Goal: Task Accomplishment & Management: Manage account settings

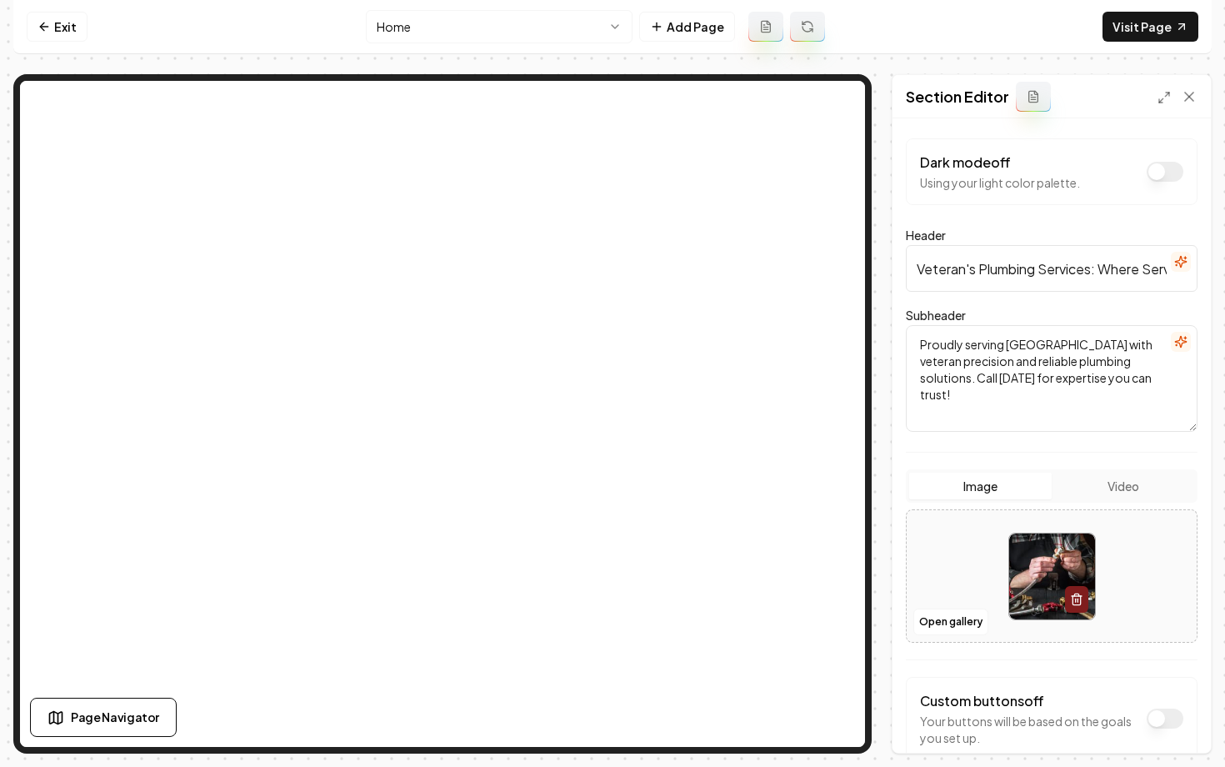
scroll to position [39, 0]
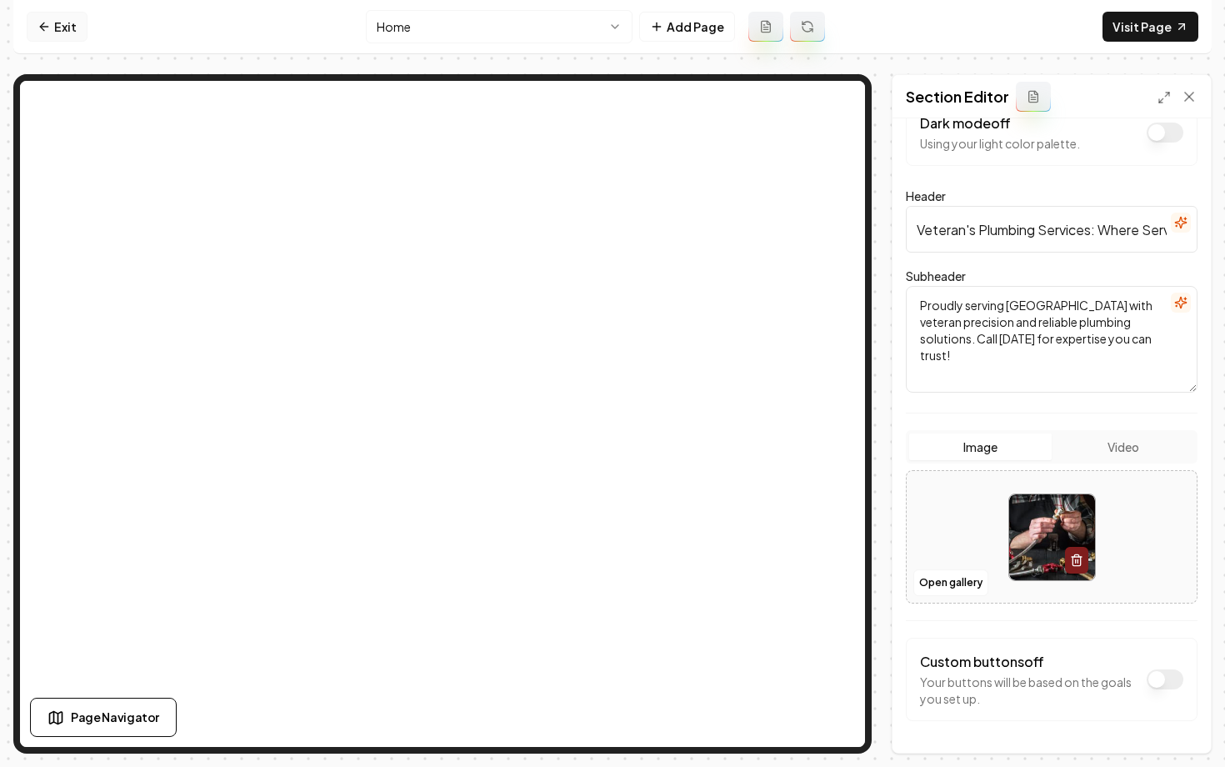
click at [58, 23] on link "Exit" at bounding box center [57, 27] width 61 height 30
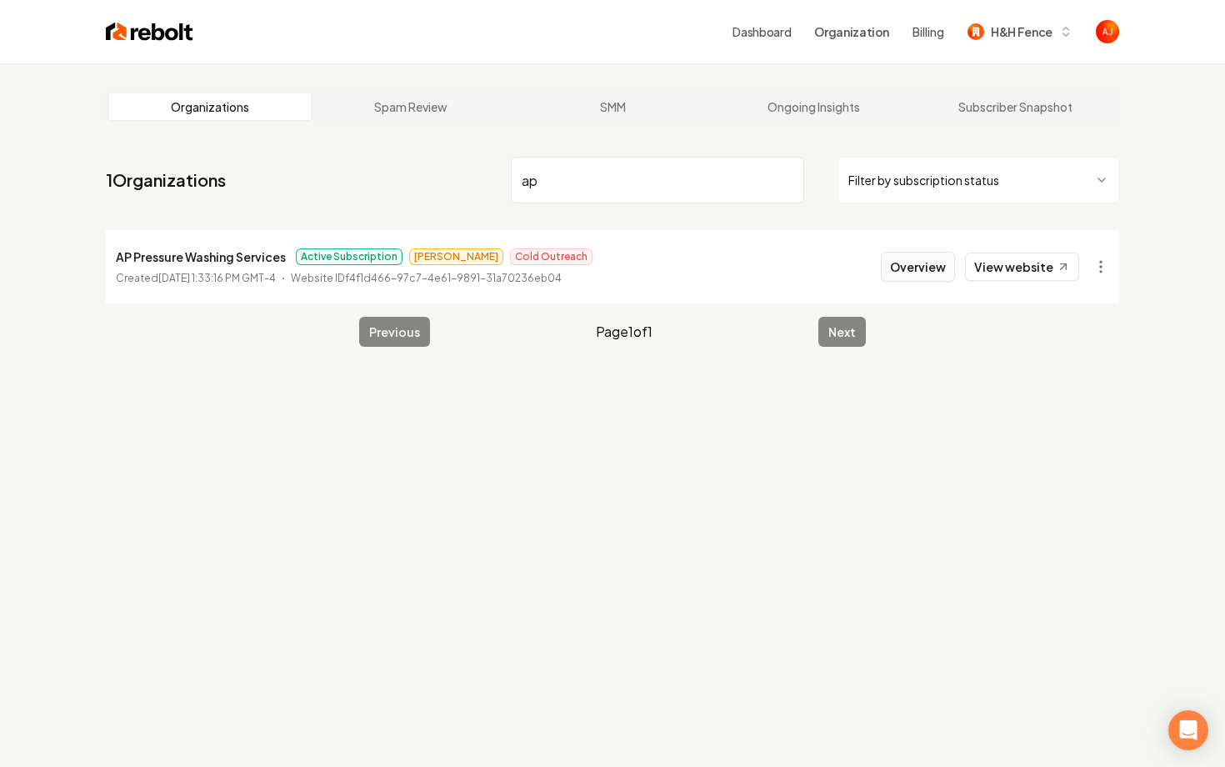
type input "ap"
click at [902, 266] on button "Overview" at bounding box center [918, 267] width 74 height 30
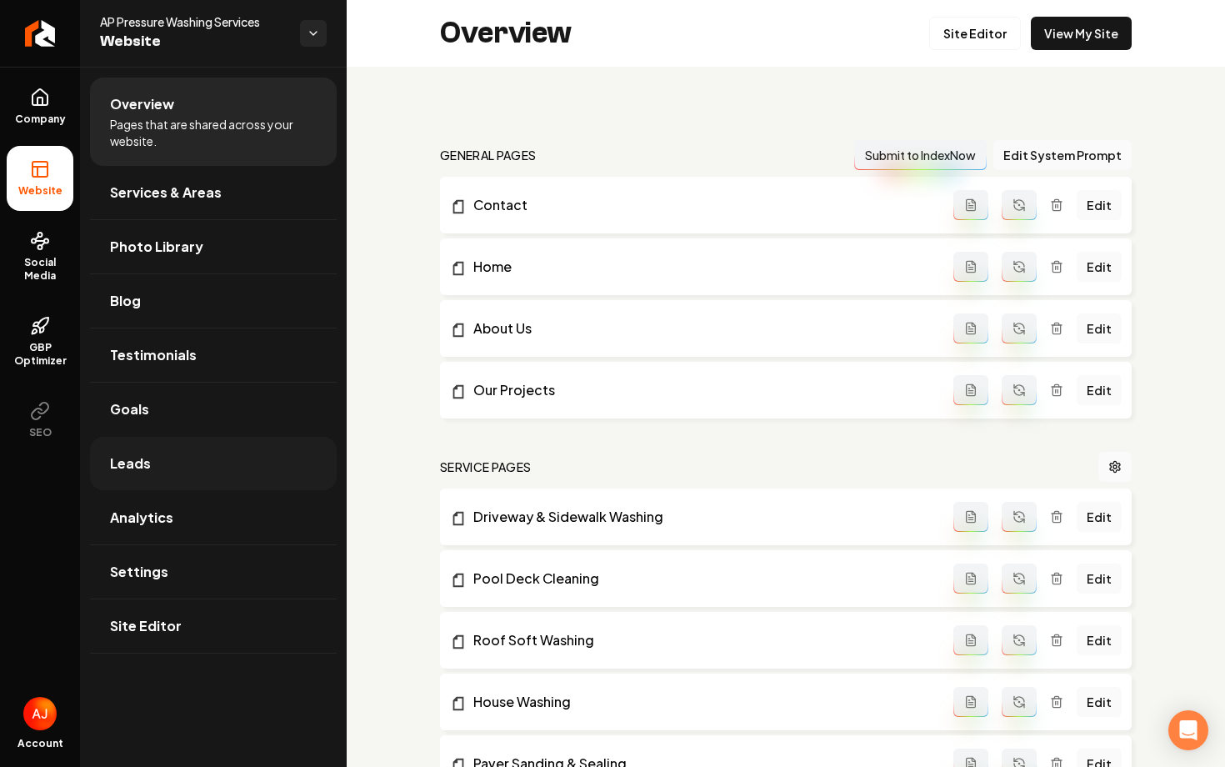
click at [243, 459] on link "Leads" at bounding box center [213, 463] width 247 height 53
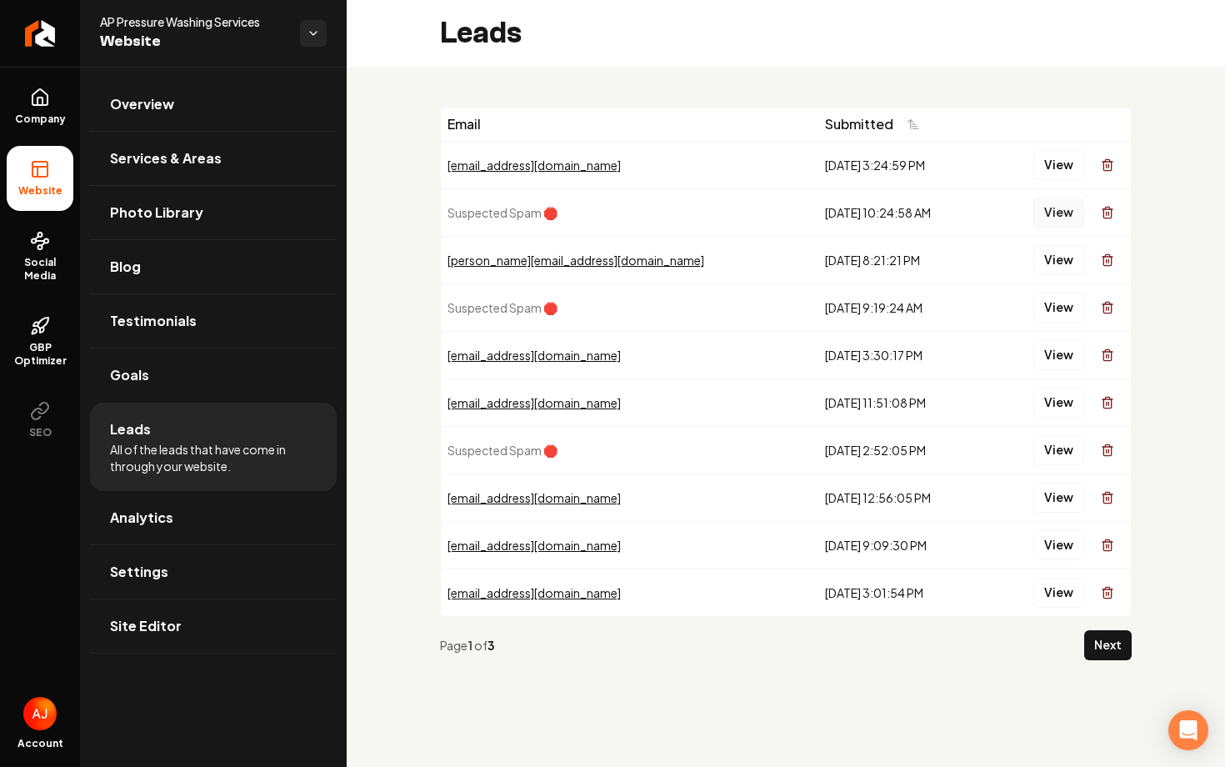
click at [1064, 214] on button "View" at bounding box center [1059, 213] width 51 height 30
click at [1055, 313] on button "View" at bounding box center [1059, 308] width 51 height 30
click at [1060, 454] on button "View" at bounding box center [1059, 450] width 51 height 30
click at [28, 110] on link "Company" at bounding box center [40, 106] width 67 height 65
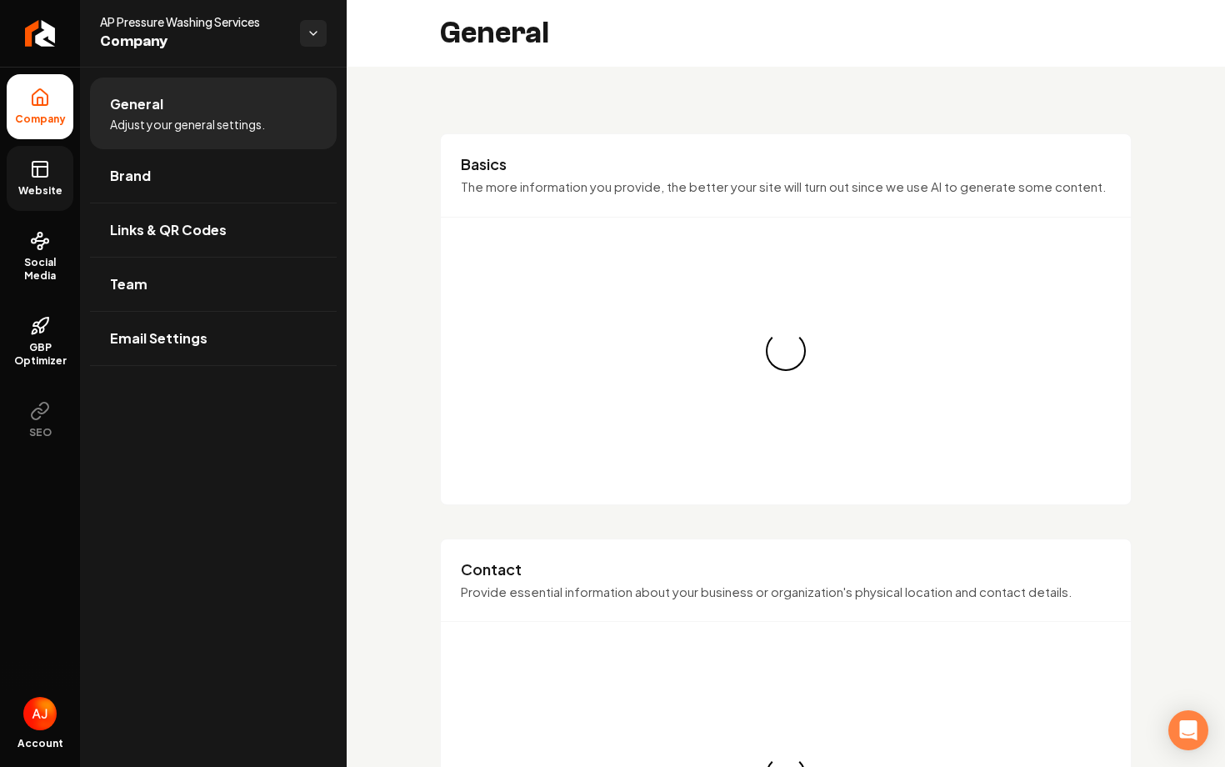
click at [44, 180] on link "Website" at bounding box center [40, 178] width 67 height 65
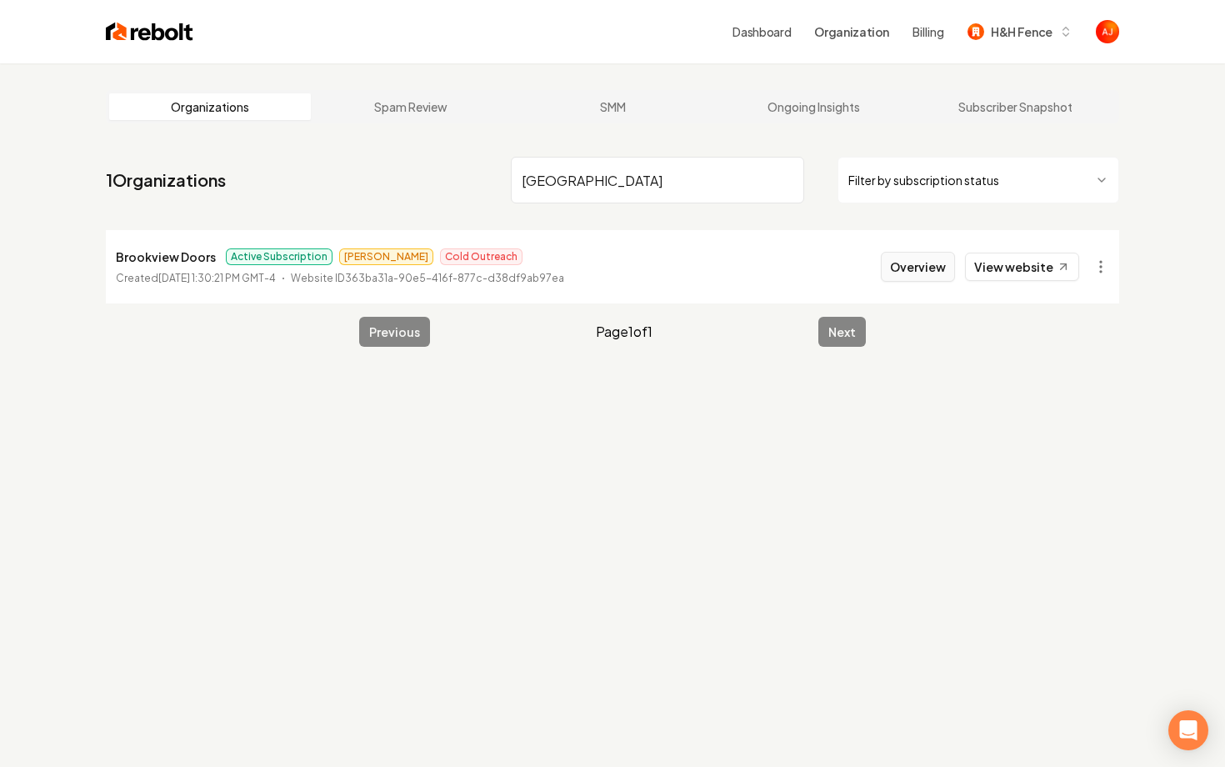
type input "brookview"
click at [913, 263] on button "Overview" at bounding box center [918, 267] width 74 height 30
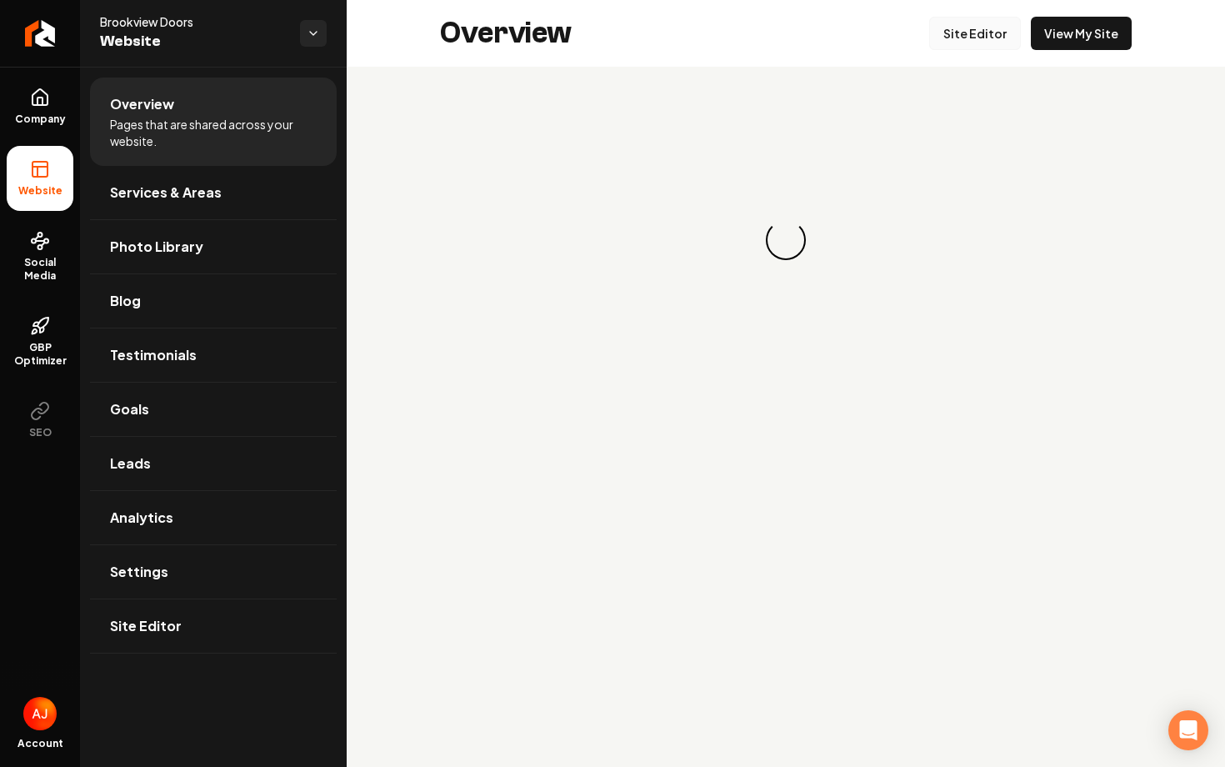
click at [973, 38] on link "Site Editor" at bounding box center [976, 33] width 92 height 33
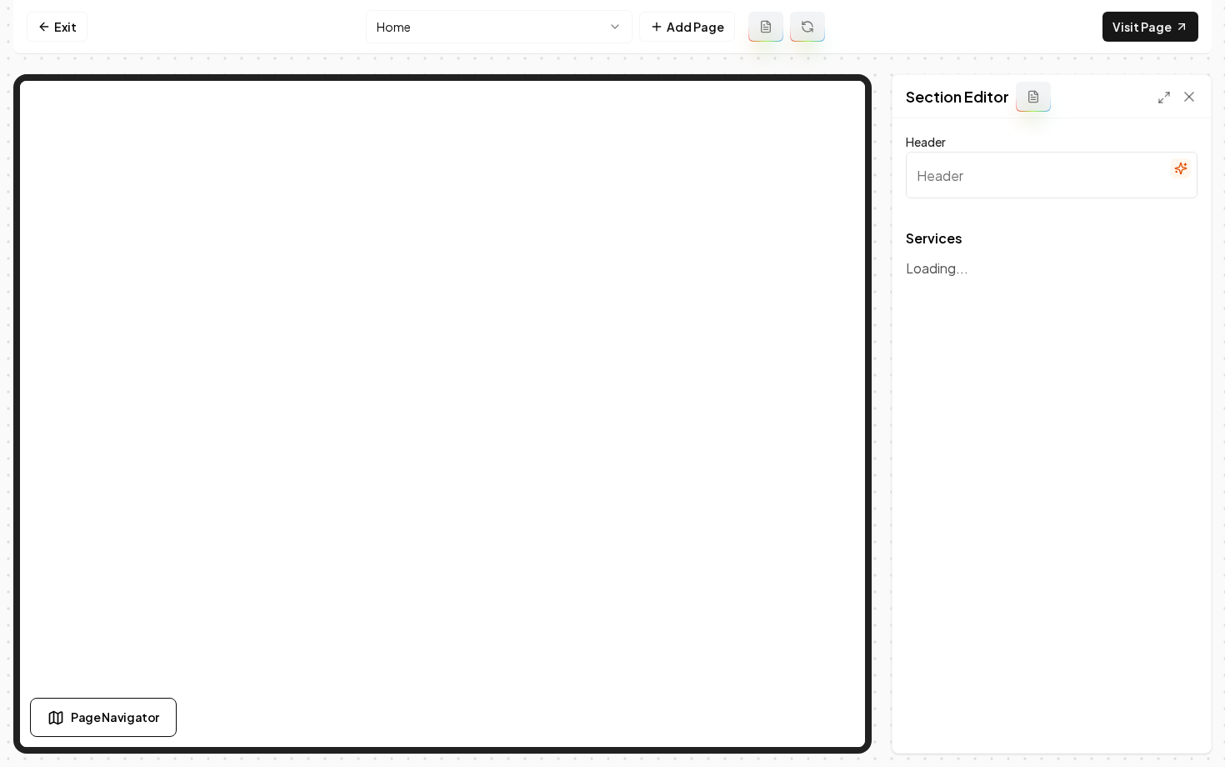
type input "Our Expert Garage Door Services"
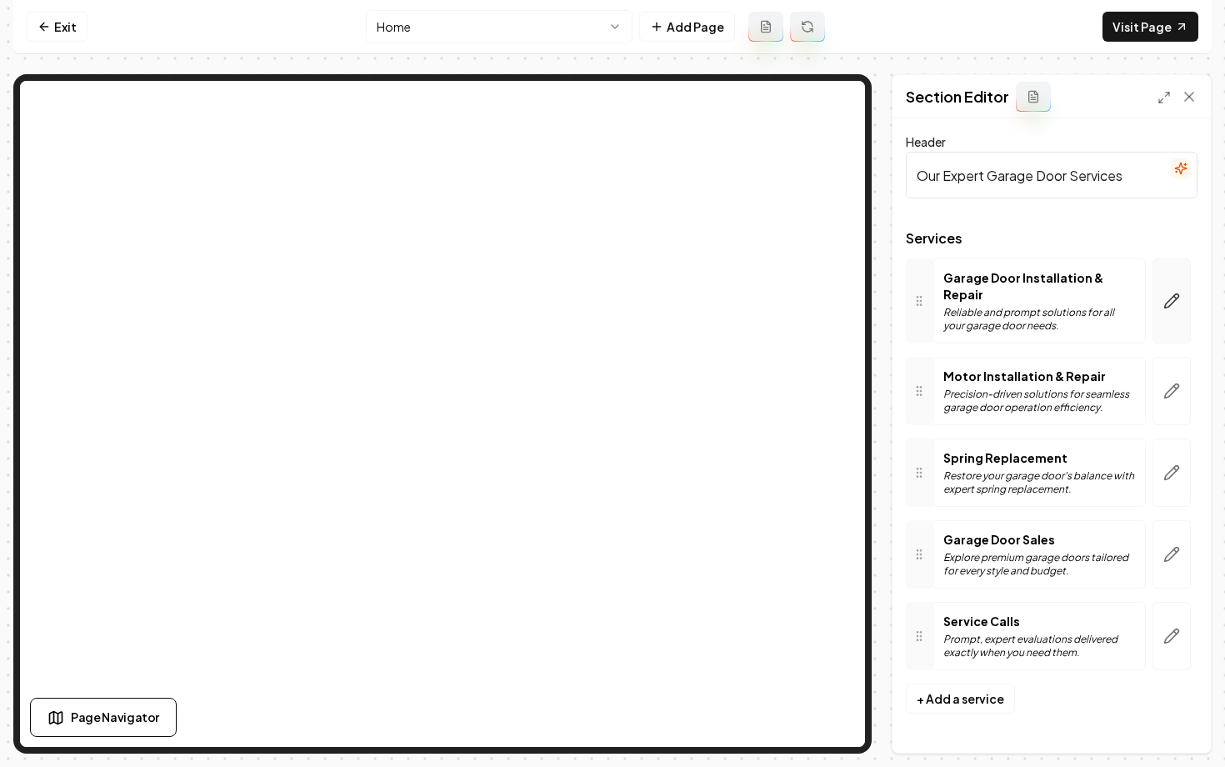
click at [1171, 298] on icon "button" at bounding box center [1172, 301] width 17 height 17
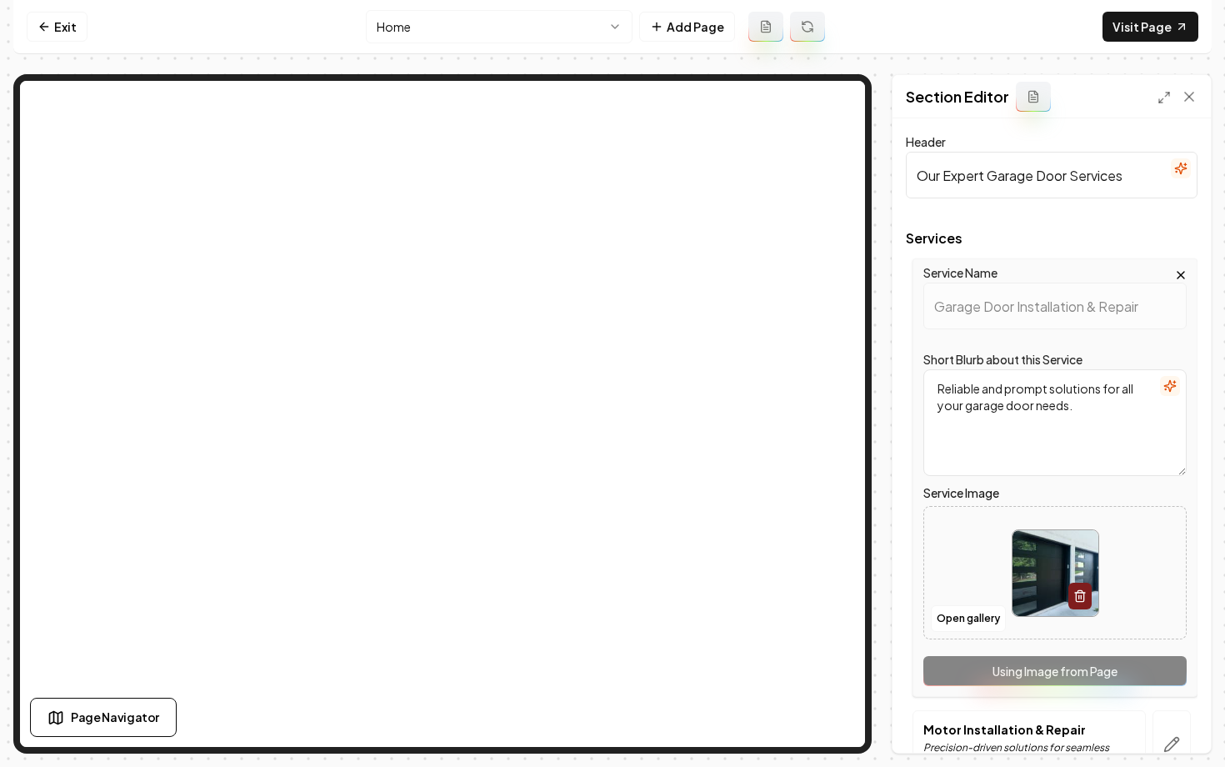
click at [500, 28] on html "Computer Required This feature is only available on a computer. Please switch t…" at bounding box center [612, 383] width 1225 height 767
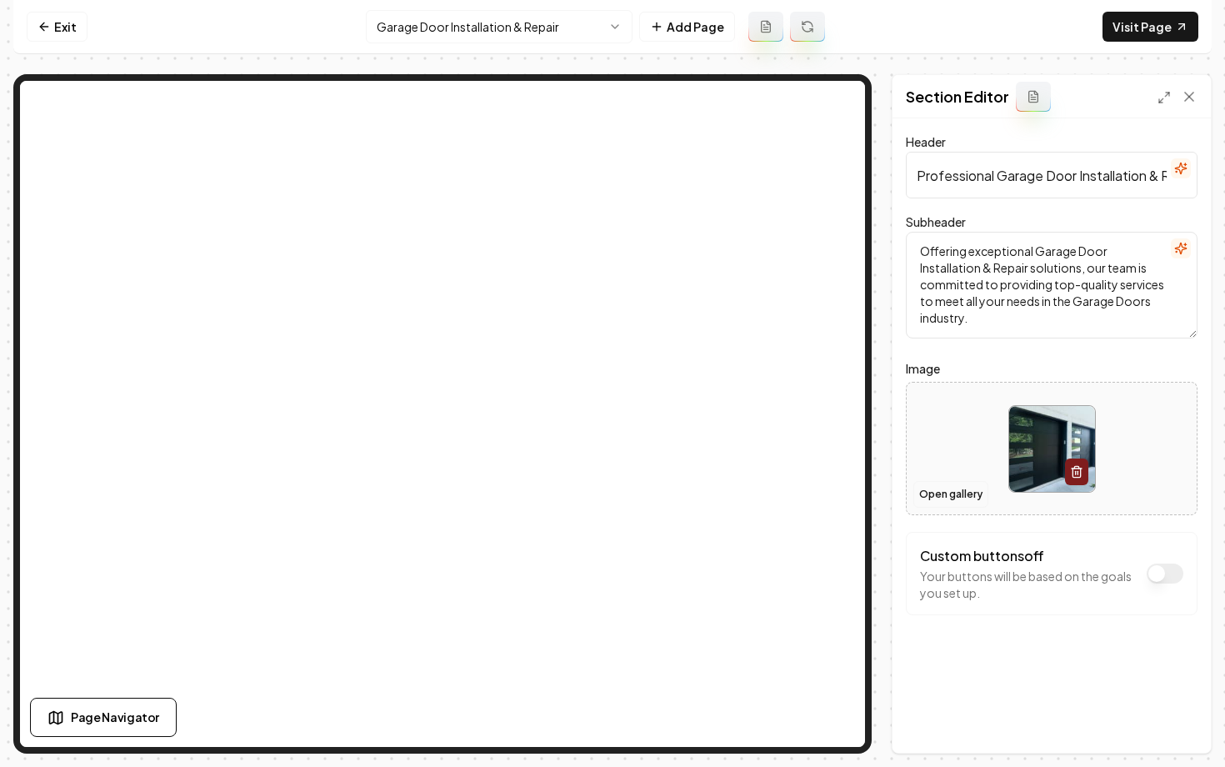
click at [955, 496] on button "Open gallery" at bounding box center [951, 494] width 75 height 27
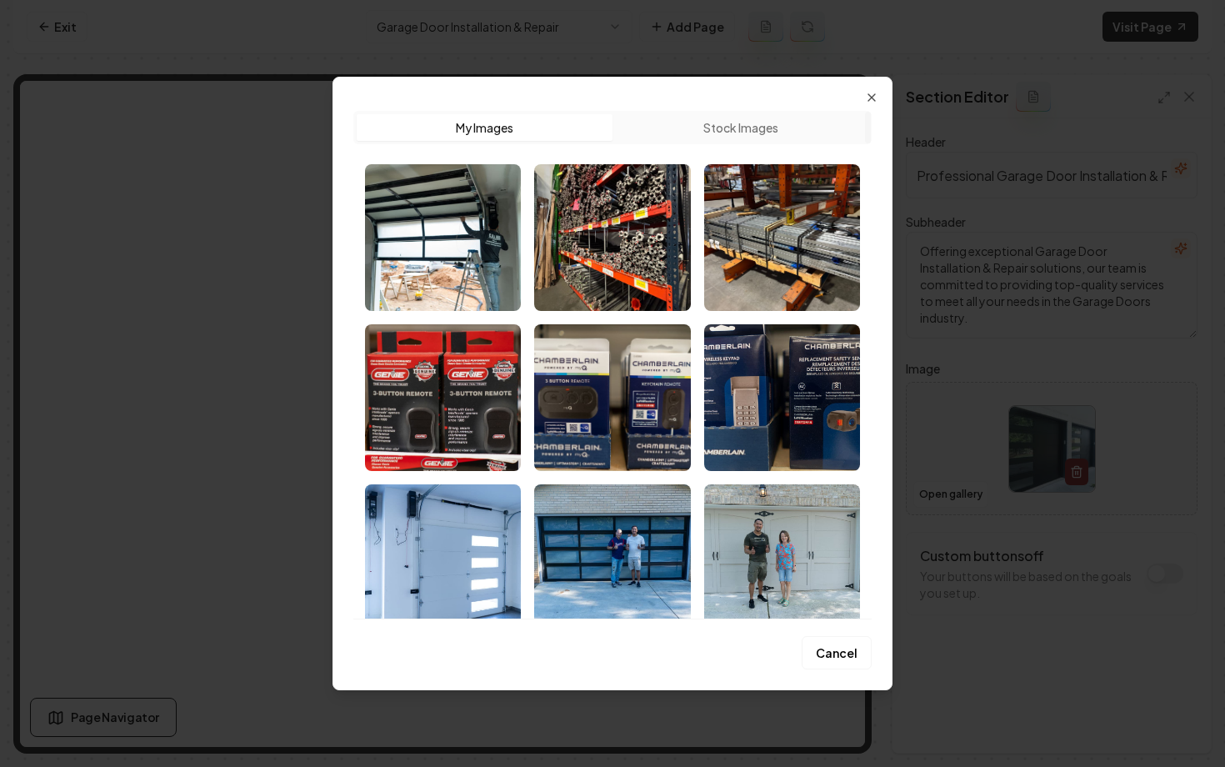
click at [874, 89] on div "Upload My Images Stock Images Cancel Close" at bounding box center [613, 384] width 560 height 614
click at [867, 98] on icon "button" at bounding box center [871, 97] width 13 height 13
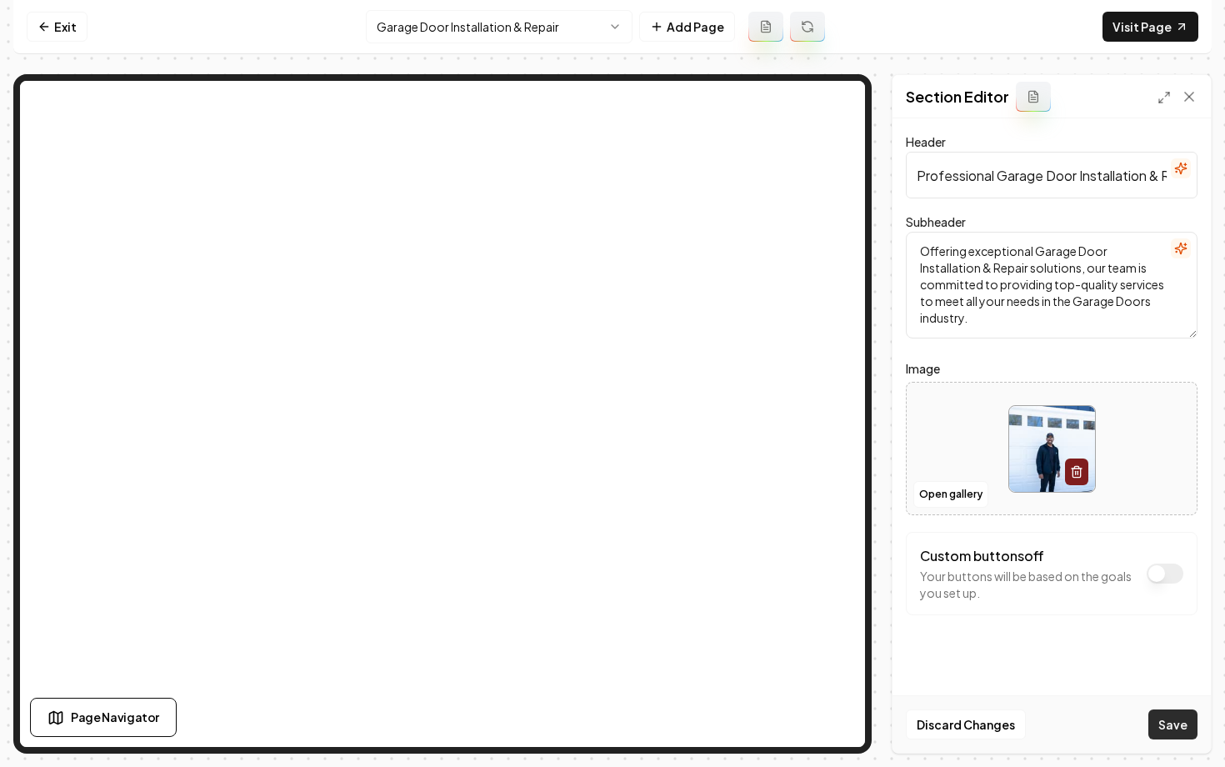
click at [1165, 727] on button "Save" at bounding box center [1173, 724] width 49 height 30
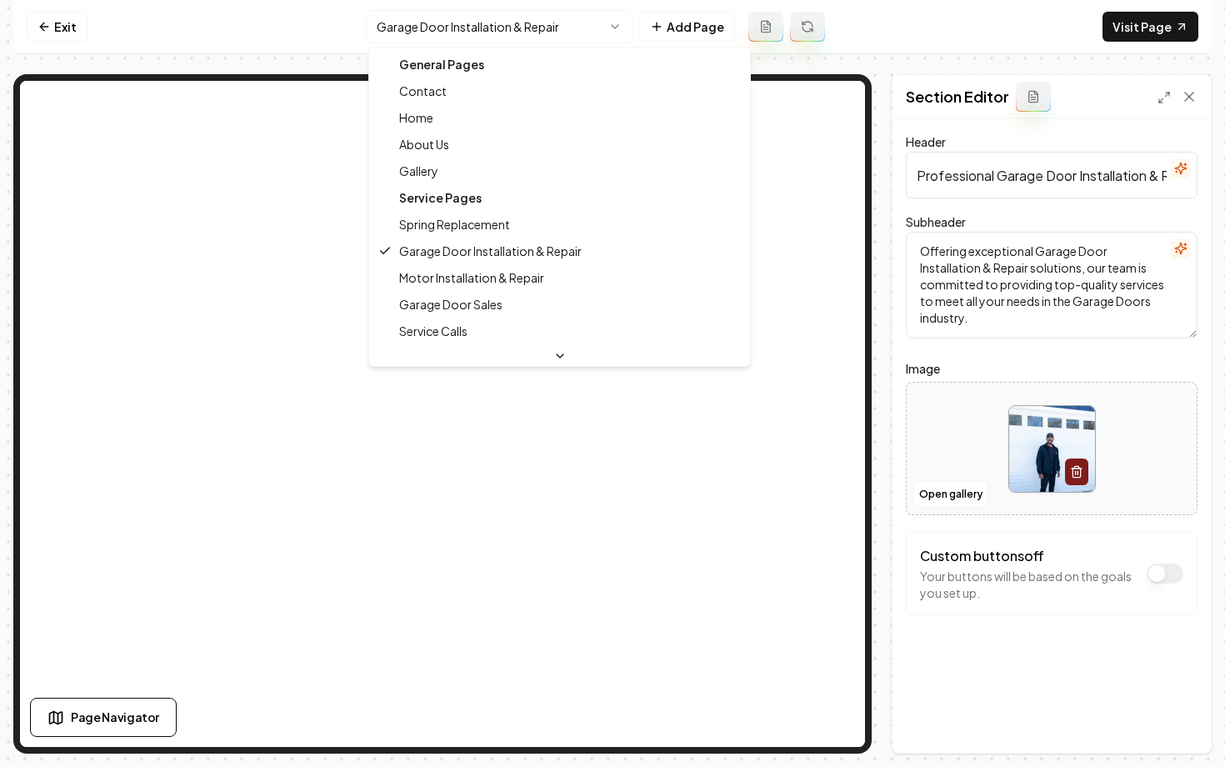
click at [430, 29] on html "Computer Required This feature is only available on a computer. Please switch t…" at bounding box center [612, 383] width 1225 height 767
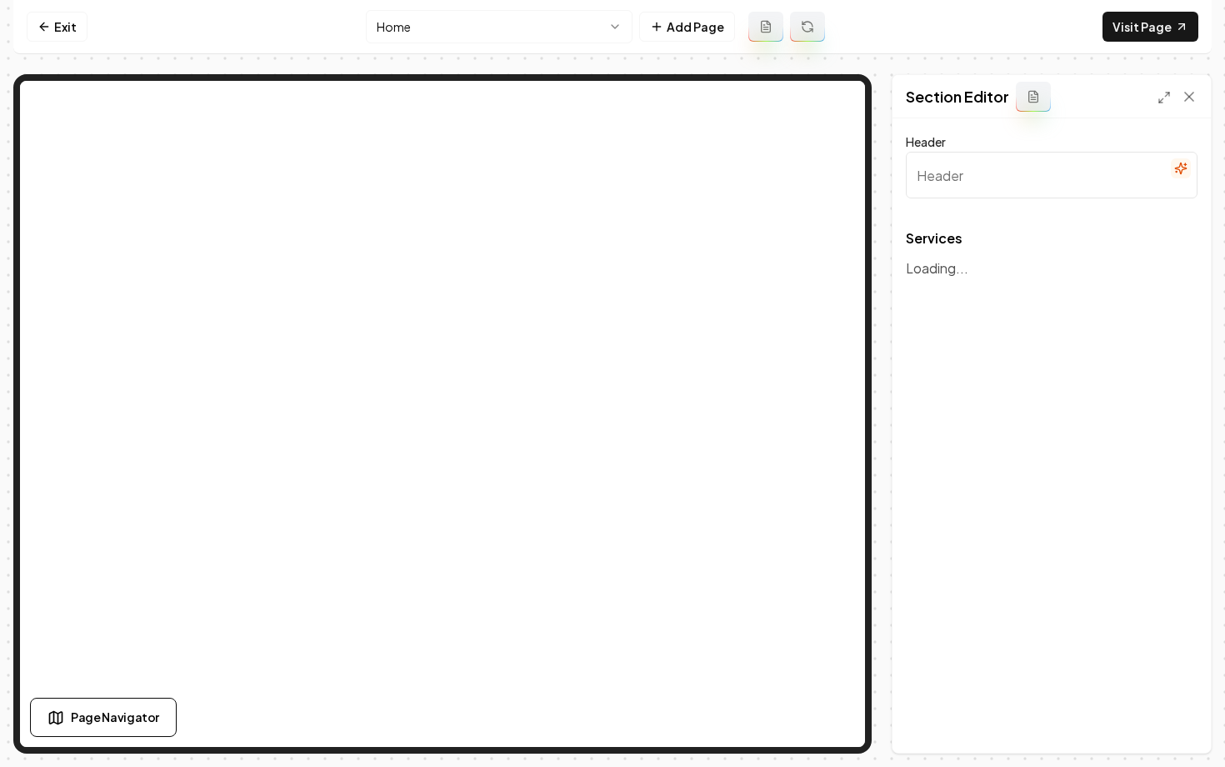
type input "Our Expert Garage Door Services"
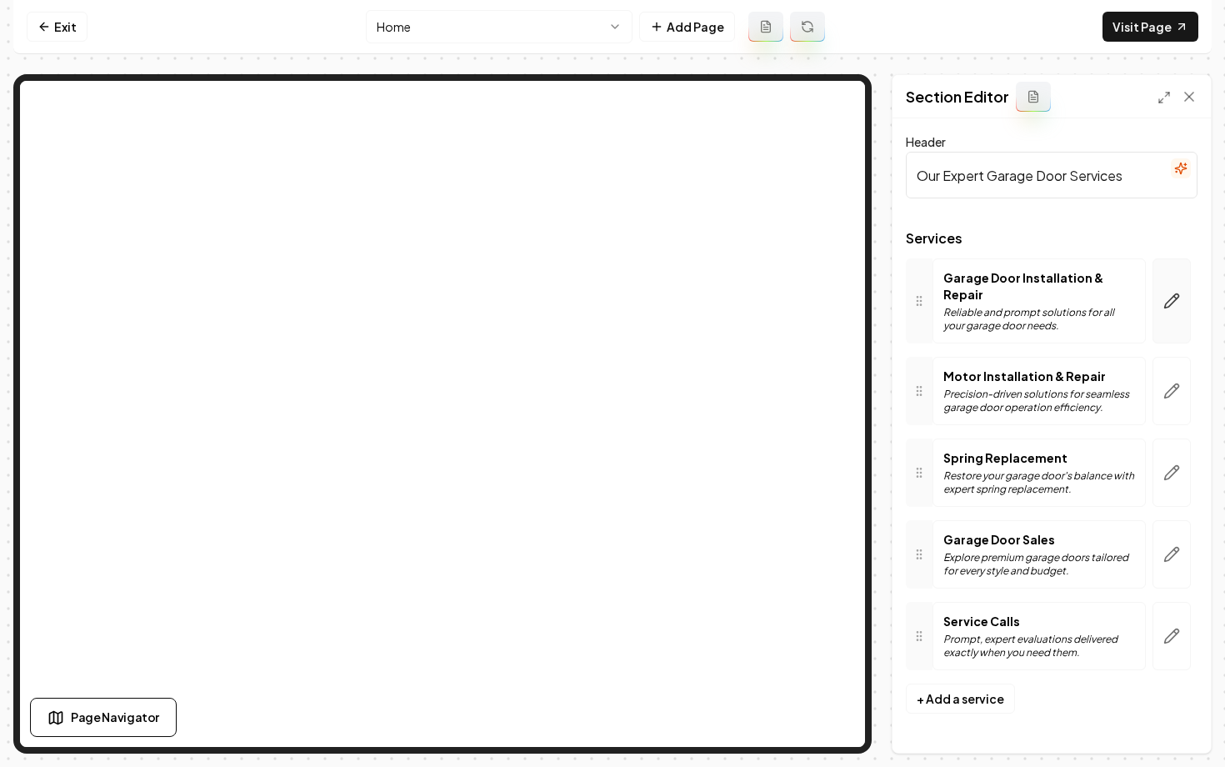
click at [1176, 294] on icon "button" at bounding box center [1172, 301] width 14 height 14
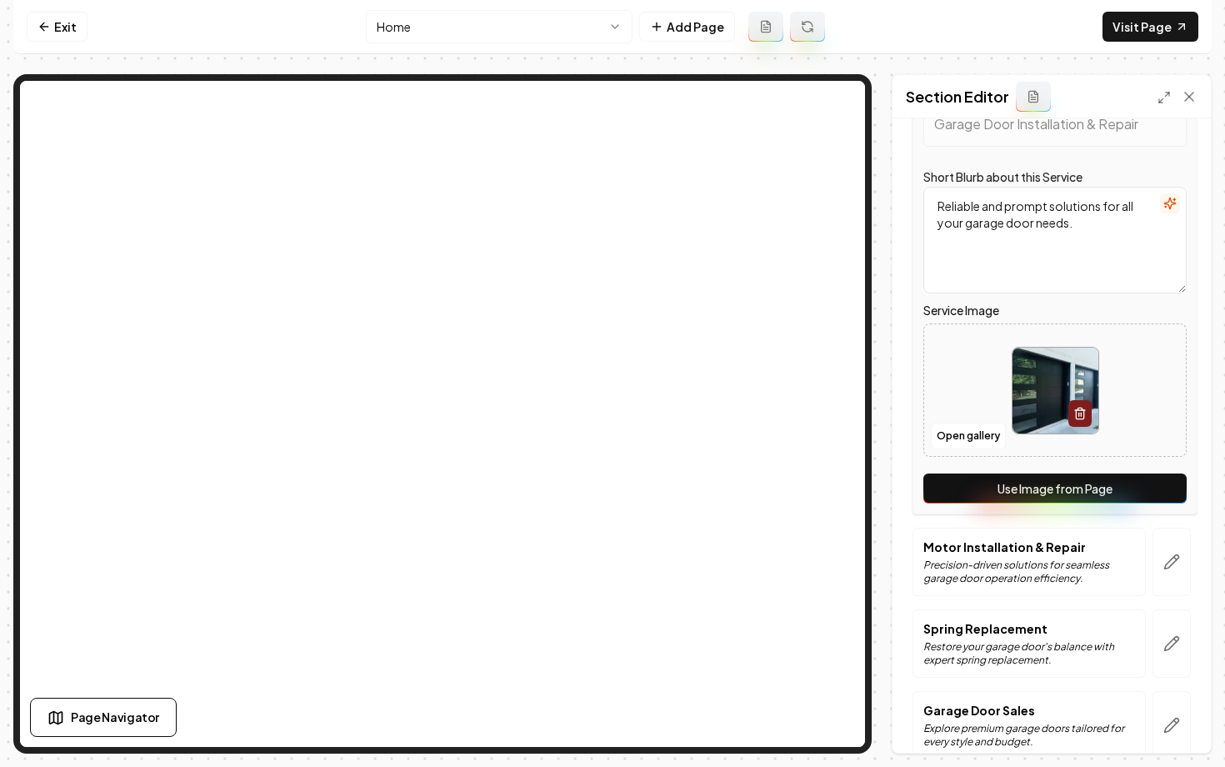
scroll to position [192, 0]
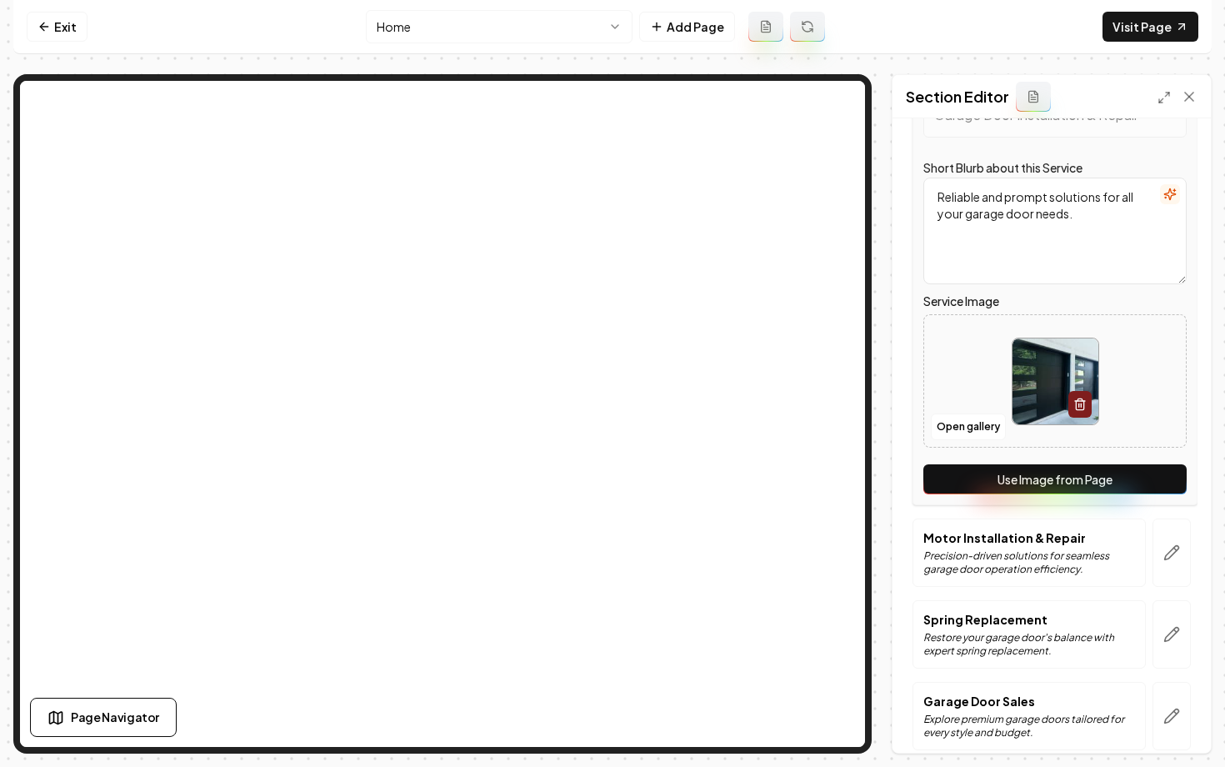
click at [1023, 484] on button "Use Image from Page" at bounding box center [1055, 479] width 263 height 30
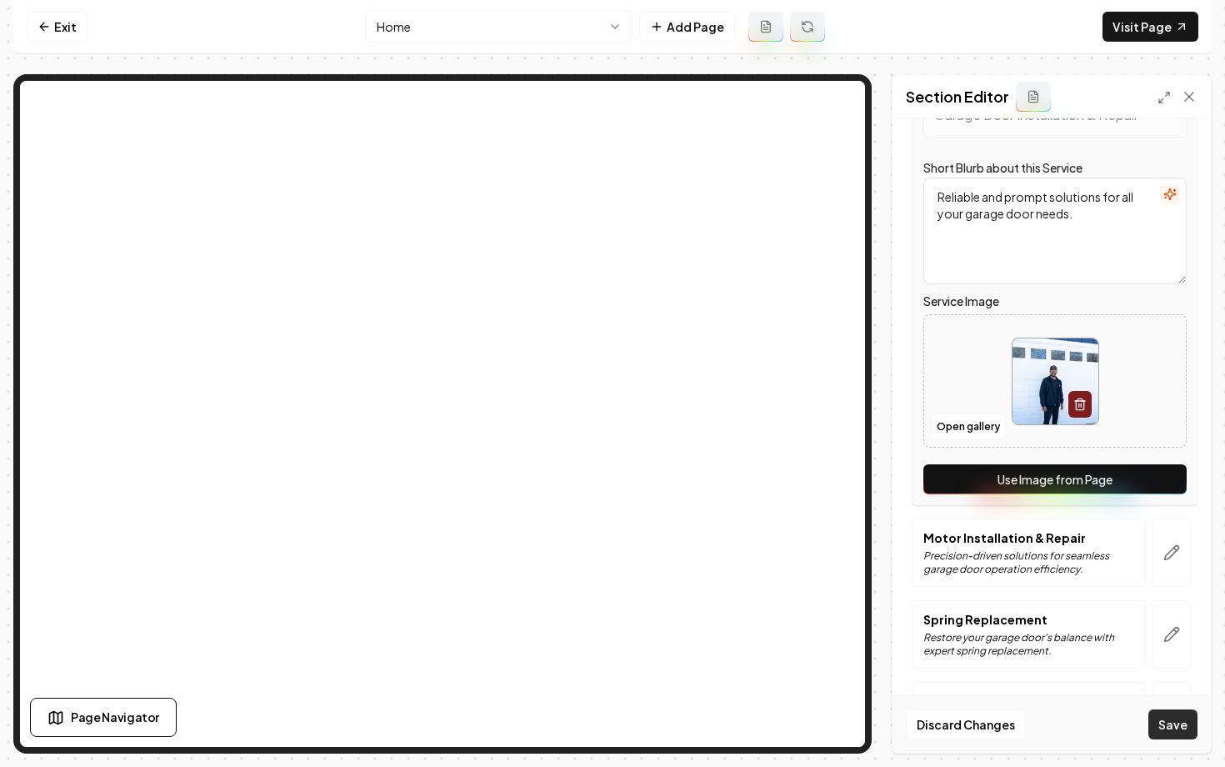
click at [1183, 723] on button "Save" at bounding box center [1173, 724] width 49 height 30
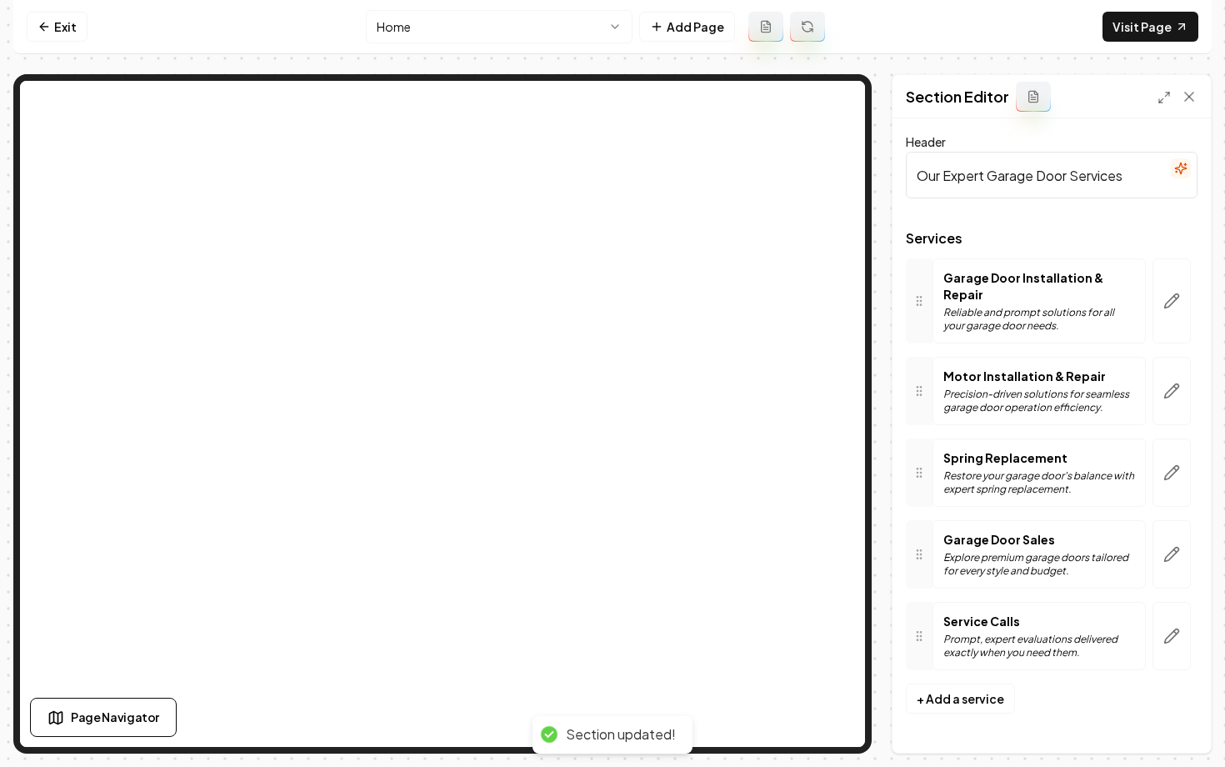
scroll to position [0, 0]
click at [51, 33] on link "Exit" at bounding box center [57, 27] width 61 height 30
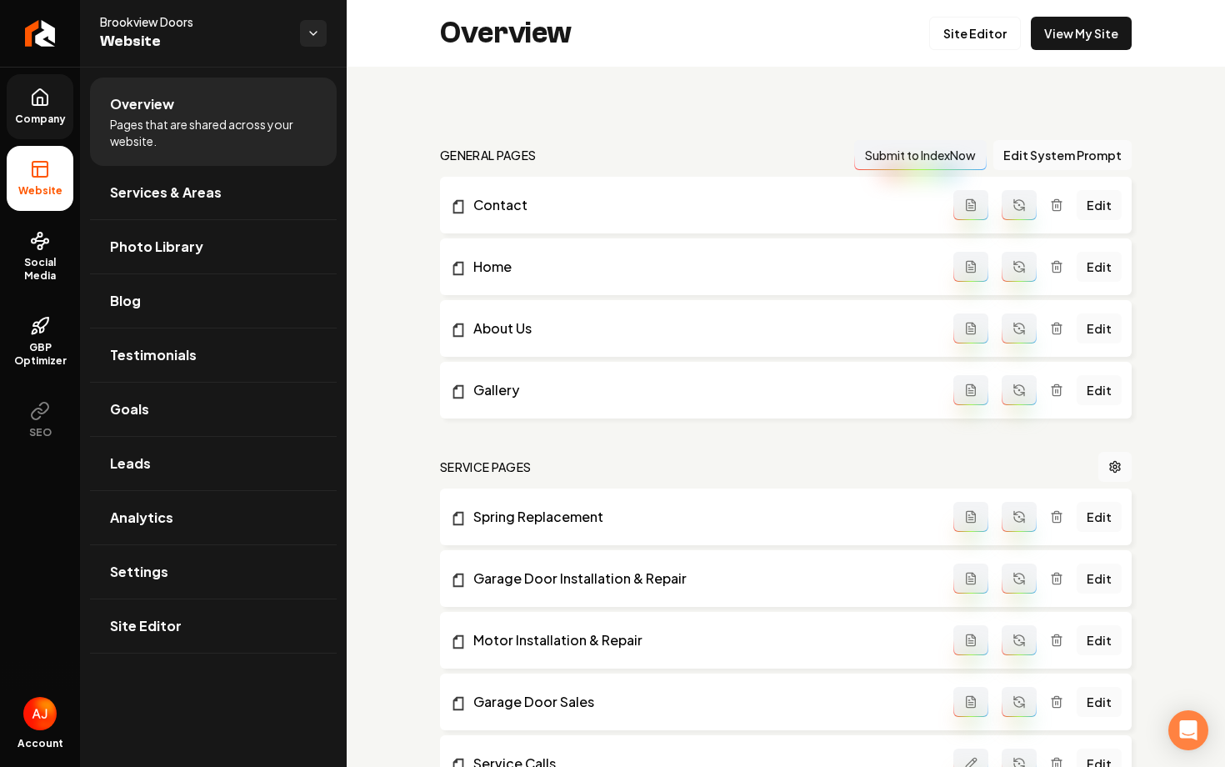
click at [52, 126] on link "Company" at bounding box center [40, 106] width 67 height 65
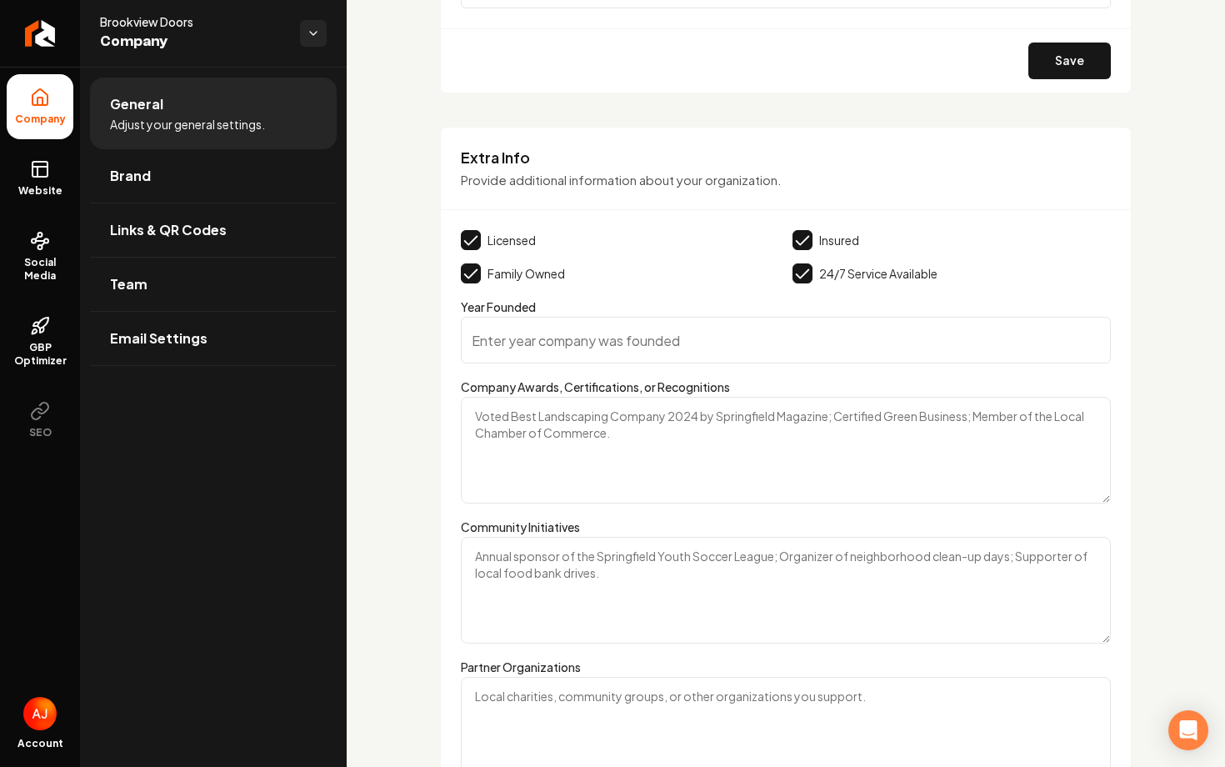
scroll to position [2187, 0]
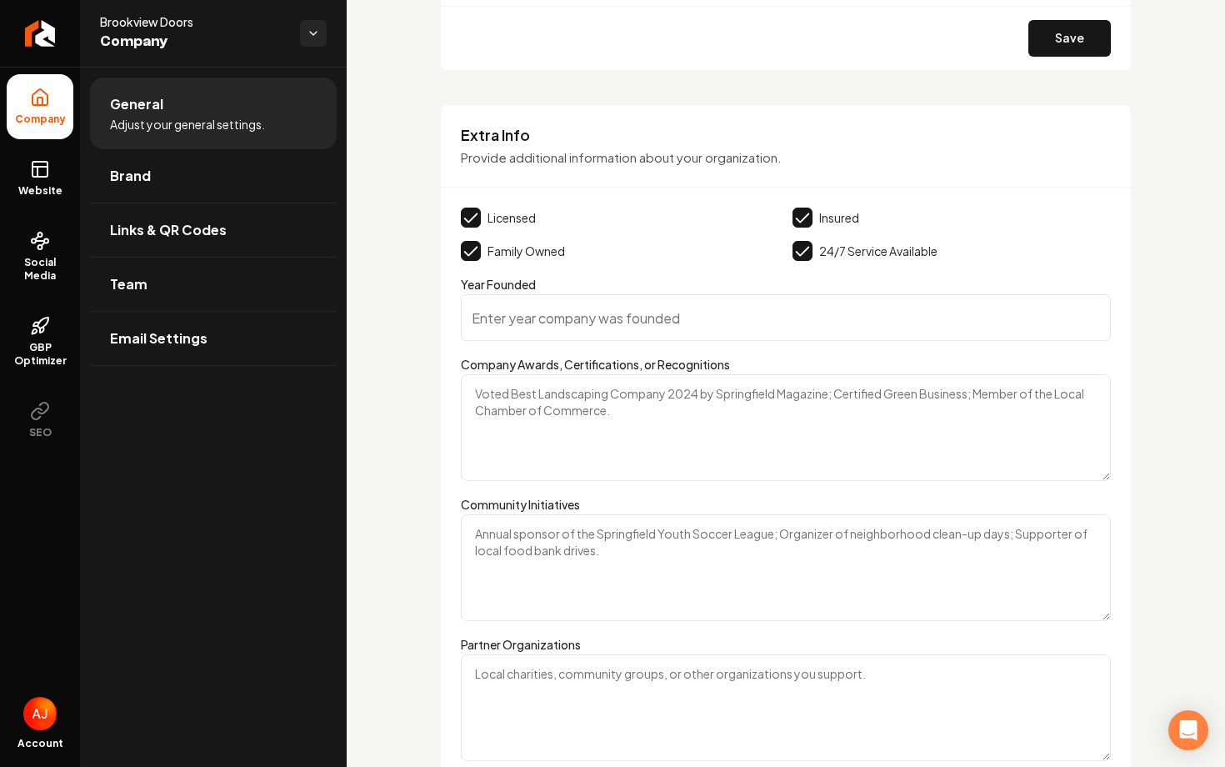
click at [470, 252] on button "Main content area" at bounding box center [471, 251] width 20 height 20
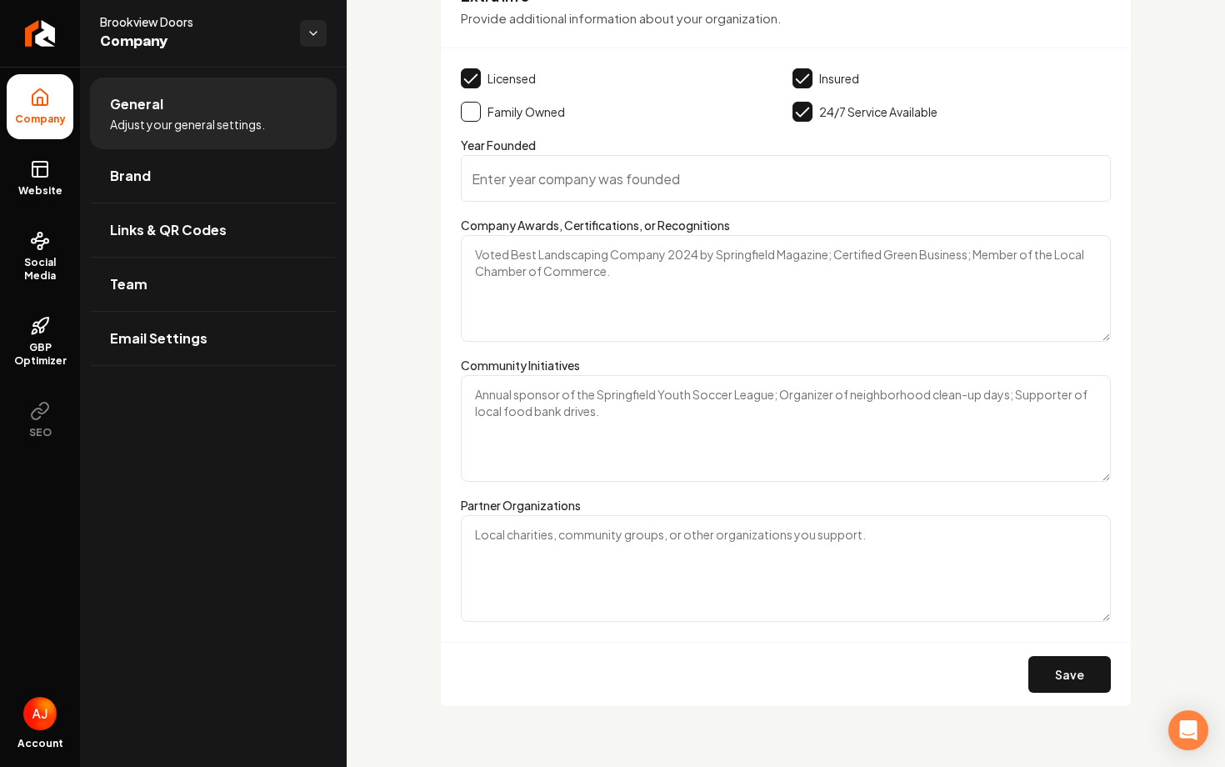
scroll to position [2333, 0]
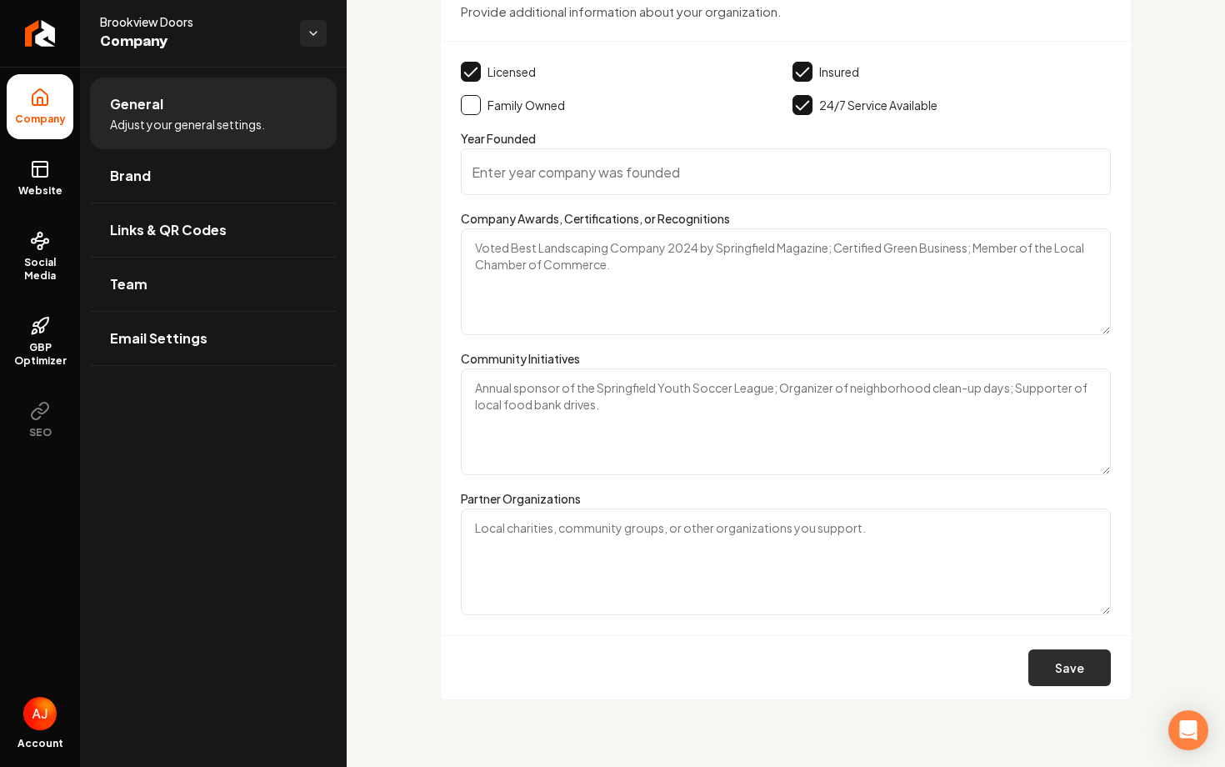
click at [1069, 678] on button "Save" at bounding box center [1070, 667] width 83 height 37
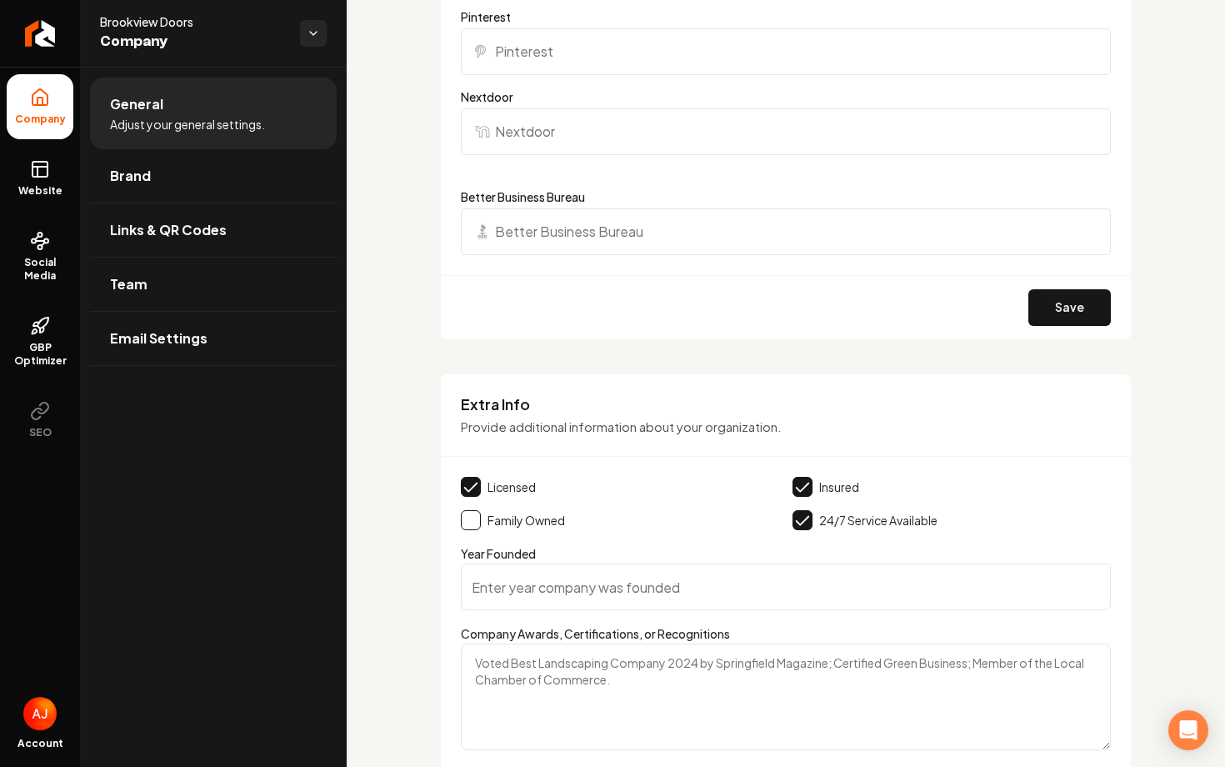
scroll to position [1650, 0]
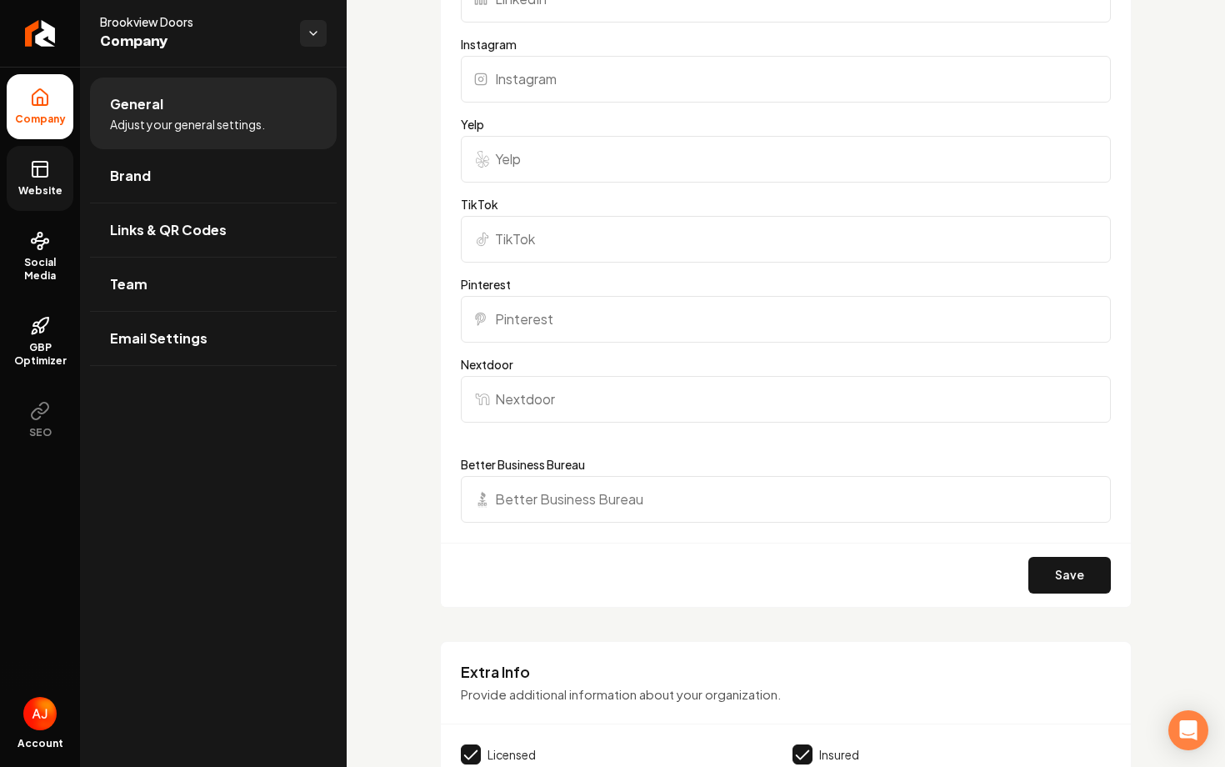
click at [49, 198] on link "Website" at bounding box center [40, 178] width 67 height 65
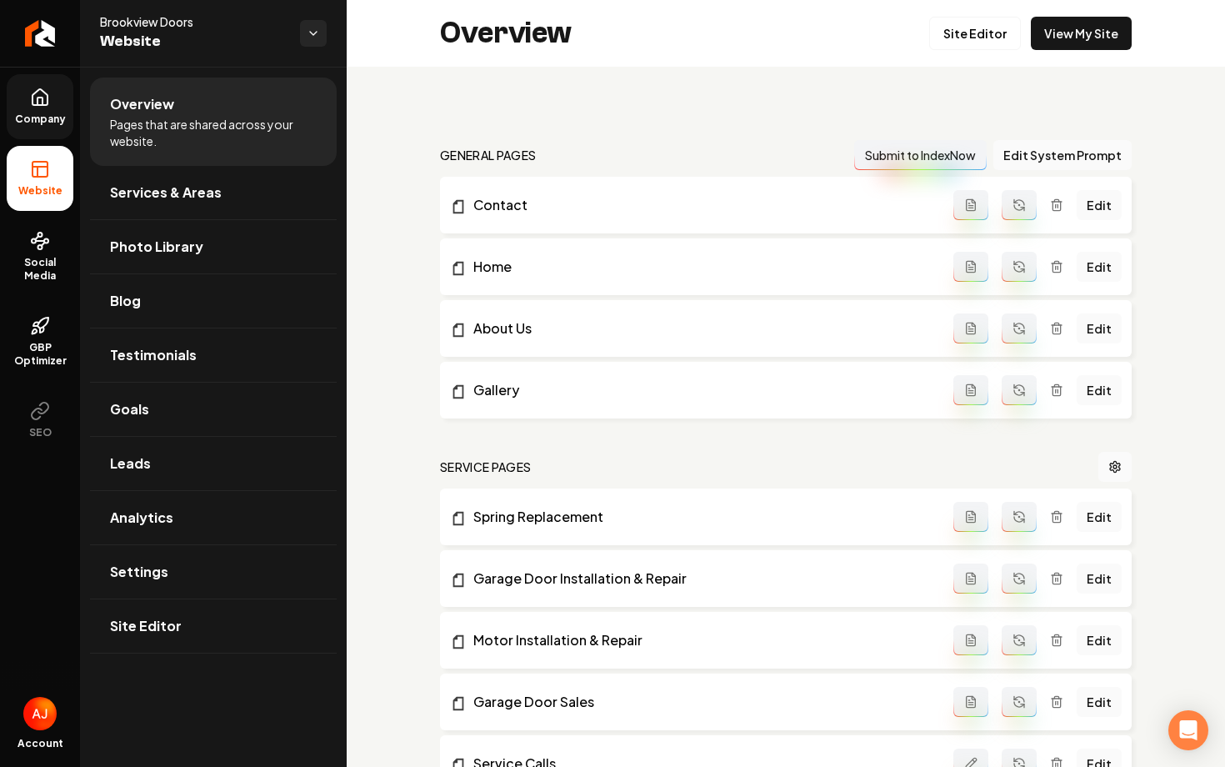
click at [1110, 45] on link "View My Site" at bounding box center [1081, 33] width 101 height 33
click at [970, 31] on link "Site Editor" at bounding box center [976, 33] width 92 height 33
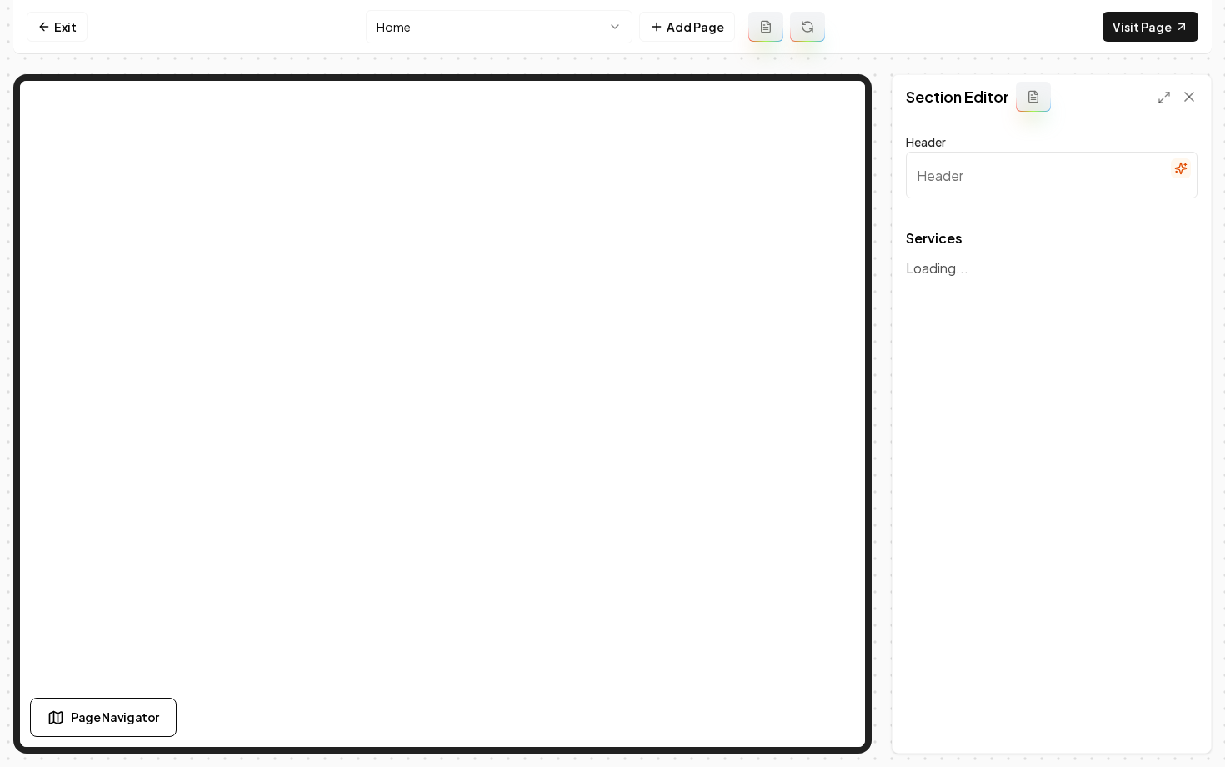
type input "Our Expert Garage Door Services"
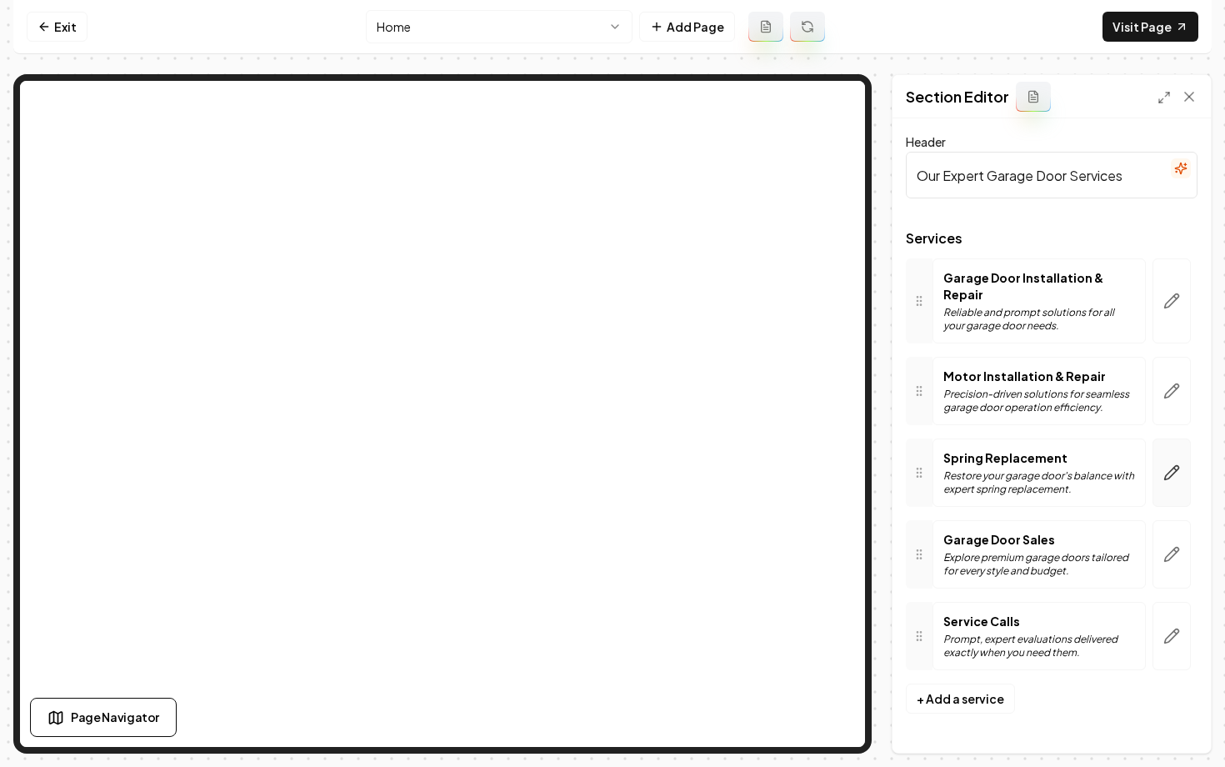
click at [1173, 464] on icon "button" at bounding box center [1172, 472] width 17 height 17
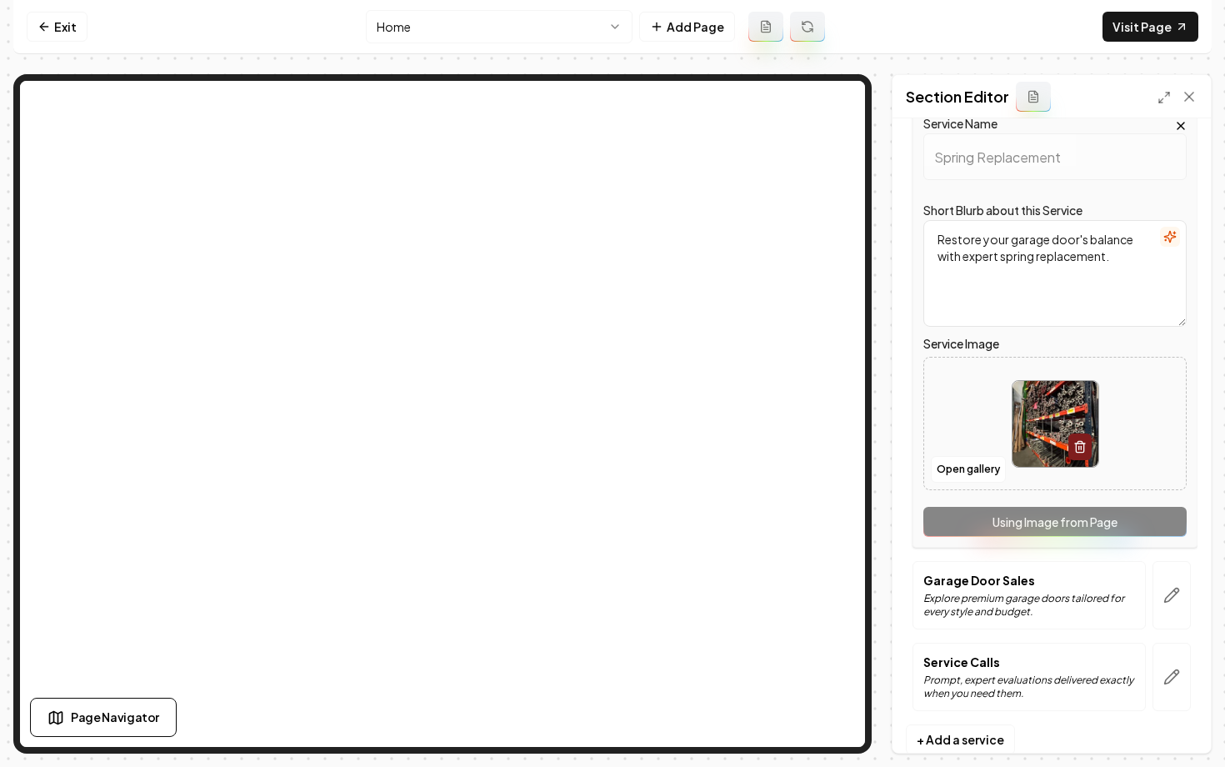
scroll to position [348, 0]
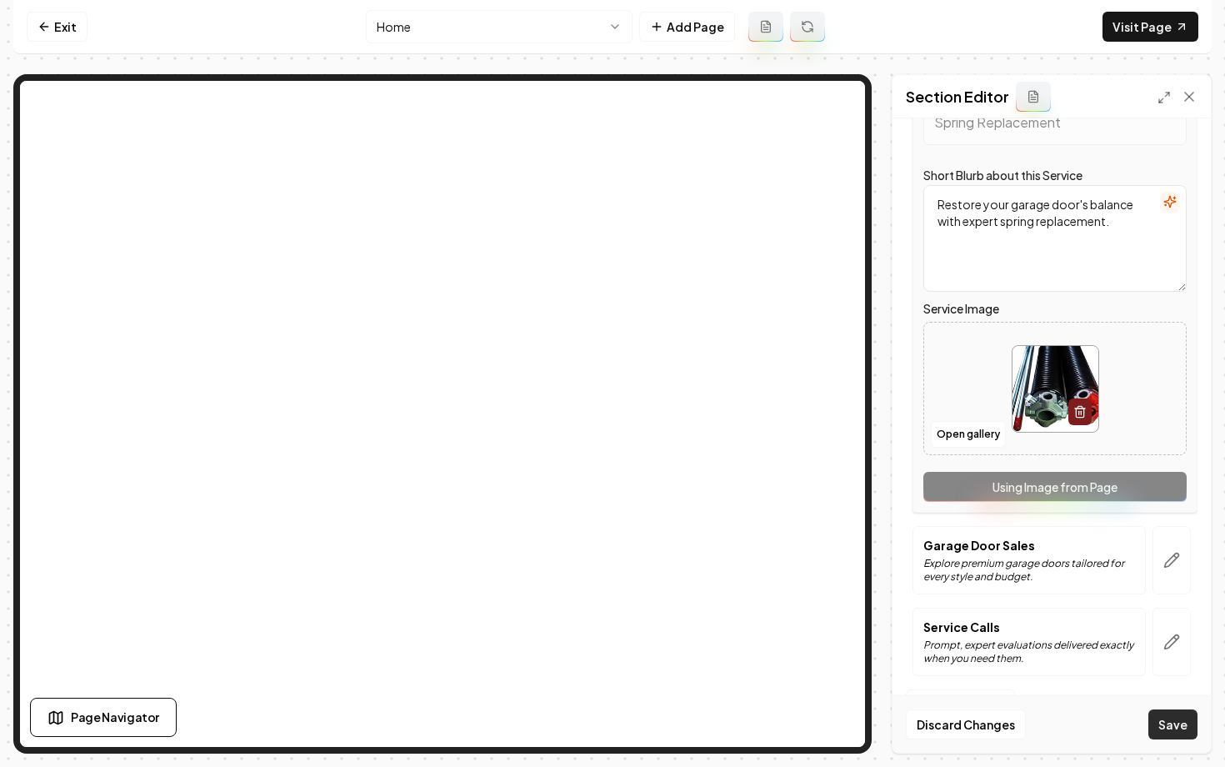
click at [1176, 719] on button "Save" at bounding box center [1173, 724] width 49 height 30
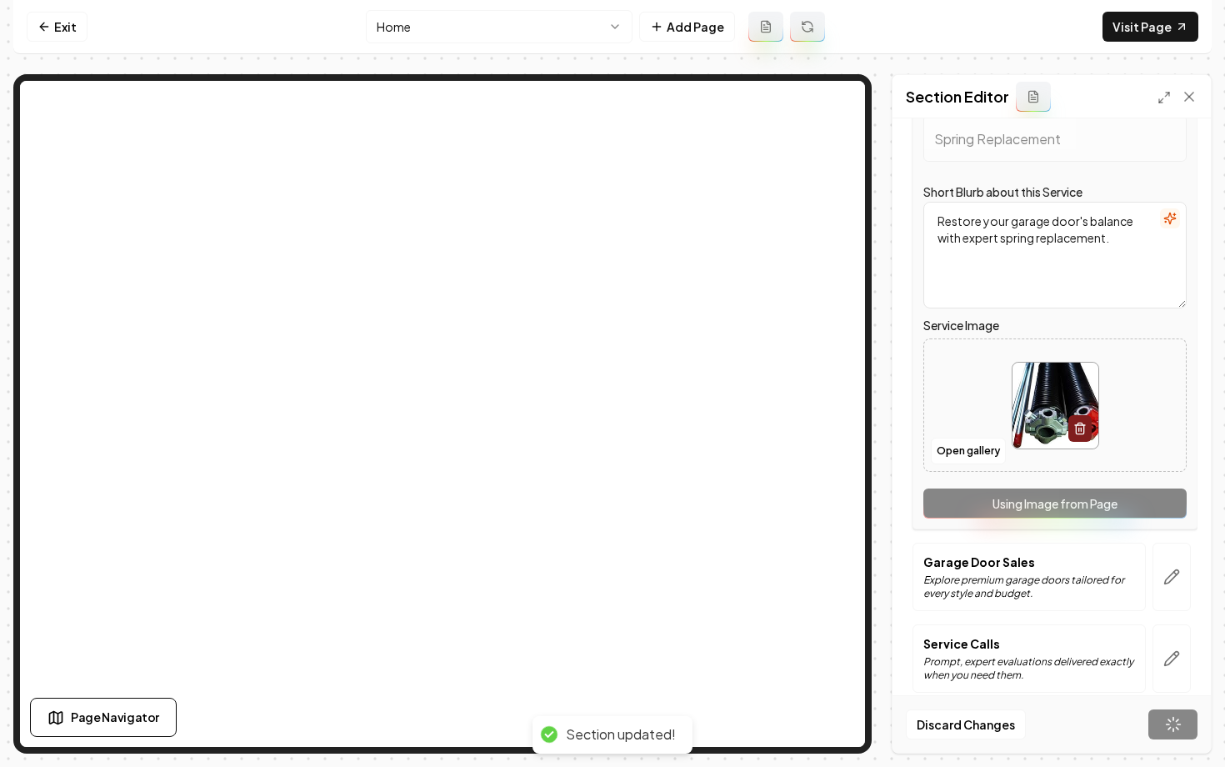
scroll to position [0, 0]
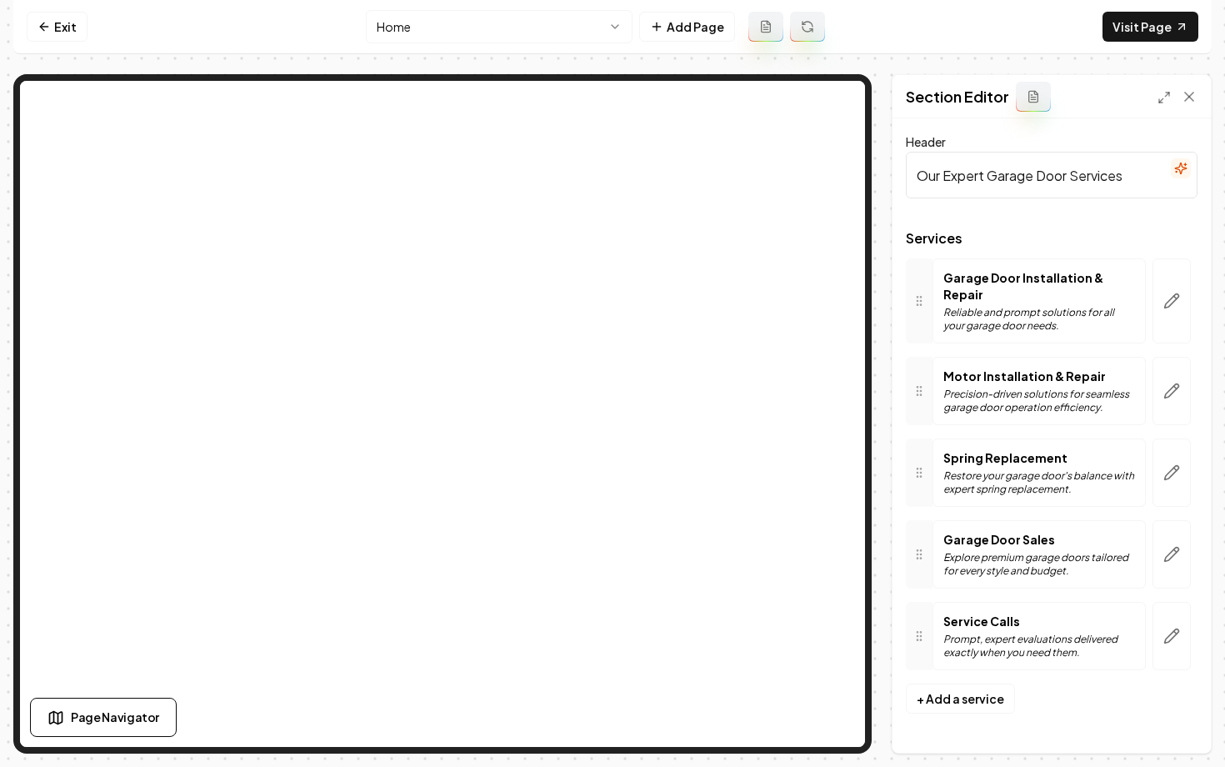
click at [493, 30] on html "Computer Required This feature is only available on a computer. Please switch t…" at bounding box center [612, 383] width 1225 height 767
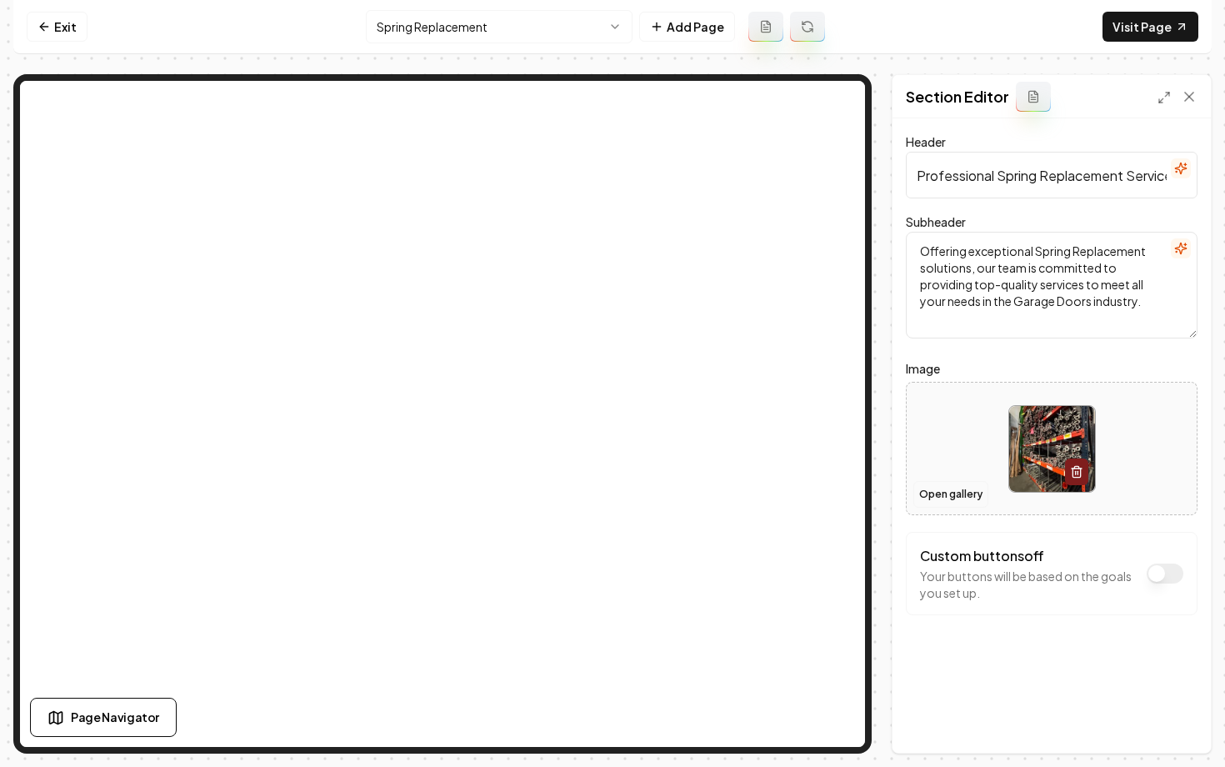
click at [931, 487] on button "Open gallery" at bounding box center [951, 494] width 75 height 27
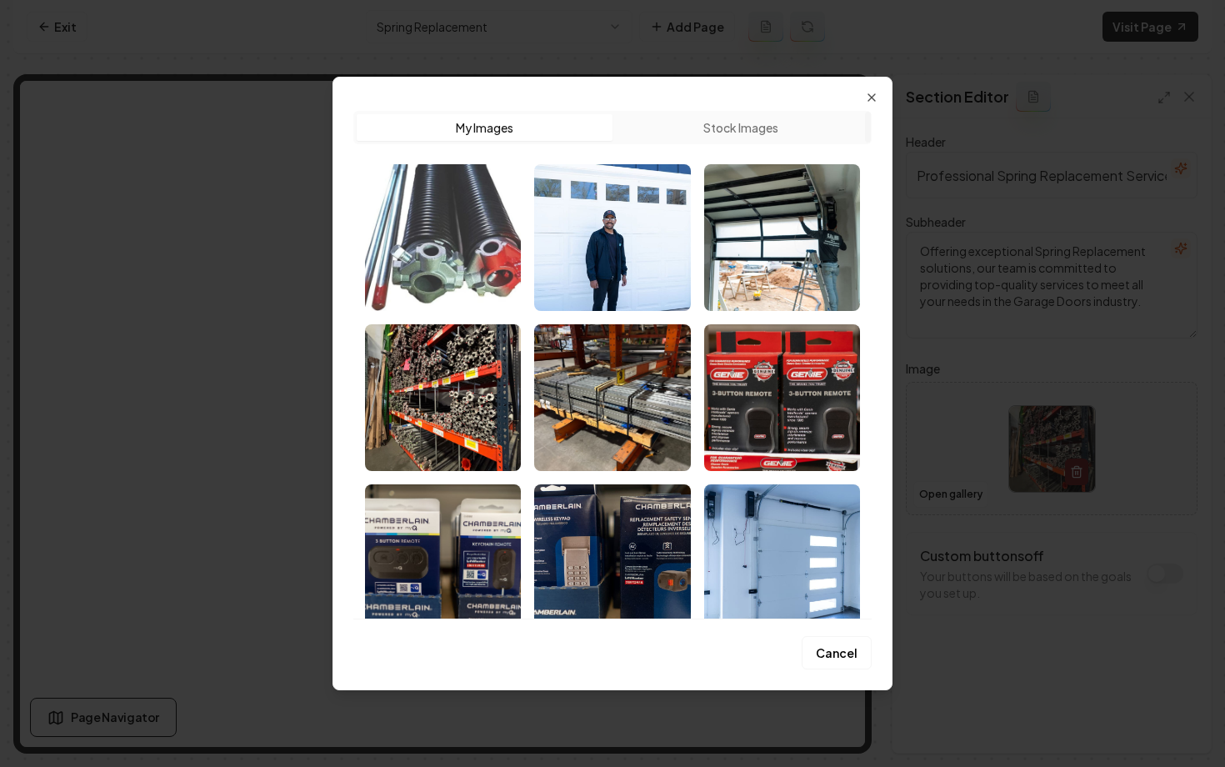
click at [470, 220] on img "Select image image_68af1b2c5c7cd75eb839140d.jpeg" at bounding box center [443, 237] width 156 height 147
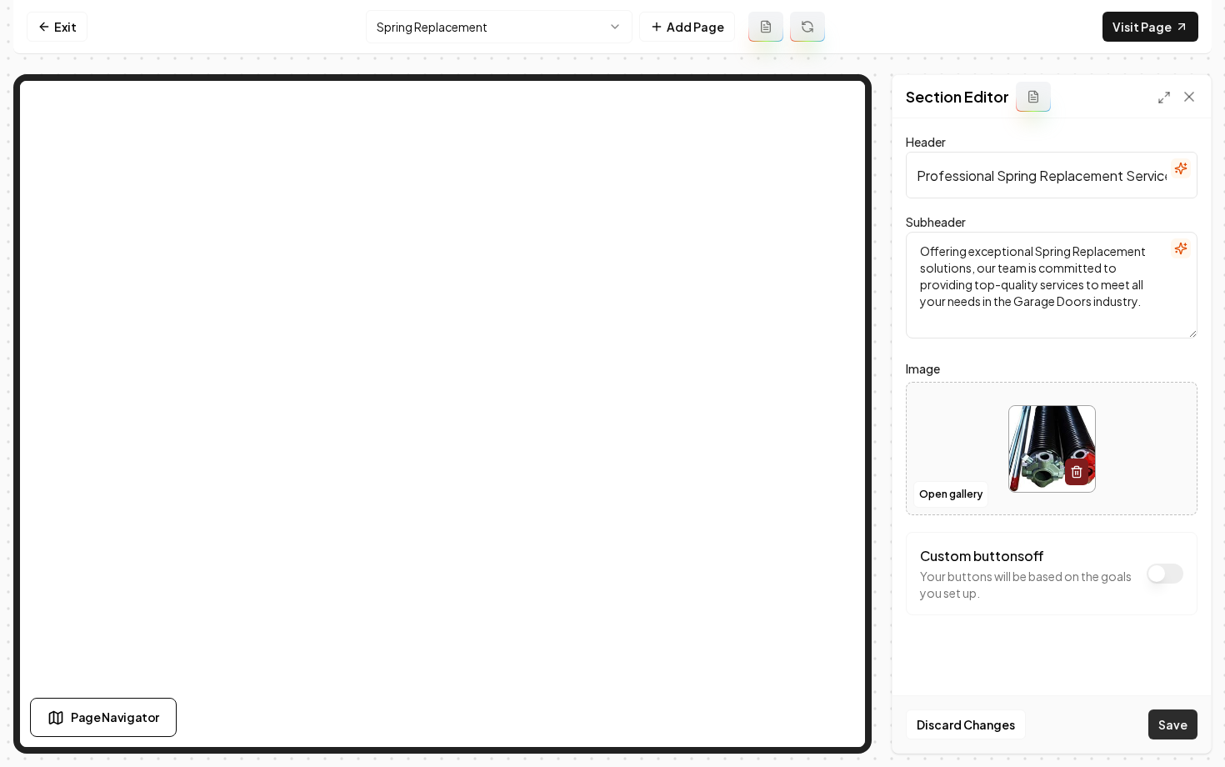
click at [1180, 729] on button "Save" at bounding box center [1173, 724] width 49 height 30
click at [435, 36] on html "Computer Required This feature is only available on a computer. Please switch t…" at bounding box center [612, 383] width 1225 height 767
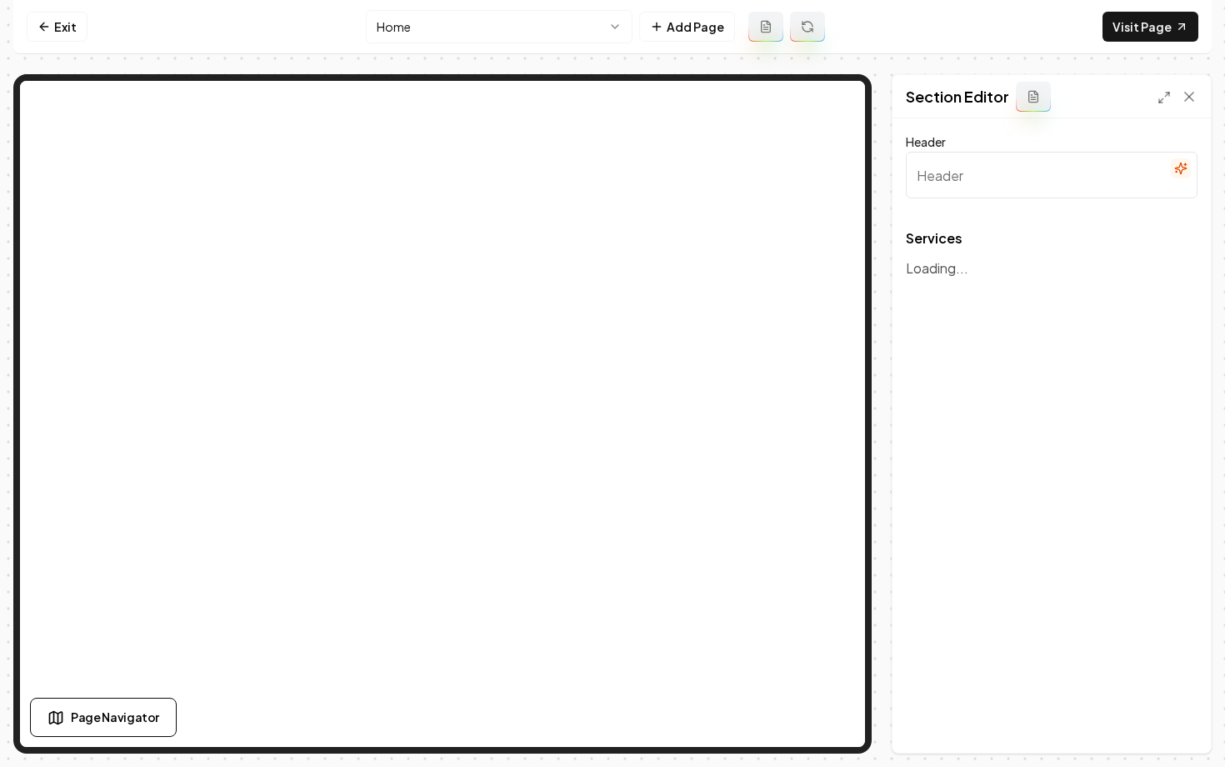
type input "Our Expert Garage Door Services"
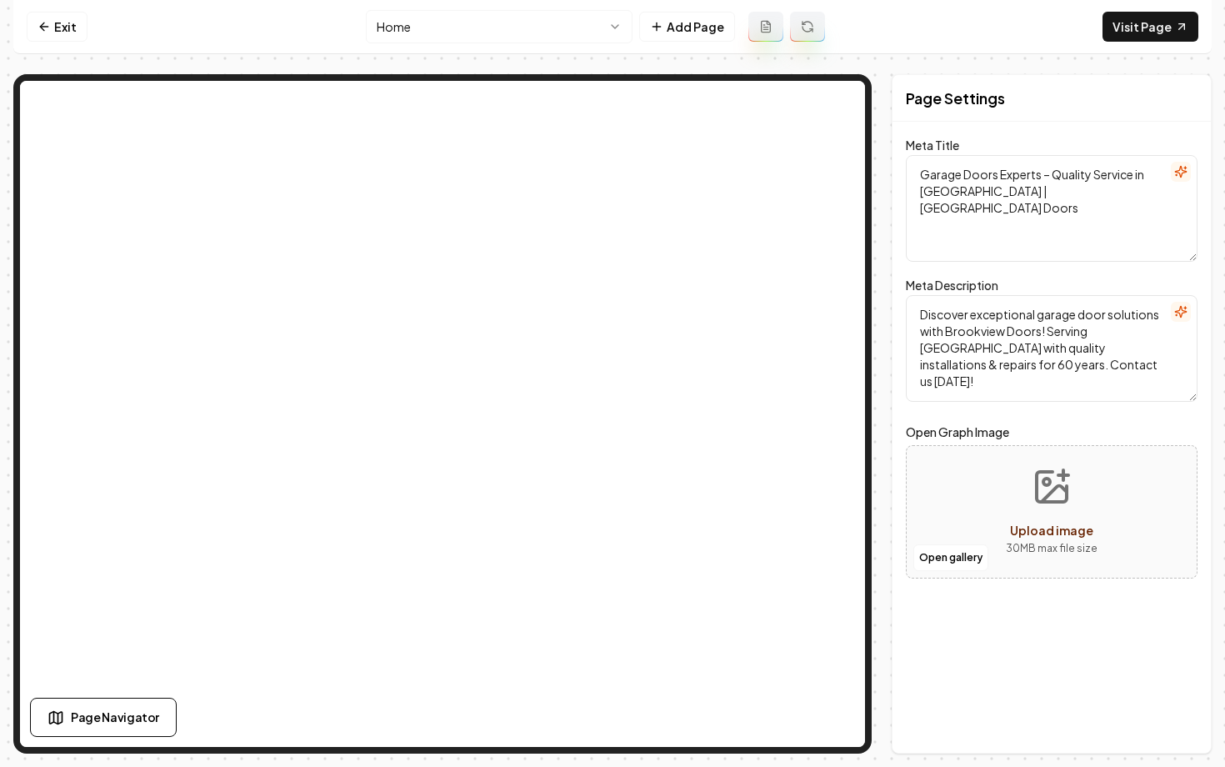
click at [436, 12] on html "Computer Required This feature is only available on a computer. Please switch t…" at bounding box center [612, 383] width 1225 height 767
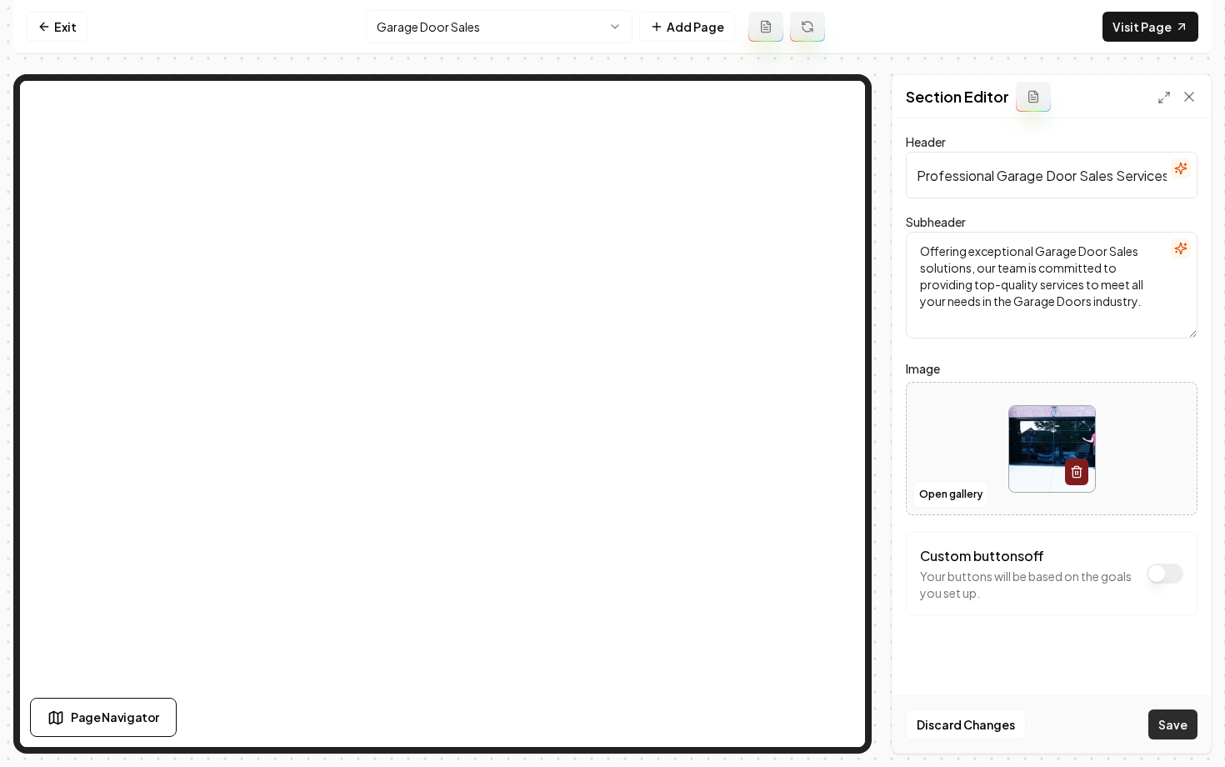
click at [1176, 719] on button "Save" at bounding box center [1173, 724] width 49 height 30
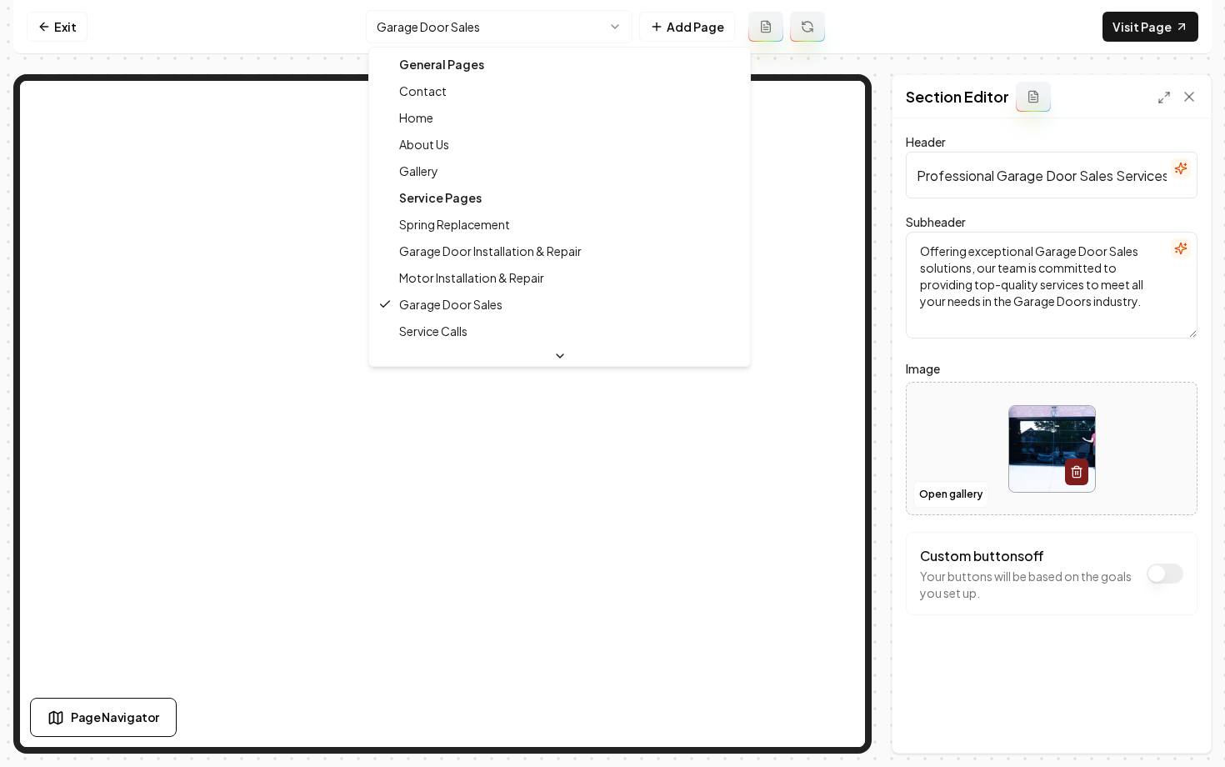
click at [479, 40] on html "Computer Required This feature is only available on a computer. Please switch t…" at bounding box center [612, 383] width 1225 height 767
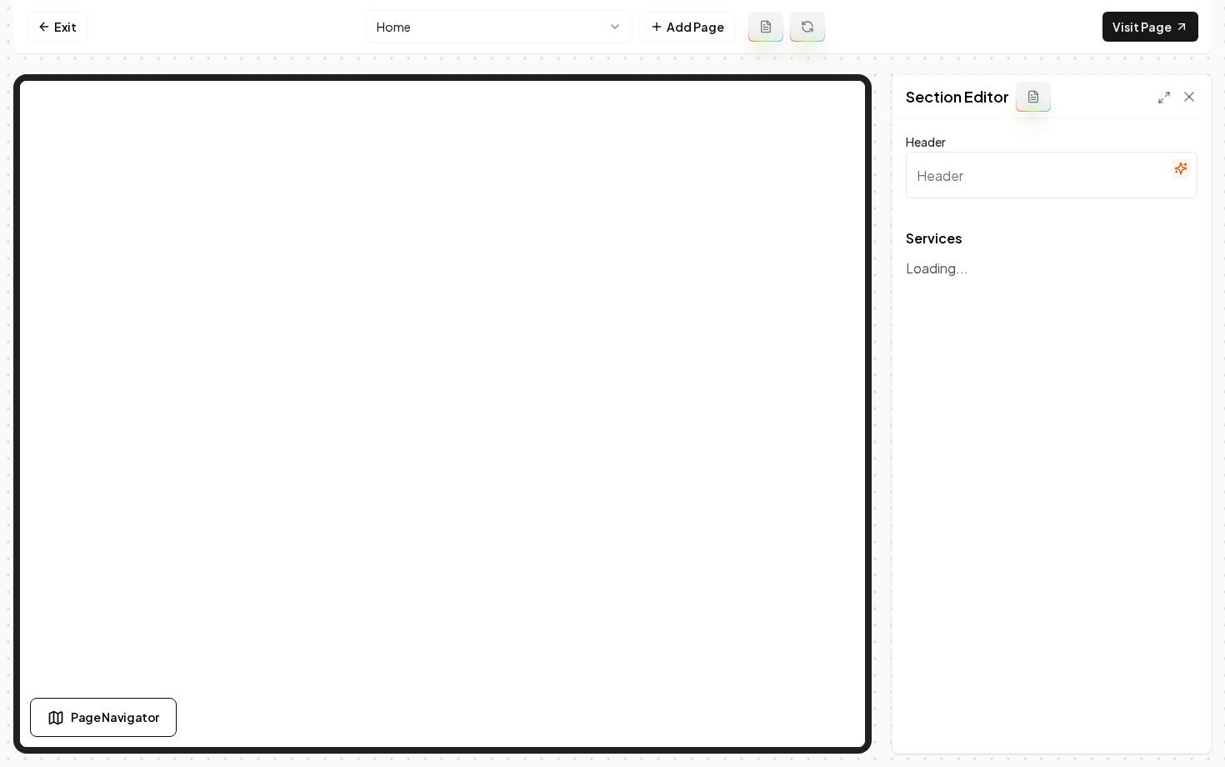
type input "Our Expert Garage Door Services"
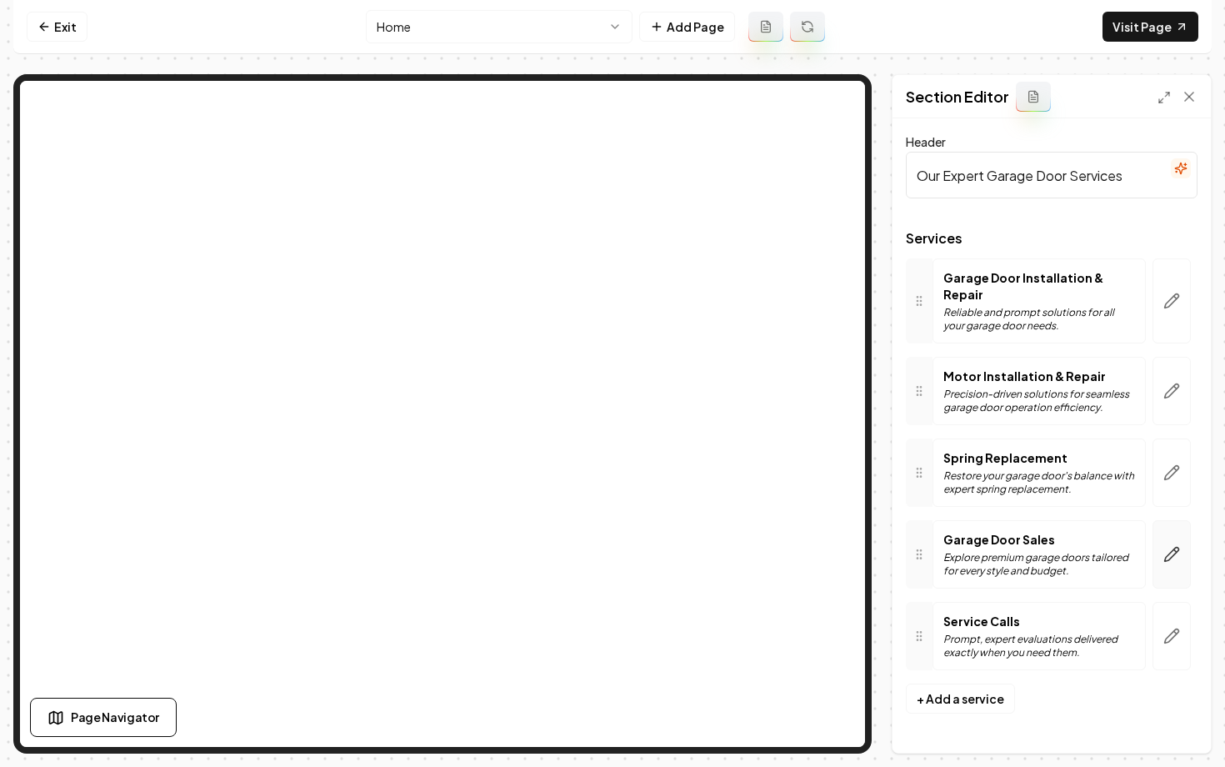
click at [1163, 536] on button "button" at bounding box center [1172, 554] width 38 height 68
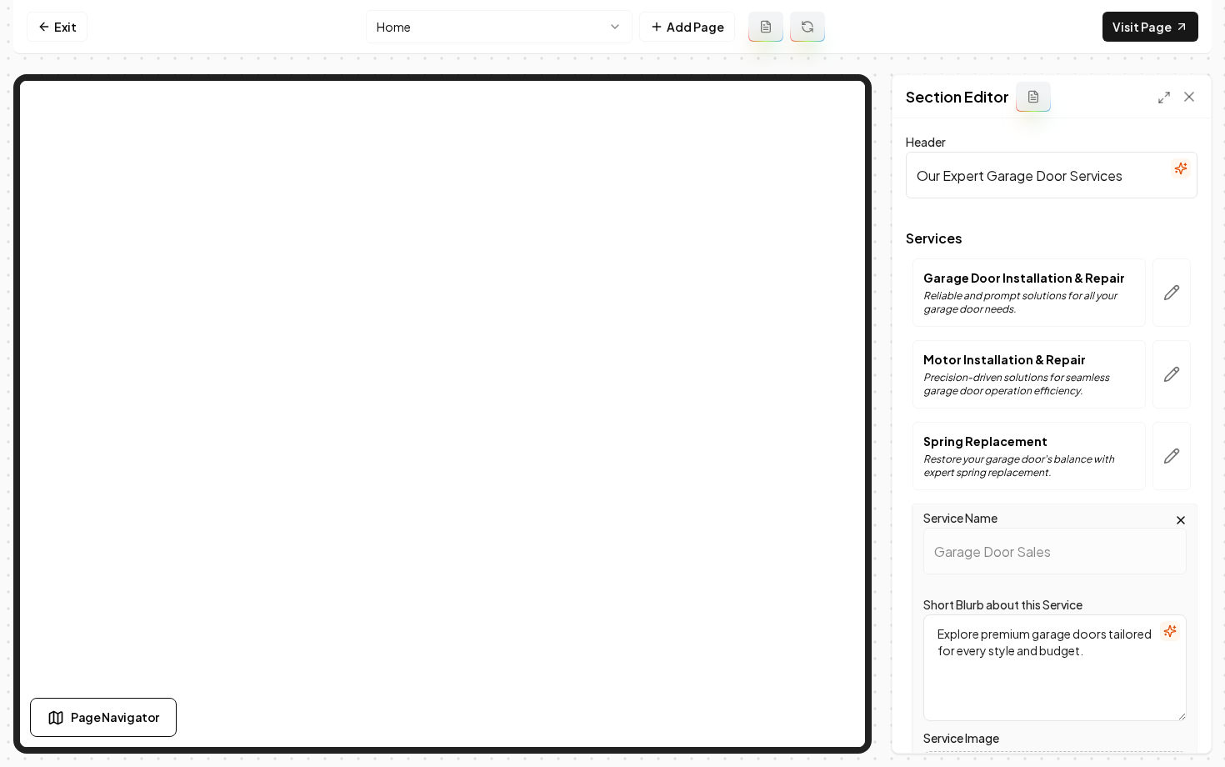
scroll to position [348, 0]
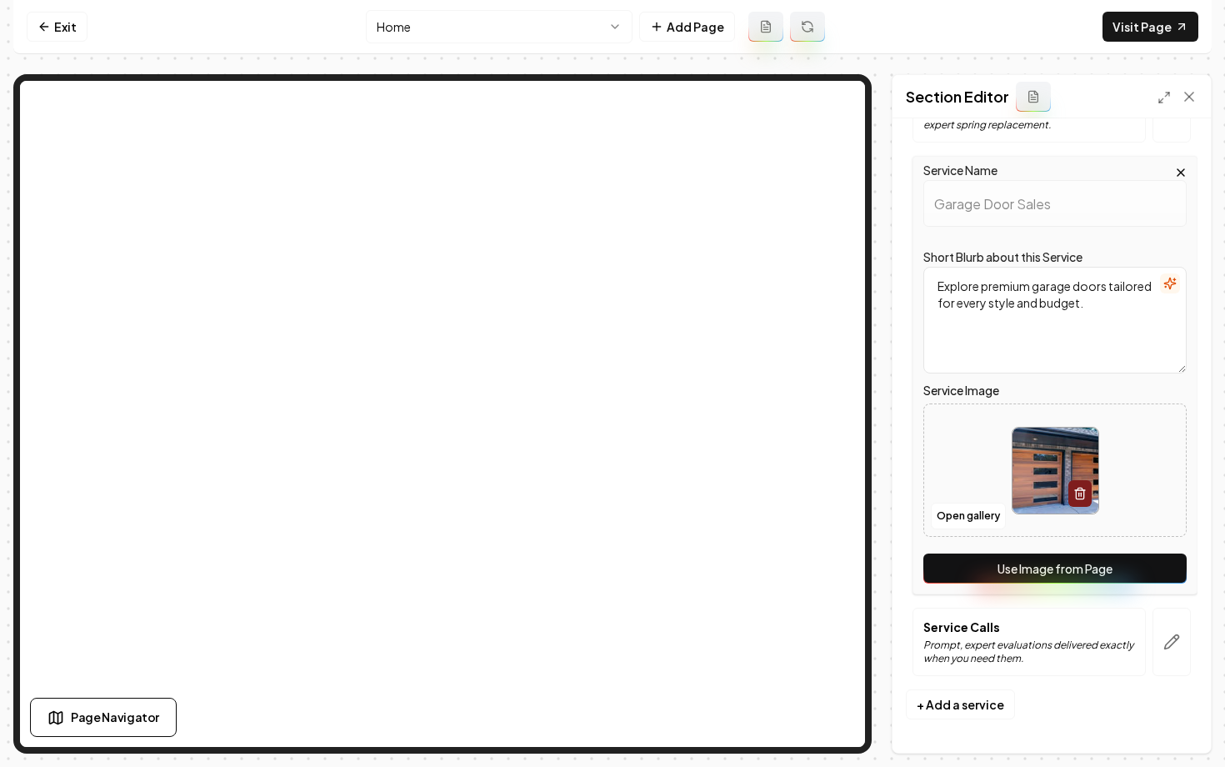
click at [999, 564] on button "Use Image from Page" at bounding box center [1055, 569] width 263 height 30
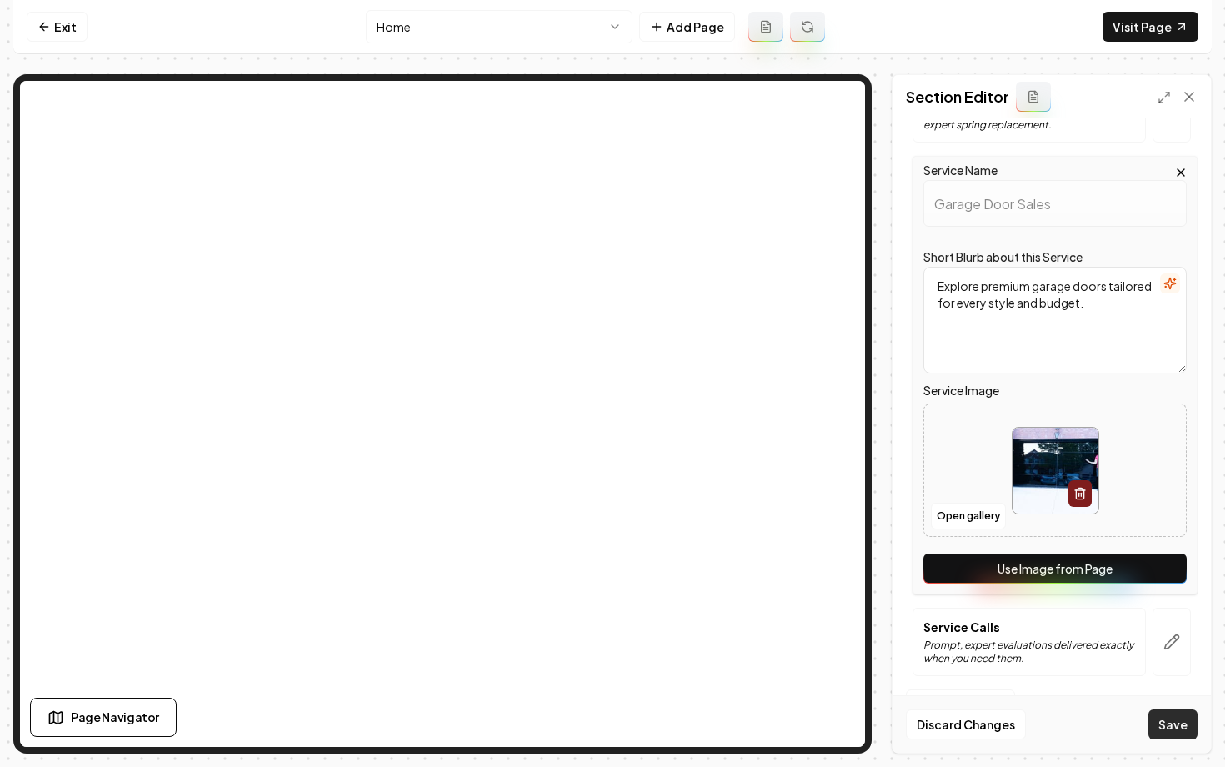
click at [1180, 721] on button "Save" at bounding box center [1173, 724] width 49 height 30
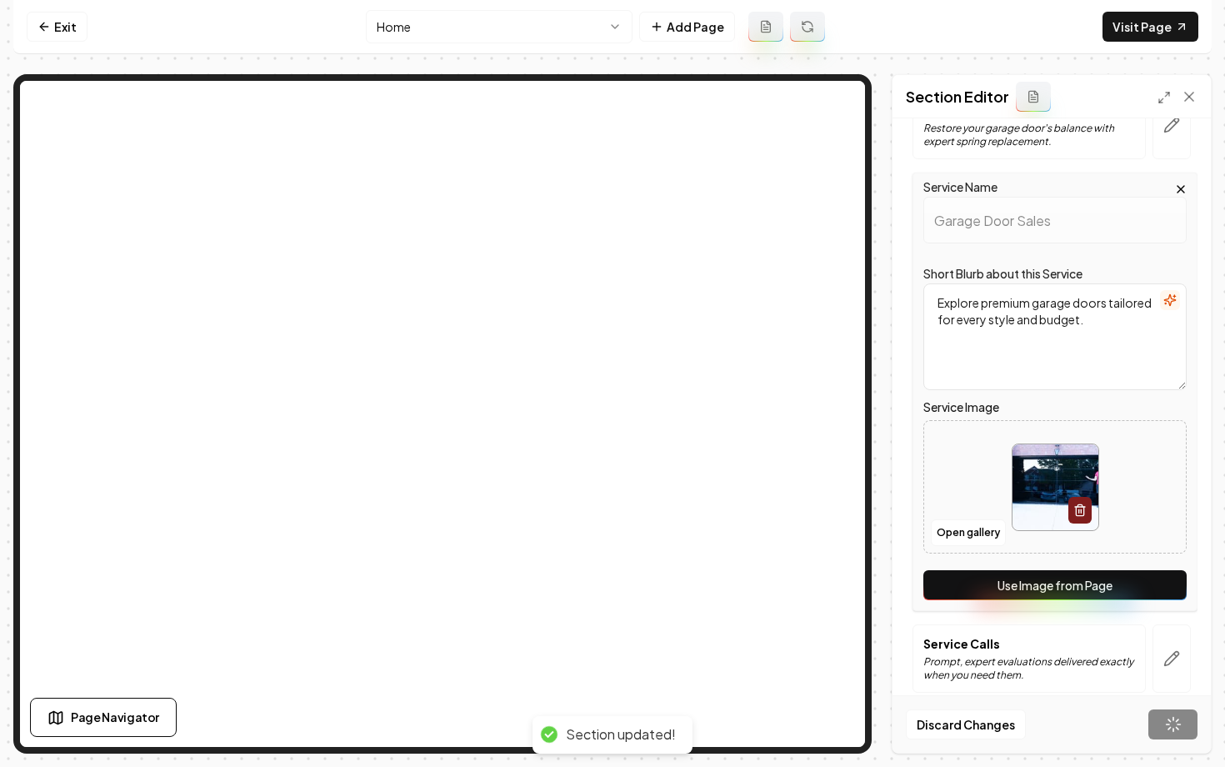
scroll to position [0, 0]
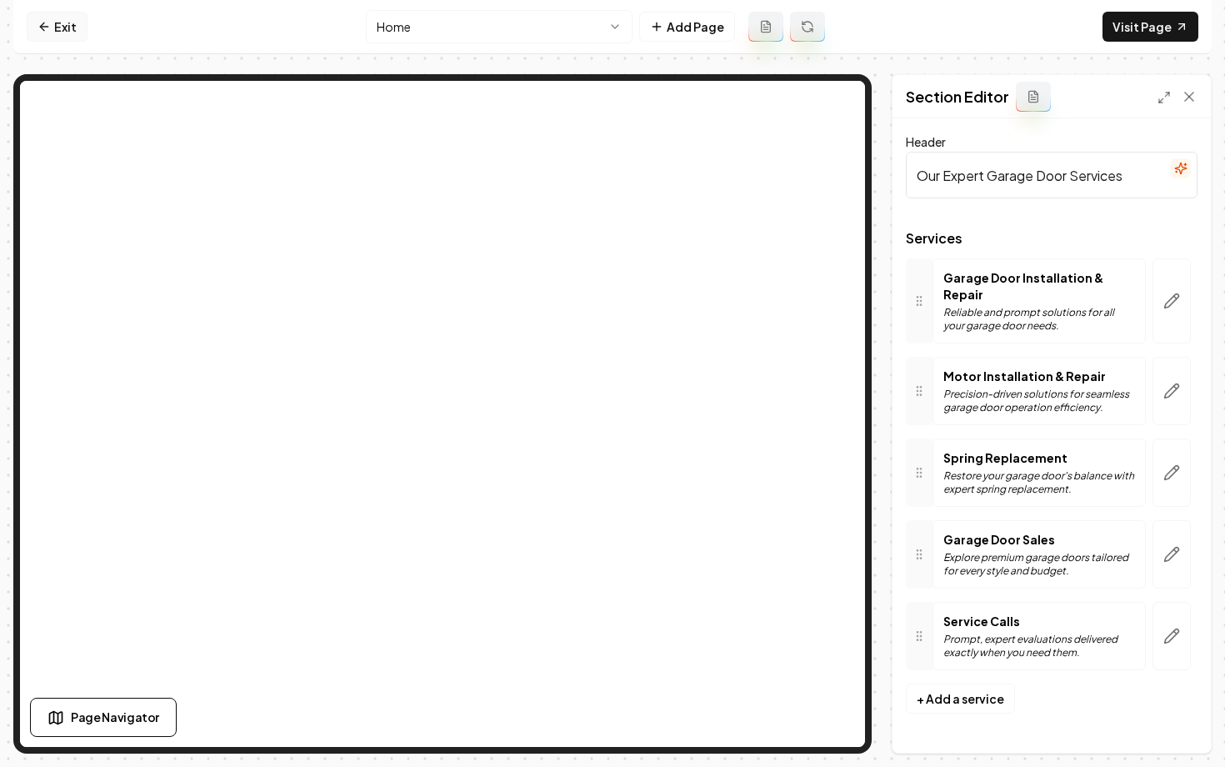
click at [51, 19] on link "Exit" at bounding box center [57, 27] width 61 height 30
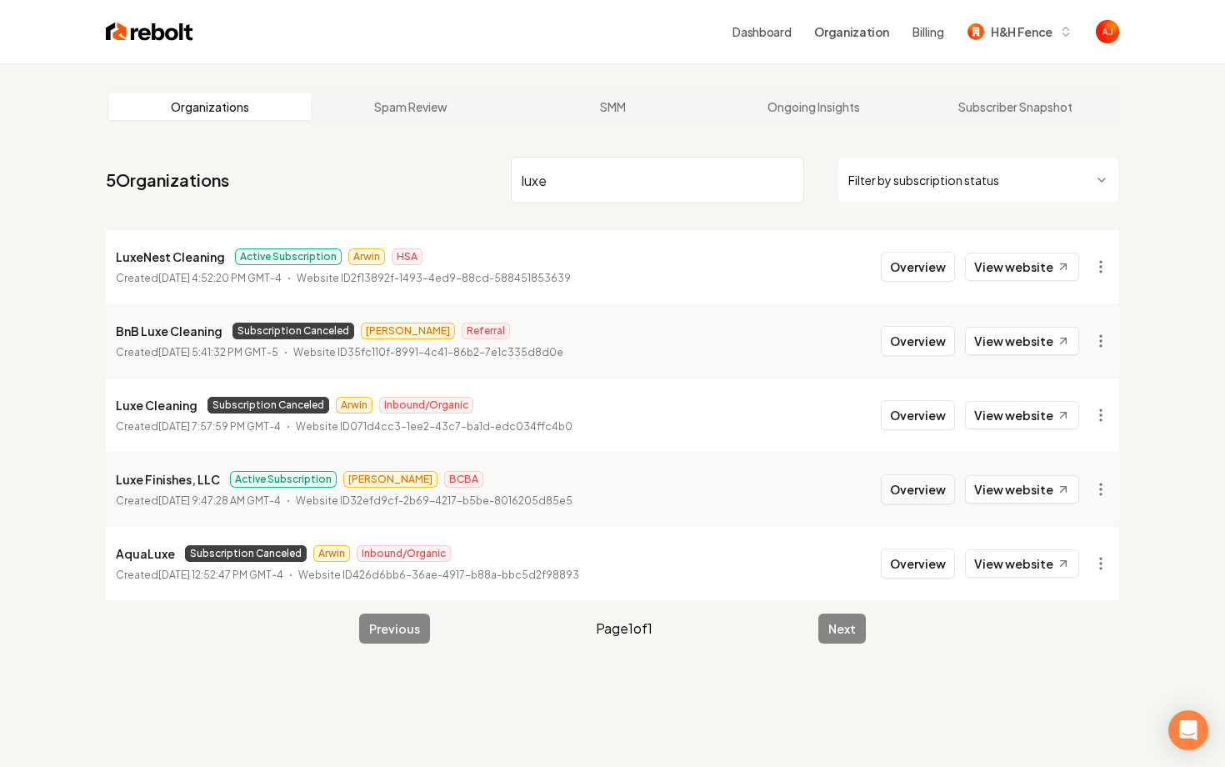
type input "luxe"
click at [903, 488] on button "Overview" at bounding box center [918, 489] width 74 height 30
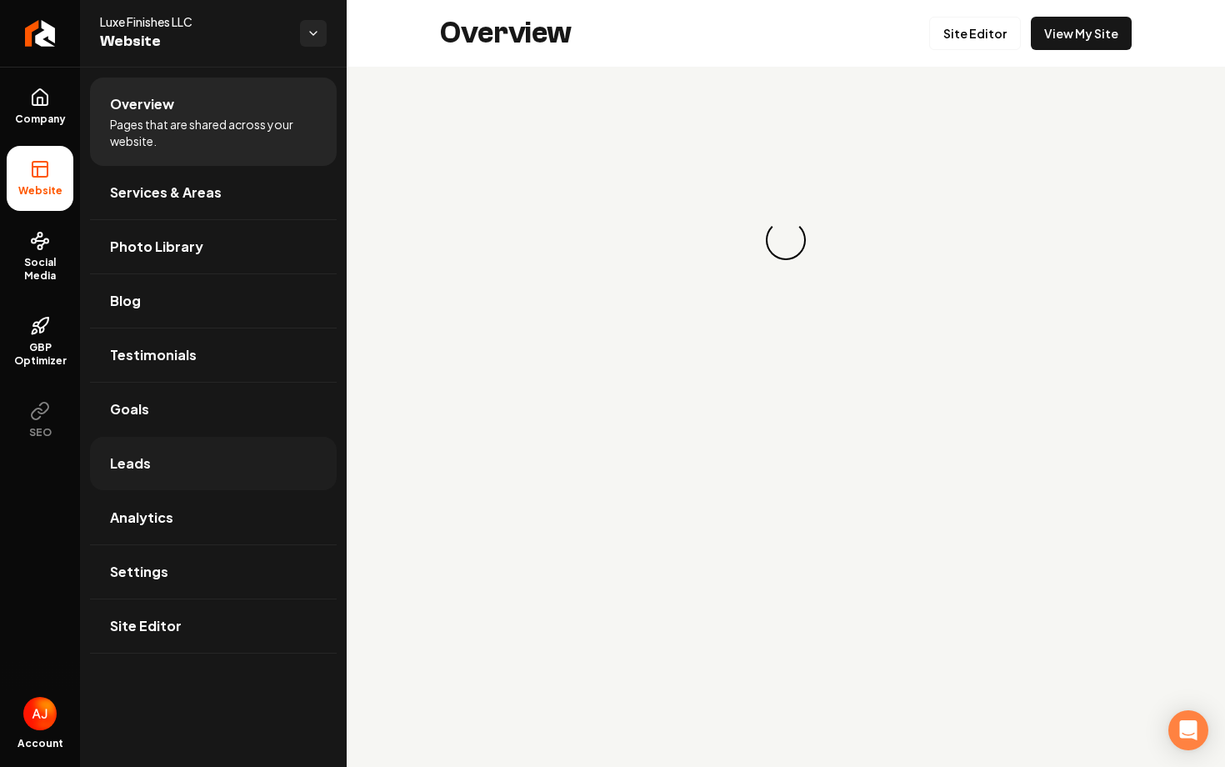
click at [169, 439] on link "Leads" at bounding box center [213, 463] width 247 height 53
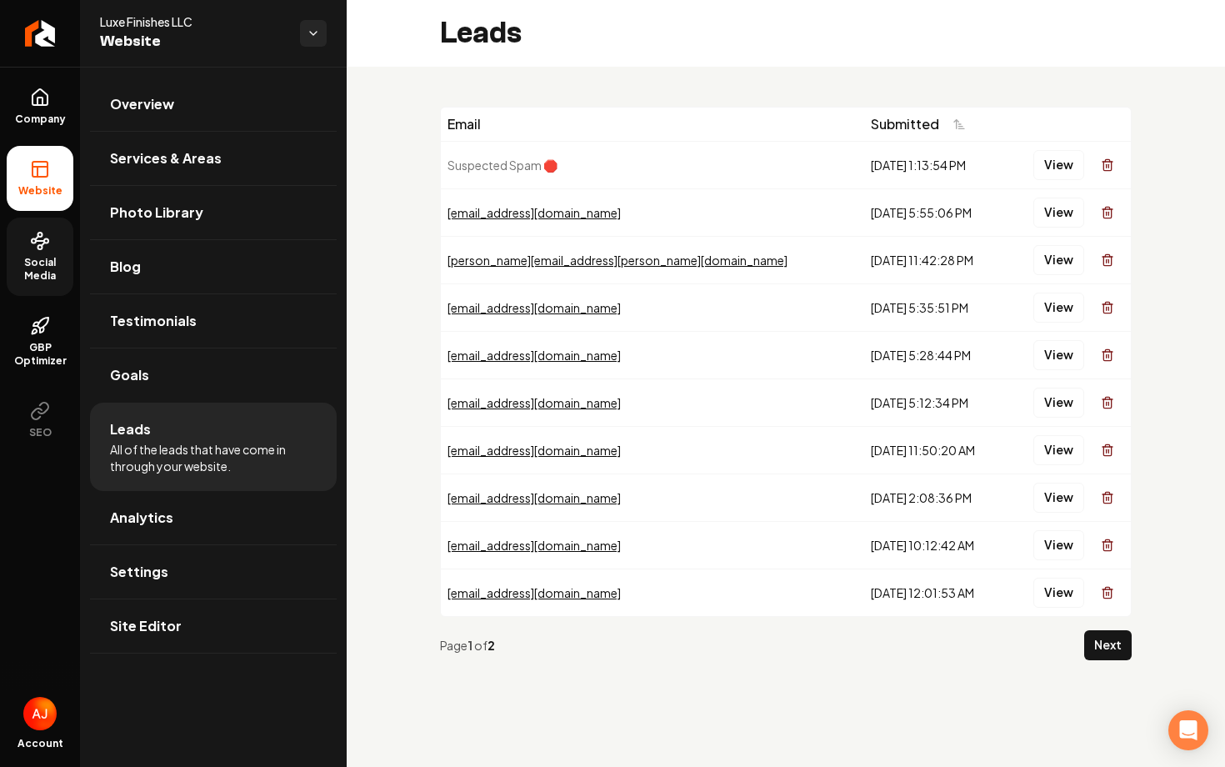
click at [44, 268] on span "Social Media" at bounding box center [40, 269] width 67 height 27
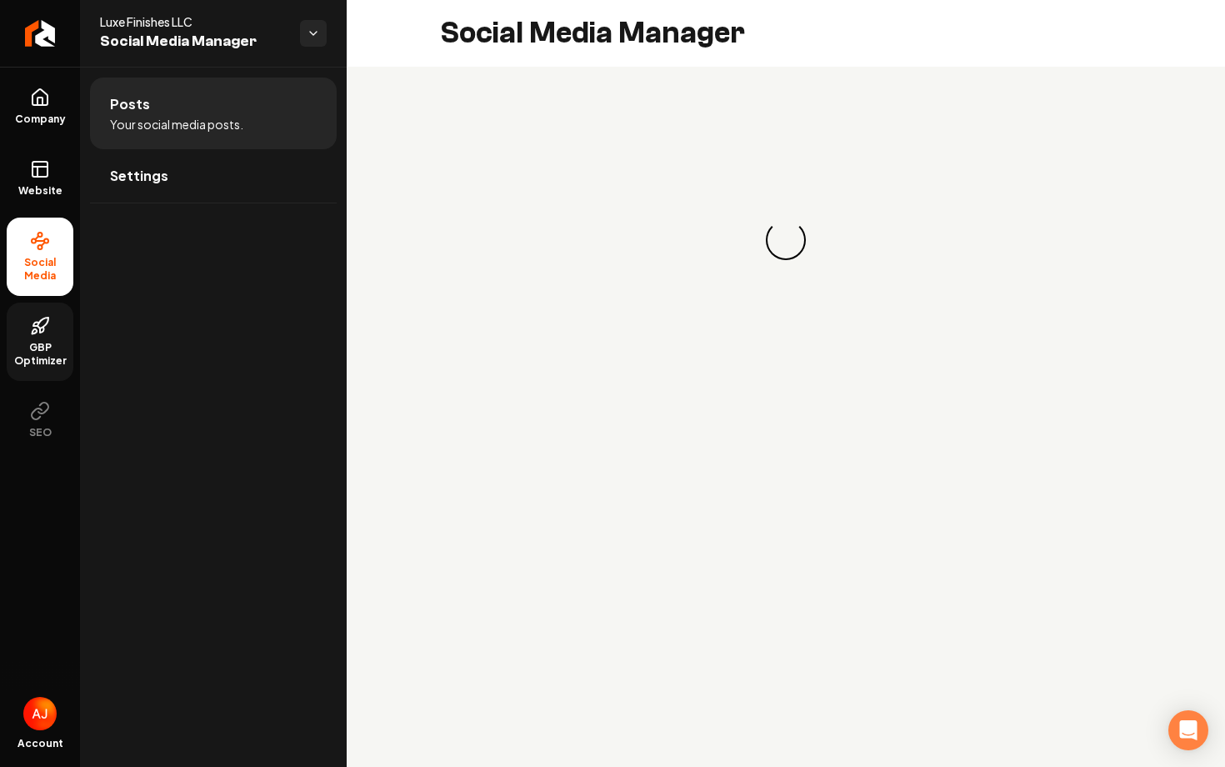
click at [46, 337] on link "GBP Optimizer" at bounding box center [40, 342] width 67 height 78
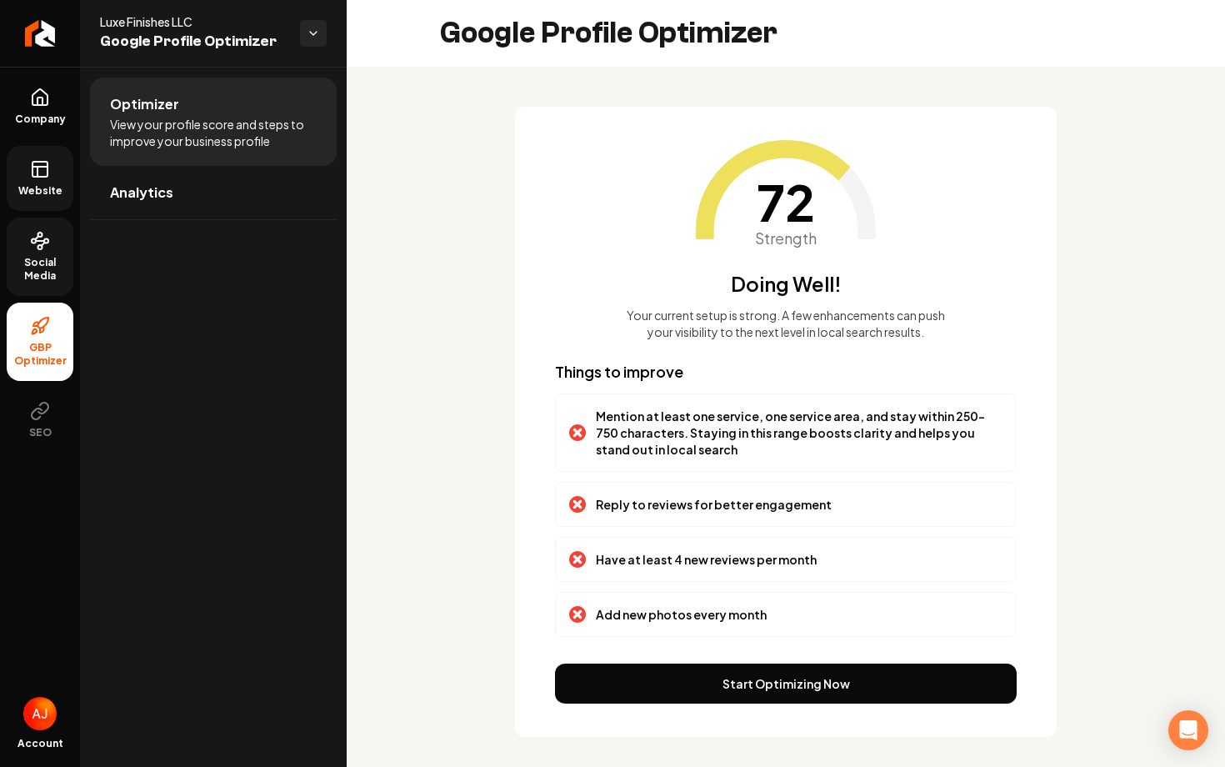
click at [43, 196] on span "Website" at bounding box center [41, 190] width 58 height 13
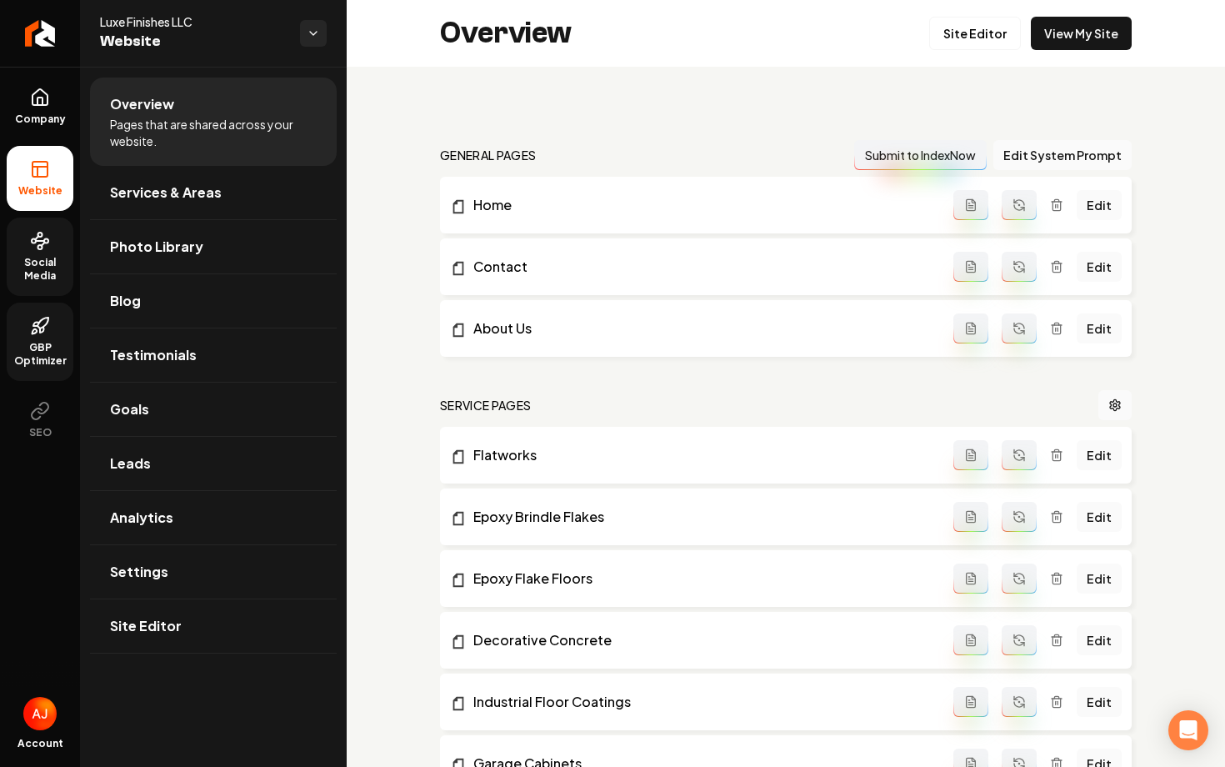
click at [43, 247] on circle at bounding box center [40, 247] width 4 height 4
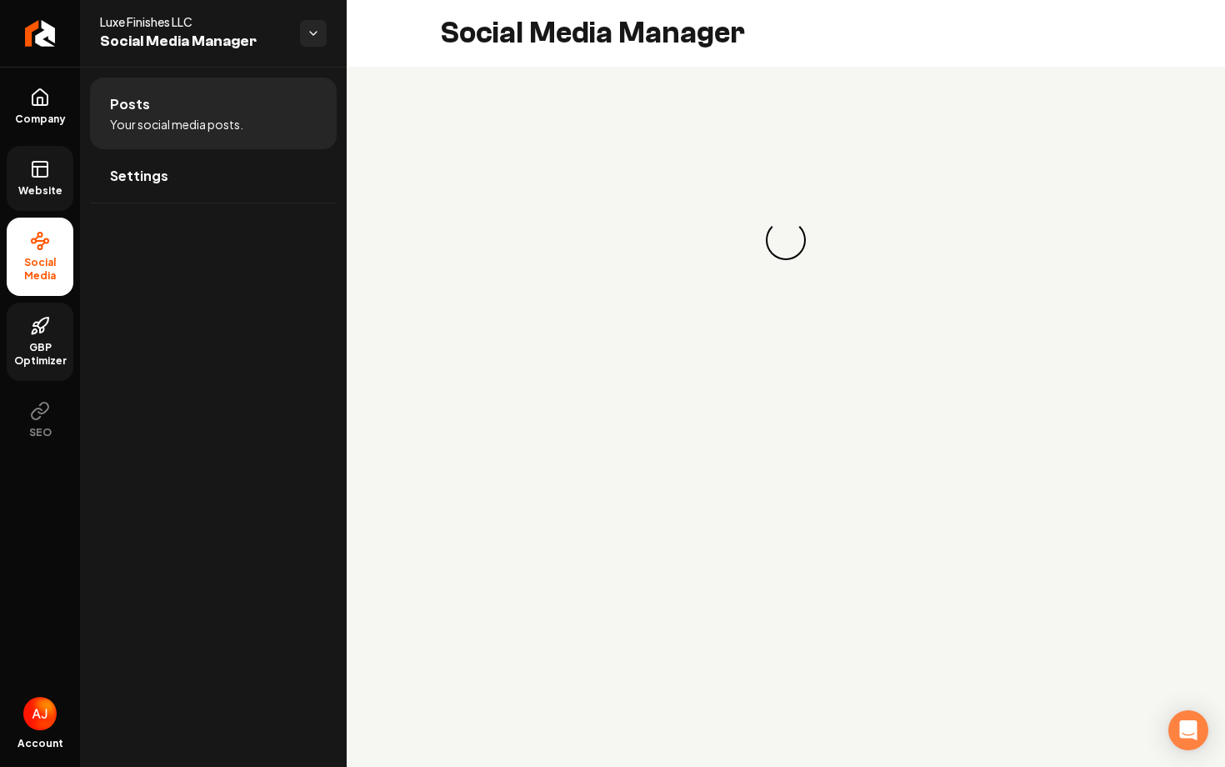
click at [47, 179] on link "Website" at bounding box center [40, 178] width 67 height 65
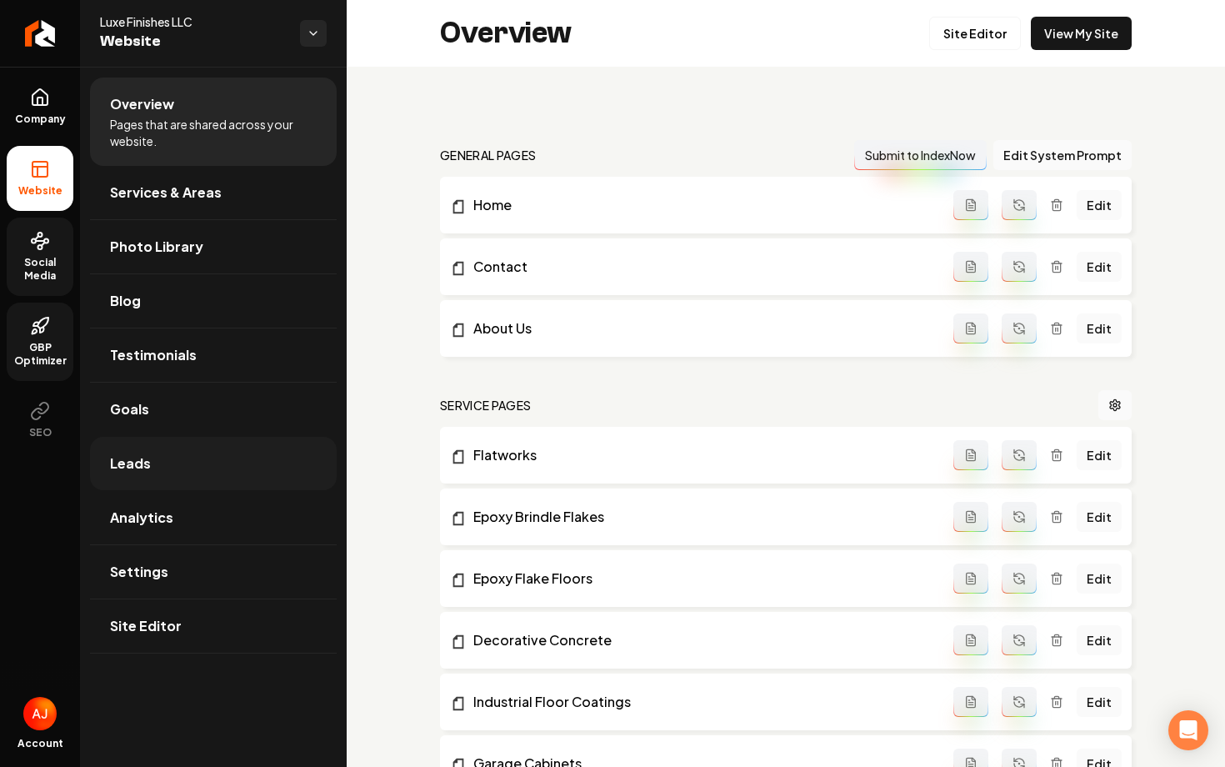
click at [163, 452] on link "Leads" at bounding box center [213, 463] width 247 height 53
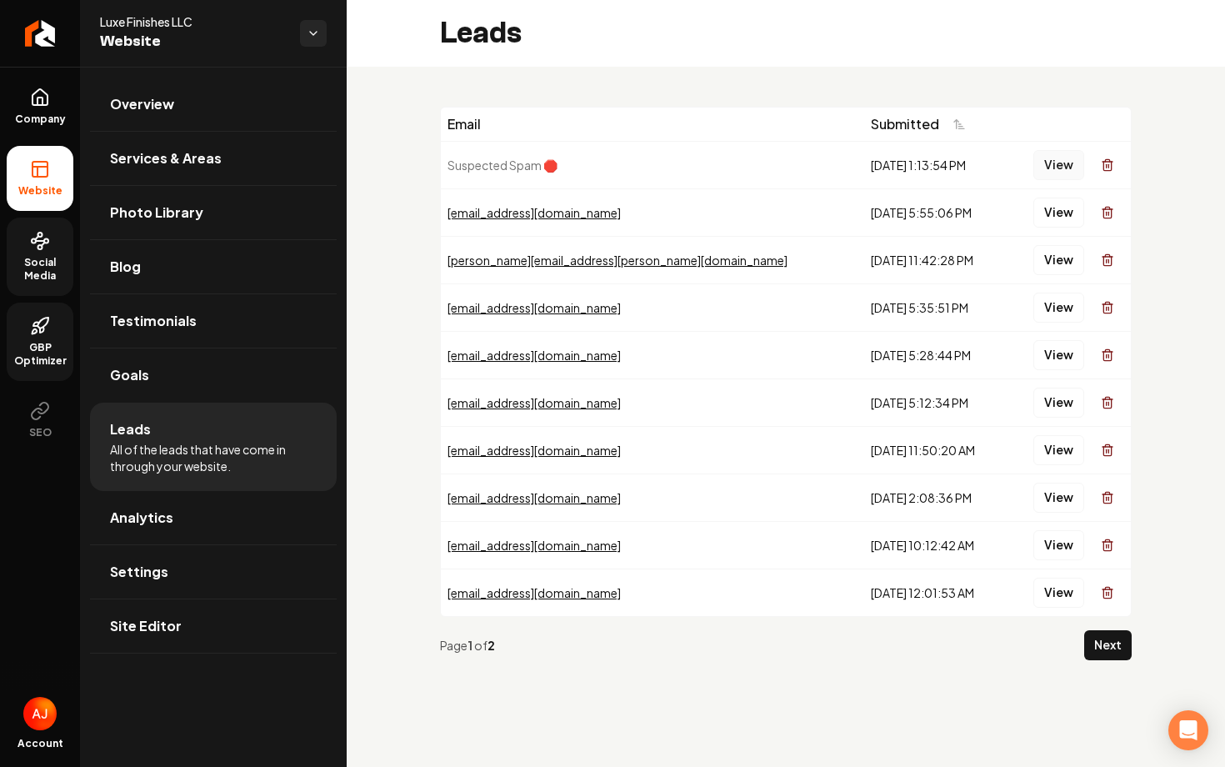
click at [1060, 170] on button "View" at bounding box center [1059, 165] width 51 height 30
click at [1045, 208] on button "View" at bounding box center [1059, 213] width 51 height 30
click at [48, 103] on icon at bounding box center [40, 97] width 15 height 16
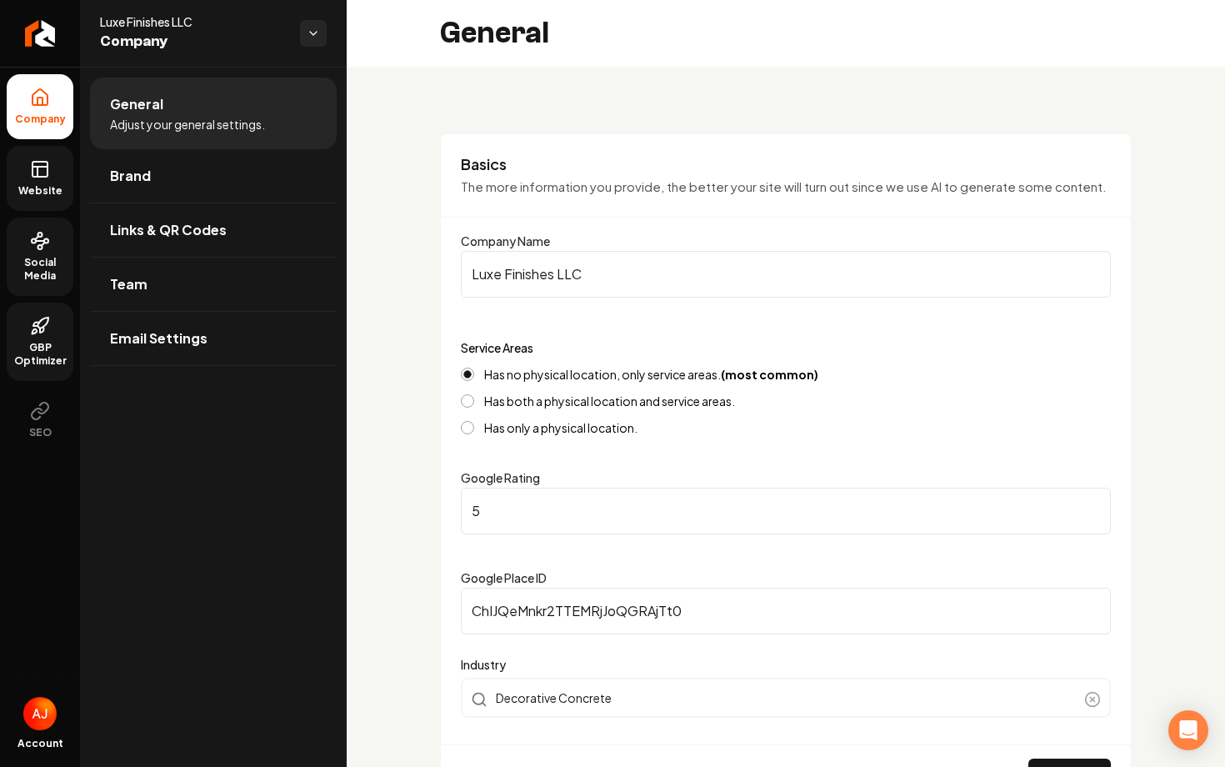
click at [58, 176] on link "Website" at bounding box center [40, 178] width 67 height 65
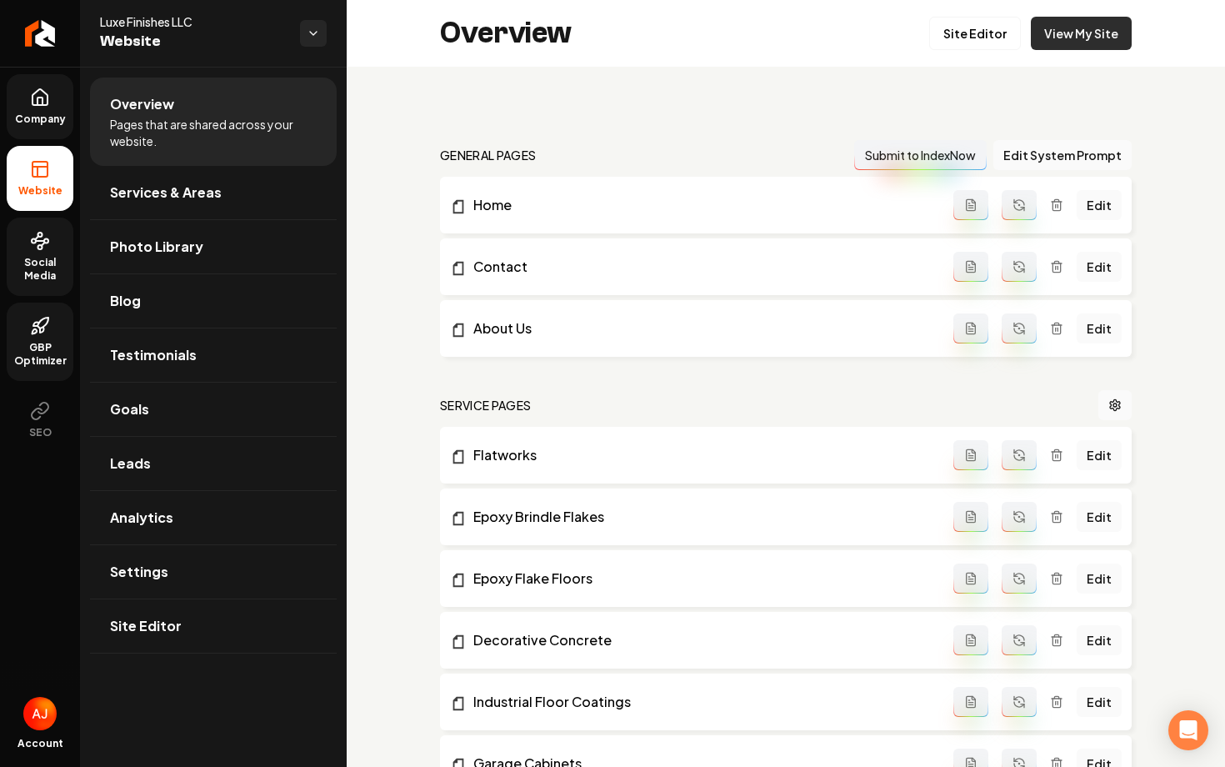
click at [1102, 37] on link "View My Site" at bounding box center [1081, 33] width 101 height 33
click at [1067, 45] on link "View My Site" at bounding box center [1081, 33] width 101 height 33
click at [40, 108] on link "Company" at bounding box center [40, 106] width 67 height 65
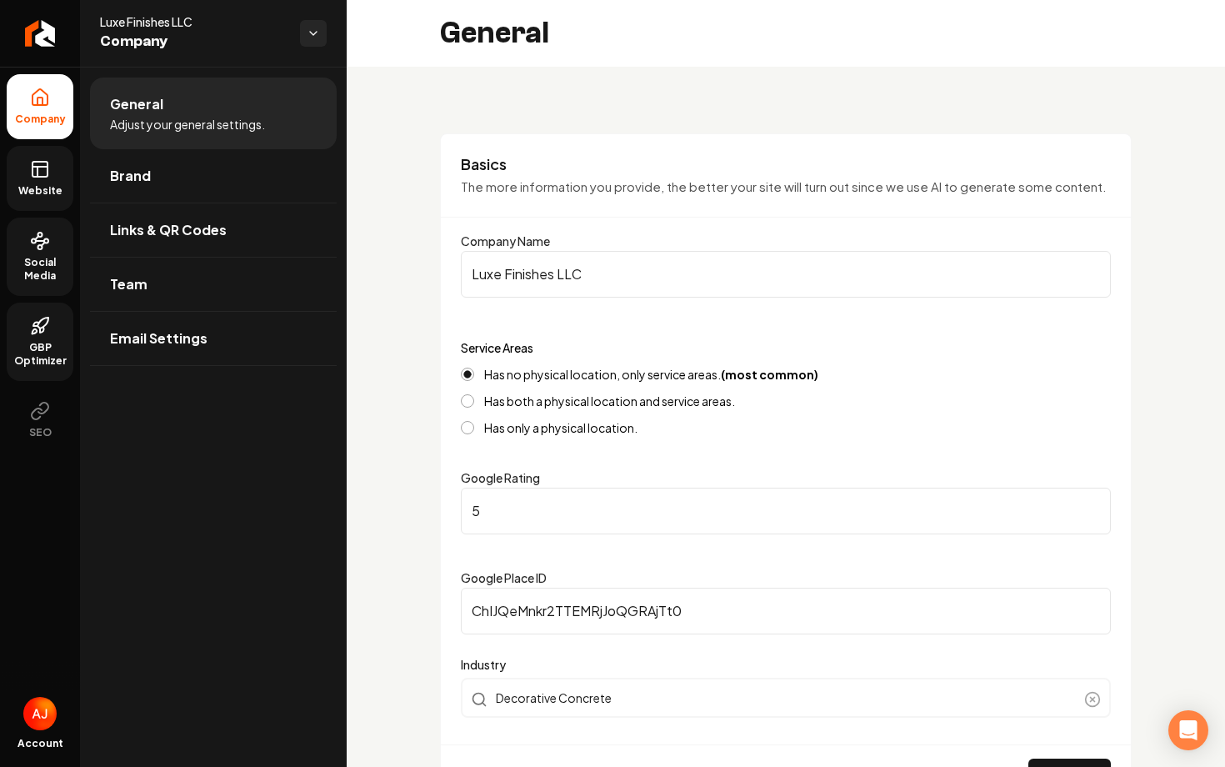
click at [32, 176] on icon at bounding box center [40, 169] width 20 height 20
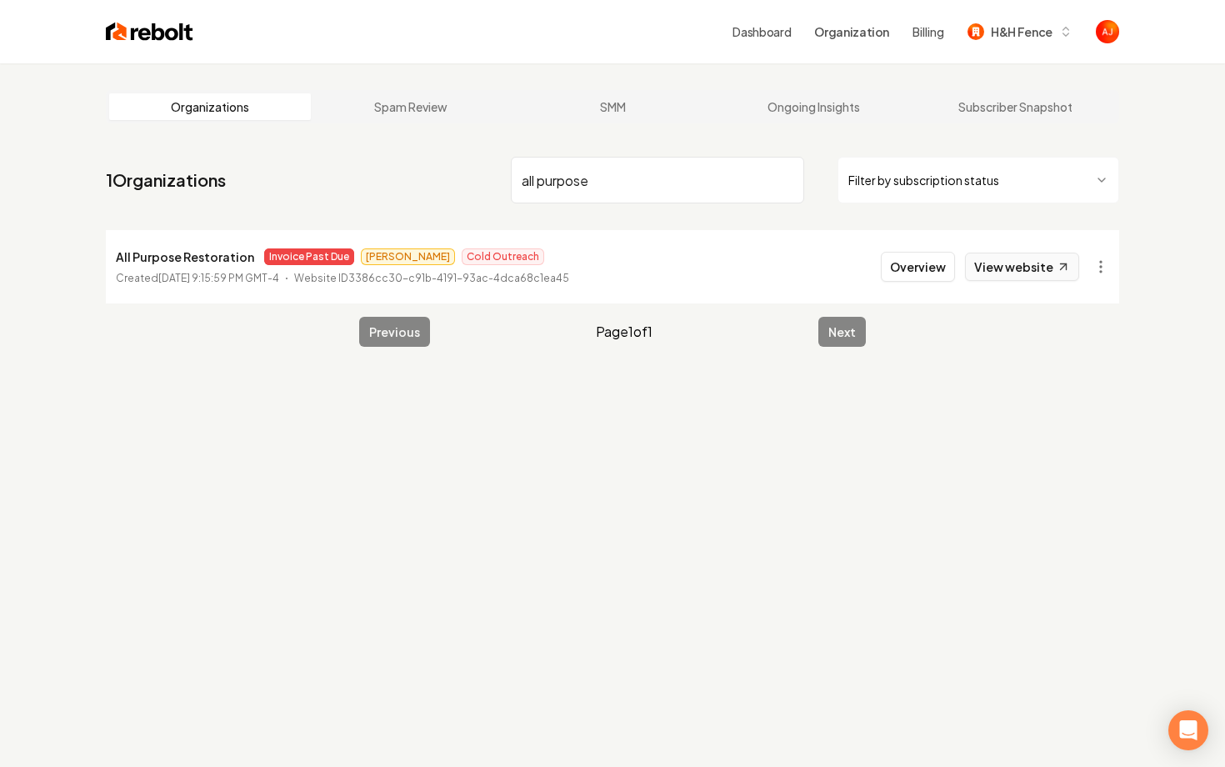
click at [1017, 274] on link "View website" at bounding box center [1022, 267] width 114 height 28
drag, startPoint x: 637, startPoint y: 198, endPoint x: 340, endPoint y: 184, distance: 297.1
click at [346, 185] on nav "1 Organizations all purpose Filter by subscription status" at bounding box center [613, 186] width 1014 height 73
type input "blue diamon"
click at [1005, 267] on link "View website" at bounding box center [1022, 267] width 114 height 28
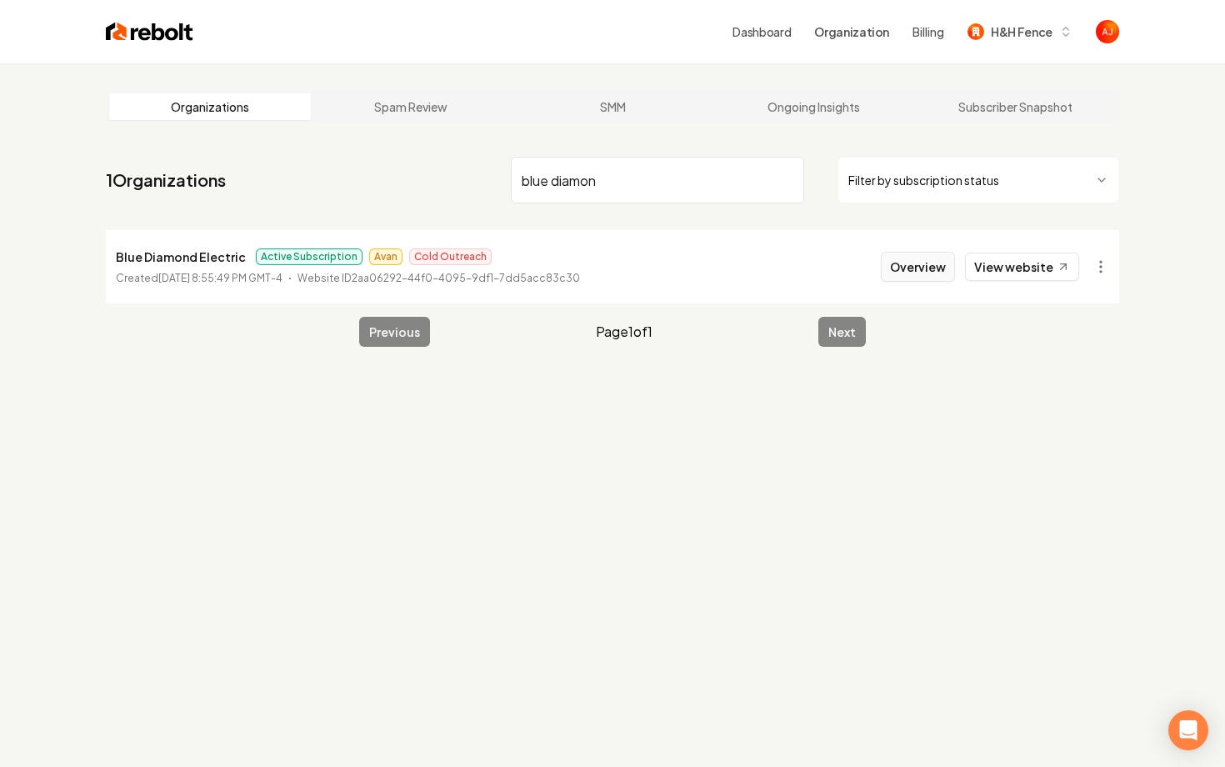
click at [929, 265] on button "Overview" at bounding box center [918, 267] width 74 height 30
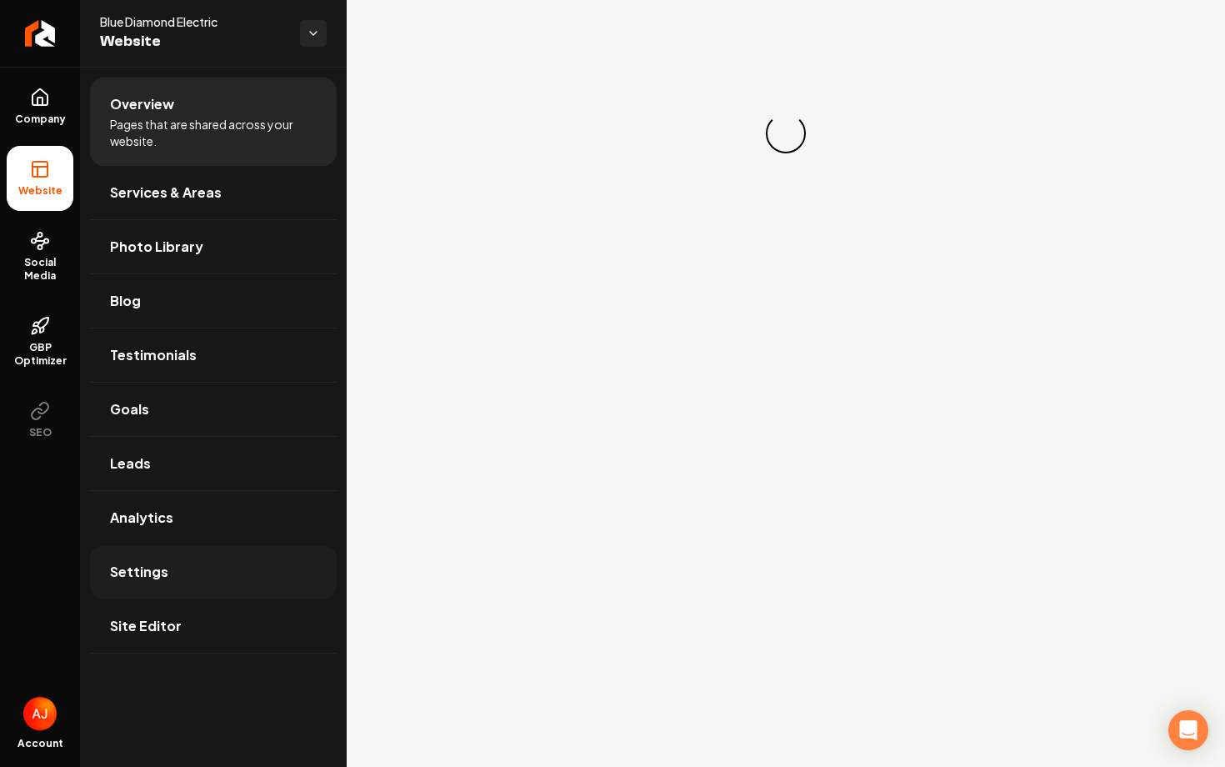
click at [150, 586] on link "Settings" at bounding box center [213, 571] width 247 height 53
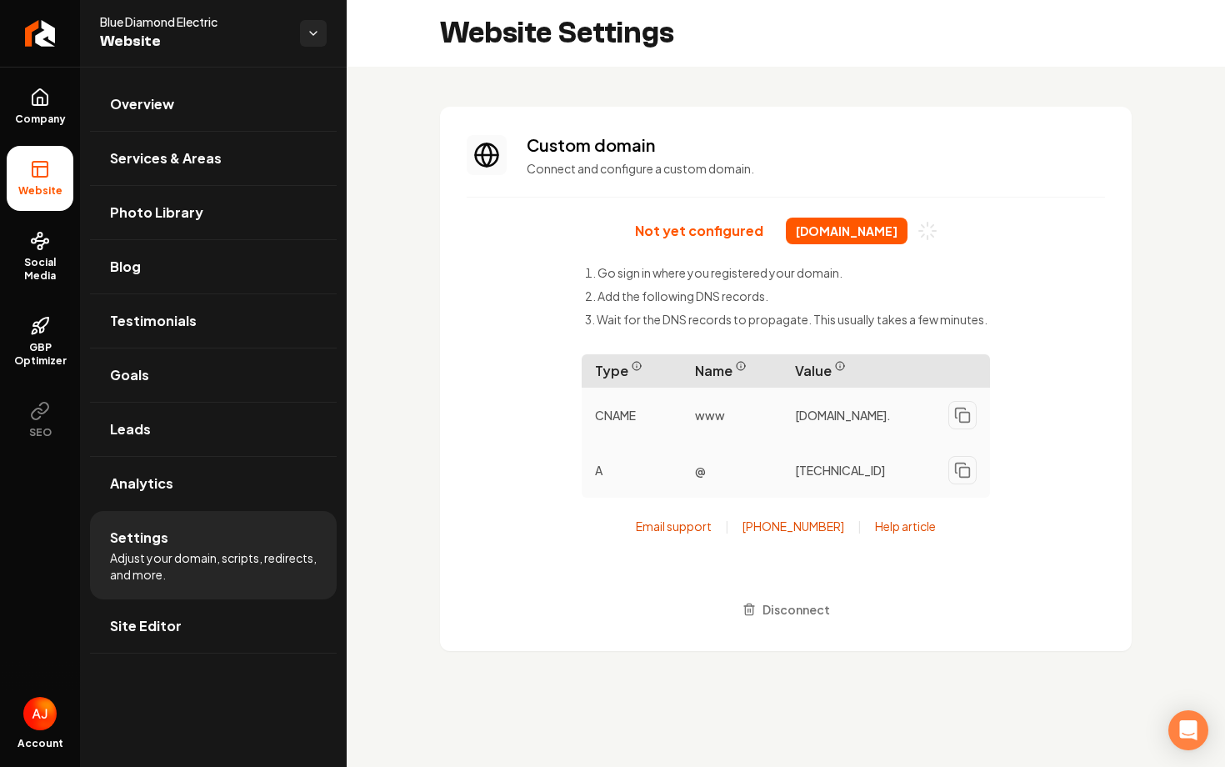
scroll to position [150, 0]
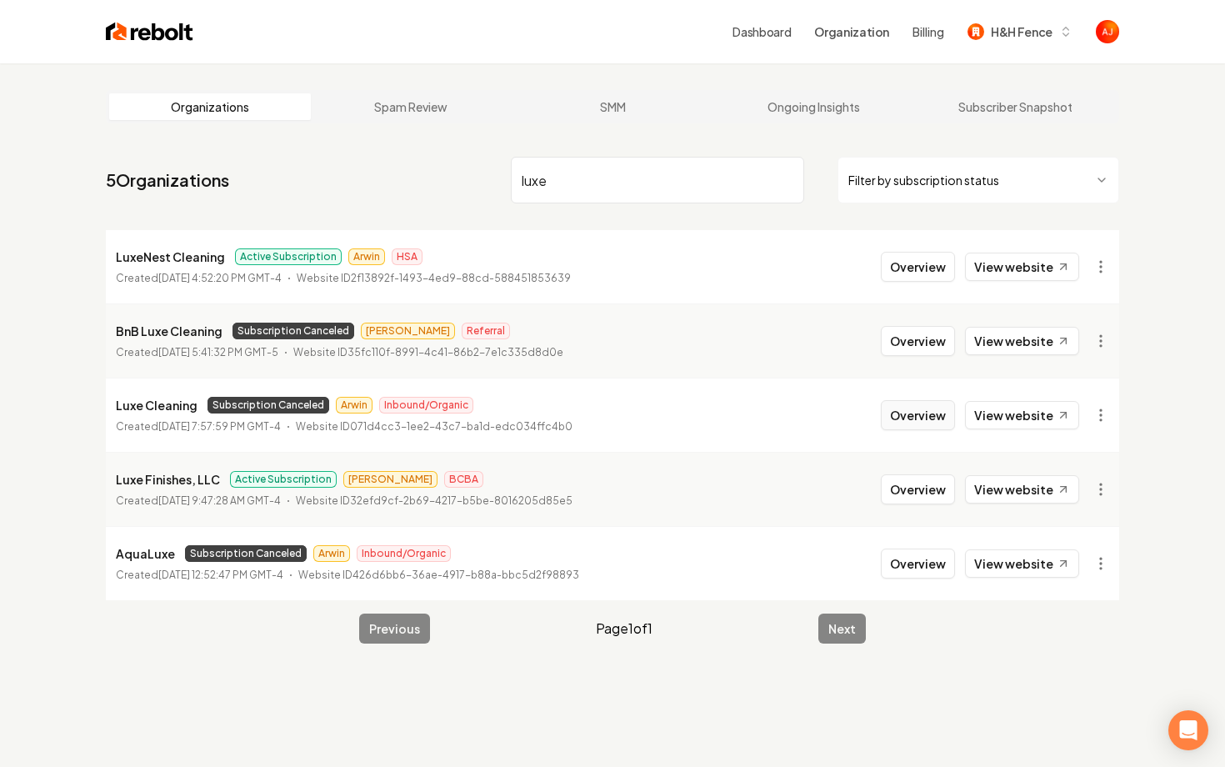
type input "luxe"
click at [913, 413] on button "Overview" at bounding box center [918, 415] width 74 height 30
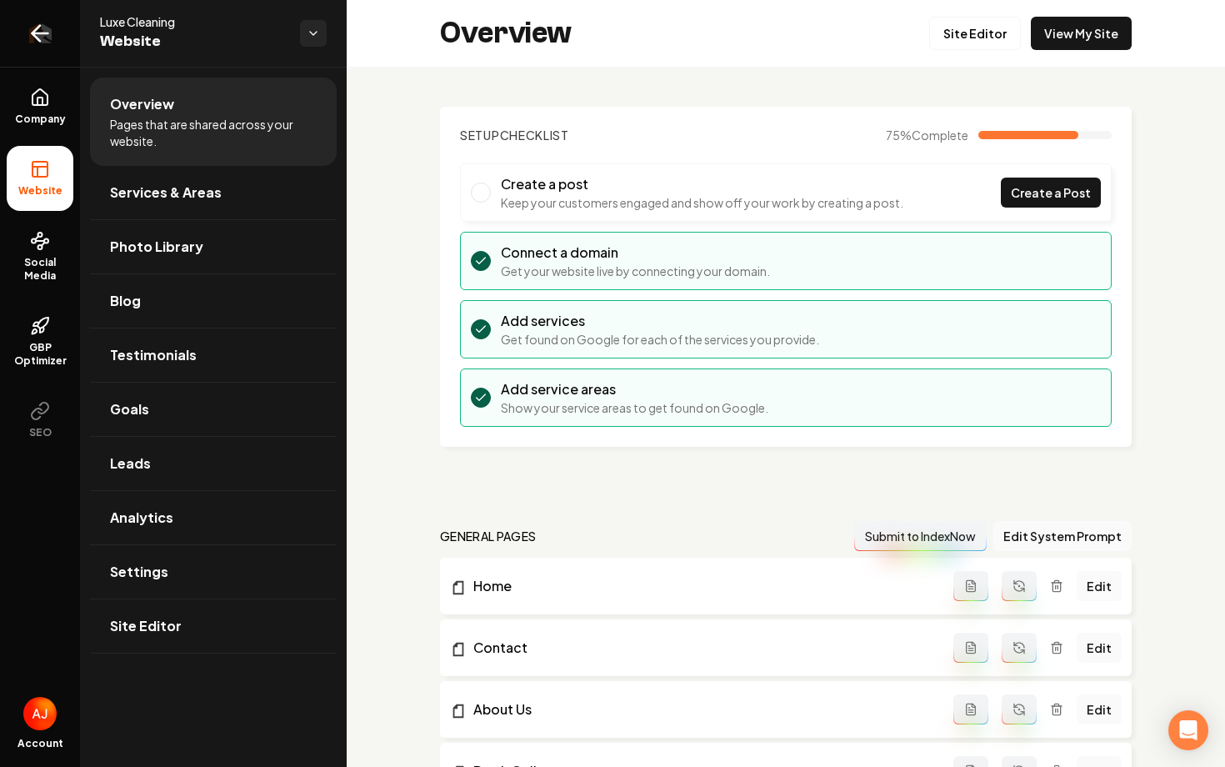
click at [48, 39] on icon "Return to dashboard" at bounding box center [40, 33] width 27 height 27
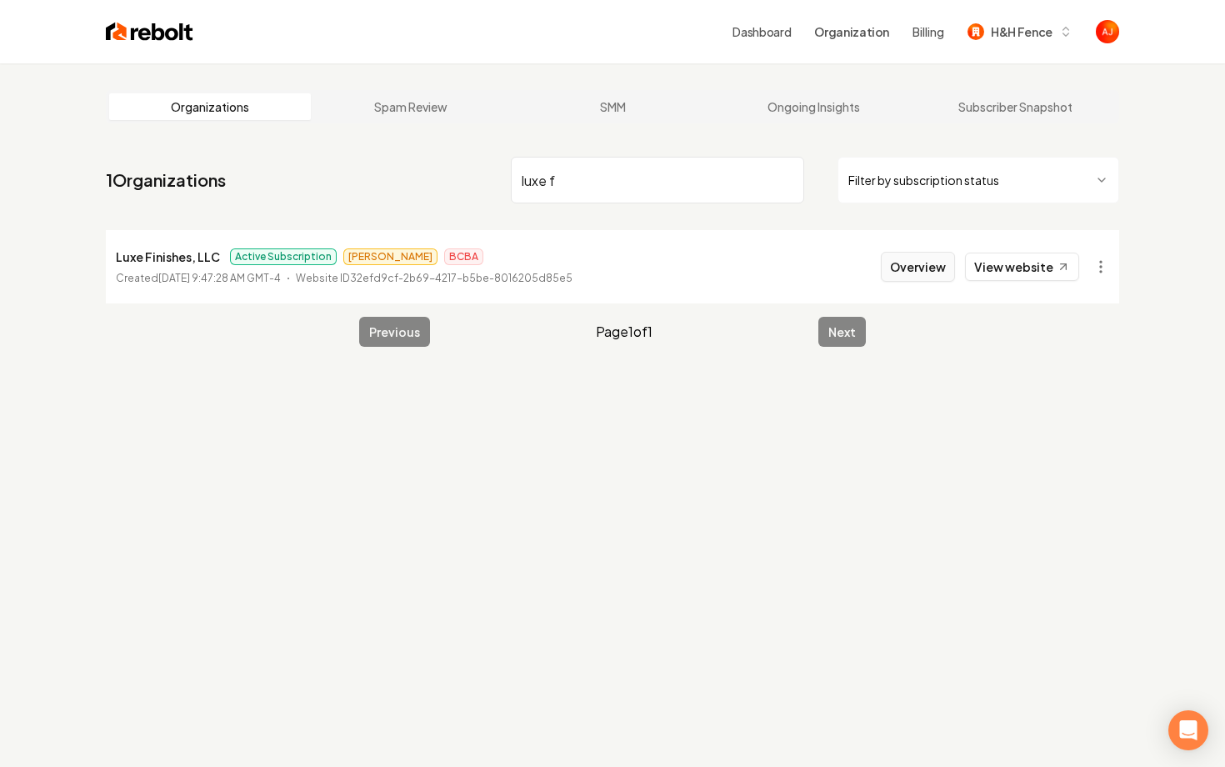
type input "luxe f"
click at [906, 274] on button "Overview" at bounding box center [918, 267] width 74 height 30
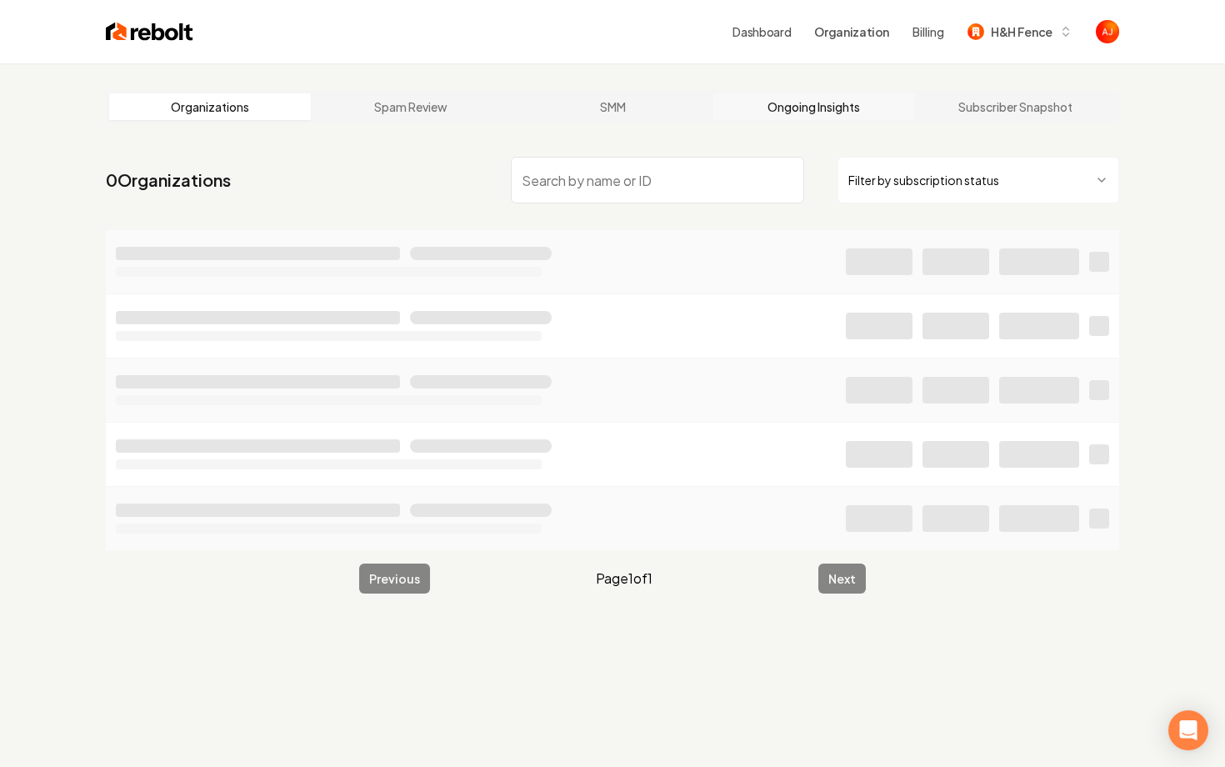
click at [824, 103] on link "Ongoing Insights" at bounding box center [815, 106] width 202 height 27
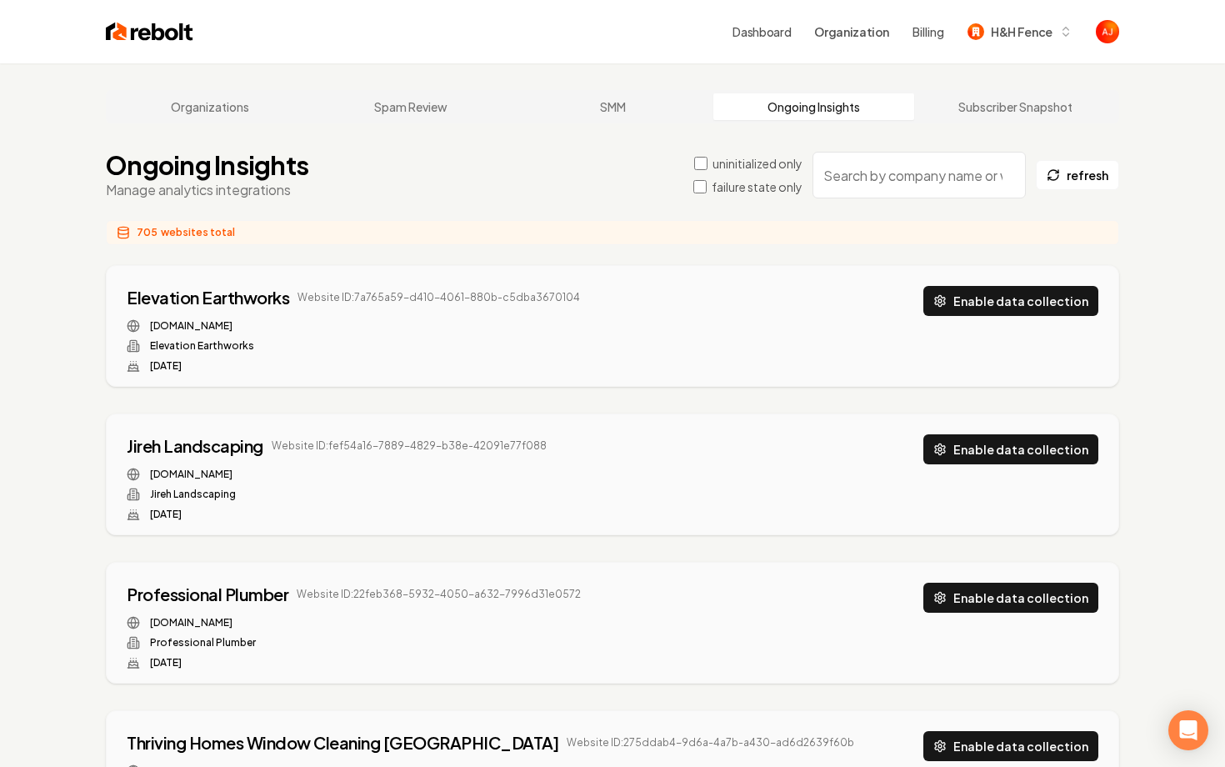
click at [885, 176] on input "search" at bounding box center [919, 175] width 213 height 47
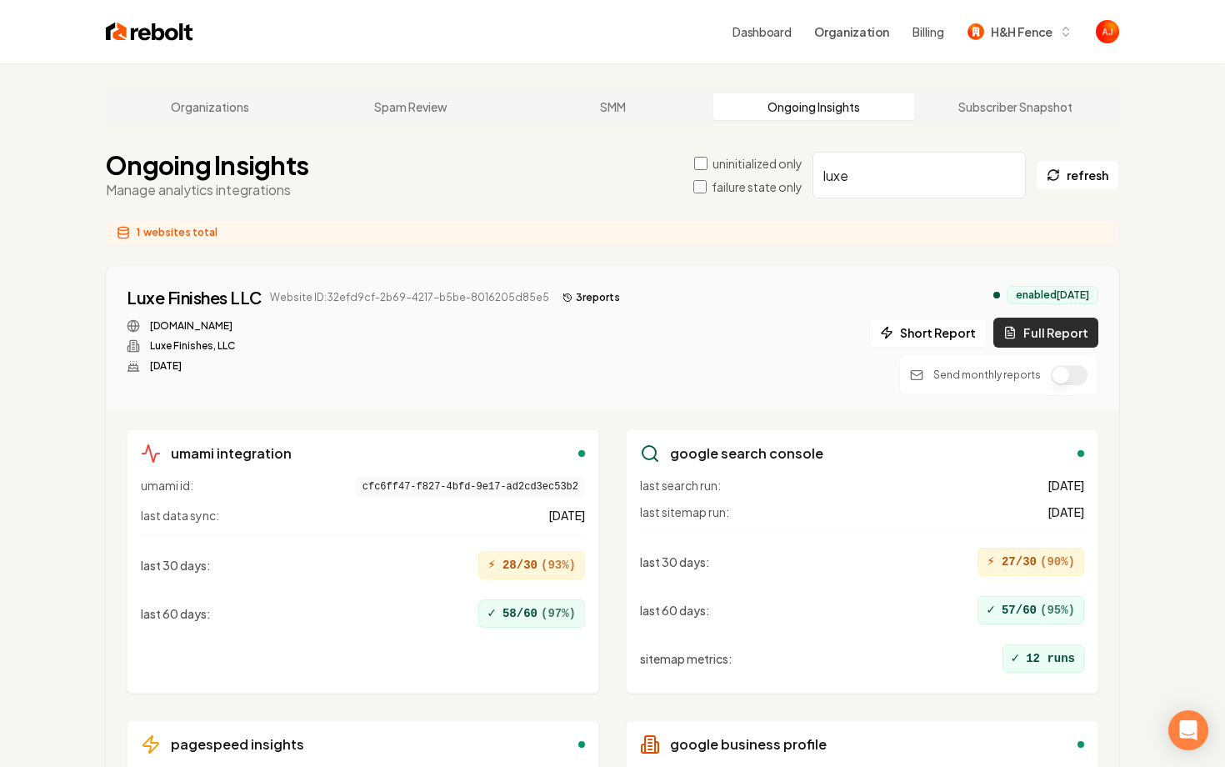
type input "luxe"
click at [1011, 330] on icon at bounding box center [1010, 332] width 13 height 13
click at [579, 298] on button "3 report s" at bounding box center [591, 298] width 71 height 20
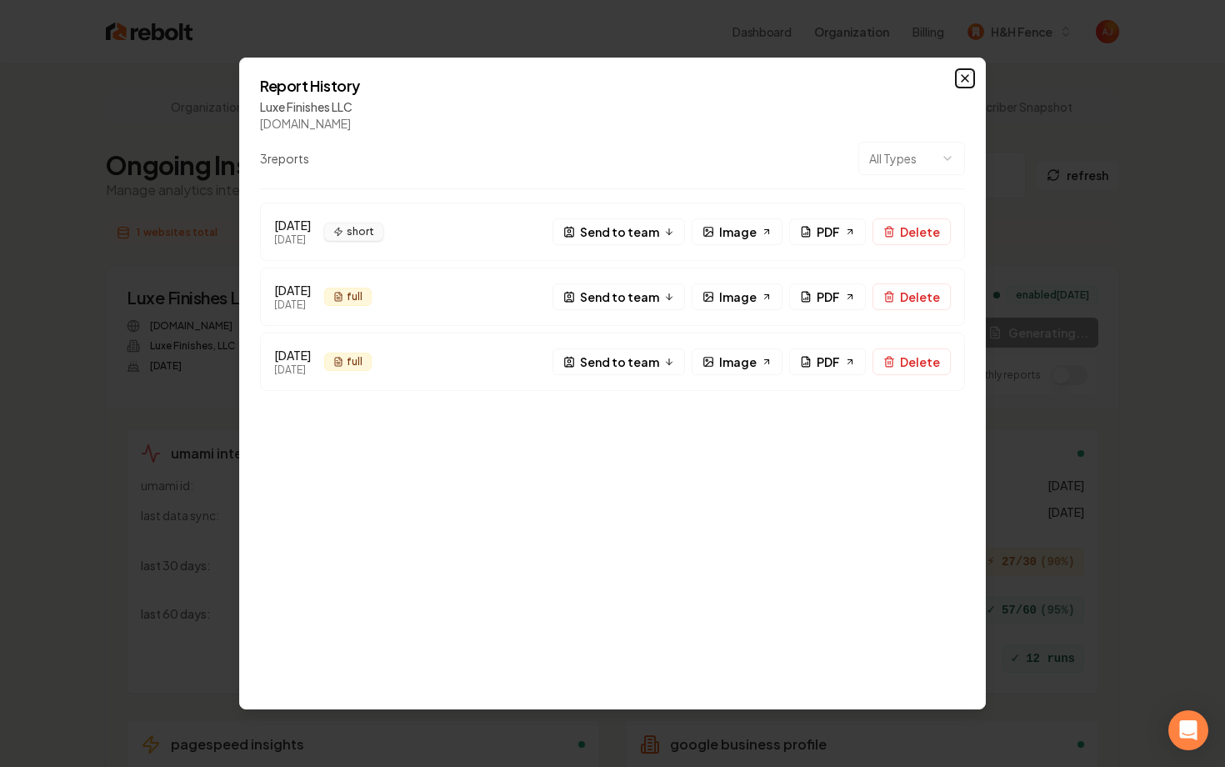
click at [959, 78] on icon "button" at bounding box center [965, 78] width 13 height 13
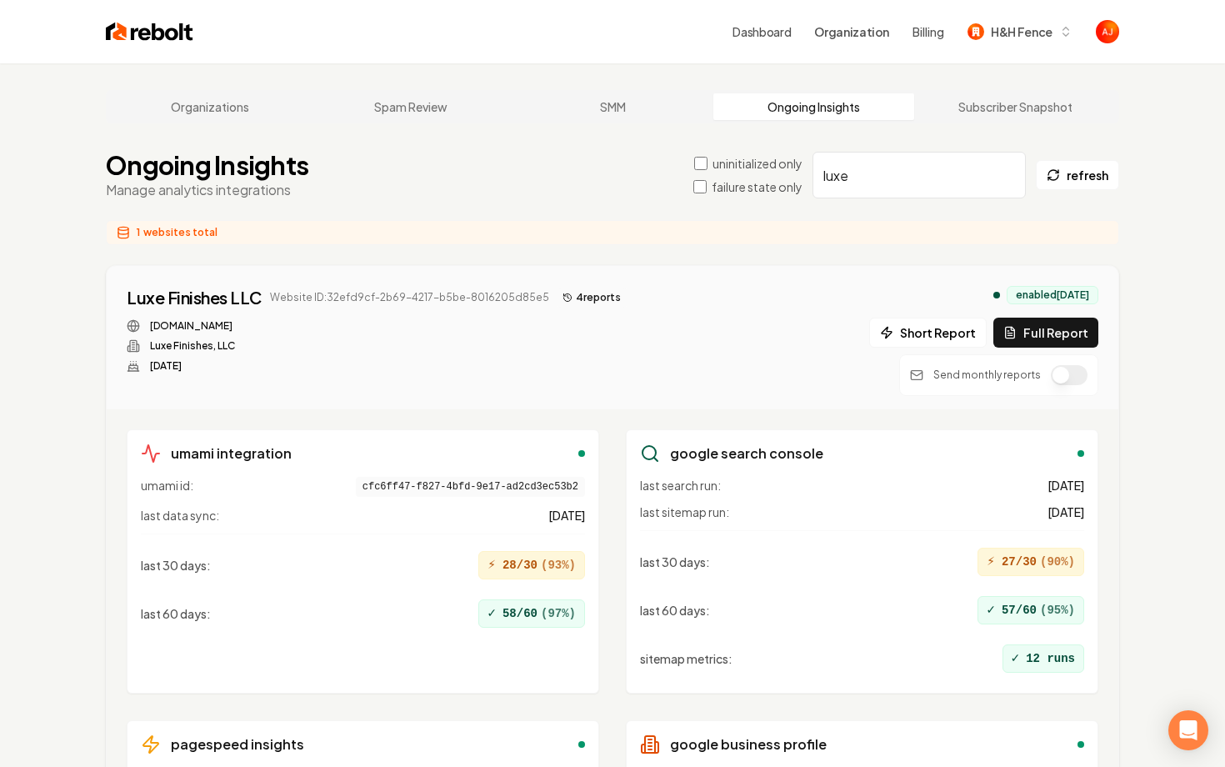
click at [584, 298] on button "4 report s" at bounding box center [592, 298] width 72 height 20
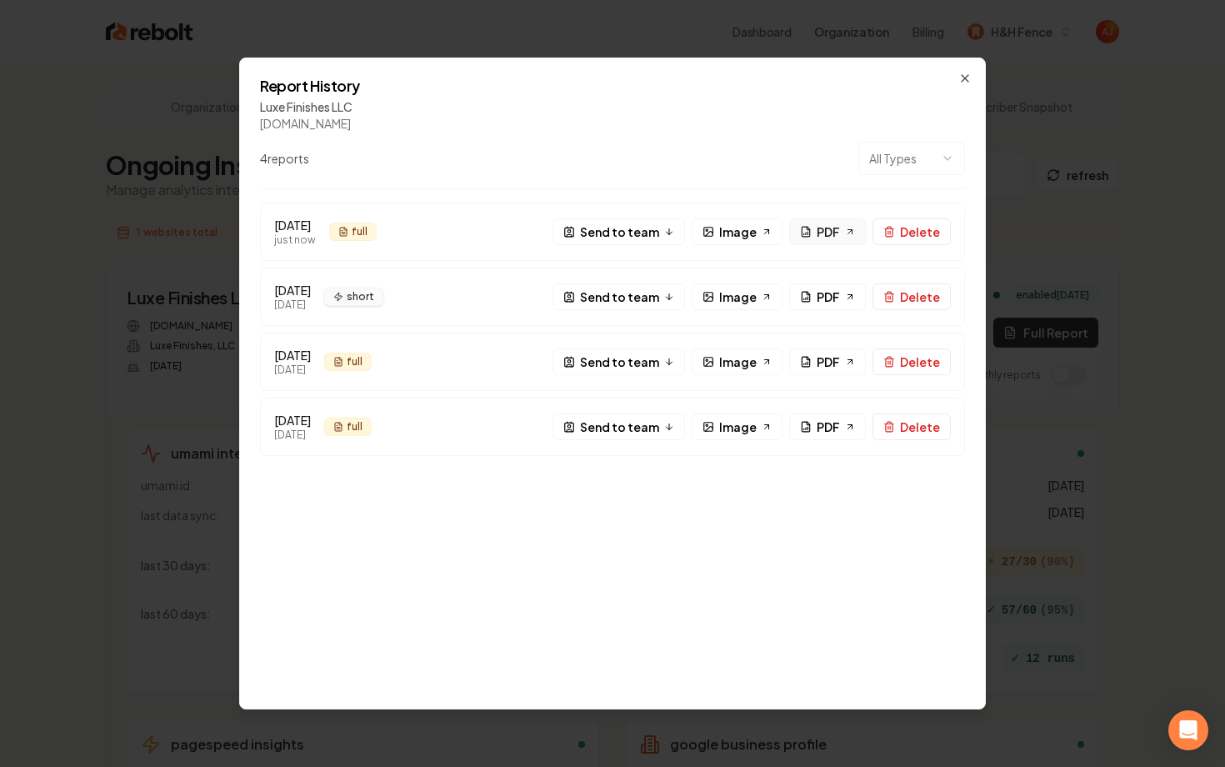
click at [819, 235] on link "PDF" at bounding box center [827, 231] width 77 height 27
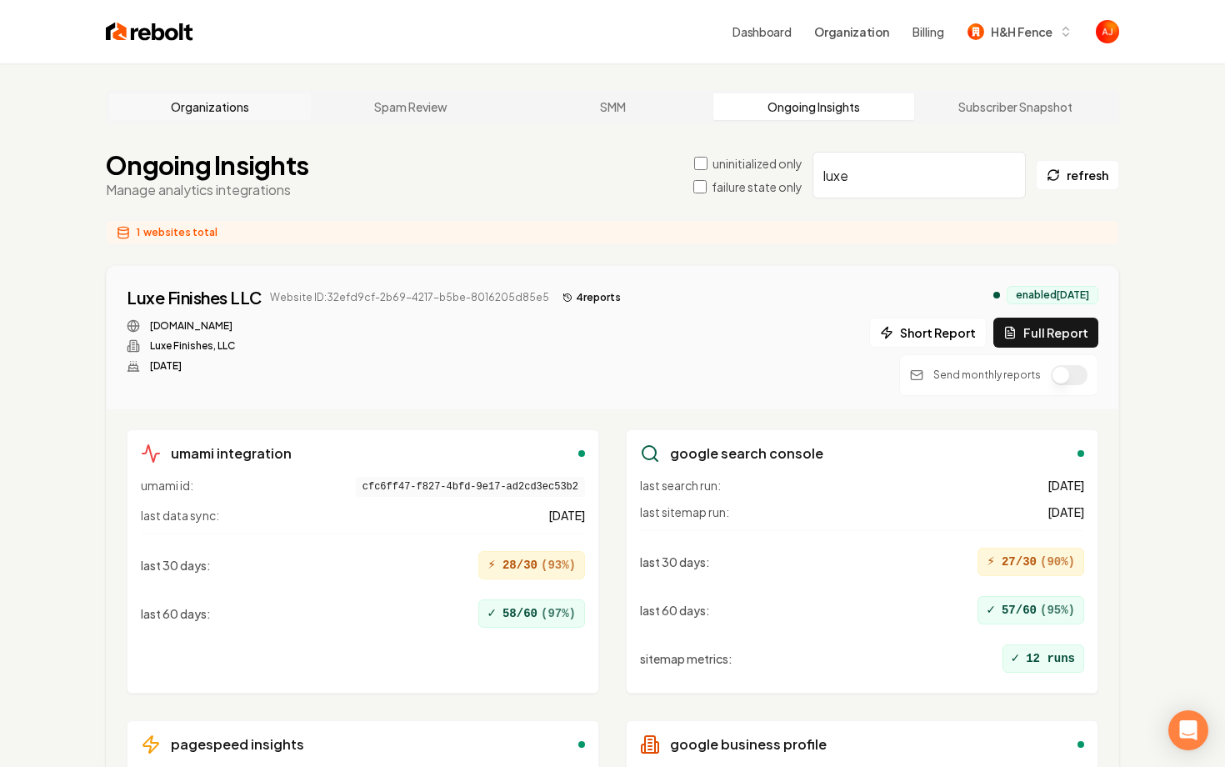
click at [211, 112] on link "Organizations" at bounding box center [210, 106] width 202 height 27
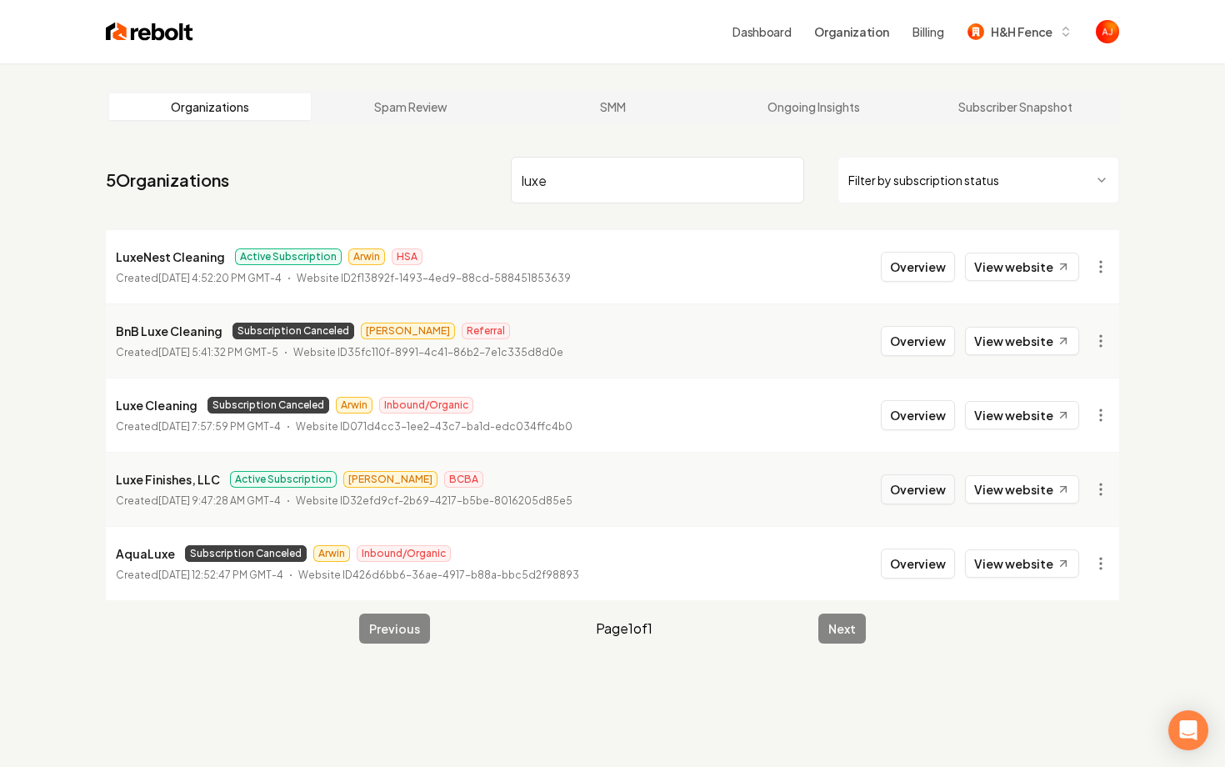
type input "luxe"
click at [921, 489] on button "Overview" at bounding box center [918, 489] width 74 height 30
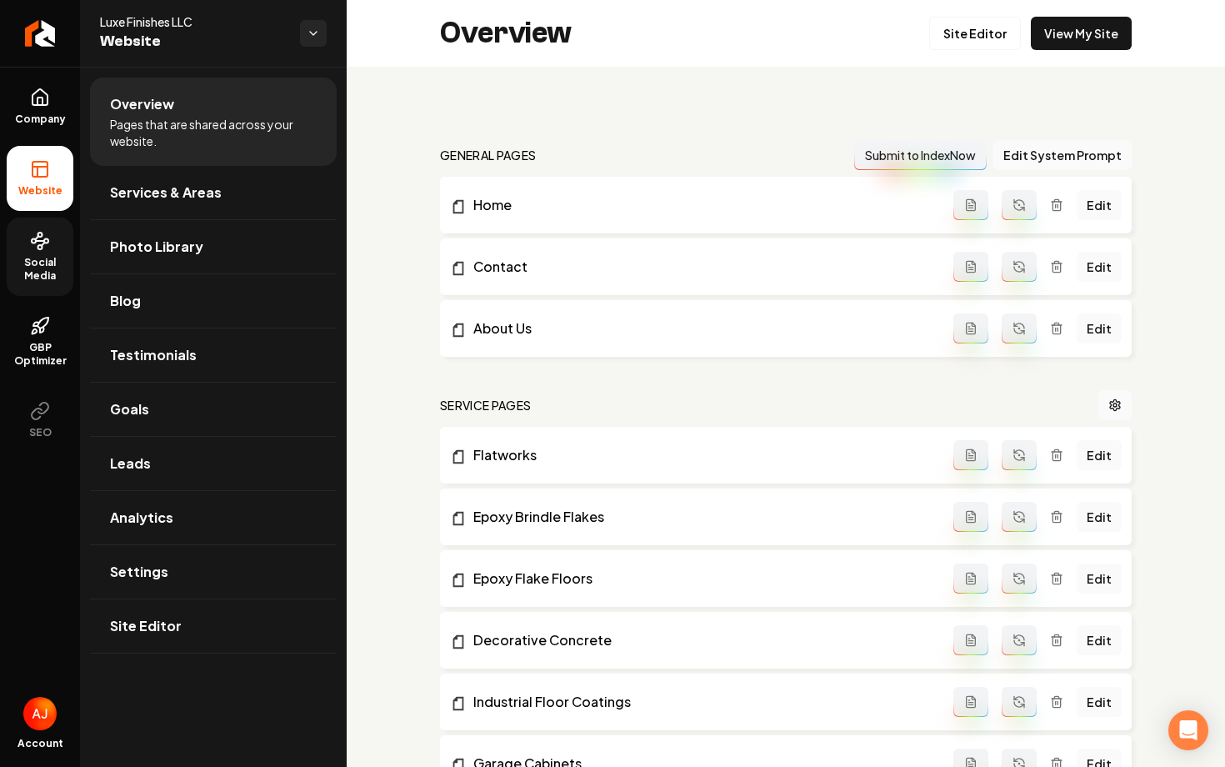
click at [39, 258] on span "Social Media" at bounding box center [40, 269] width 67 height 27
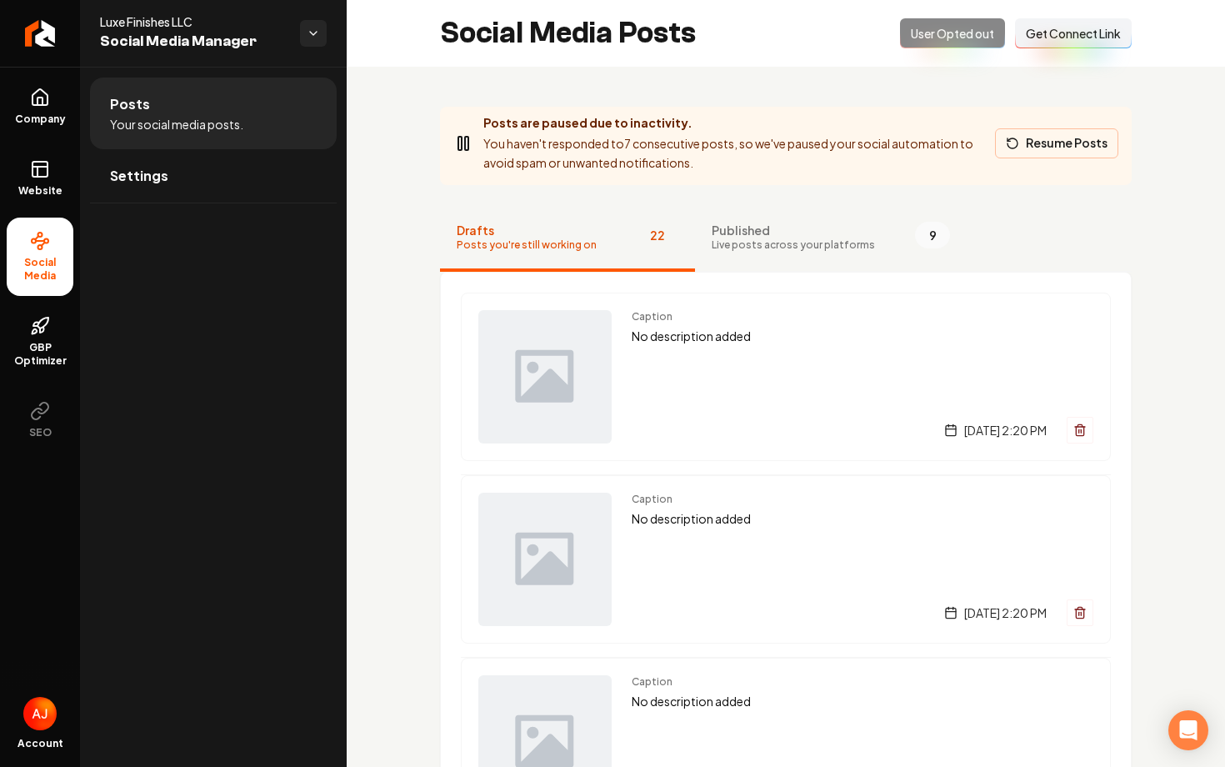
click at [1018, 143] on icon "Main content area" at bounding box center [1013, 143] width 10 height 10
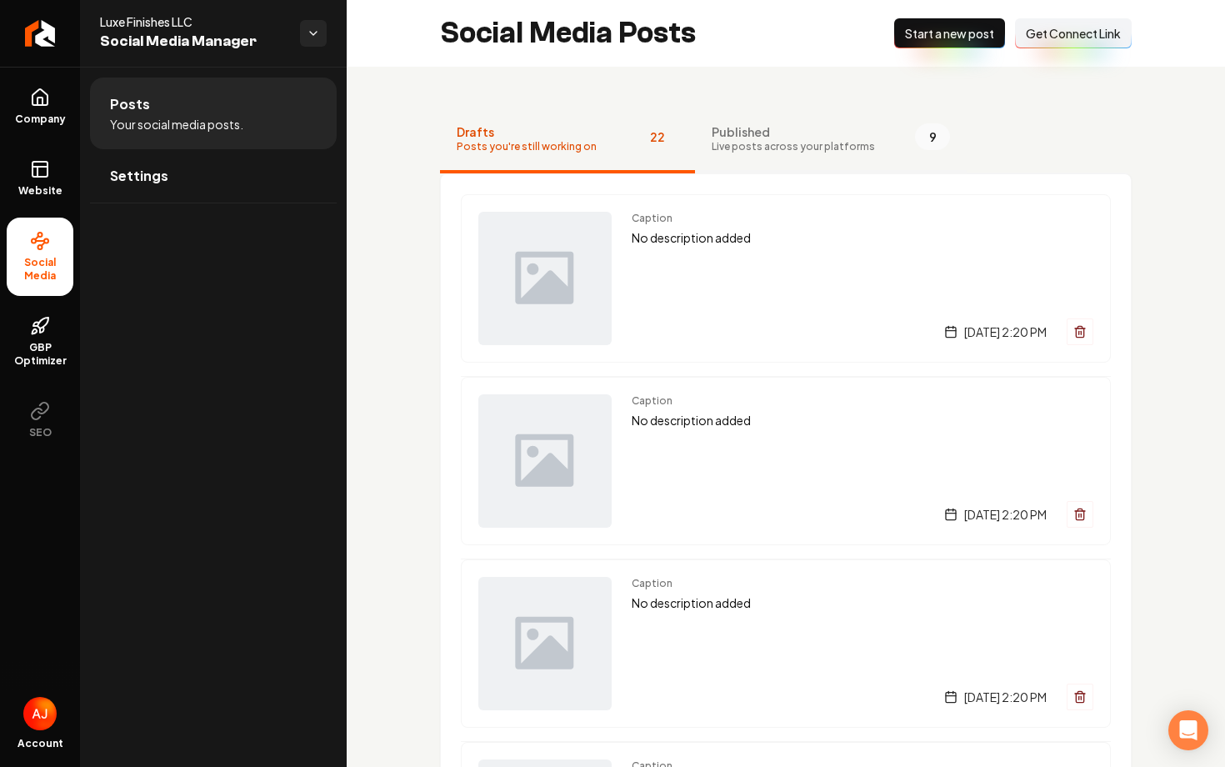
click at [762, 120] on button "Published Live posts across your platforms 9" at bounding box center [831, 140] width 272 height 67
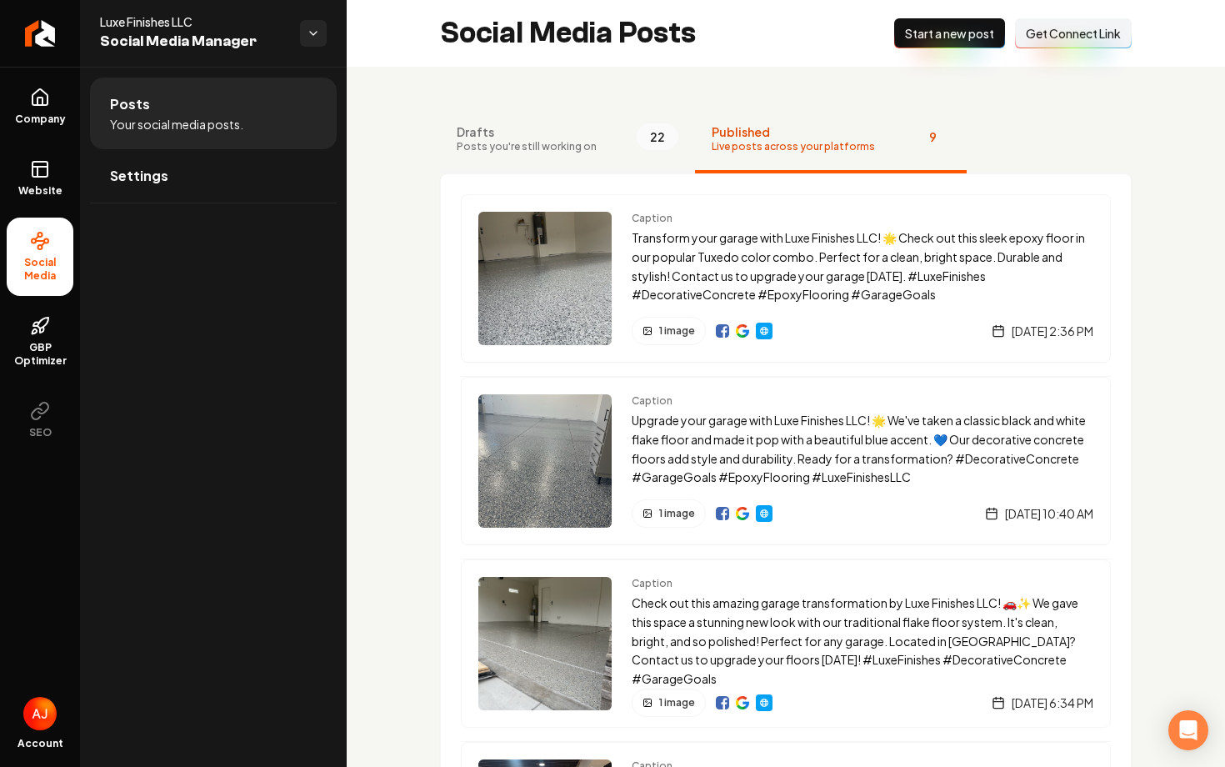
click at [554, 132] on span "Drafts" at bounding box center [527, 131] width 140 height 17
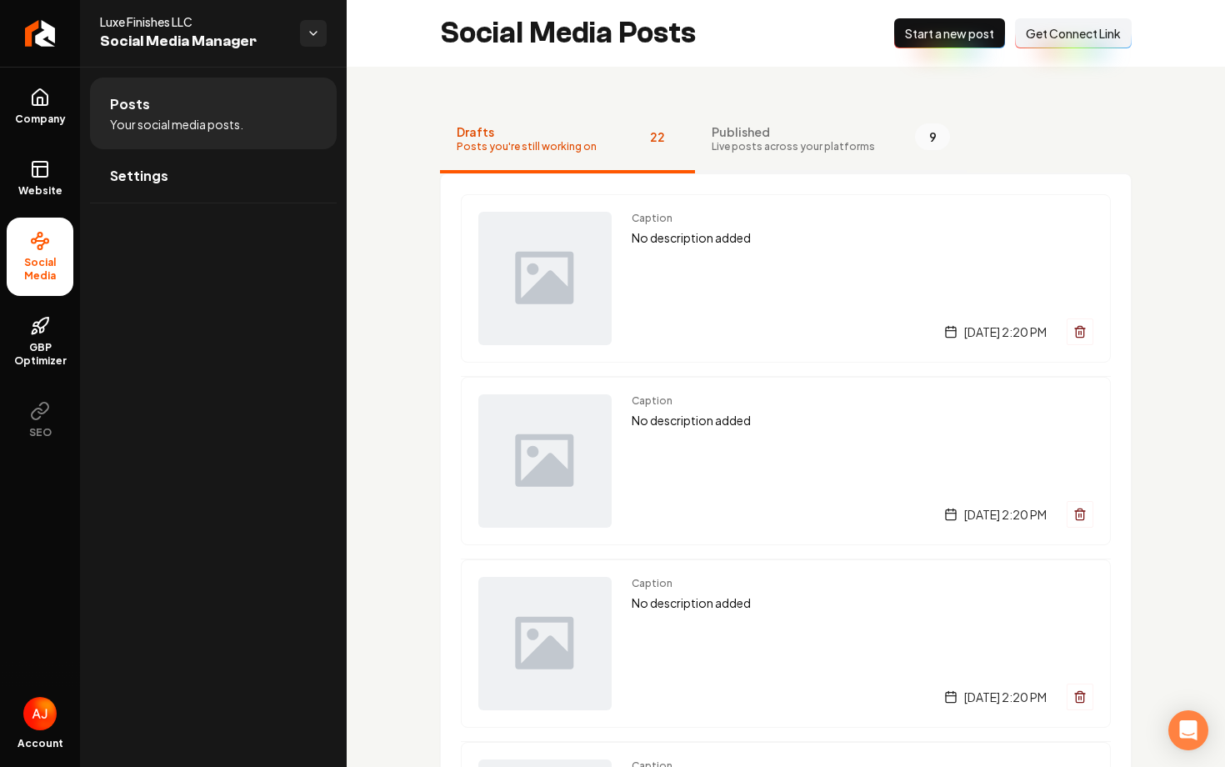
click at [724, 125] on span "Published" at bounding box center [793, 131] width 163 height 17
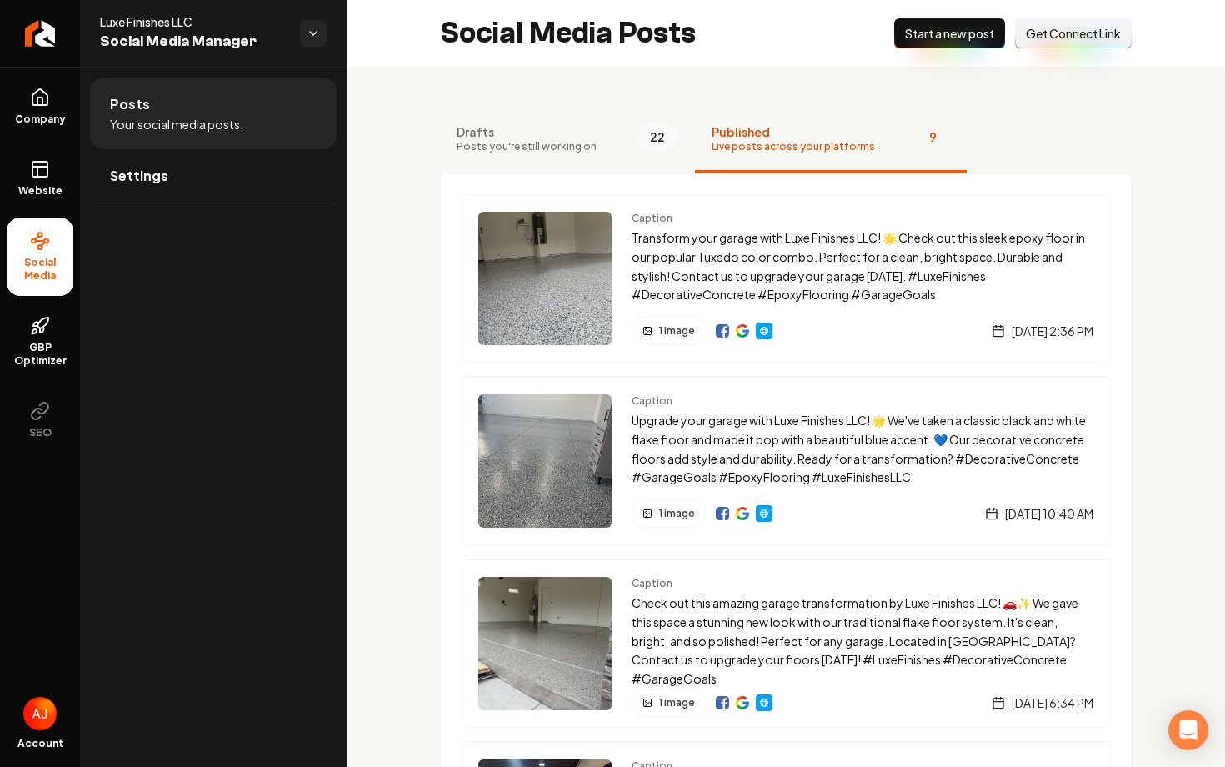
click at [552, 125] on span "Drafts" at bounding box center [527, 131] width 140 height 17
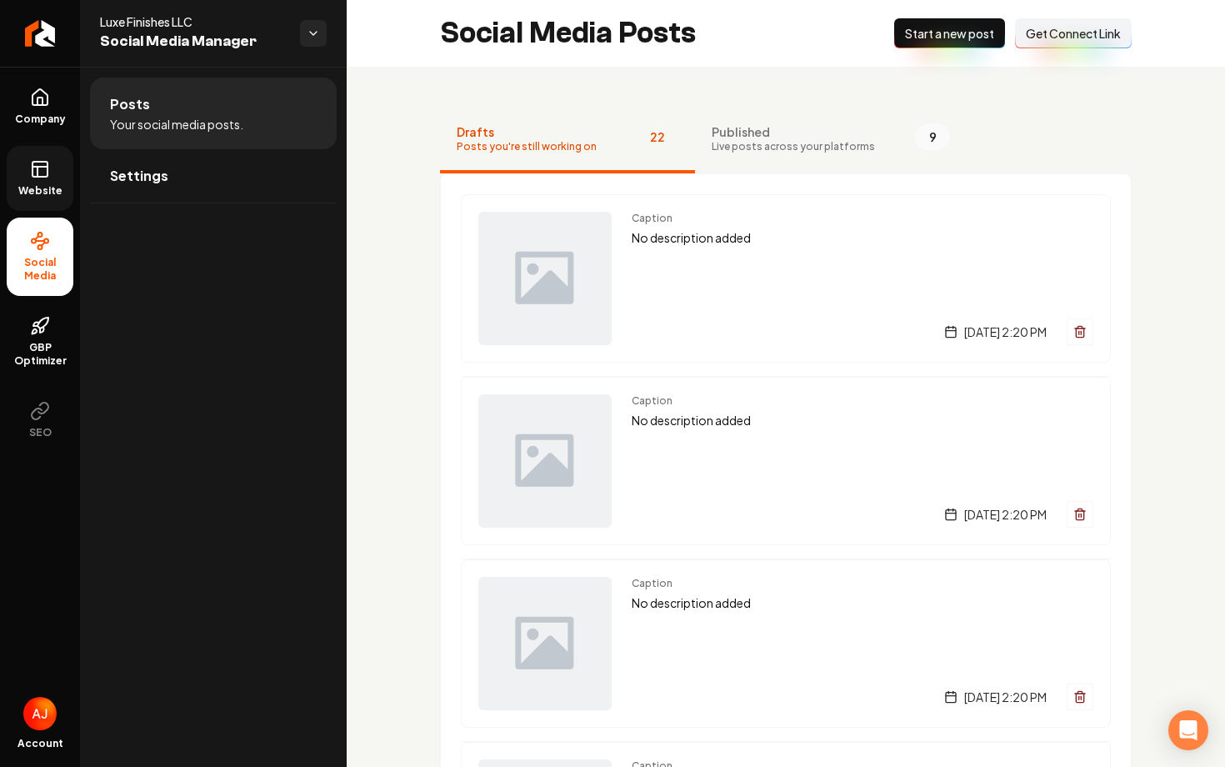
click at [38, 188] on span "Website" at bounding box center [41, 190] width 58 height 13
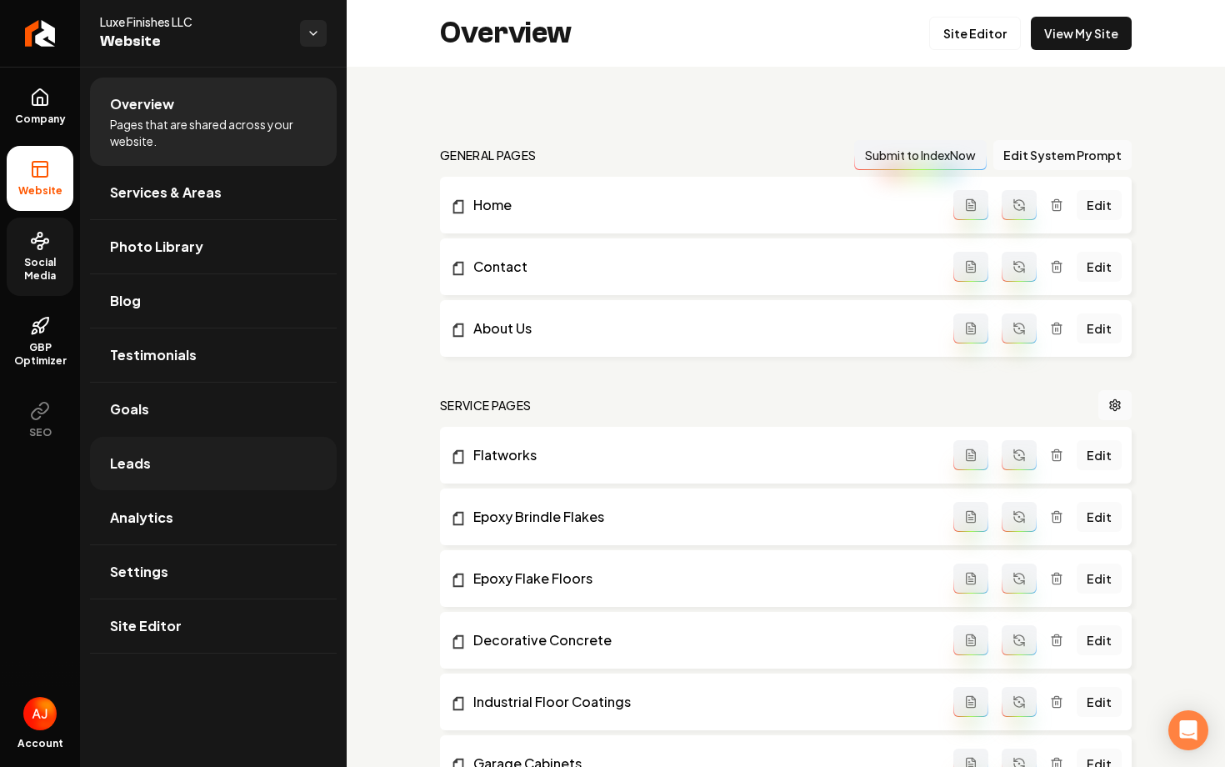
click at [153, 451] on link "Leads" at bounding box center [213, 463] width 247 height 53
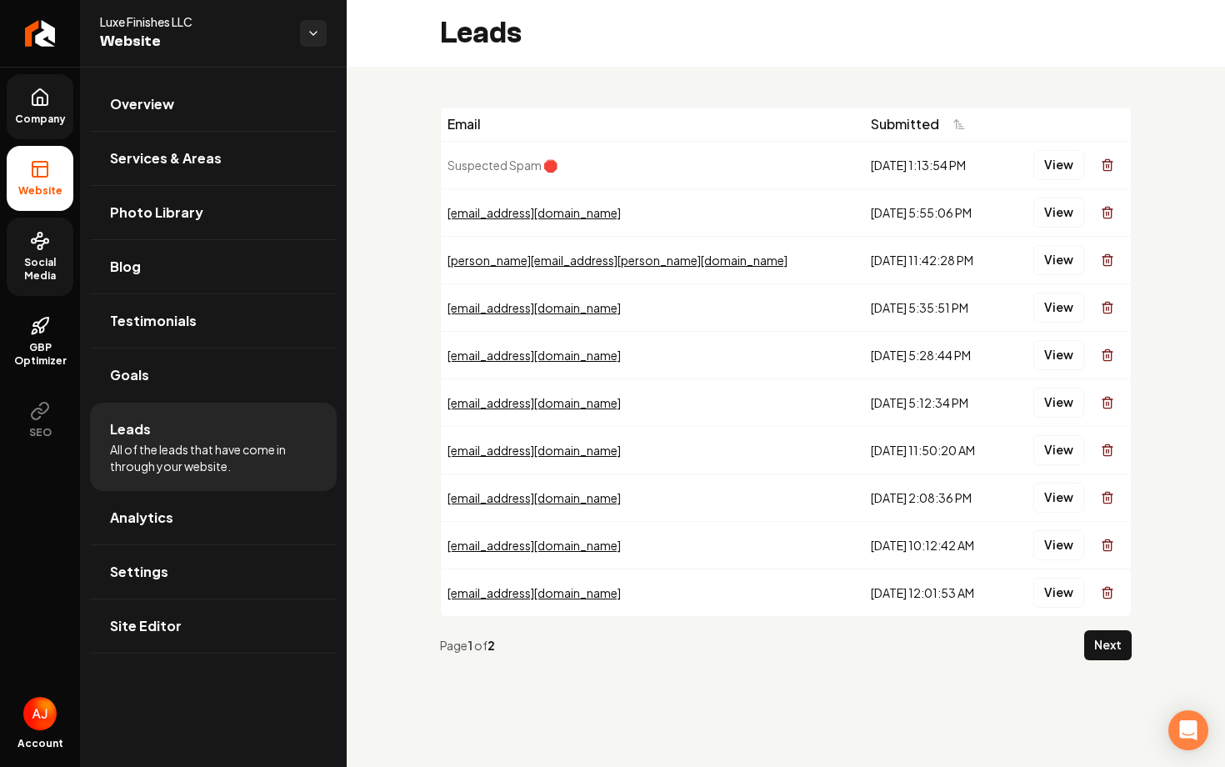
click at [43, 99] on icon at bounding box center [40, 102] width 5 height 8
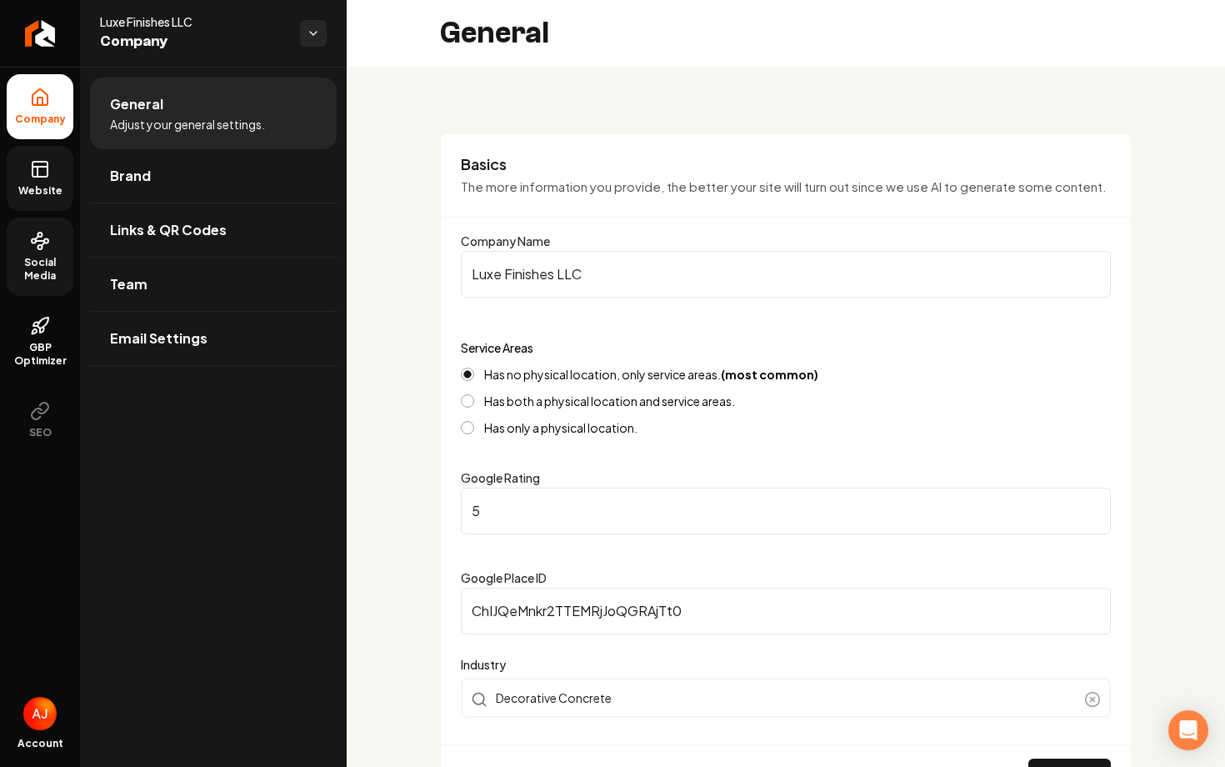
click at [38, 167] on icon at bounding box center [38, 172] width 0 height 10
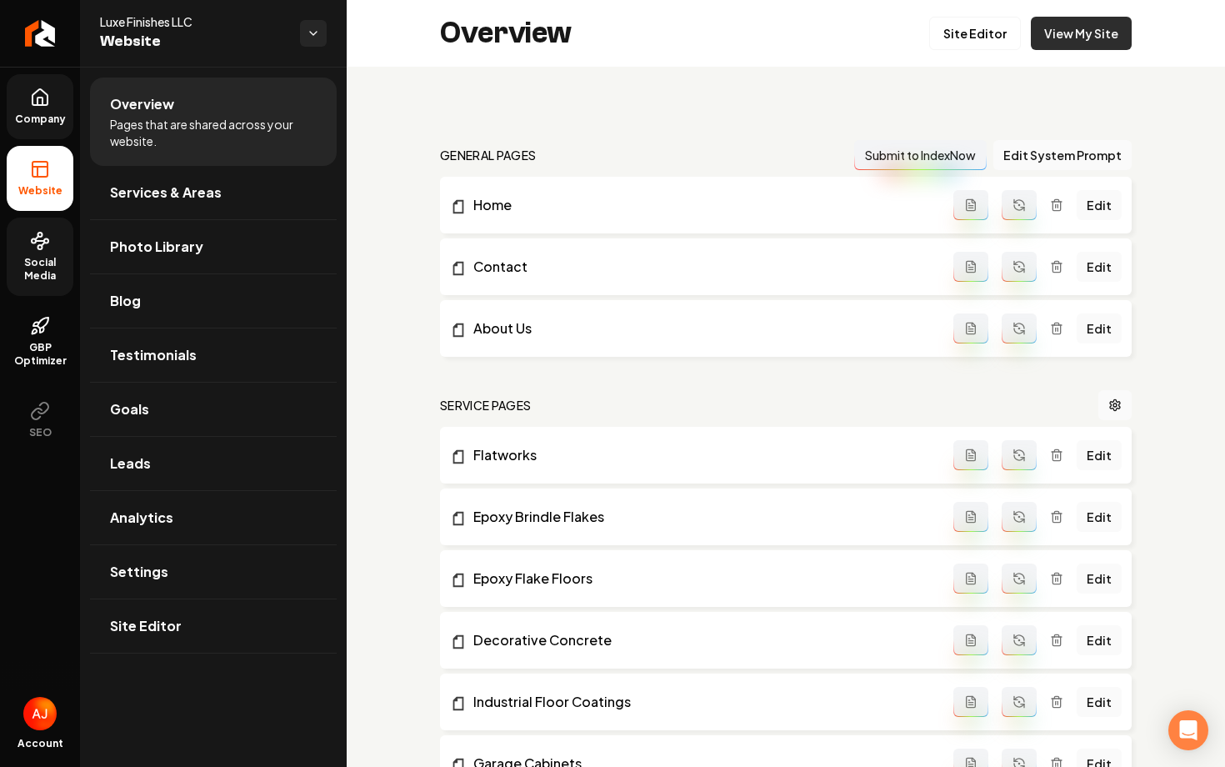
click at [1079, 38] on link "View My Site" at bounding box center [1081, 33] width 101 height 33
click at [957, 38] on link "Site Editor" at bounding box center [976, 33] width 92 height 33
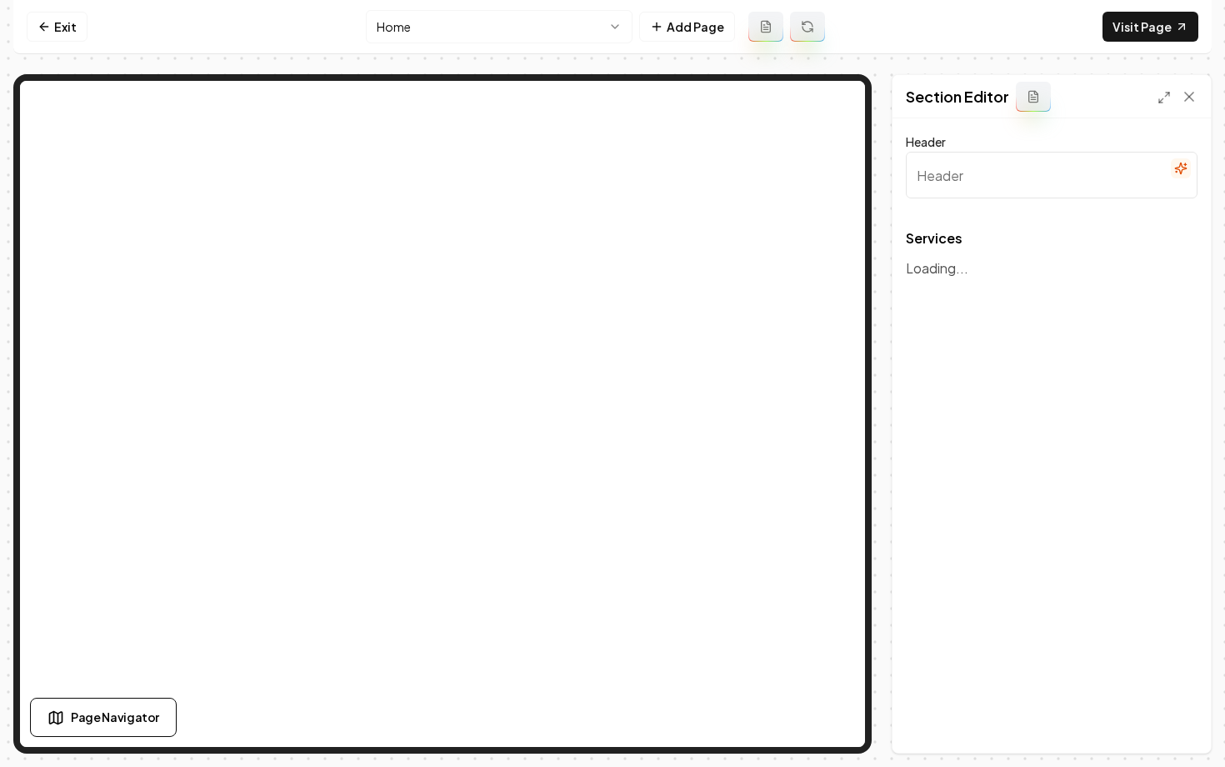
type input "Our Expert Concrete & Epoxy Services"
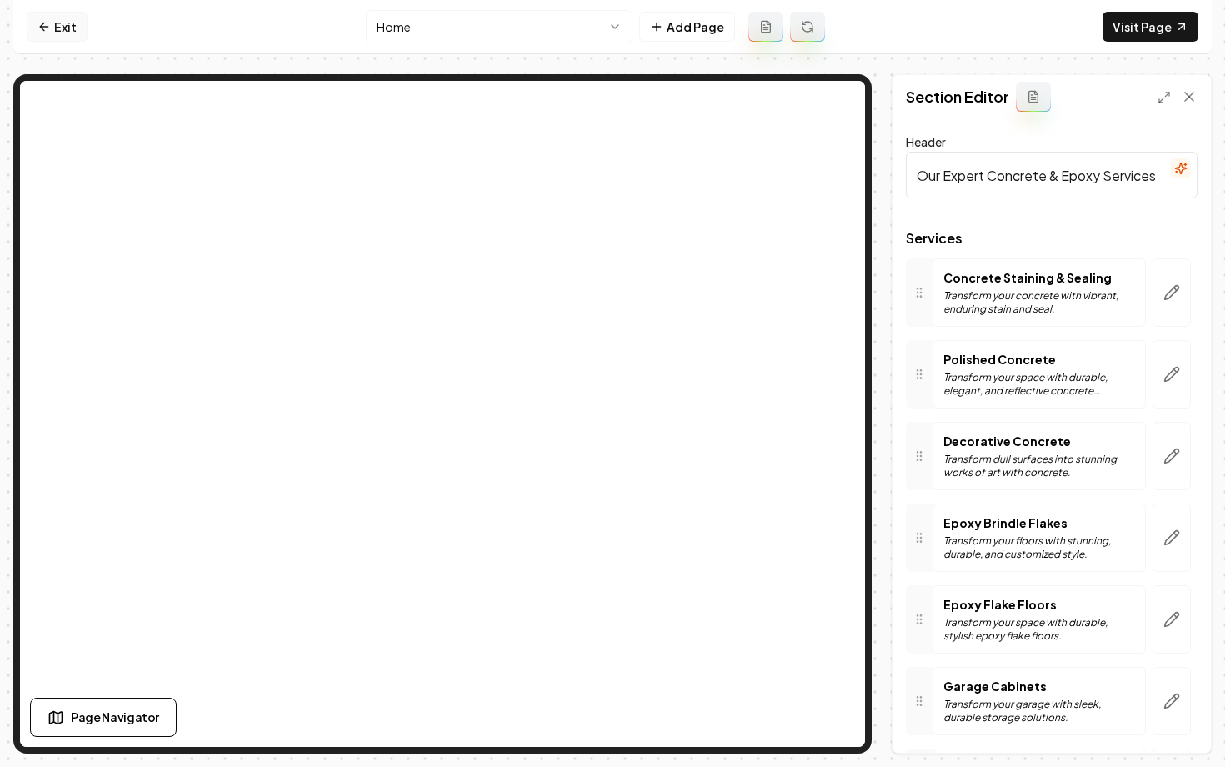
click at [51, 28] on link "Exit" at bounding box center [57, 27] width 61 height 30
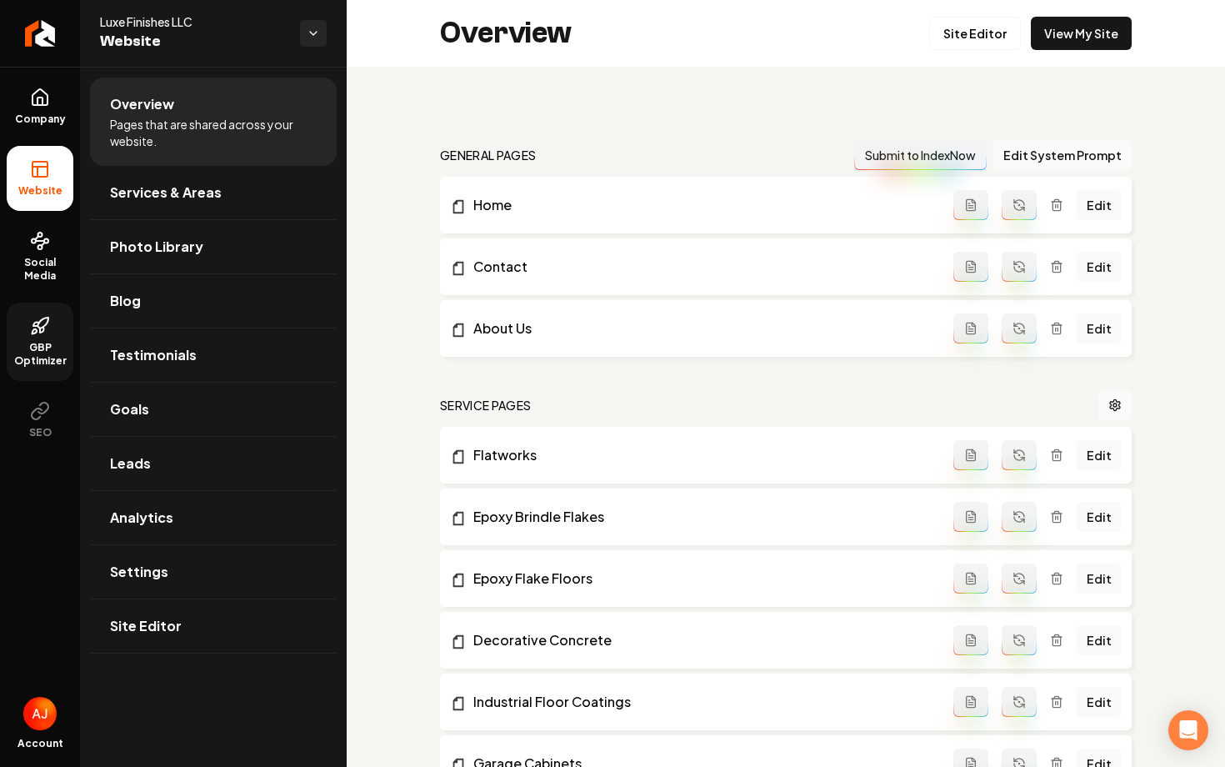
click at [42, 340] on link "GBP Optimizer" at bounding box center [40, 342] width 67 height 78
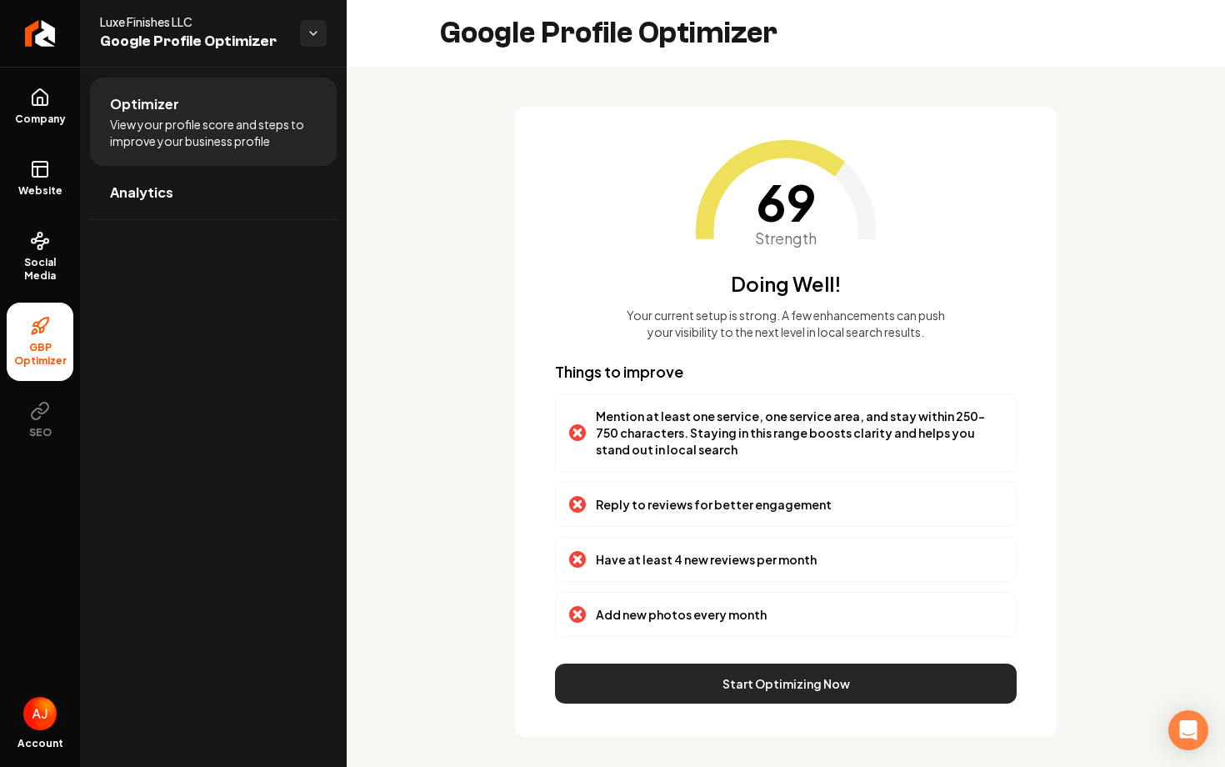
click at [820, 676] on button "Start Optimizing Now" at bounding box center [786, 684] width 462 height 40
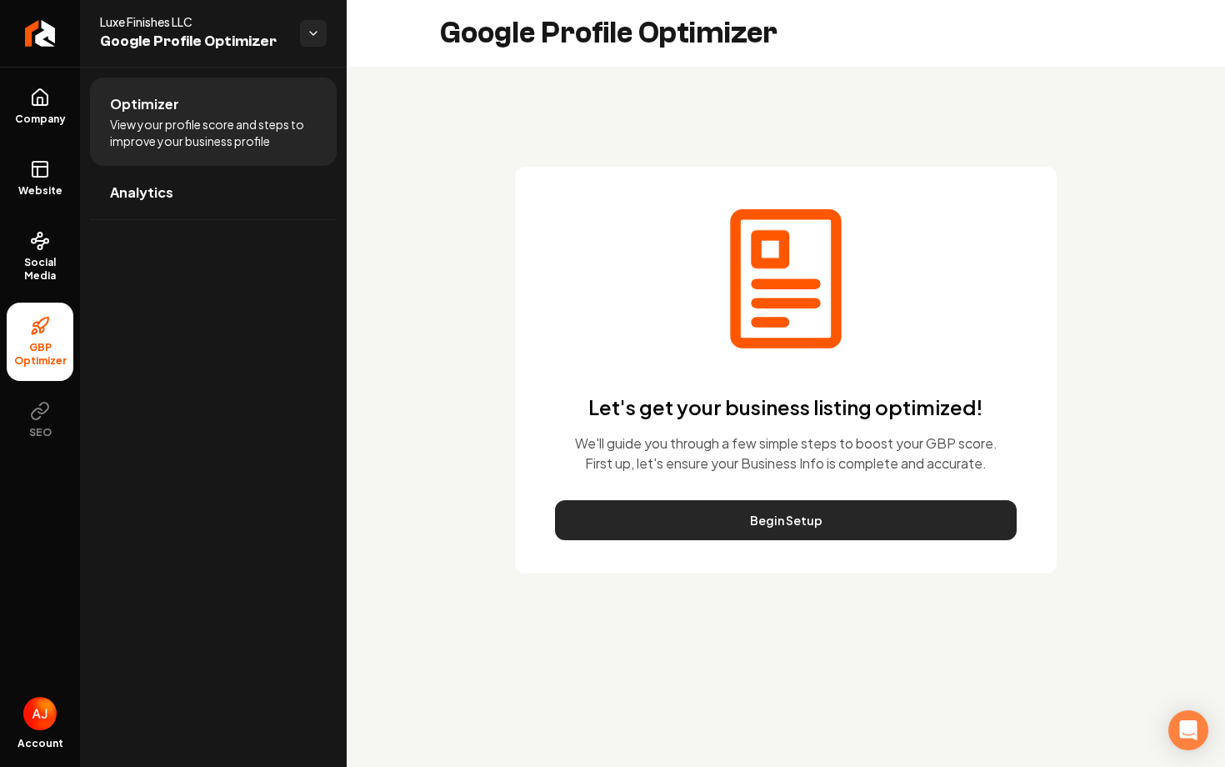
click at [782, 519] on button "Begin Setup" at bounding box center [786, 520] width 462 height 40
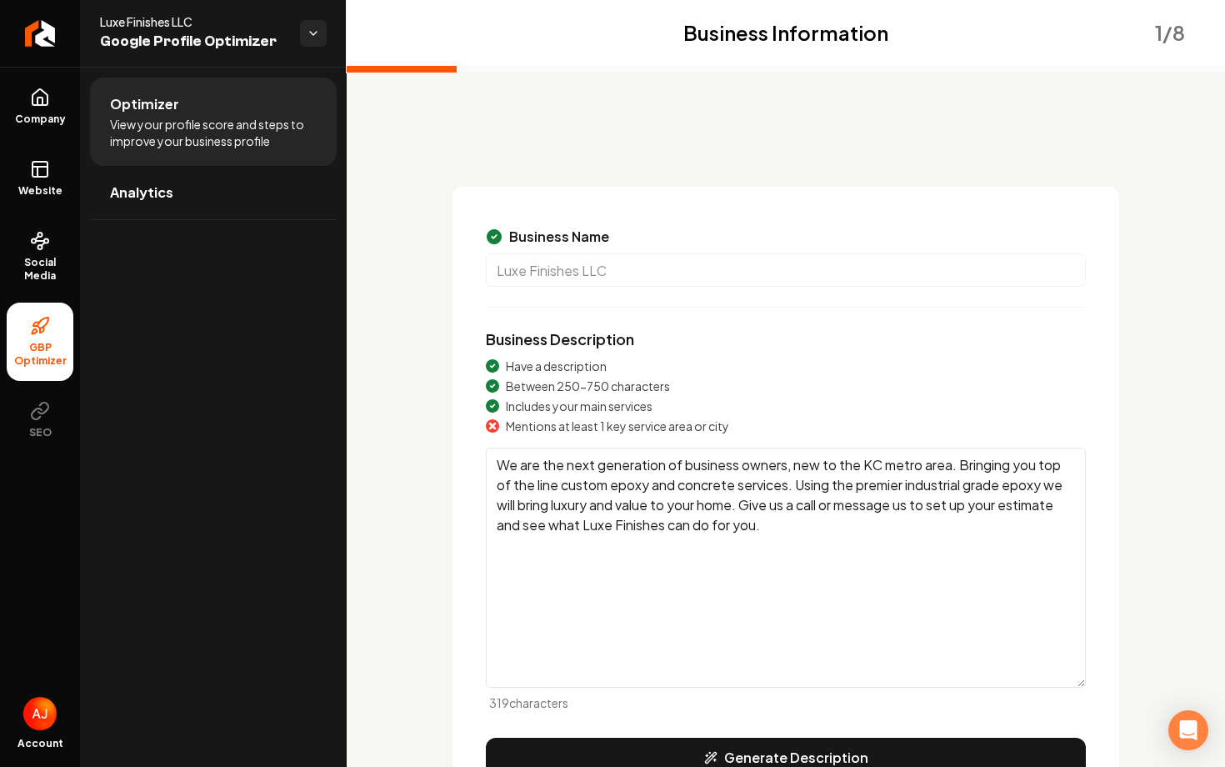
scroll to position [141, 0]
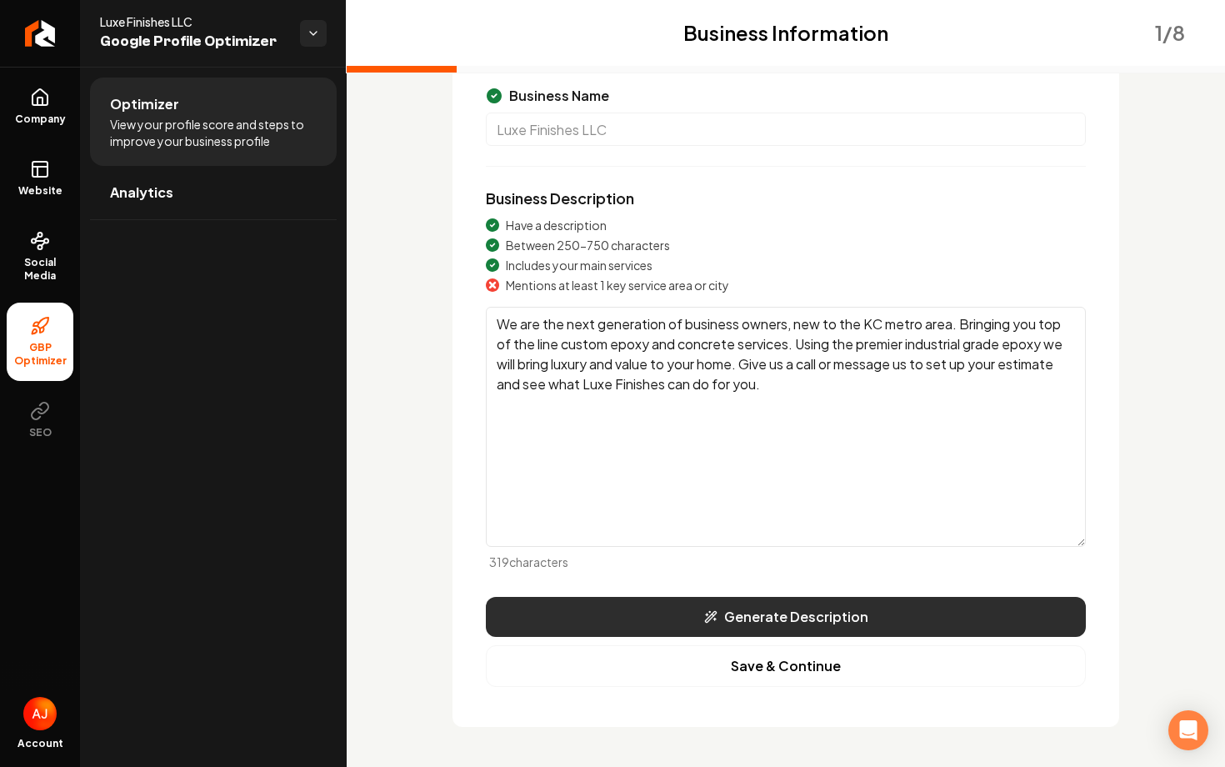
click at [657, 621] on button "Generate Description" at bounding box center [786, 617] width 600 height 40
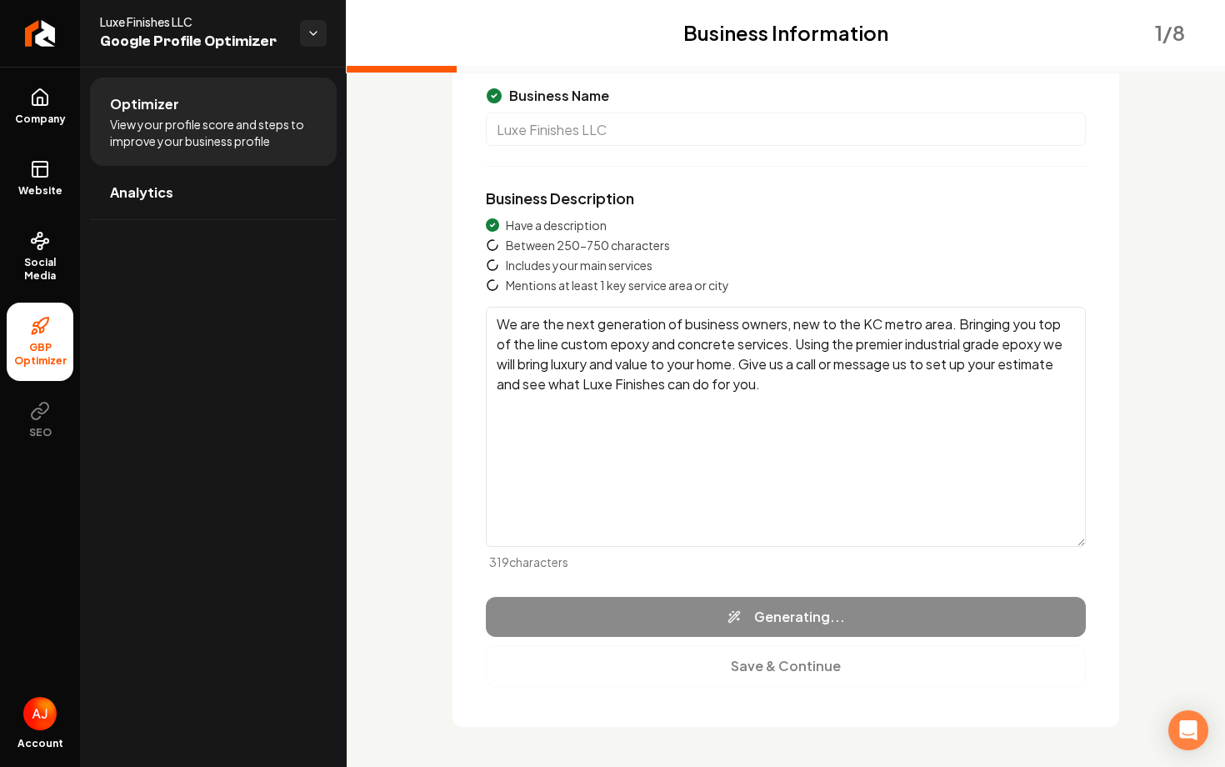
type textarea "Luxe Finishes LLC specializes in enhancing residential and commercial spaces wi…"
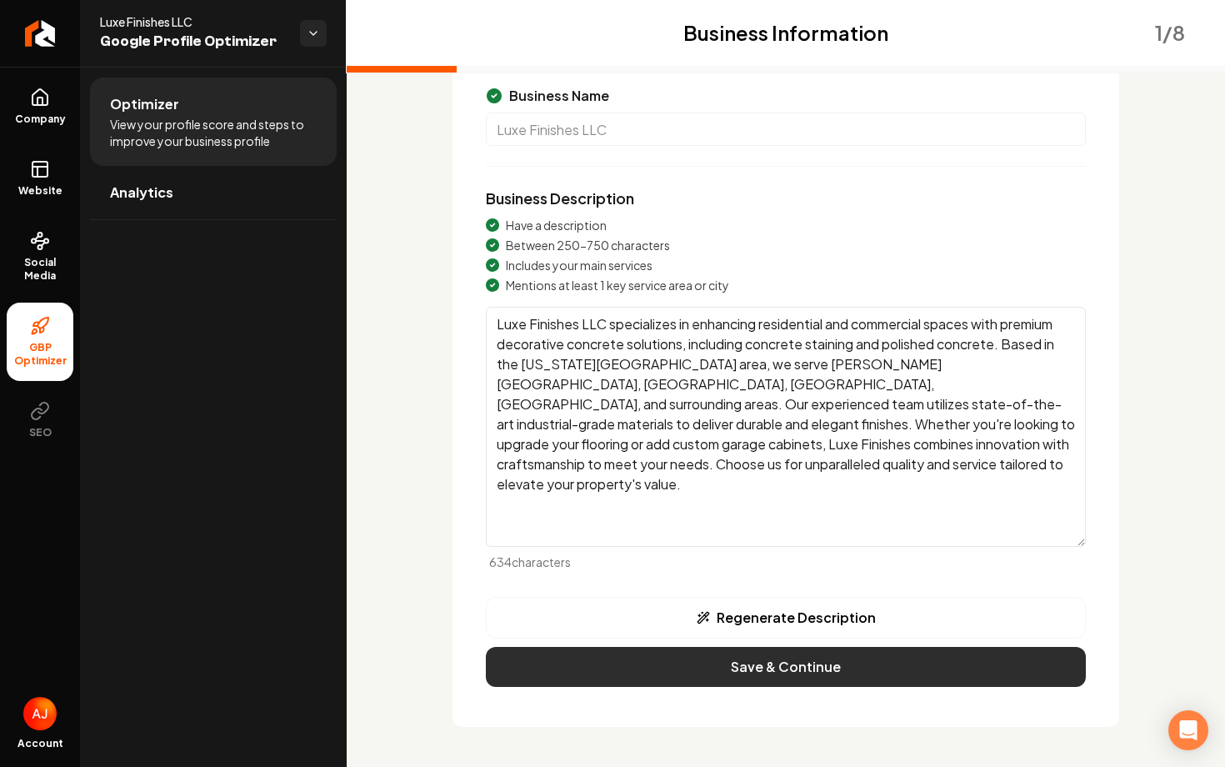
click at [850, 660] on button "Save & Continue" at bounding box center [786, 667] width 600 height 40
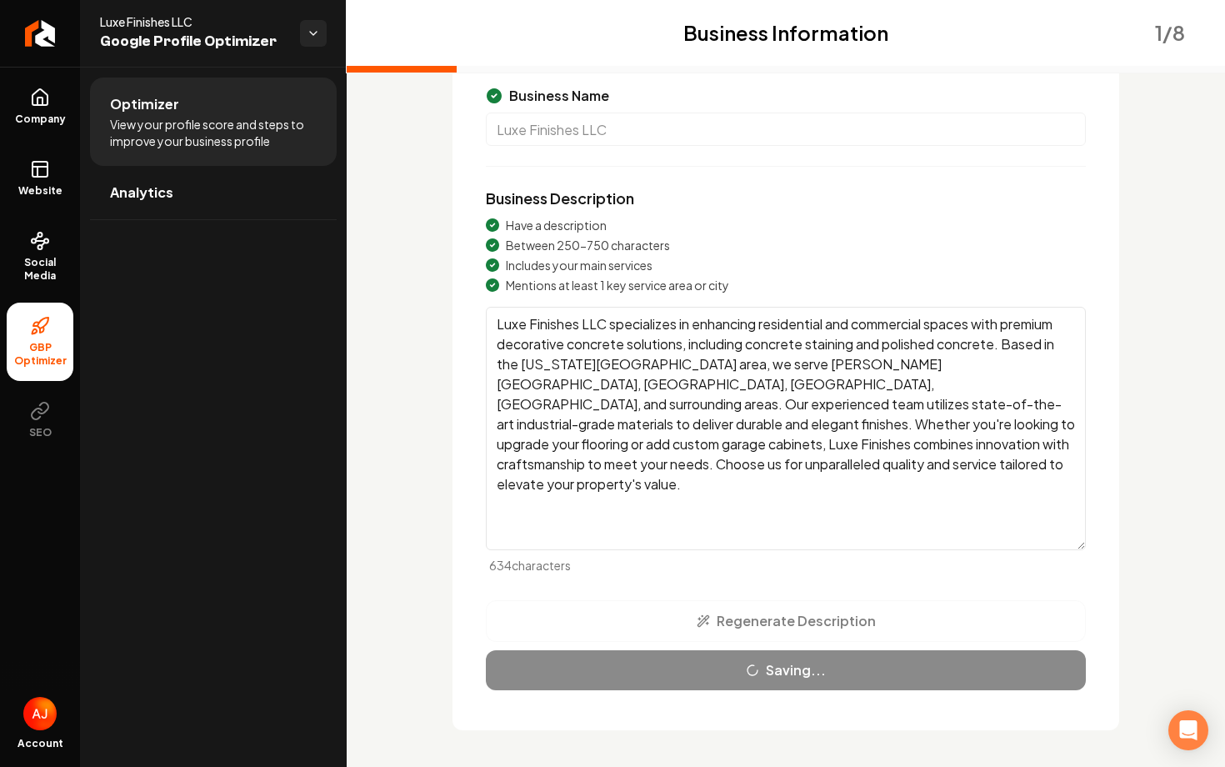
drag, startPoint x: 1080, startPoint y: 544, endPoint x: 1083, endPoint y: 557, distance: 13.6
click at [1083, 550] on textarea "Luxe Finishes LLC specializes in enhancing residential and commercial spaces wi…" at bounding box center [786, 428] width 600 height 243
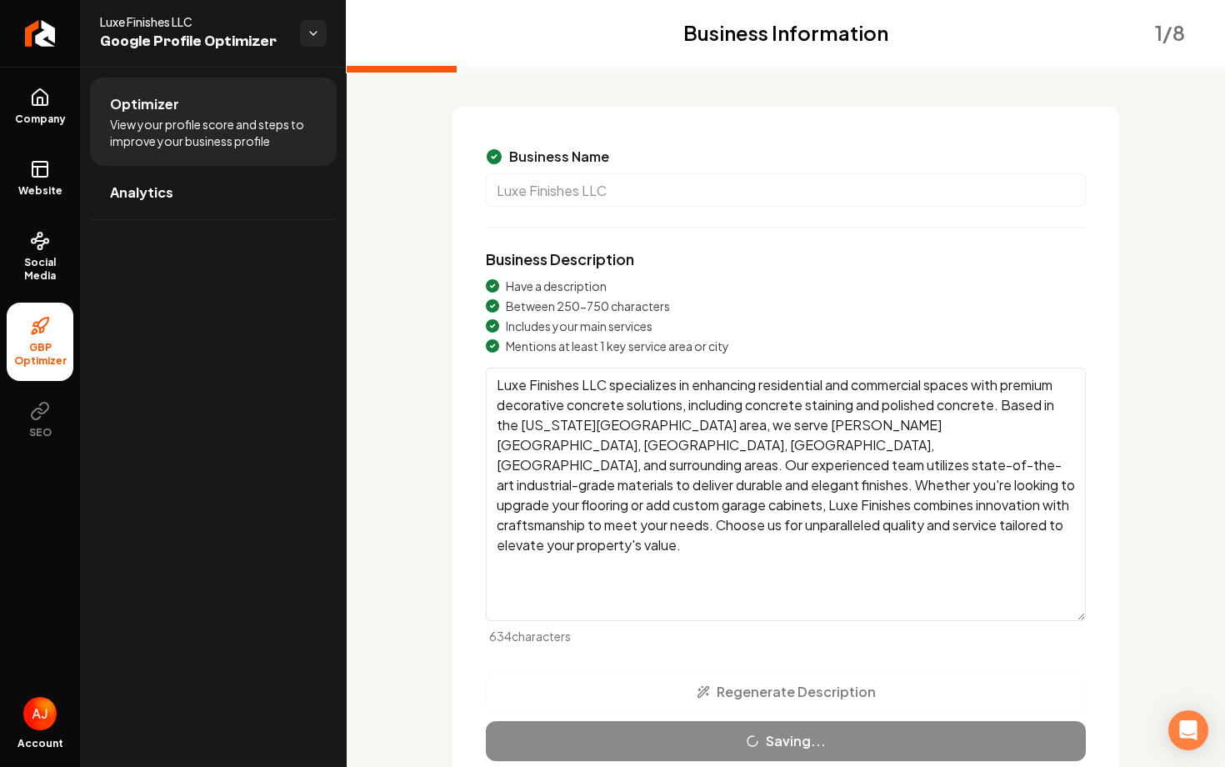
scroll to position [0, 0]
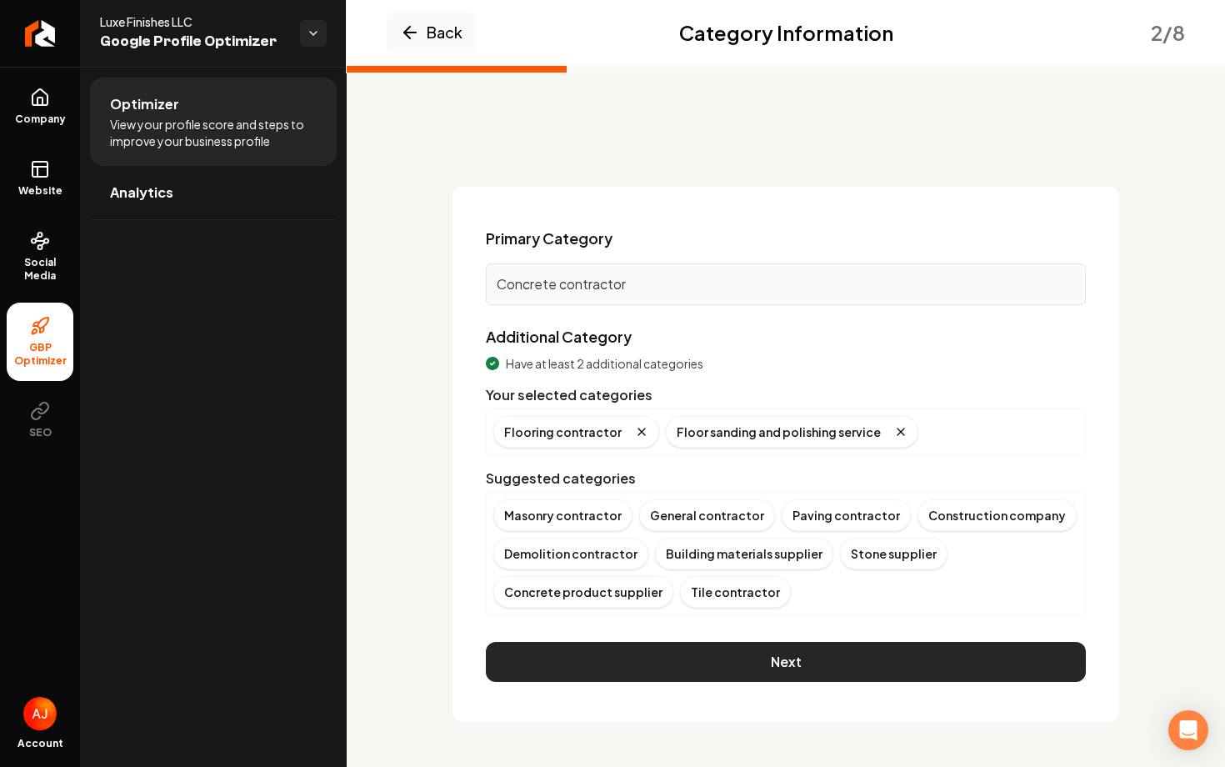
click at [790, 672] on button "Next" at bounding box center [786, 662] width 600 height 40
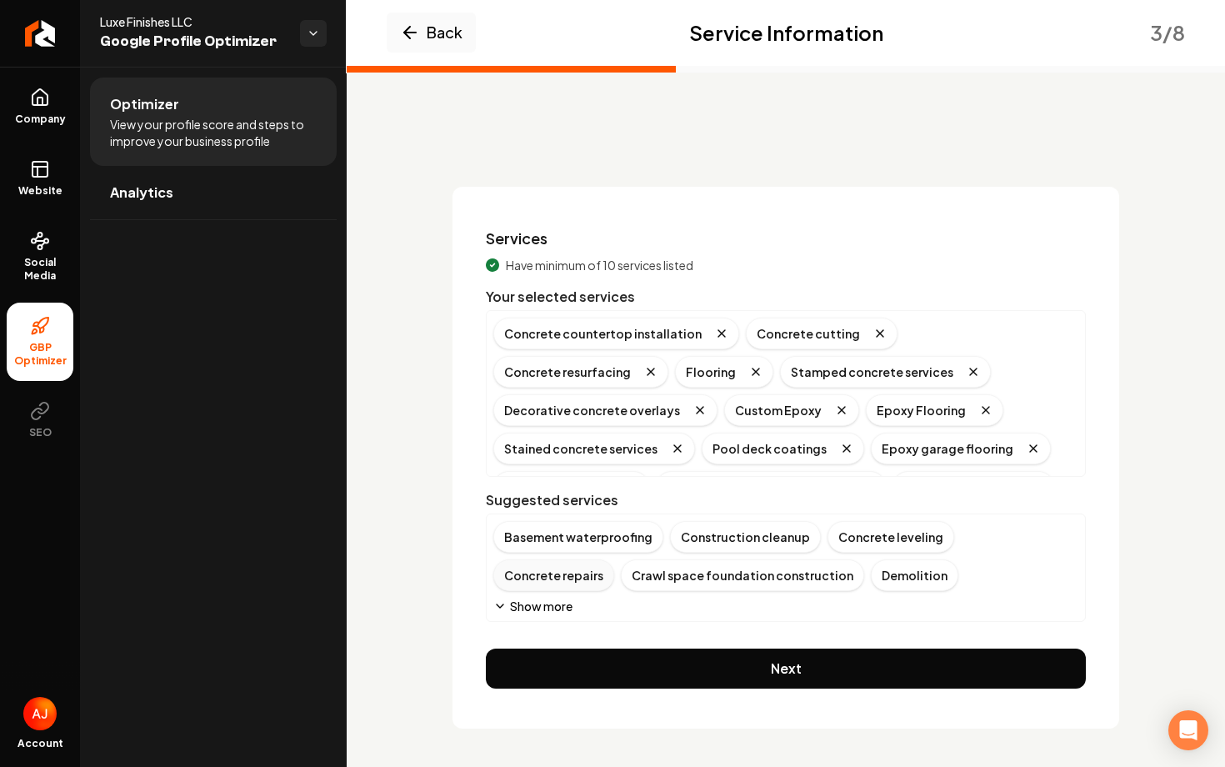
click at [614, 559] on div "Concrete repairs" at bounding box center [554, 575] width 121 height 32
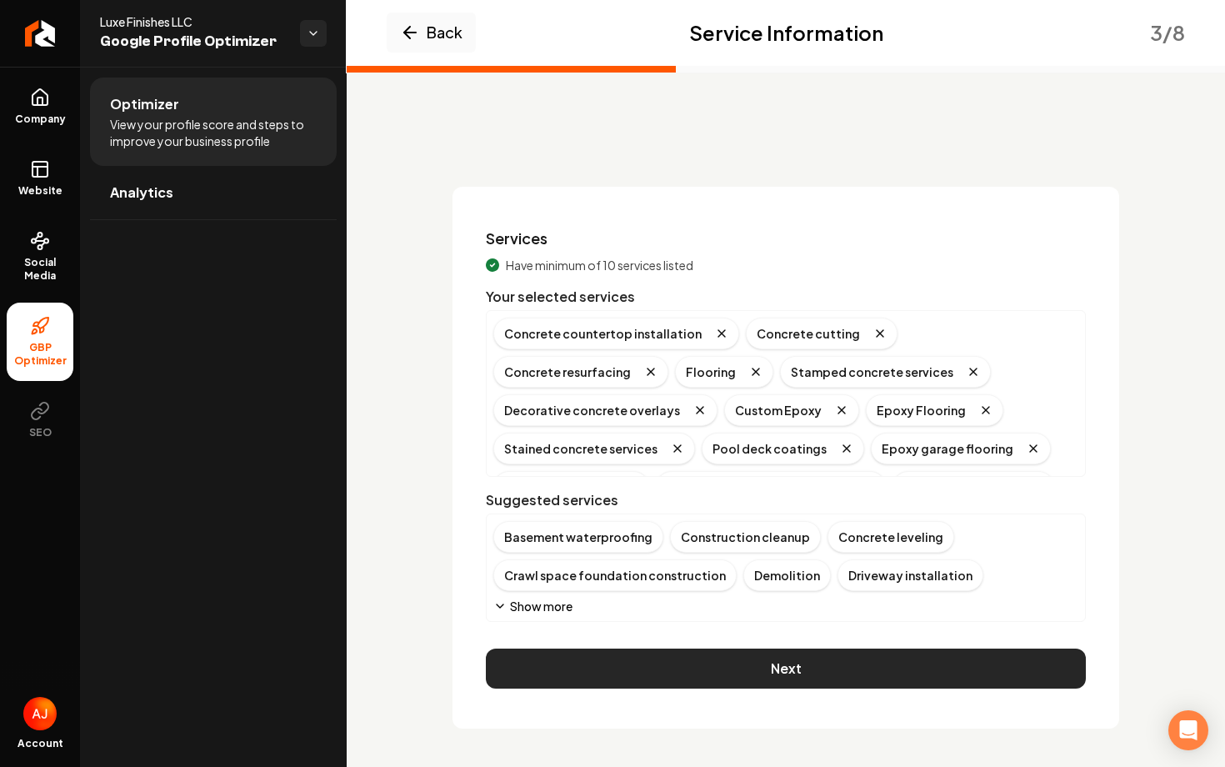
click at [855, 667] on button "Next" at bounding box center [786, 669] width 600 height 40
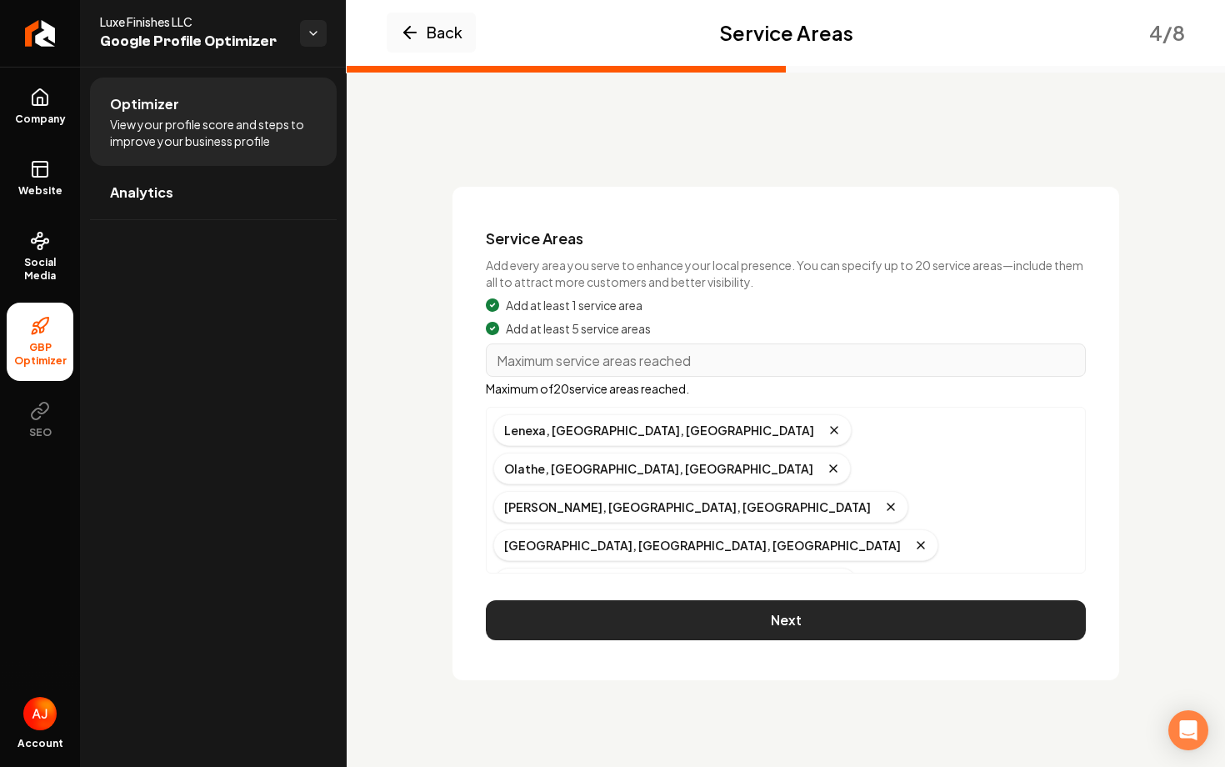
click at [801, 621] on button "Next" at bounding box center [786, 620] width 600 height 40
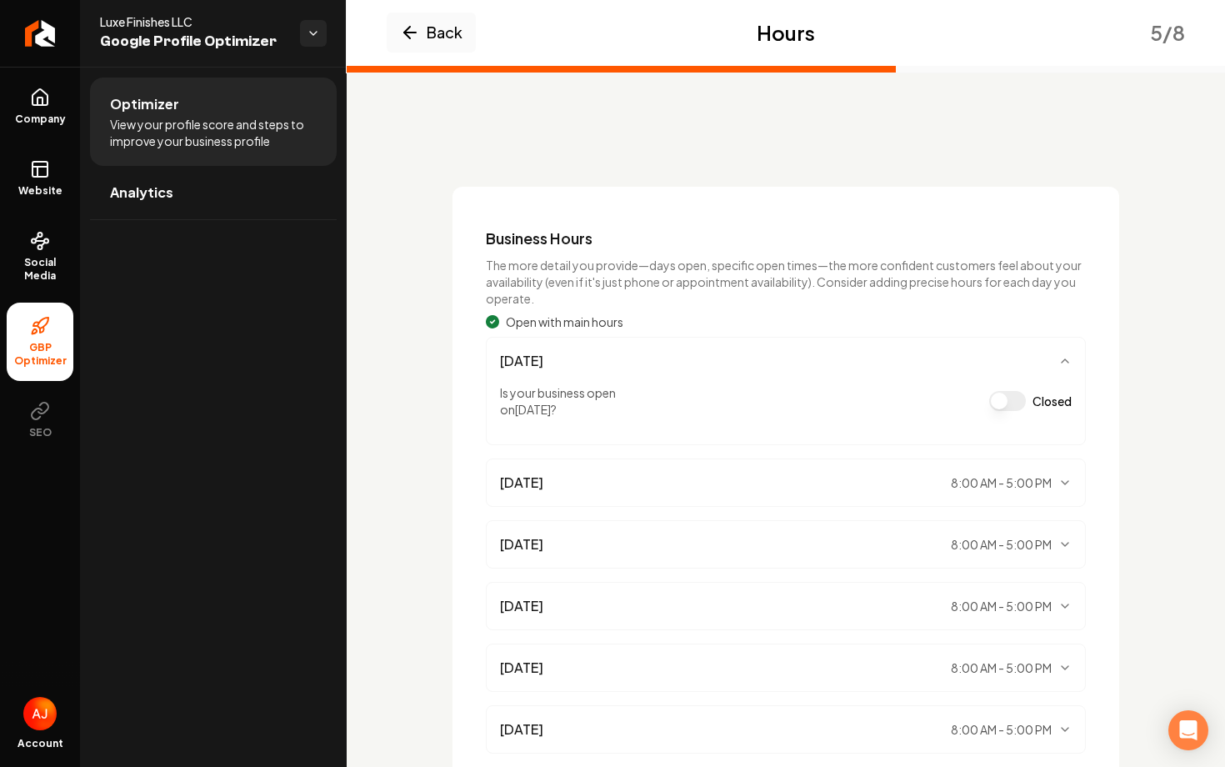
scroll to position [195, 0]
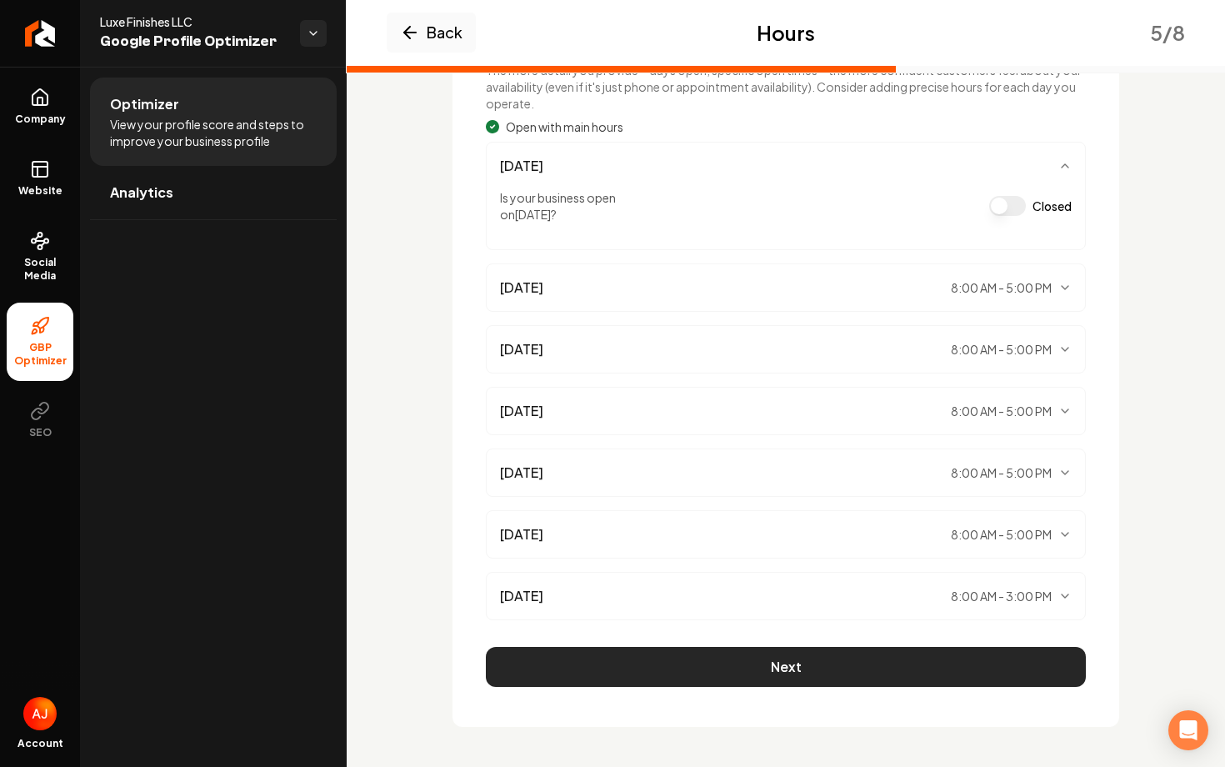
click at [724, 658] on button "Next" at bounding box center [786, 667] width 600 height 40
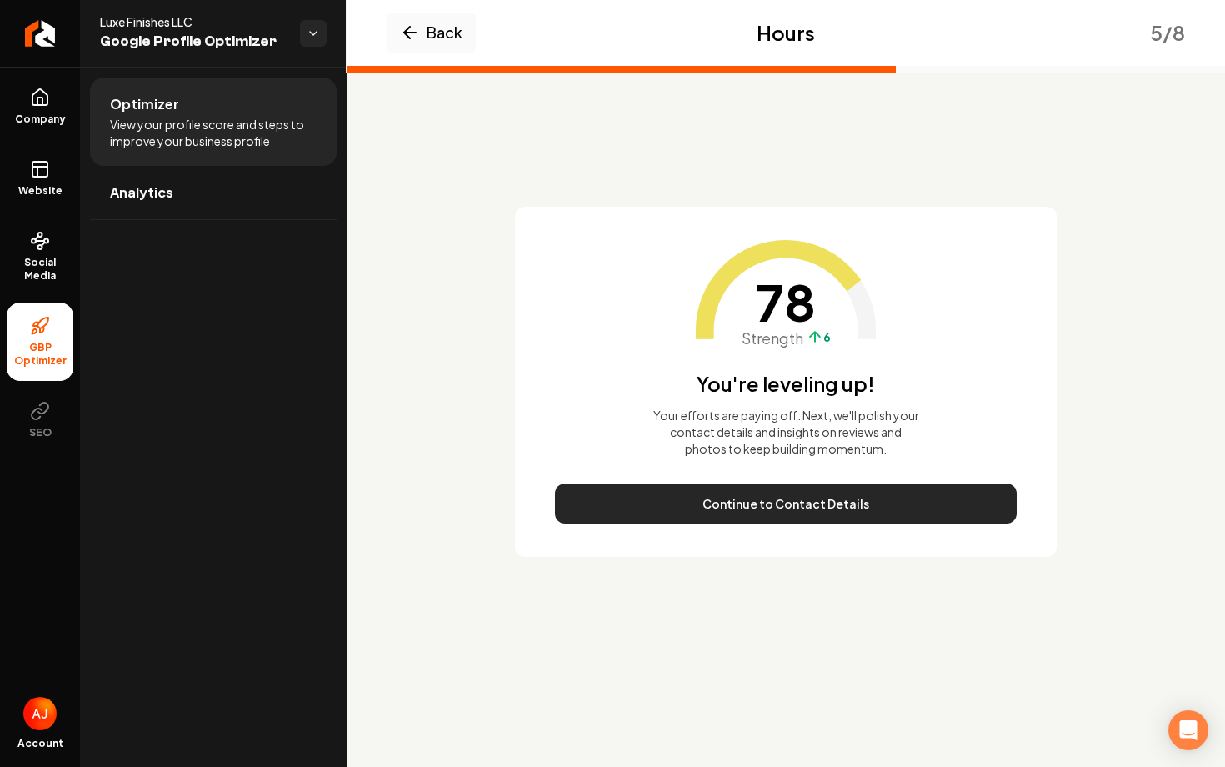
click at [763, 504] on button "Continue to Contact Details" at bounding box center [786, 504] width 462 height 40
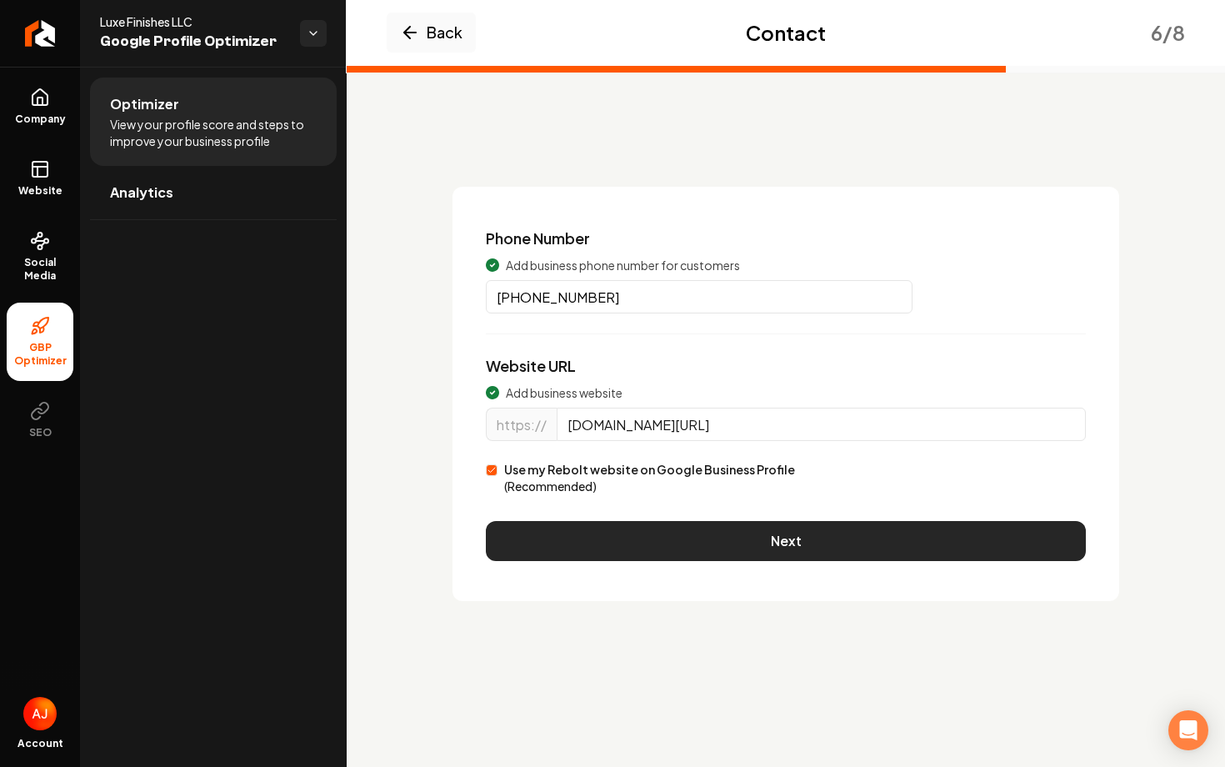
click at [766, 539] on button "Next" at bounding box center [786, 541] width 600 height 40
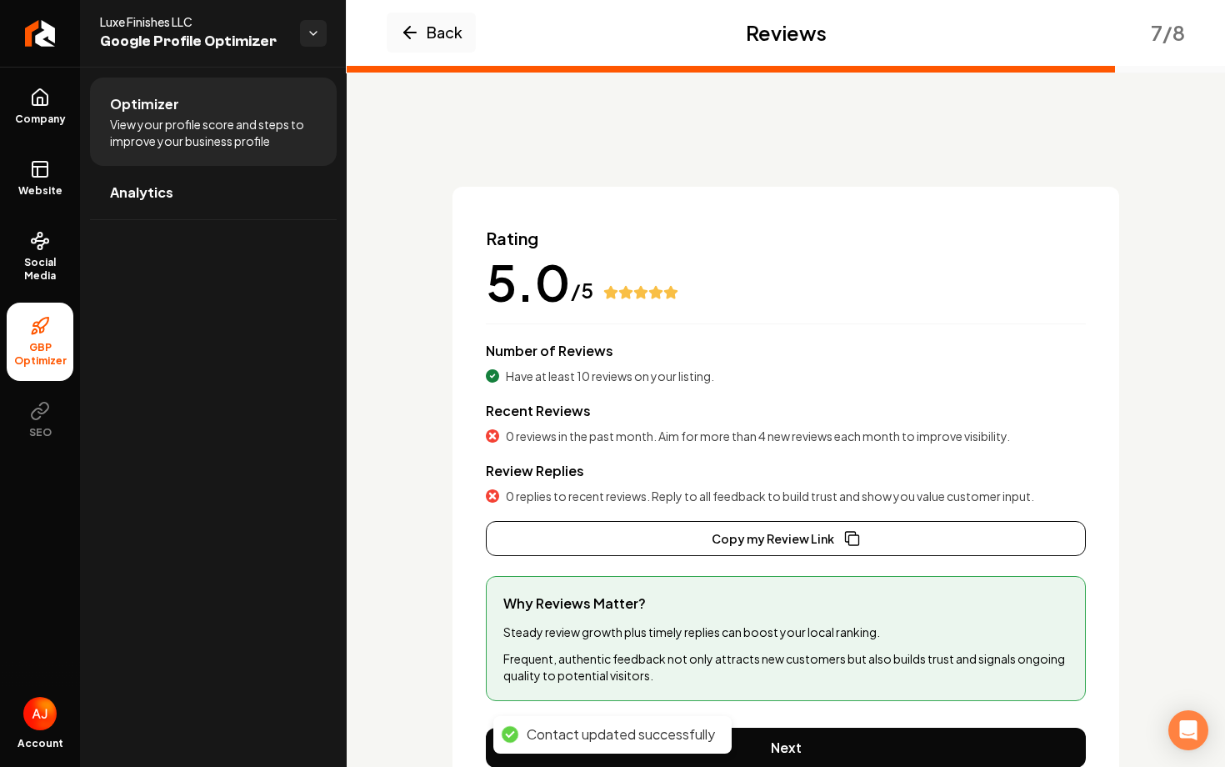
scroll to position [81, 0]
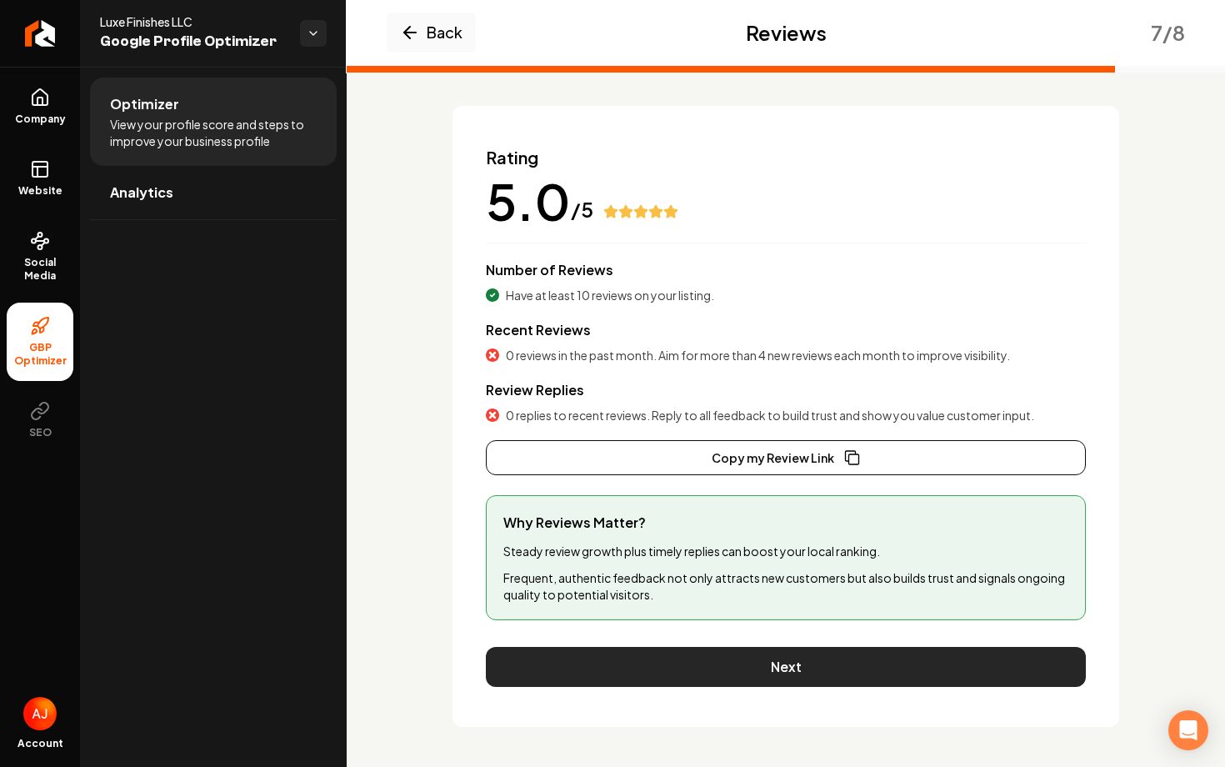
click at [762, 674] on button "Next" at bounding box center [786, 667] width 600 height 40
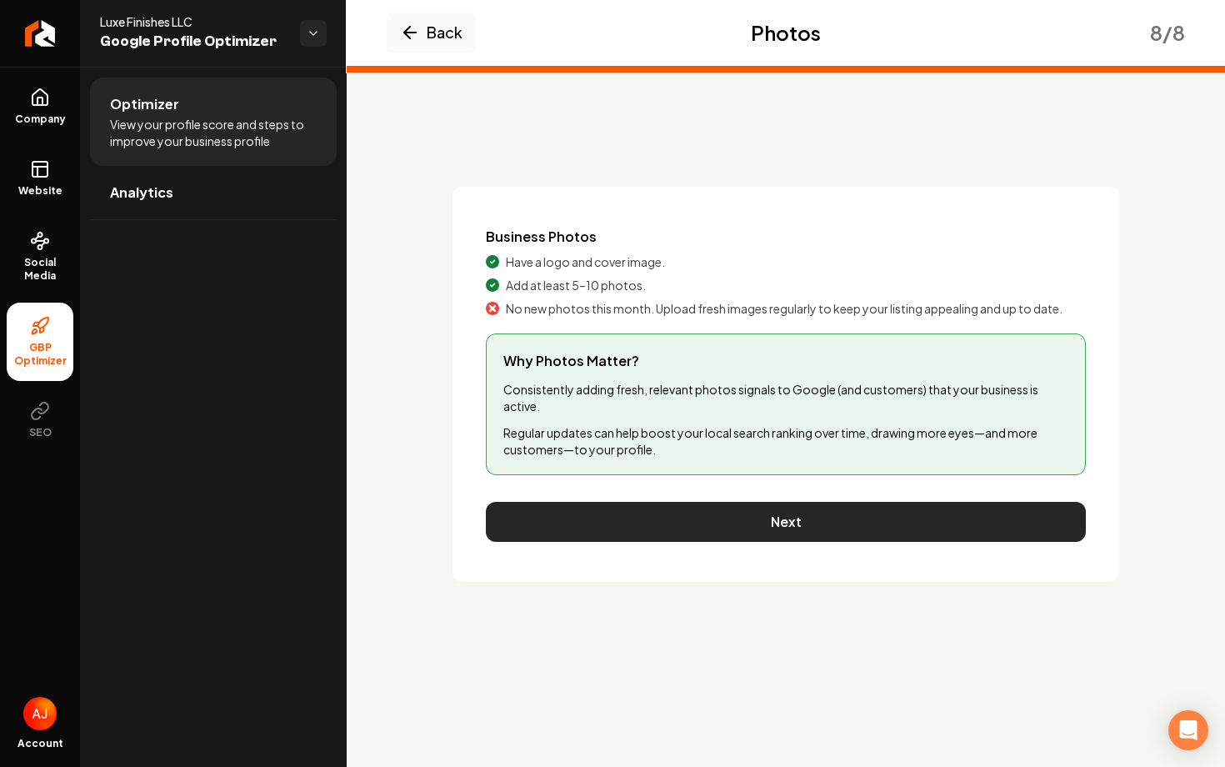
click at [769, 533] on button "Next" at bounding box center [786, 522] width 600 height 40
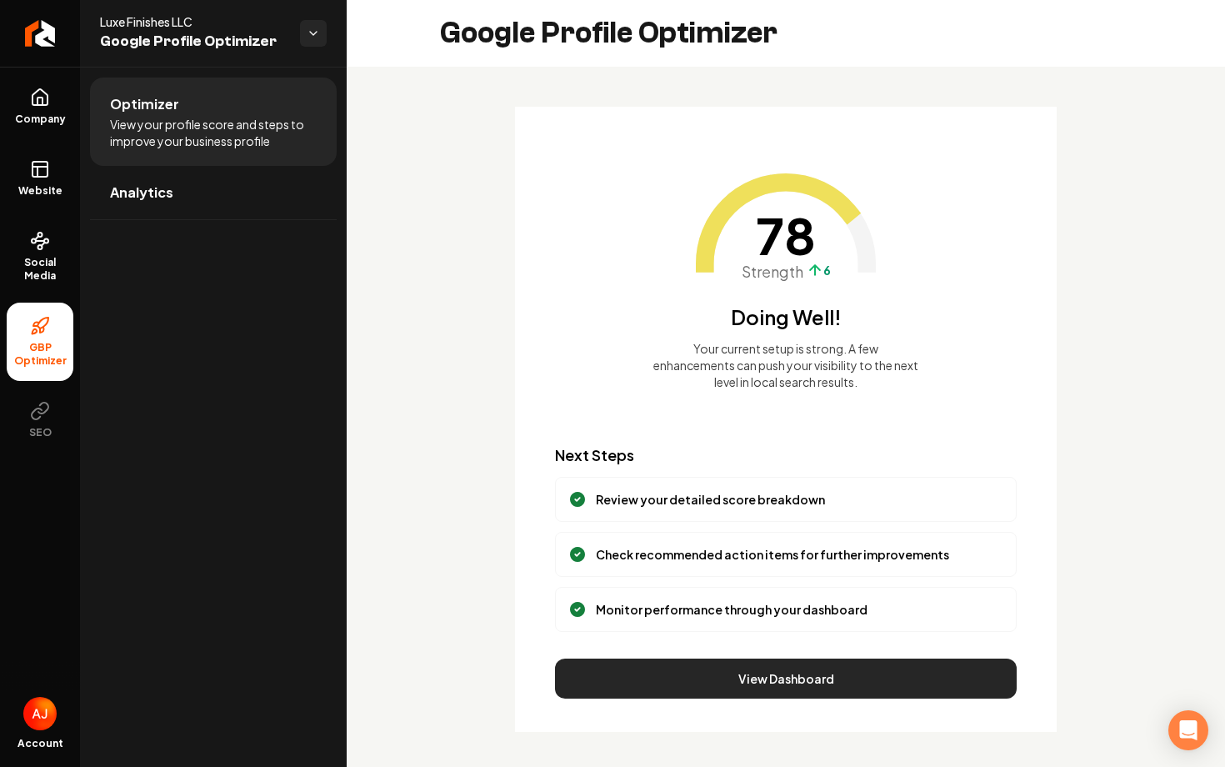
click at [694, 674] on button "View Dashboard" at bounding box center [786, 679] width 462 height 40
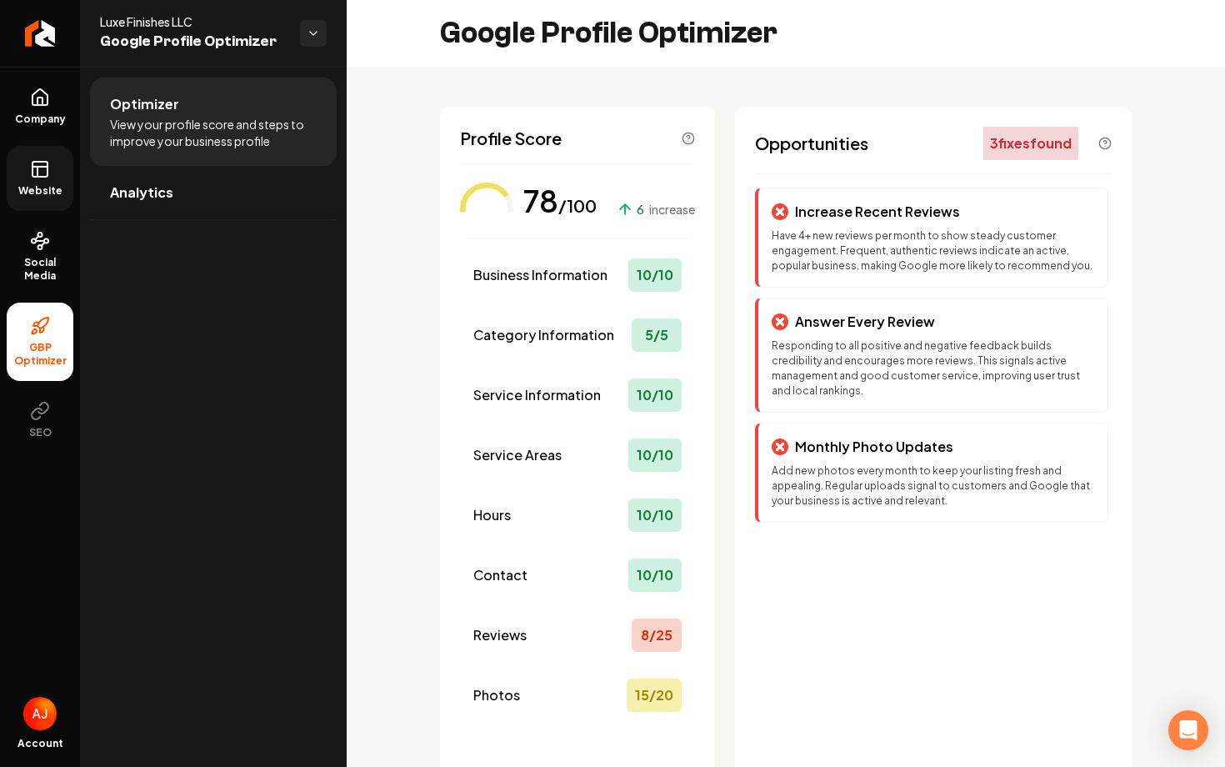
click at [38, 153] on link "Website" at bounding box center [40, 178] width 67 height 65
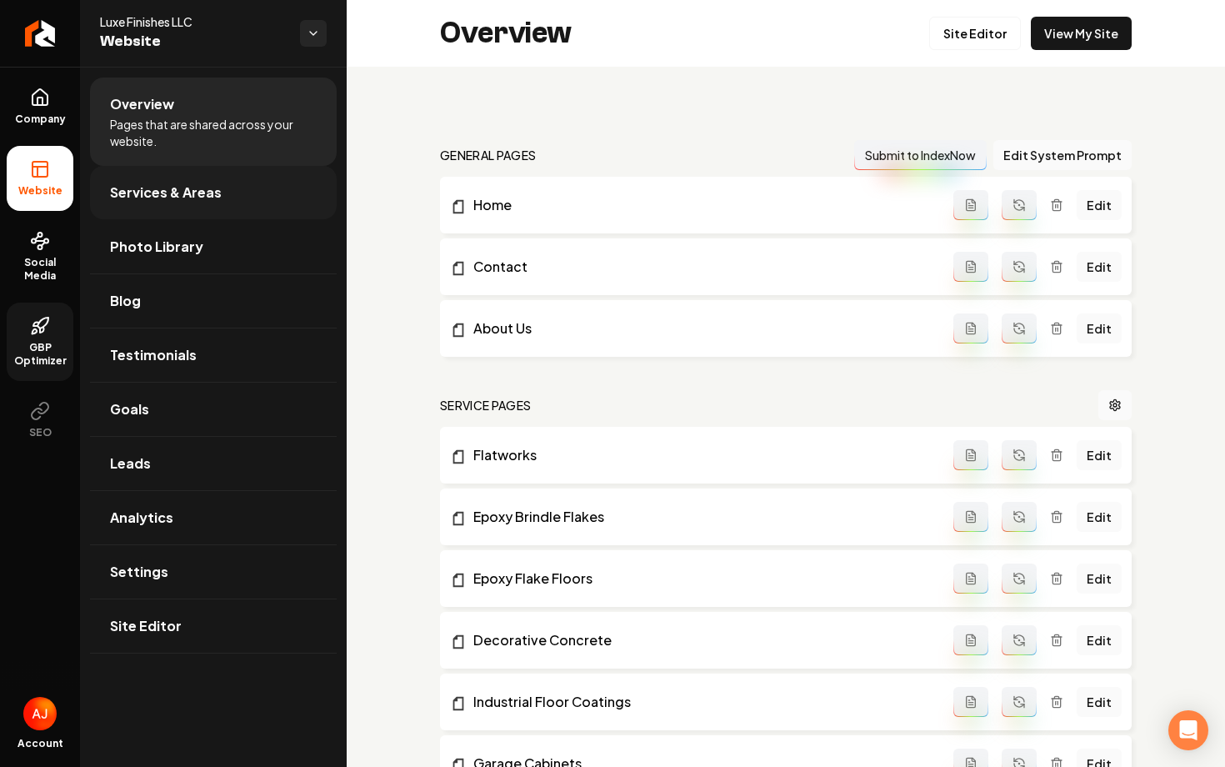
click at [225, 201] on link "Services & Areas" at bounding box center [213, 192] width 247 height 53
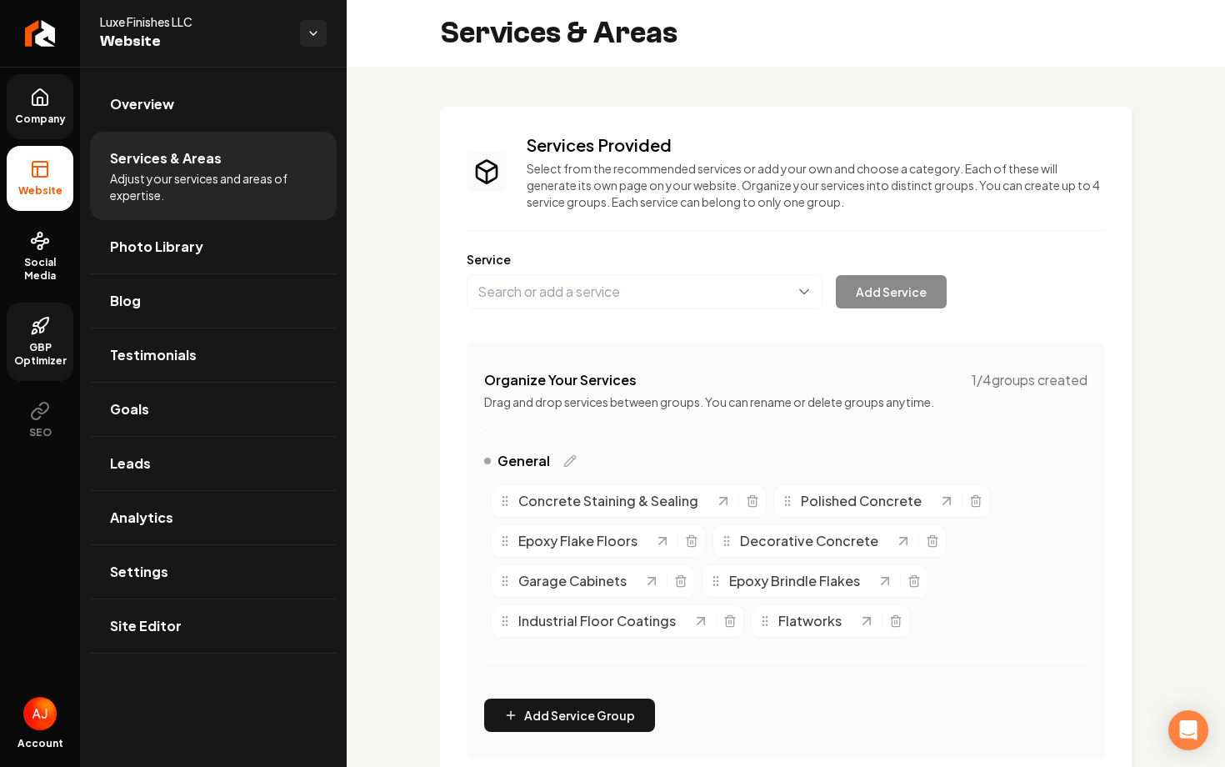
click at [34, 125] on span "Company" at bounding box center [40, 119] width 64 height 13
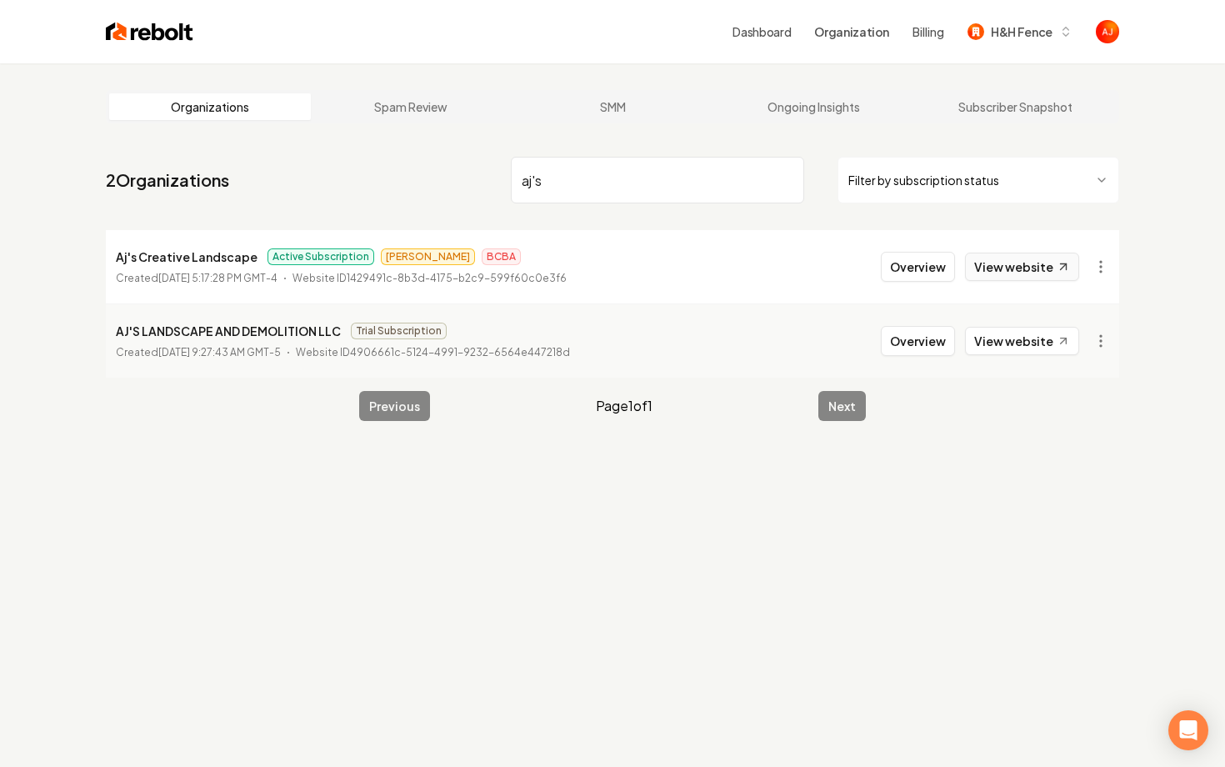
click at [1012, 263] on link "View website" at bounding box center [1022, 267] width 114 height 28
drag, startPoint x: 553, startPoint y: 182, endPoint x: 475, endPoint y: 179, distance: 77.6
click at [475, 179] on nav "2 Organizations aj's Filter by subscription status" at bounding box center [613, 186] width 1014 height 73
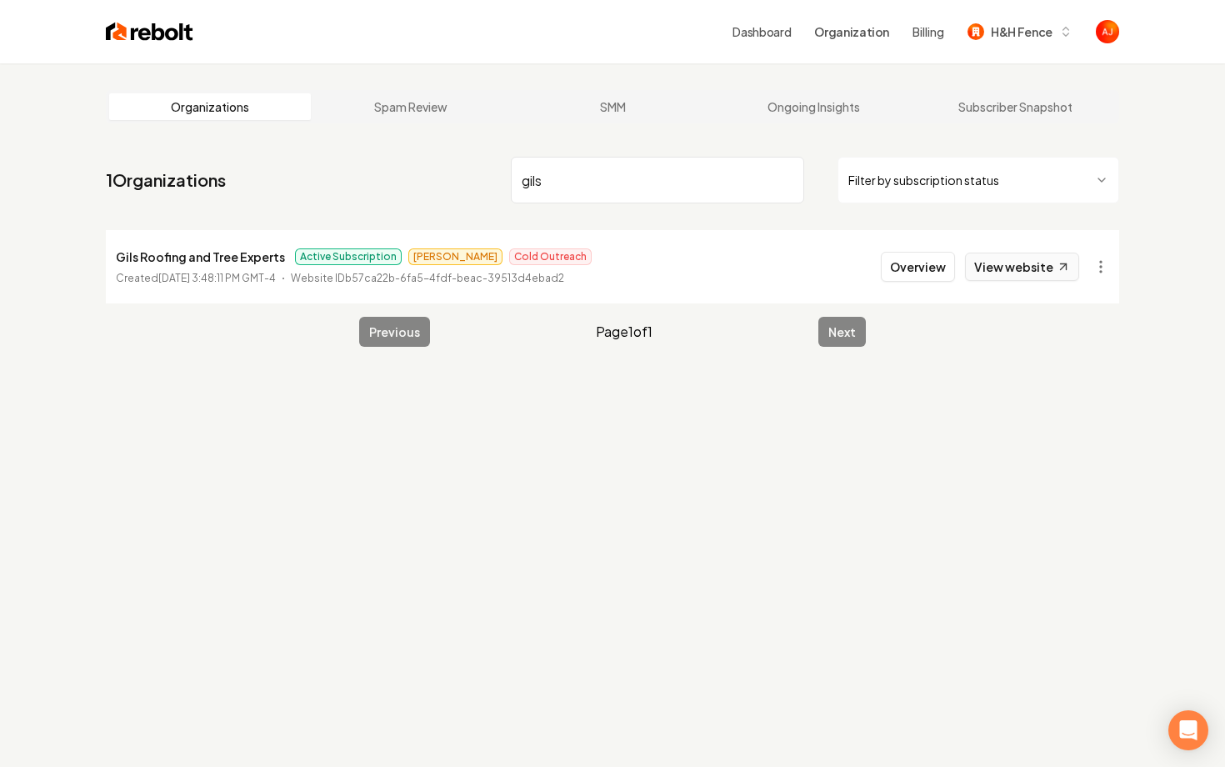
click at [996, 256] on link "View website" at bounding box center [1022, 267] width 114 height 28
drag, startPoint x: 602, startPoint y: 194, endPoint x: 564, endPoint y: 192, distance: 38.4
click at [566, 192] on input "gils" at bounding box center [657, 180] width 293 height 47
click at [1021, 258] on link "View website" at bounding box center [1022, 267] width 114 height 28
drag, startPoint x: 640, startPoint y: 197, endPoint x: 418, endPoint y: 175, distance: 223.6
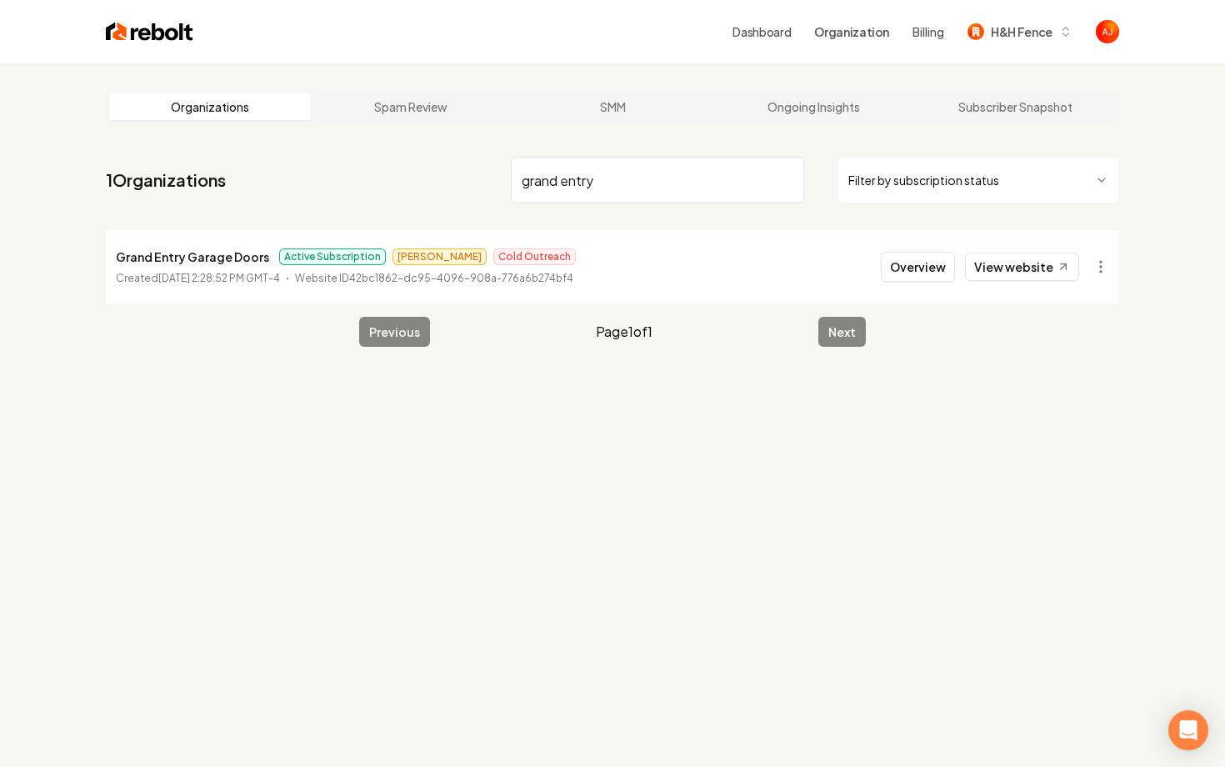
click at [418, 175] on nav "1 Organizations grand entry Filter by subscription status" at bounding box center [613, 186] width 1014 height 73
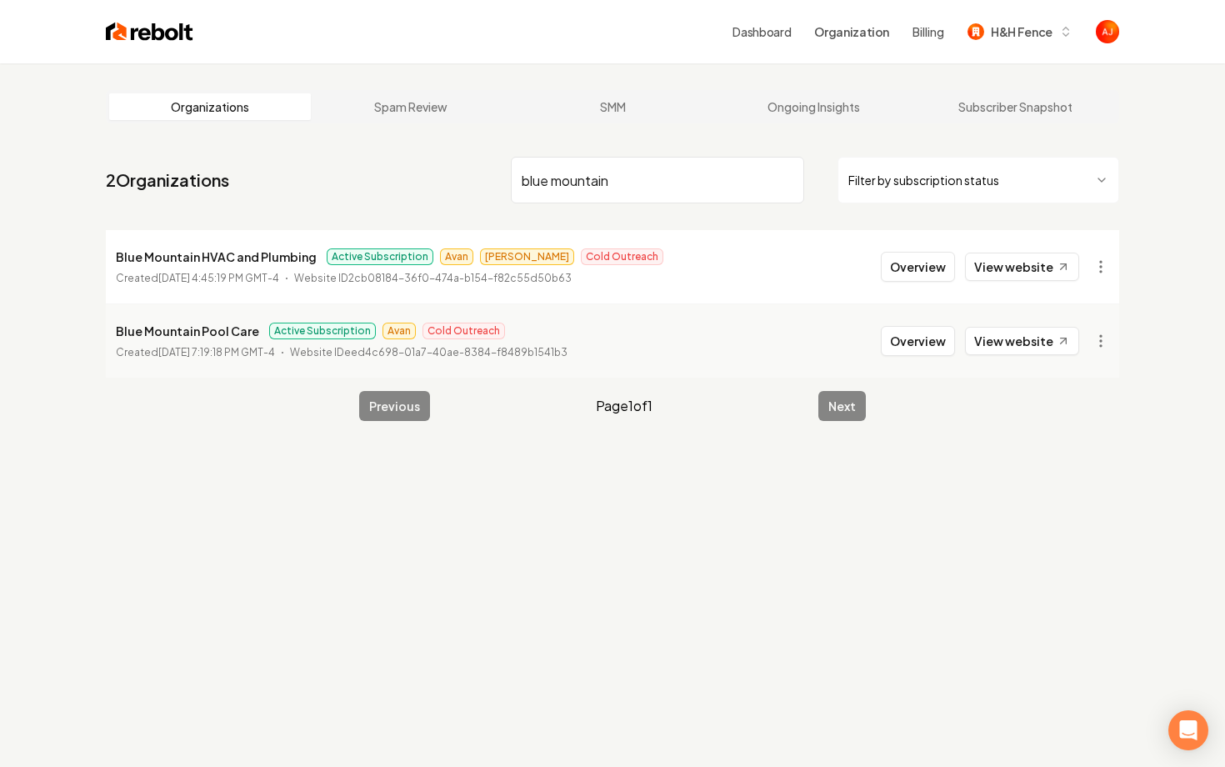
drag, startPoint x: 643, startPoint y: 172, endPoint x: 551, endPoint y: 178, distance: 91.9
click at [551, 178] on input "blue mountain" at bounding box center [657, 180] width 293 height 47
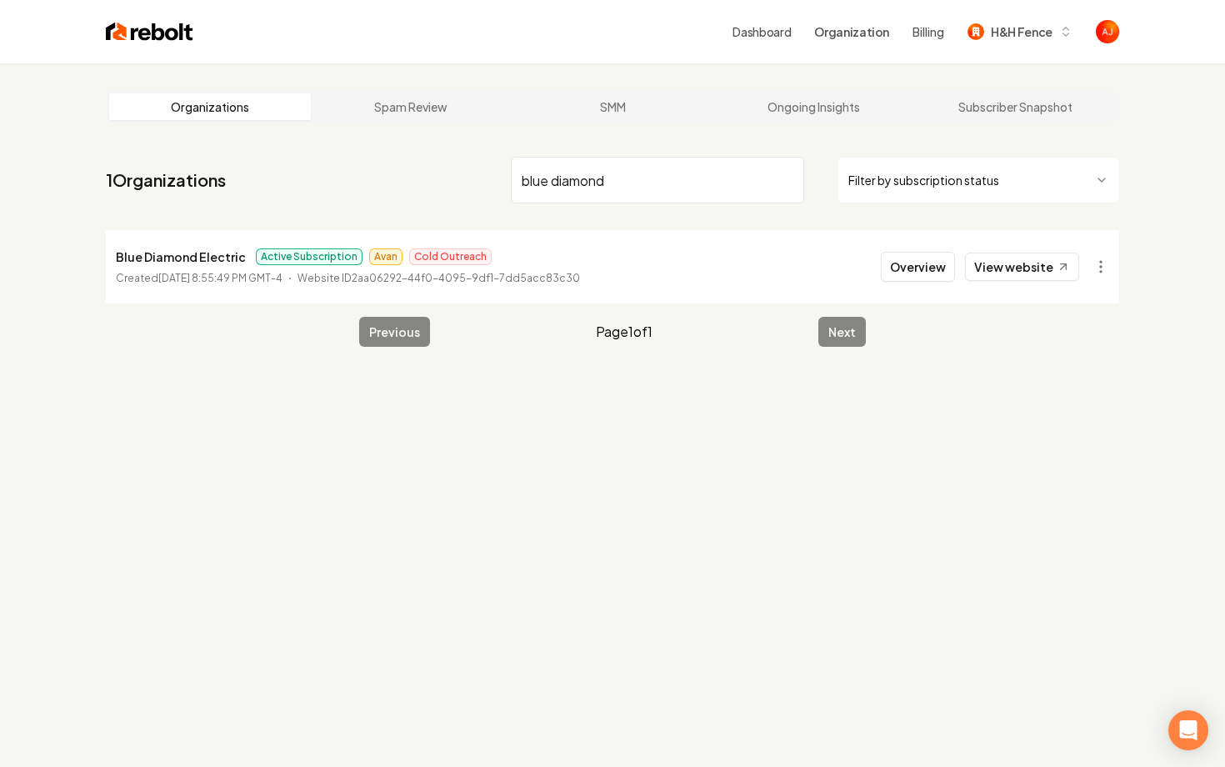
drag, startPoint x: 619, startPoint y: 178, endPoint x: 408, endPoint y: 173, distance: 211.0
click at [408, 173] on nav "1 Organizations blue diamond Filter by subscription status" at bounding box center [613, 186] width 1014 height 73
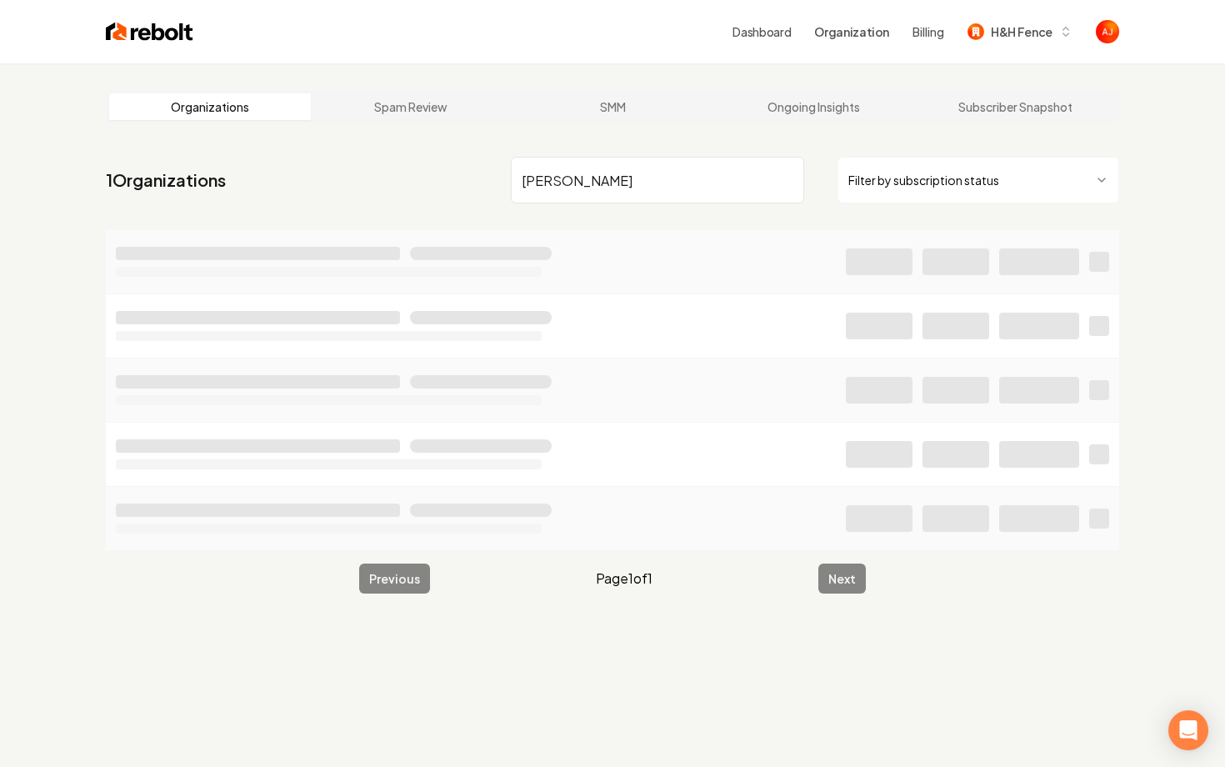
type input "anderson"
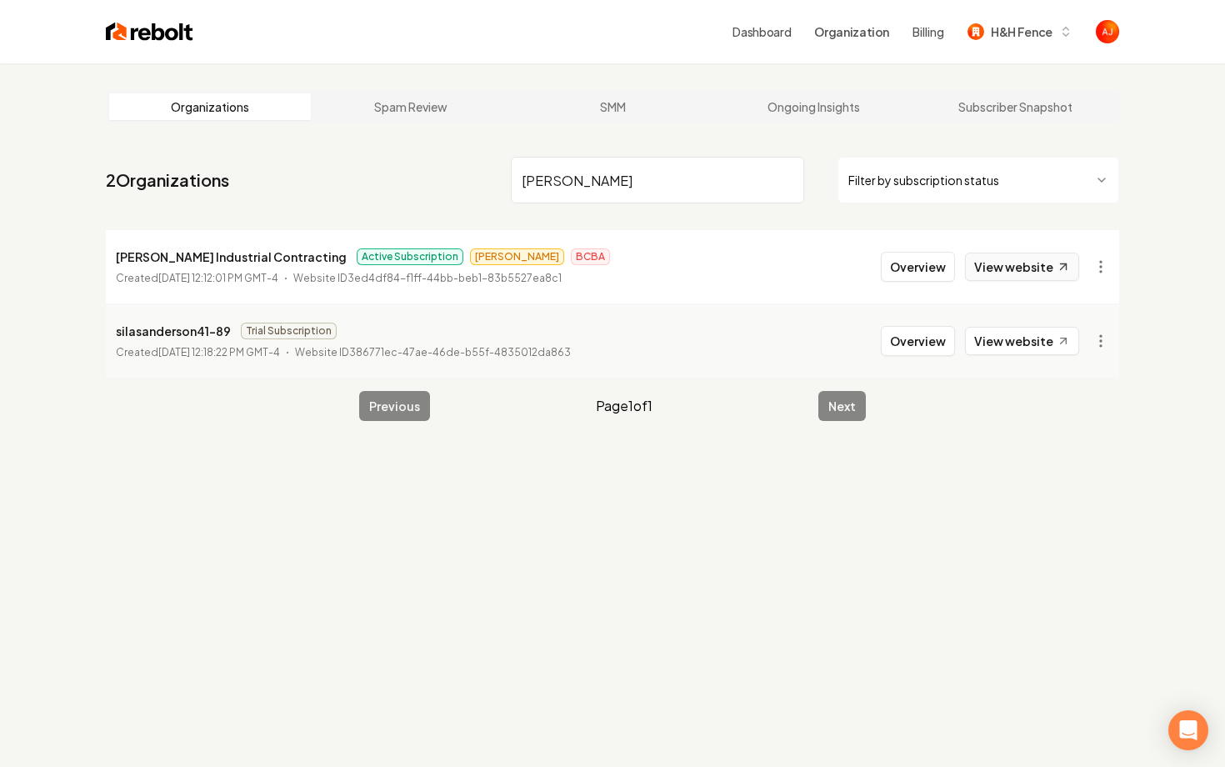
click at [1018, 266] on link "View website" at bounding box center [1022, 267] width 114 height 28
drag, startPoint x: 655, startPoint y: 189, endPoint x: 430, endPoint y: 189, distance: 225.1
click at [430, 189] on nav "2 Organizations anderson Filter by subscription status" at bounding box center [613, 186] width 1014 height 73
drag, startPoint x: 644, startPoint y: 180, endPoint x: 385, endPoint y: 180, distance: 258.4
click at [385, 180] on nav "2 Organizations anderson Filter by subscription status" at bounding box center [613, 186] width 1014 height 73
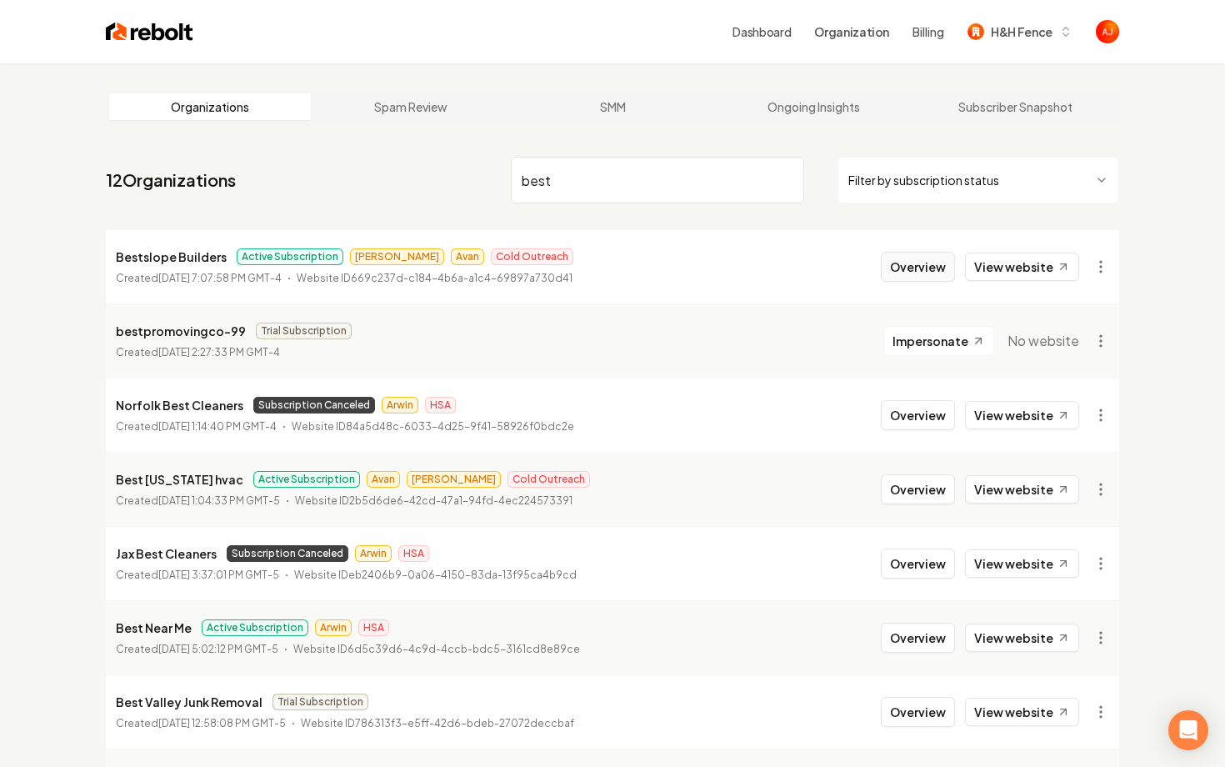
type input "best"
click at [897, 265] on button "Overview" at bounding box center [918, 267] width 74 height 30
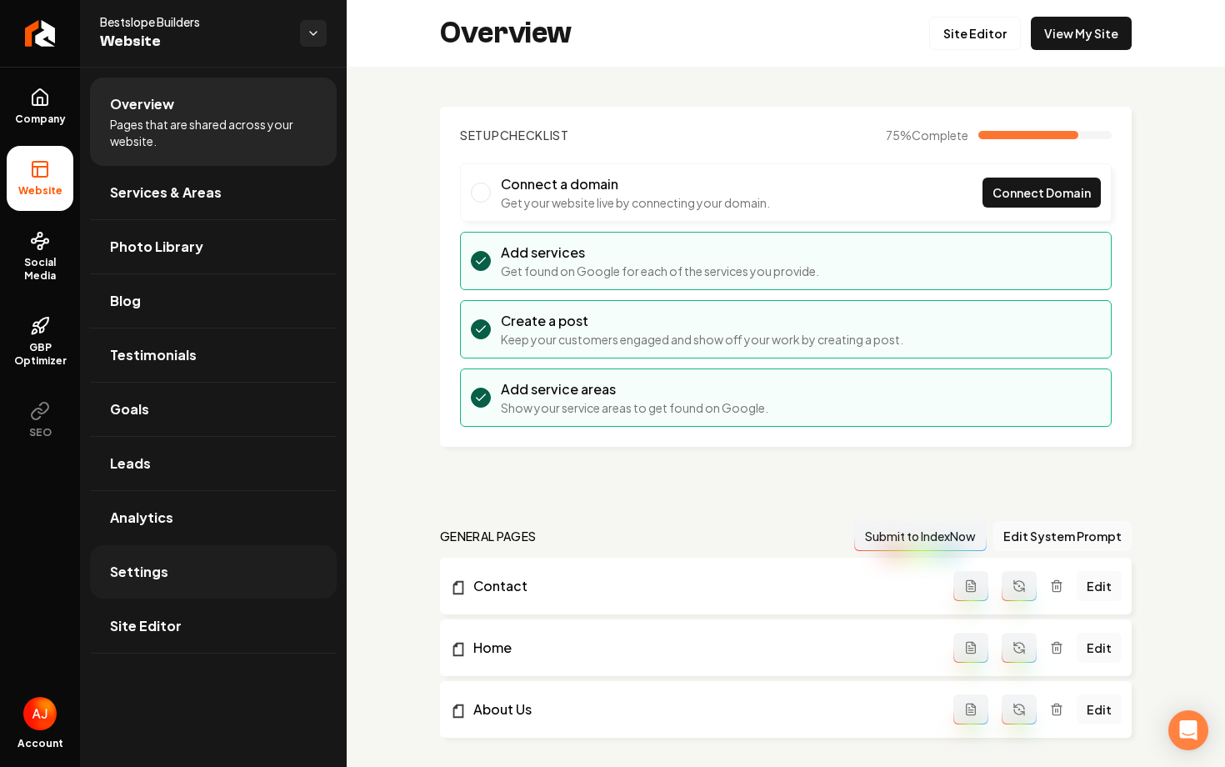
click at [228, 559] on link "Settings" at bounding box center [213, 571] width 247 height 53
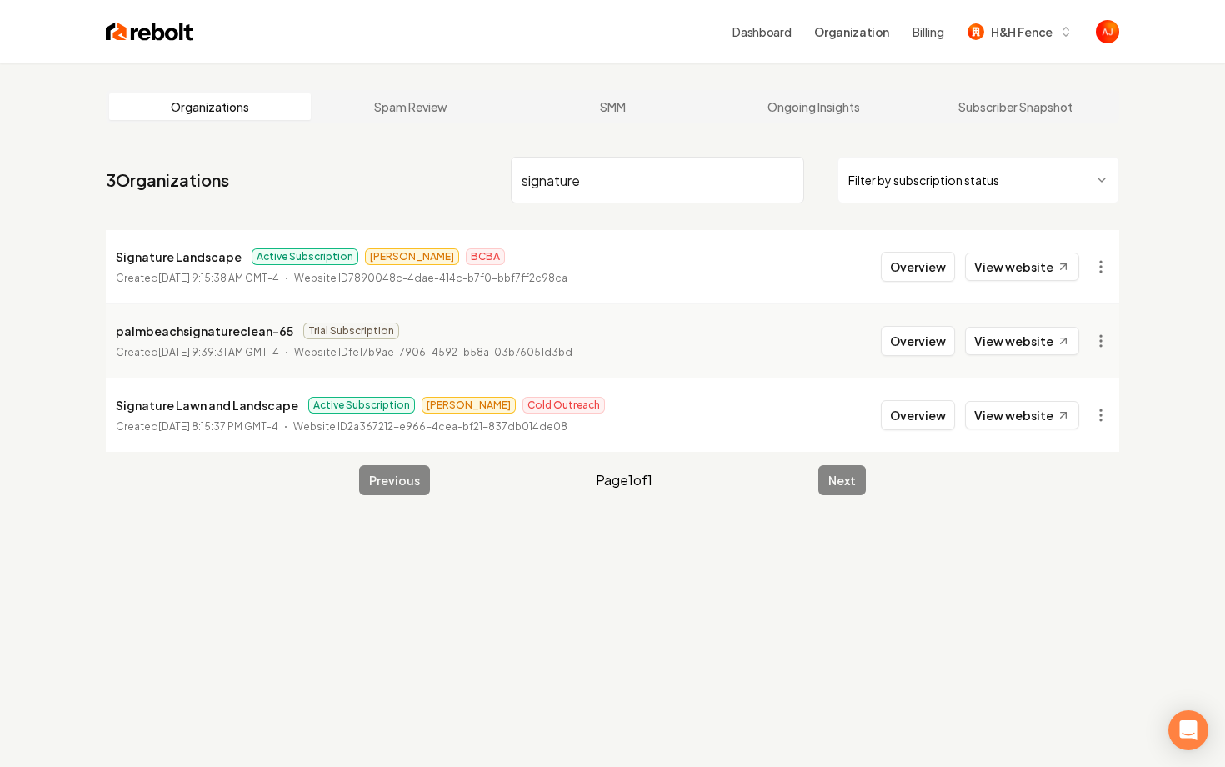
type input "signature"
click at [913, 264] on button "Overview" at bounding box center [918, 267] width 74 height 30
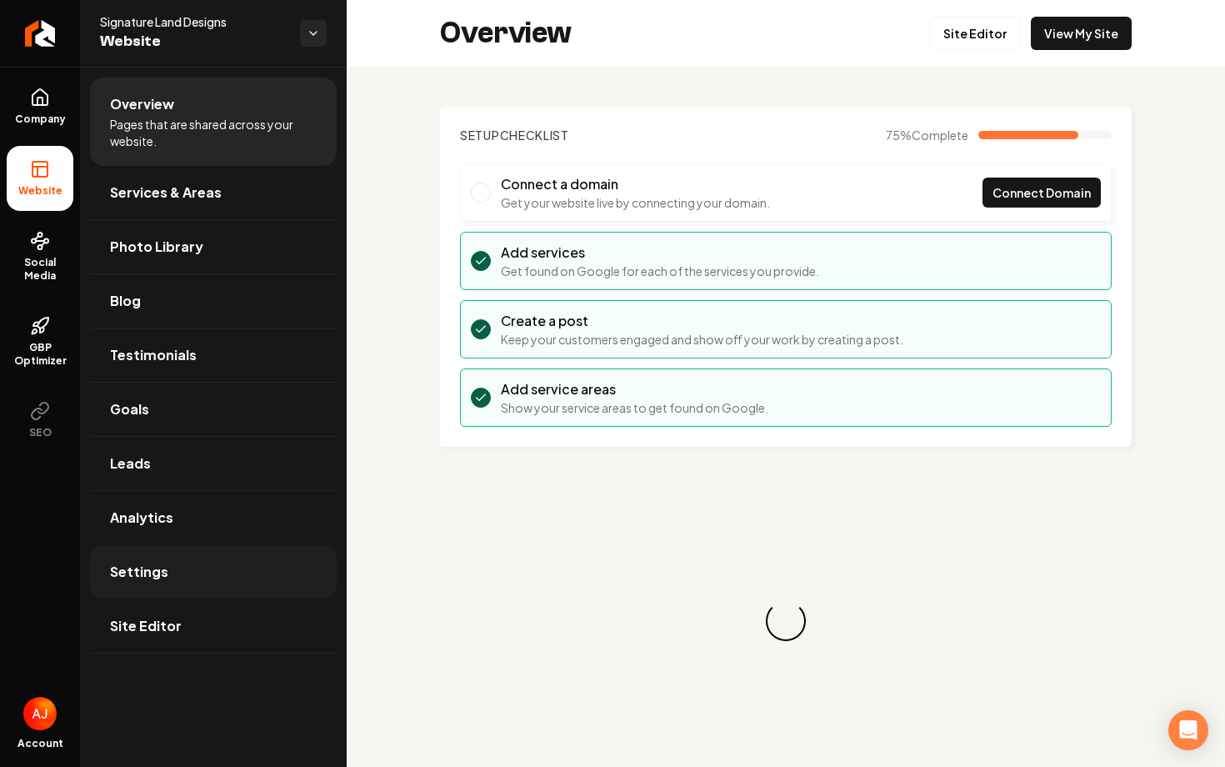
click at [178, 579] on link "Settings" at bounding box center [213, 571] width 247 height 53
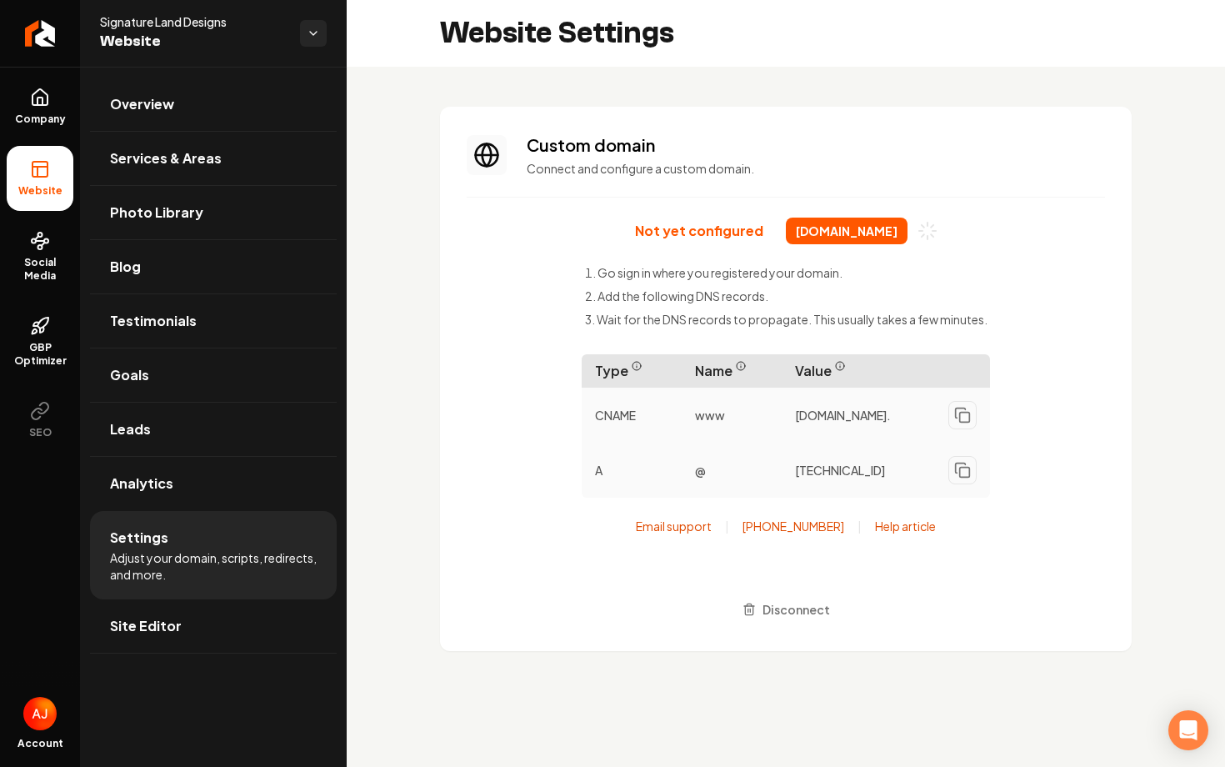
scroll to position [150, 0]
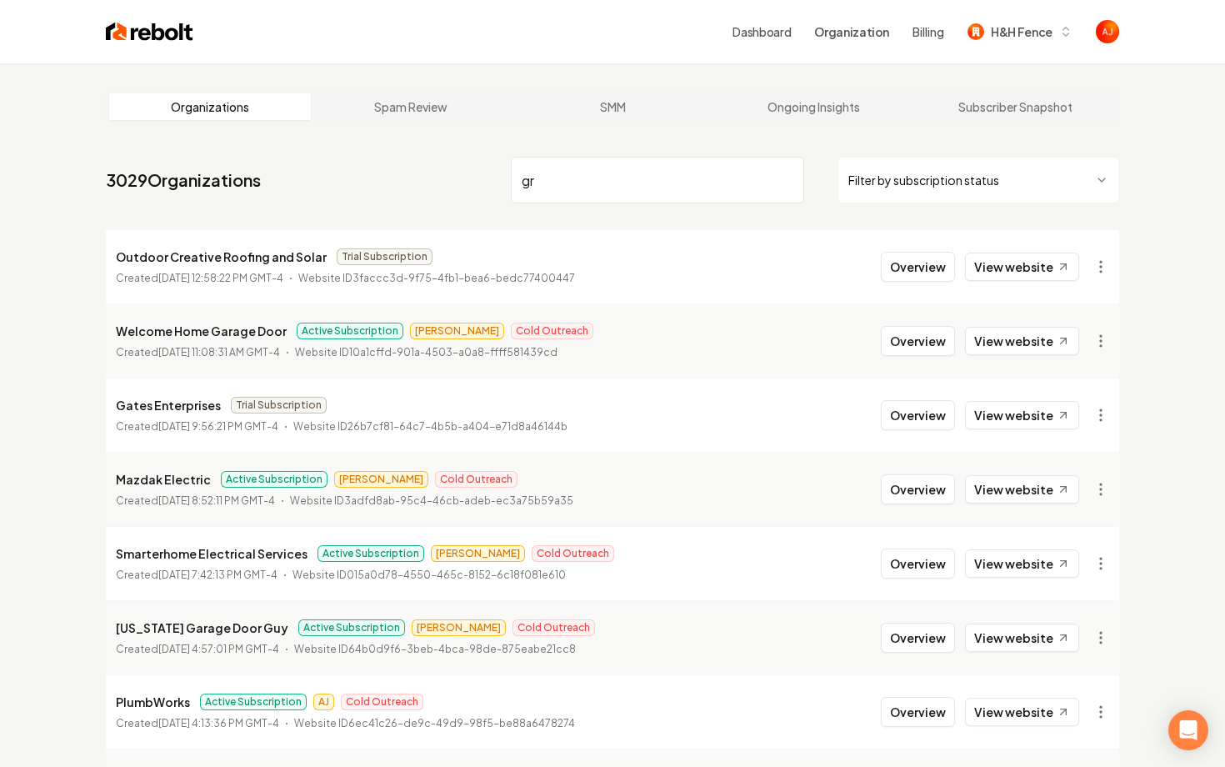
type input "g"
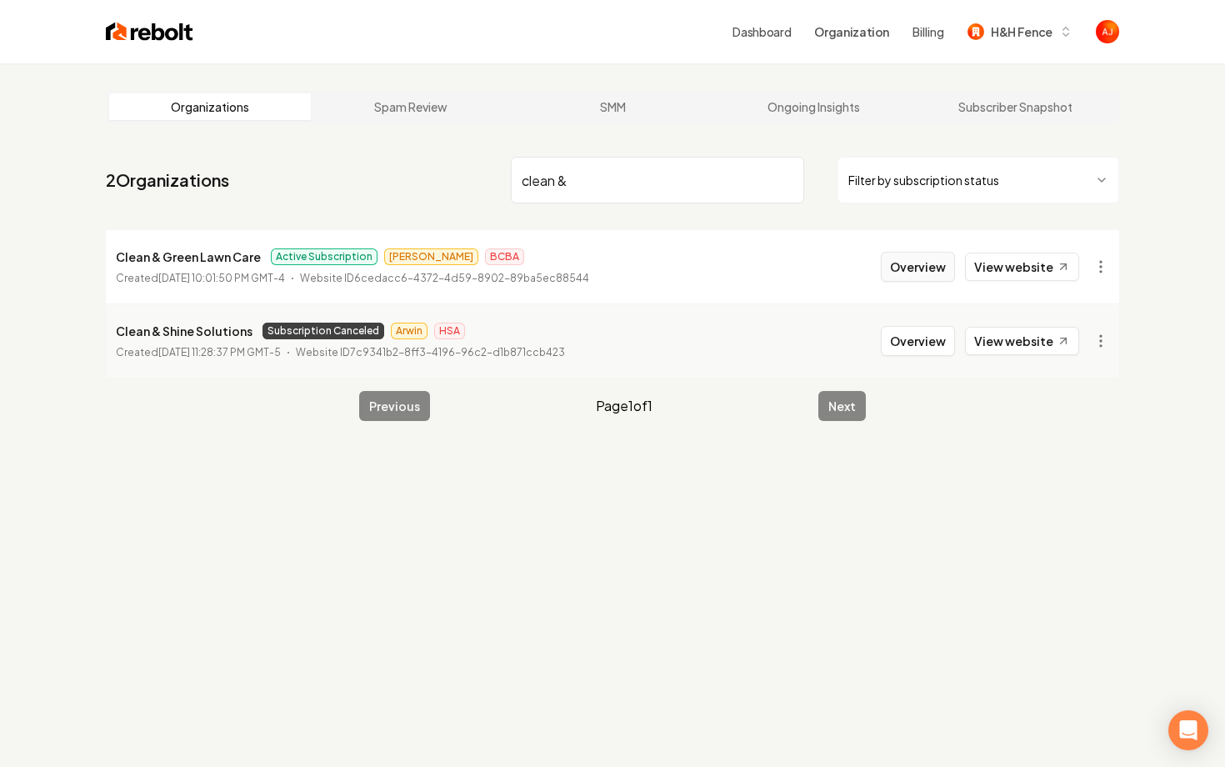
type input "clean &"
click at [900, 275] on button "Overview" at bounding box center [918, 267] width 74 height 30
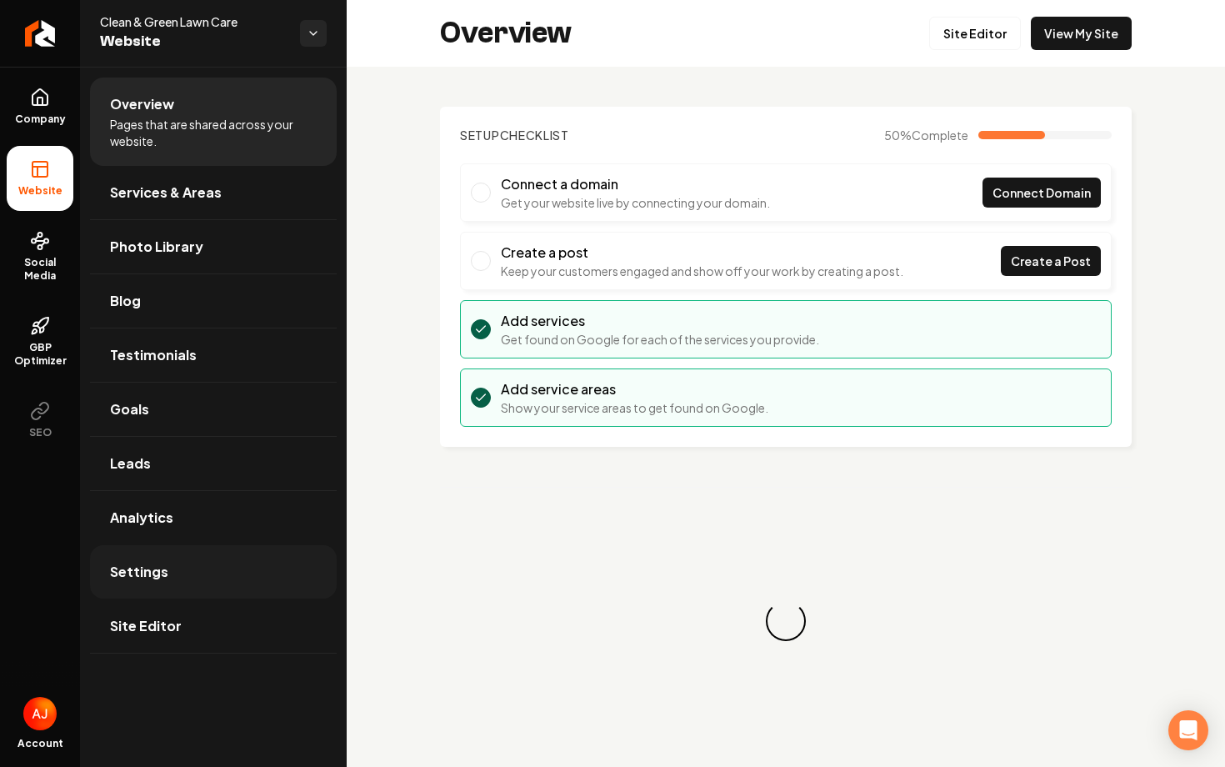
click at [113, 577] on span "Settings" at bounding box center [139, 572] width 58 height 20
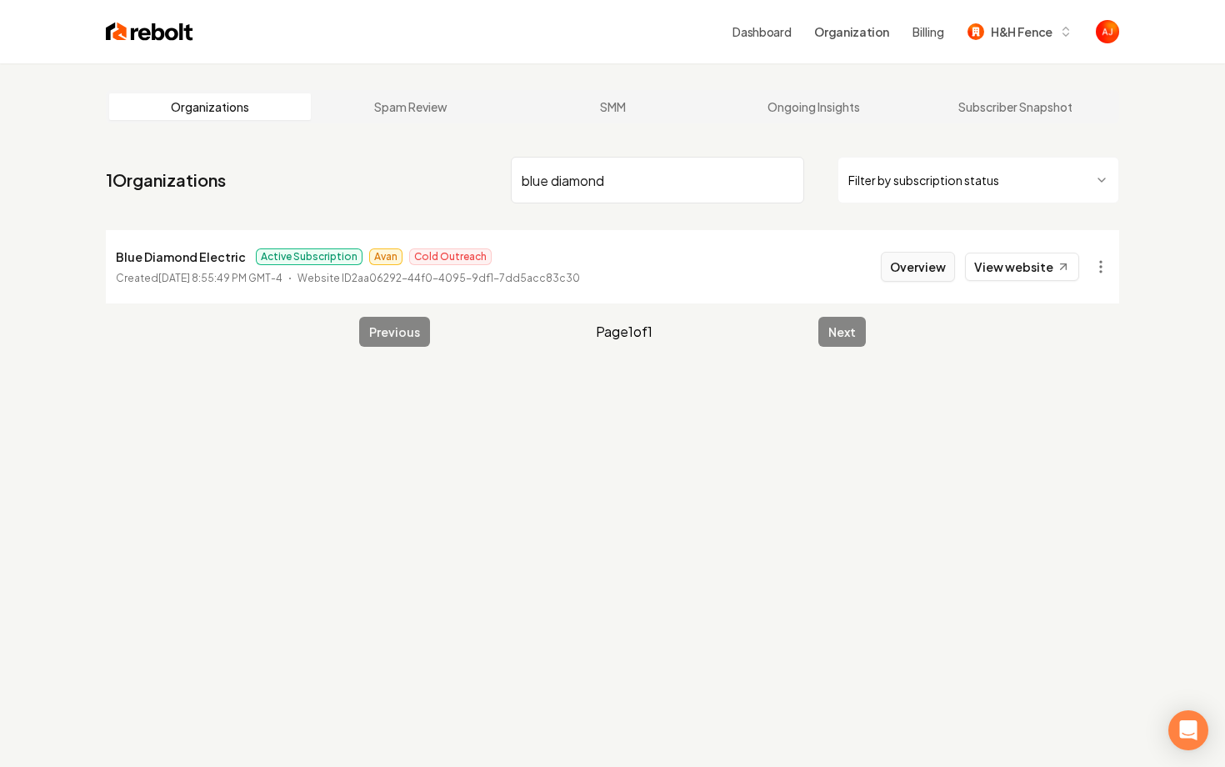
type input "blue diamond"
click at [907, 271] on button "Overview" at bounding box center [918, 267] width 74 height 30
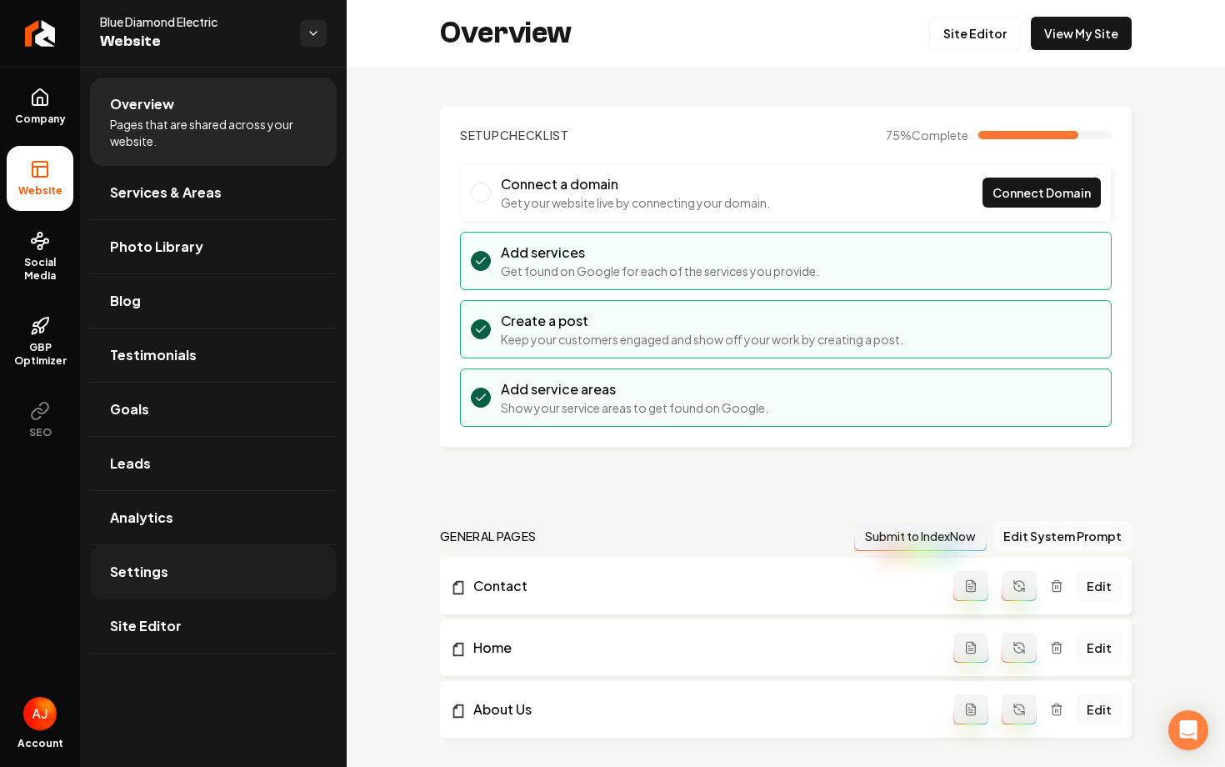
click at [174, 579] on link "Settings" at bounding box center [213, 571] width 247 height 53
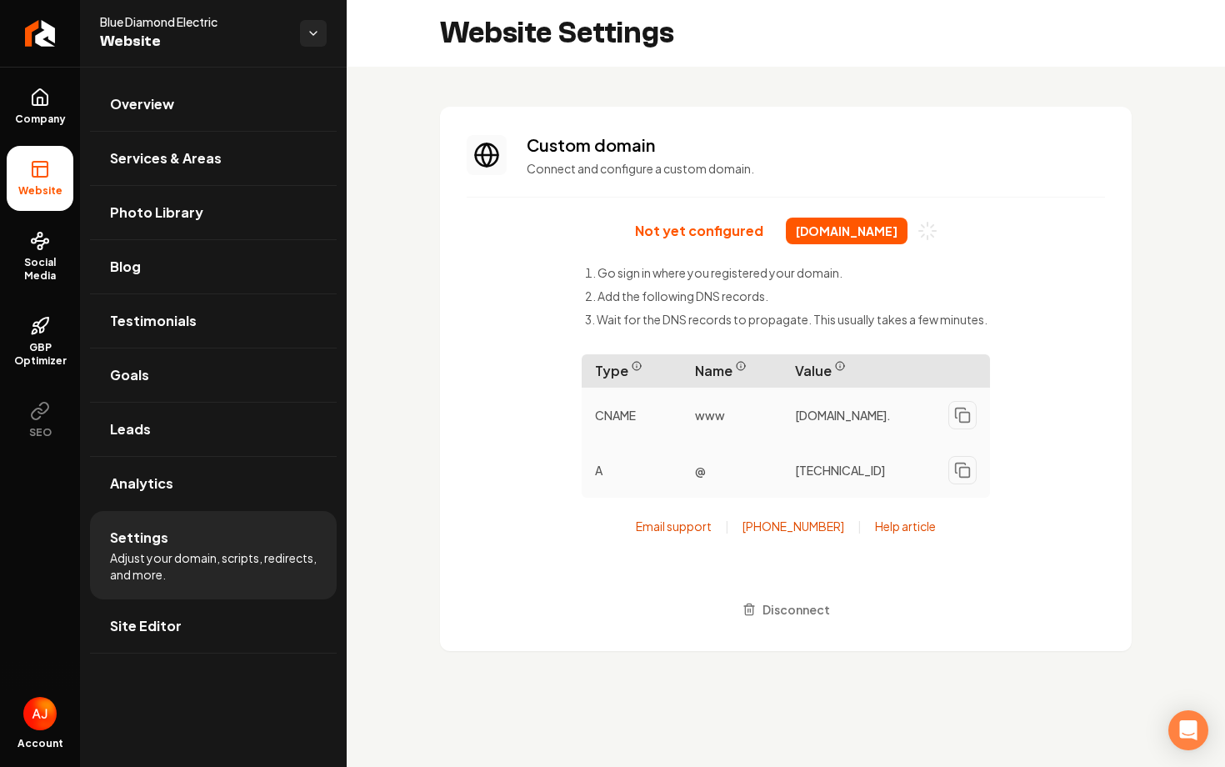
scroll to position [150, 0]
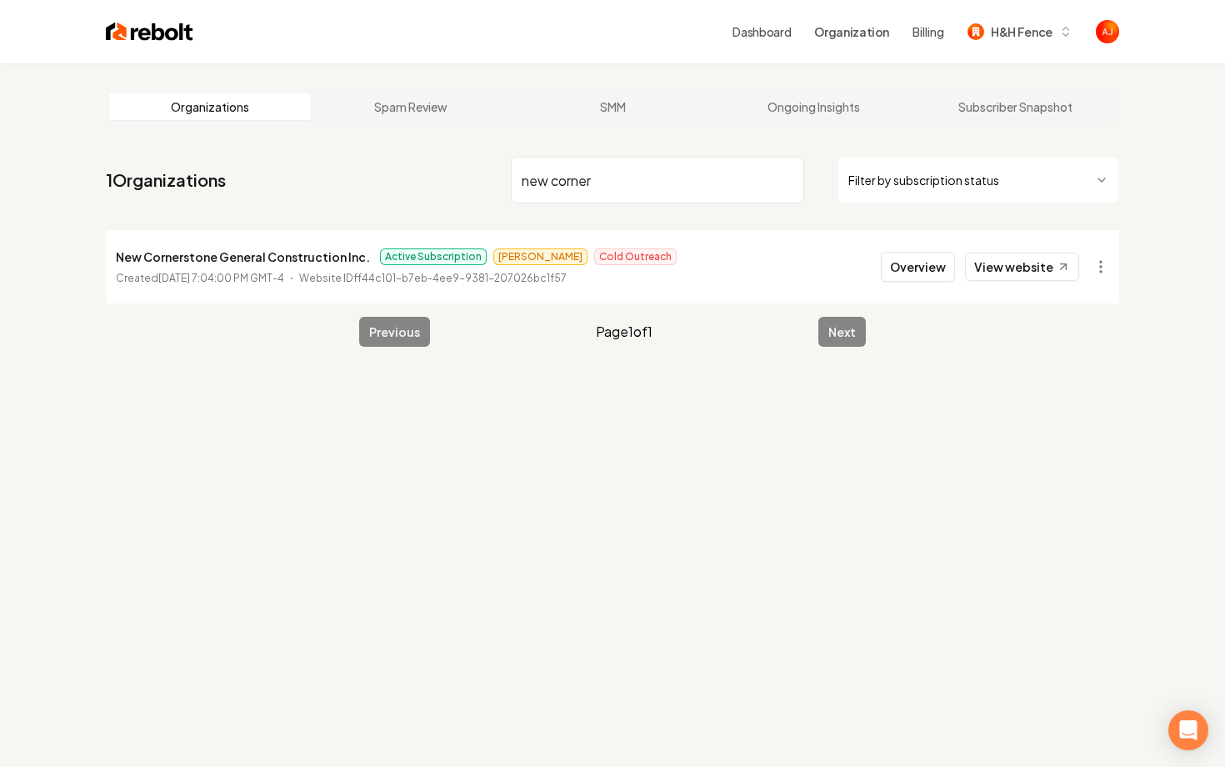
click at [1025, 288] on li "New Cornerstone General Construction Inc. Active Subscription Andrew Cold Outre…" at bounding box center [613, 266] width 1014 height 73
click at [1023, 268] on link "View website" at bounding box center [1022, 267] width 114 height 28
click at [534, 183] on input "new corner" at bounding box center [657, 180] width 293 height 47
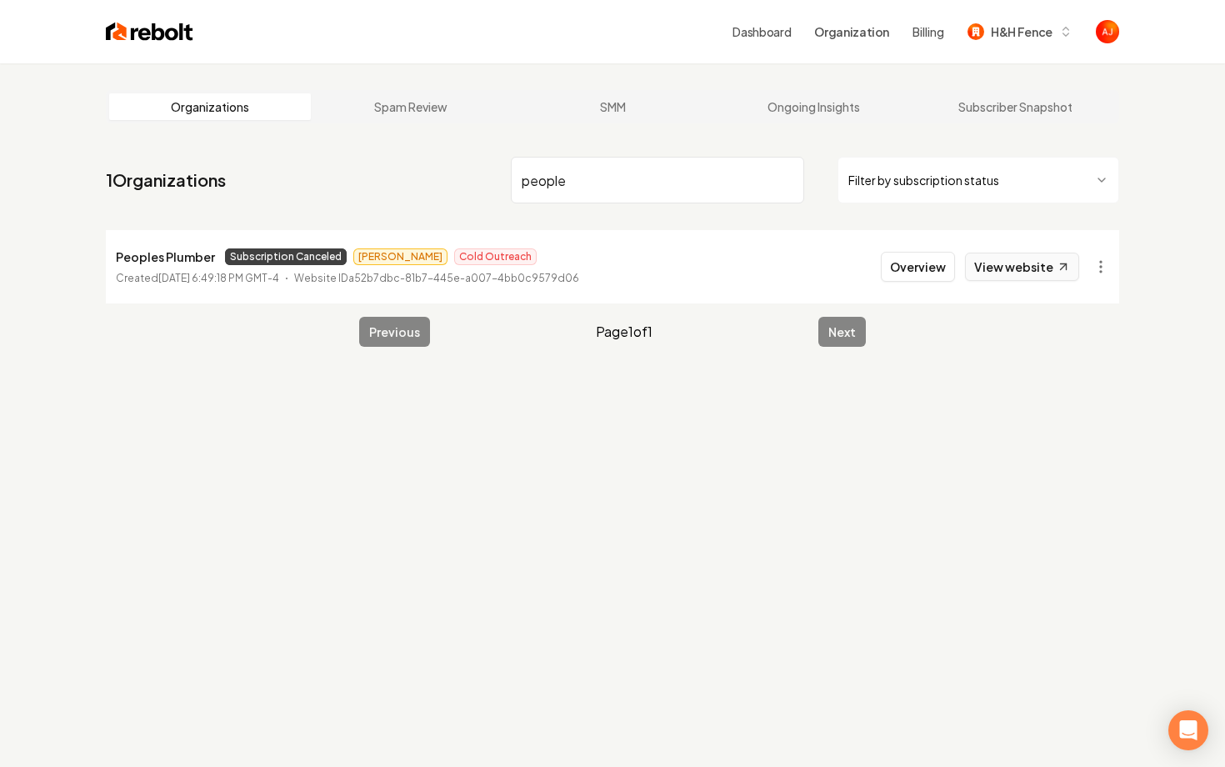
click at [1038, 269] on link "View website" at bounding box center [1022, 267] width 114 height 28
drag, startPoint x: 660, startPoint y: 184, endPoint x: 454, endPoint y: 174, distance: 206.2
click at [454, 174] on nav "1 Organizations people Filter by subscription status" at bounding box center [613, 186] width 1014 height 73
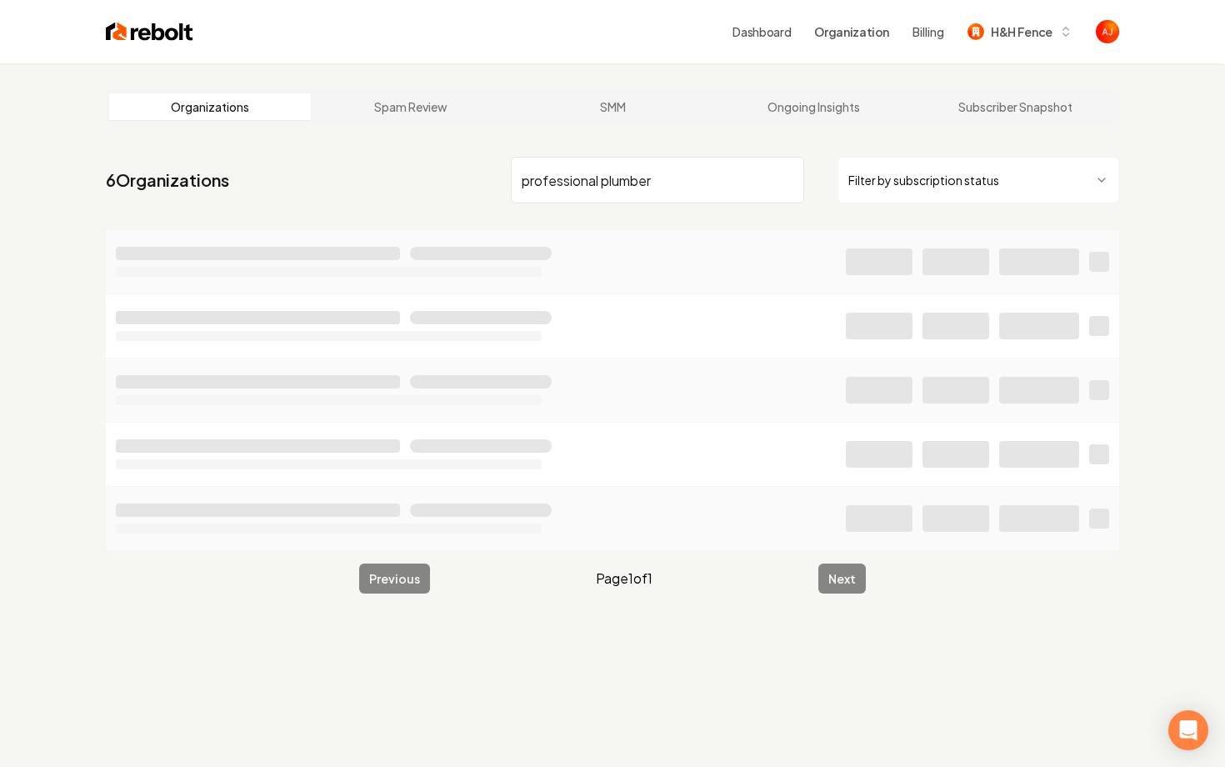
type input "professional plumber"
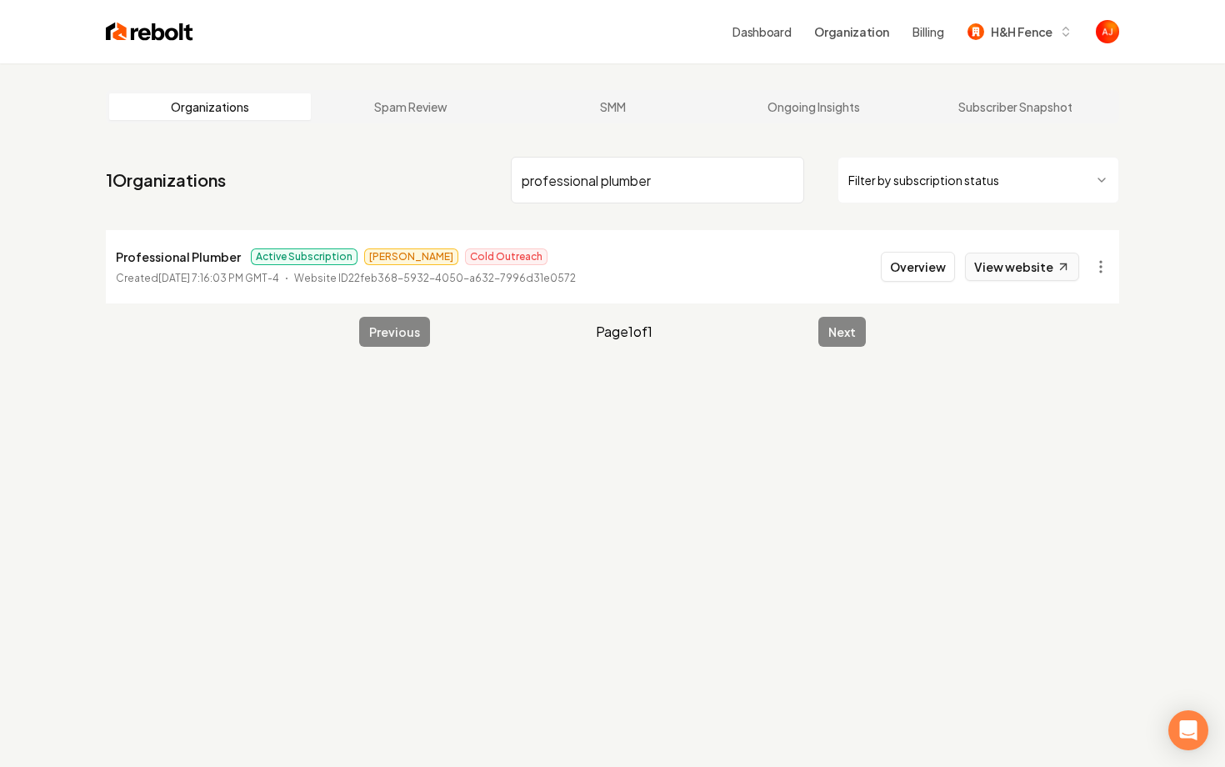
click at [1007, 263] on link "View website" at bounding box center [1022, 267] width 114 height 28
click at [0, 0] on div "Dashboard Organization Billing H&H Fence Organizations Spam Review SMM Ongoing …" at bounding box center [612, 383] width 1225 height 767
click at [928, 268] on button "Overview" at bounding box center [918, 267] width 74 height 30
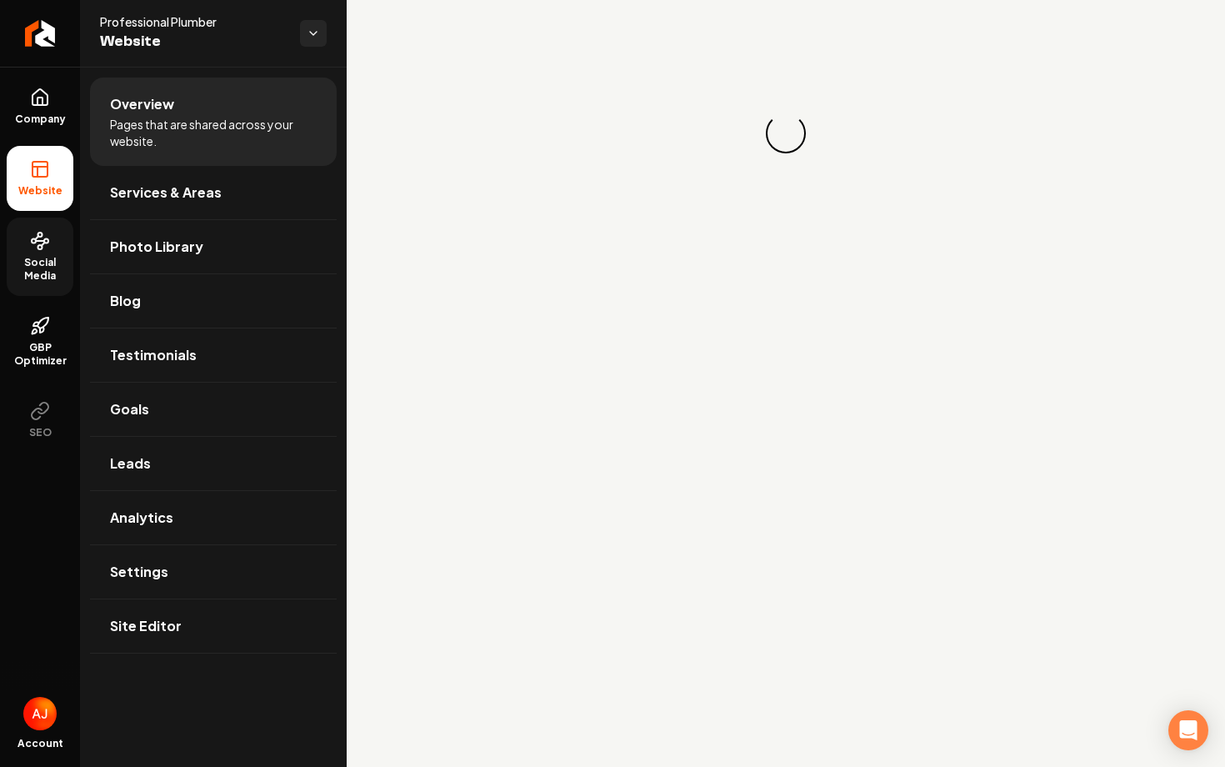
click at [52, 270] on span "Social Media" at bounding box center [40, 269] width 67 height 27
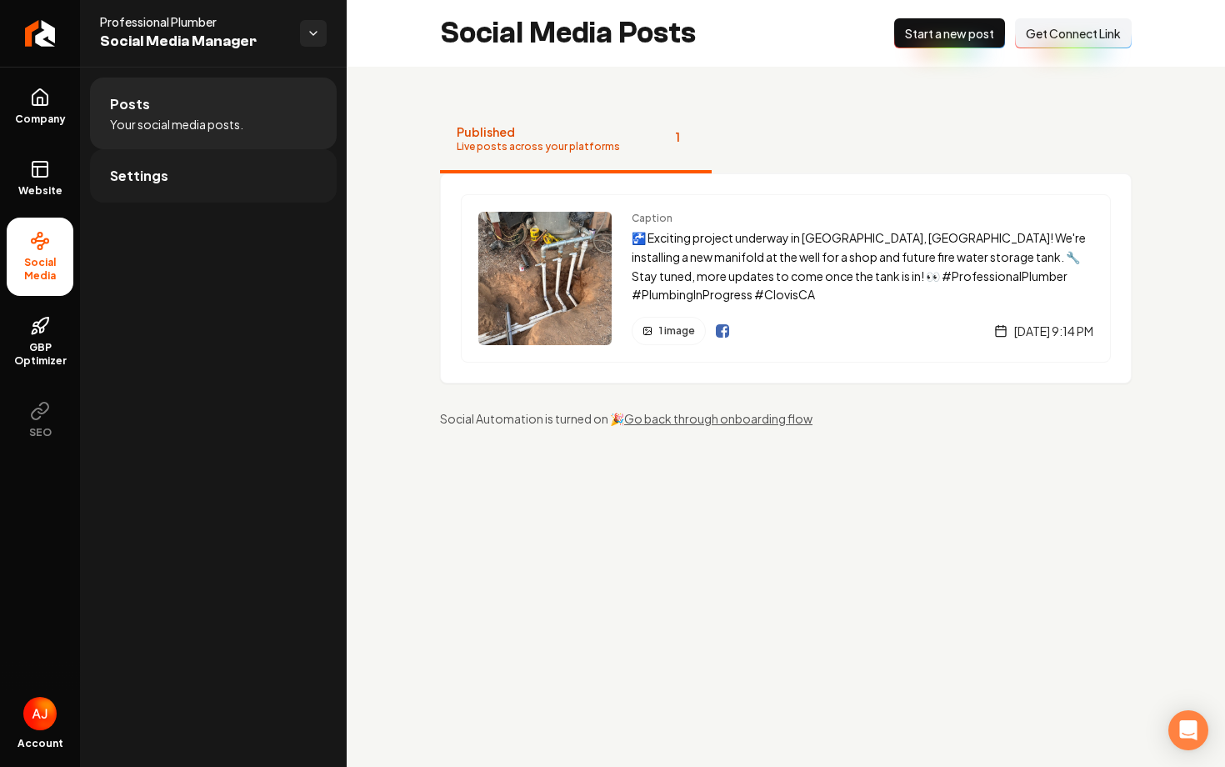
click at [165, 168] on link "Settings" at bounding box center [213, 175] width 247 height 53
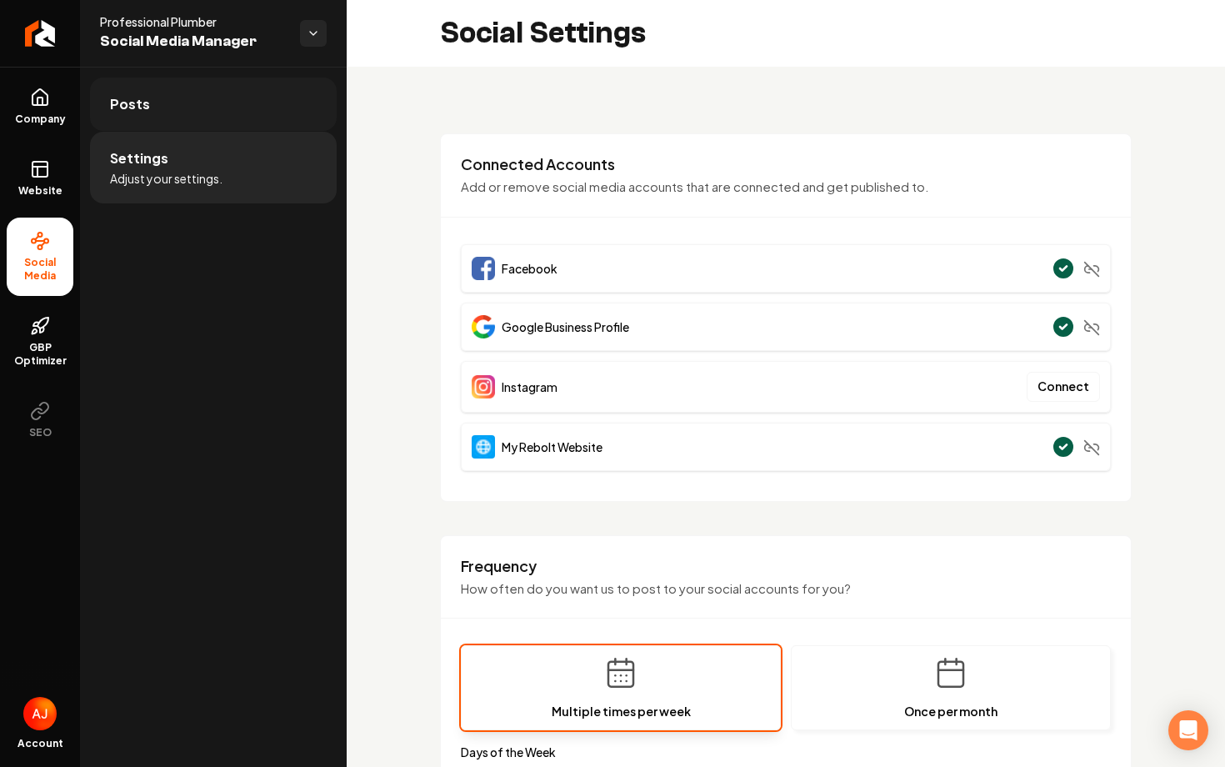
click at [155, 112] on link "Posts" at bounding box center [213, 104] width 247 height 53
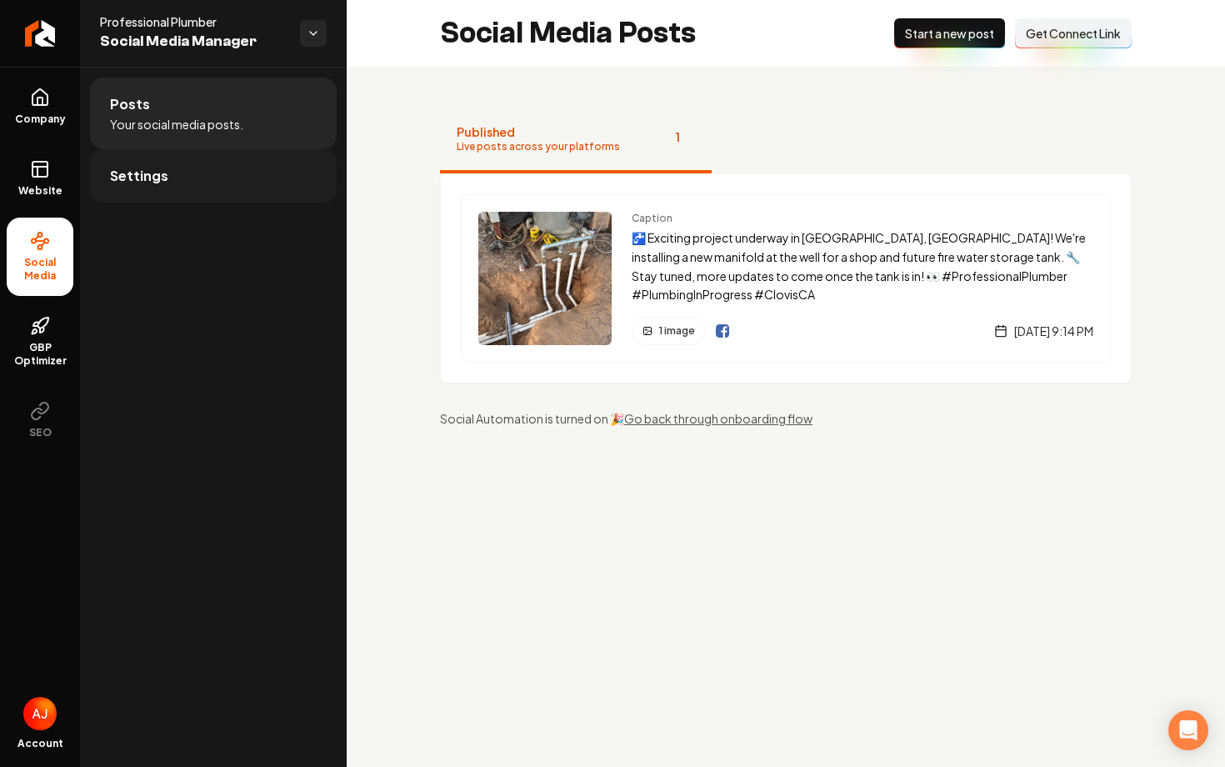
click at [185, 181] on link "Settings" at bounding box center [213, 175] width 247 height 53
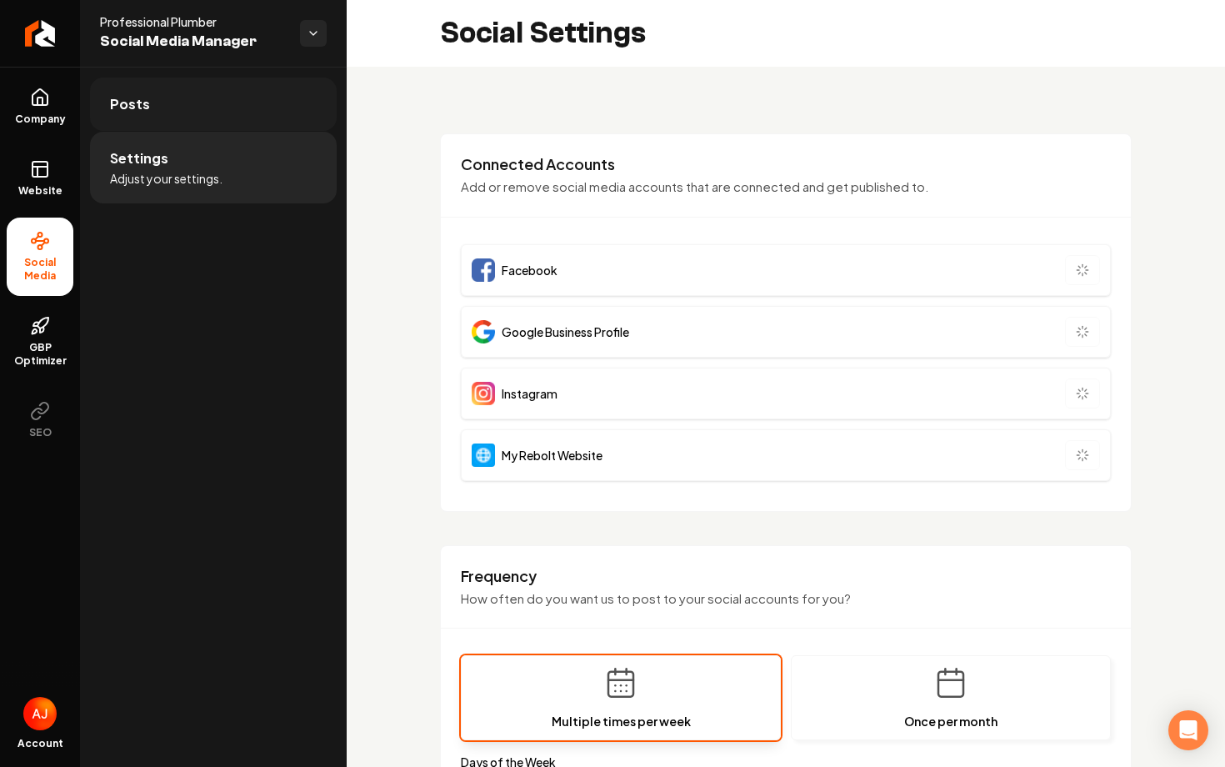
click at [199, 96] on link "Posts" at bounding box center [213, 104] width 247 height 53
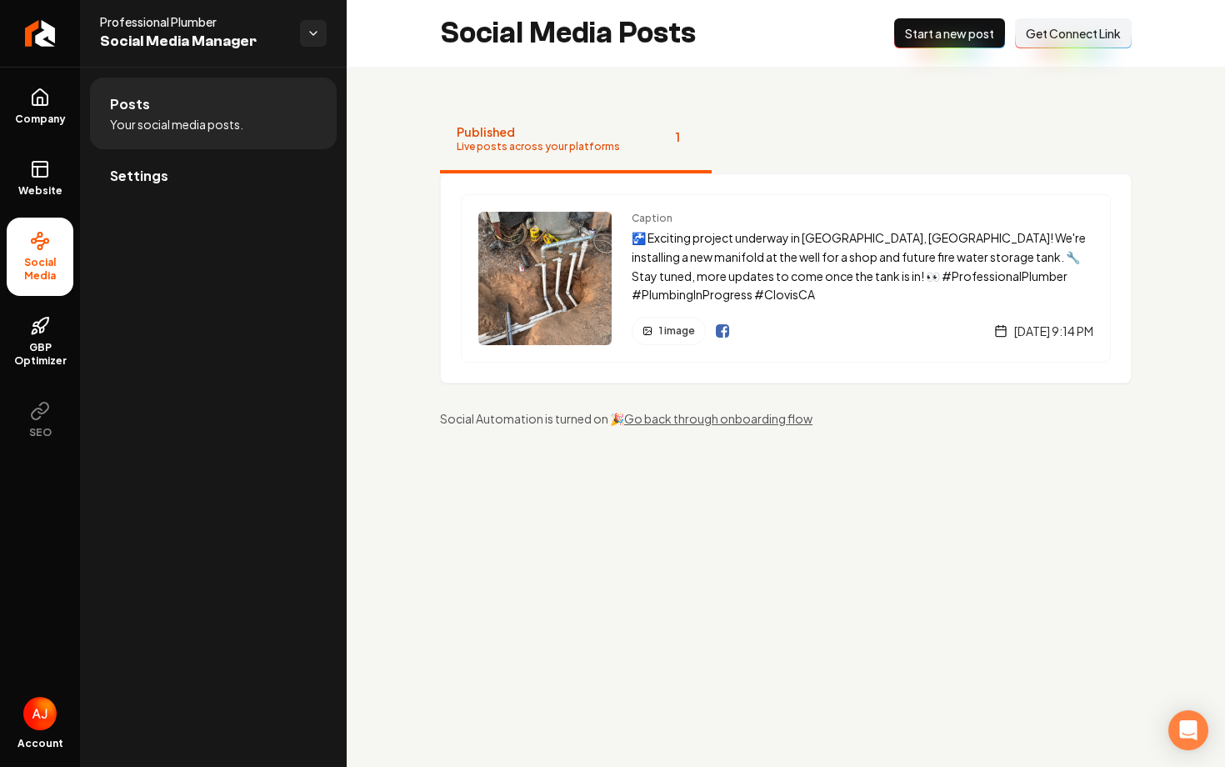
click at [167, 207] on ul "Posts Your social media posts. Settings" at bounding box center [213, 140] width 267 height 147
click at [172, 196] on link "Settings" at bounding box center [213, 175] width 247 height 53
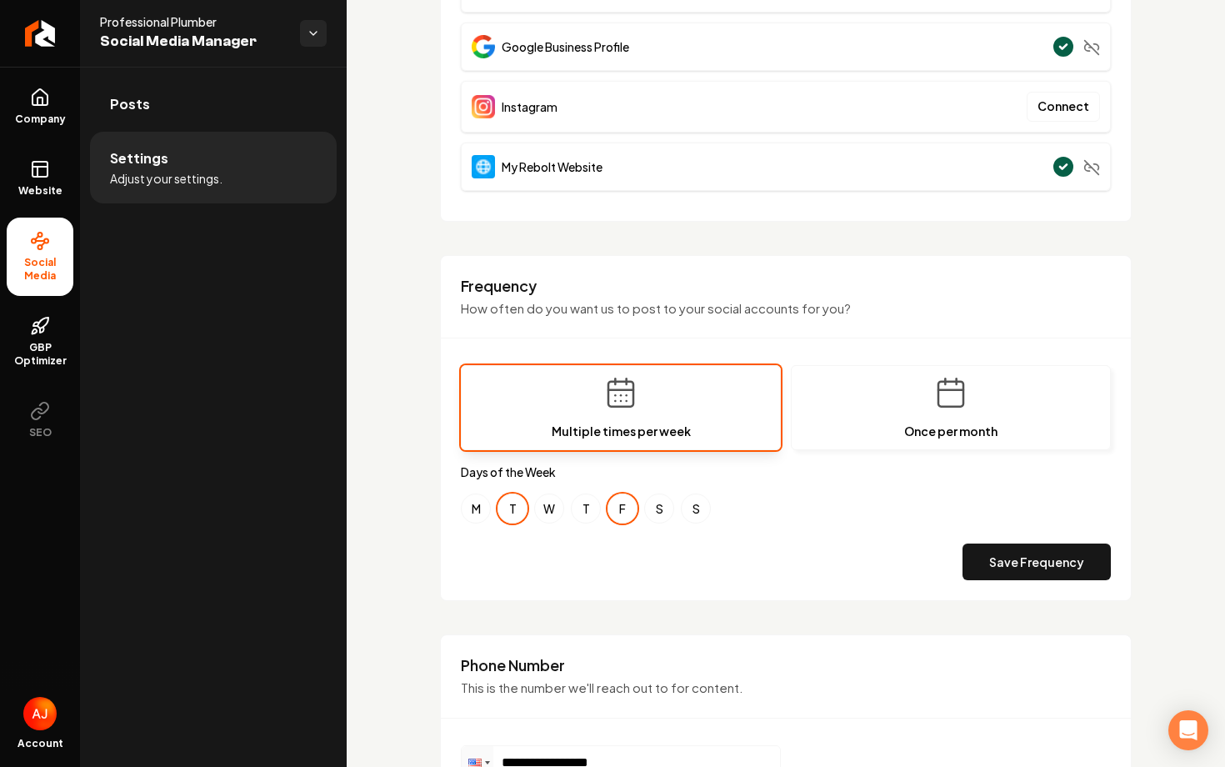
scroll to position [281, 0]
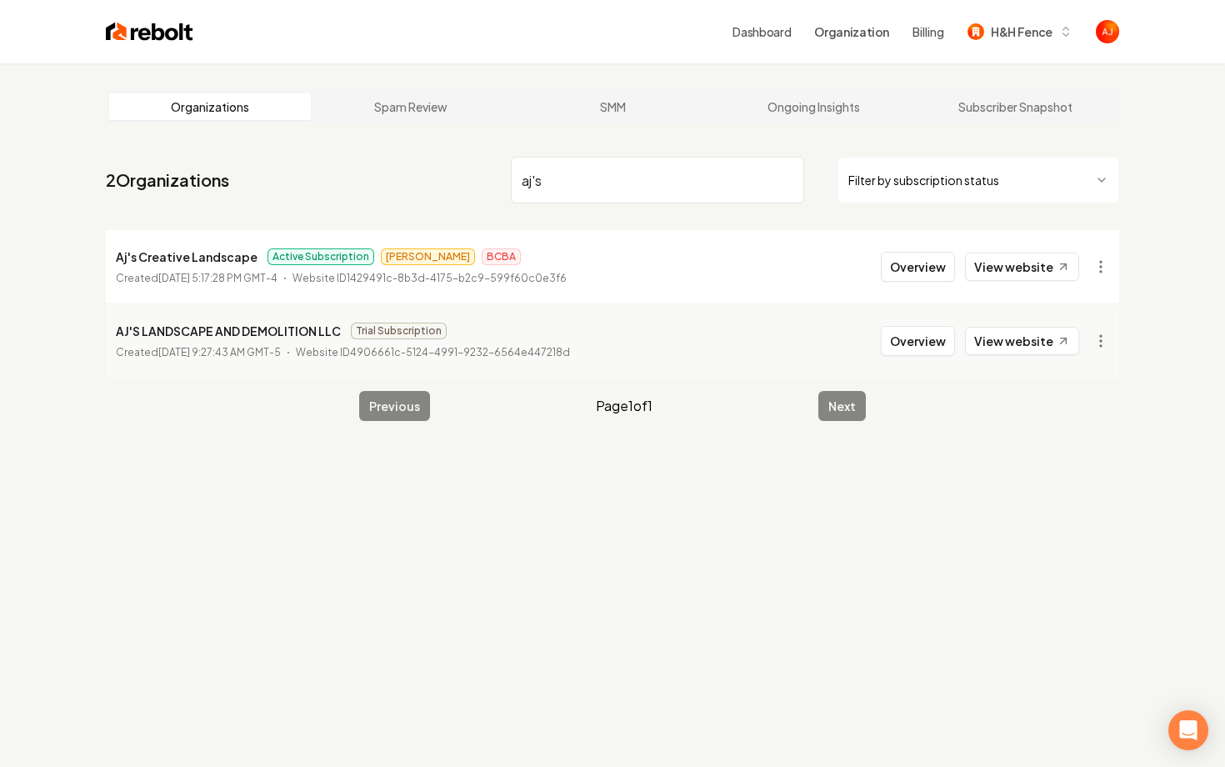
type input "aj's"
click at [925, 269] on button "Overview" at bounding box center [918, 267] width 74 height 30
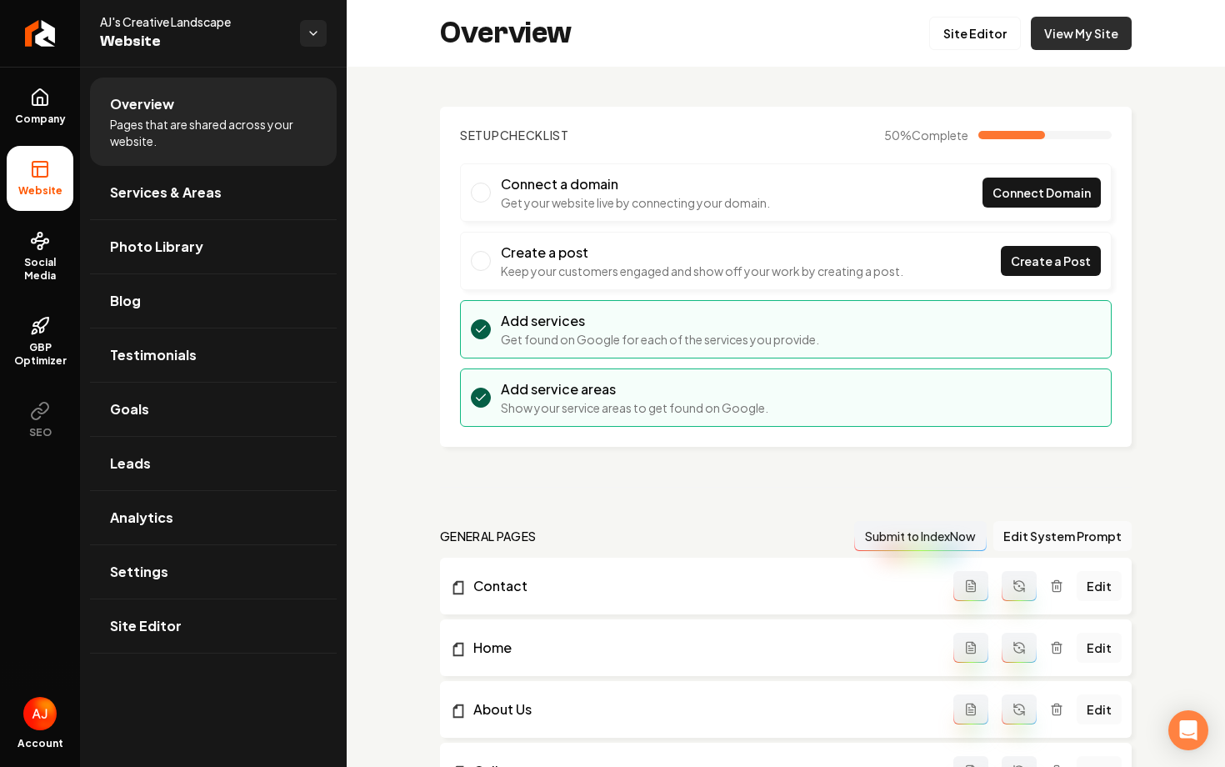
click at [1084, 35] on link "View My Site" at bounding box center [1081, 33] width 101 height 33
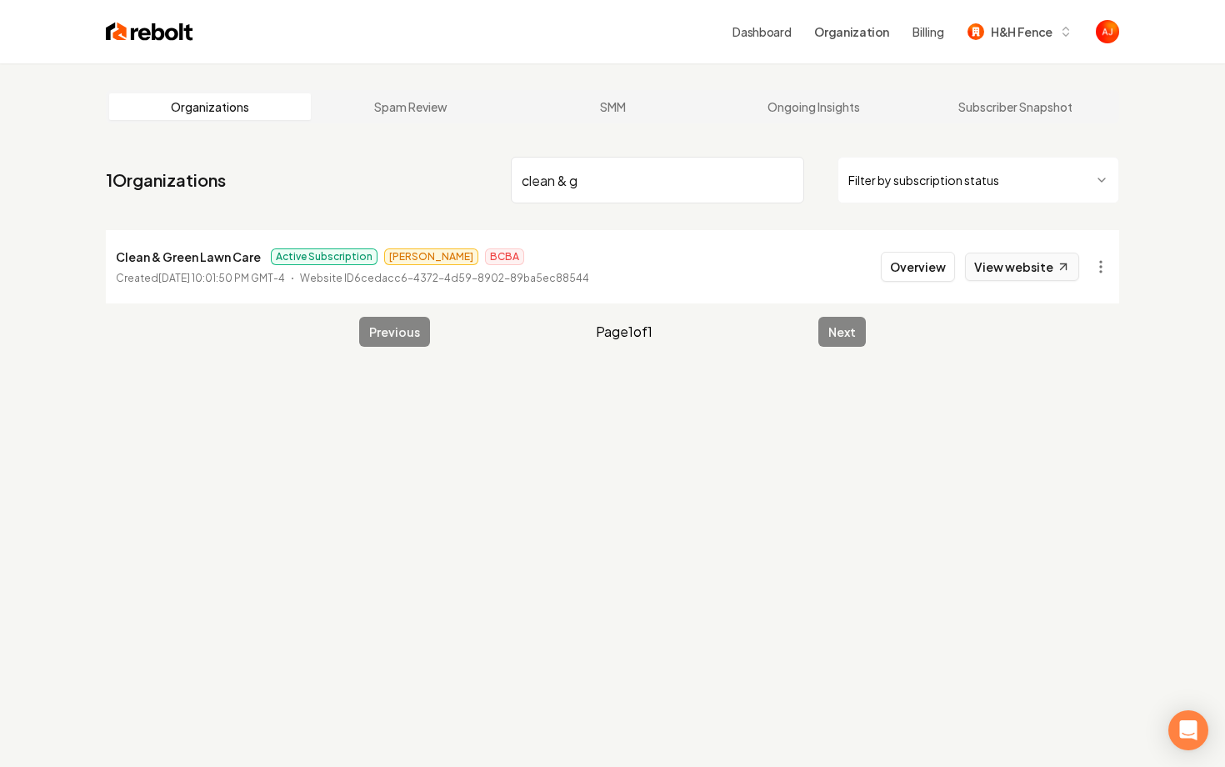
click at [975, 272] on link "View website" at bounding box center [1022, 267] width 114 height 28
click at [1001, 261] on link "View website" at bounding box center [1022, 267] width 114 height 28
drag, startPoint x: 610, startPoint y: 193, endPoint x: 430, endPoint y: 183, distance: 180.4
click at [430, 183] on nav "1 Organizations clean & g Filter by subscription status" at bounding box center [613, 186] width 1014 height 73
type input "jrm"
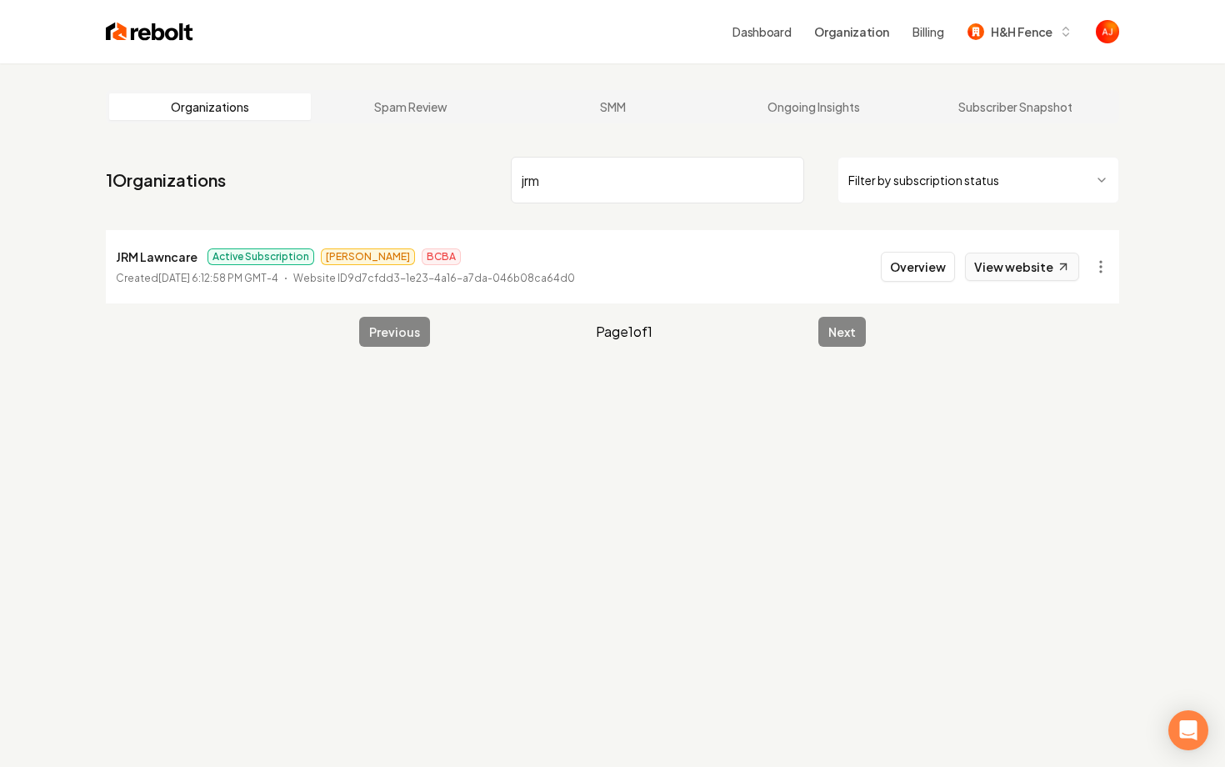
click at [1010, 266] on link "View website" at bounding box center [1022, 267] width 114 height 28
click at [906, 272] on button "Overview" at bounding box center [918, 267] width 74 height 30
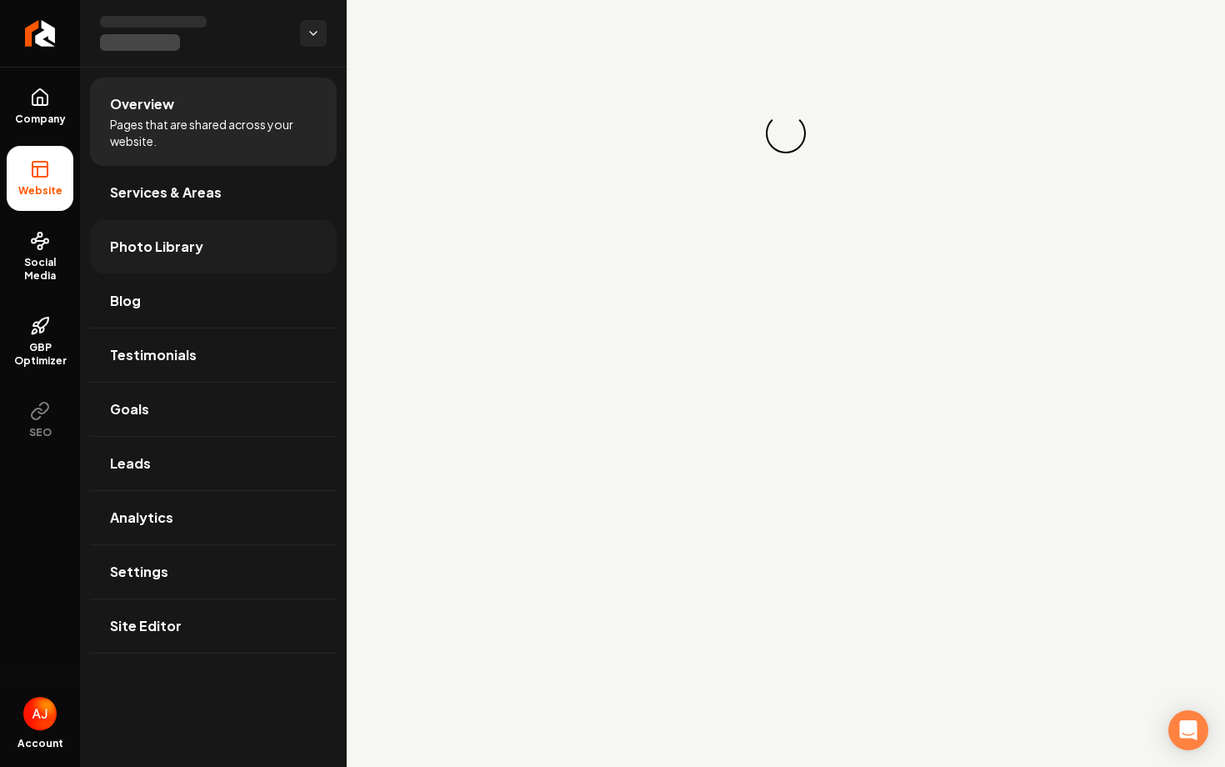
click at [130, 236] on link "Photo Library" at bounding box center [213, 246] width 247 height 53
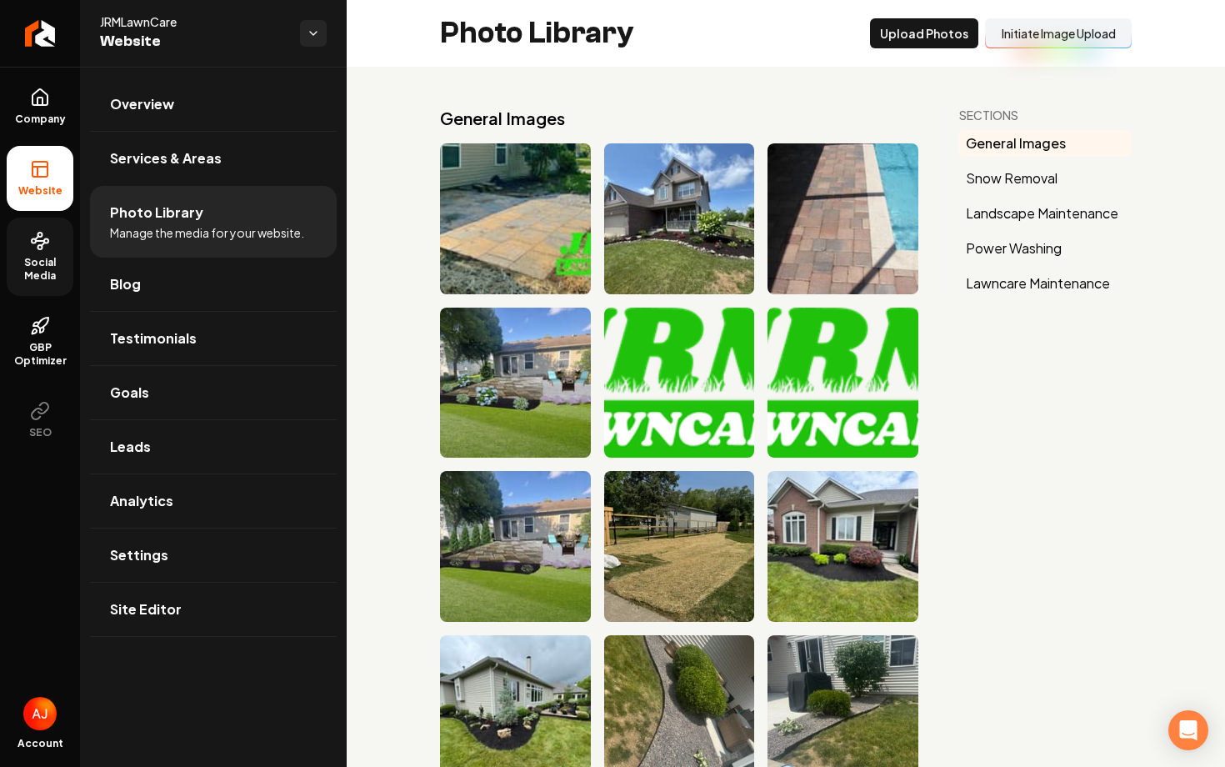
click at [44, 281] on span "Social Media" at bounding box center [40, 269] width 67 height 27
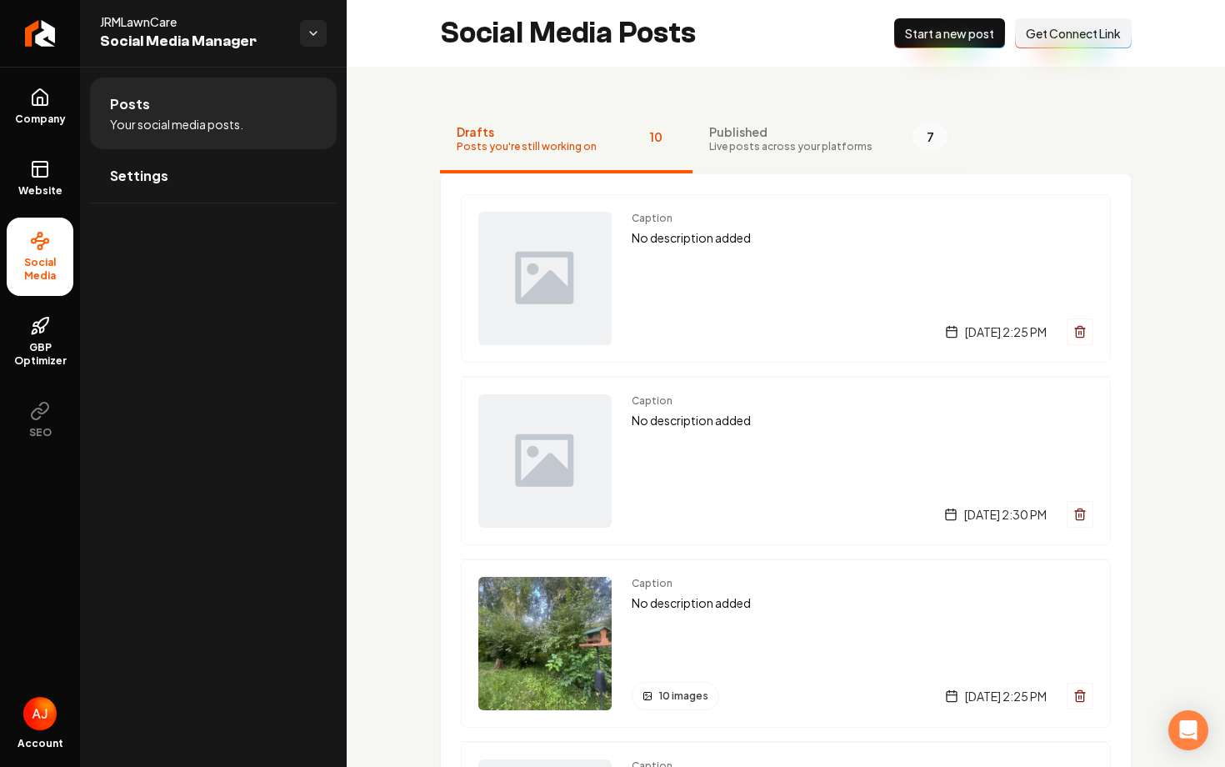
click at [737, 135] on span "Published" at bounding box center [790, 131] width 163 height 17
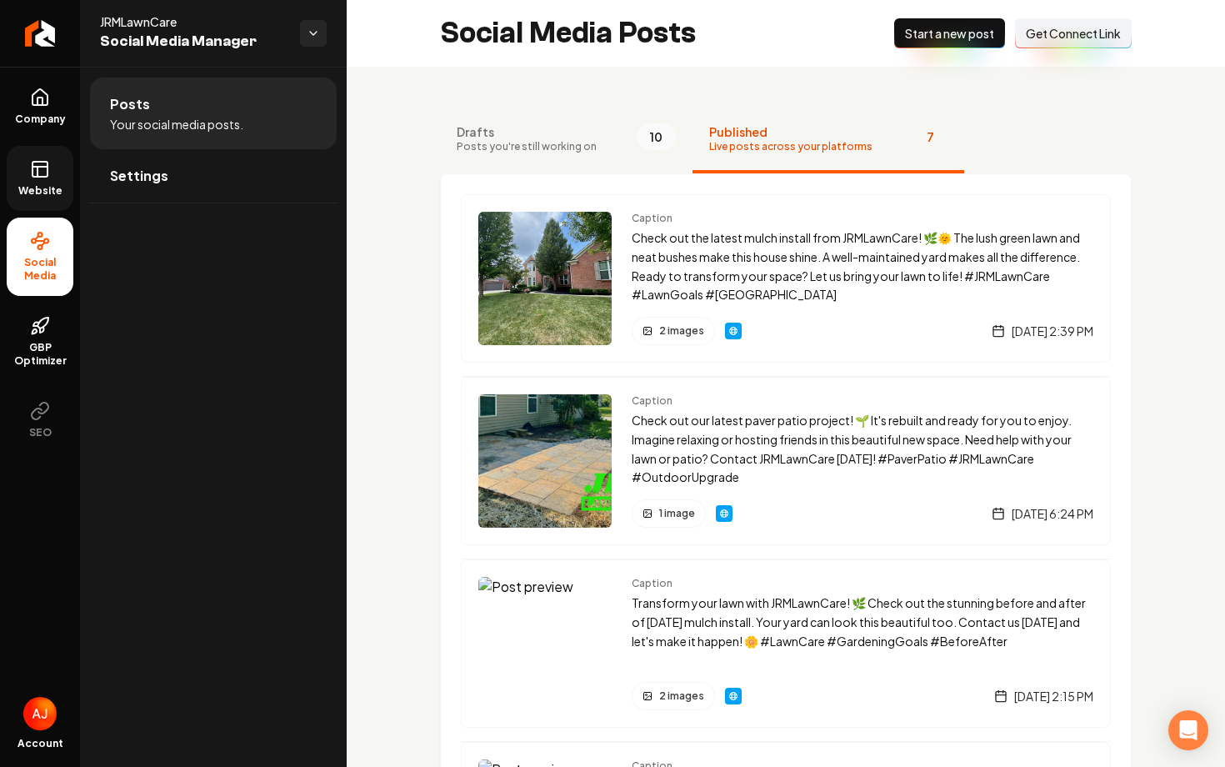
click at [58, 180] on link "Website" at bounding box center [40, 178] width 67 height 65
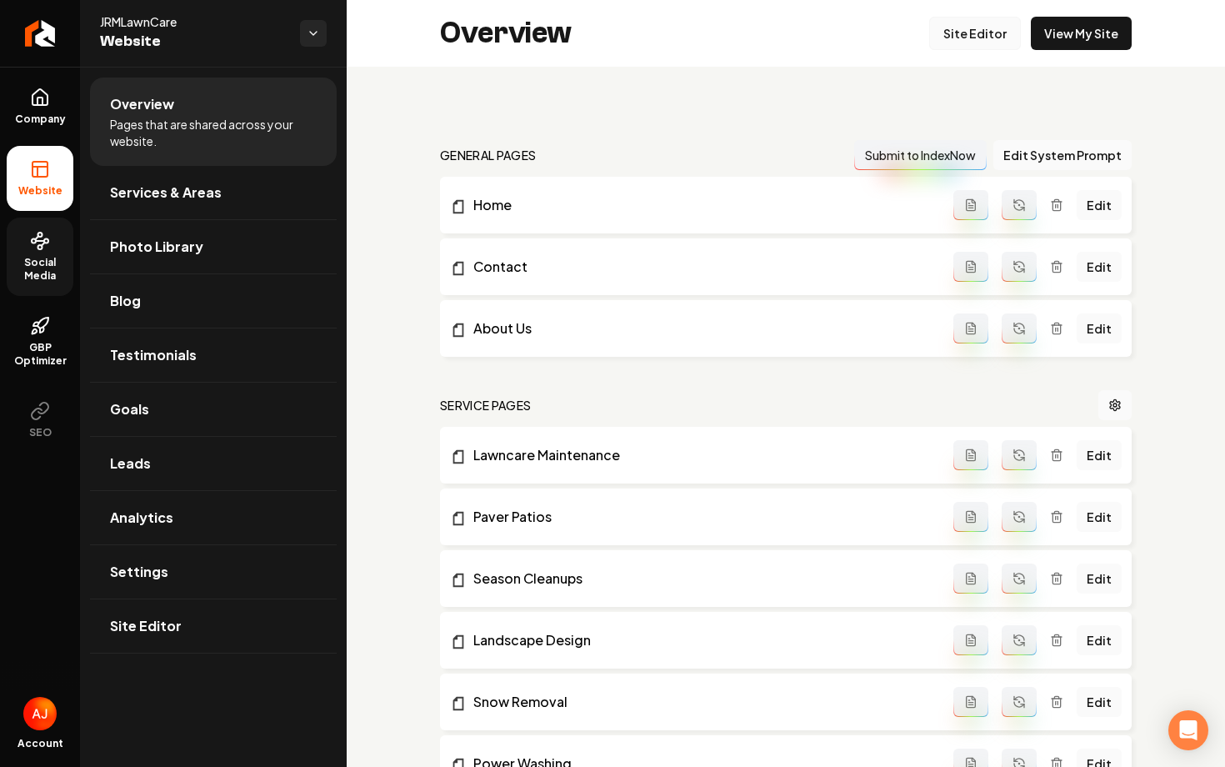
click at [960, 28] on link "Site Editor" at bounding box center [976, 33] width 92 height 33
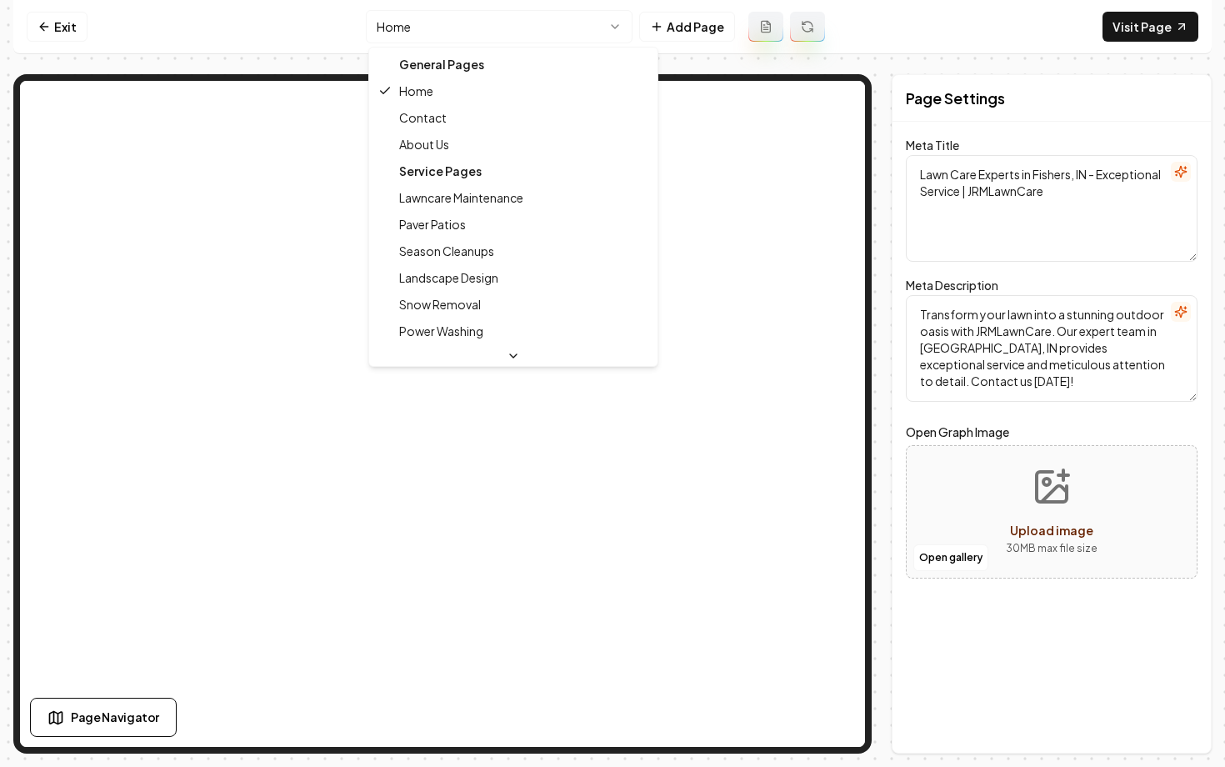
click at [524, 23] on html "Computer Required This feature is only available on a computer. Please switch t…" at bounding box center [612, 383] width 1225 height 767
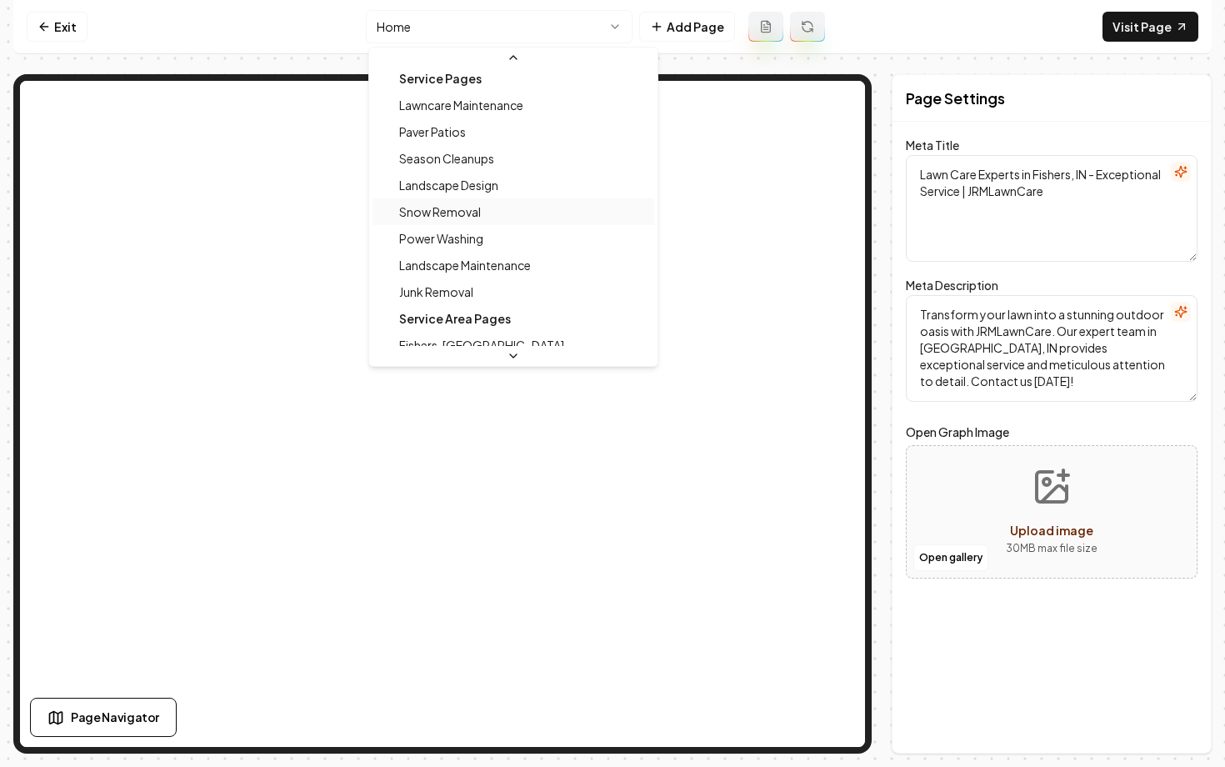
scroll to position [115, 0]
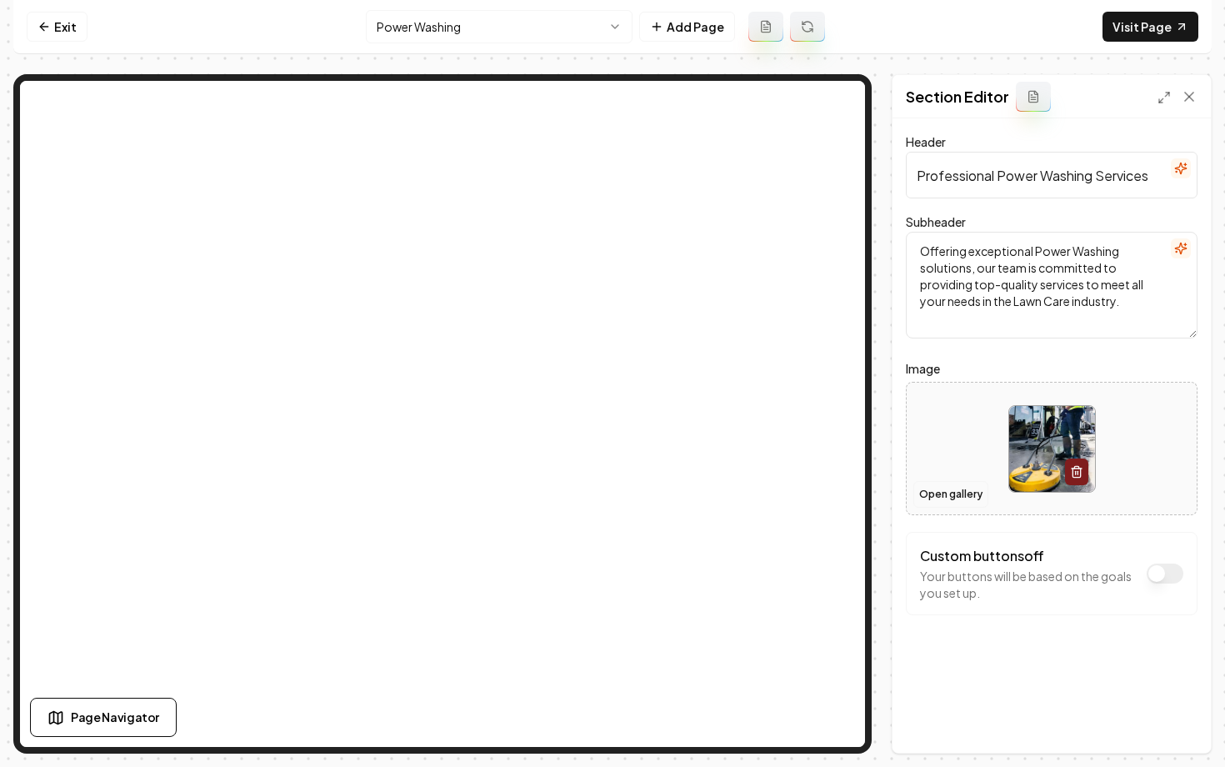
click at [942, 493] on button "Open gallery" at bounding box center [951, 494] width 75 height 27
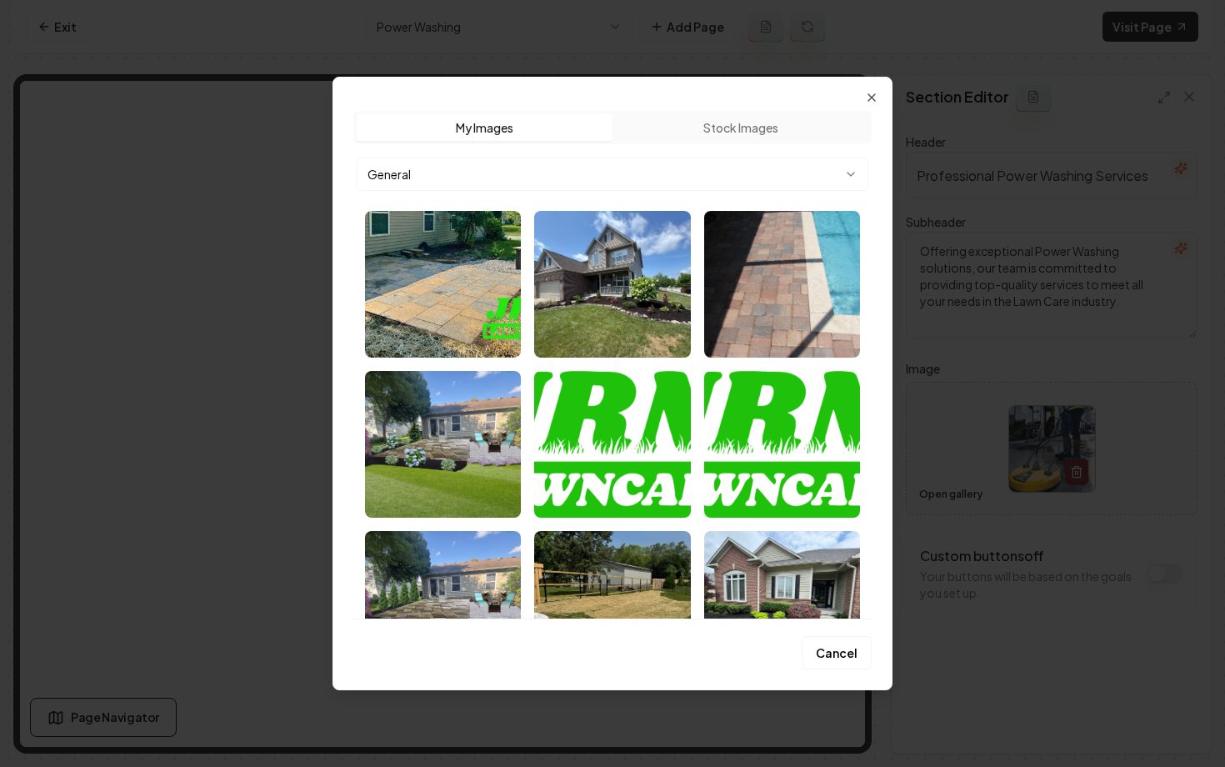
click at [942, 493] on div at bounding box center [612, 383] width 1225 height 767
click at [514, 176] on button "General" at bounding box center [613, 174] width 512 height 33
click at [514, 176] on body "Computer Required This feature is only available on a computer. Please switch t…" at bounding box center [612, 383] width 1225 height 767
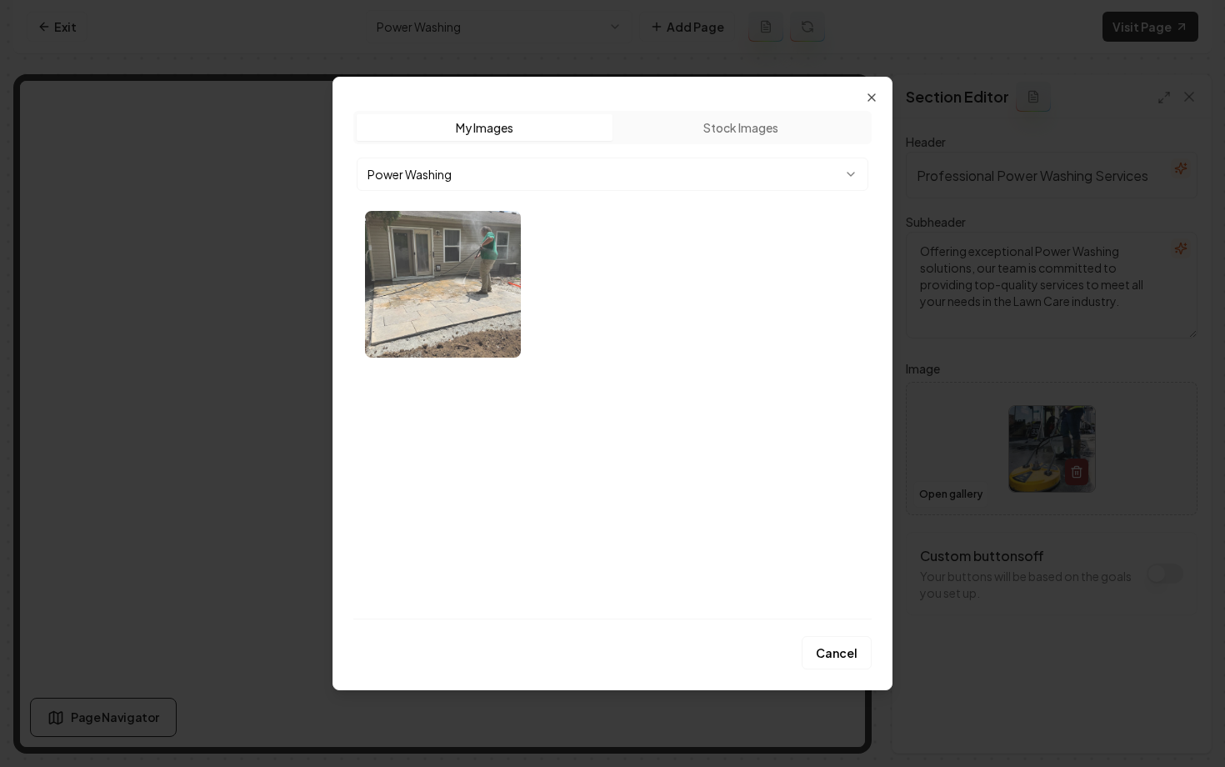
click at [429, 295] on img "Select image image_68a93c345c7cd75eb86e6c76.webp" at bounding box center [443, 284] width 156 height 147
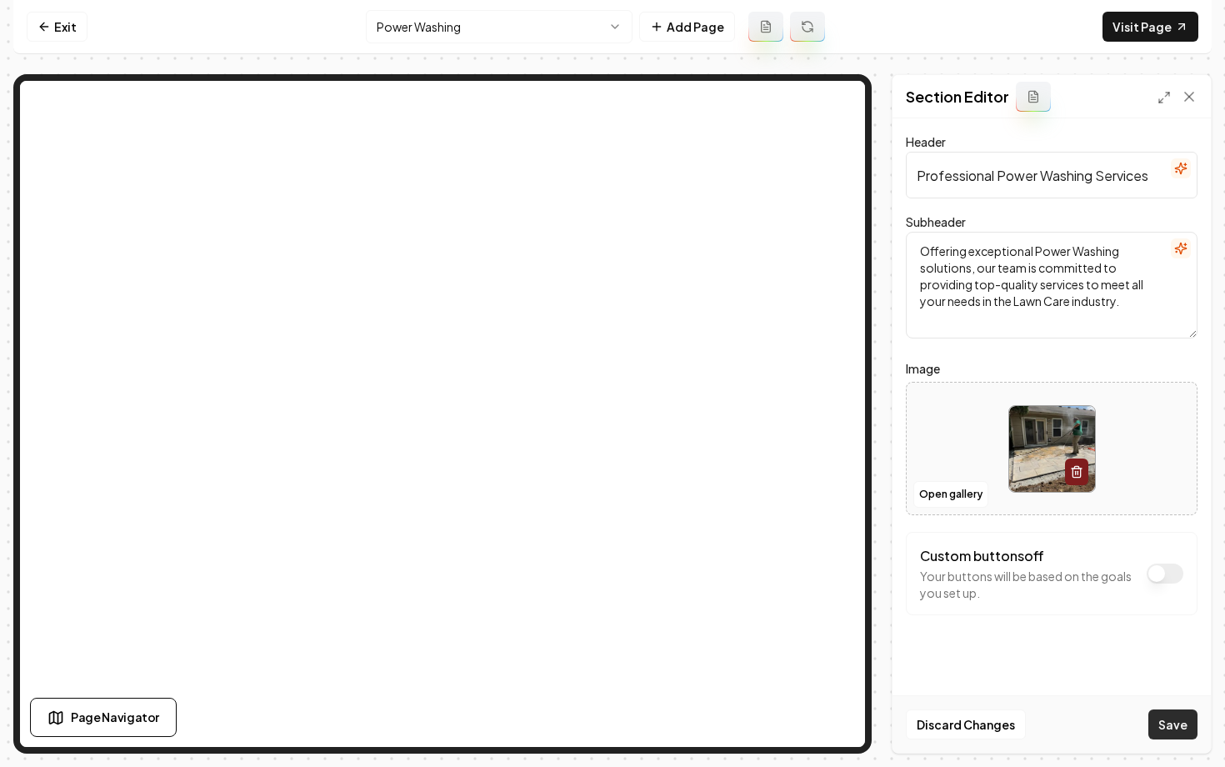
click at [1175, 726] on button "Save" at bounding box center [1173, 724] width 49 height 30
click at [415, 28] on html "Computer Required This feature is only available on a computer. Please switch t…" at bounding box center [612, 383] width 1225 height 767
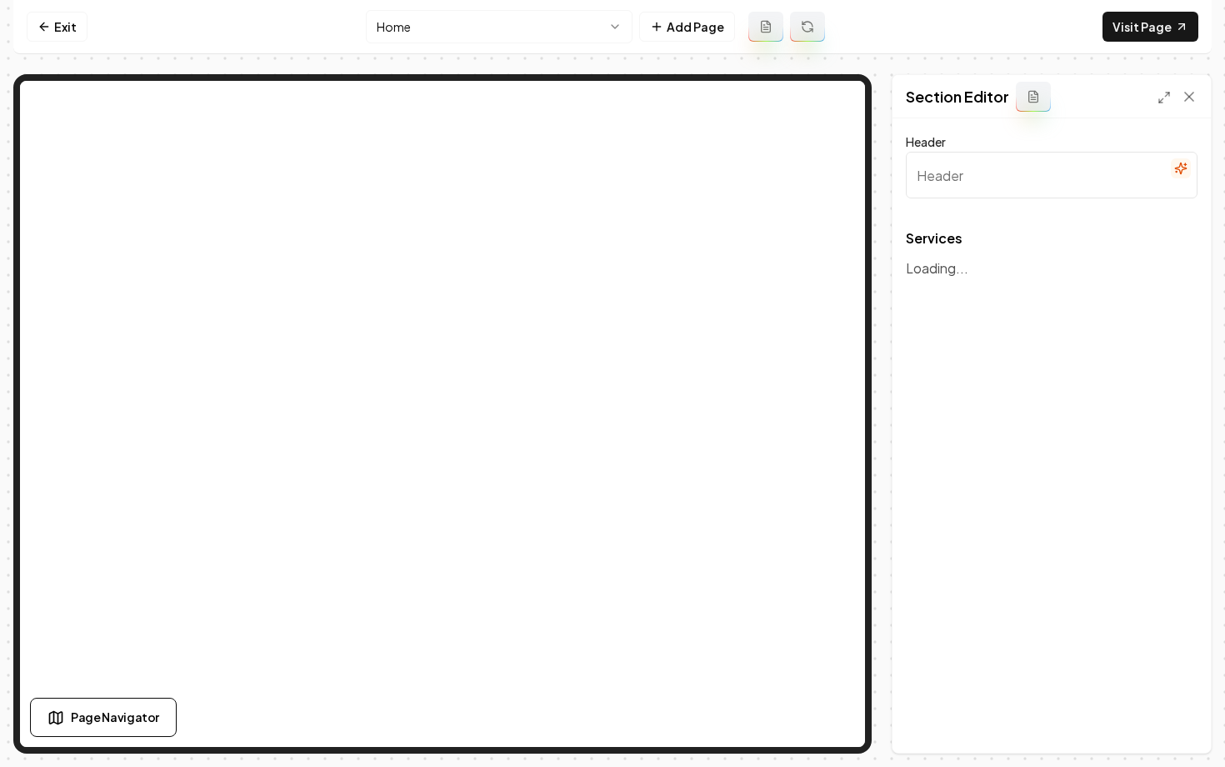
type input "Our Expert Lawn Care Services"
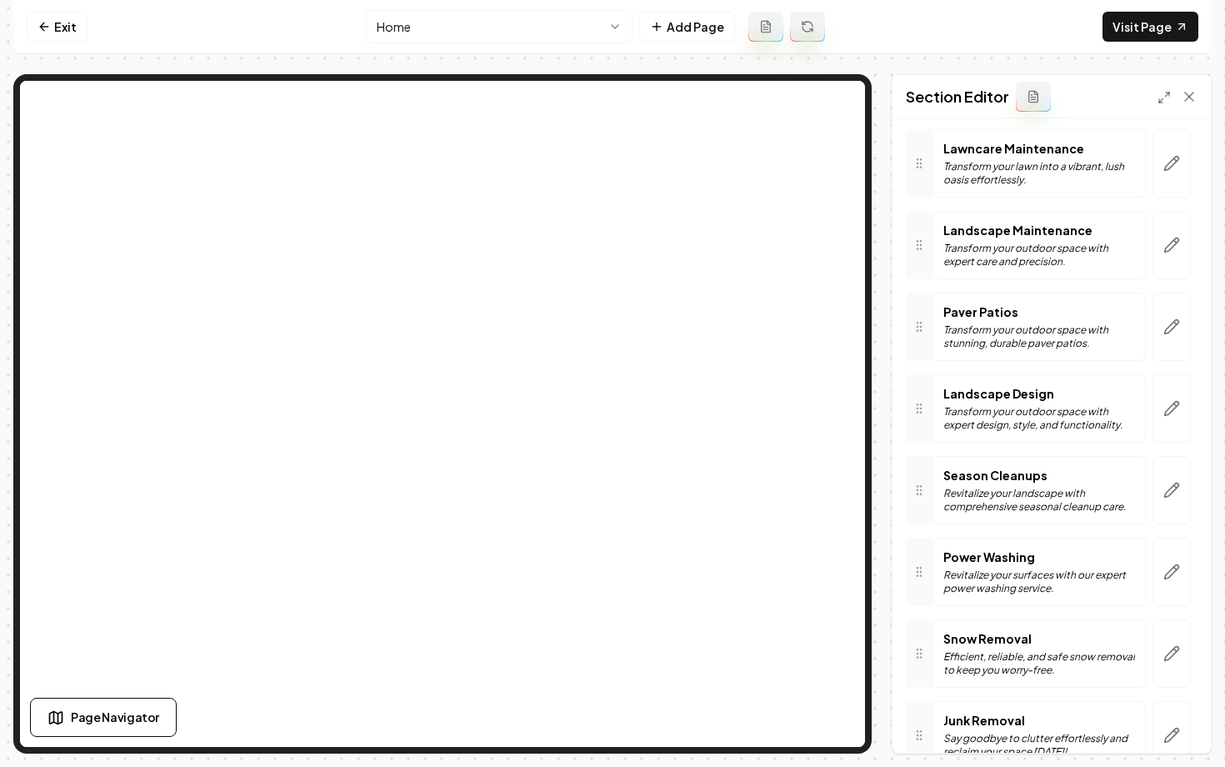
scroll to position [223, 0]
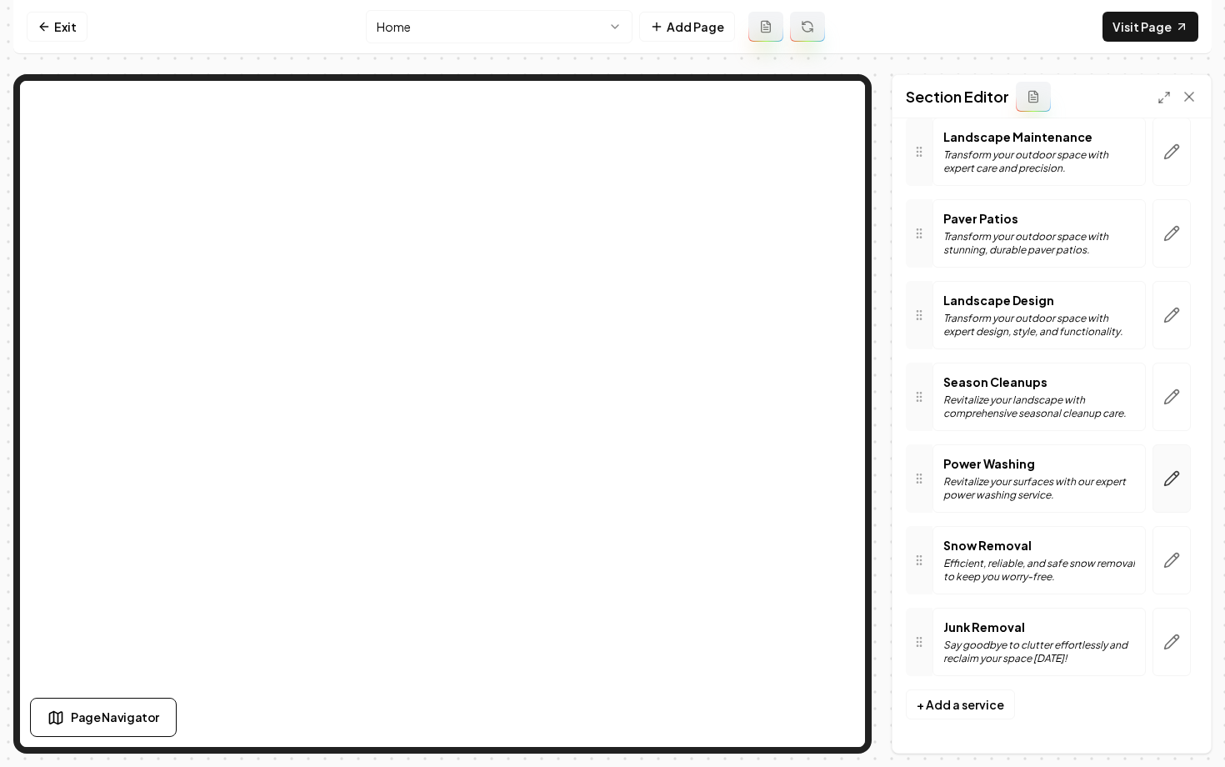
click at [1172, 483] on icon "button" at bounding box center [1172, 478] width 17 height 17
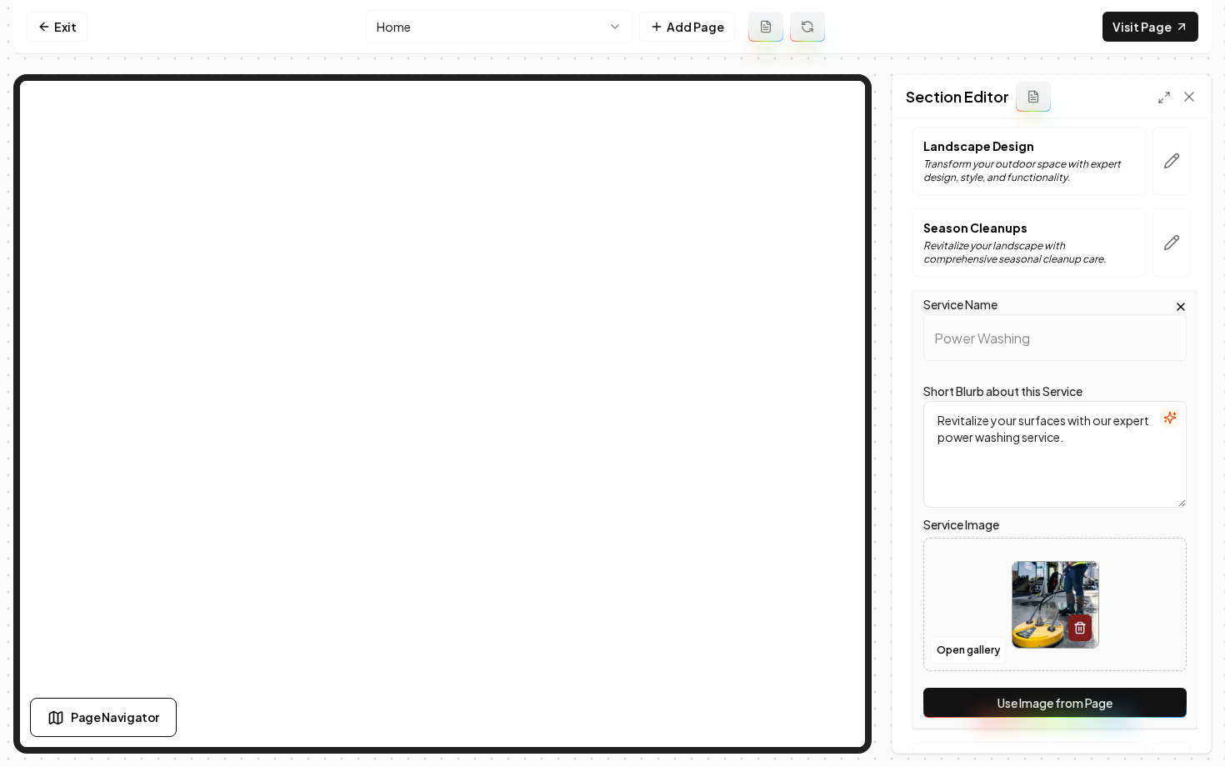
scroll to position [379, 0]
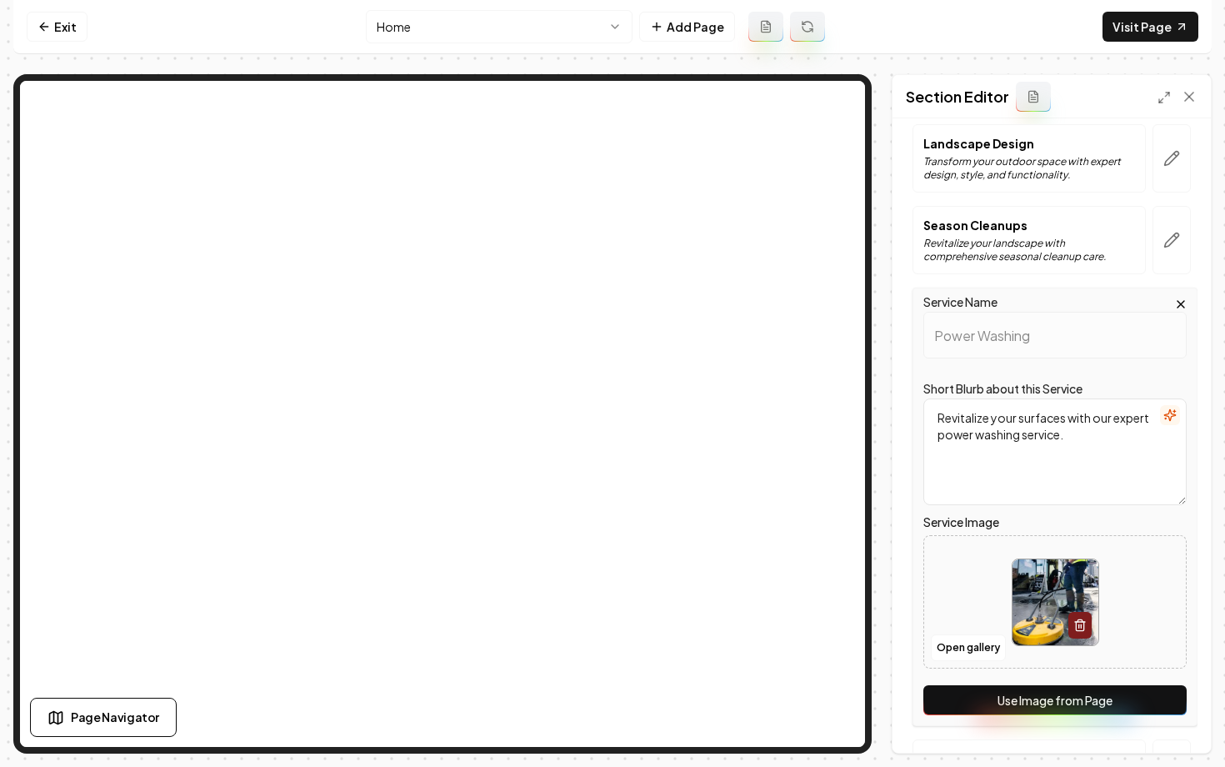
click at [1018, 720] on div "Service Name Power Washing Short Blurb about this Service Revitalize your surfa…" at bounding box center [1055, 507] width 285 height 439
click at [1014, 709] on button "Use Image from Page" at bounding box center [1055, 700] width 263 height 30
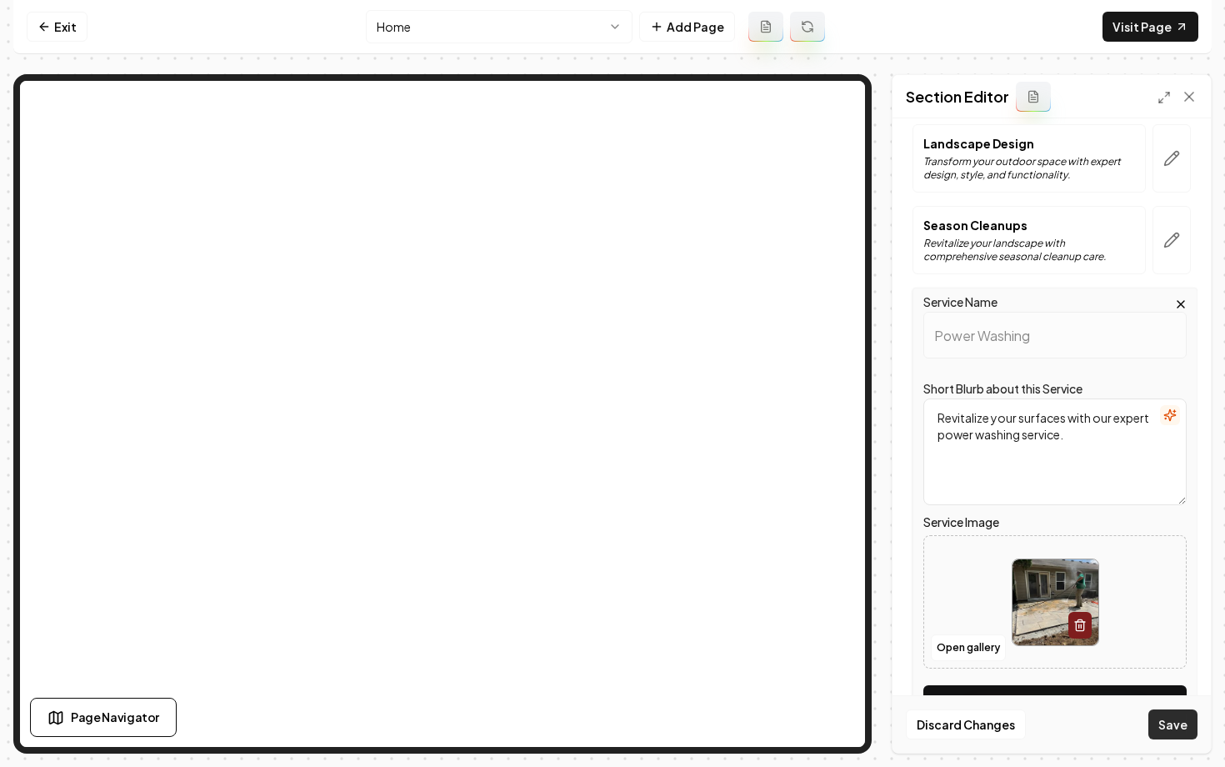
click at [1164, 725] on button "Save" at bounding box center [1173, 724] width 49 height 30
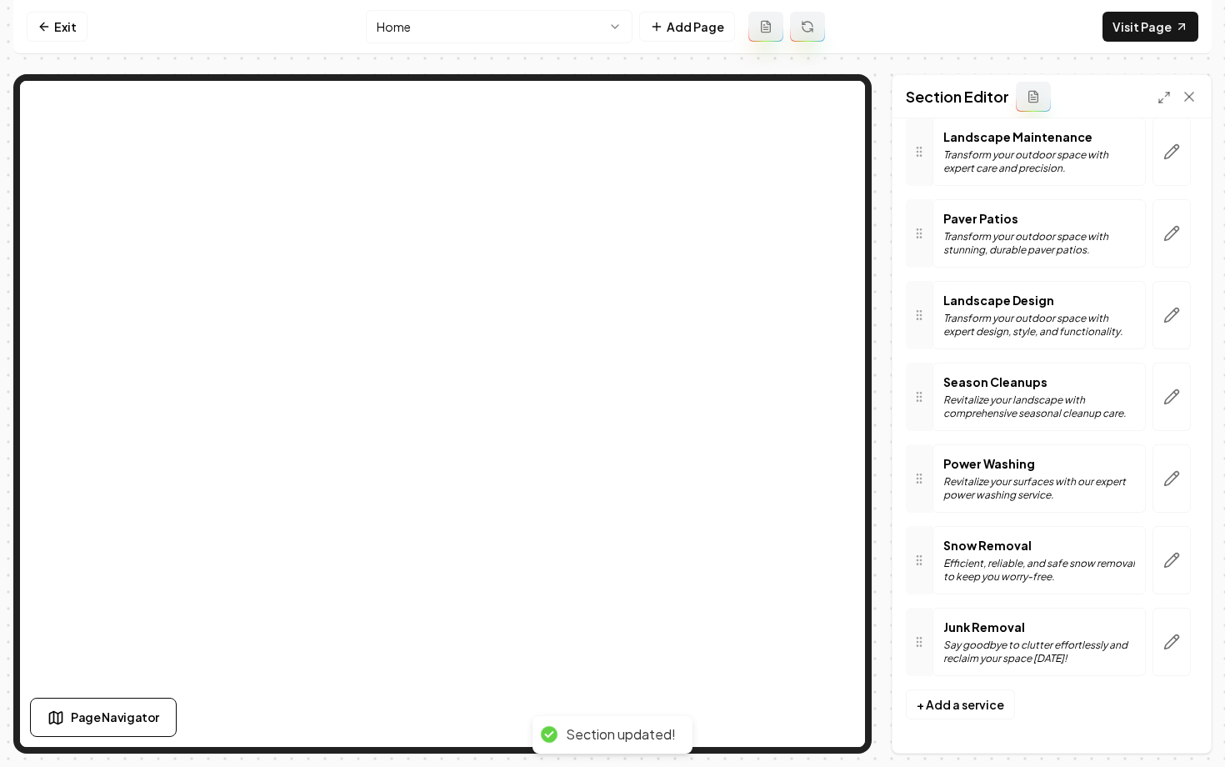
scroll to position [223, 0]
click at [1163, 237] on button "button" at bounding box center [1172, 233] width 38 height 68
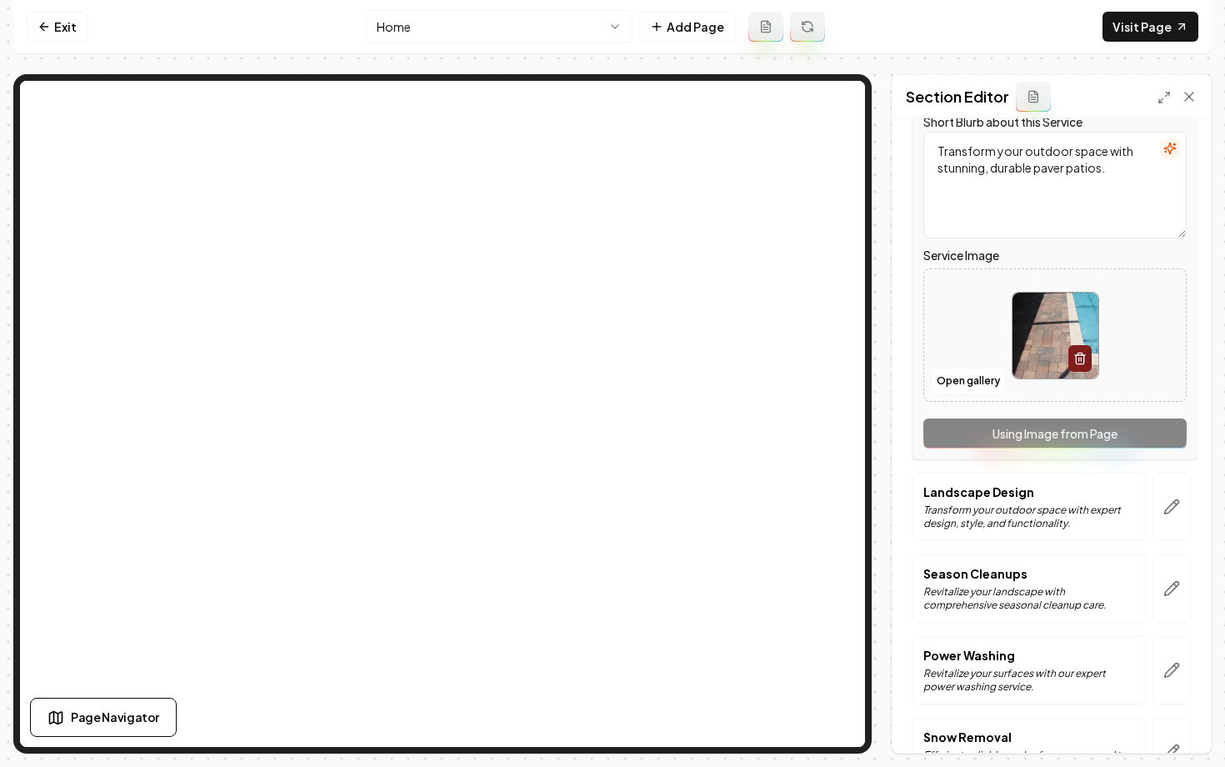
scroll to position [455, 0]
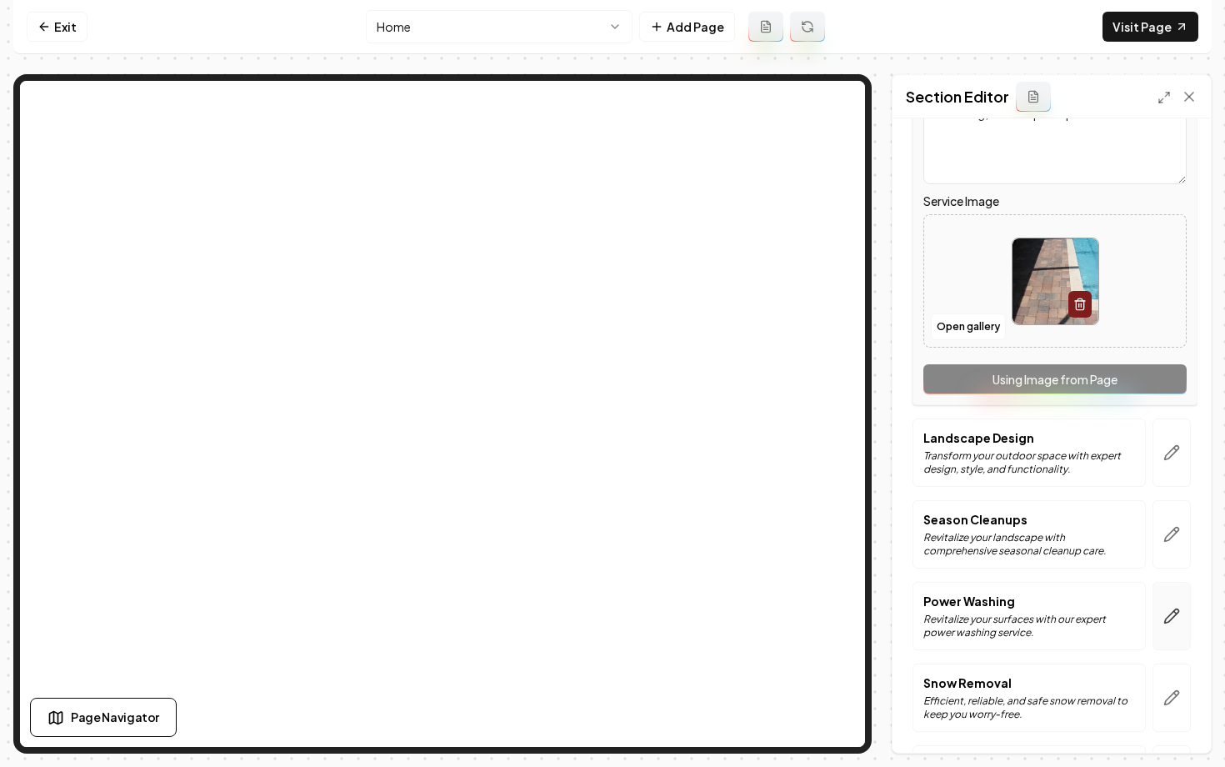
click at [1159, 614] on button "button" at bounding box center [1172, 616] width 38 height 68
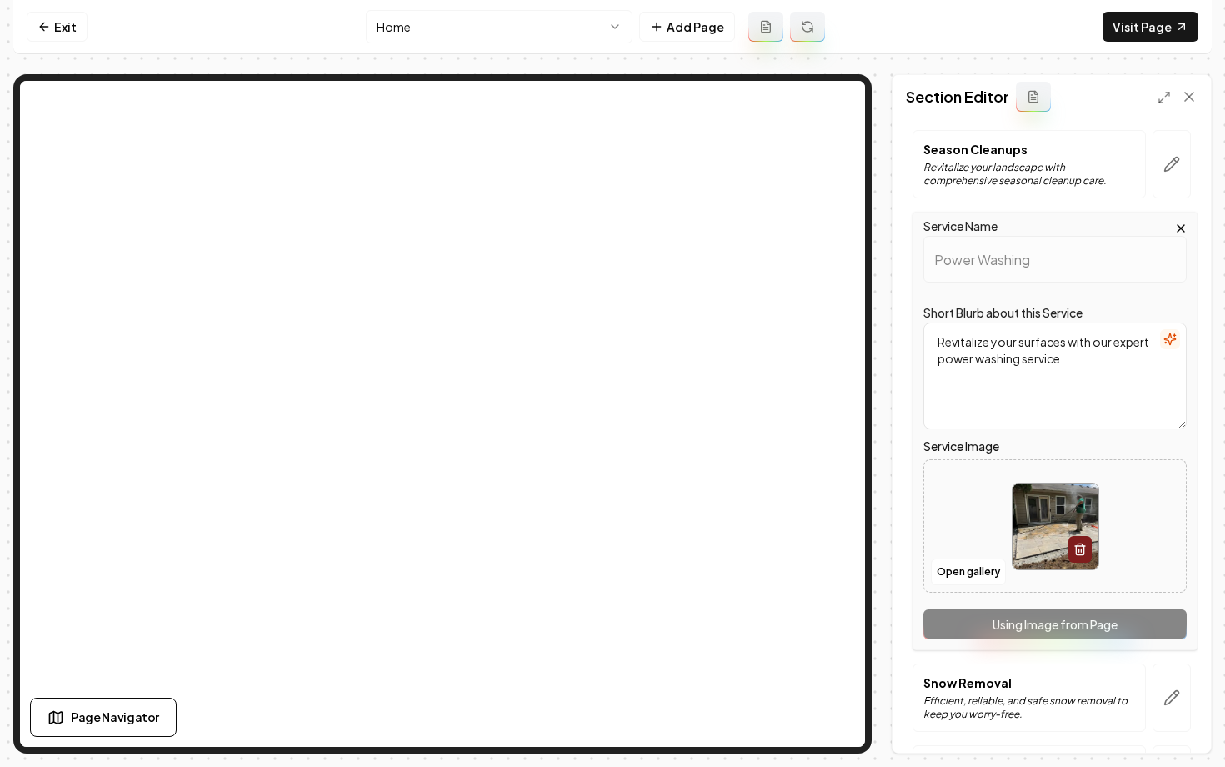
click at [1085, 634] on div "Service Name Power Washing Short Blurb about this Service Revitalize your surfa…" at bounding box center [1055, 431] width 285 height 439
click at [893, 433] on div "Header Our Expert Lawn Care Services Services Lawncare Maintenance Transform yo…" at bounding box center [1052, 435] width 318 height 634
click at [512, 25] on html "Computer Required This feature is only available on a computer. Please switch t…" at bounding box center [612, 383] width 1225 height 767
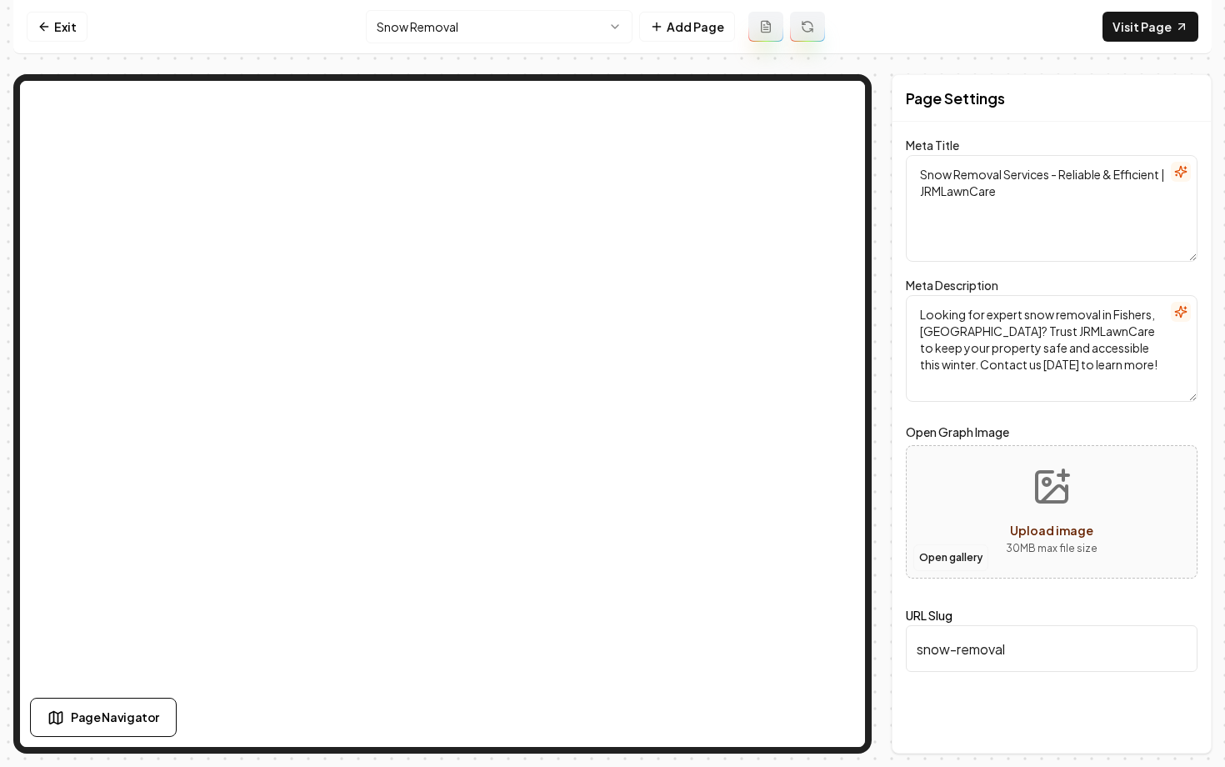
click at [940, 556] on button "Open gallery" at bounding box center [951, 557] width 75 height 27
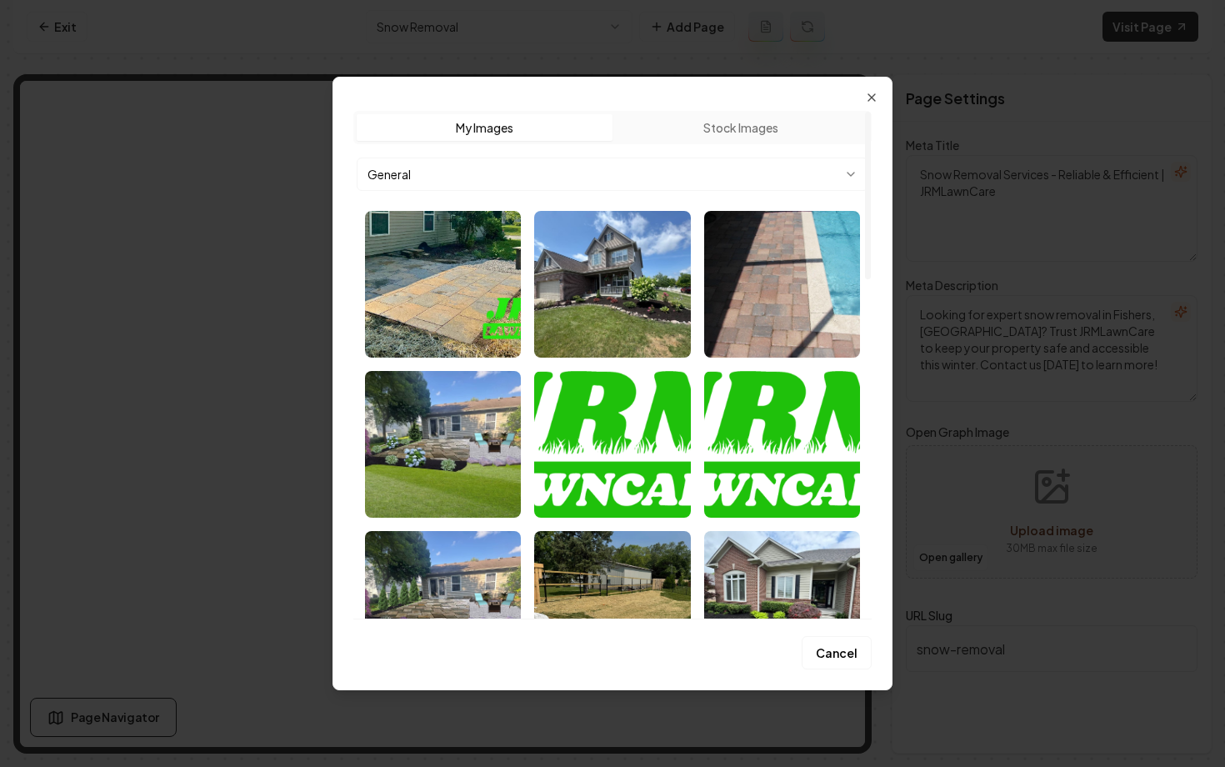
click at [701, 158] on body "Computer Required This feature is only available on a computer. Please switch t…" at bounding box center [612, 383] width 1225 height 767
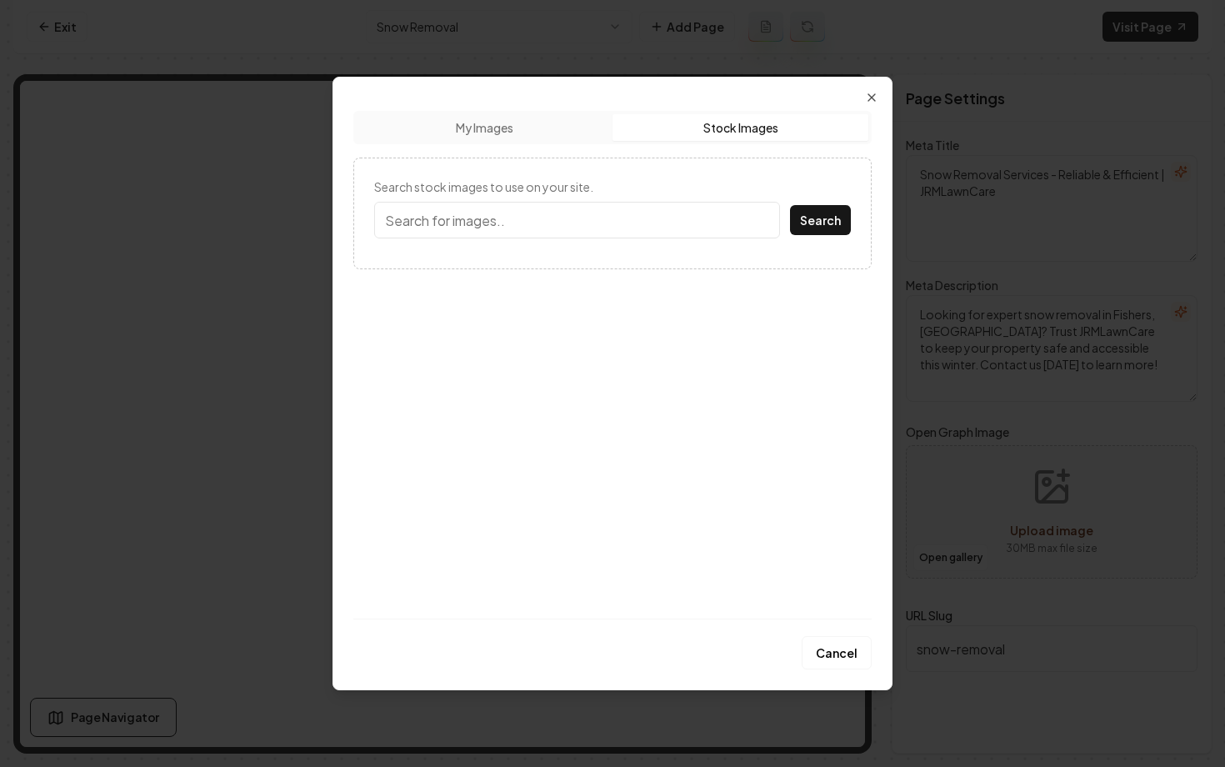
click at [815, 123] on button "Stock Images" at bounding box center [741, 127] width 256 height 27
click at [528, 223] on input "Search stock images to use on your site." at bounding box center [577, 220] width 406 height 37
type input "snow removal"
click at [790, 205] on button "Search" at bounding box center [820, 220] width 61 height 30
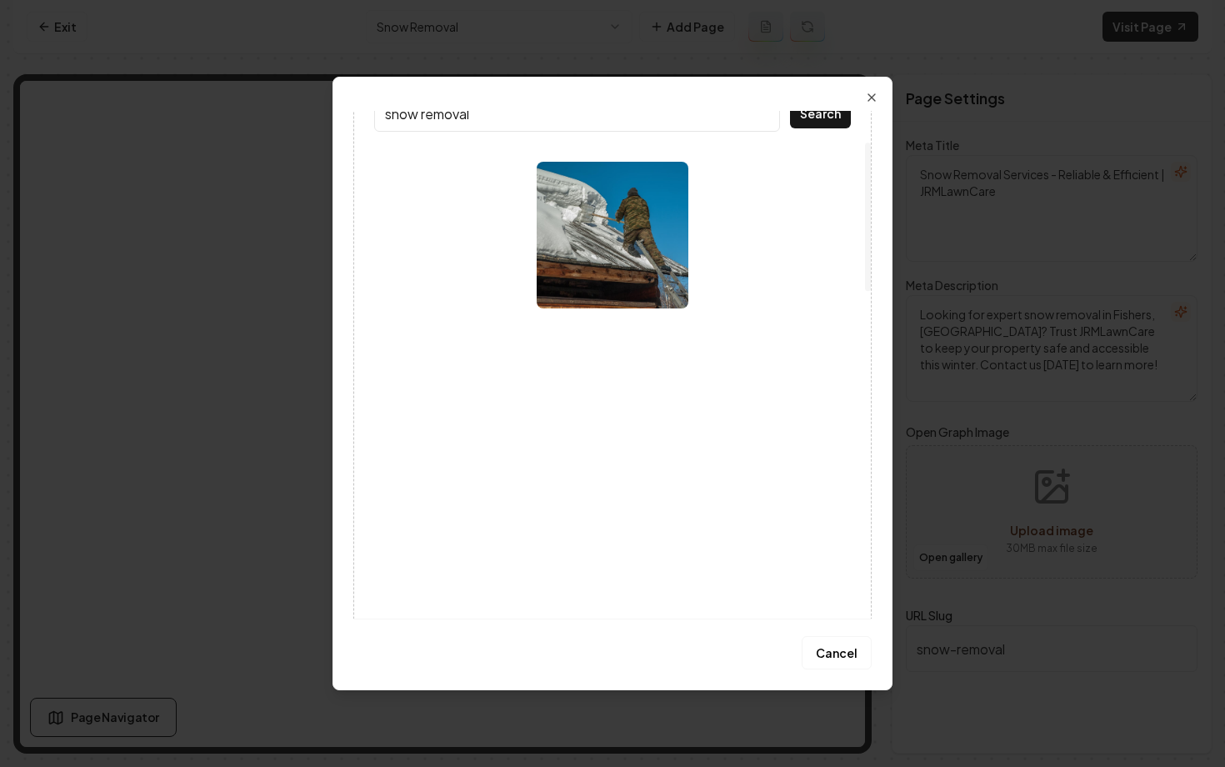
scroll to position [105, 0]
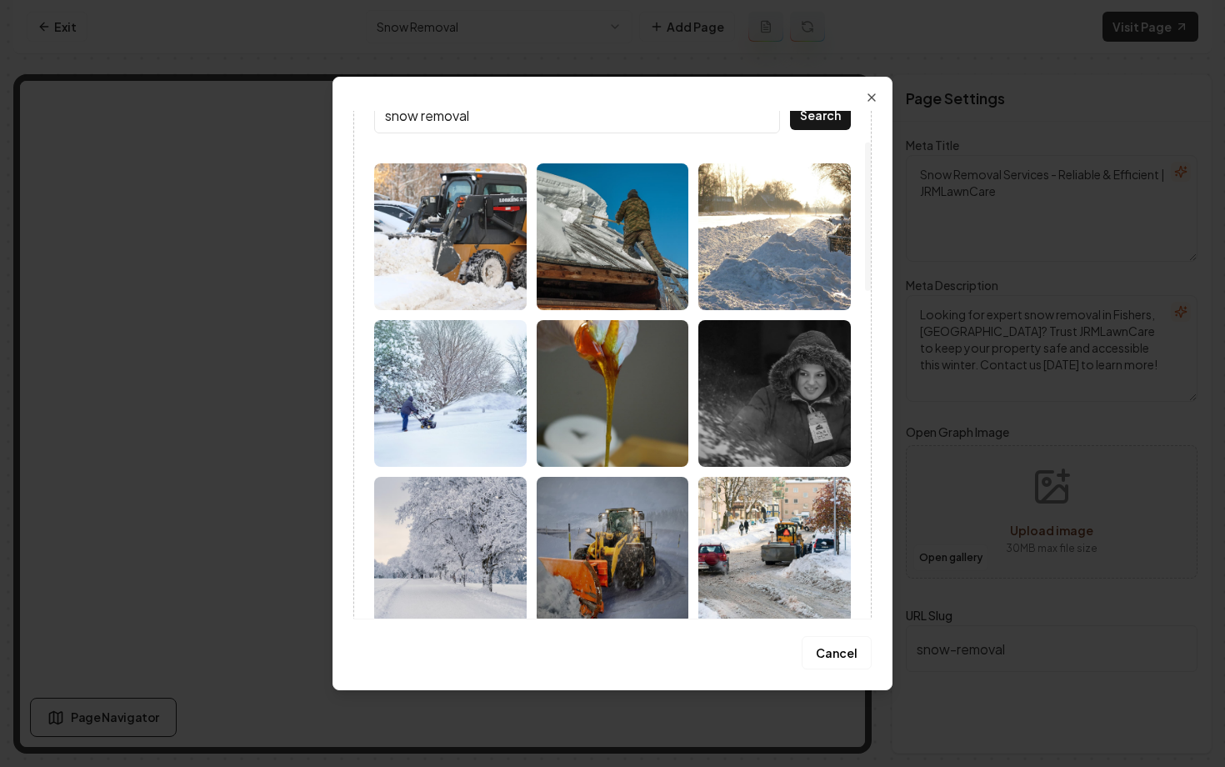
click at [429, 409] on img at bounding box center [450, 393] width 153 height 147
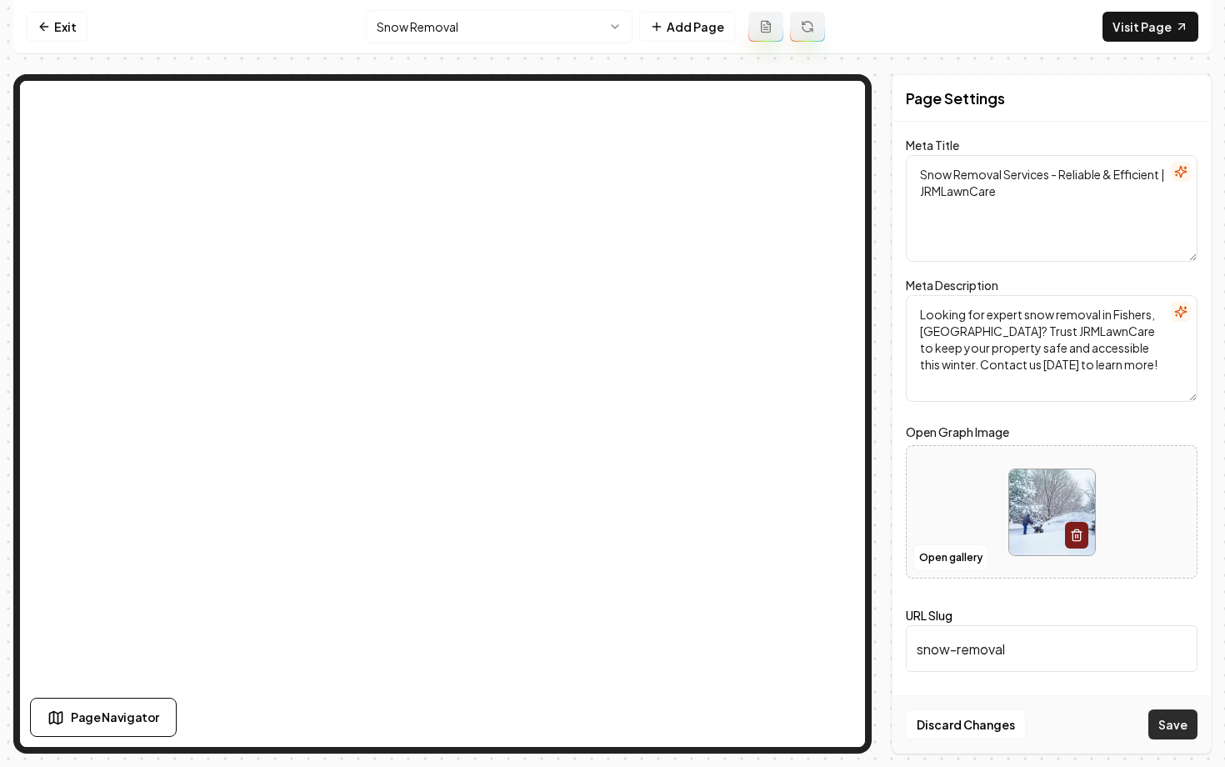
click at [1169, 726] on button "Save" at bounding box center [1173, 724] width 49 height 30
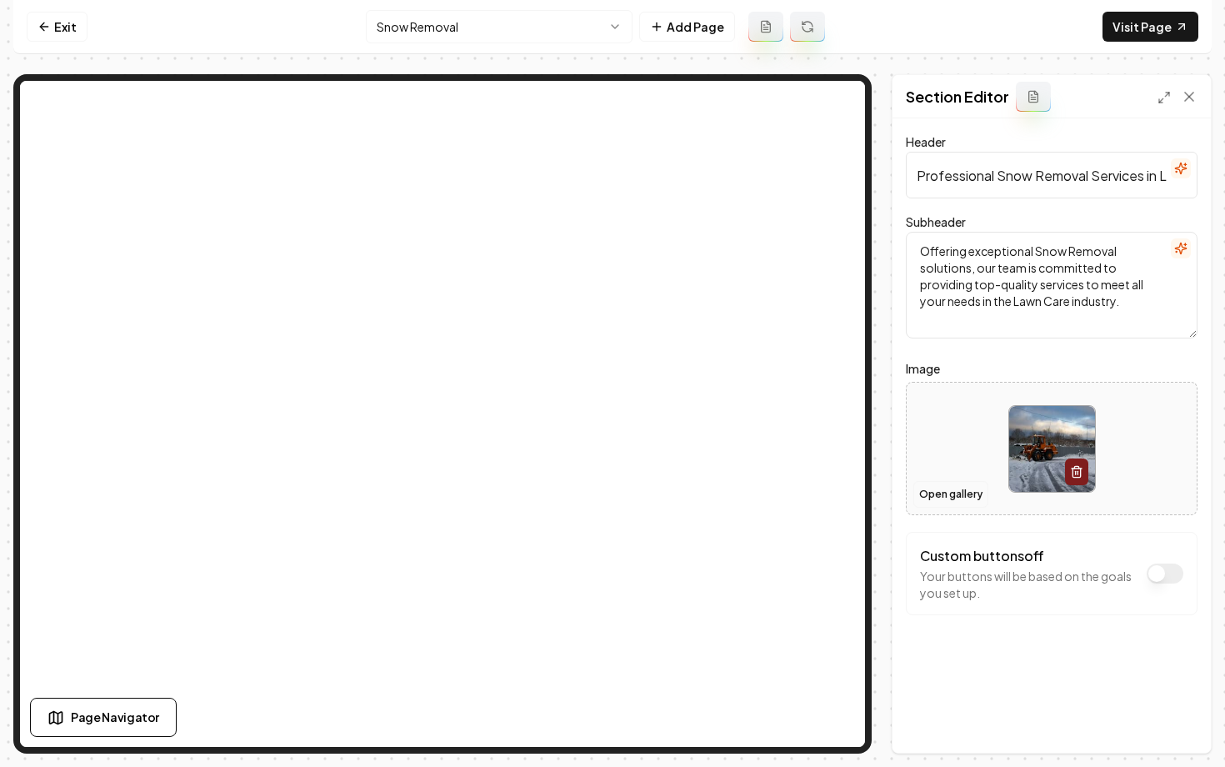
click at [929, 494] on button "Open gallery" at bounding box center [951, 494] width 75 height 27
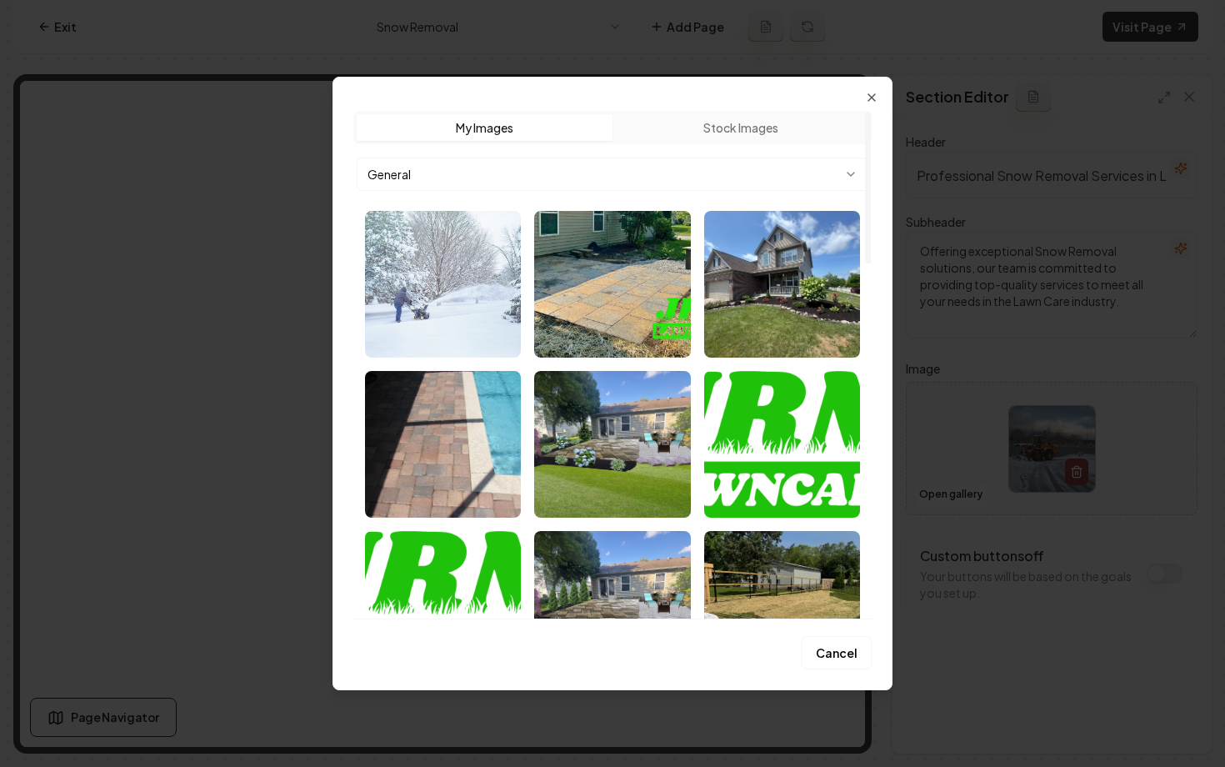
click at [437, 276] on img "Select image image_68af50df5c7cd75eb806bd95.jpeg" at bounding box center [443, 284] width 156 height 147
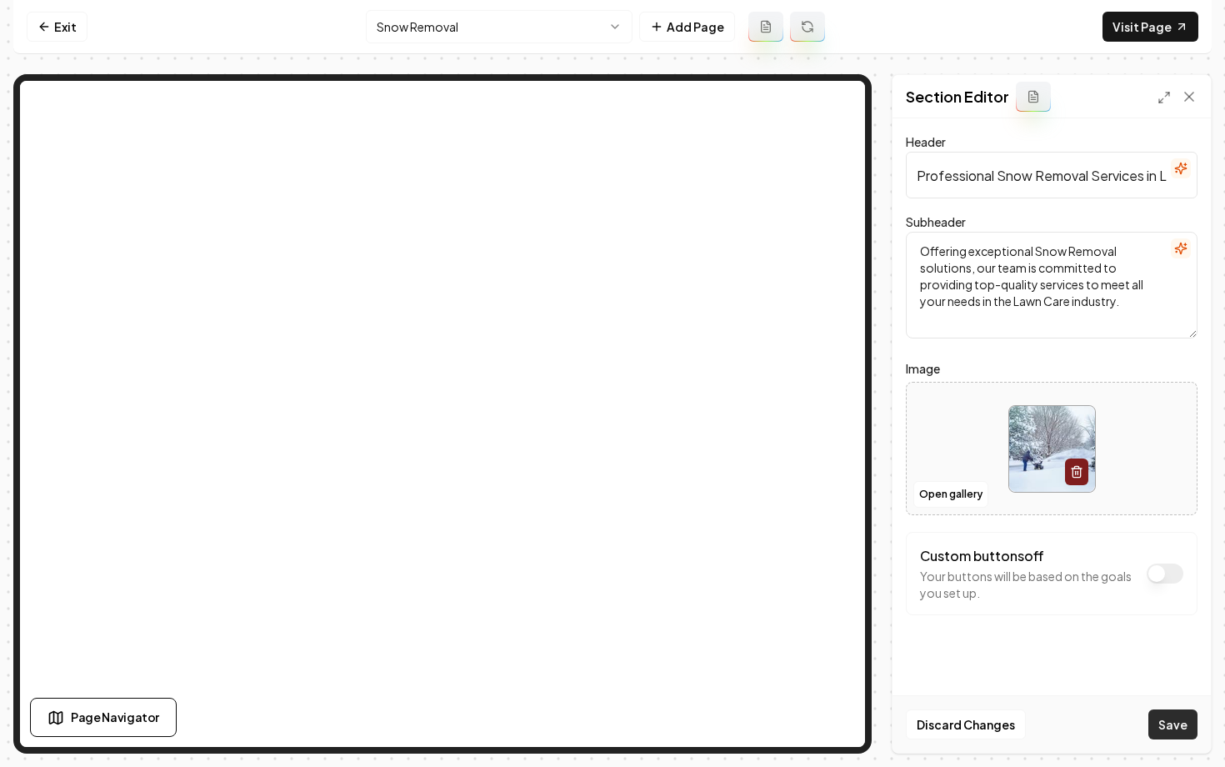
click at [1185, 723] on button "Save" at bounding box center [1173, 724] width 49 height 30
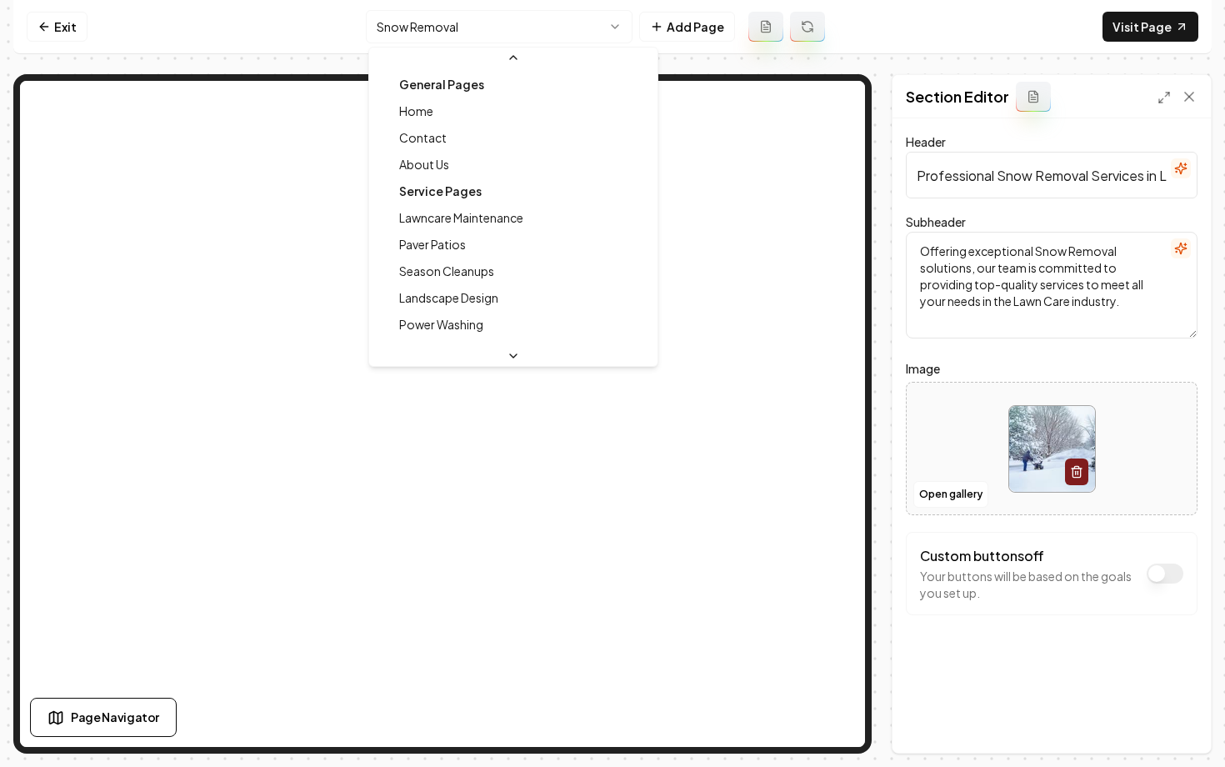
click at [416, 26] on html "Computer Required This feature is only available on a computer. Please switch t…" at bounding box center [612, 383] width 1225 height 767
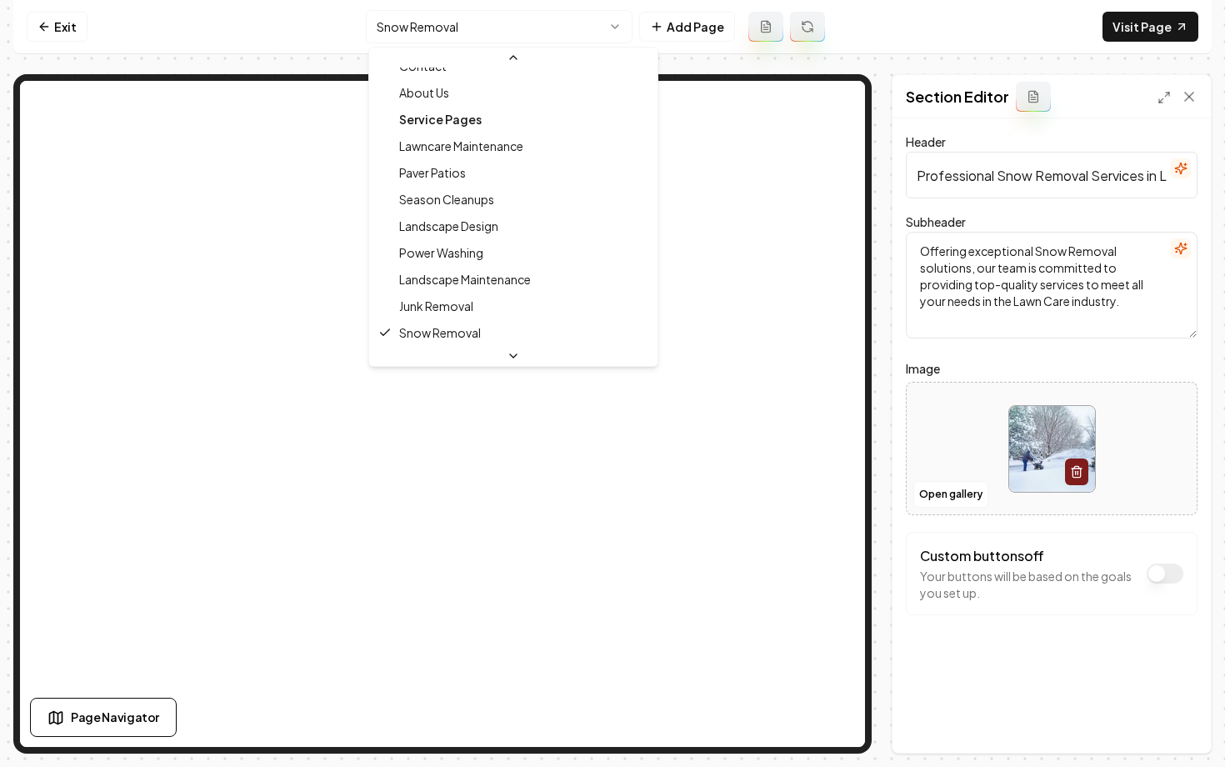
scroll to position [0, 0]
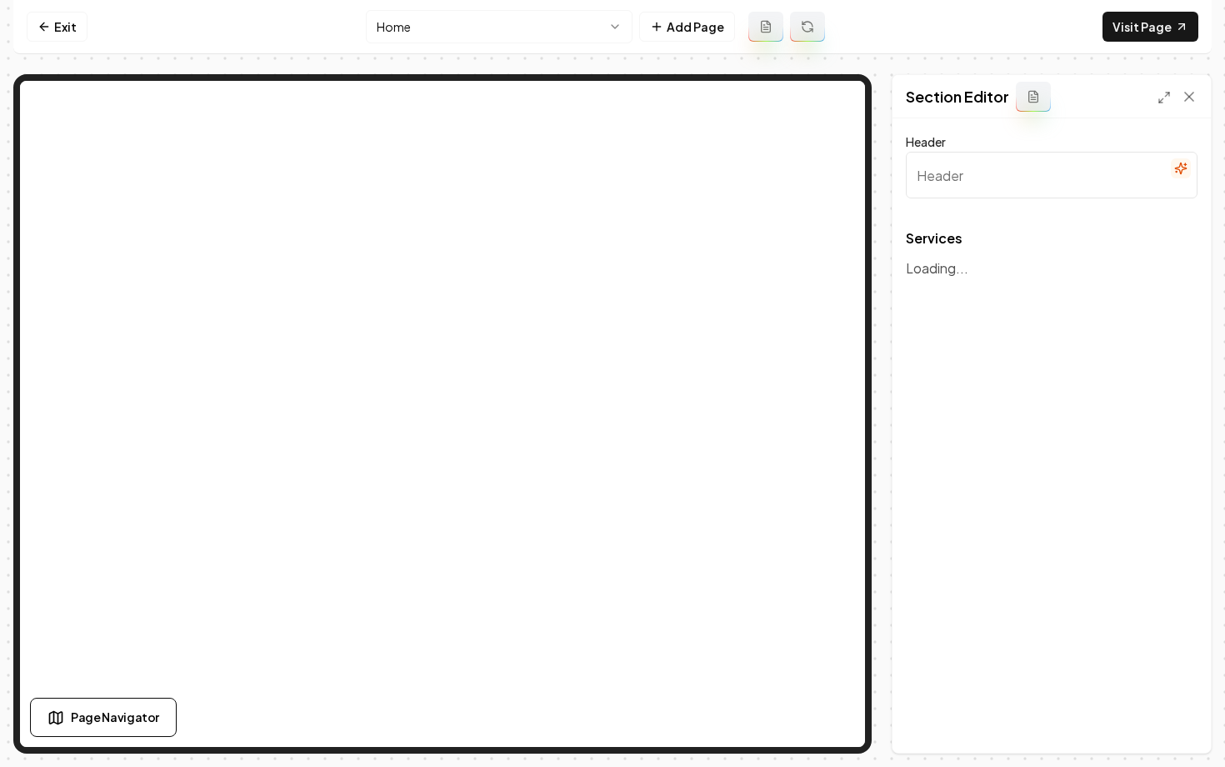
type input "Our Expert Lawn Care Services"
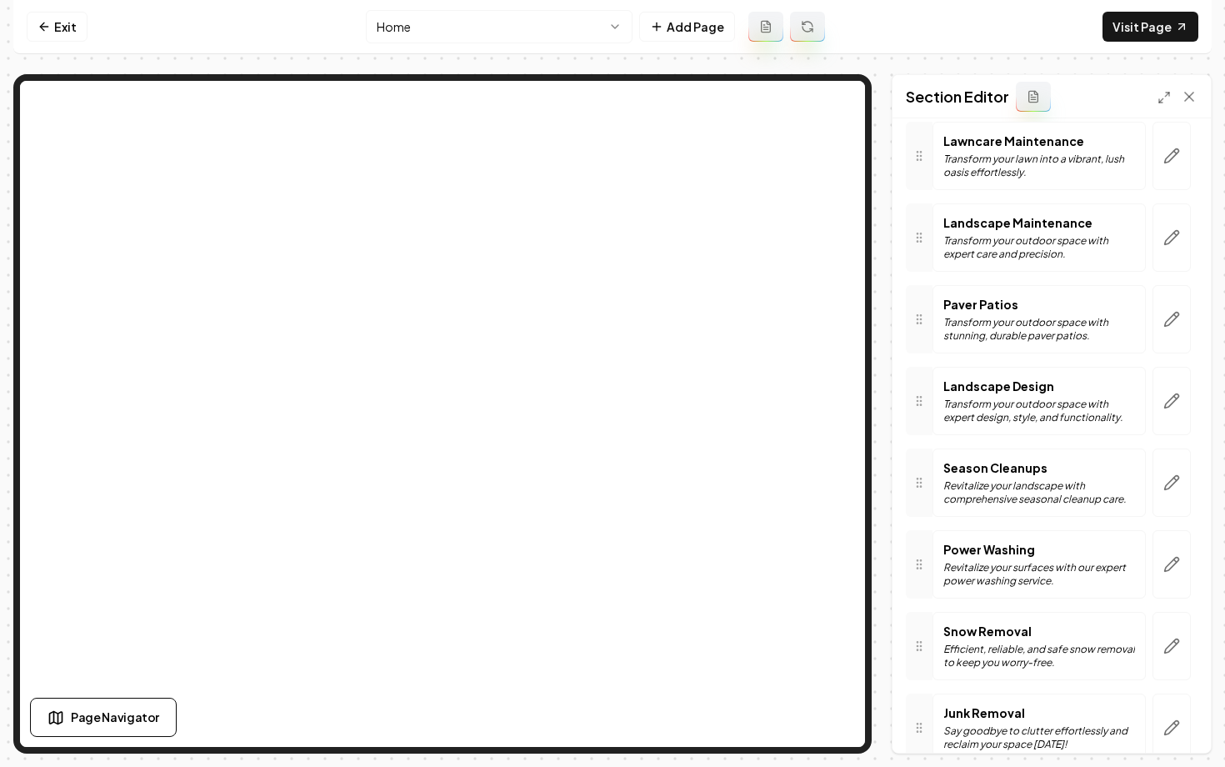
scroll to position [223, 0]
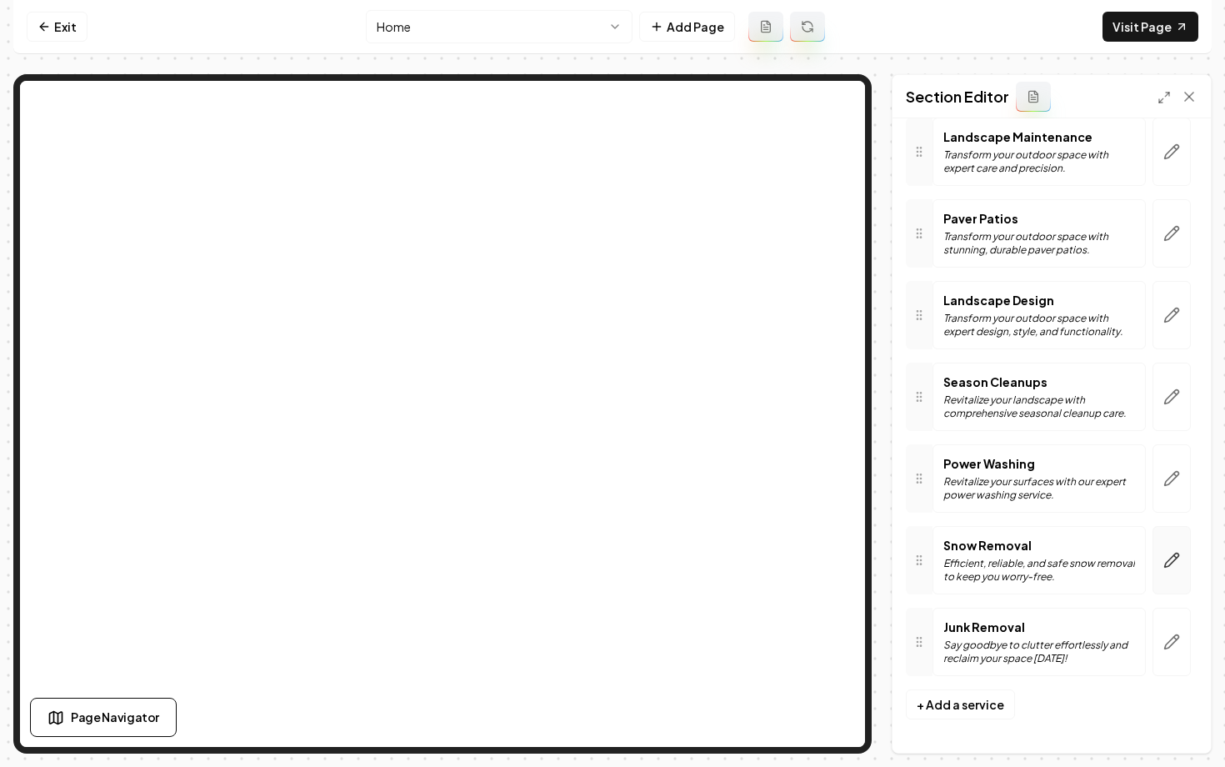
click at [1168, 574] on button "button" at bounding box center [1172, 560] width 38 height 68
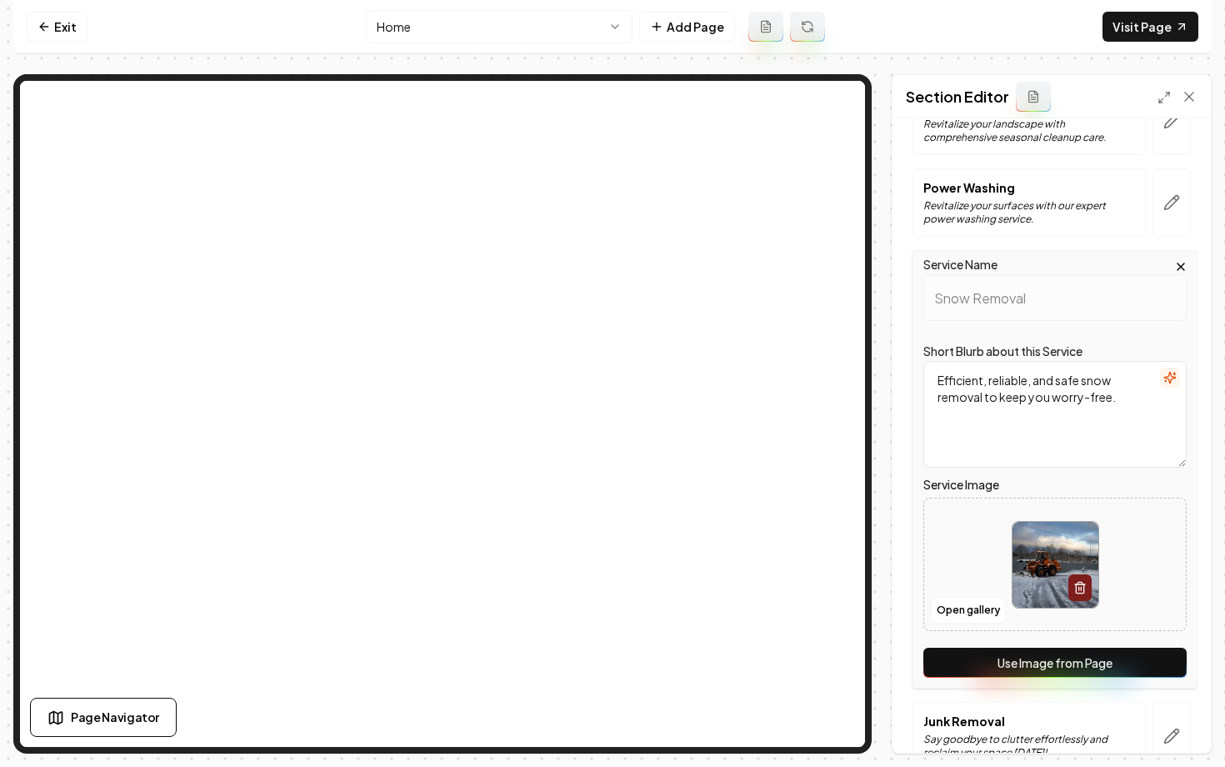
scroll to position [593, 0]
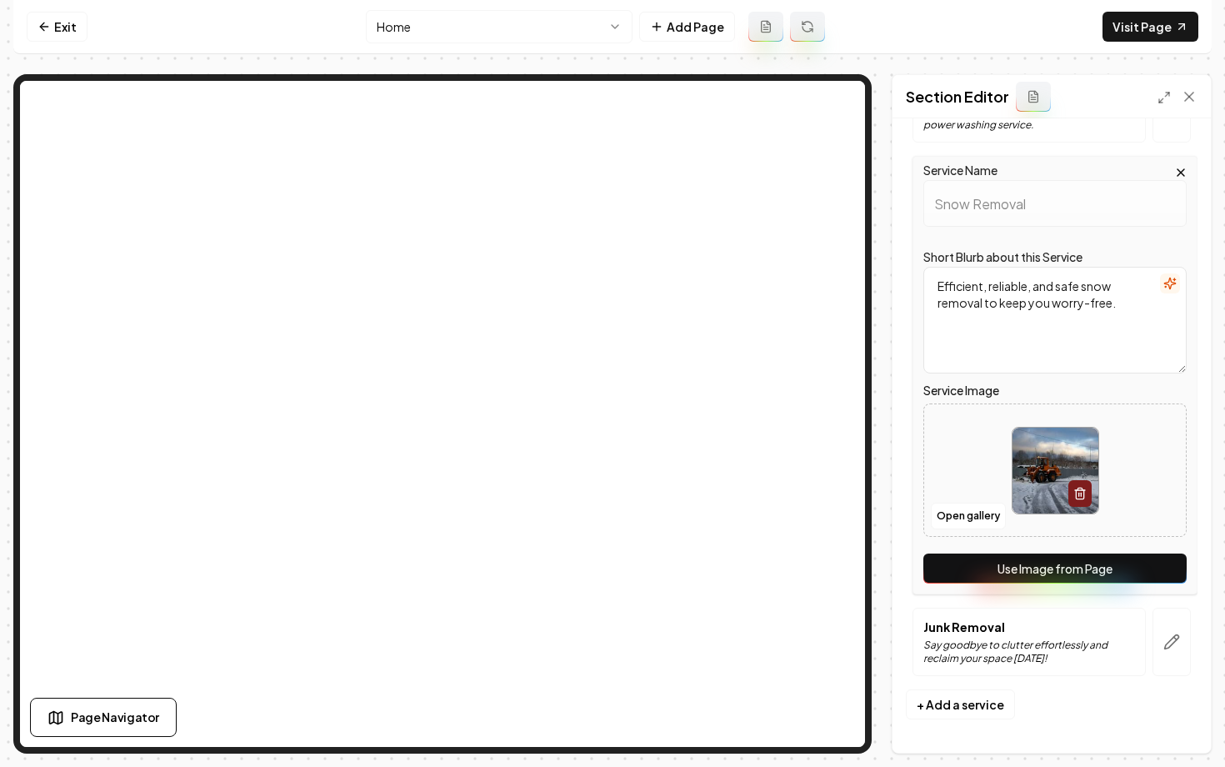
click at [1025, 565] on button "Use Image from Page" at bounding box center [1055, 569] width 263 height 30
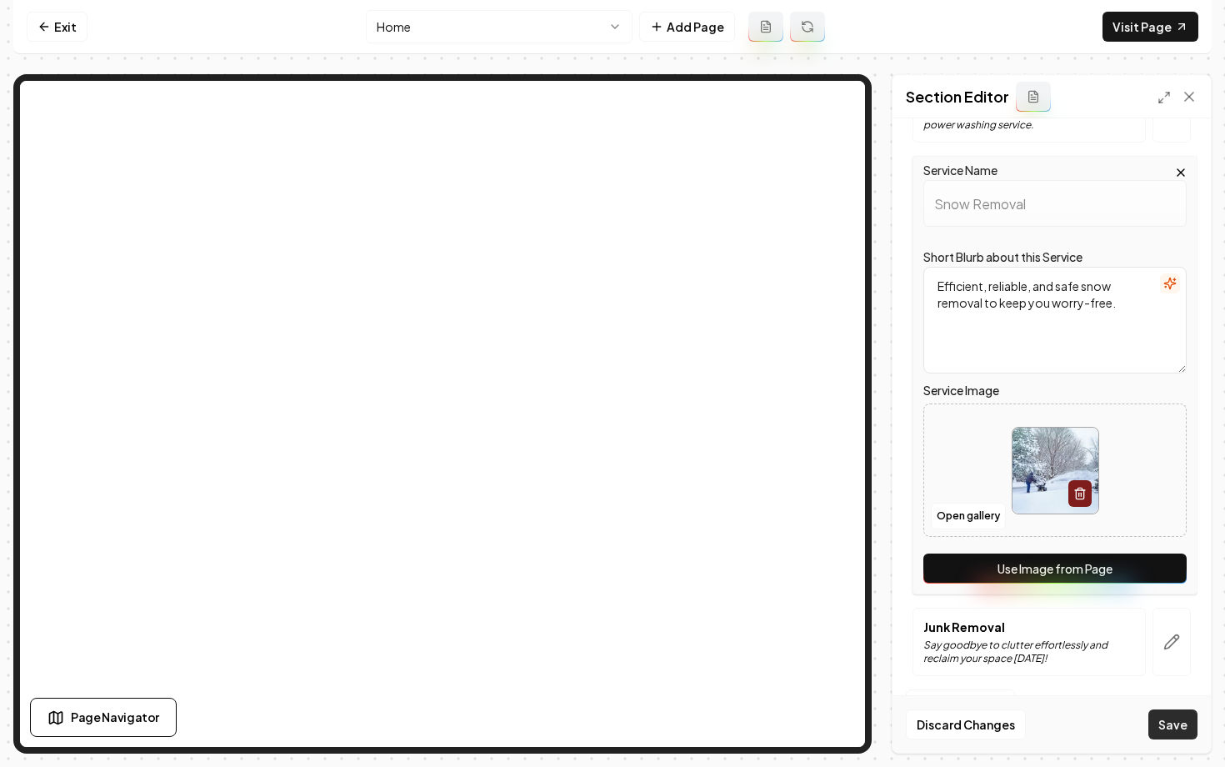
click at [1161, 726] on button "Save" at bounding box center [1173, 724] width 49 height 30
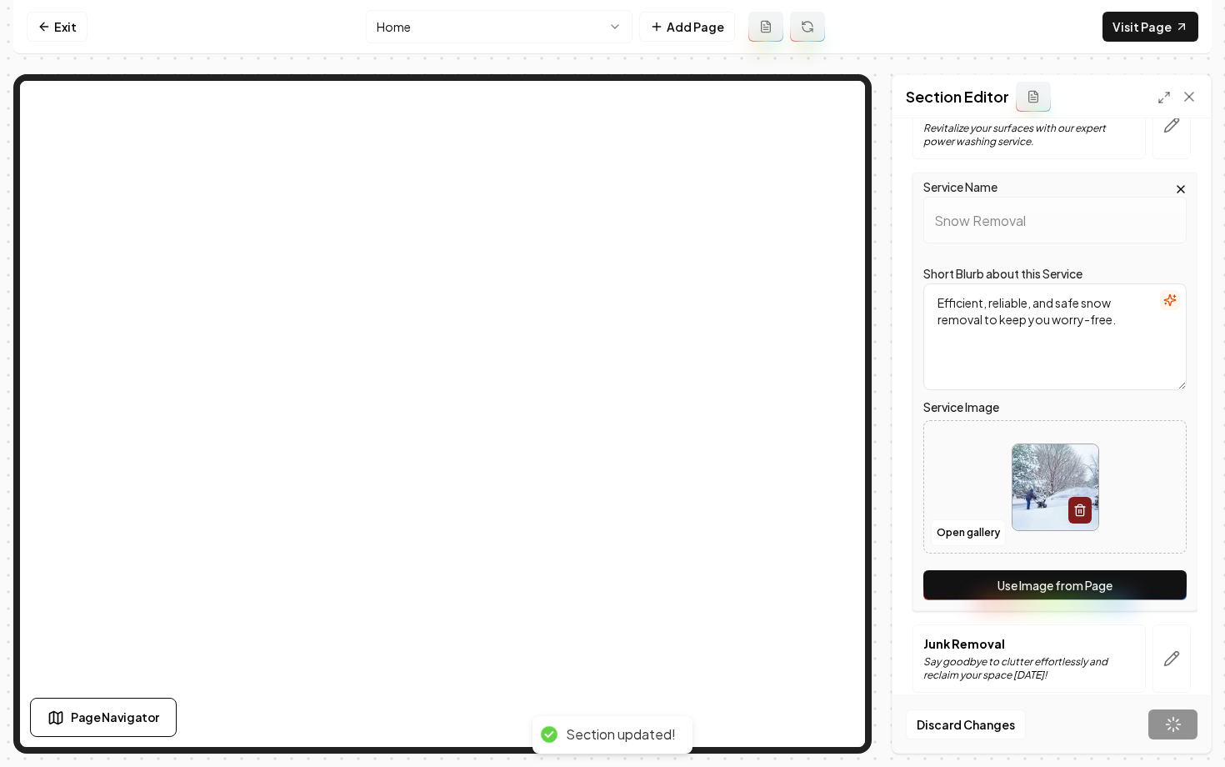
scroll to position [223, 0]
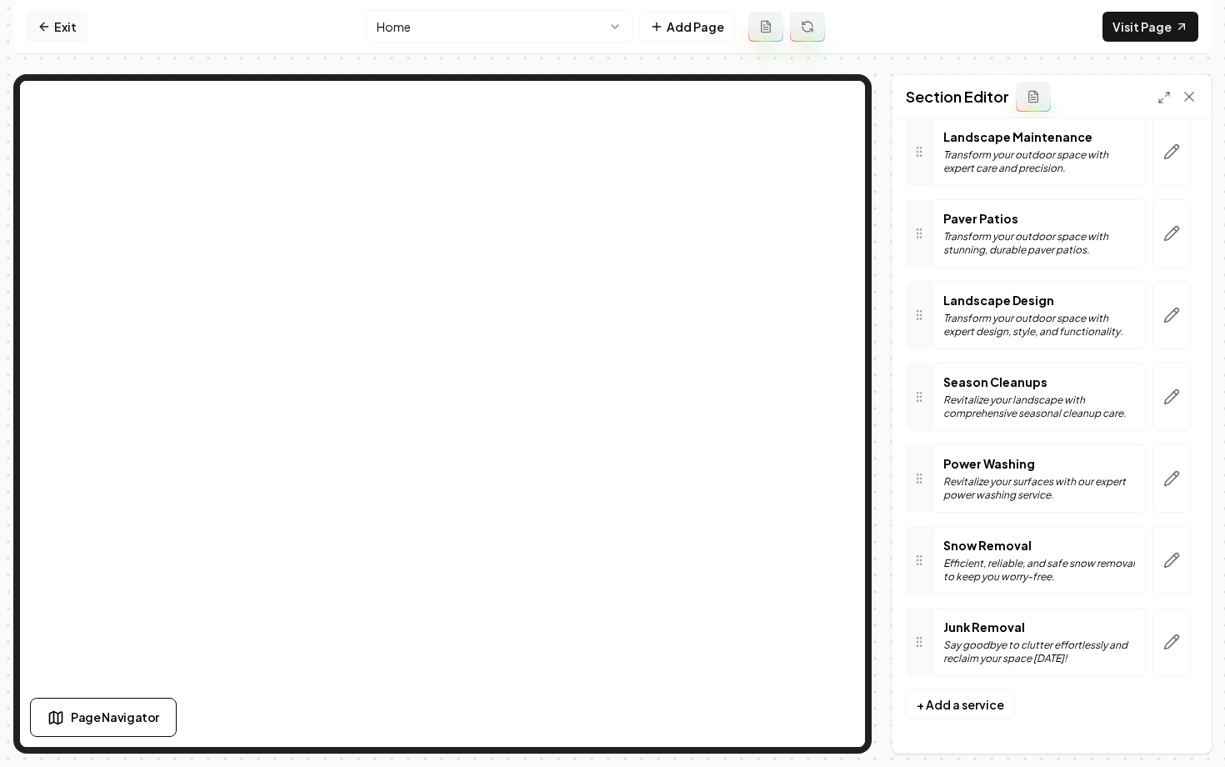
click at [78, 28] on link "Exit" at bounding box center [57, 27] width 61 height 30
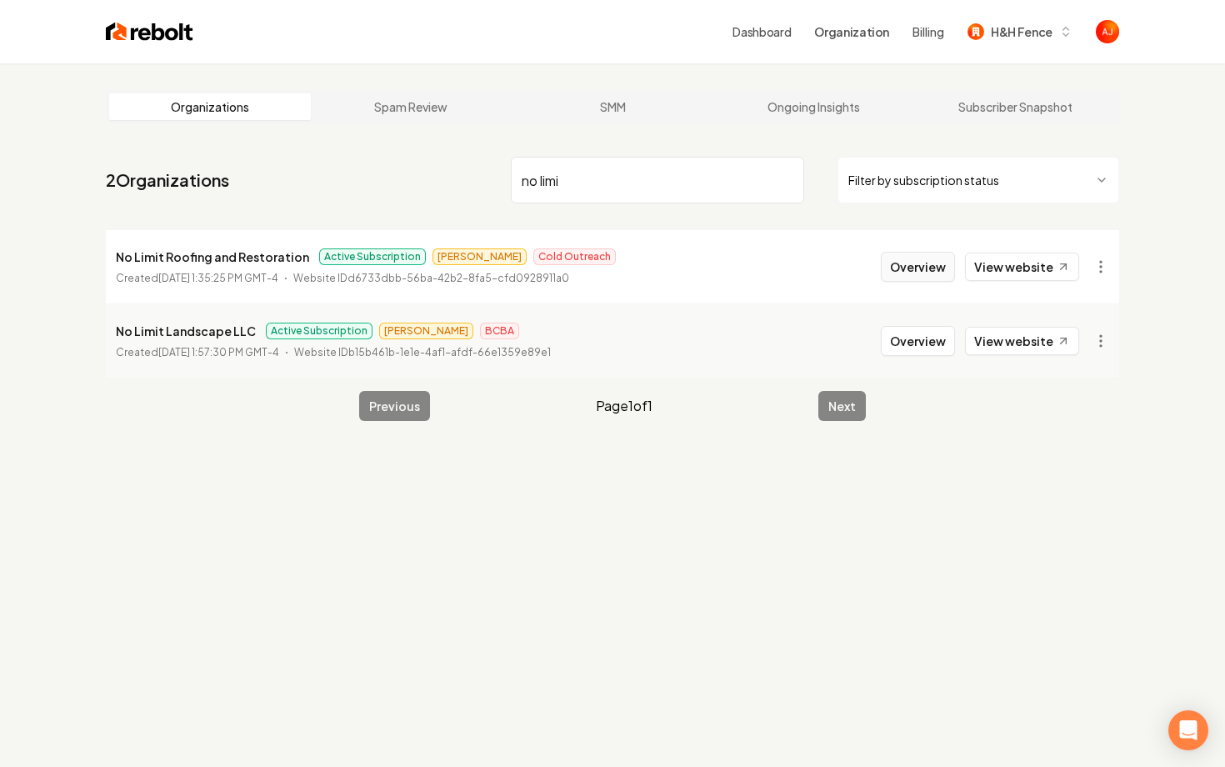
type input "no limi"
click at [915, 276] on button "Overview" at bounding box center [918, 267] width 74 height 30
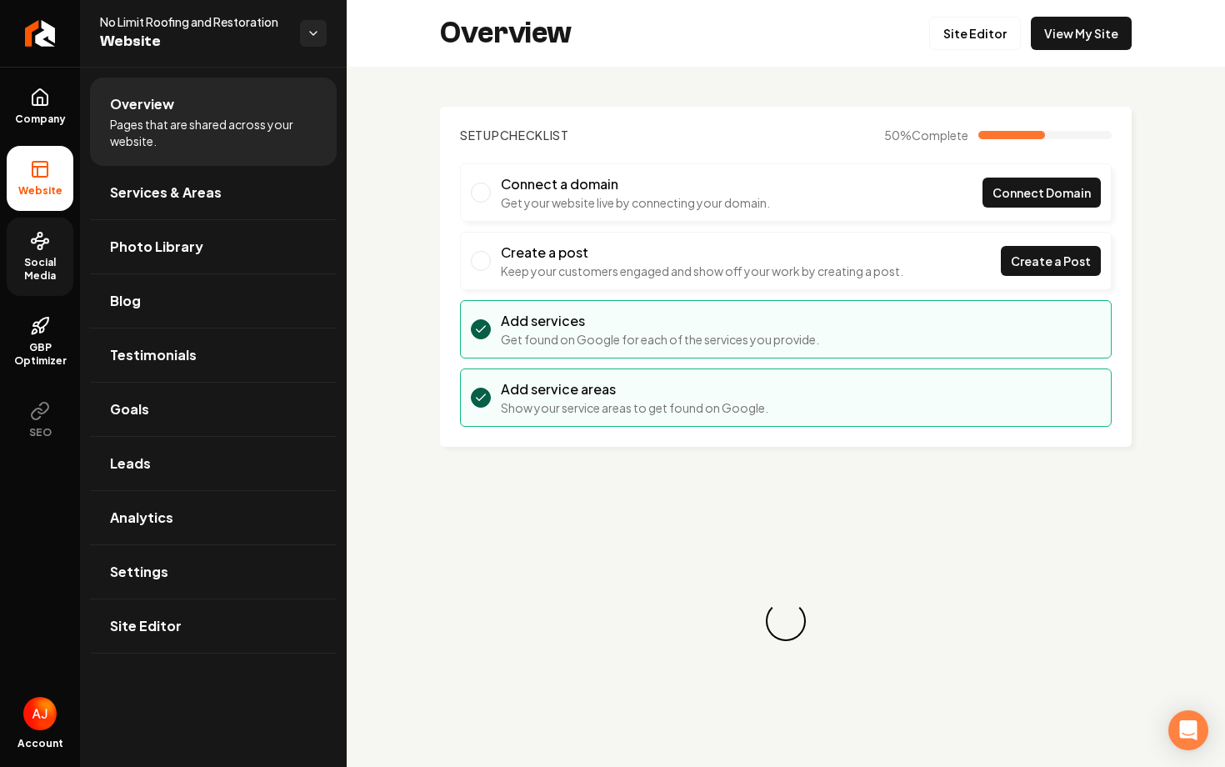
click at [34, 253] on link "Social Media" at bounding box center [40, 257] width 67 height 78
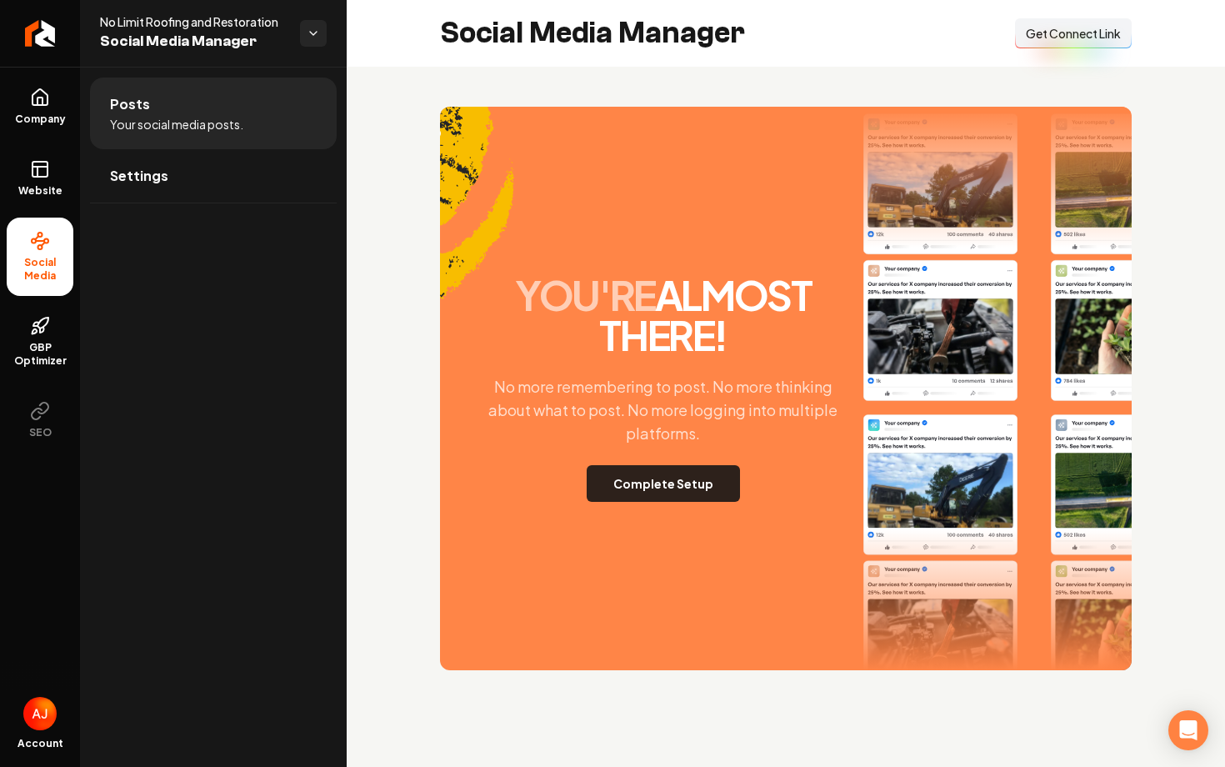
click at [662, 481] on button "Complete Setup" at bounding box center [663, 483] width 153 height 37
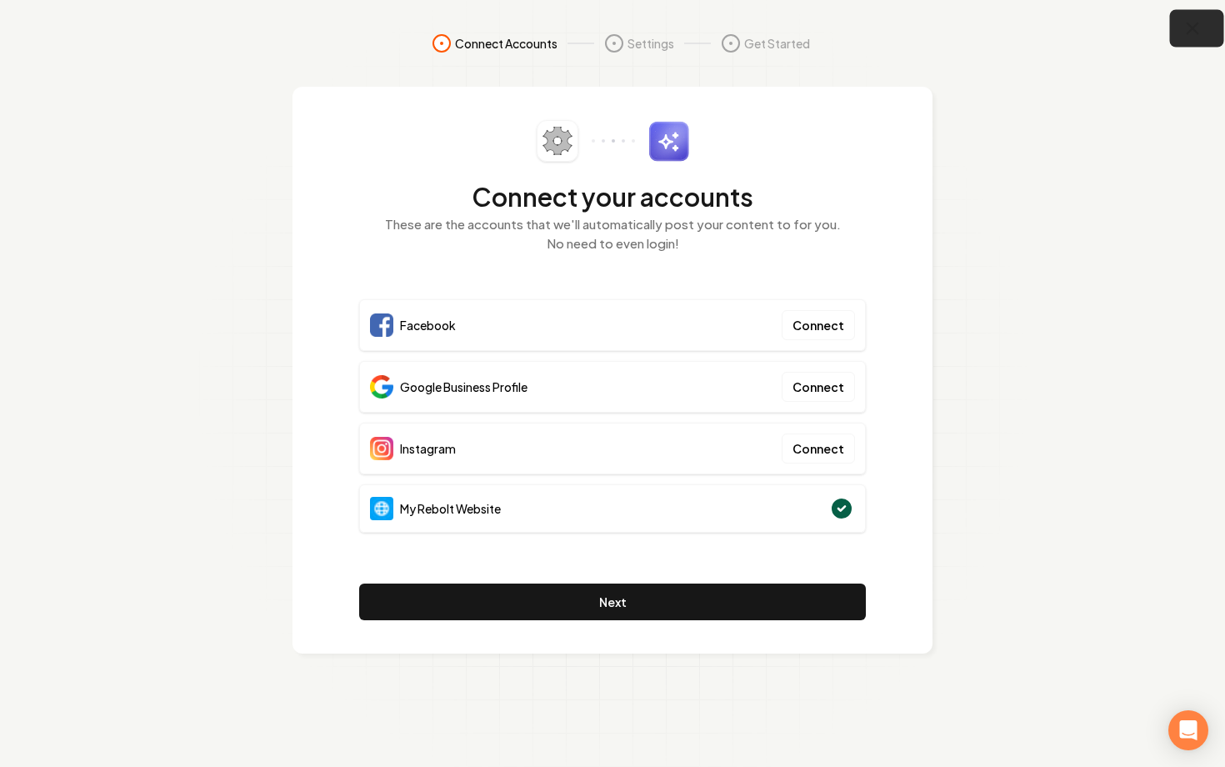
click at [1190, 38] on icon "button" at bounding box center [1193, 28] width 21 height 21
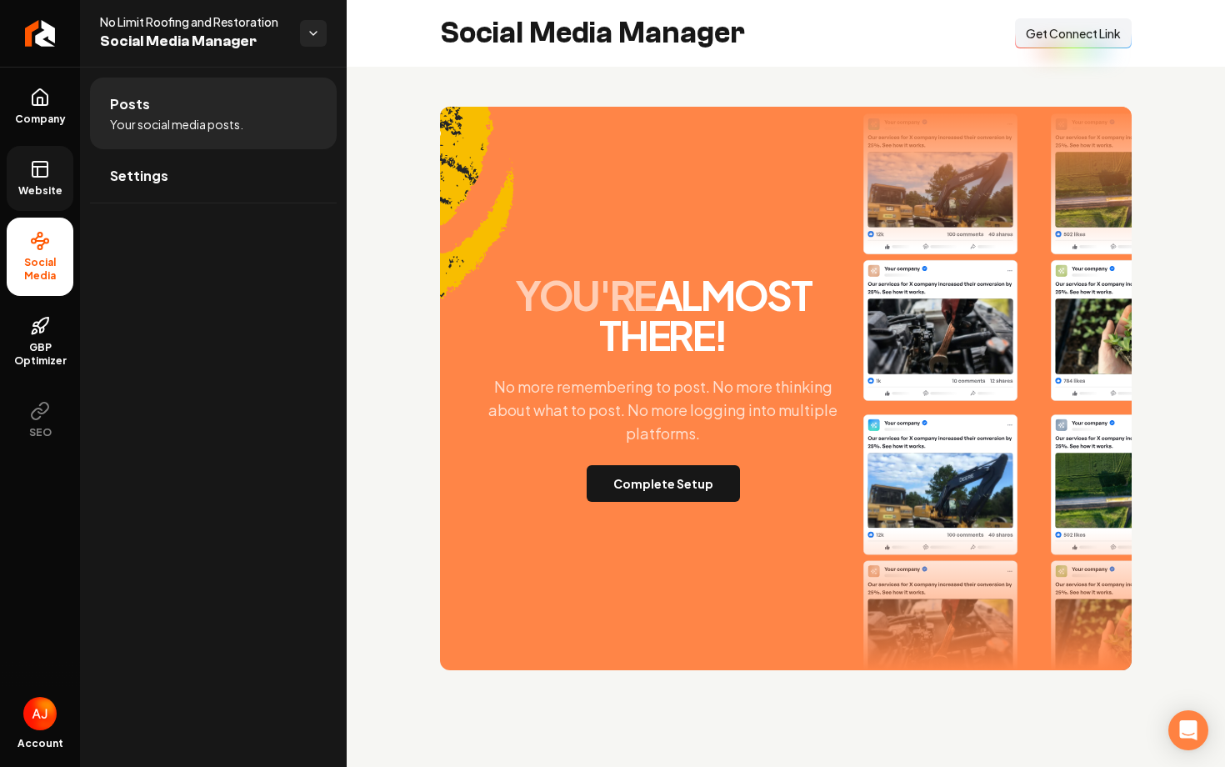
click at [17, 179] on link "Website" at bounding box center [40, 178] width 67 height 65
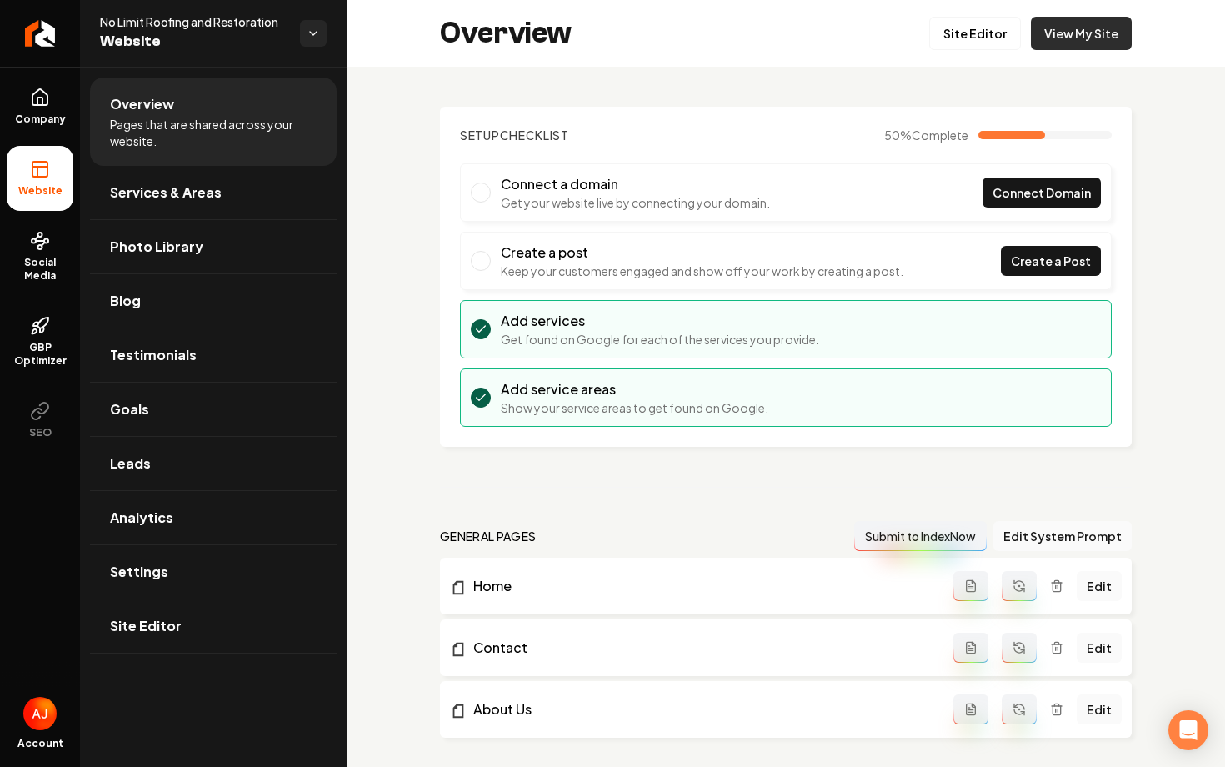
click at [1095, 26] on link "View My Site" at bounding box center [1081, 33] width 101 height 33
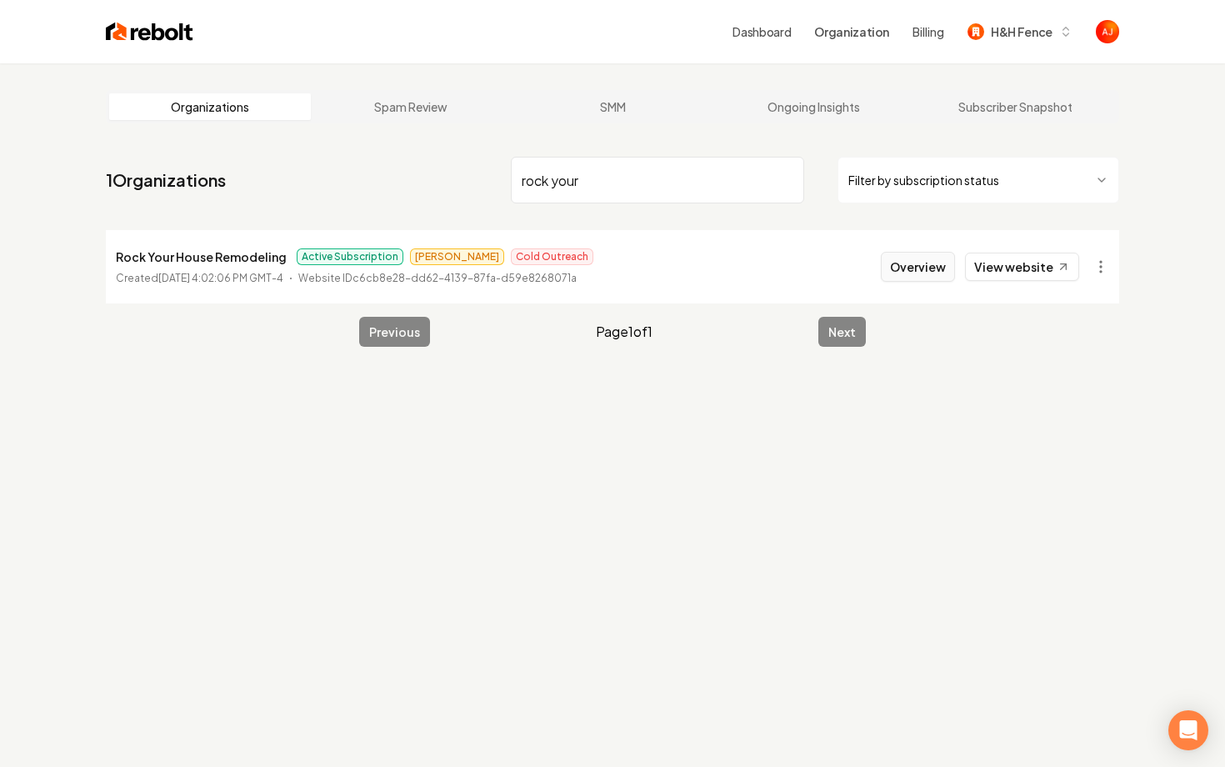
type input "rock your"
click at [905, 276] on button "Overview" at bounding box center [918, 267] width 74 height 30
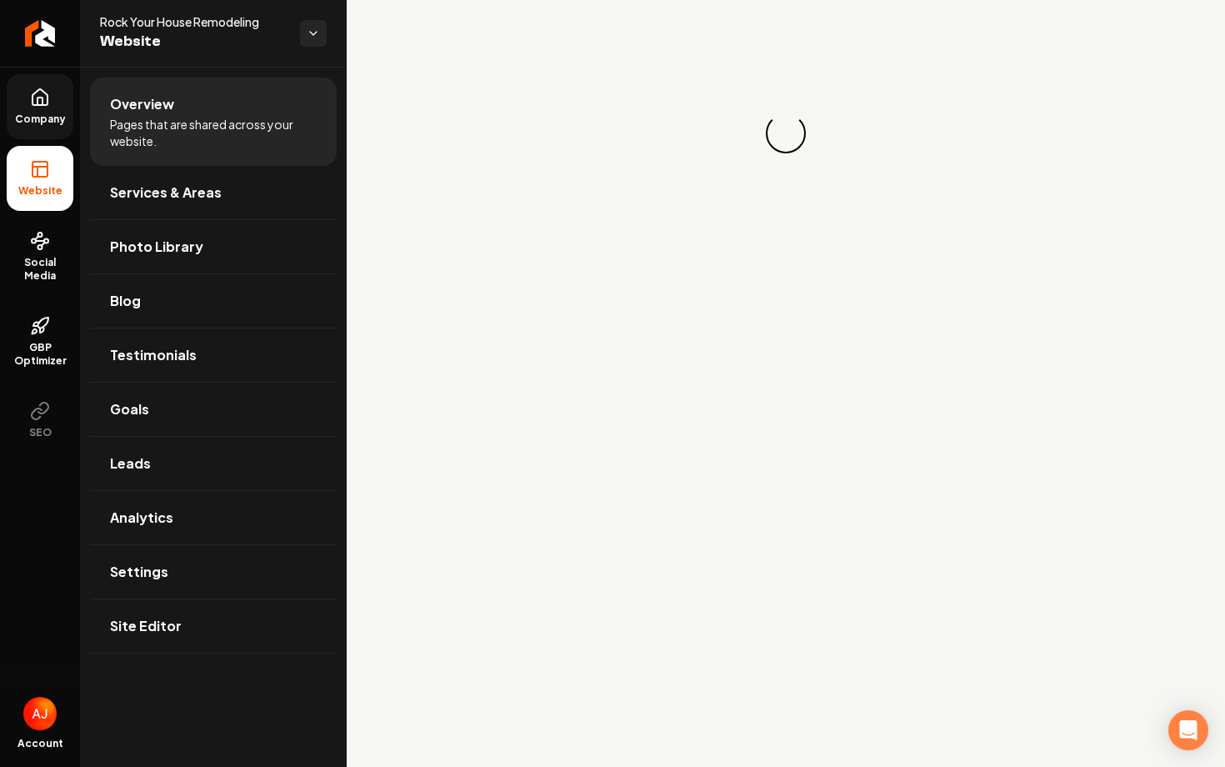
click at [40, 124] on span "Company" at bounding box center [40, 119] width 64 height 13
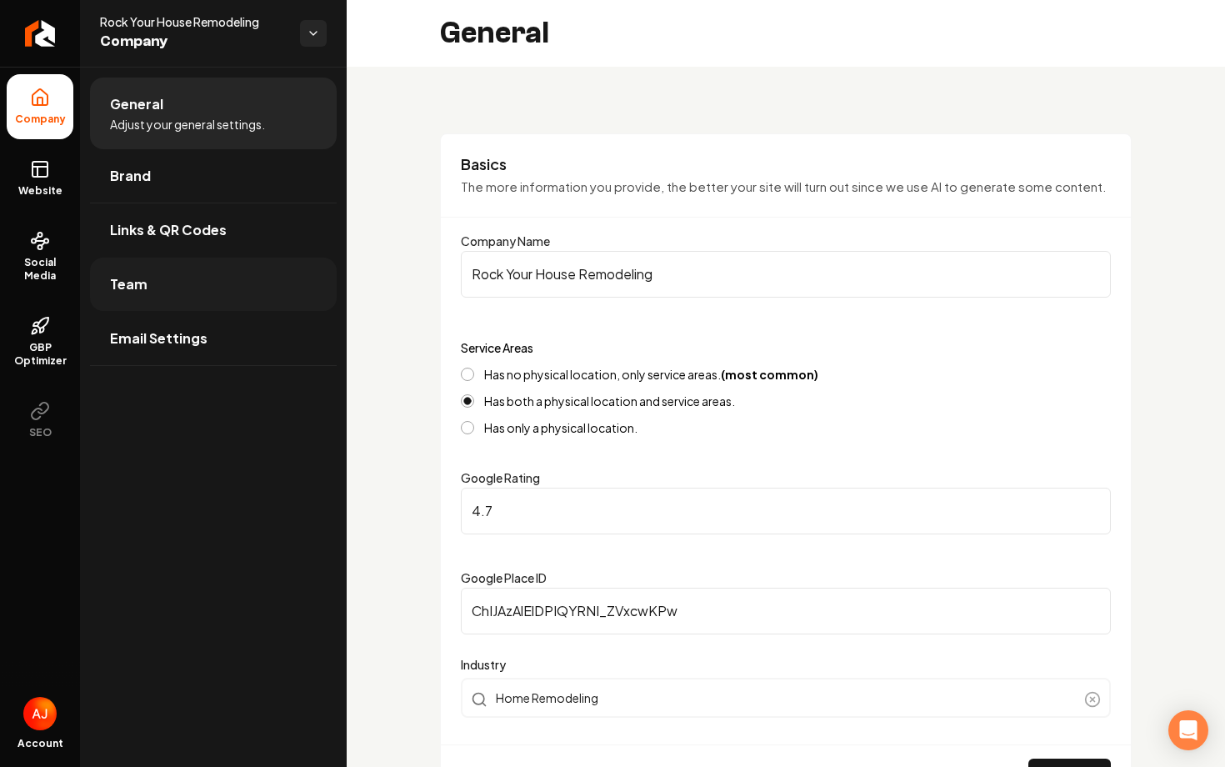
click at [272, 280] on link "Team" at bounding box center [213, 284] width 247 height 53
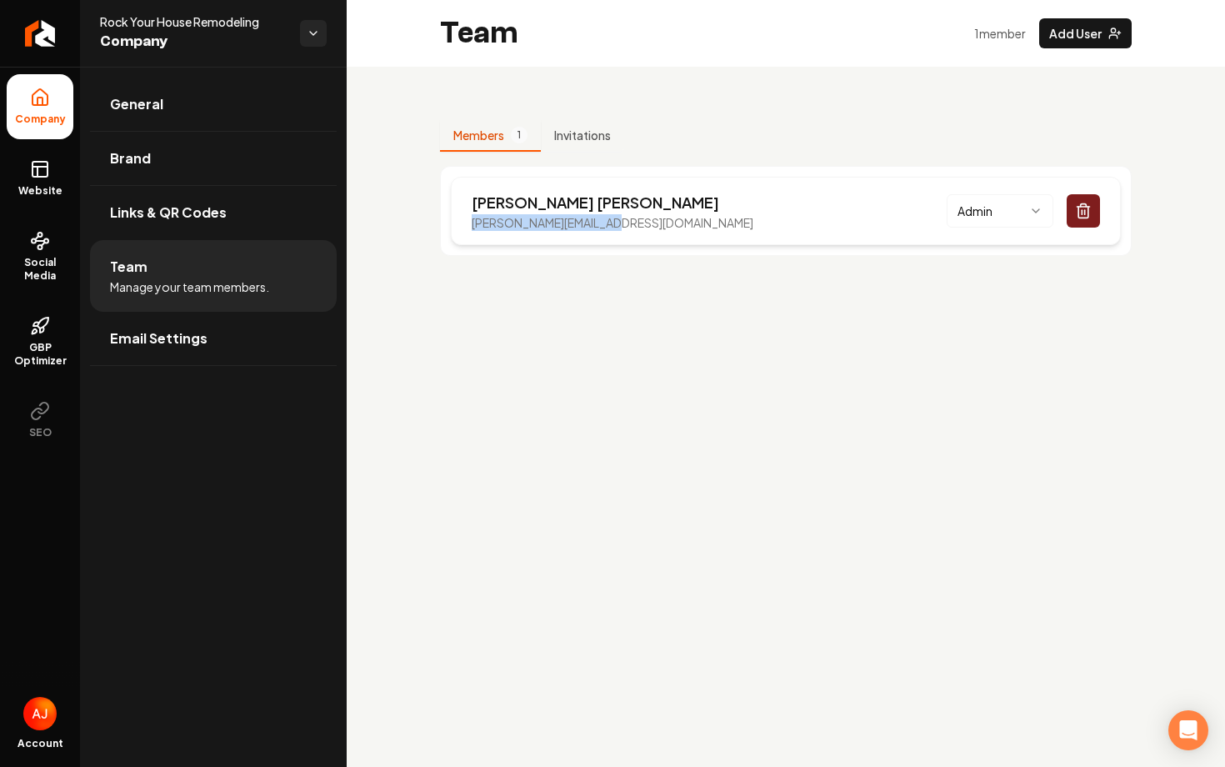
drag, startPoint x: 585, startPoint y: 222, endPoint x: 463, endPoint y: 221, distance: 122.6
click at [463, 221] on div "Greg Esyler greg@rockyourhouse.com Admin" at bounding box center [786, 211] width 670 height 68
copy p "greg@rockyourhouse.com"
click at [48, 265] on span "Social Media" at bounding box center [40, 269] width 67 height 27
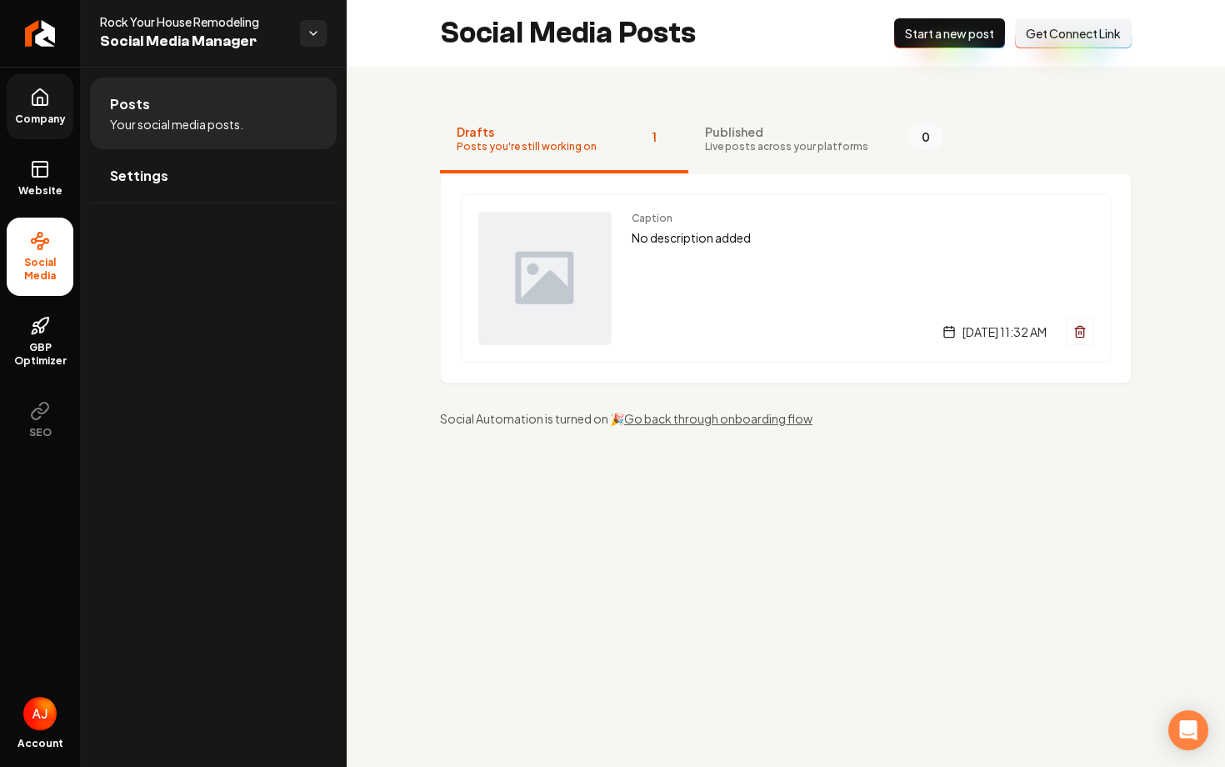
click at [1066, 36] on span "Get Connect Link" at bounding box center [1073, 33] width 95 height 17
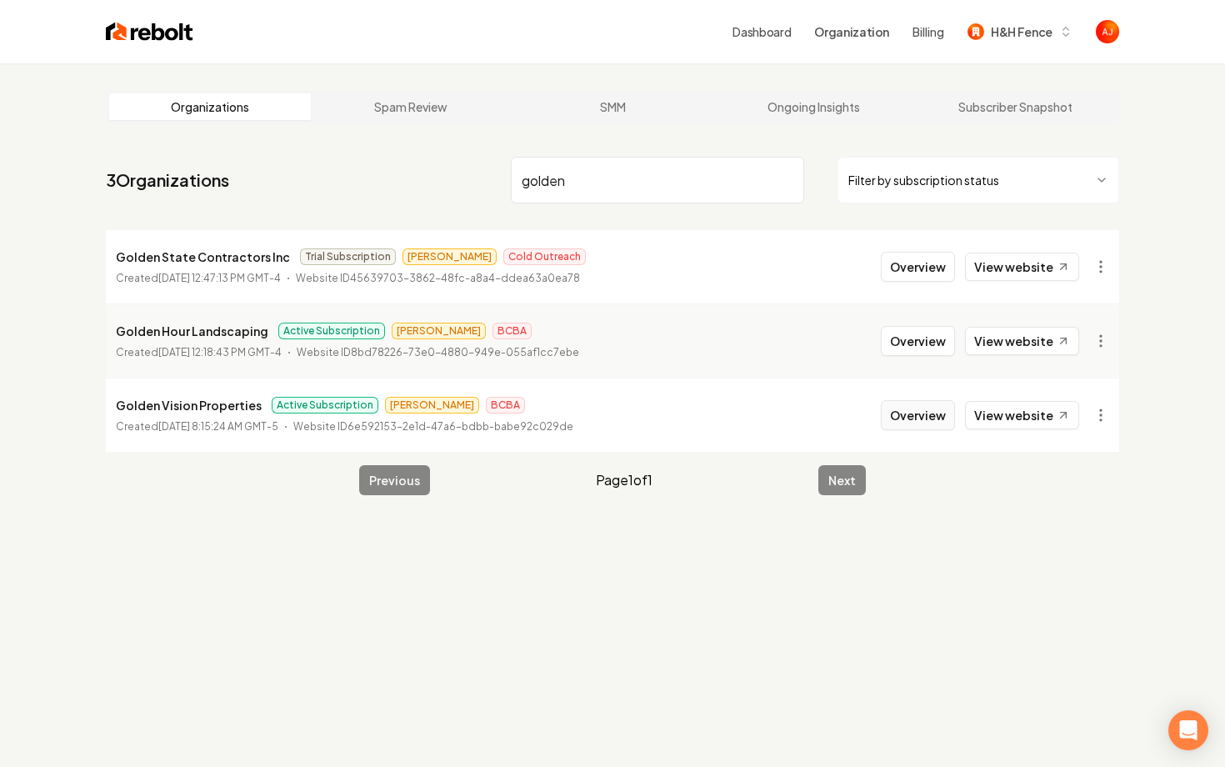
type input "golden"
click at [927, 421] on button "Overview" at bounding box center [918, 415] width 74 height 30
type input "golden"
click at [920, 419] on button "Overview" at bounding box center [918, 415] width 74 height 30
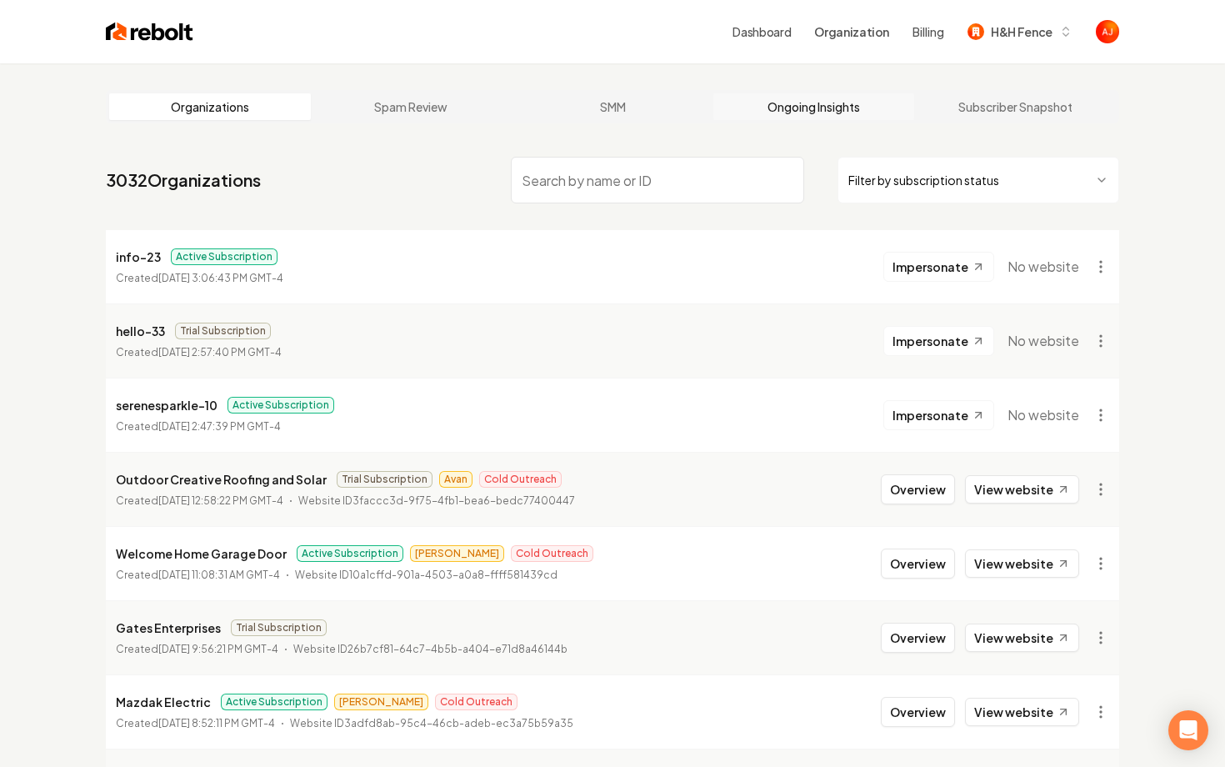
click at [804, 108] on link "Ongoing Insights" at bounding box center [815, 106] width 202 height 27
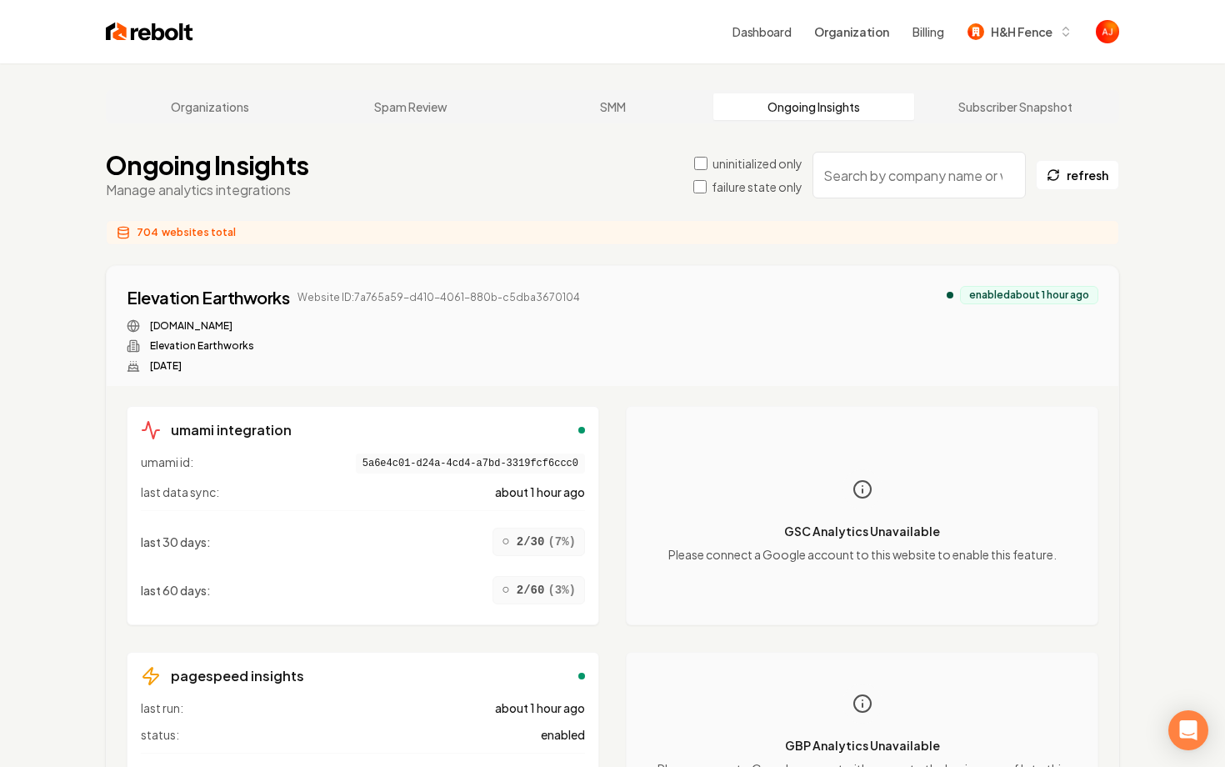
click at [876, 183] on input "search" at bounding box center [919, 175] width 213 height 47
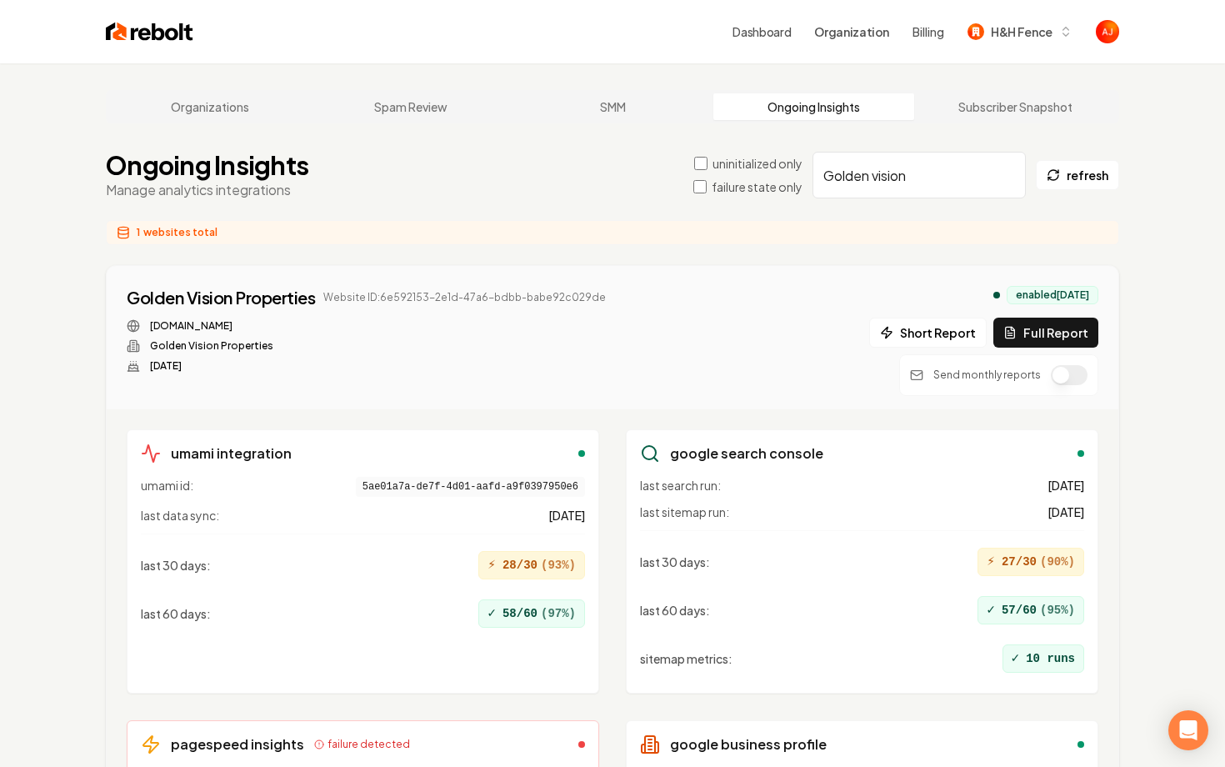
type input "Golden vision"
click at [1050, 342] on button "Full Report" at bounding box center [1046, 333] width 105 height 30
click at [634, 301] on button "1 report" at bounding box center [644, 298] width 62 height 20
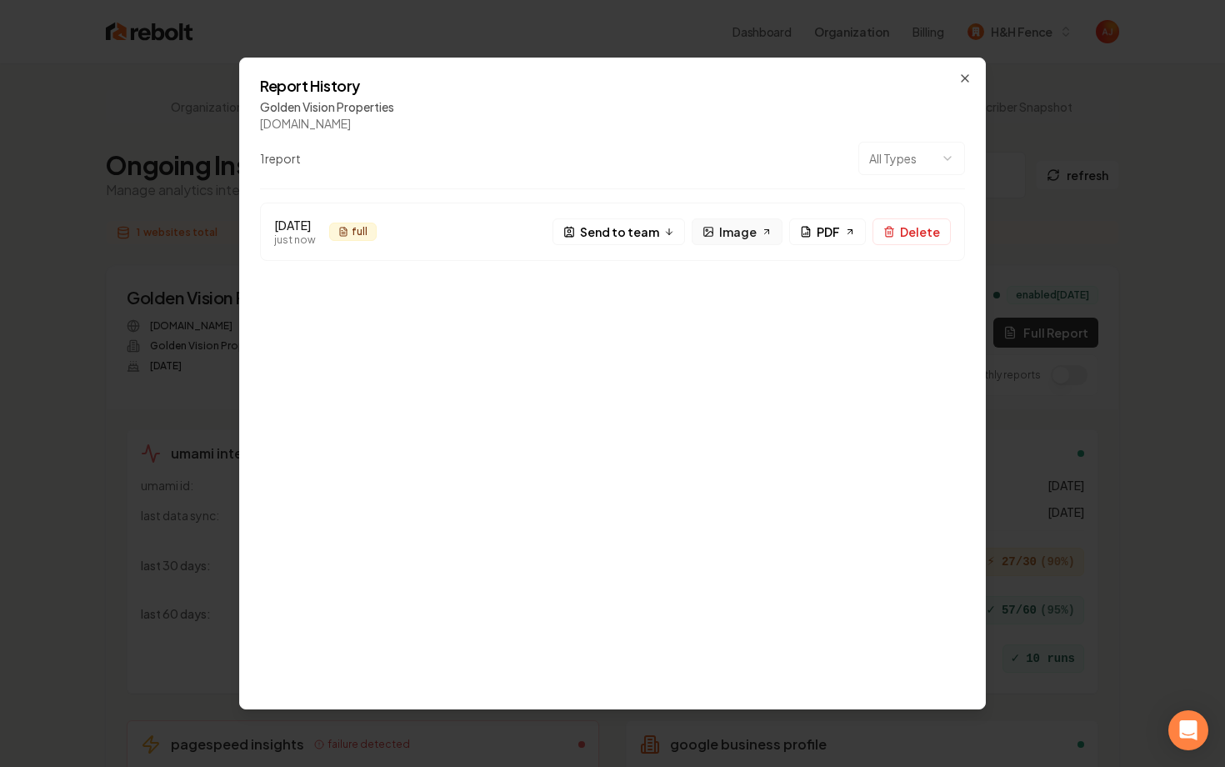
click at [759, 230] on link "Image" at bounding box center [737, 231] width 91 height 27
click at [837, 230] on span "PDF" at bounding box center [828, 232] width 23 height 18
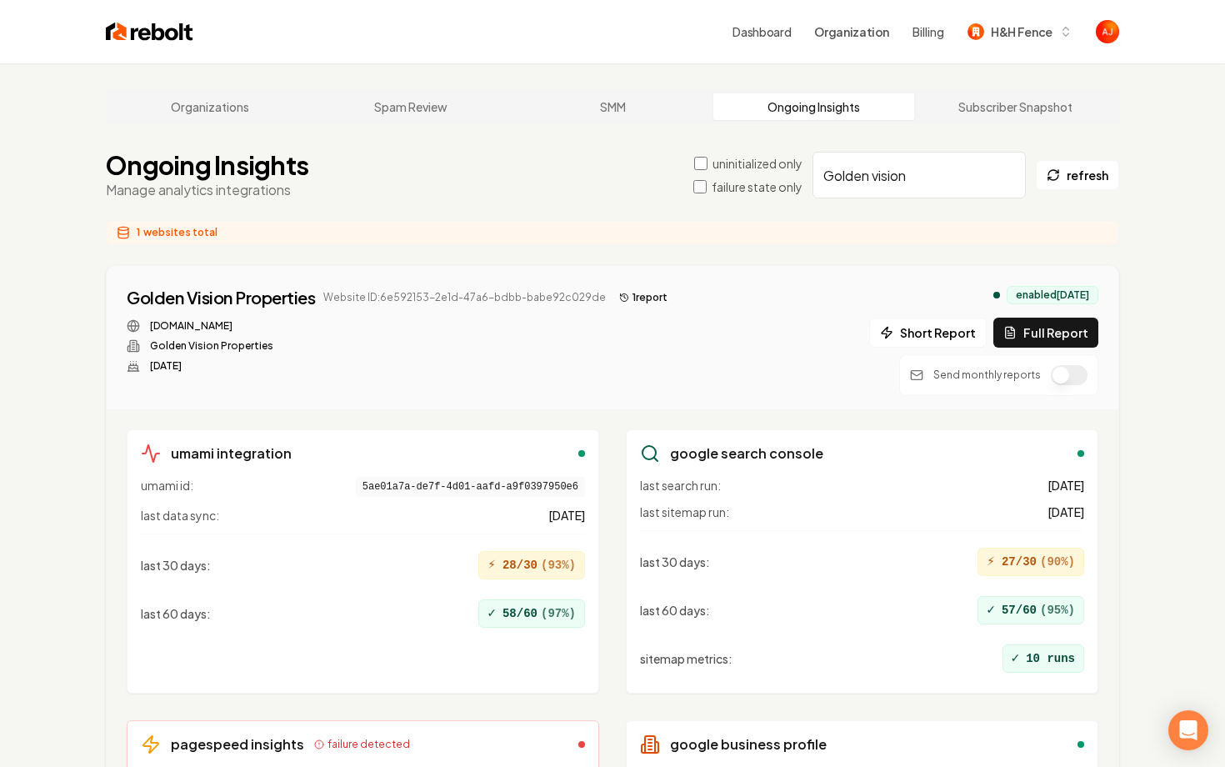
click at [628, 298] on button "1 report" at bounding box center [644, 298] width 62 height 20
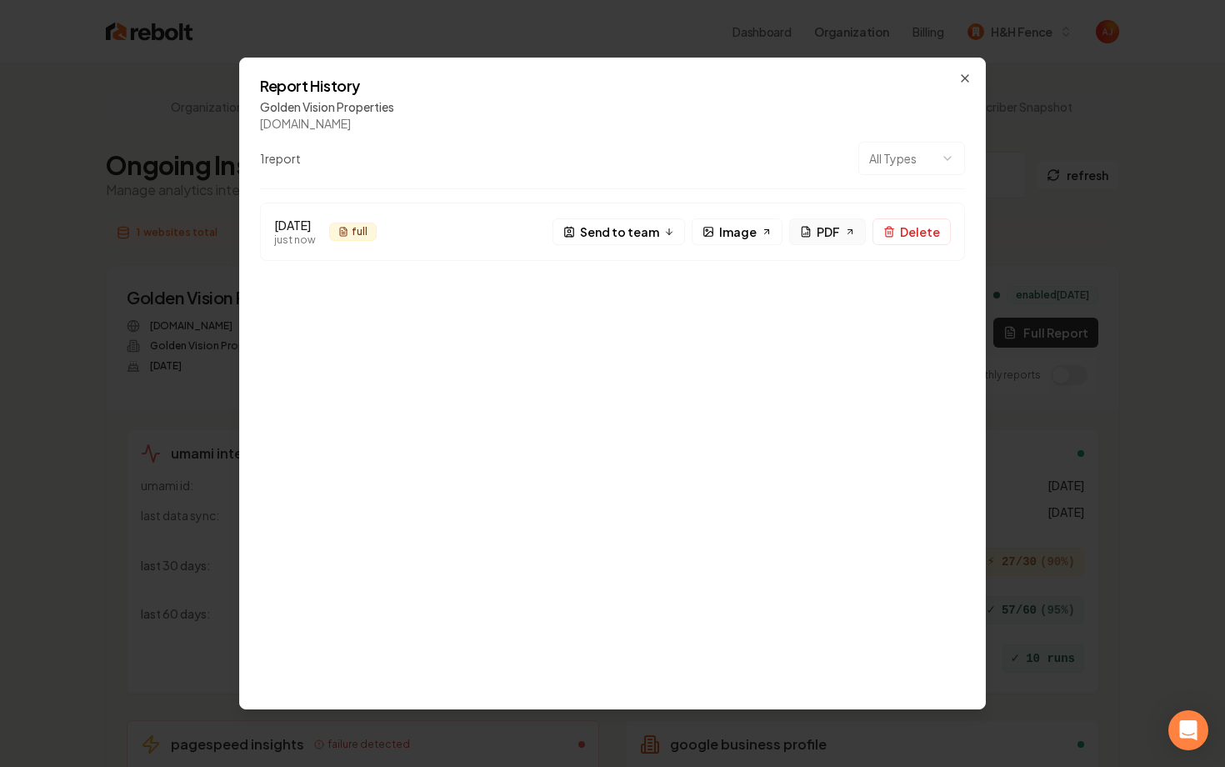
click at [812, 236] on icon at bounding box center [806, 232] width 12 height 12
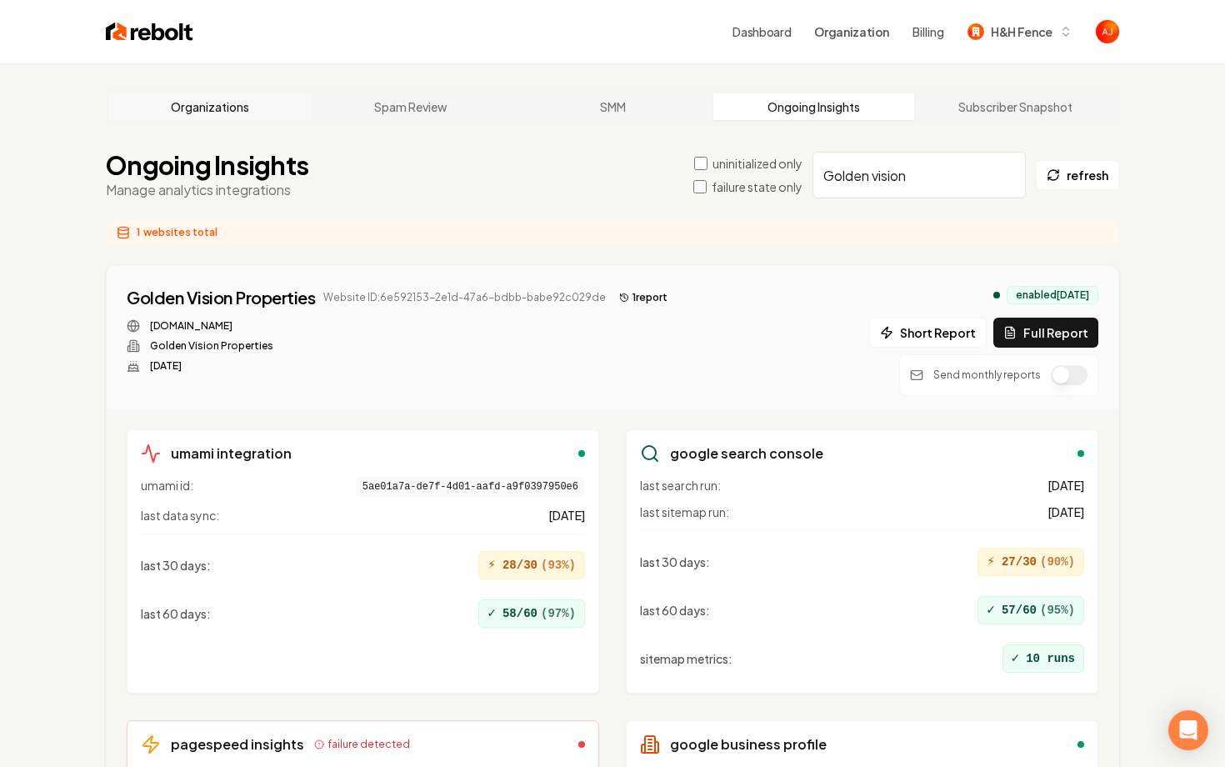
click at [203, 109] on link "Organizations" at bounding box center [210, 106] width 202 height 27
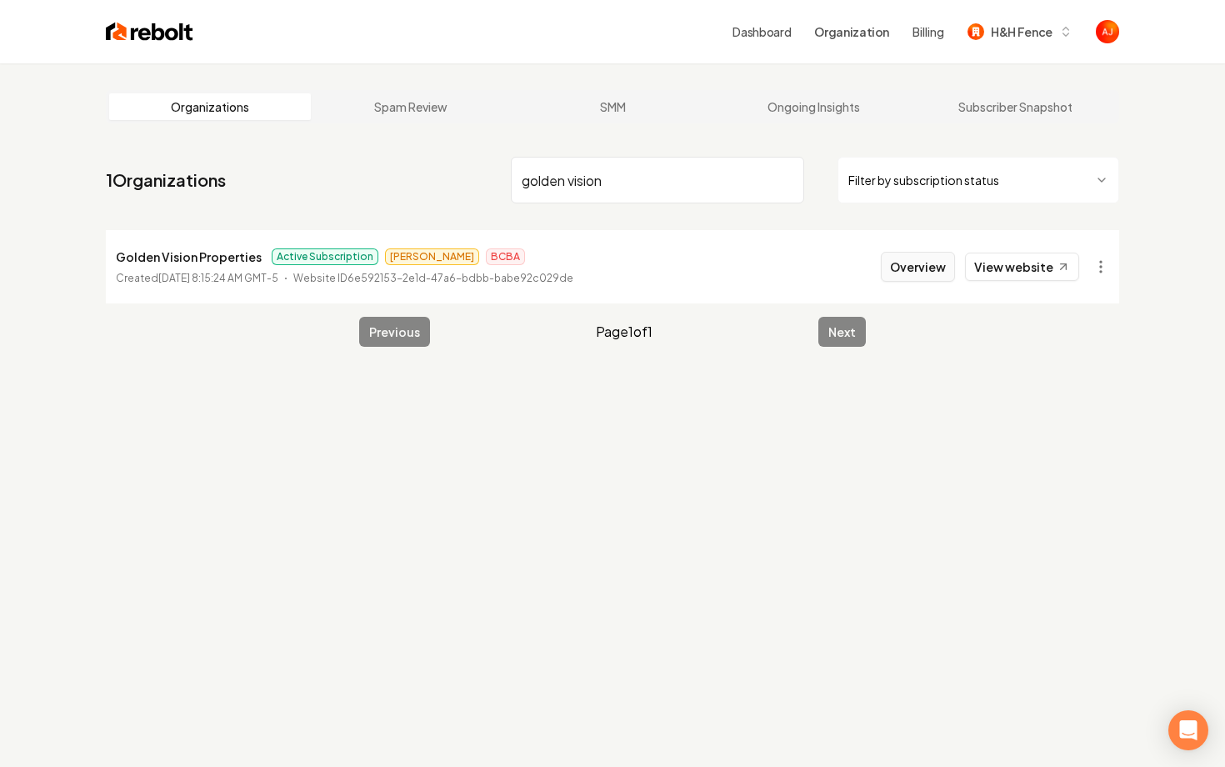
type input "golden vision"
click at [907, 273] on button "Overview" at bounding box center [918, 267] width 74 height 30
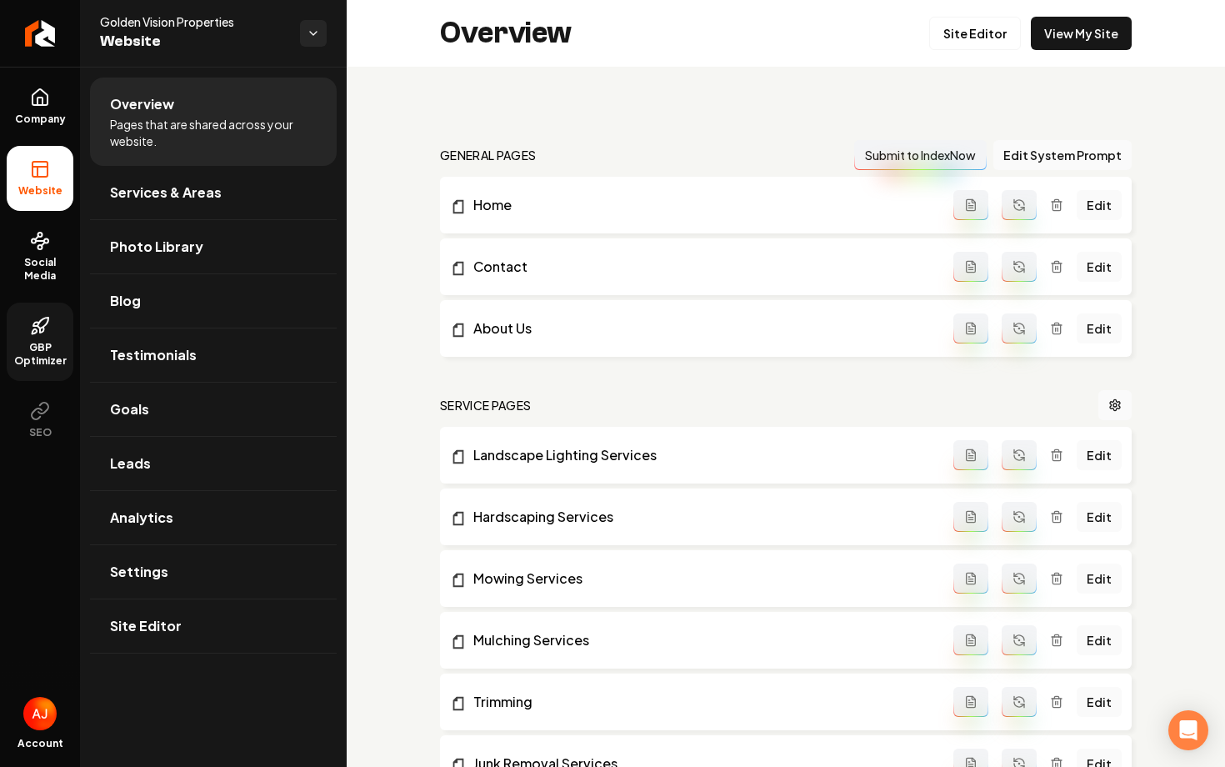
click at [15, 326] on link "GBP Optimizer" at bounding box center [40, 342] width 67 height 78
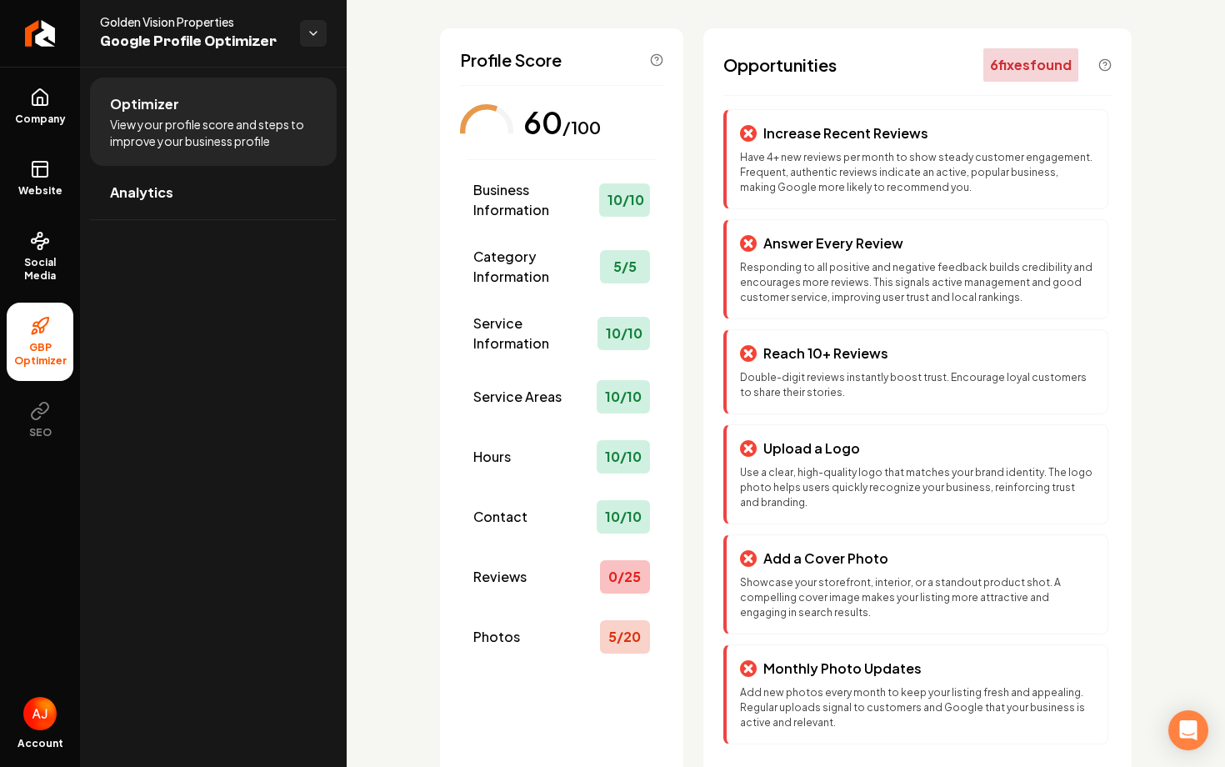
scroll to position [83, 0]
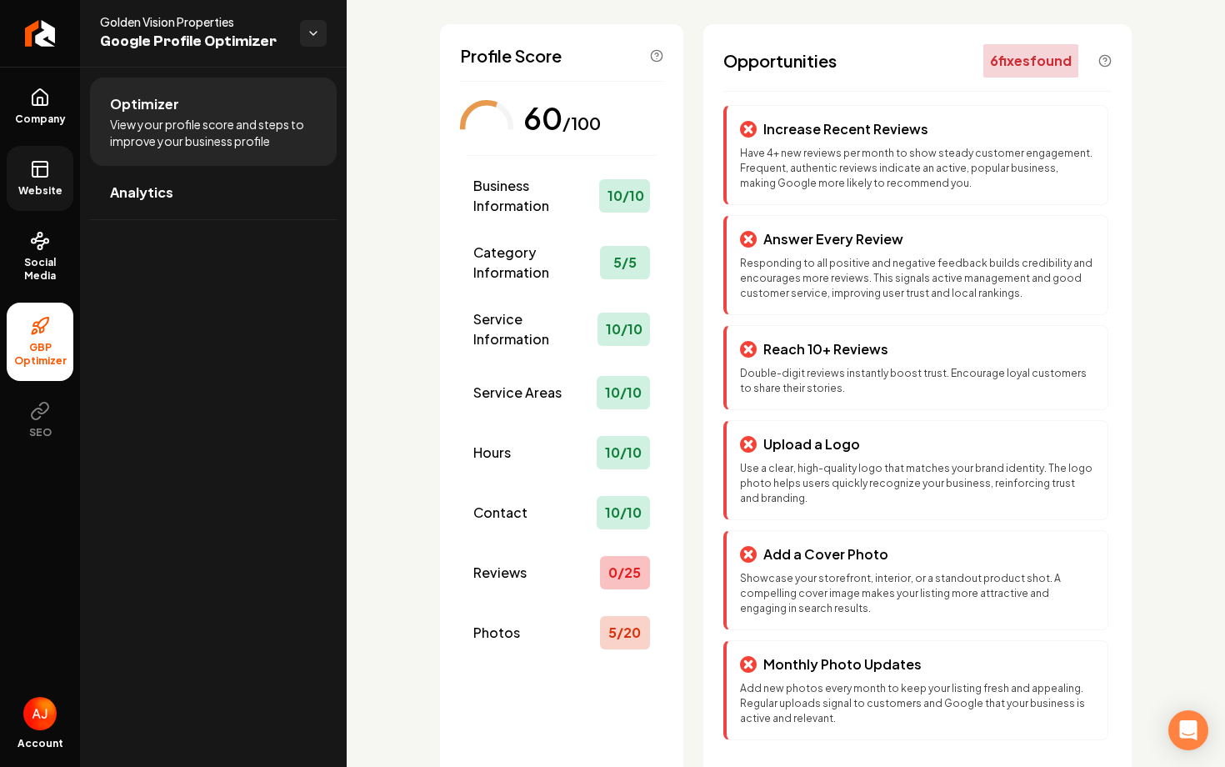
click at [30, 162] on icon at bounding box center [40, 169] width 20 height 20
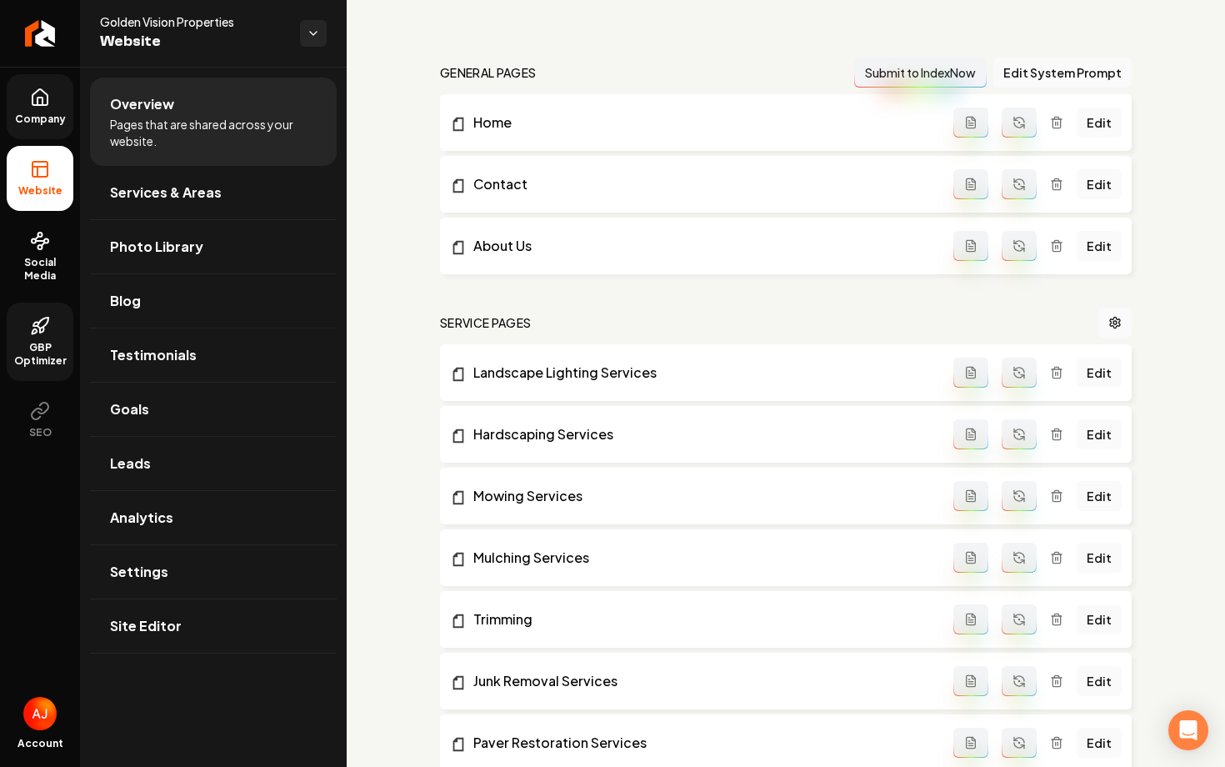
click at [35, 99] on icon at bounding box center [40, 98] width 20 height 20
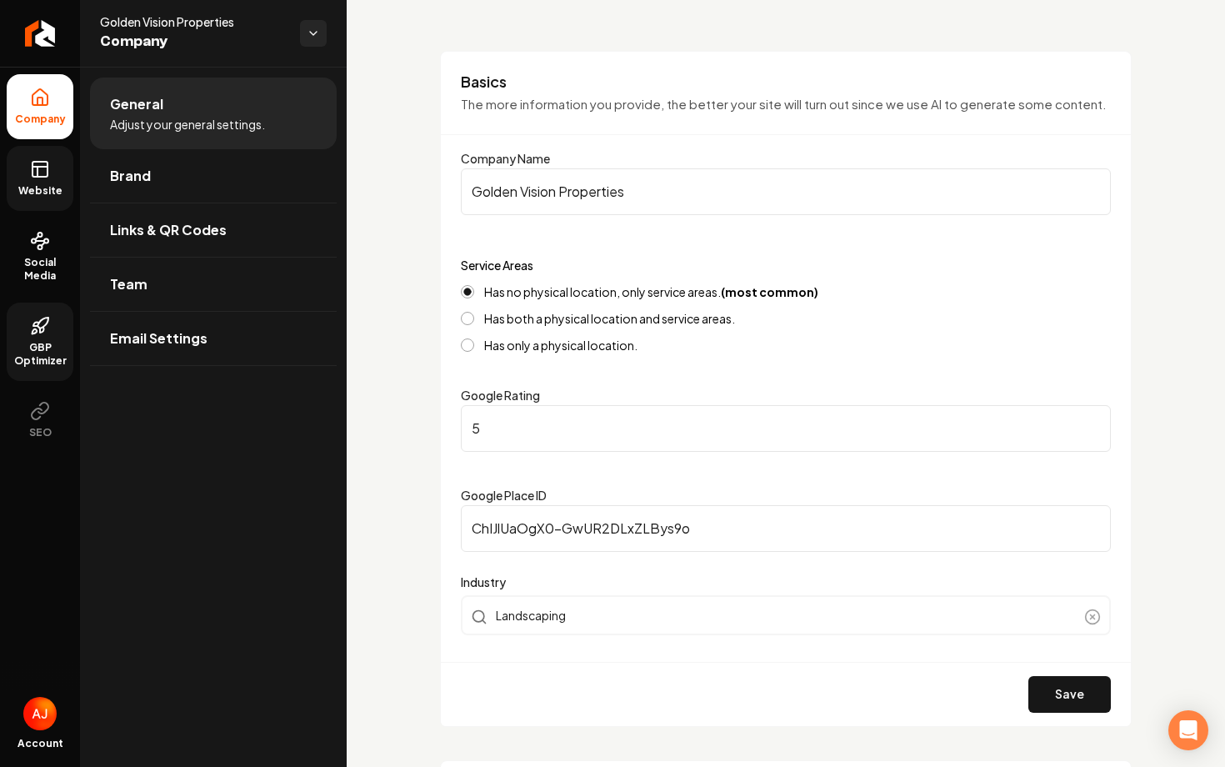
click at [25, 166] on link "Website" at bounding box center [40, 178] width 67 height 65
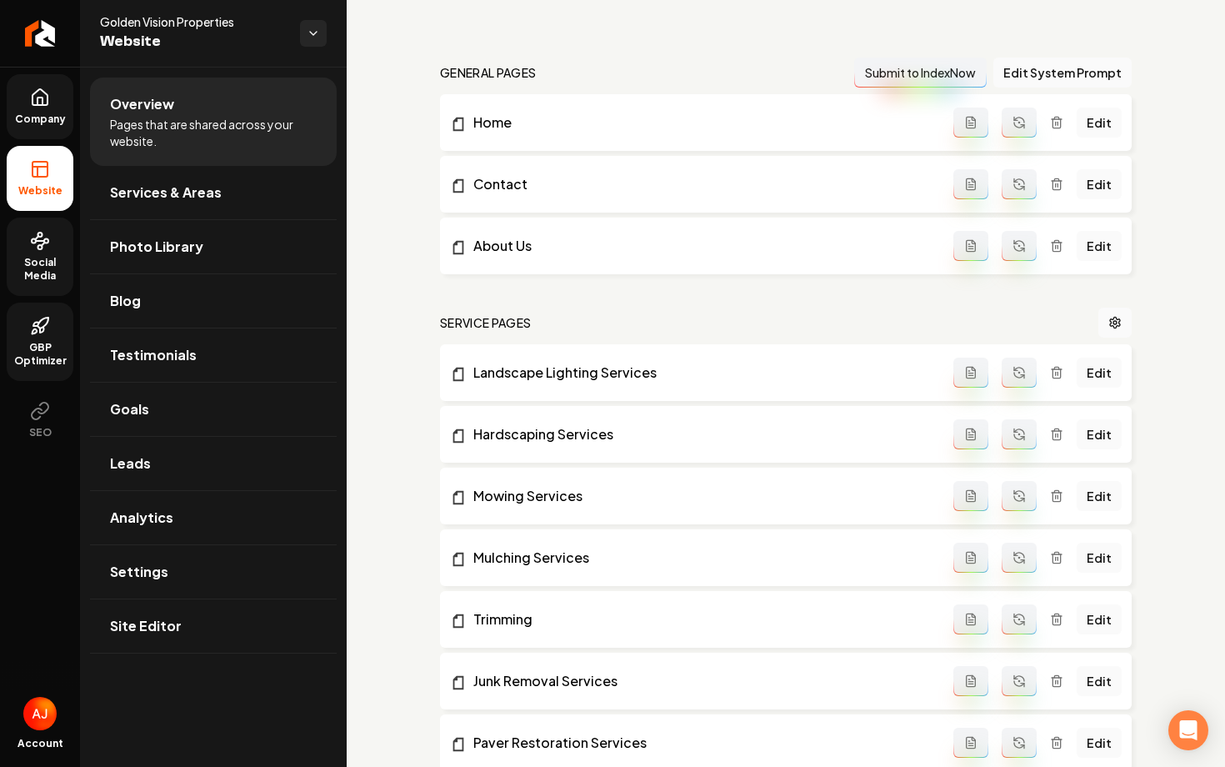
click at [47, 247] on icon at bounding box center [40, 241] width 20 height 20
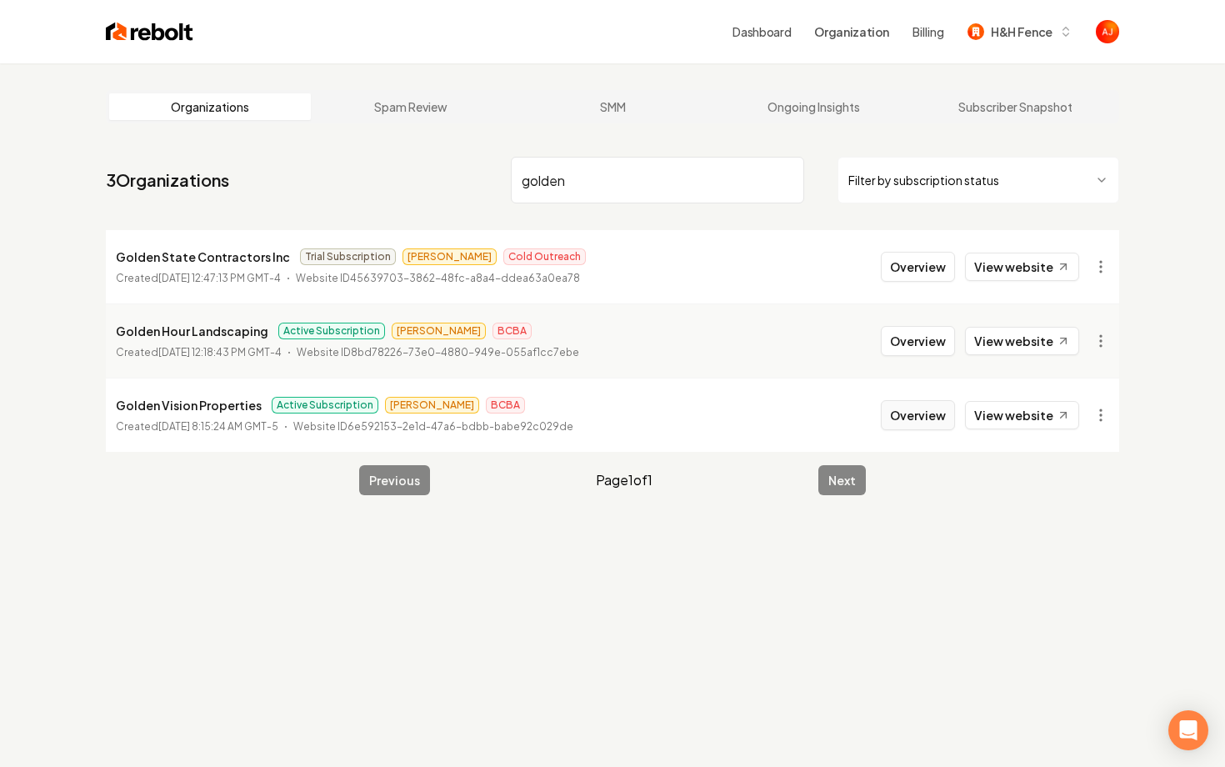
type input "golden"
click at [896, 424] on button "Overview" at bounding box center [918, 415] width 74 height 30
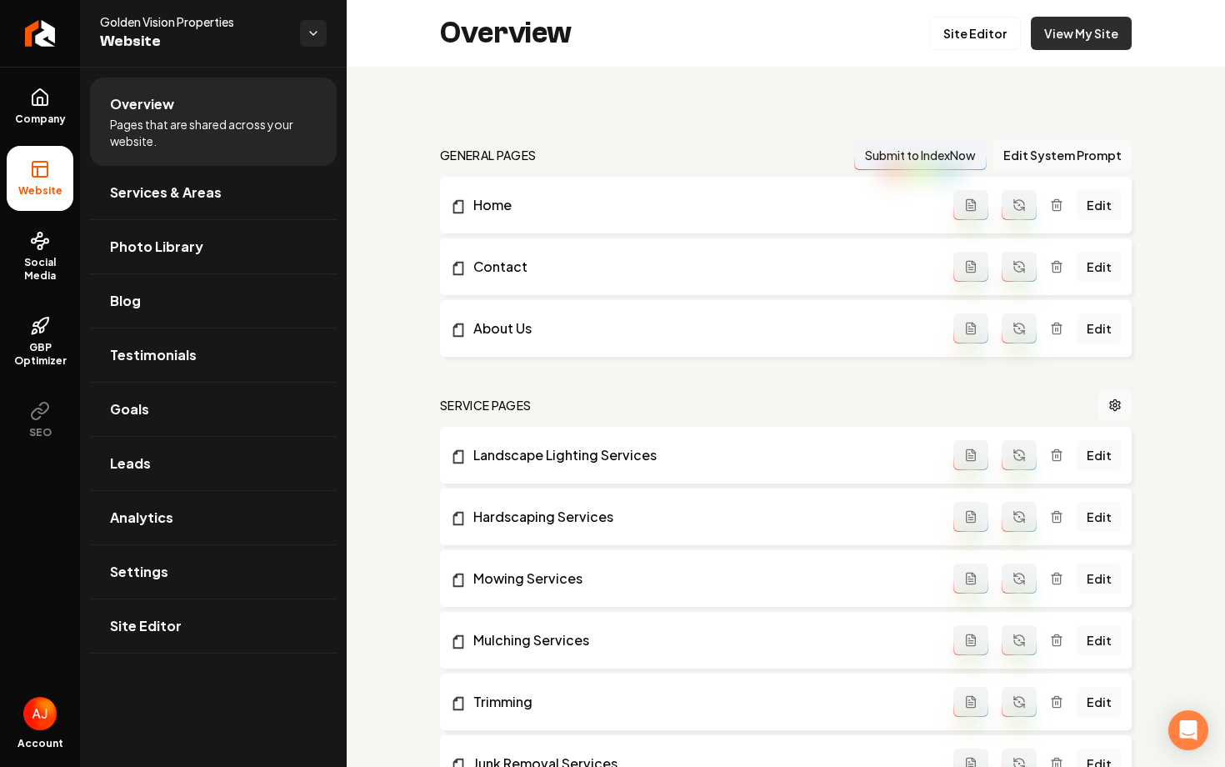
click at [1063, 45] on link "View My Site" at bounding box center [1081, 33] width 101 height 33
click at [194, 463] on link "Leads" at bounding box center [213, 463] width 247 height 53
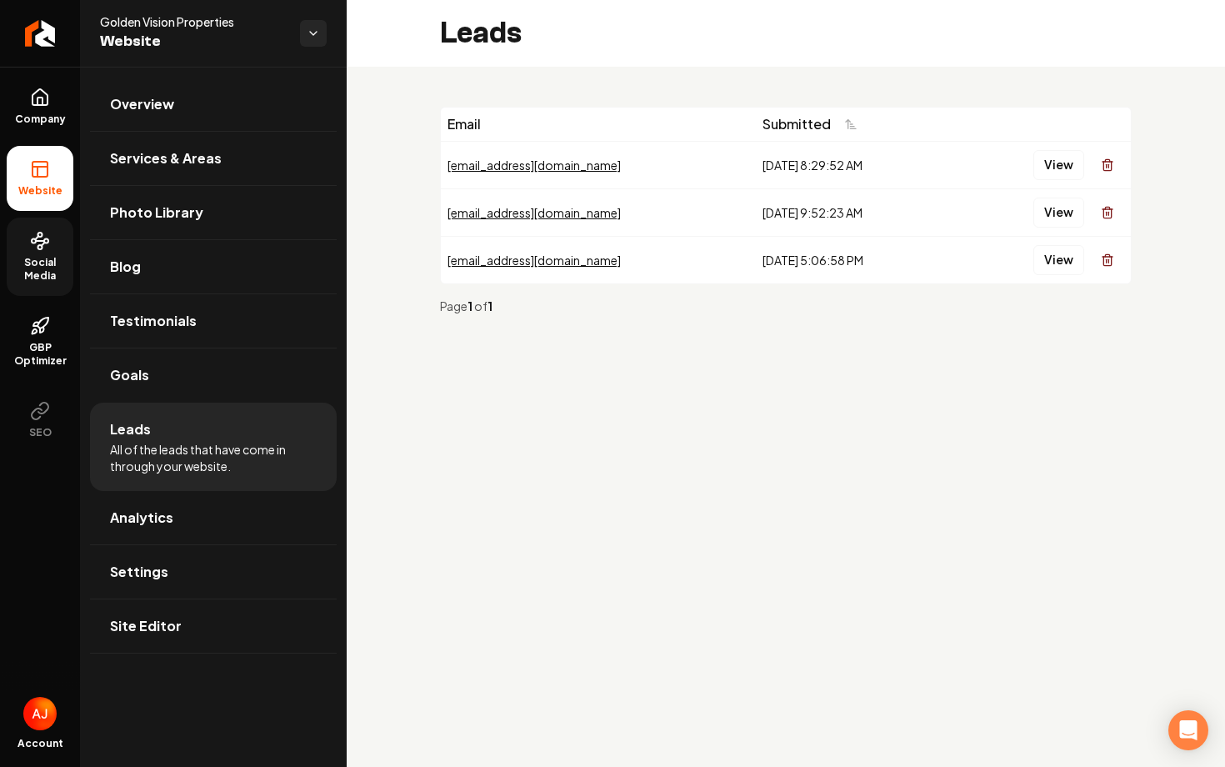
click at [28, 268] on span "Social Media" at bounding box center [40, 269] width 67 height 27
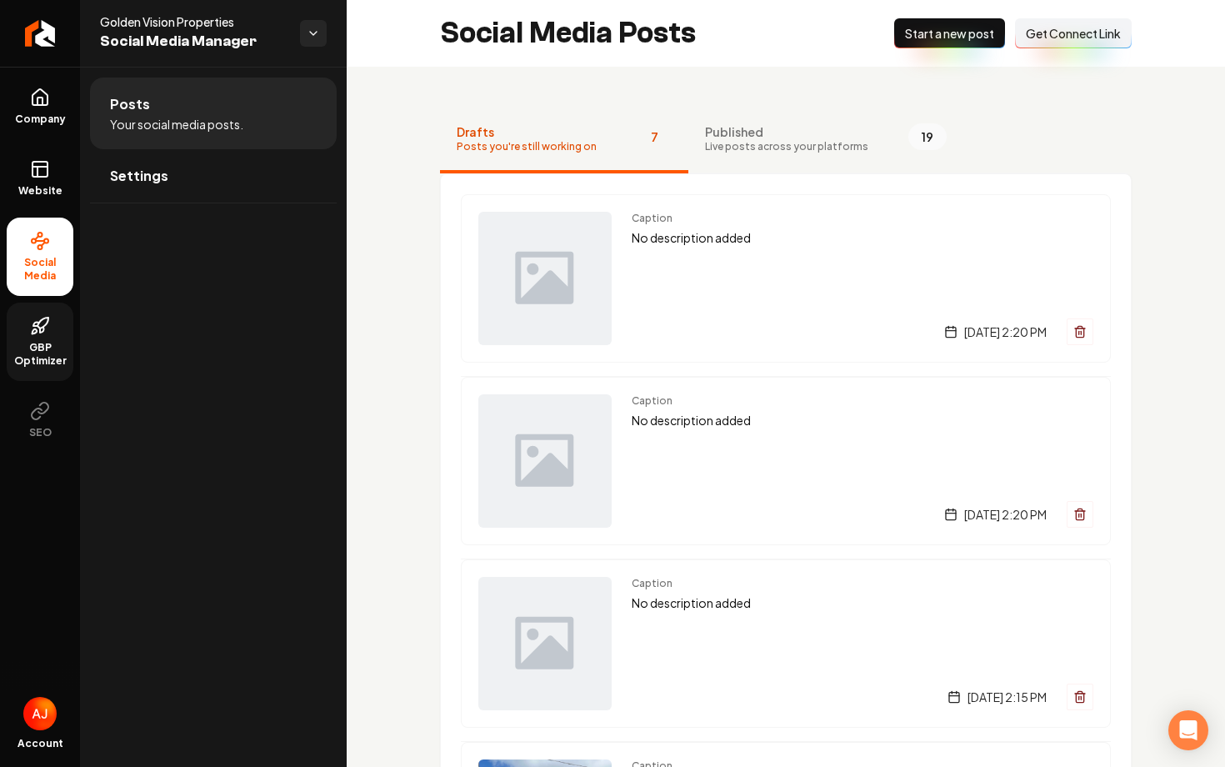
click at [44, 333] on icon at bounding box center [40, 326] width 20 height 20
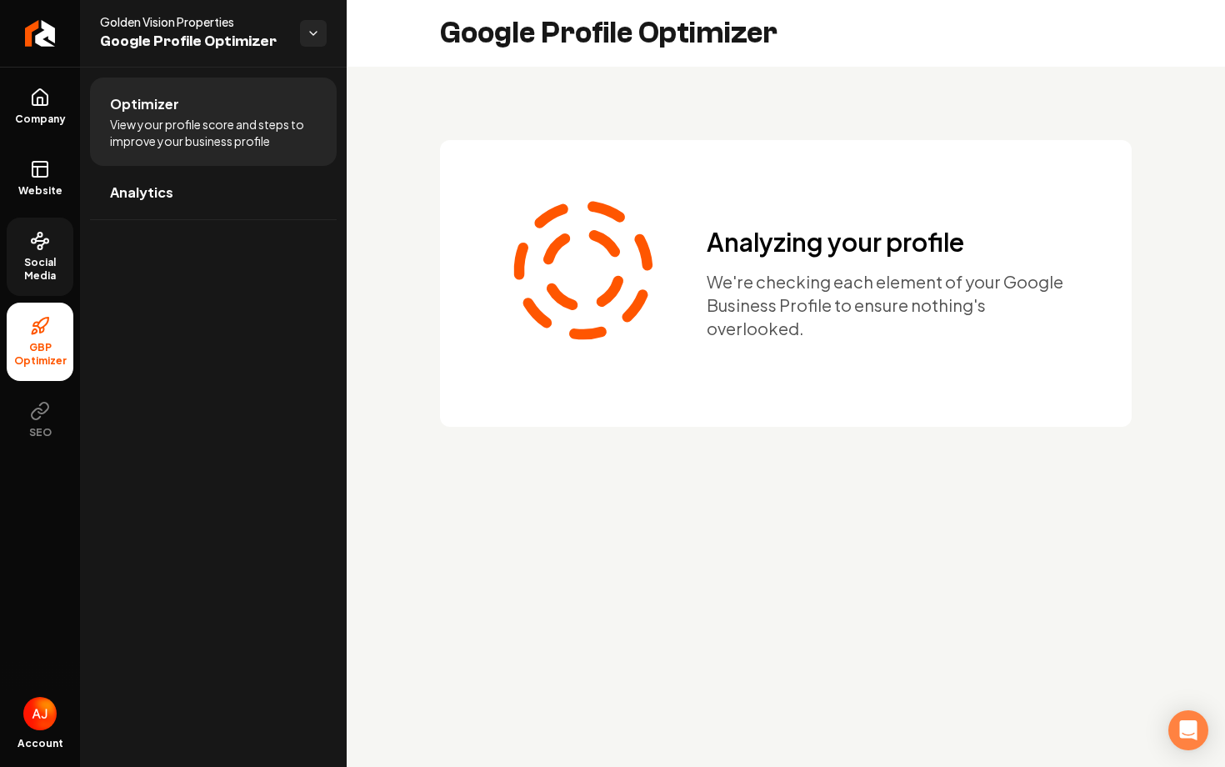
click at [38, 281] on span "Social Media" at bounding box center [40, 269] width 67 height 27
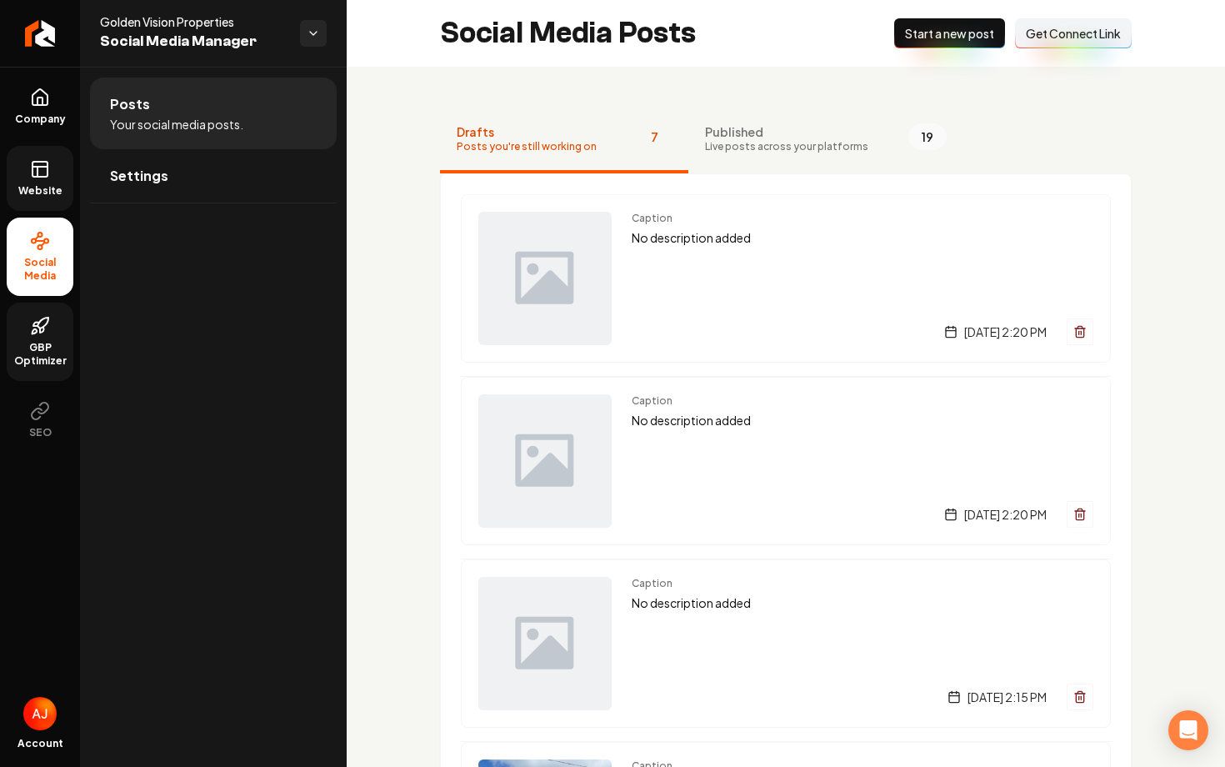
click at [40, 206] on link "Website" at bounding box center [40, 178] width 67 height 65
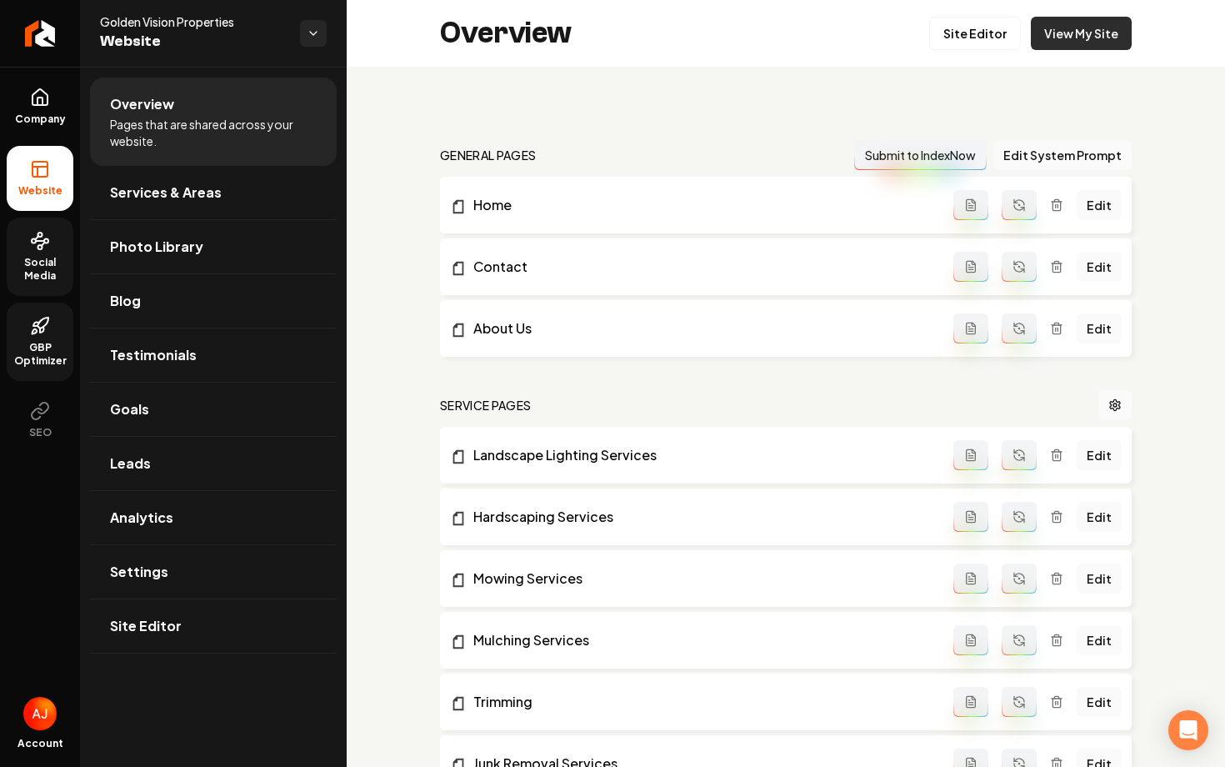
click at [1070, 32] on link "View My Site" at bounding box center [1081, 33] width 101 height 33
click at [1061, 49] on link "View My Site" at bounding box center [1081, 33] width 101 height 33
click at [48, 235] on icon at bounding box center [40, 241] width 20 height 20
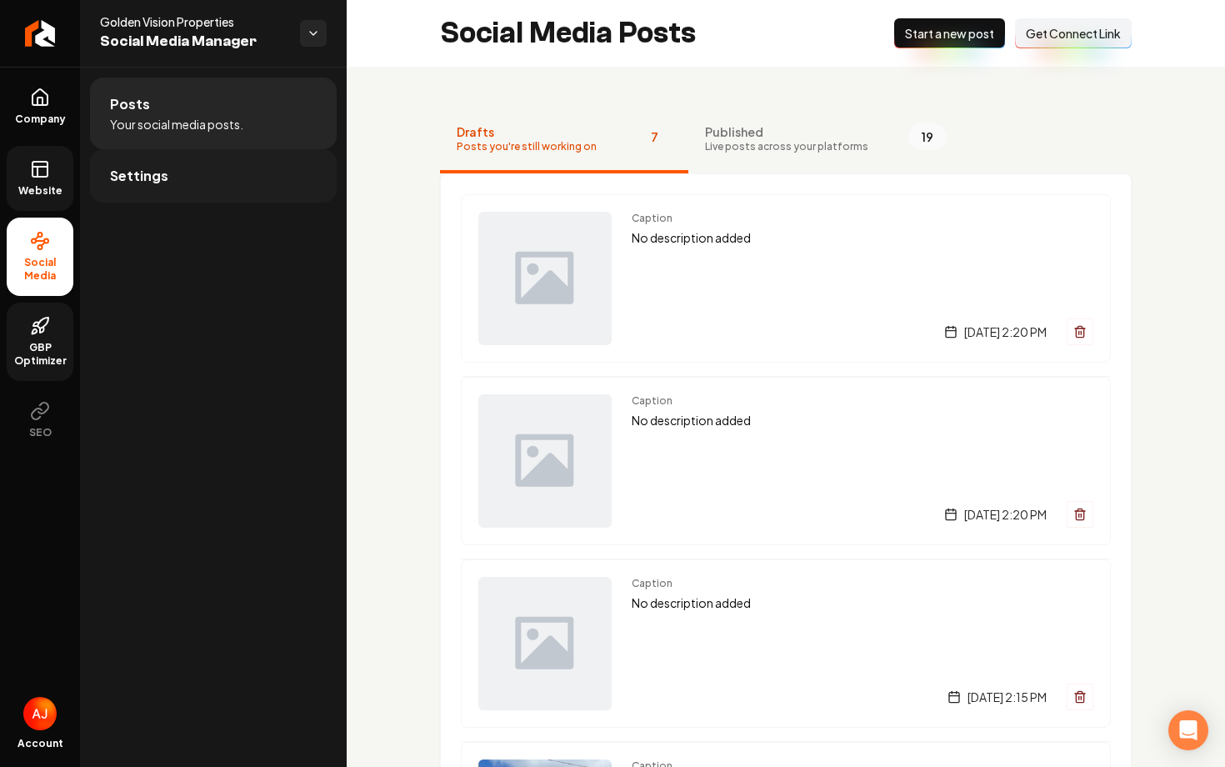
click at [153, 188] on link "Settings" at bounding box center [213, 175] width 247 height 53
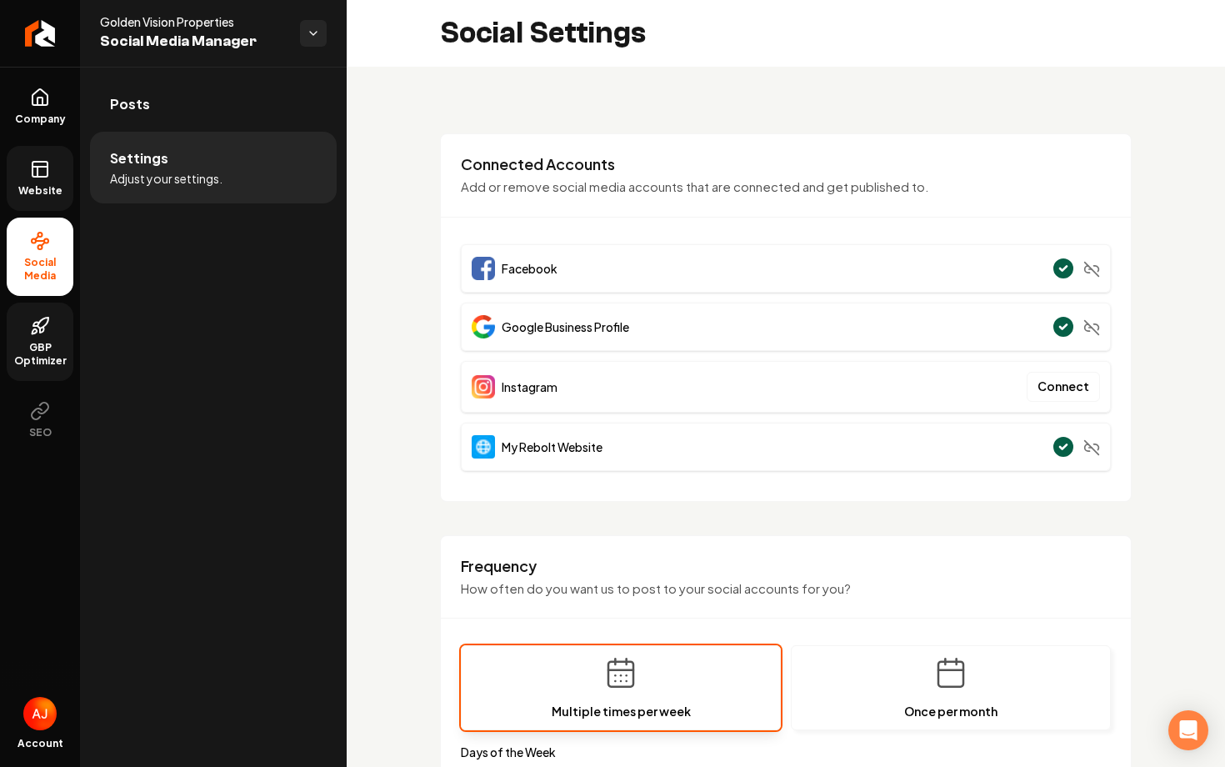
click at [44, 193] on span "Website" at bounding box center [41, 190] width 58 height 13
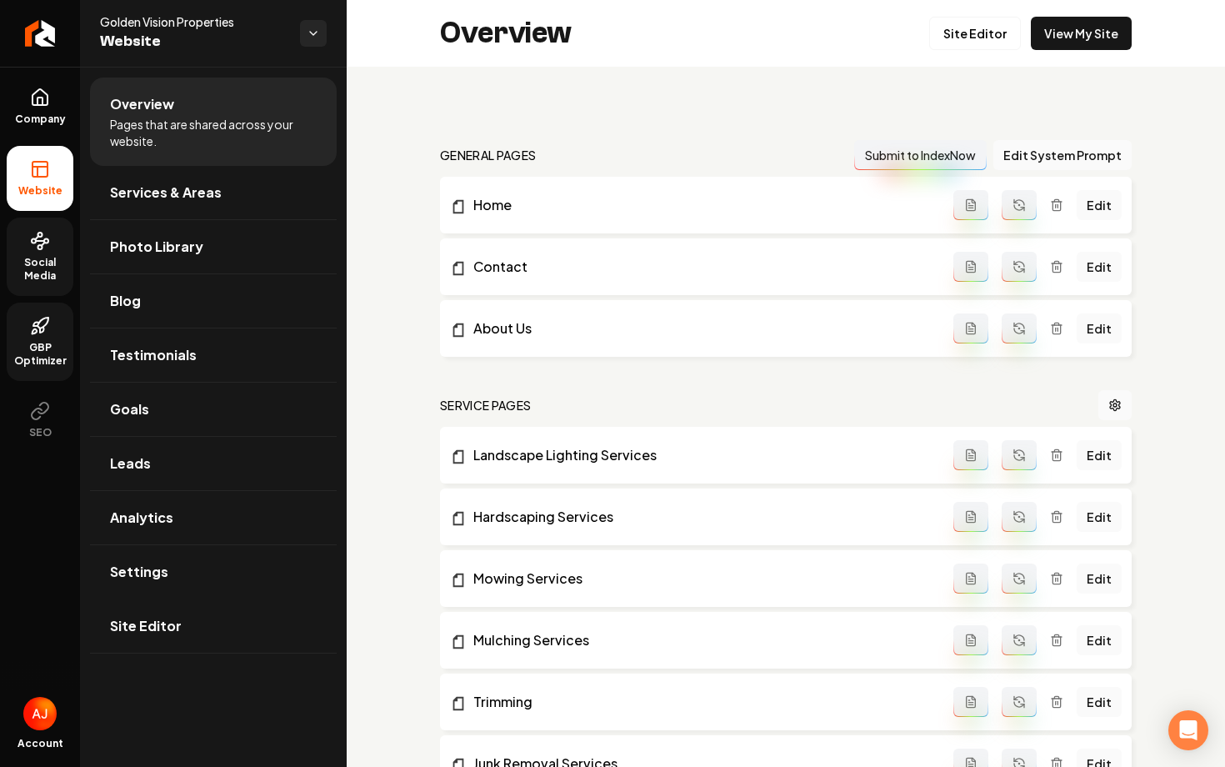
click at [30, 263] on span "Social Media" at bounding box center [40, 269] width 67 height 27
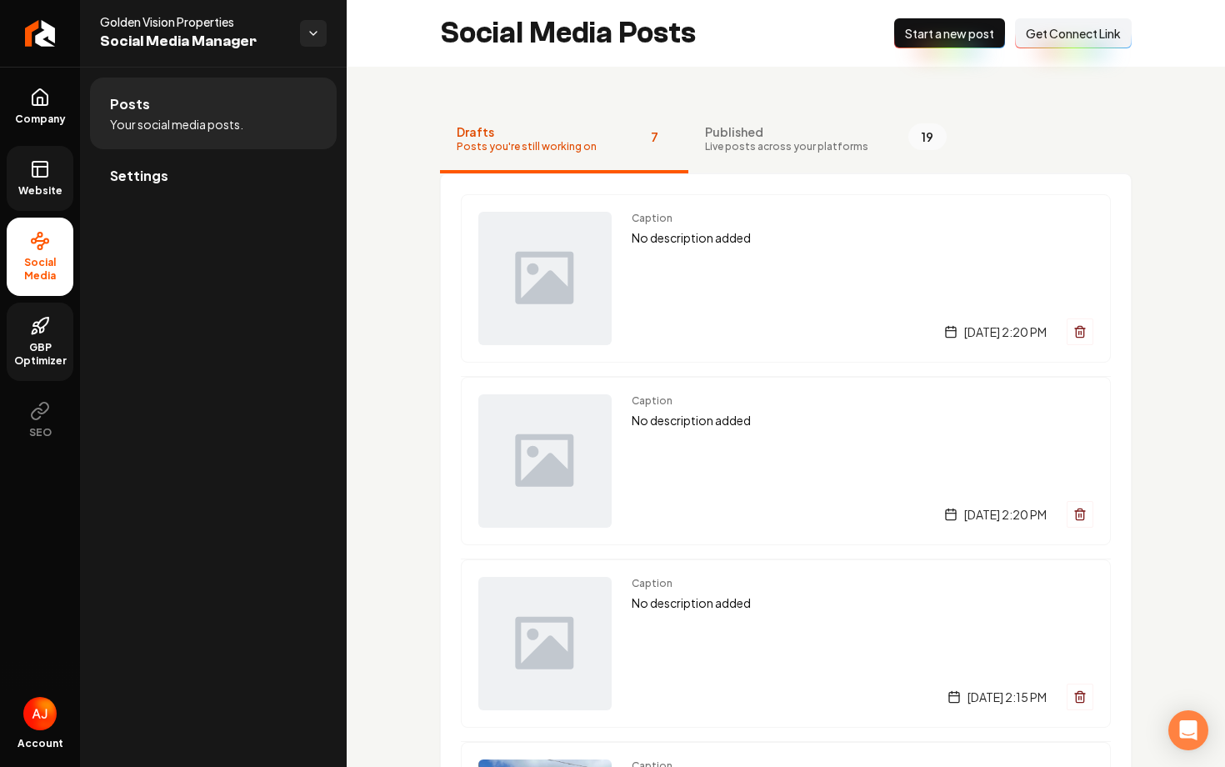
click at [40, 346] on span "GBP Optimizer" at bounding box center [40, 354] width 67 height 27
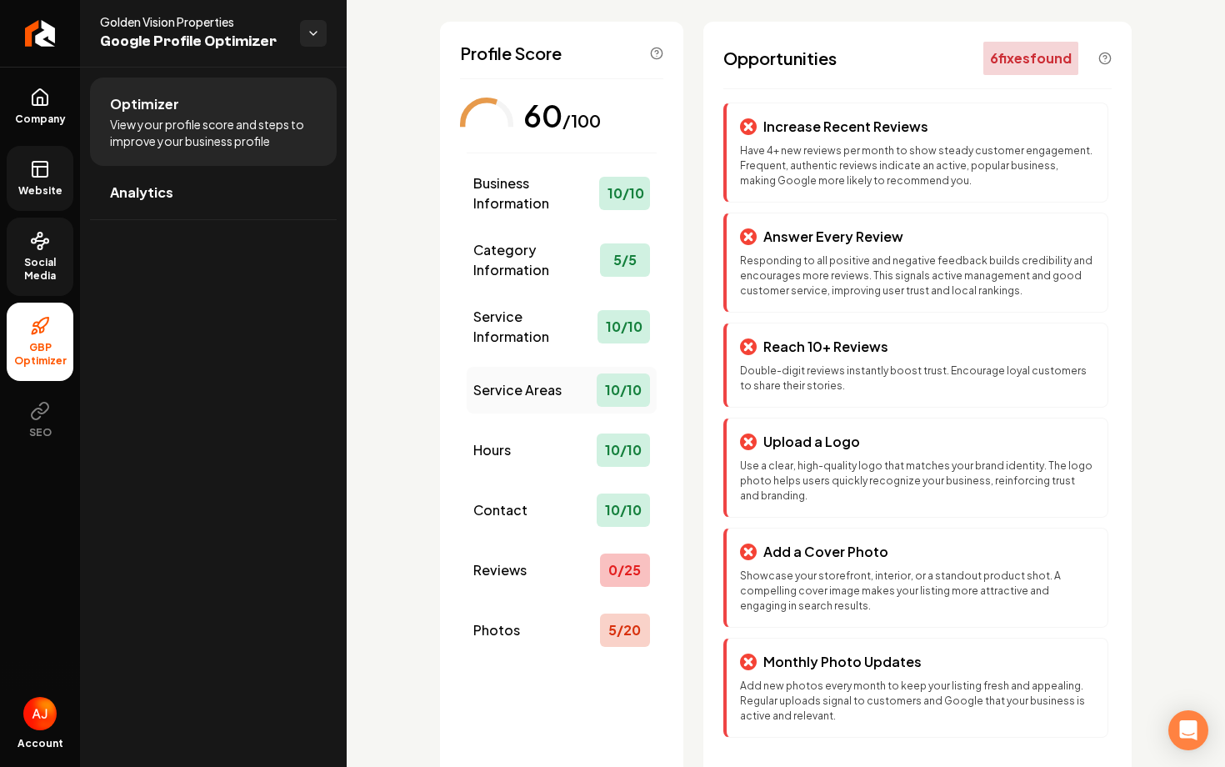
scroll to position [111, 0]
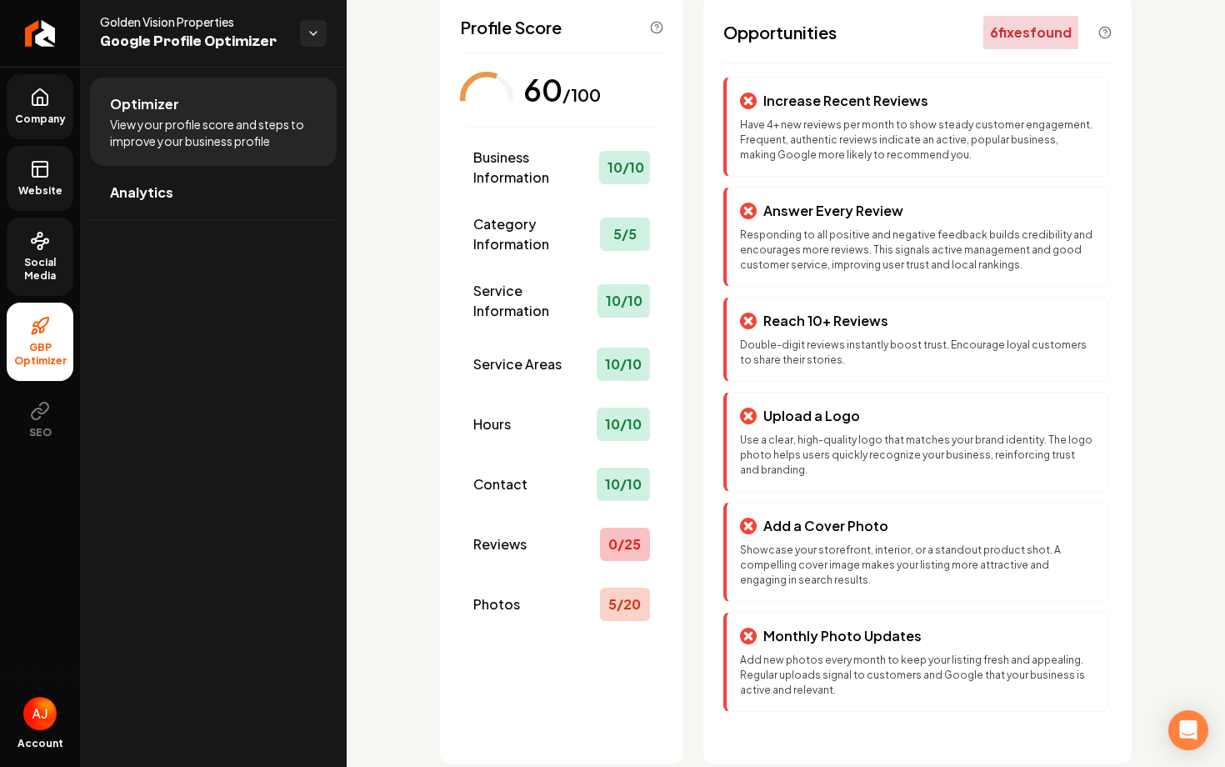
click at [40, 118] on span "Company" at bounding box center [40, 119] width 64 height 13
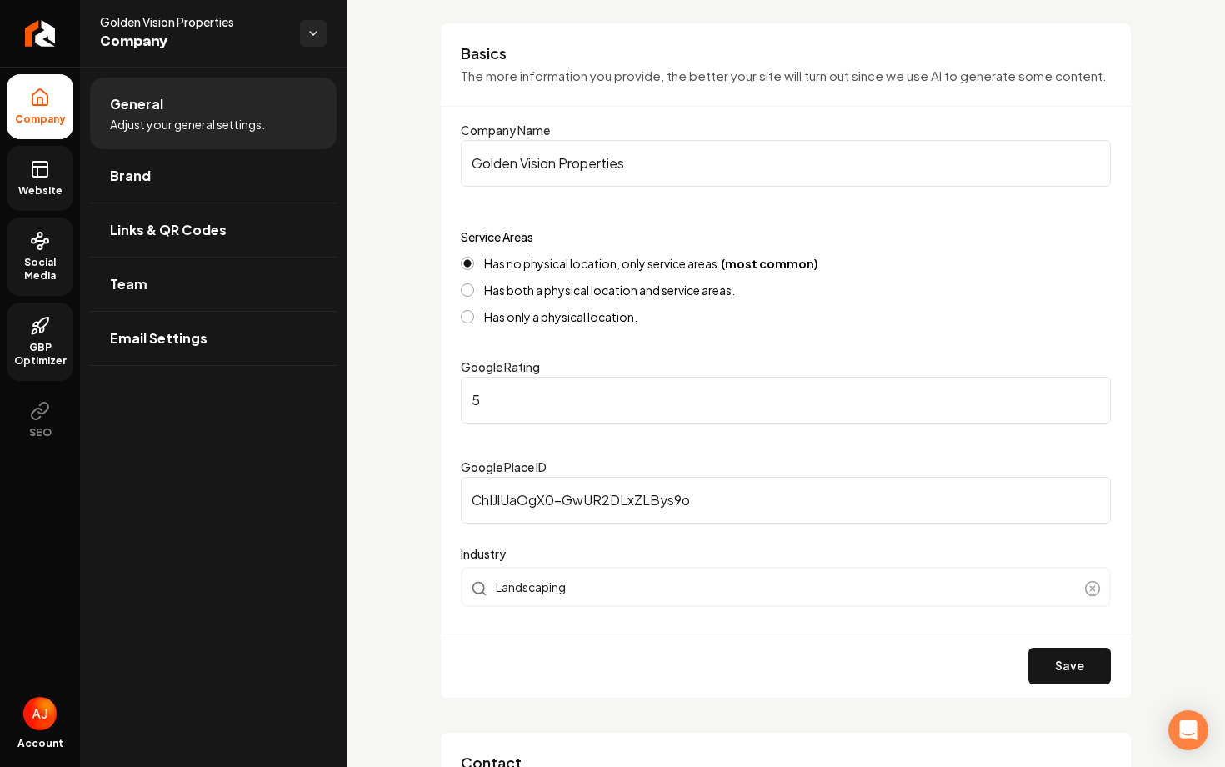
click at [29, 201] on link "Website" at bounding box center [40, 178] width 67 height 65
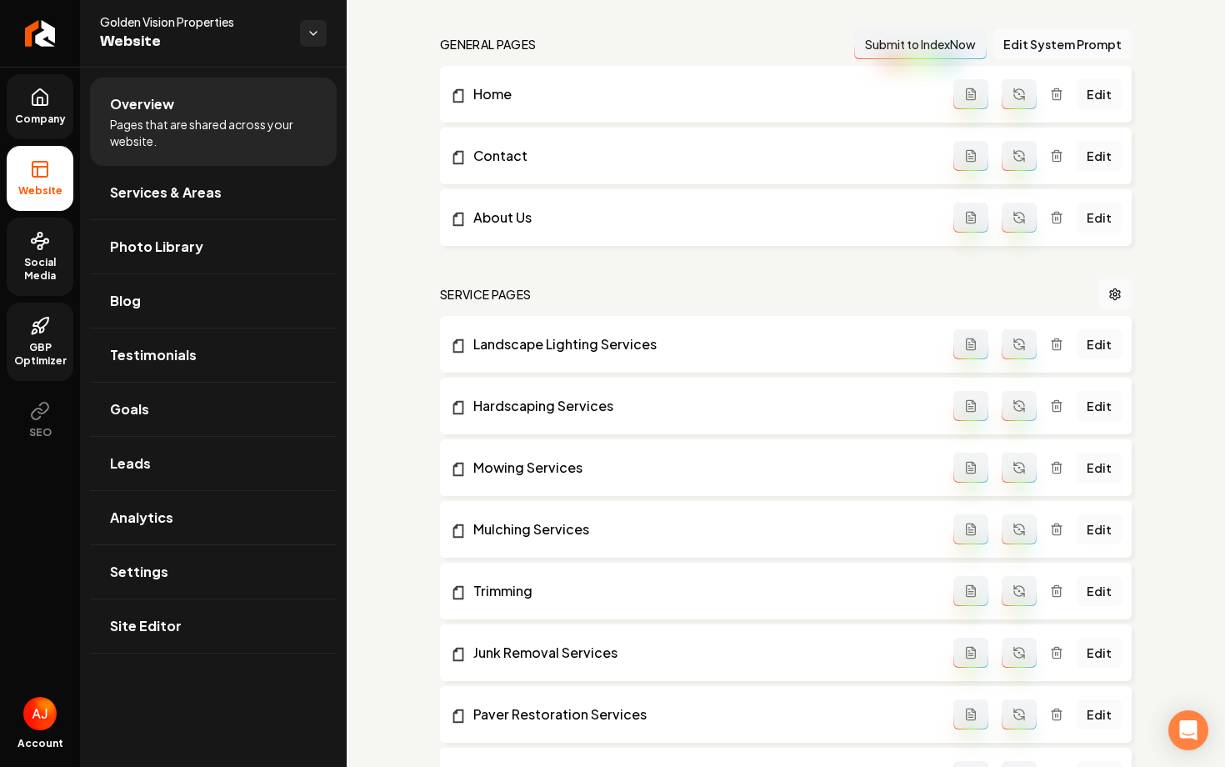
click at [38, 337] on link "GBP Optimizer" at bounding box center [40, 342] width 67 height 78
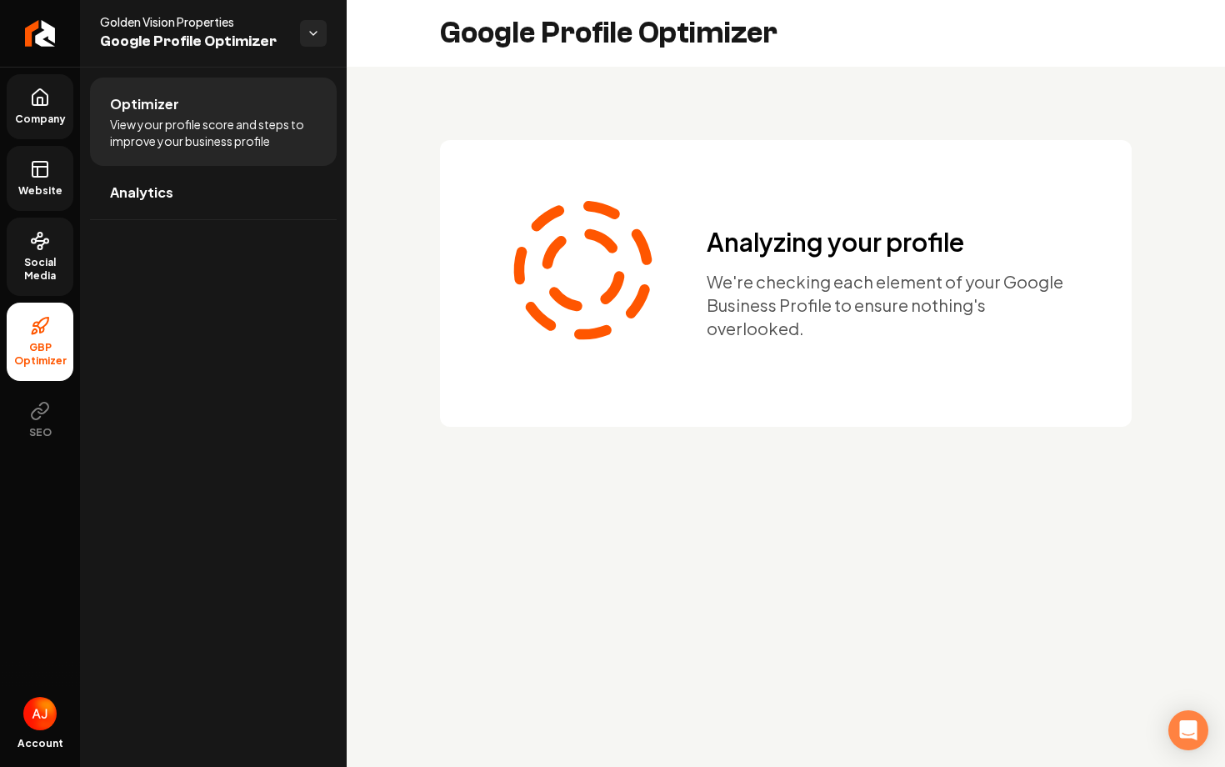
click at [44, 117] on span "Company" at bounding box center [40, 119] width 64 height 13
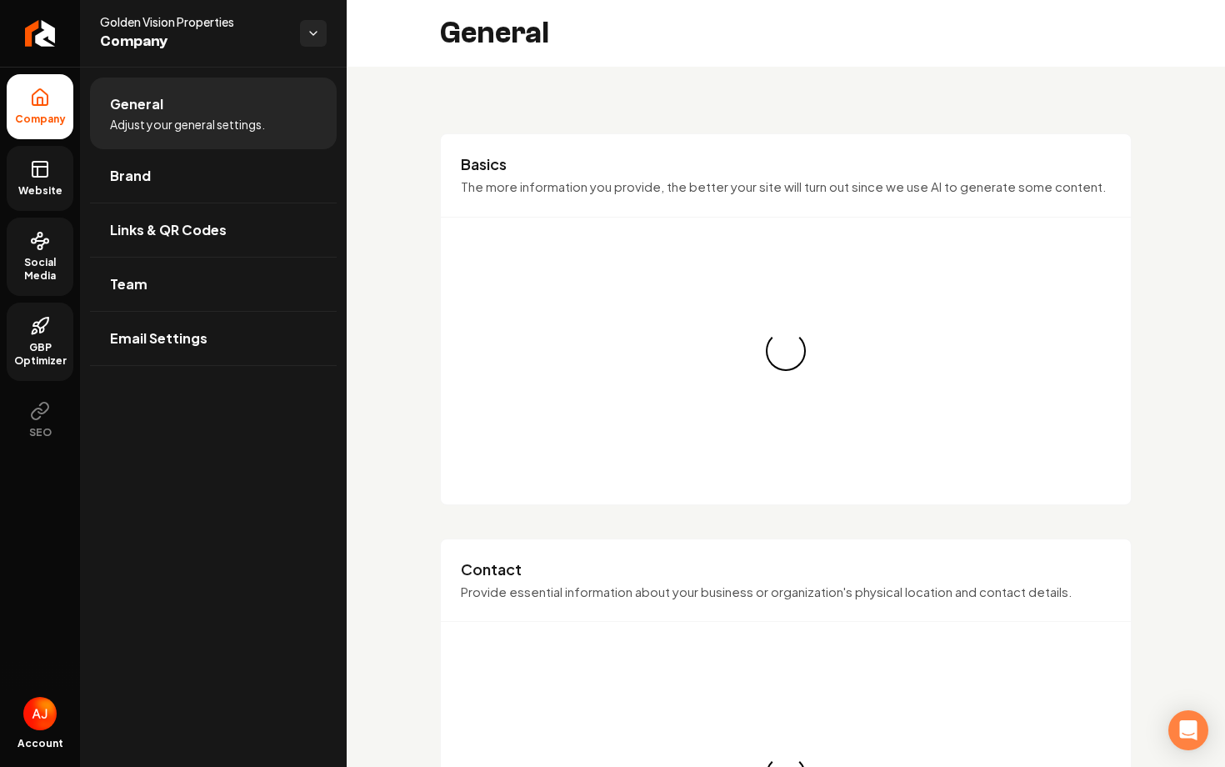
click at [44, 154] on link "Website" at bounding box center [40, 178] width 67 height 65
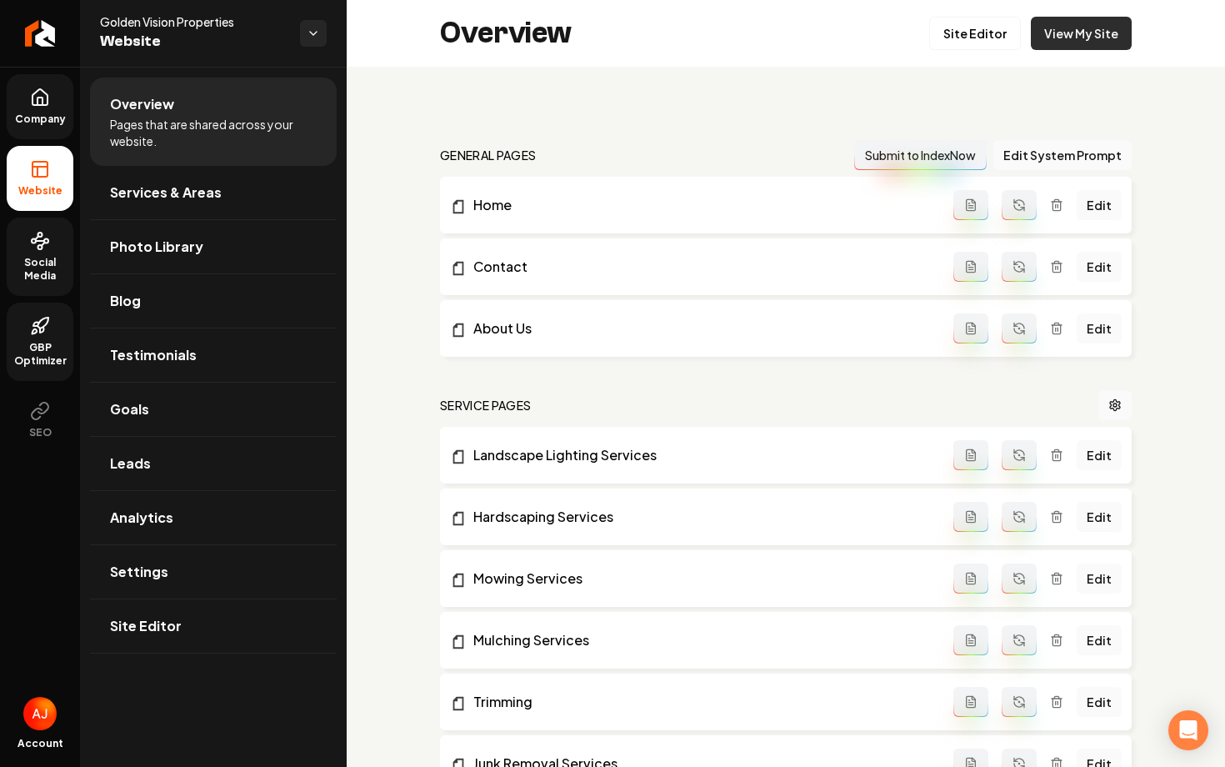
click at [1045, 25] on link "View My Site" at bounding box center [1081, 33] width 101 height 33
click at [40, 238] on icon at bounding box center [40, 241] width 20 height 20
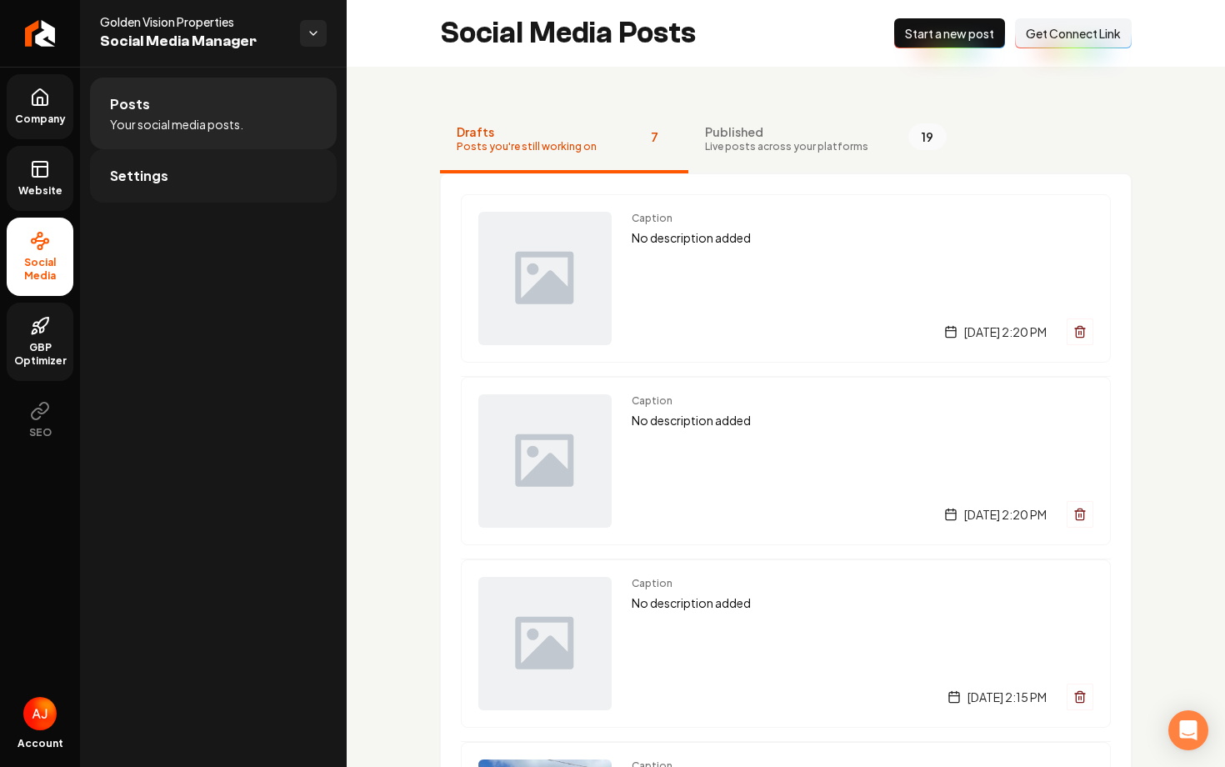
click at [216, 181] on link "Settings" at bounding box center [213, 175] width 247 height 53
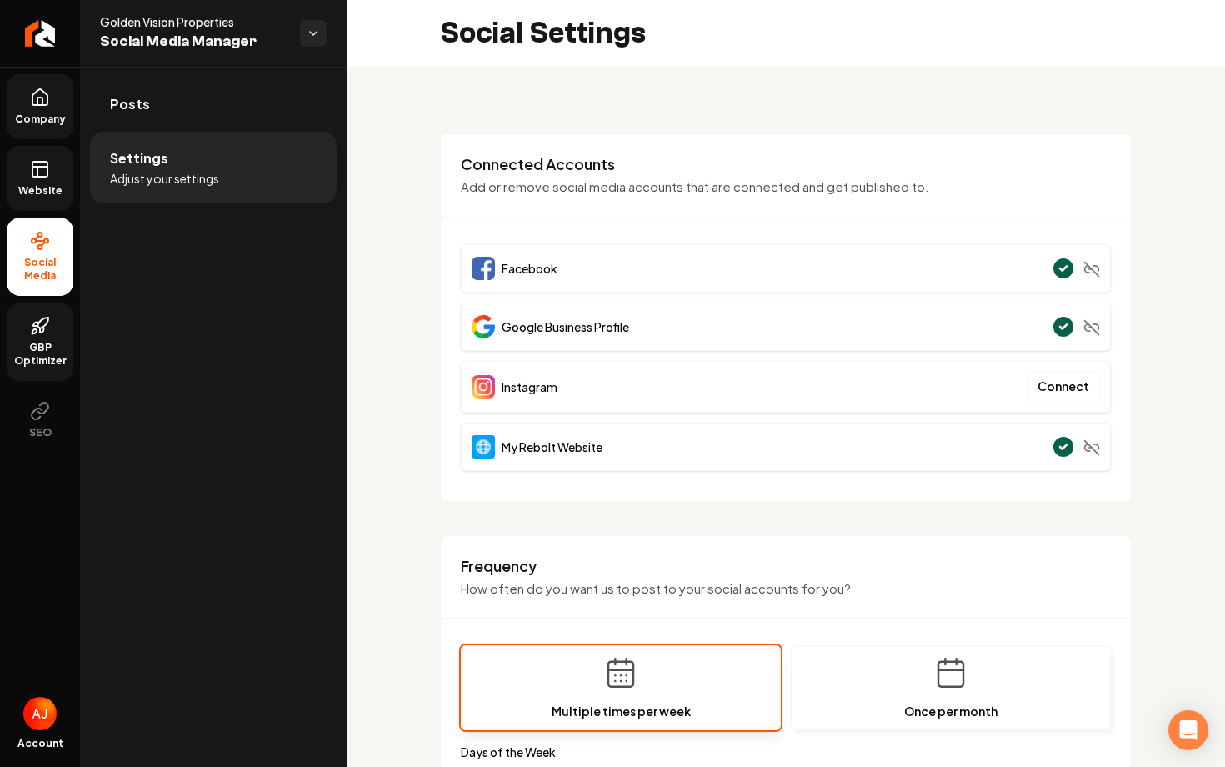
click at [29, 188] on span "Website" at bounding box center [41, 190] width 58 height 13
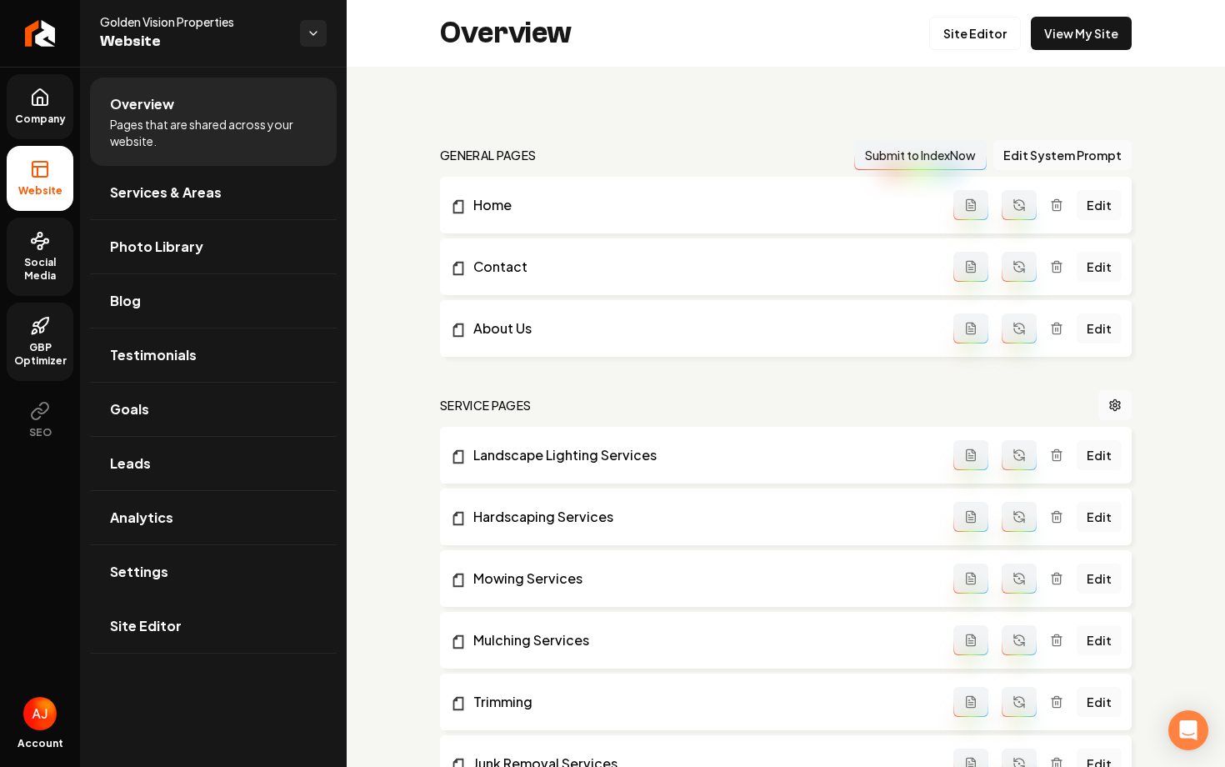
click at [35, 268] on span "Social Media" at bounding box center [40, 269] width 67 height 27
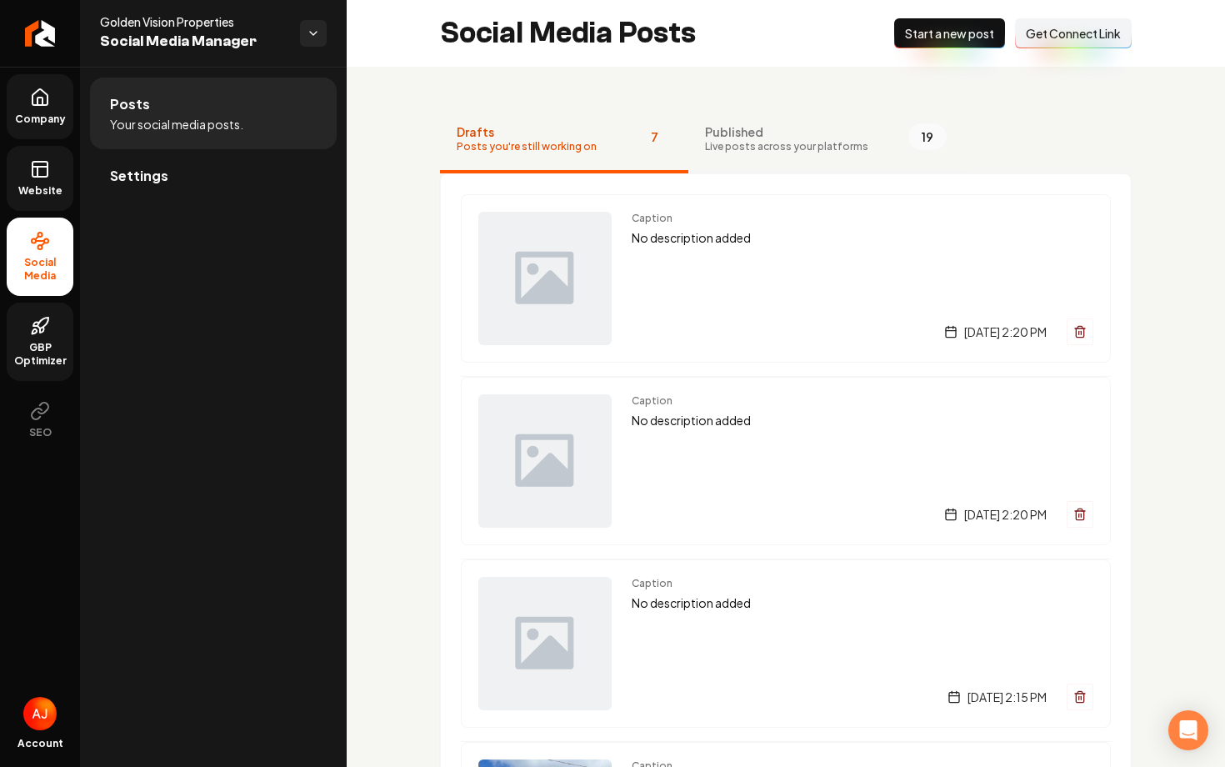
click at [811, 149] on span "Live posts across your platforms" at bounding box center [786, 146] width 163 height 13
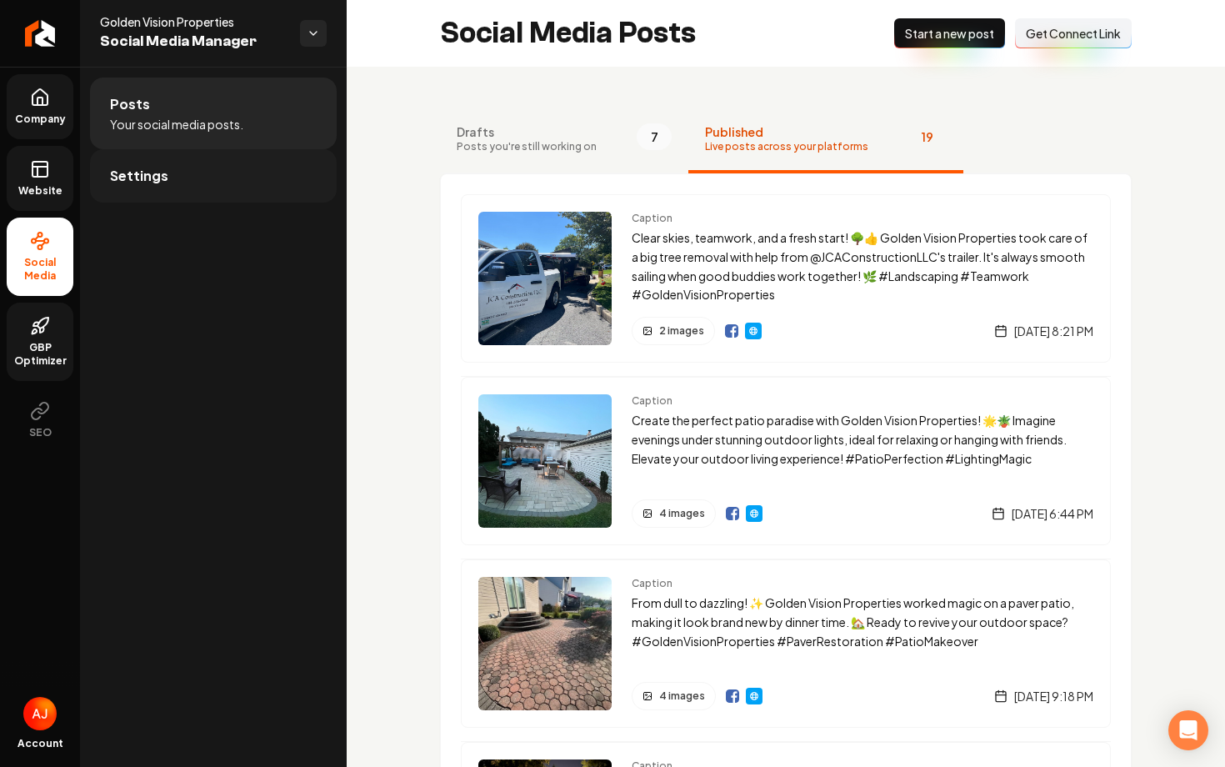
click at [185, 162] on link "Settings" at bounding box center [213, 175] width 247 height 53
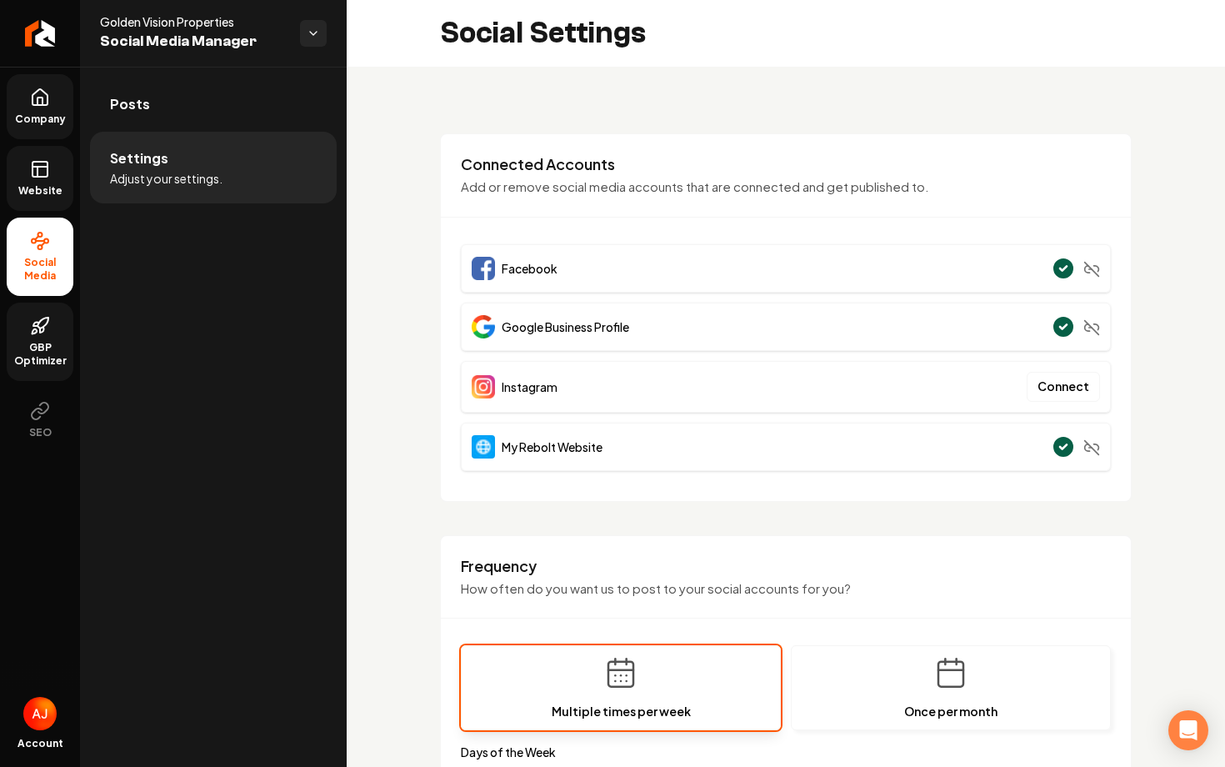
click at [45, 186] on span "Website" at bounding box center [41, 190] width 58 height 13
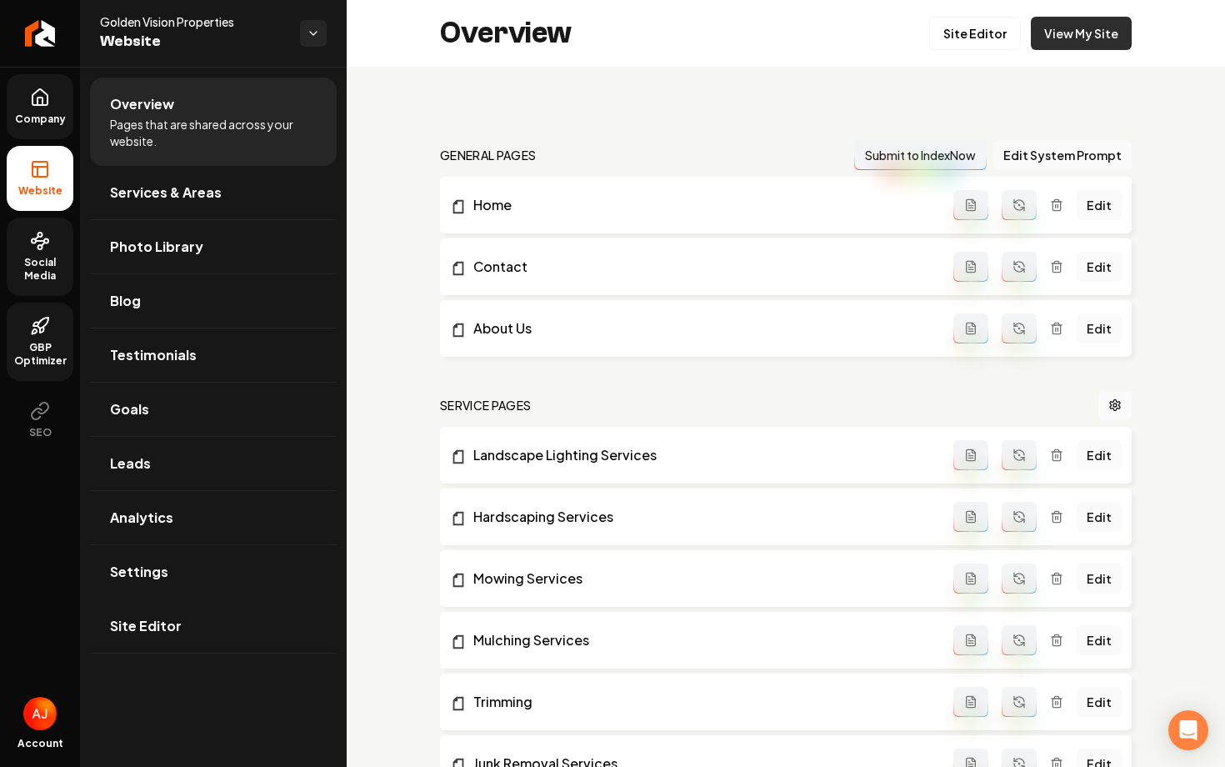
click at [1093, 28] on link "View My Site" at bounding box center [1081, 33] width 101 height 33
click at [168, 210] on link "Services & Areas" at bounding box center [213, 192] width 247 height 53
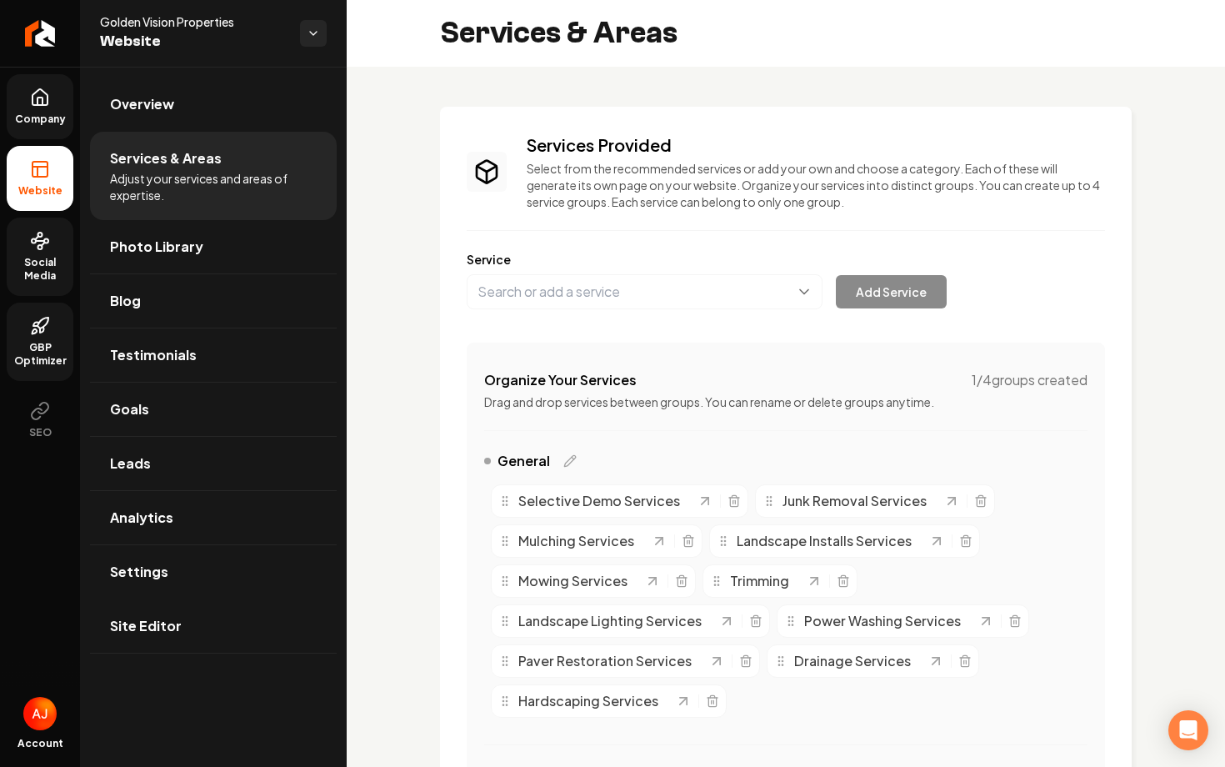
scroll to position [480, 0]
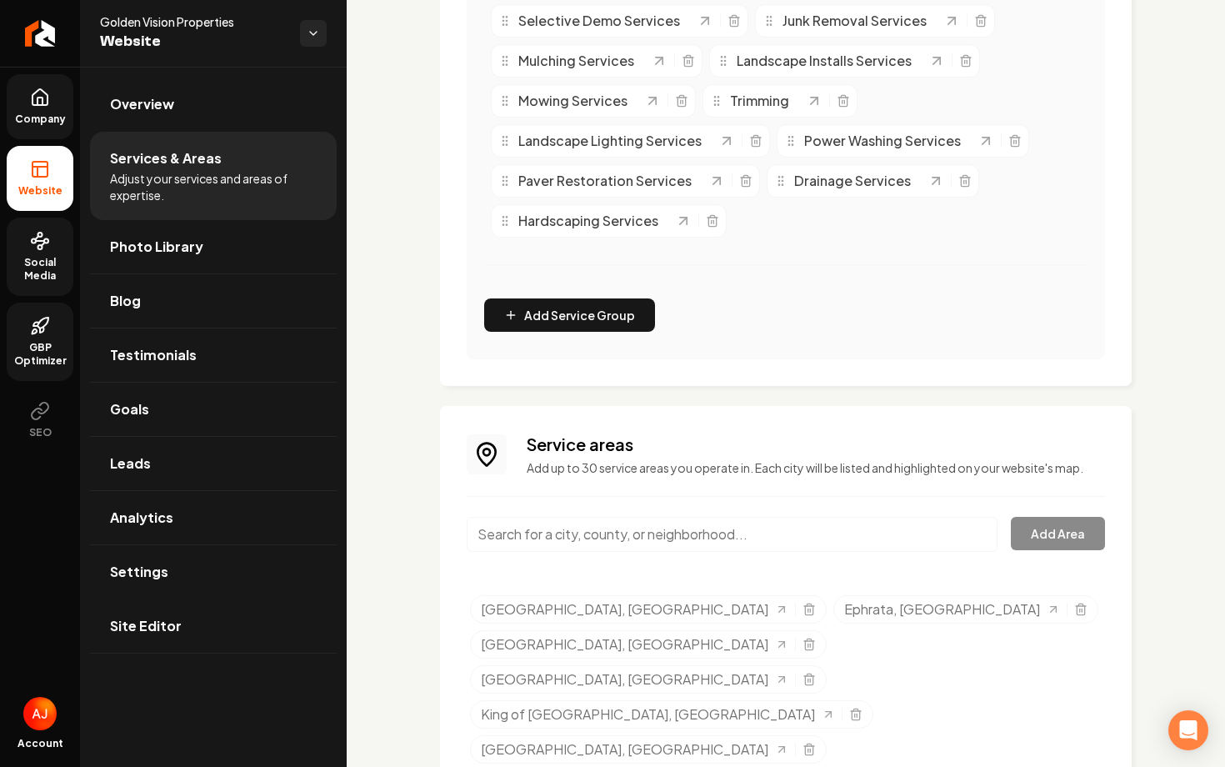
click at [566, 519] on input "Main content area" at bounding box center [732, 534] width 531 height 35
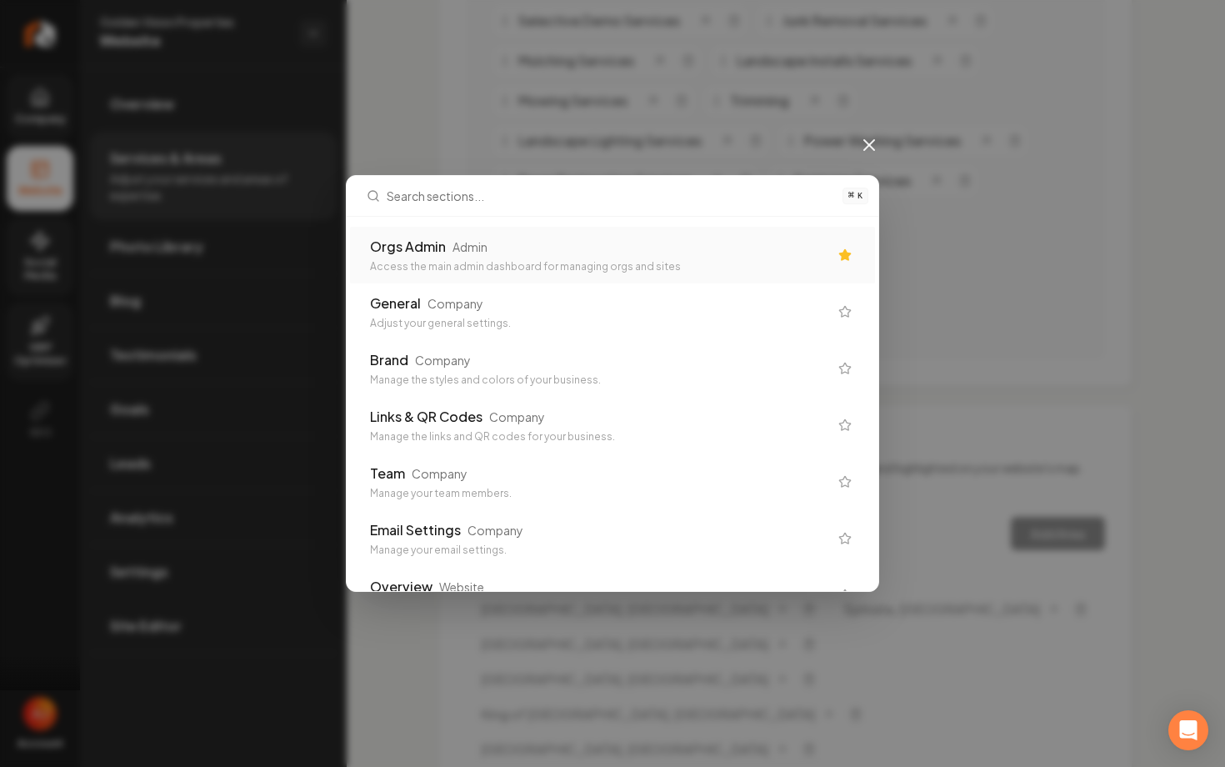
click at [506, 239] on div "Orgs Admin Admin" at bounding box center [599, 247] width 459 height 20
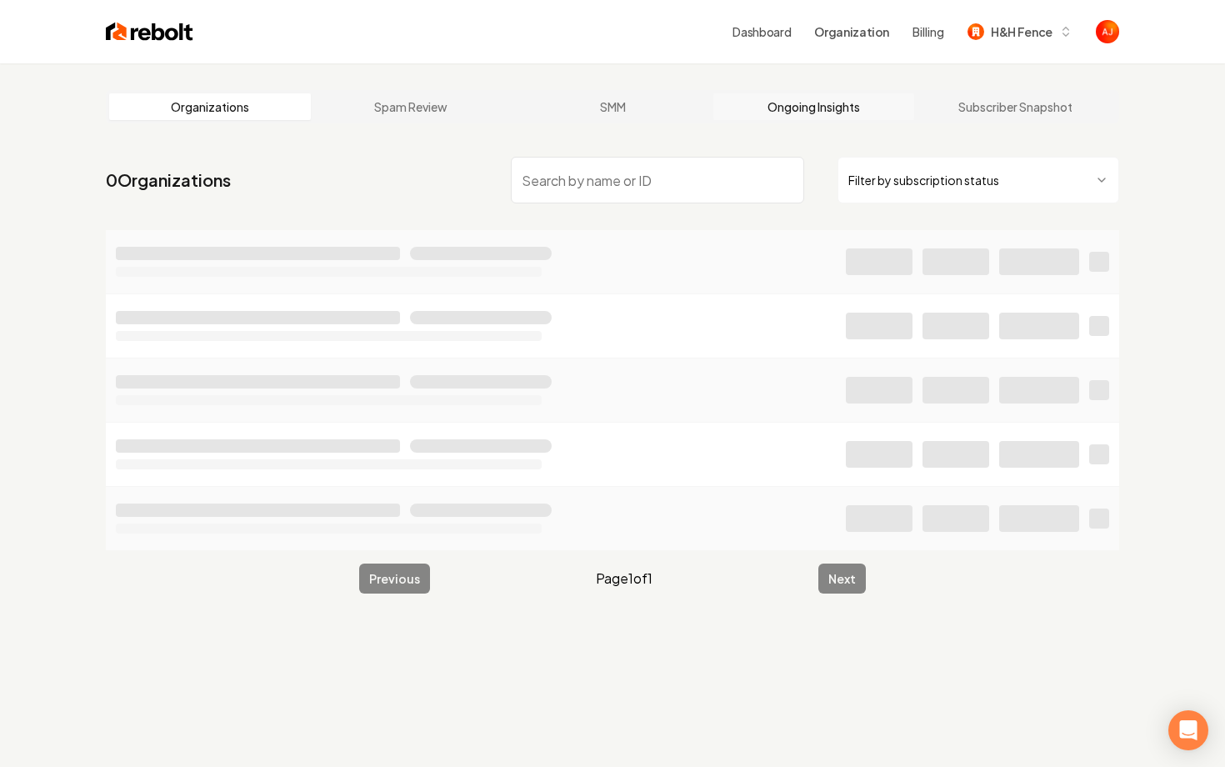
click at [814, 107] on link "Ongoing Insights" at bounding box center [815, 106] width 202 height 27
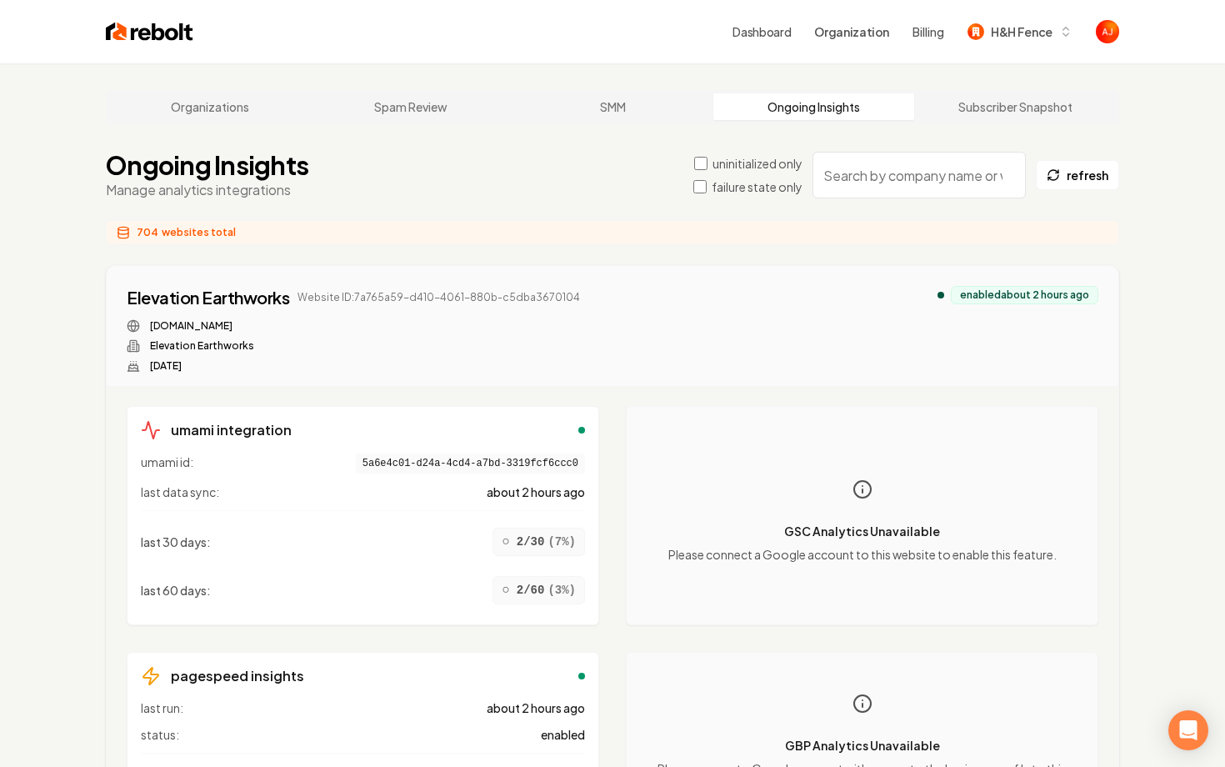
click at [865, 178] on input "search" at bounding box center [919, 175] width 213 height 47
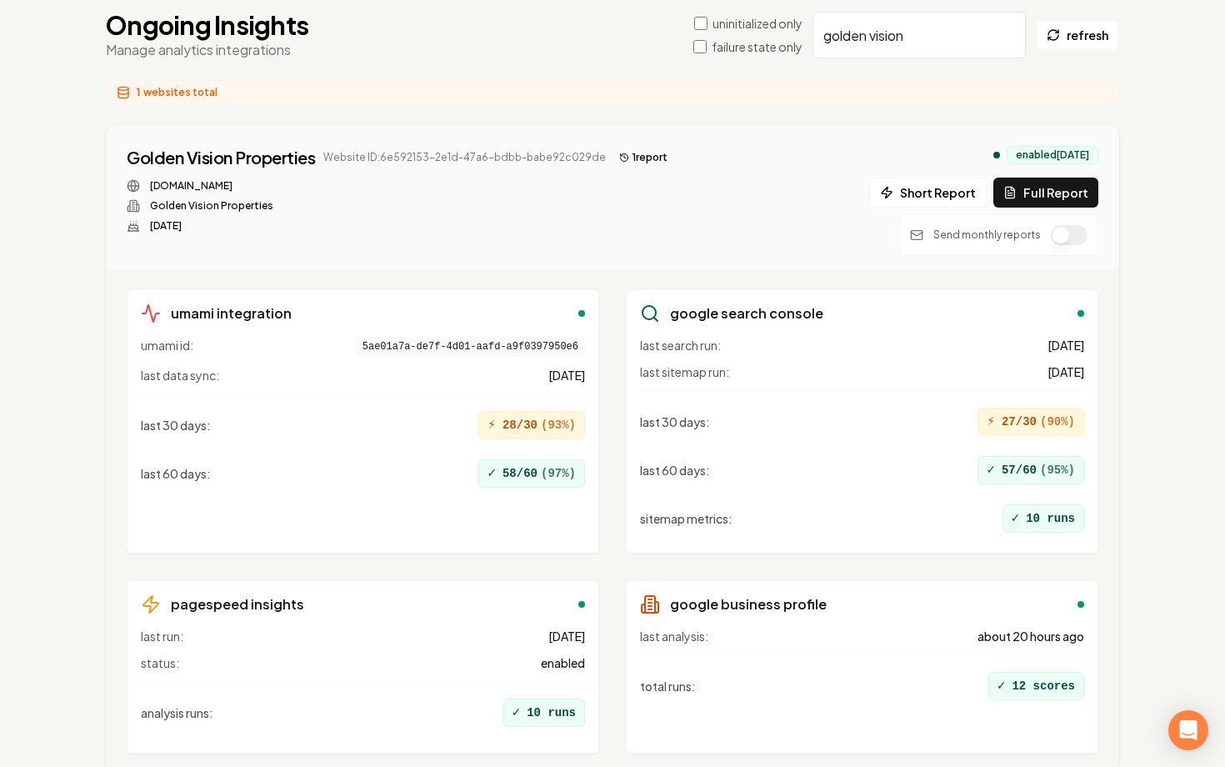
scroll to position [143, 0]
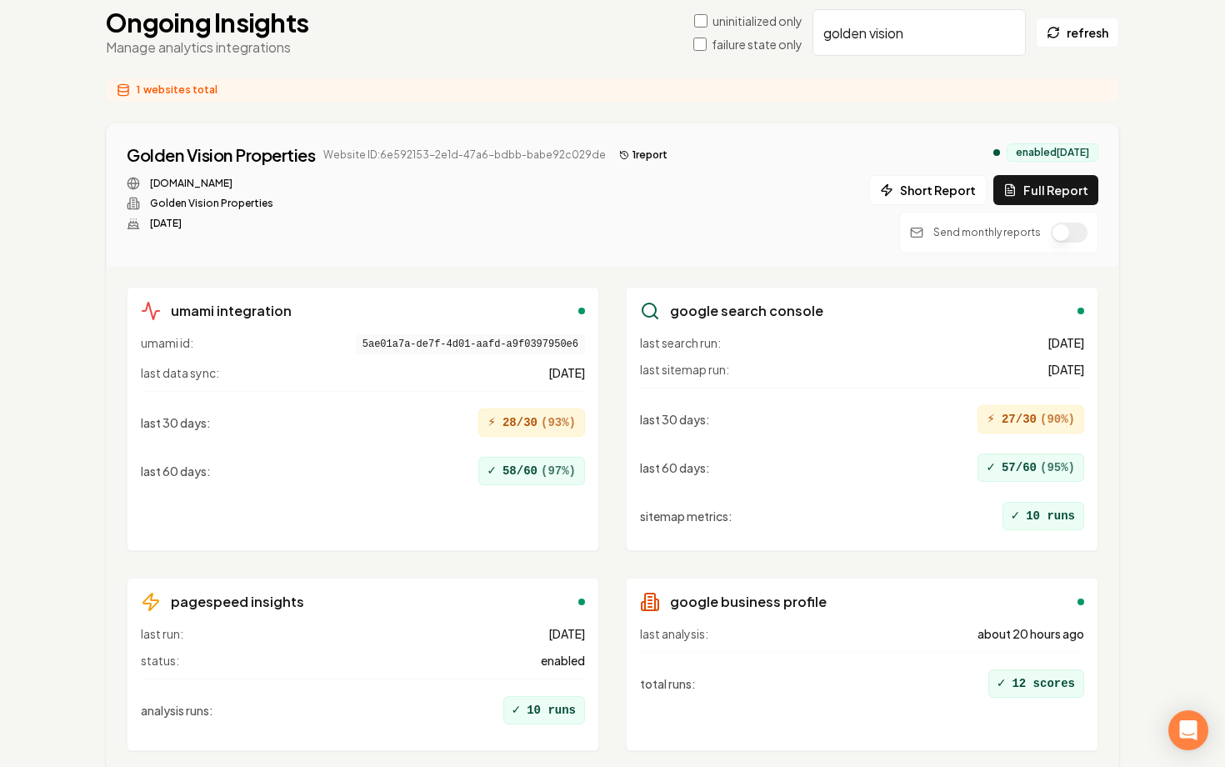
type input "golden vision"
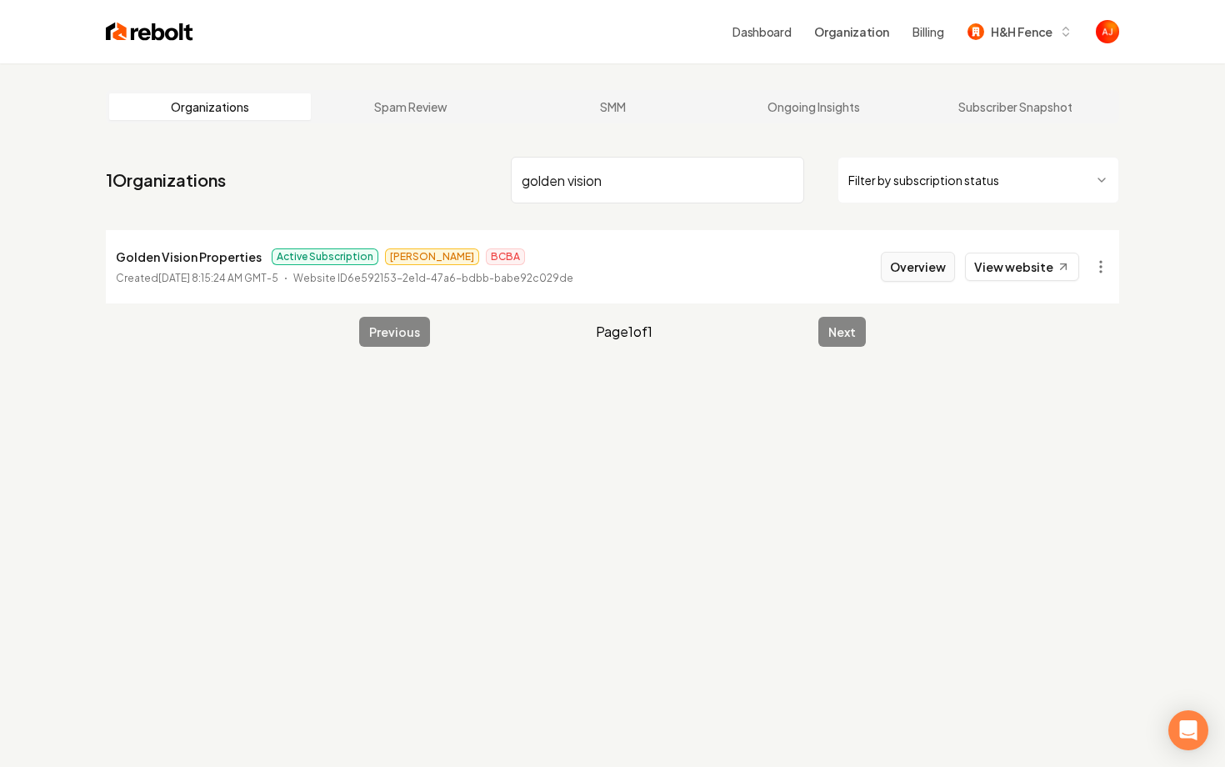
type input "golden vision"
click at [911, 273] on button "Overview" at bounding box center [918, 267] width 74 height 30
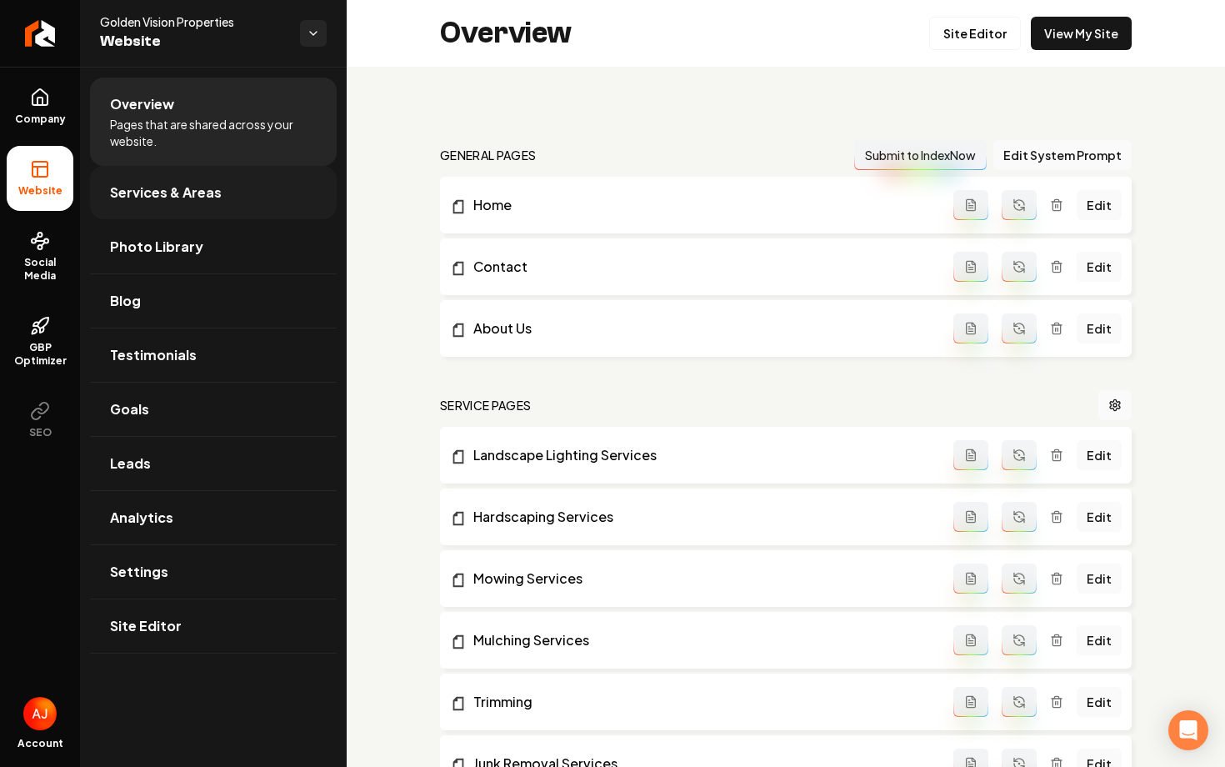
click at [140, 208] on link "Services & Areas" at bounding box center [213, 192] width 247 height 53
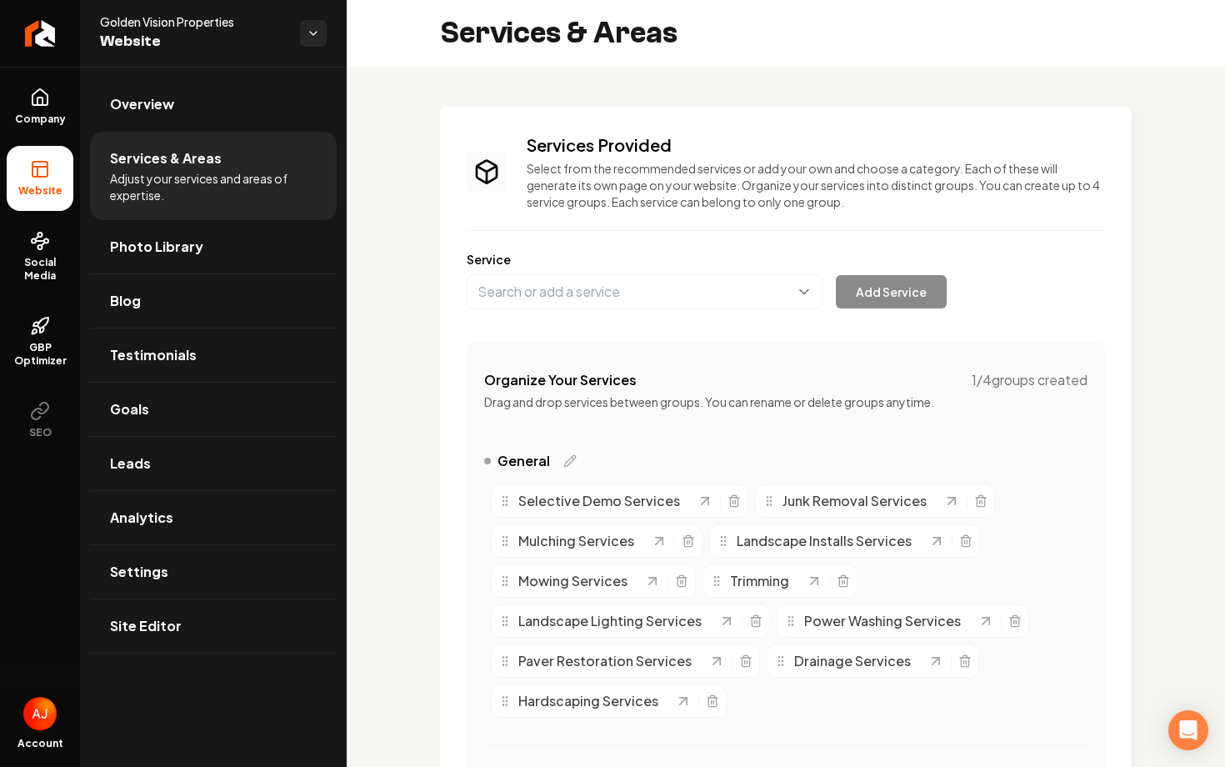
scroll to position [480, 0]
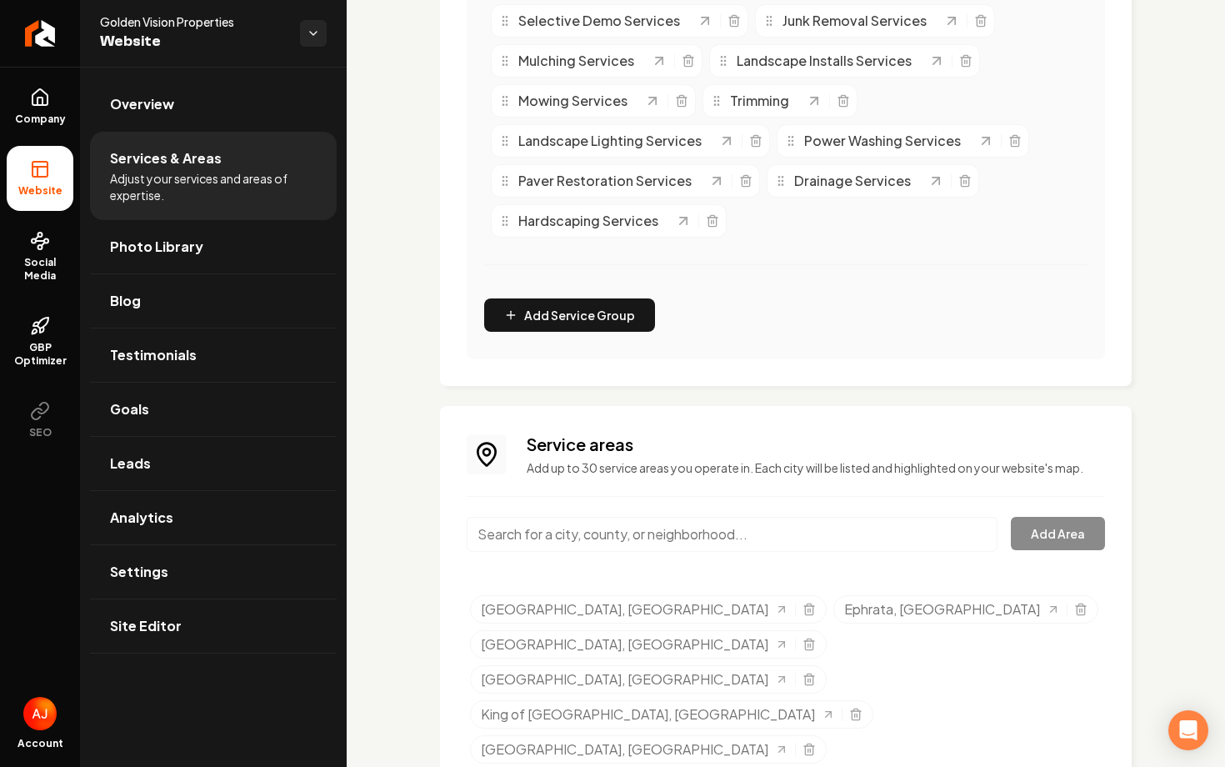
click at [590, 534] on input "Main content area" at bounding box center [732, 534] width 531 height 35
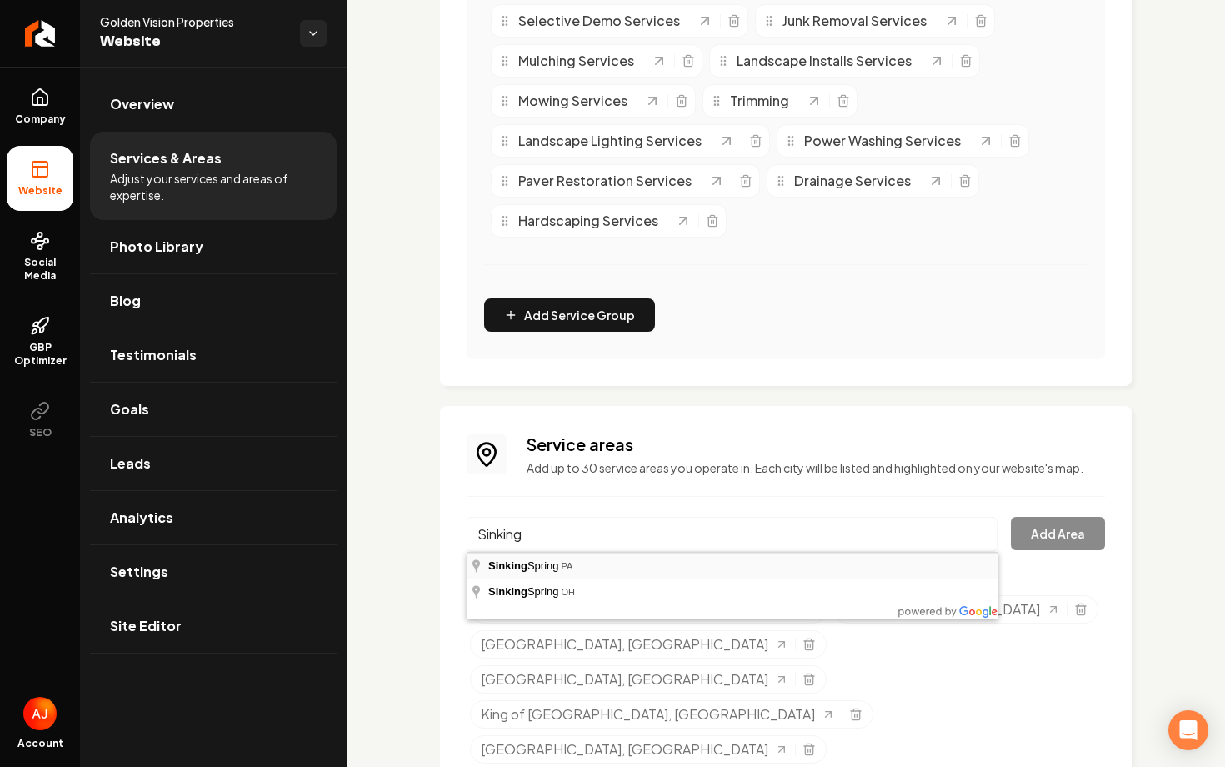
type input "Sinking Spring, PA"
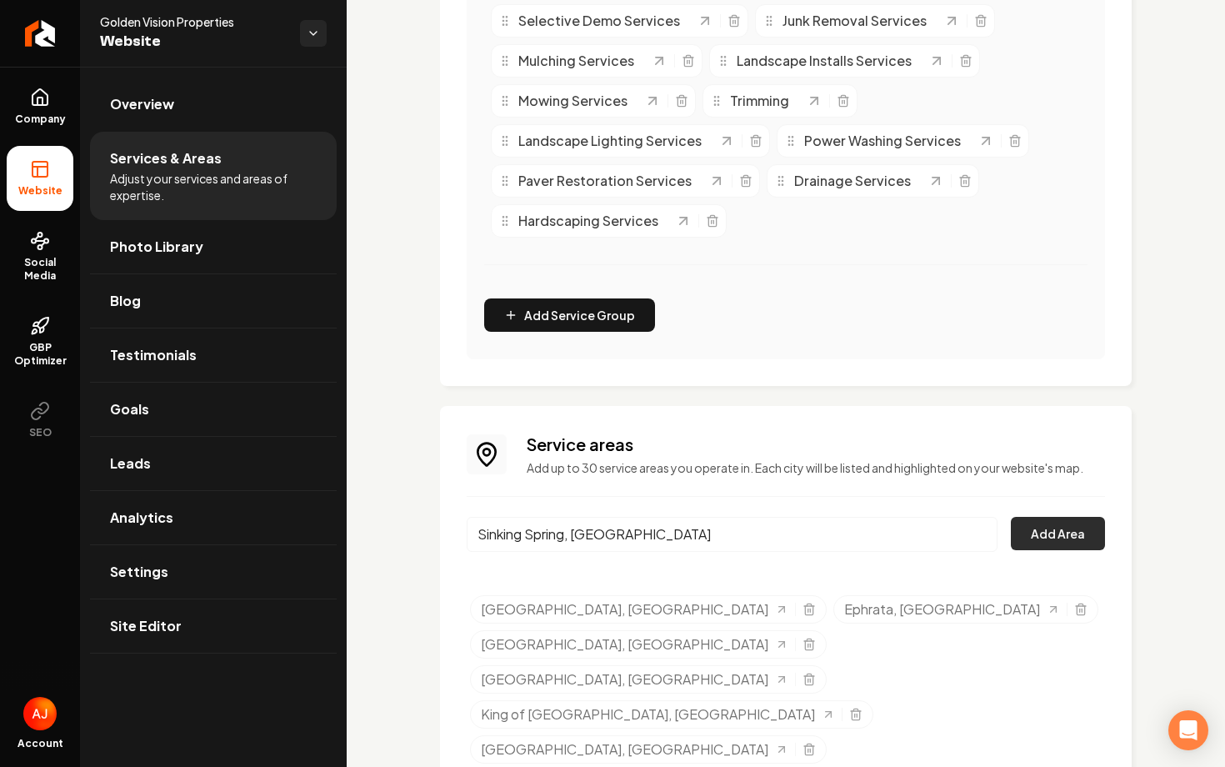
click at [1045, 545] on button "Add Area" at bounding box center [1058, 533] width 94 height 33
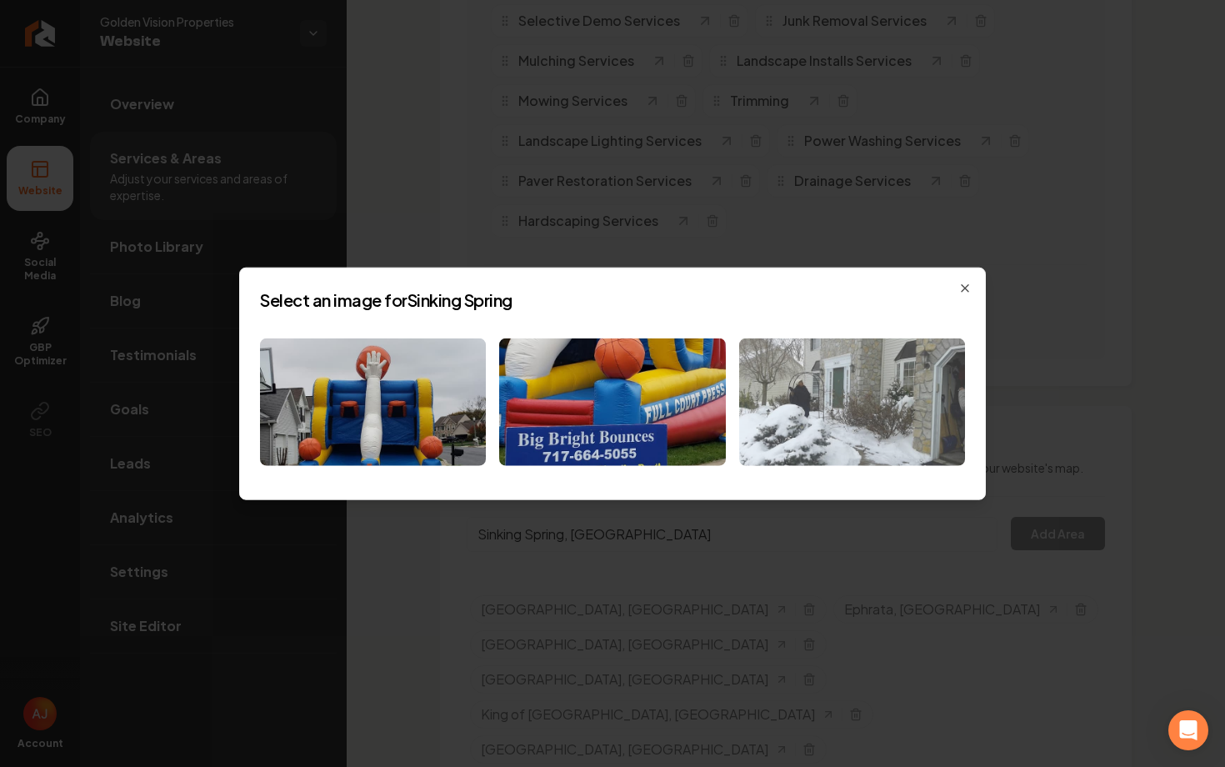
click at [850, 376] on img at bounding box center [852, 402] width 226 height 128
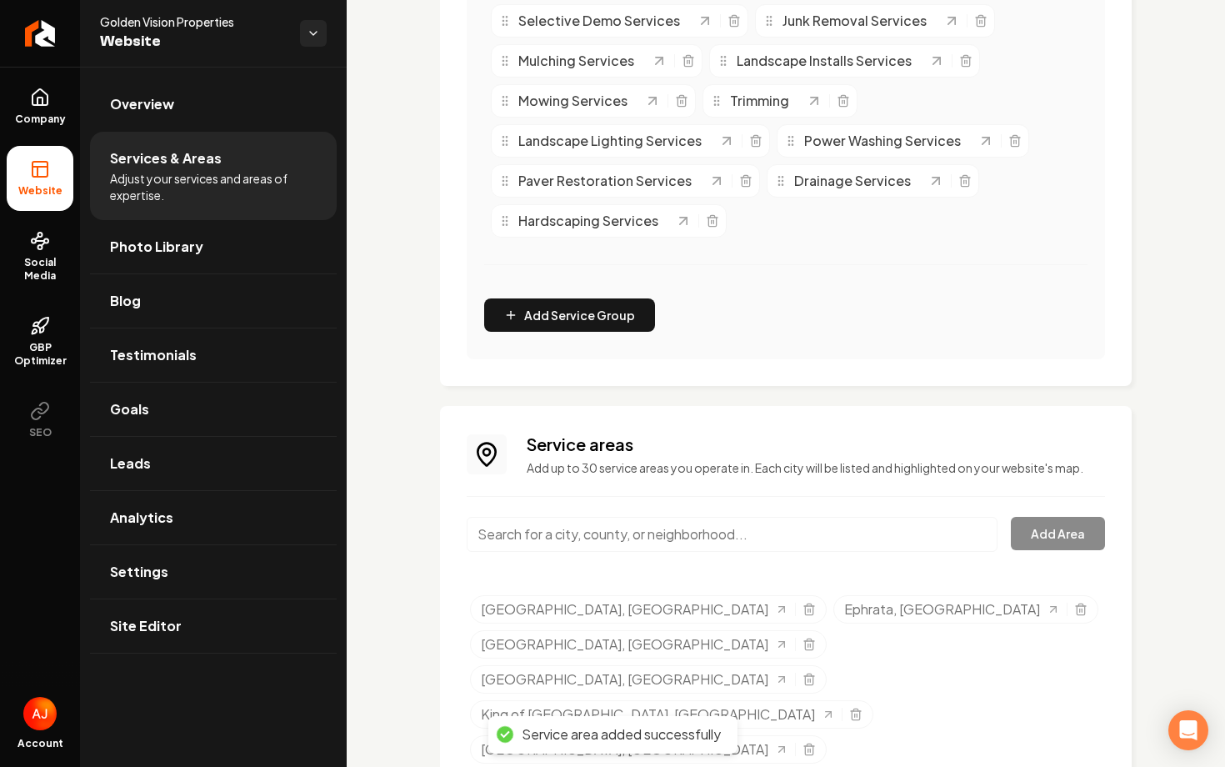
click at [628, 534] on input "Main content area" at bounding box center [732, 534] width 531 height 35
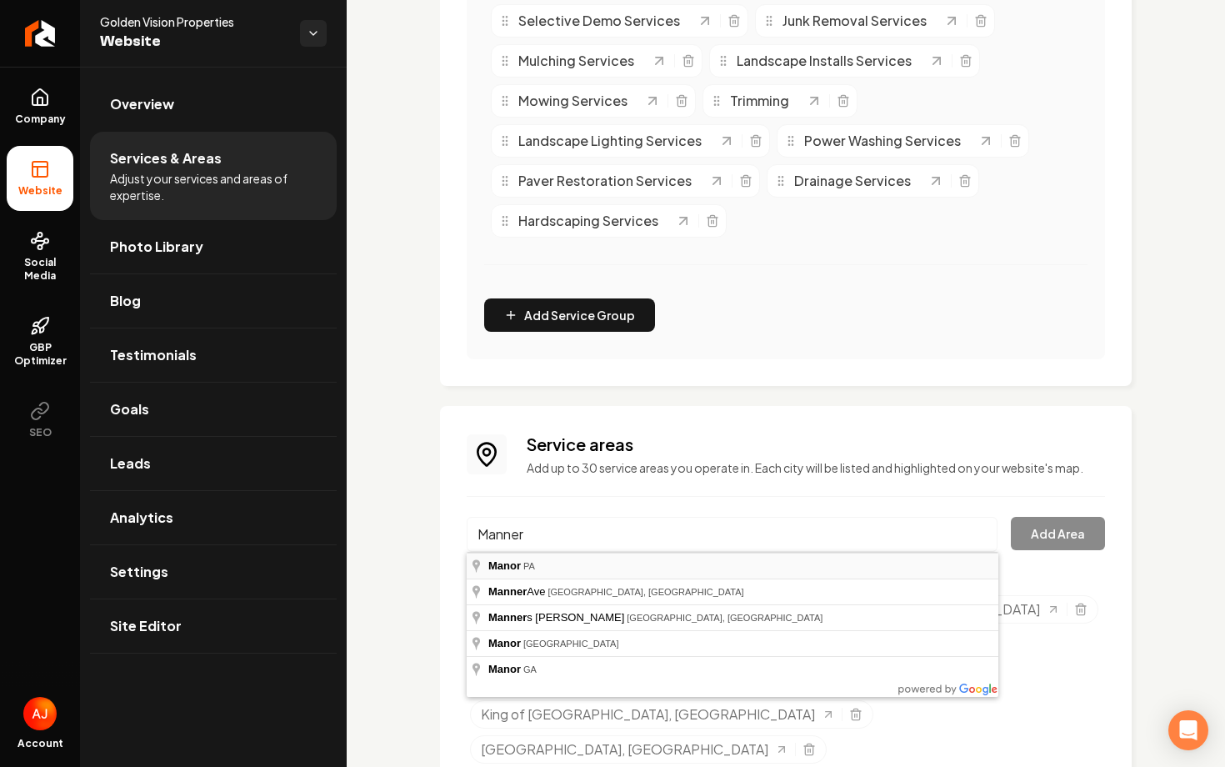
type input "Manor, PA"
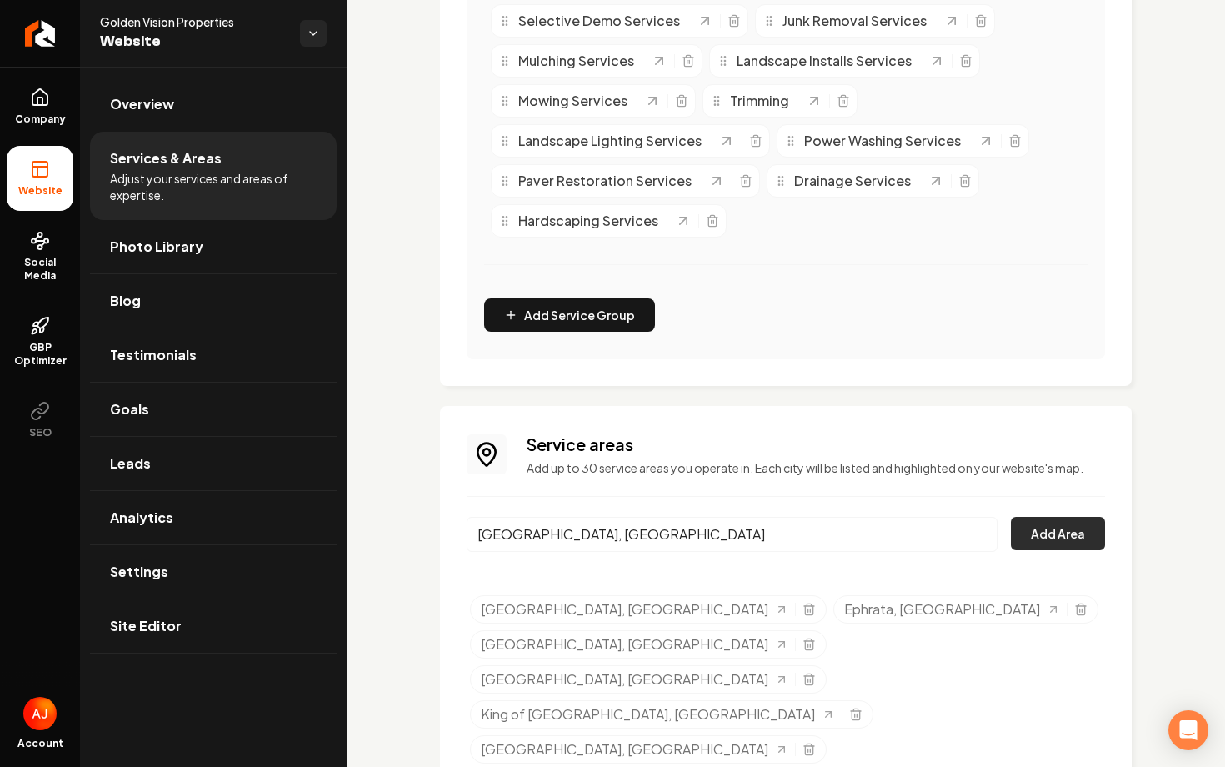
click at [1052, 535] on button "Add Area" at bounding box center [1058, 533] width 94 height 33
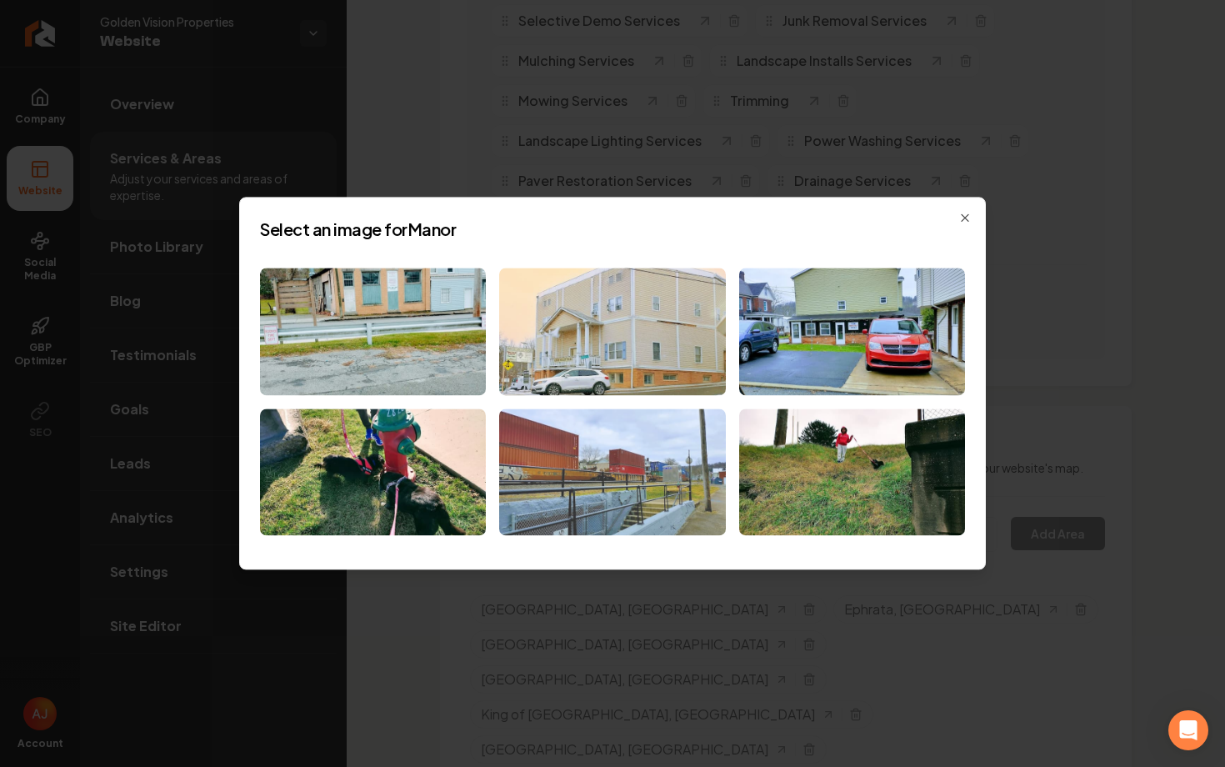
click at [617, 474] on img at bounding box center [612, 472] width 226 height 128
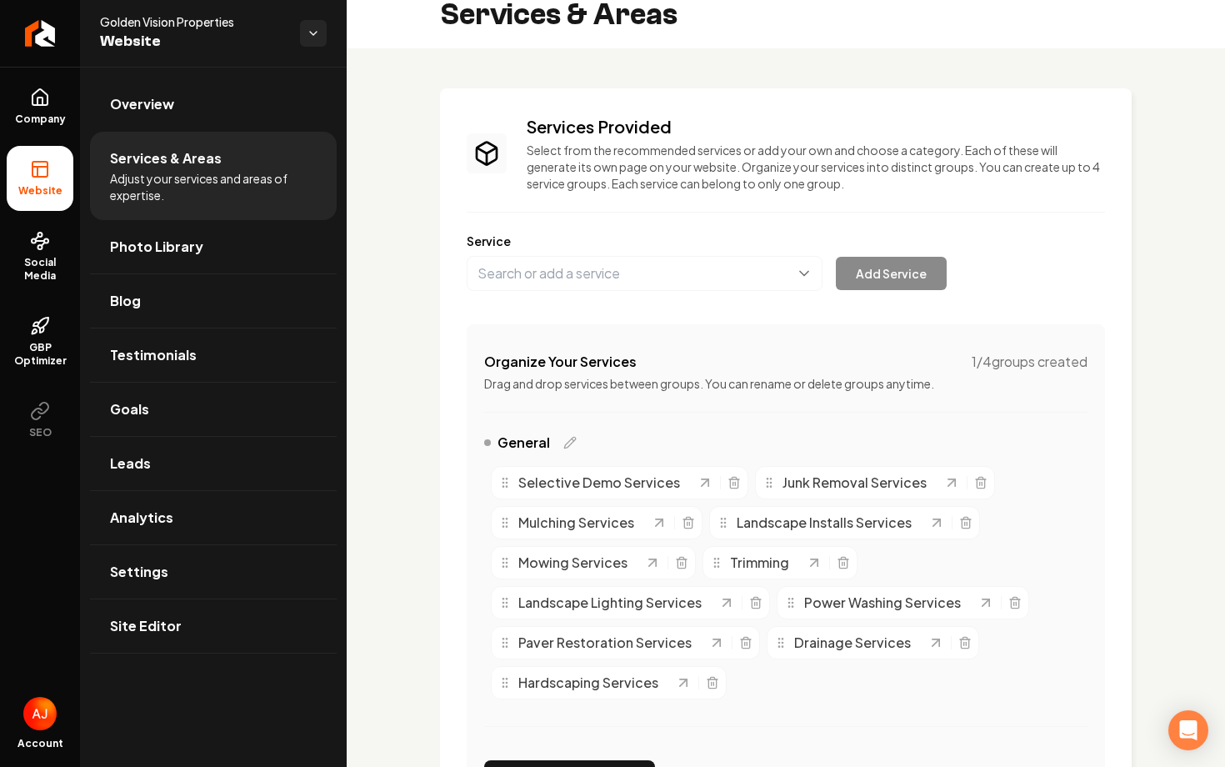
scroll to position [27, 0]
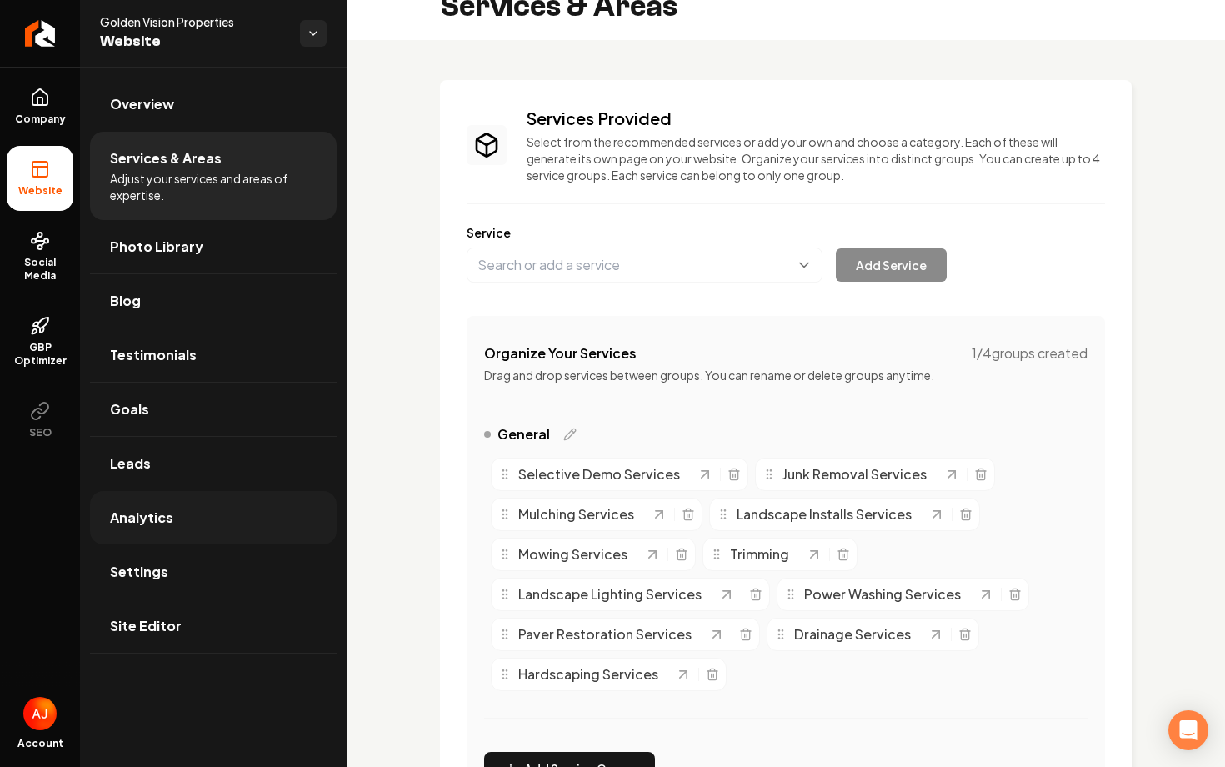
click at [152, 517] on span "Analytics" at bounding box center [141, 518] width 63 height 20
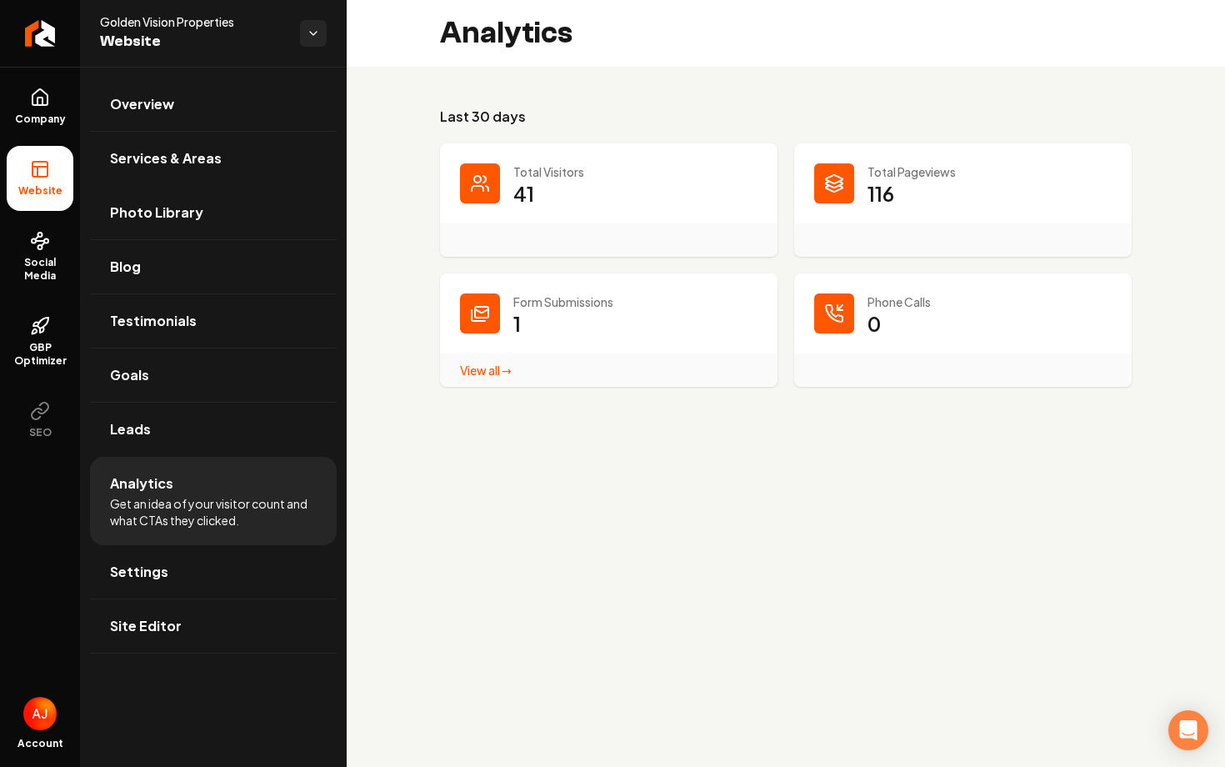
click at [480, 363] on link "View all → Form Submissions stats" at bounding box center [486, 370] width 52 height 15
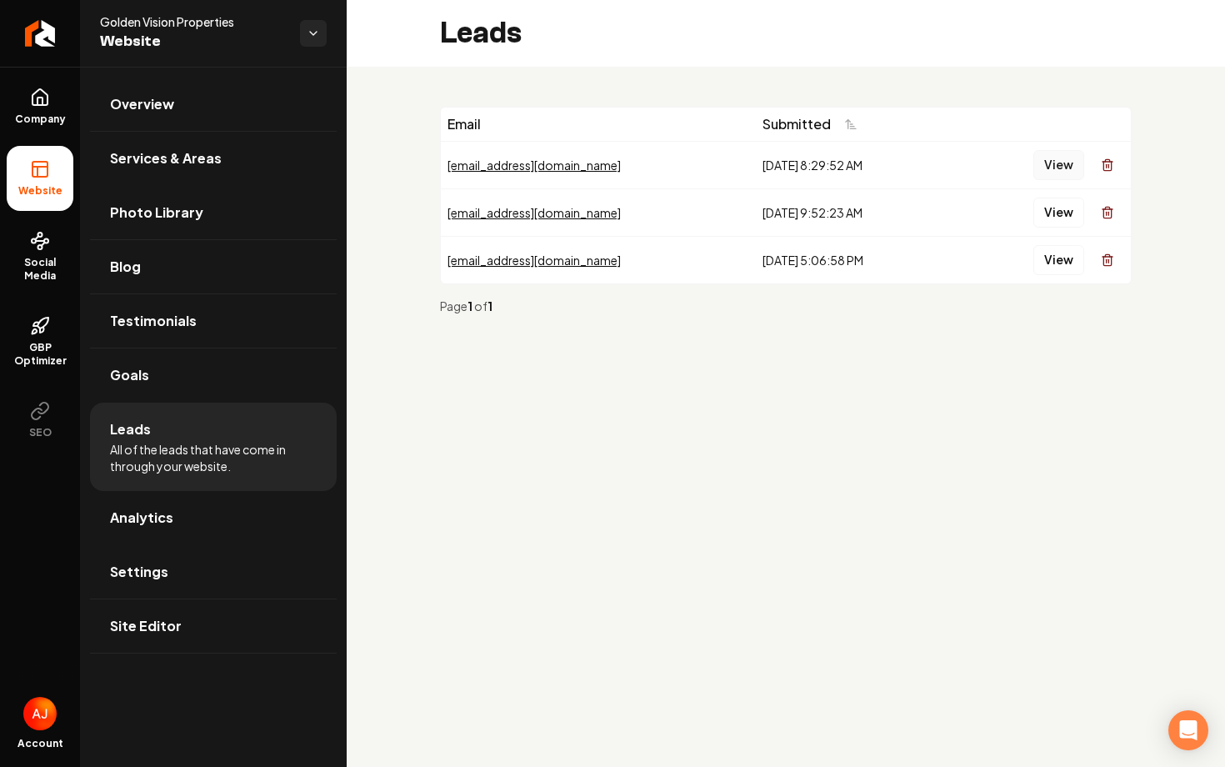
click at [1050, 161] on button "View" at bounding box center [1059, 165] width 51 height 30
click at [120, 516] on span "Analytics" at bounding box center [141, 518] width 63 height 20
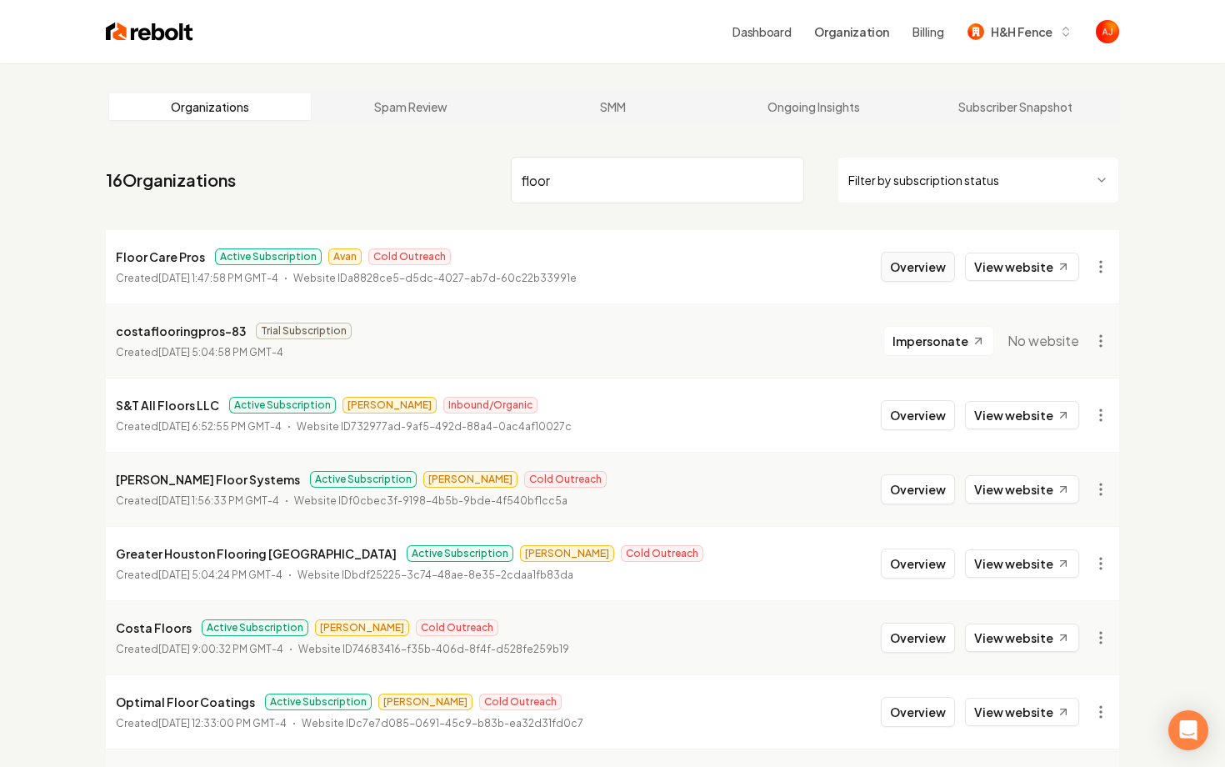
type input "floor"
click at [891, 264] on button "Overview" at bounding box center [918, 267] width 74 height 30
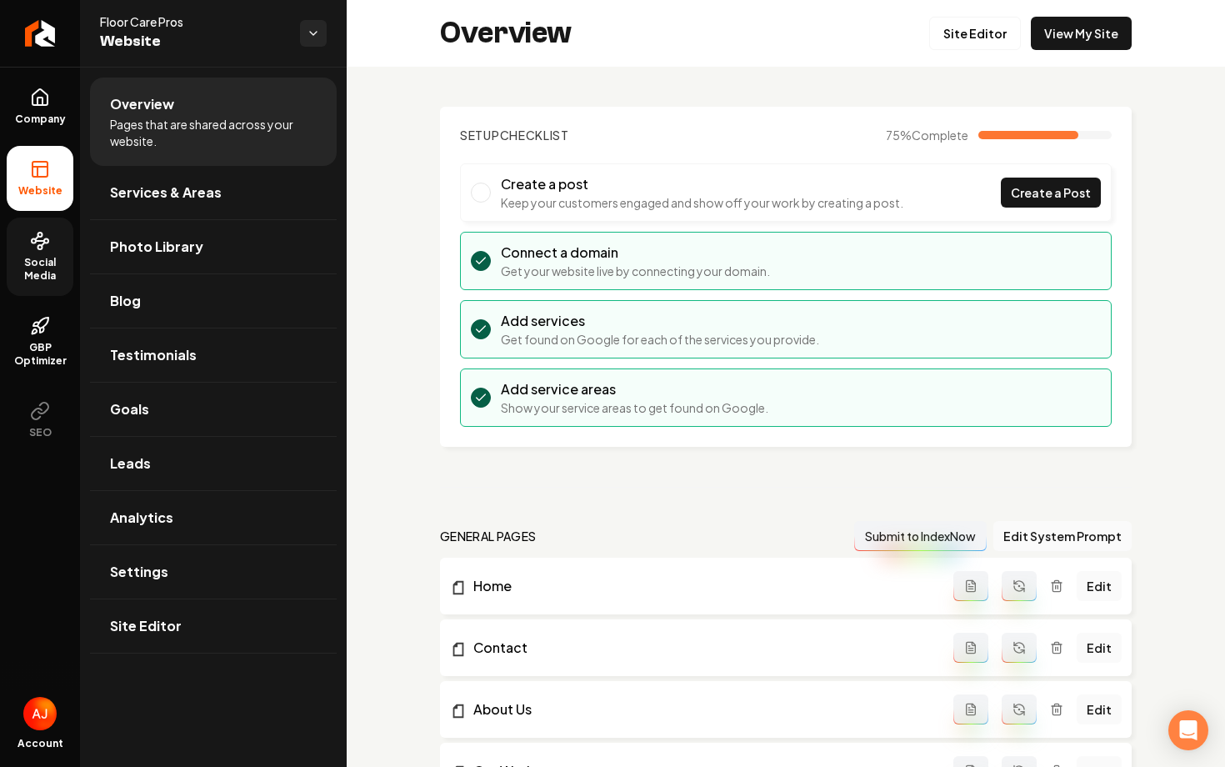
click at [43, 286] on link "Social Media" at bounding box center [40, 257] width 67 height 78
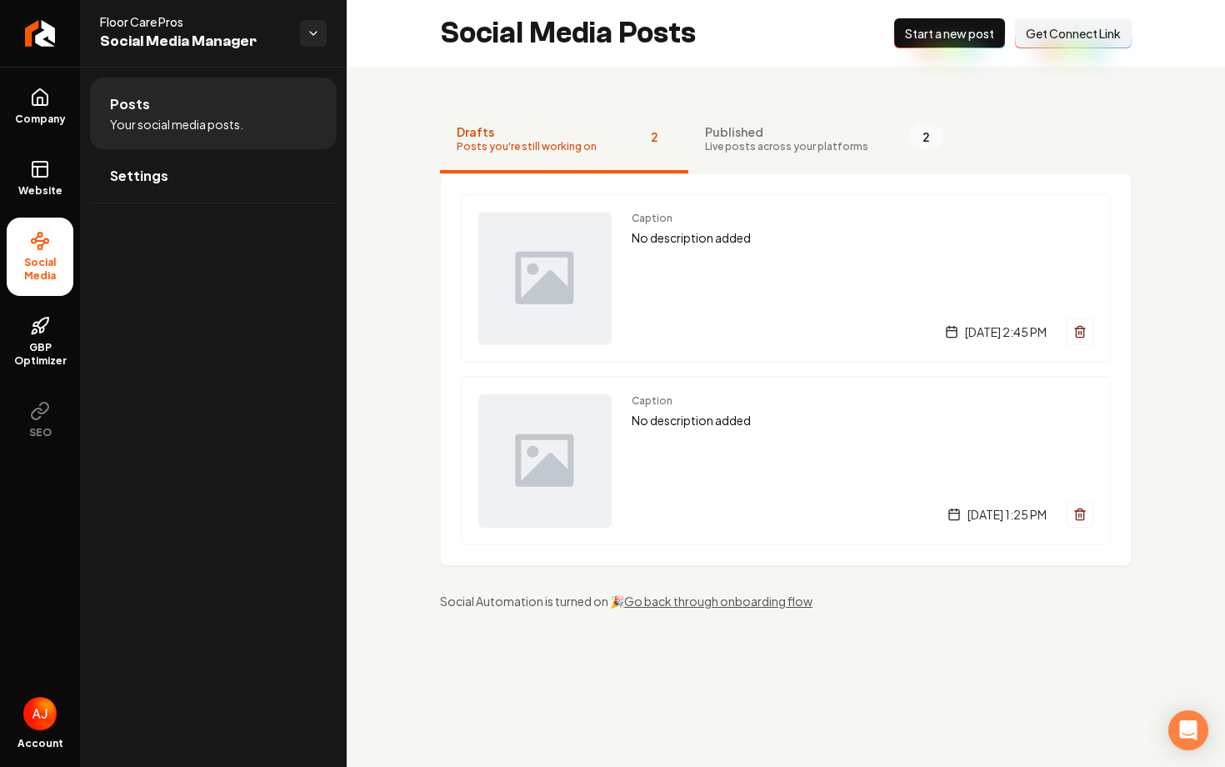
click at [742, 154] on button "Published Live posts across your platforms 2" at bounding box center [825, 140] width 272 height 67
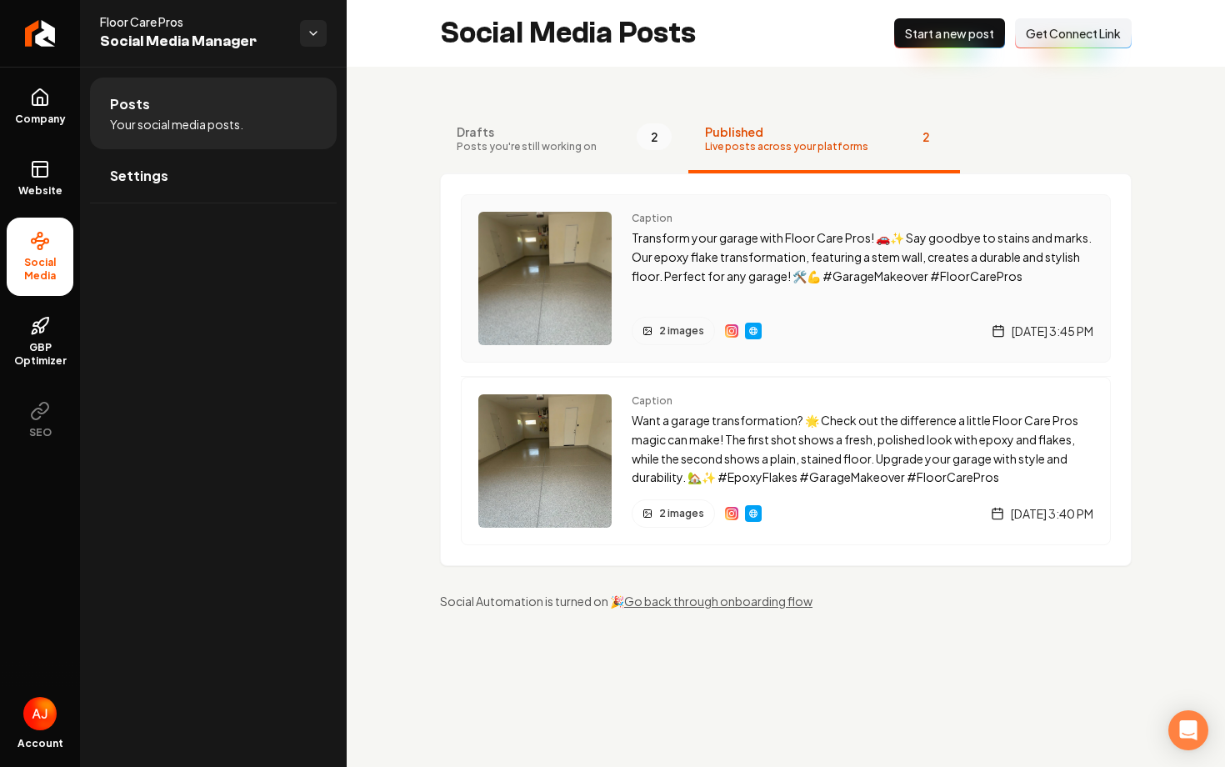
click at [642, 303] on div "Caption Transform your garage with Floor Care Pros! 🚗✨ Say goodbye to stains an…" at bounding box center [863, 278] width 462 height 133
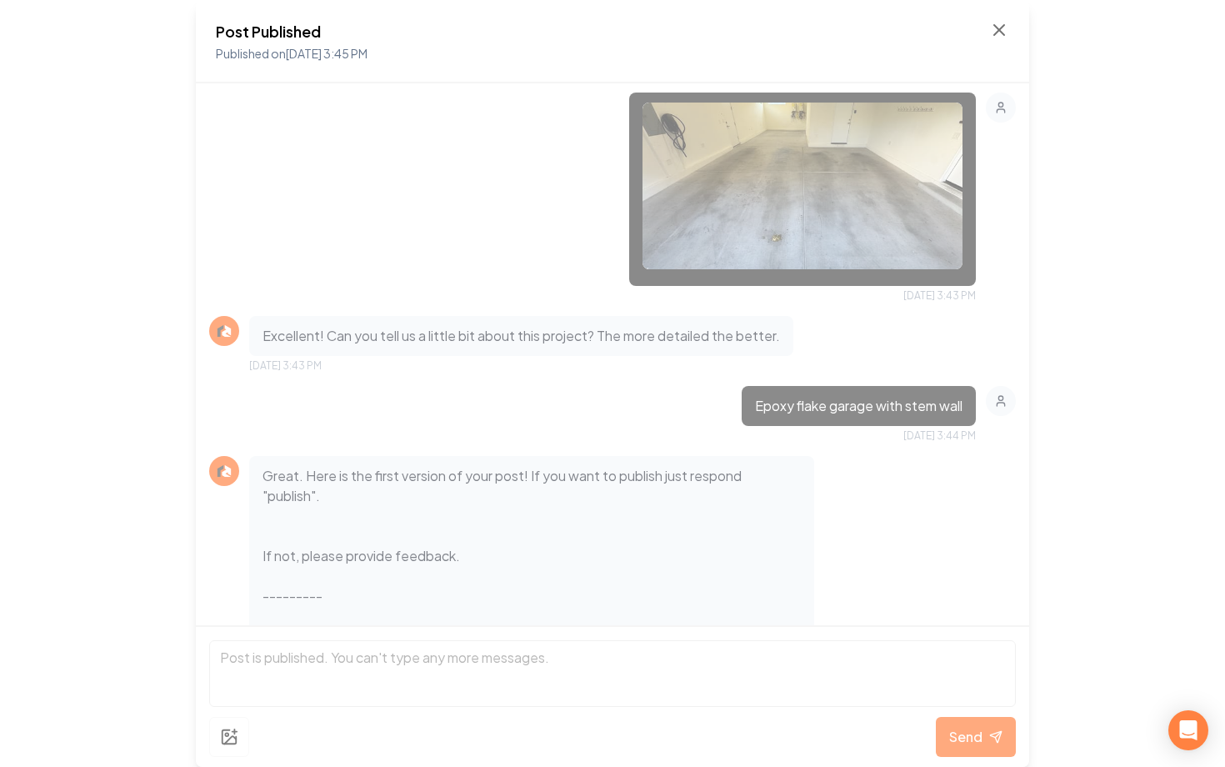
scroll to position [819, 0]
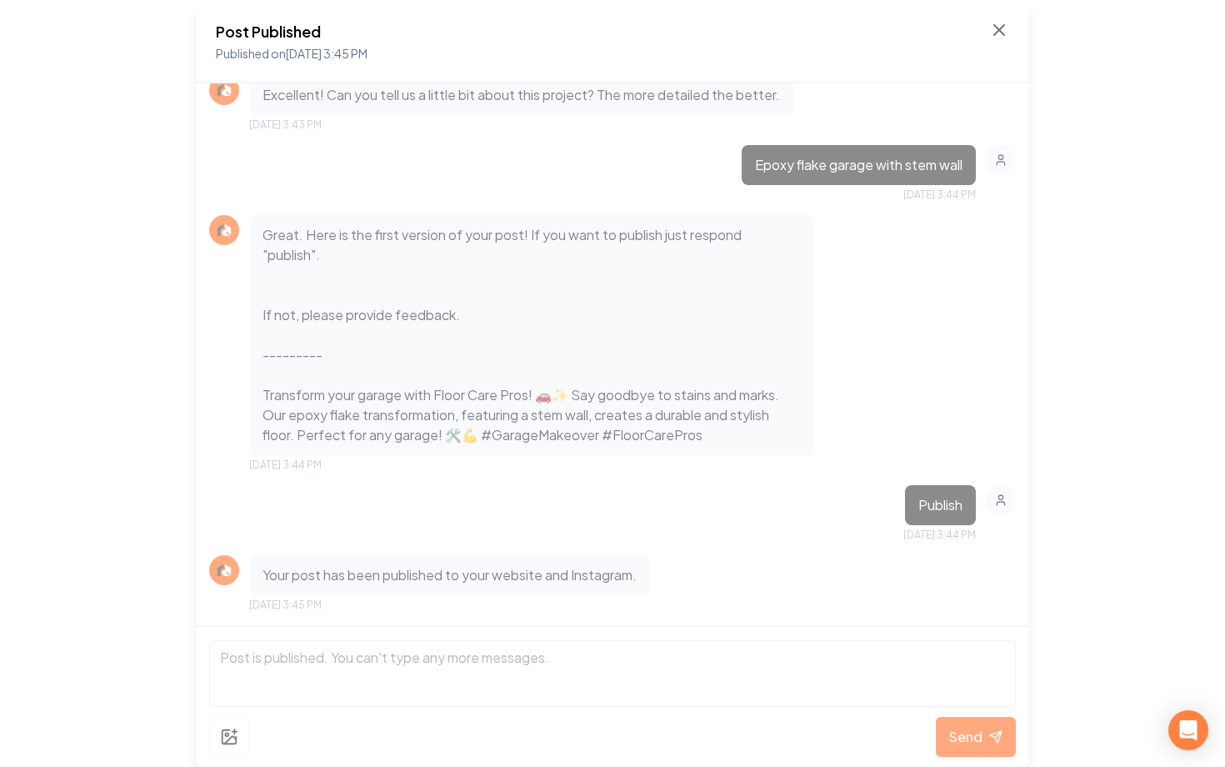
click at [1051, 387] on div "Post Published Published on Aug 27, 2025 3:45 PM Hey it's the Rebolt team - Sen…" at bounding box center [612, 383] width 1225 height 767
click at [1002, 27] on icon at bounding box center [1000, 30] width 10 height 10
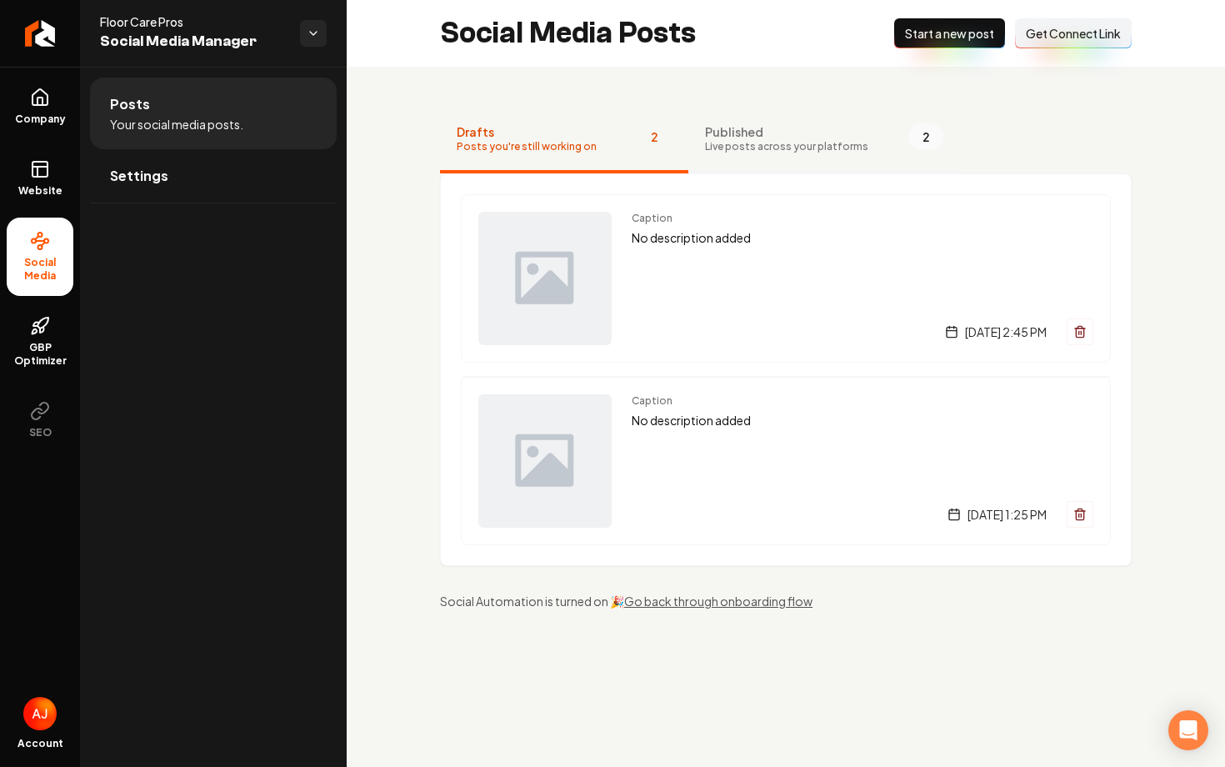
click at [725, 163] on button "Published Live posts across your platforms 2" at bounding box center [825, 140] width 272 height 67
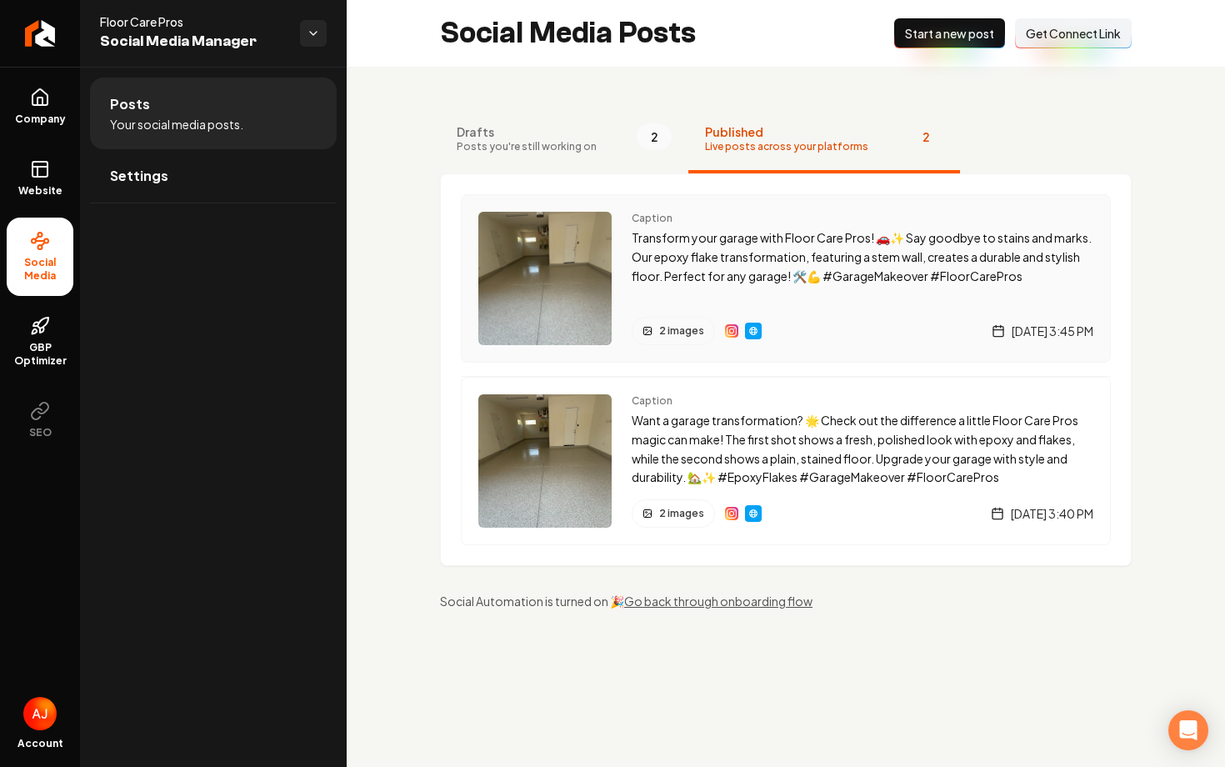
click at [732, 333] on img "Main content area" at bounding box center [731, 330] width 13 height 13
click at [798, 328] on div "2 images Wednesday, August 27, 2025 | 3:45 PM" at bounding box center [863, 331] width 462 height 28
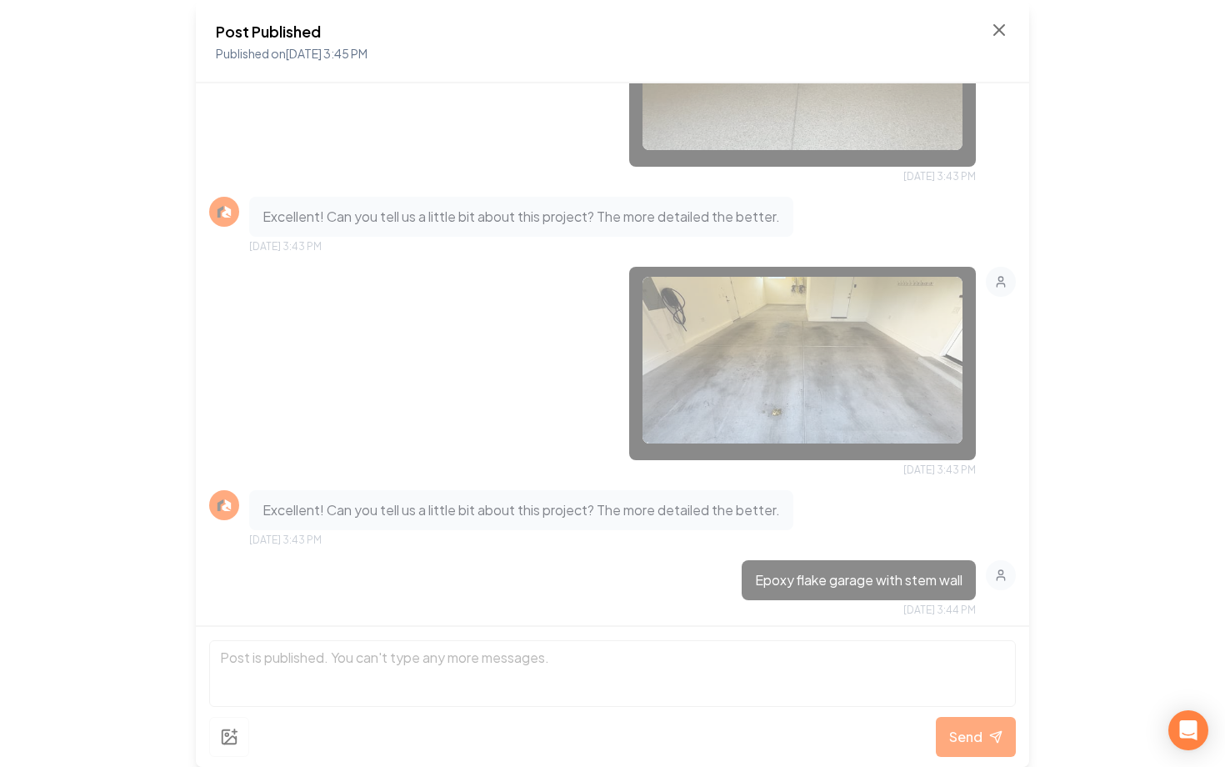
scroll to position [404, 0]
click at [999, 38] on icon at bounding box center [1000, 30] width 20 height 20
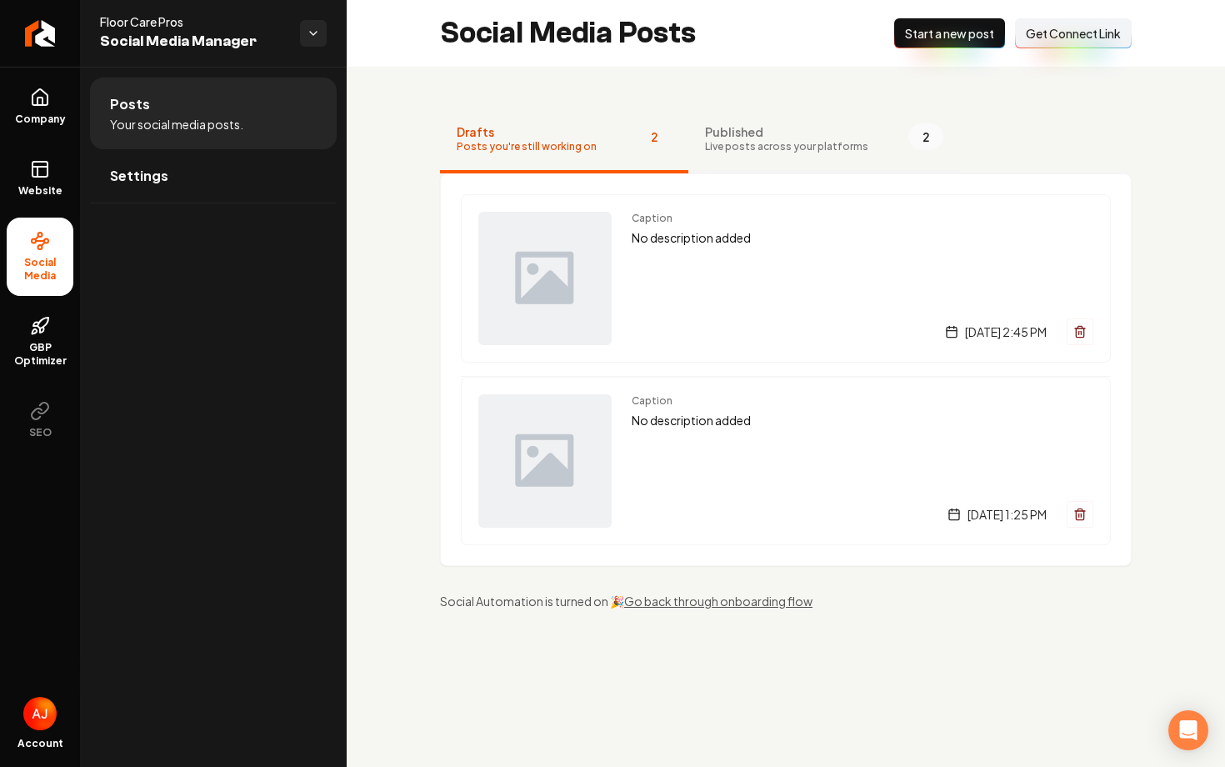
click at [747, 133] on span "Published" at bounding box center [786, 131] width 163 height 17
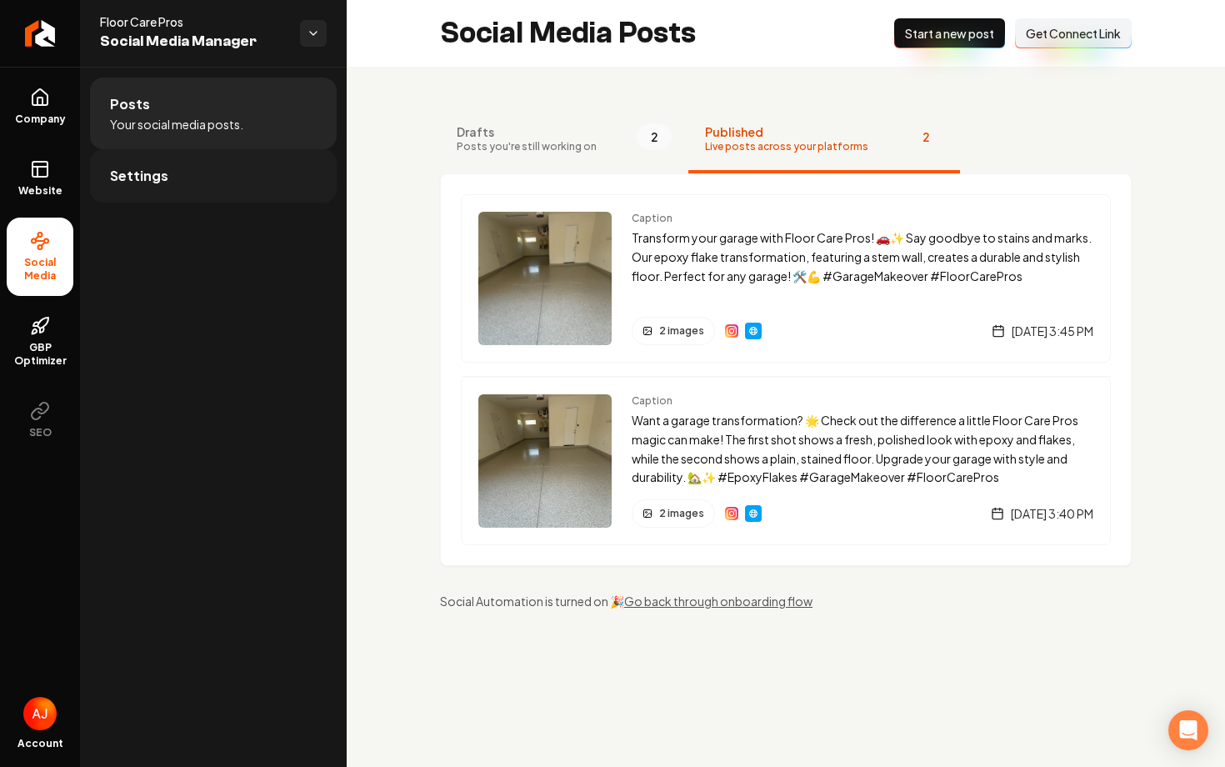
click at [130, 187] on link "Settings" at bounding box center [213, 175] width 247 height 53
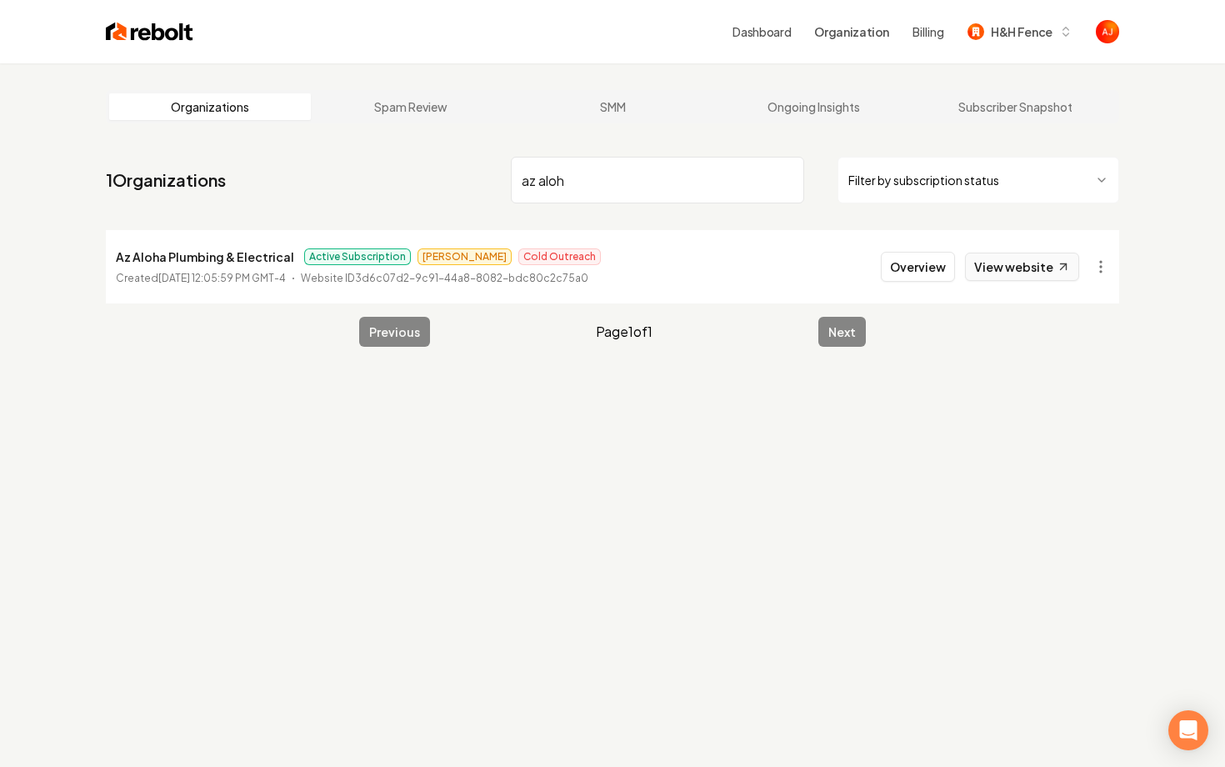
click at [1000, 264] on link "View website" at bounding box center [1022, 267] width 114 height 28
drag, startPoint x: 579, startPoint y: 183, endPoint x: 509, endPoint y: 180, distance: 69.2
click at [509, 180] on nav "1 Organizations az aloh Filter by subscription status" at bounding box center [613, 186] width 1014 height 73
type input "thrivin"
click at [931, 278] on button "Overview" at bounding box center [918, 267] width 74 height 30
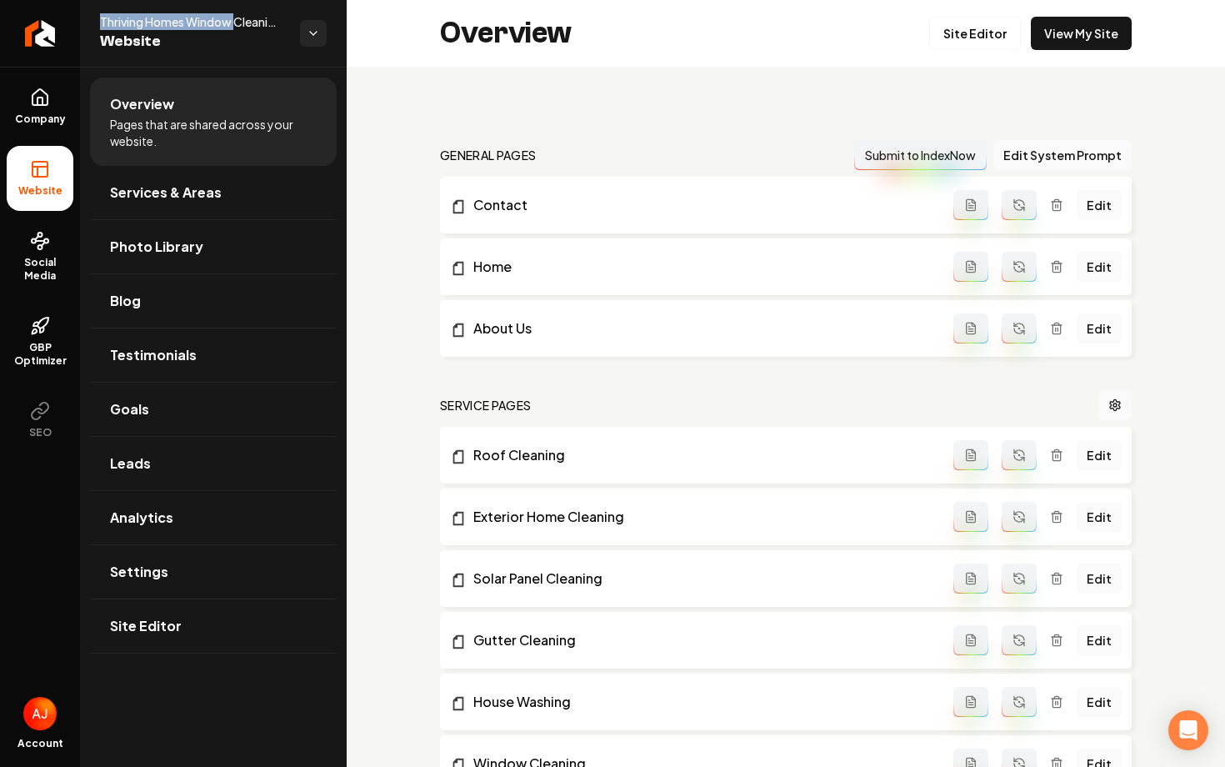
drag, startPoint x: 99, startPoint y: 23, endPoint x: 238, endPoint y: 26, distance: 138.4
click at [238, 26] on span "Thriving Homes Window Cleaning Sacramento" at bounding box center [193, 21] width 187 height 17
copy span "Thriving Homes Window"
click at [45, 121] on span "Company" at bounding box center [40, 119] width 64 height 13
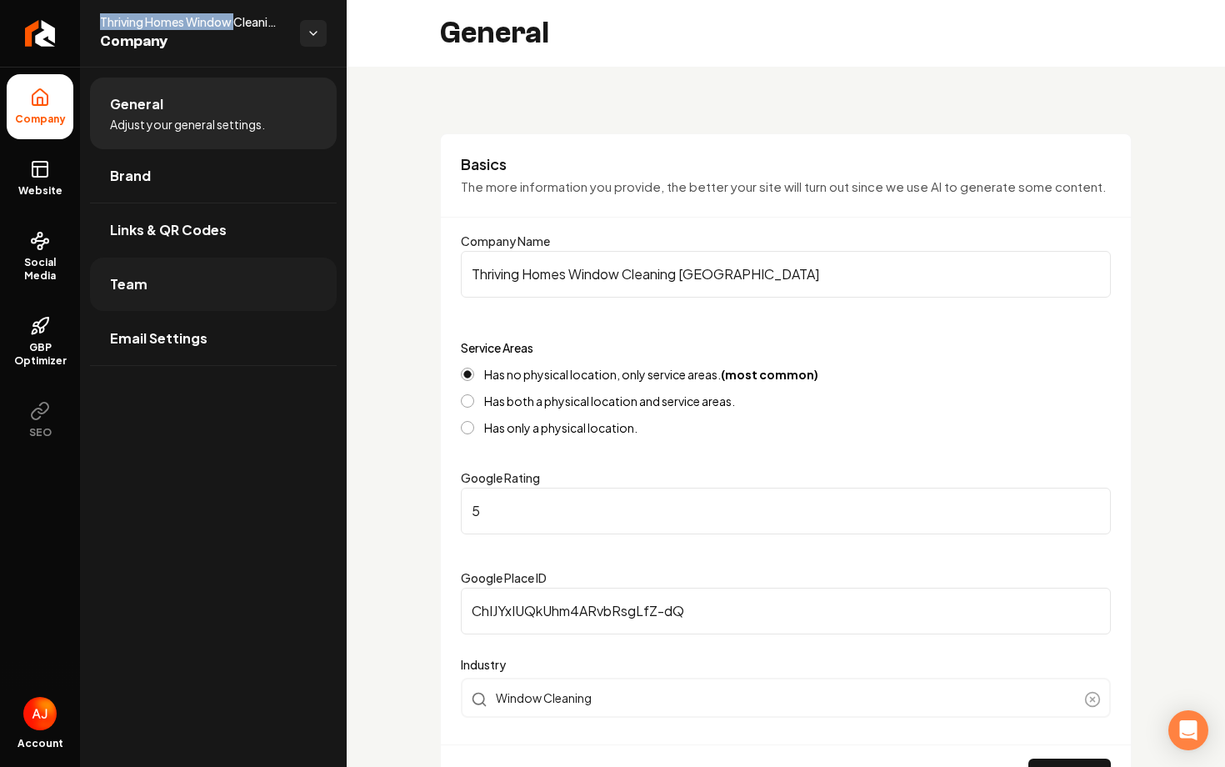
click at [183, 291] on link "Team" at bounding box center [213, 284] width 247 height 53
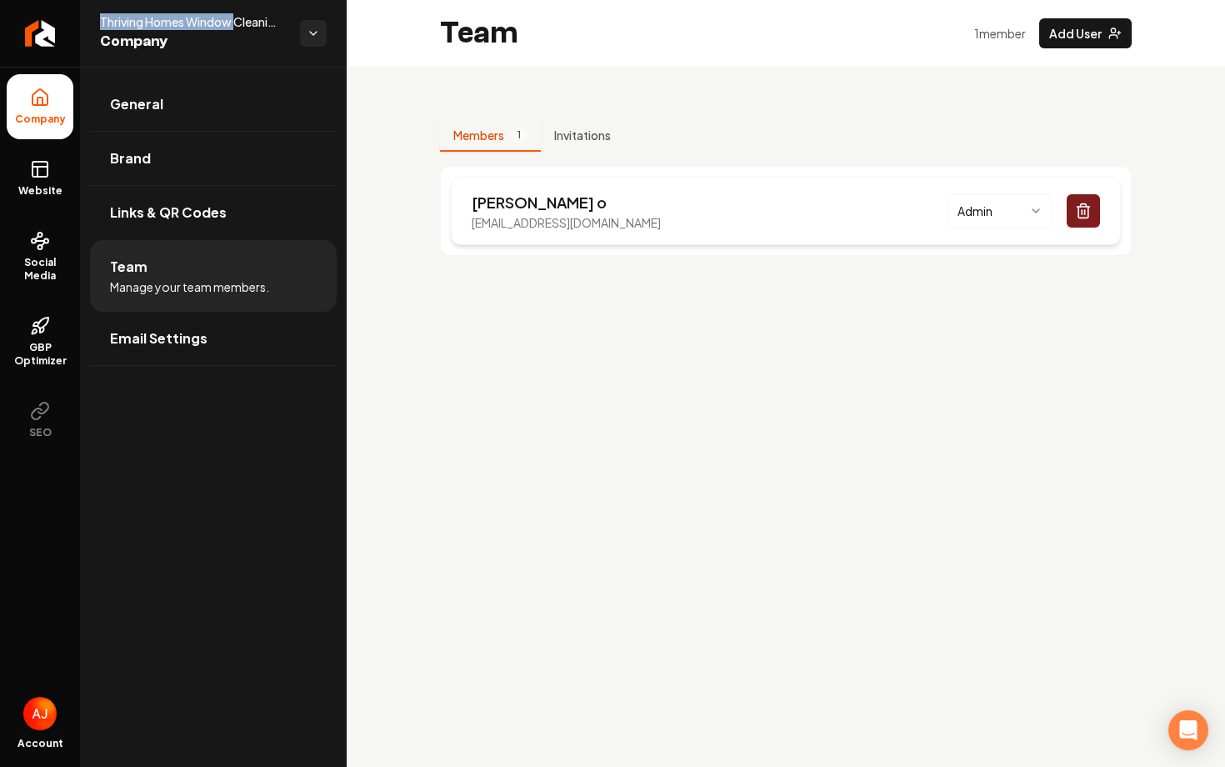
drag, startPoint x: 688, startPoint y: 217, endPoint x: 470, endPoint y: 223, distance: 217.7
click at [470, 223] on div "Ivan o thrivinghomescleaning@gmail.com Admin" at bounding box center [786, 211] width 670 height 68
copy p "thrivinghomescleaning@gmail.com"
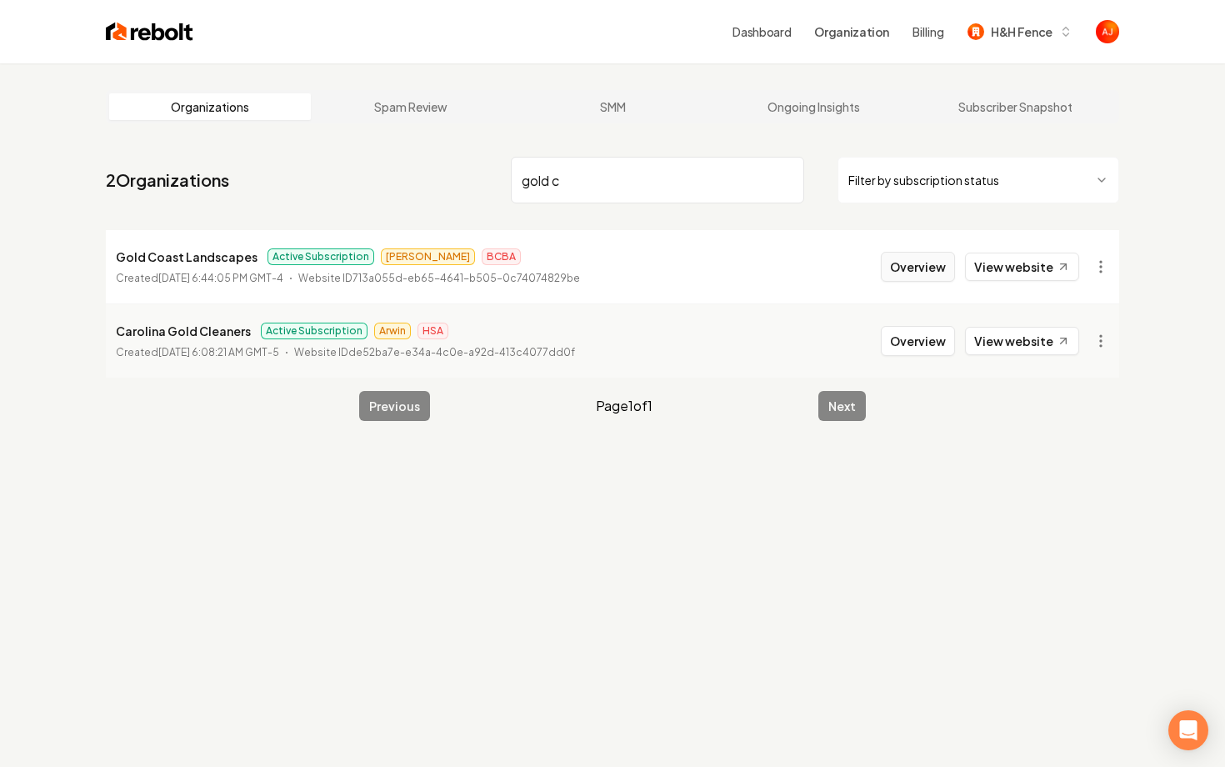
type input "gold c"
click at [902, 274] on button "Overview" at bounding box center [918, 267] width 74 height 30
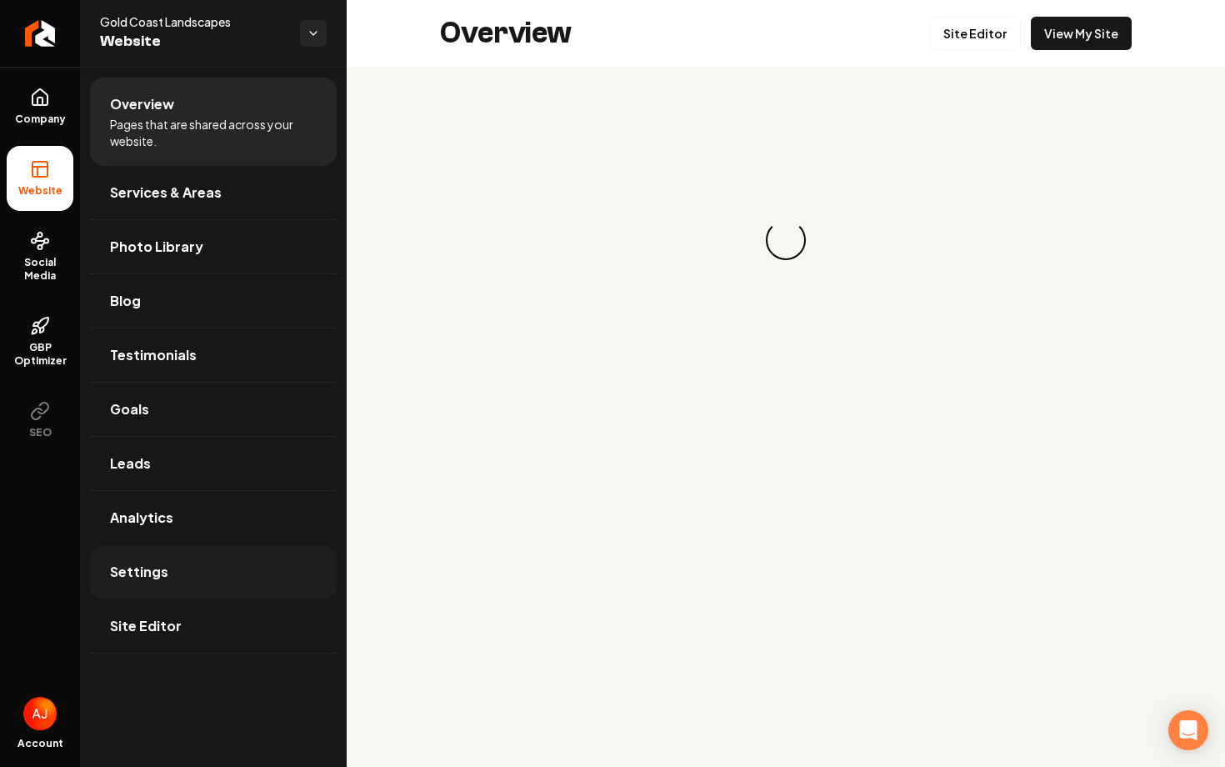
click at [185, 589] on link "Settings" at bounding box center [213, 571] width 247 height 53
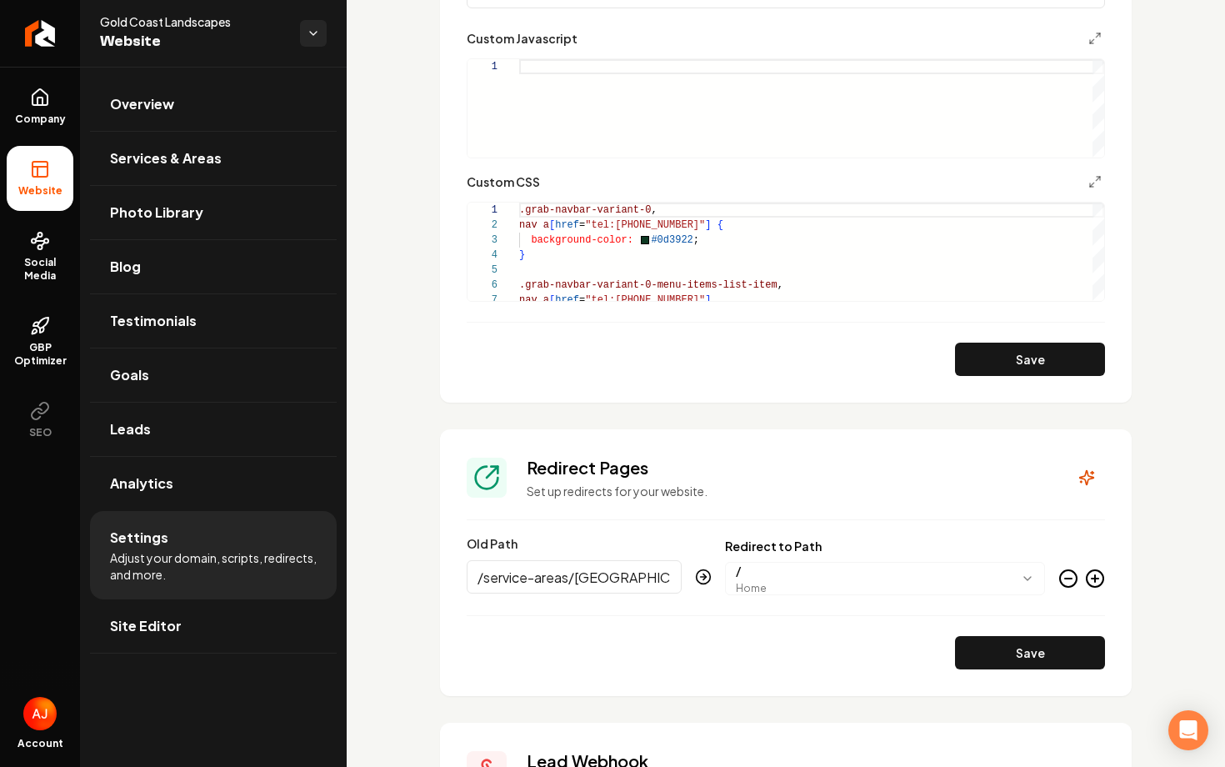
scroll to position [1301, 0]
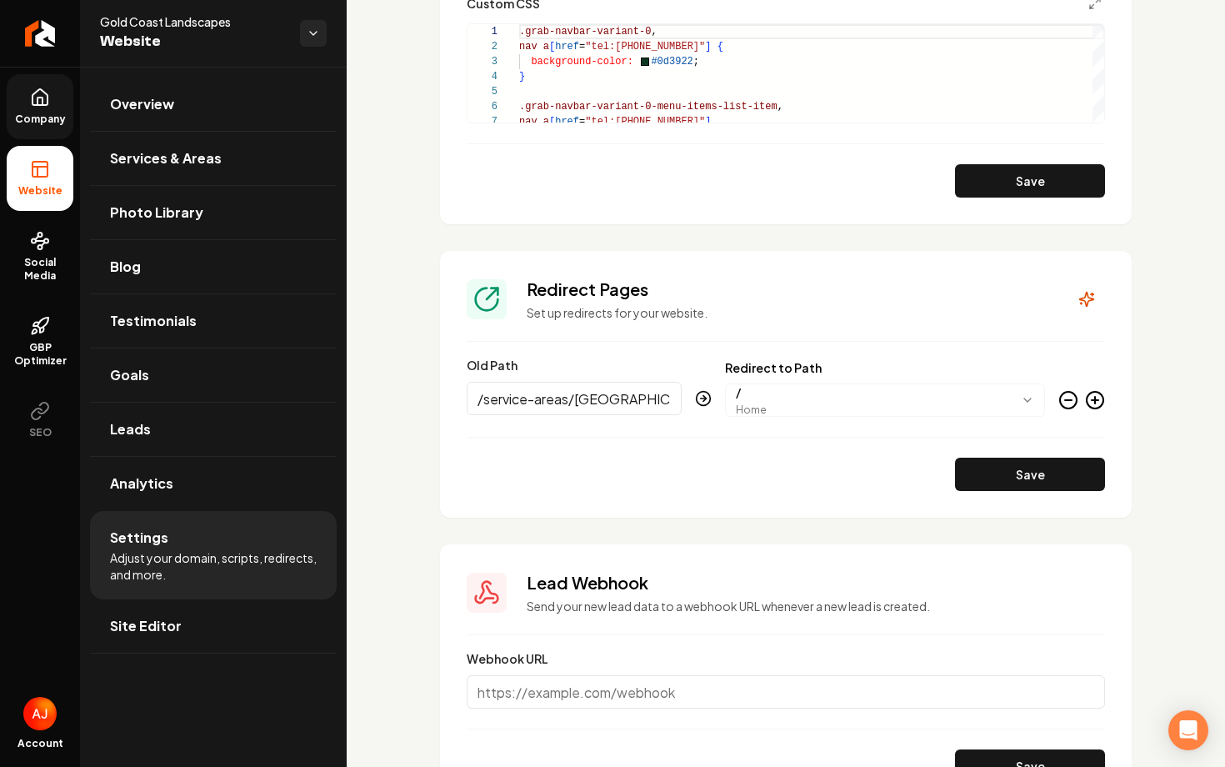
click at [57, 85] on link "Company" at bounding box center [40, 106] width 67 height 65
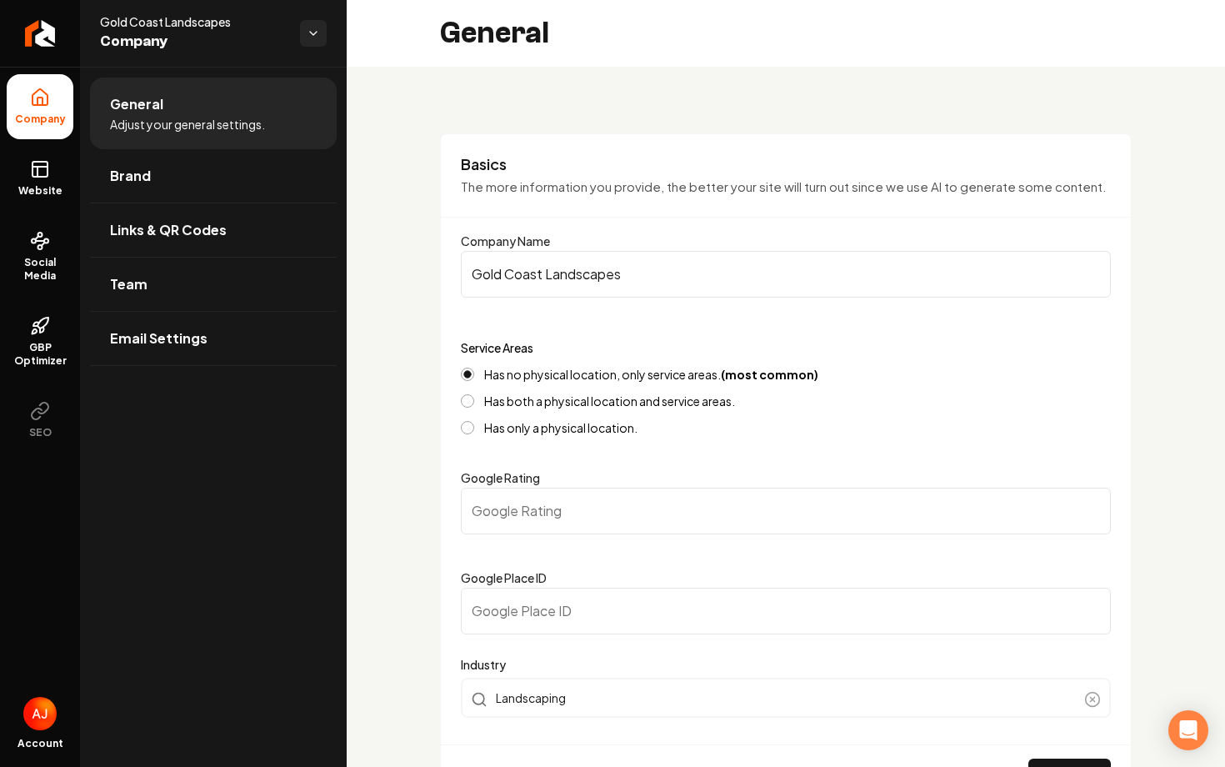
click at [618, 608] on input "Google Place ID" at bounding box center [786, 611] width 650 height 47
paste input "https://search.google.com/local/writereview?placeid=ChIJt3QBgswF3gsRDWwVUb6l8tk"
drag, startPoint x: 824, startPoint y: 614, endPoint x: 423, endPoint y: 572, distance: 403.2
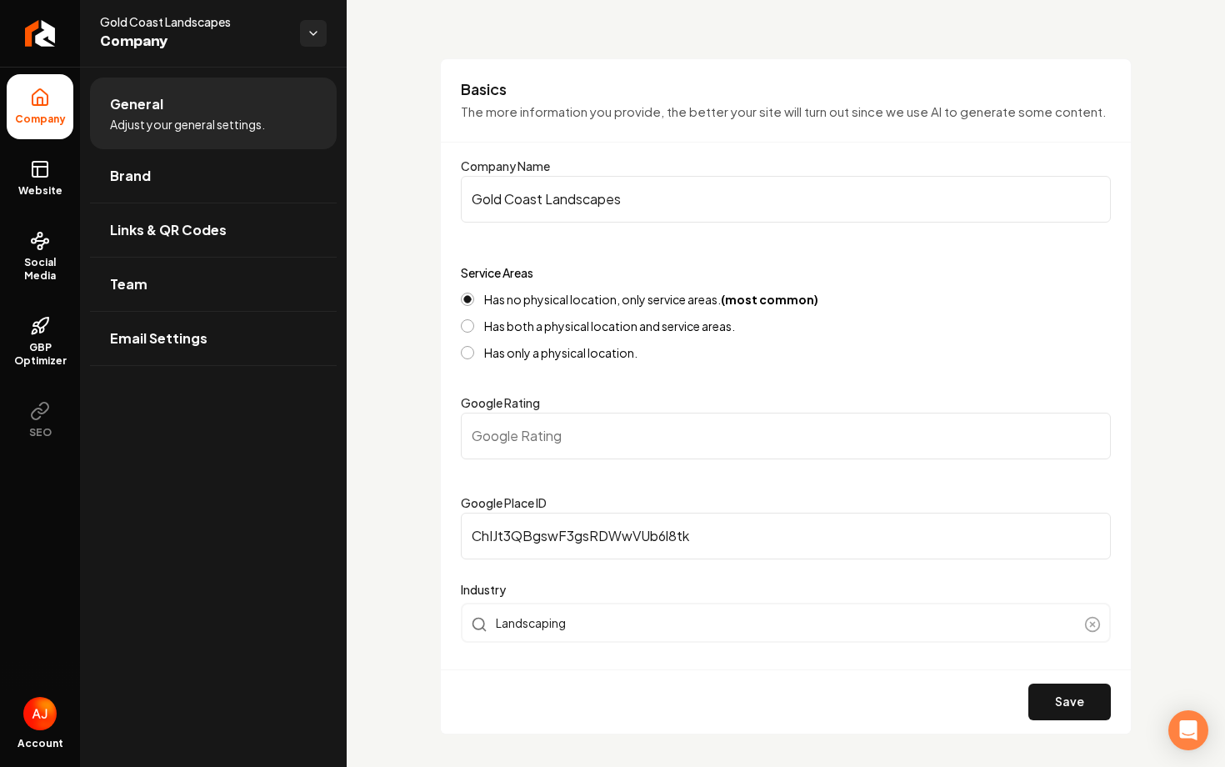
scroll to position [91, 0]
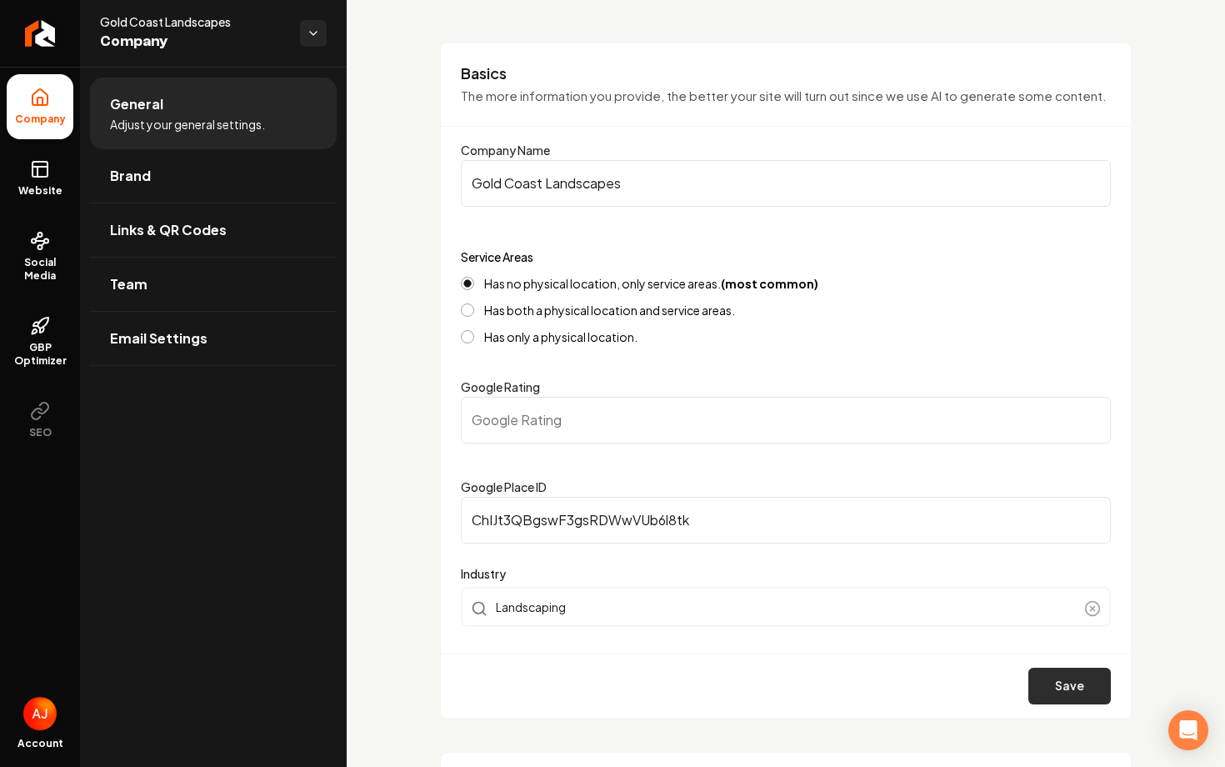
type input "ChIJt3QBgswF3gsRDWwVUb6l8tk"
click at [1064, 684] on button "Save" at bounding box center [1070, 686] width 83 height 37
type input "0"
click at [548, 399] on input "0" at bounding box center [786, 420] width 650 height 47
click at [549, 408] on input "0" at bounding box center [786, 420] width 650 height 47
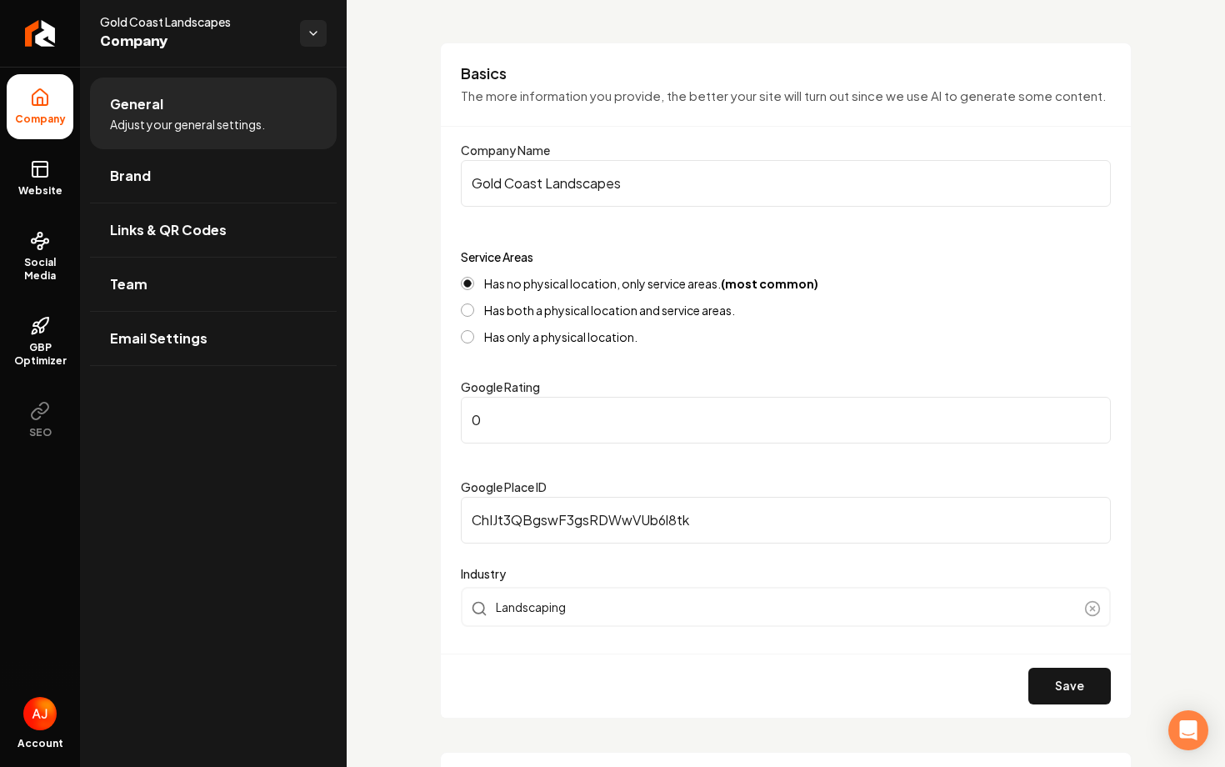
click at [546, 414] on input "0" at bounding box center [786, 420] width 650 height 47
type input "5"
click at [1042, 685] on button "Save" at bounding box center [1070, 686] width 83 height 37
click at [33, 185] on span "Website" at bounding box center [41, 190] width 58 height 13
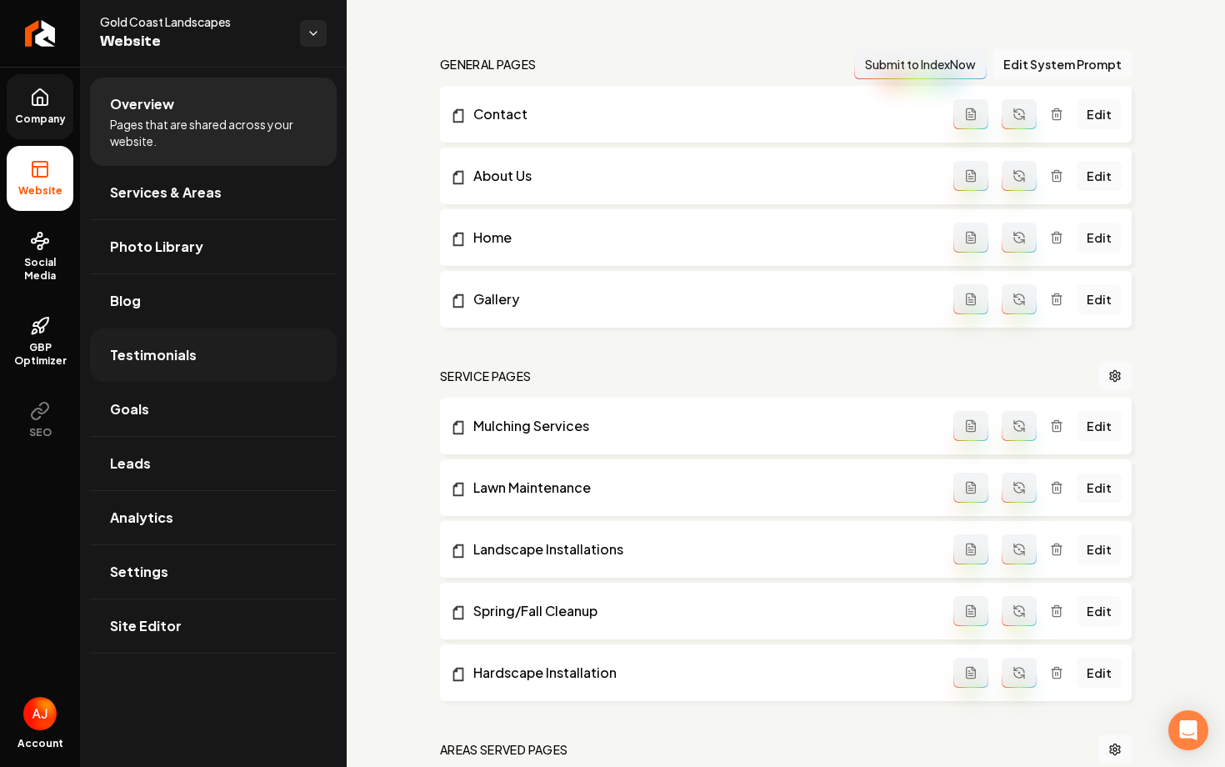
click at [192, 353] on link "Testimonials" at bounding box center [213, 354] width 247 height 53
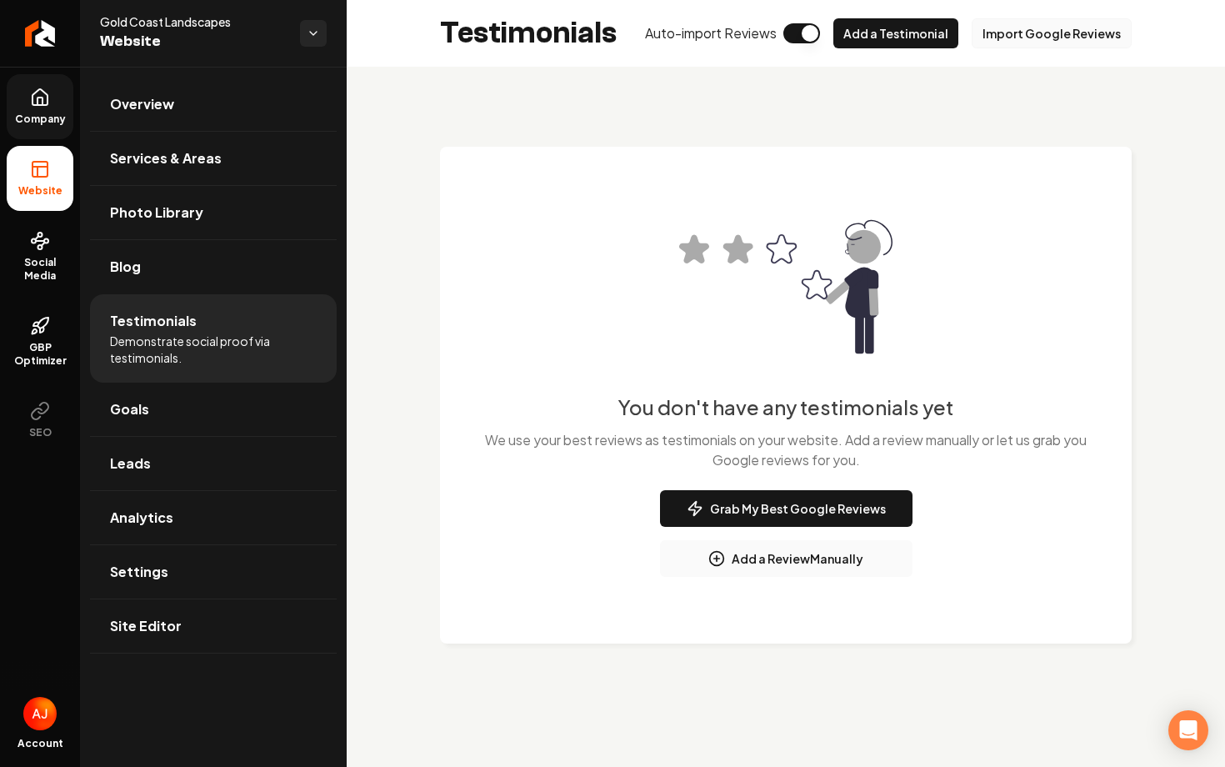
click at [1006, 35] on button "Import Google Reviews" at bounding box center [1052, 33] width 160 height 30
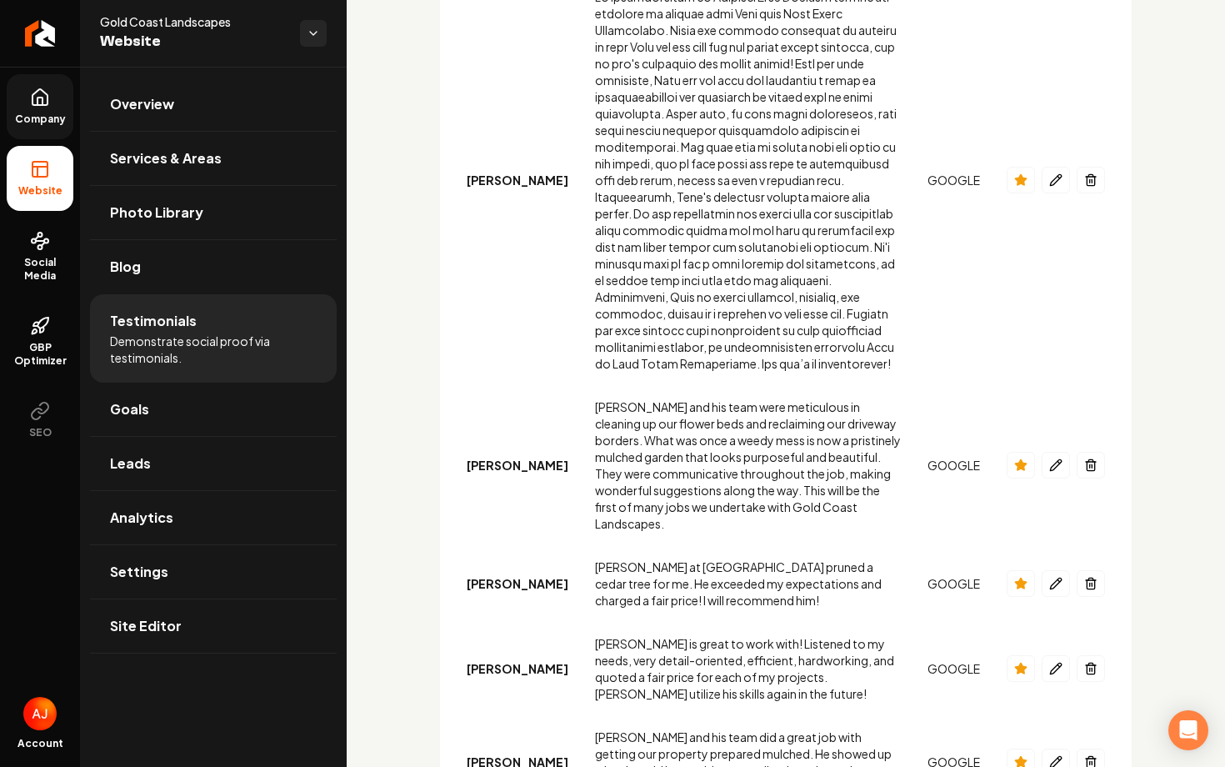
scroll to position [535, 0]
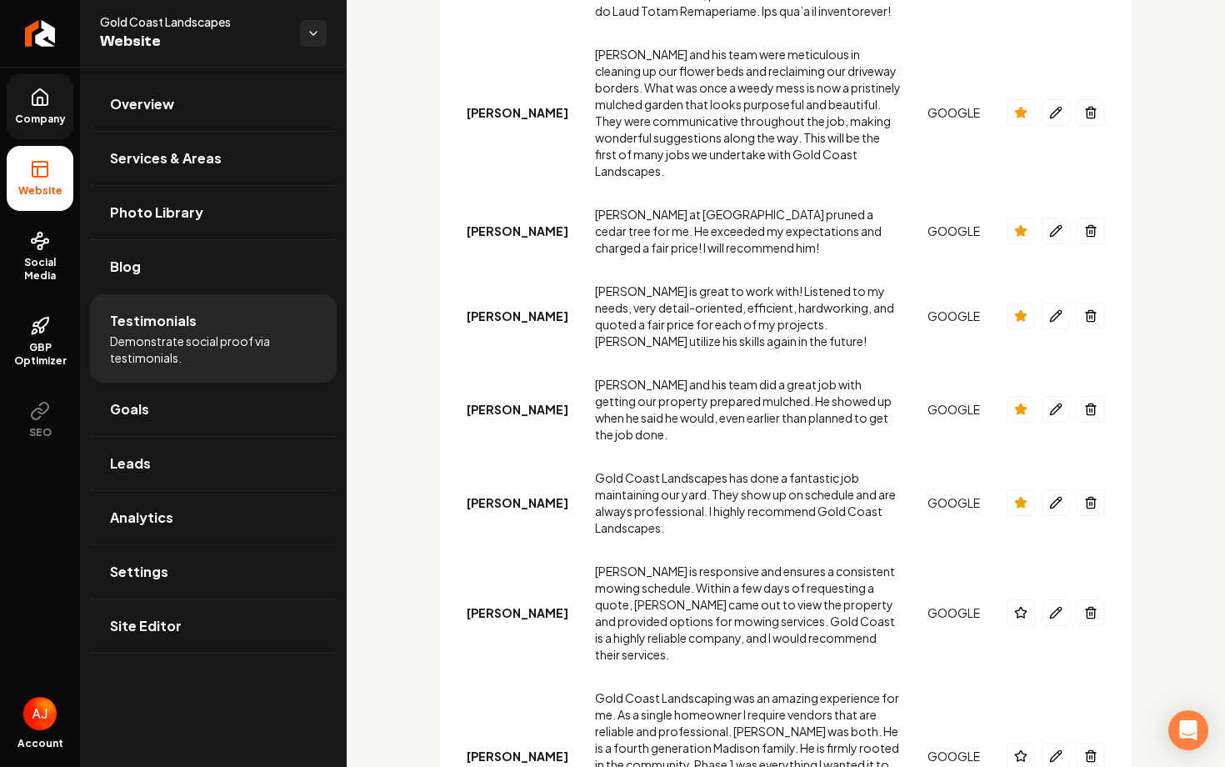
click at [36, 97] on icon at bounding box center [40, 98] width 20 height 20
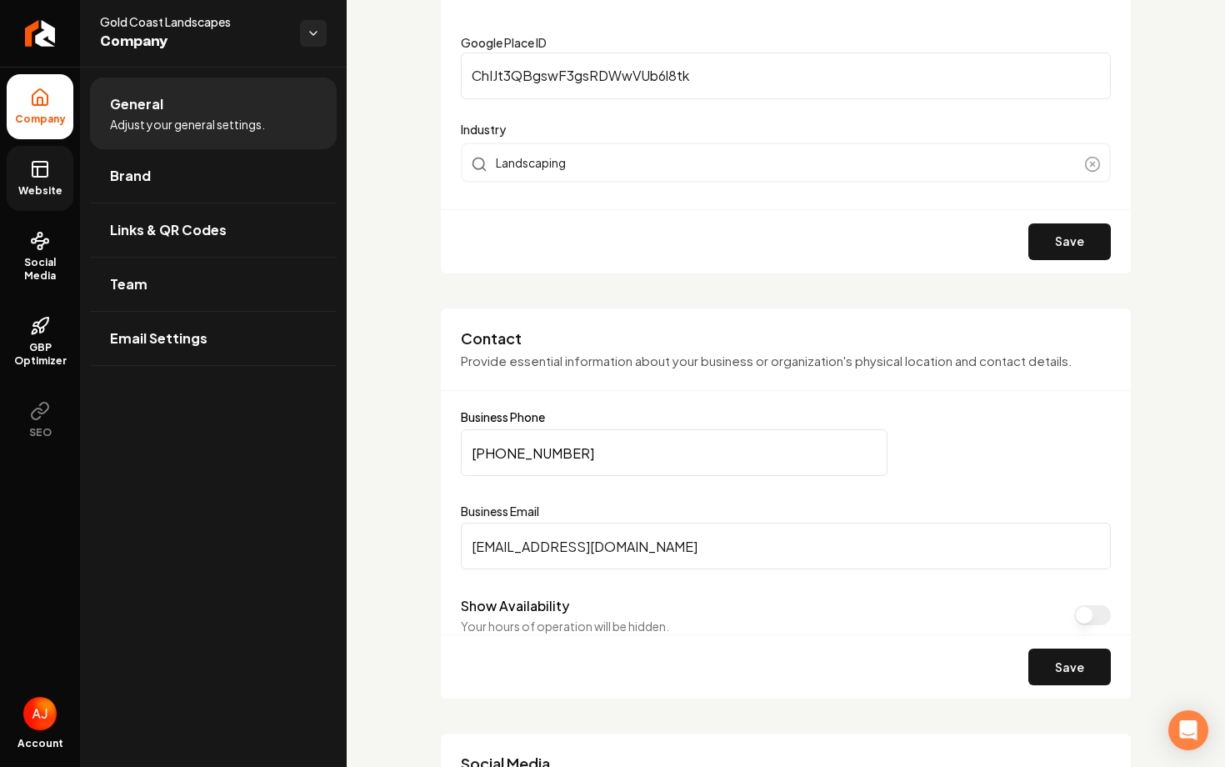
click at [54, 163] on link "Website" at bounding box center [40, 178] width 67 height 65
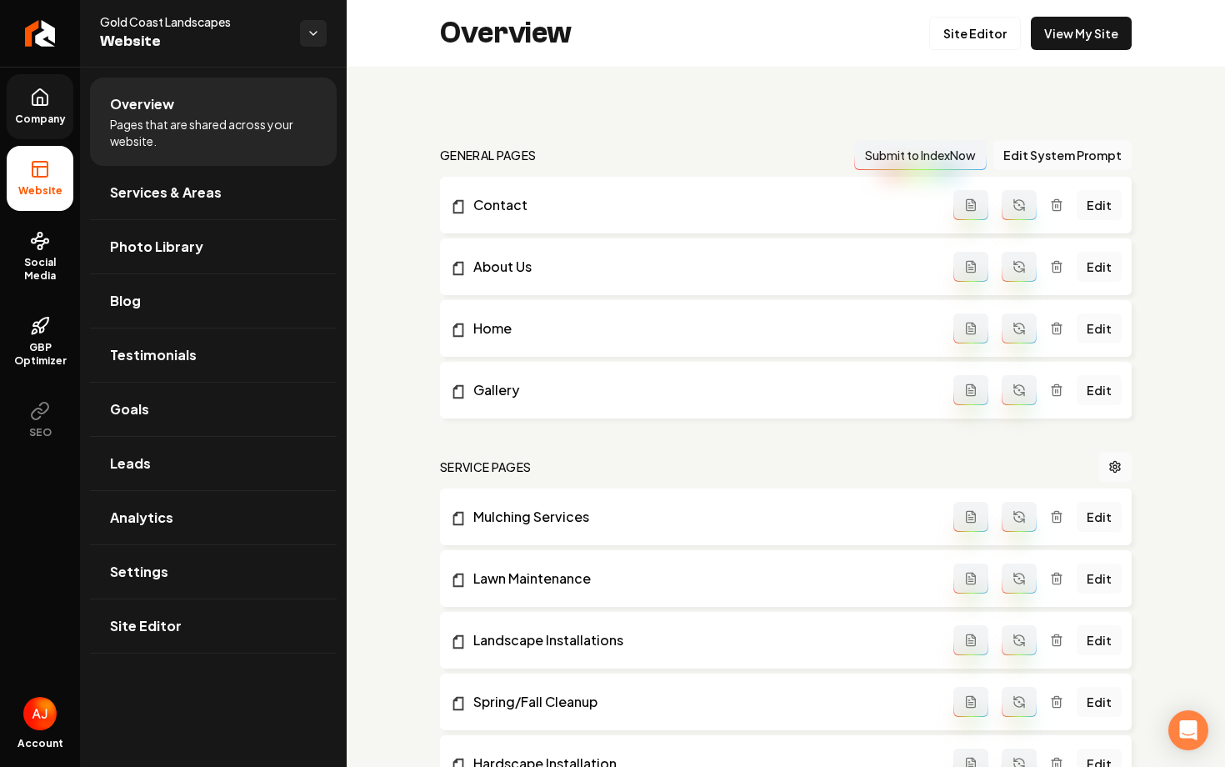
click at [1090, 10] on div "Overview Site Editor View My Site" at bounding box center [786, 33] width 879 height 67
click at [1088, 25] on link "View My Site" at bounding box center [1081, 33] width 101 height 33
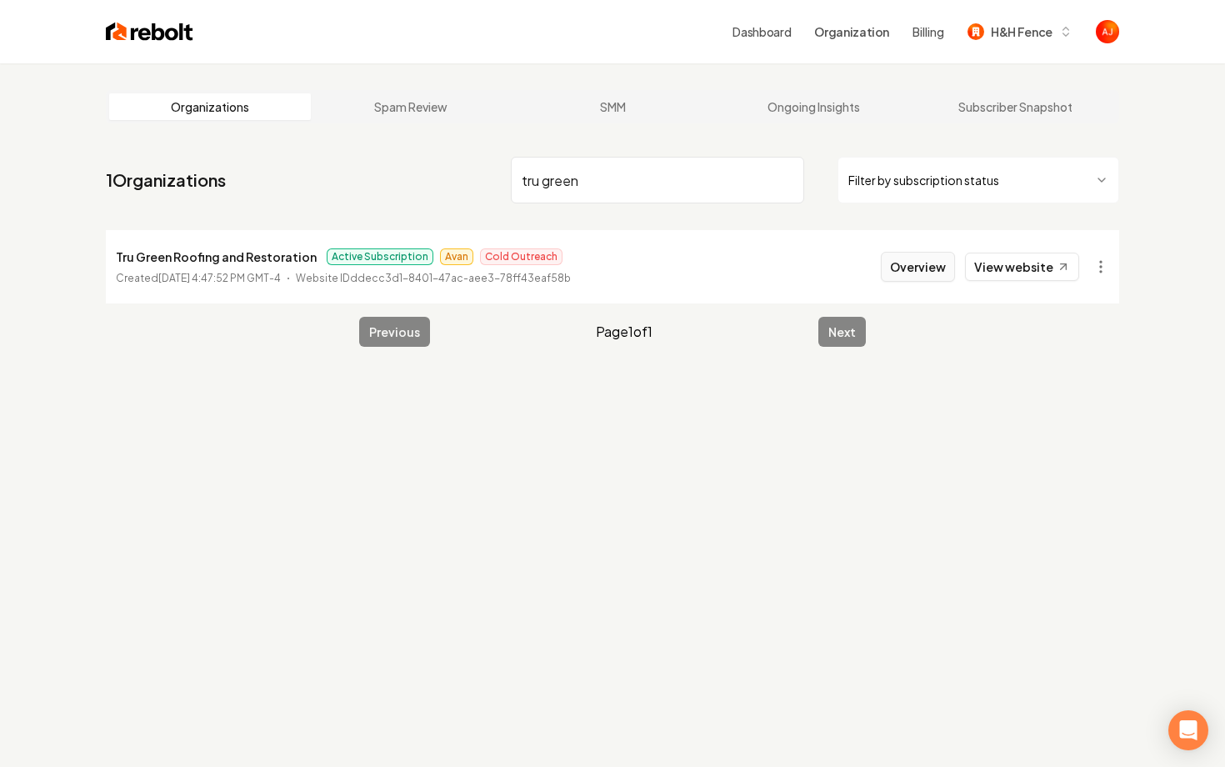
type input "tru green"
click at [927, 273] on button "Overview" at bounding box center [918, 267] width 74 height 30
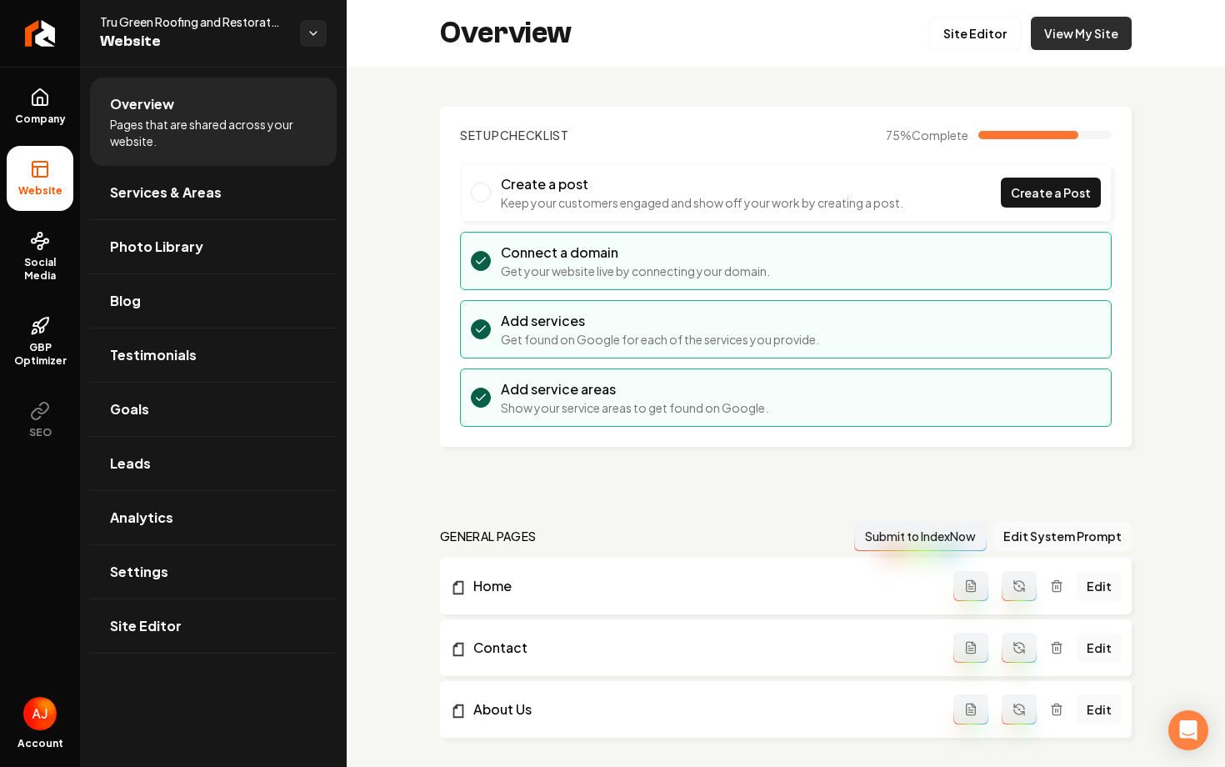
click at [1065, 43] on link "View My Site" at bounding box center [1081, 33] width 101 height 33
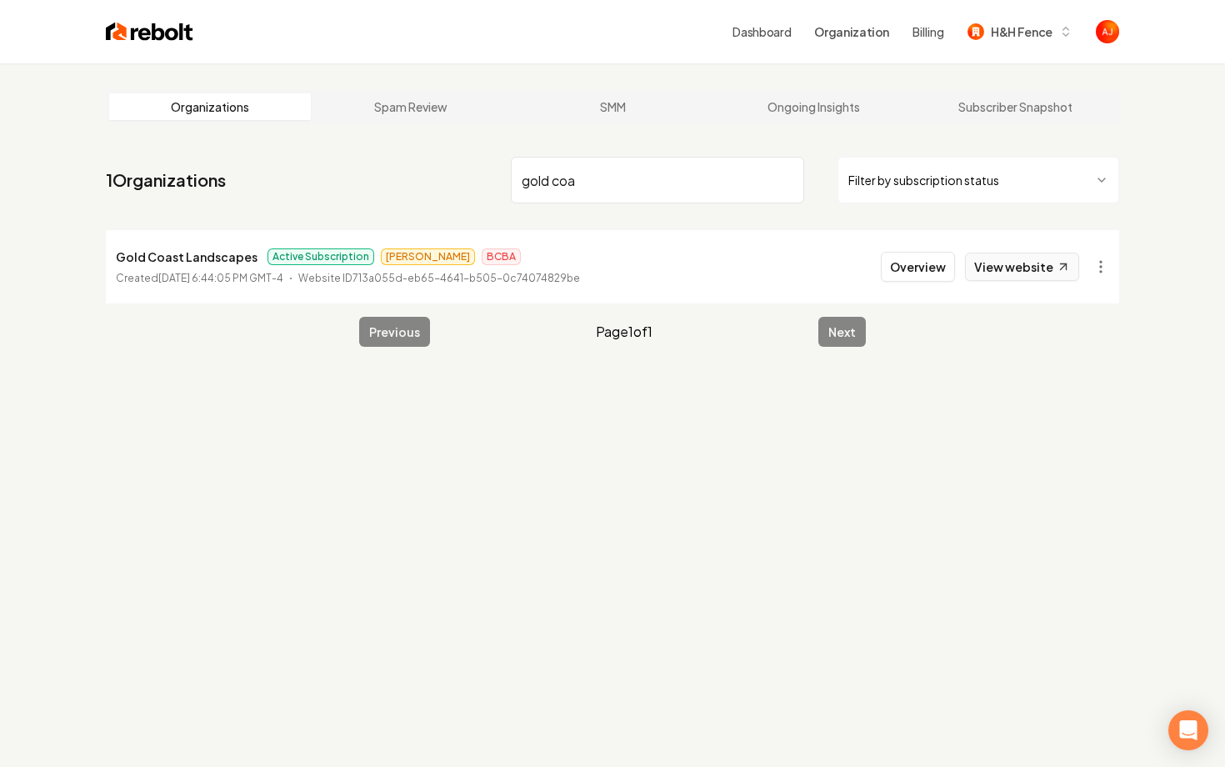
type input "gold coa"
click at [999, 274] on link "View website" at bounding box center [1022, 267] width 114 height 28
click at [900, 263] on button "Overview" at bounding box center [918, 267] width 74 height 30
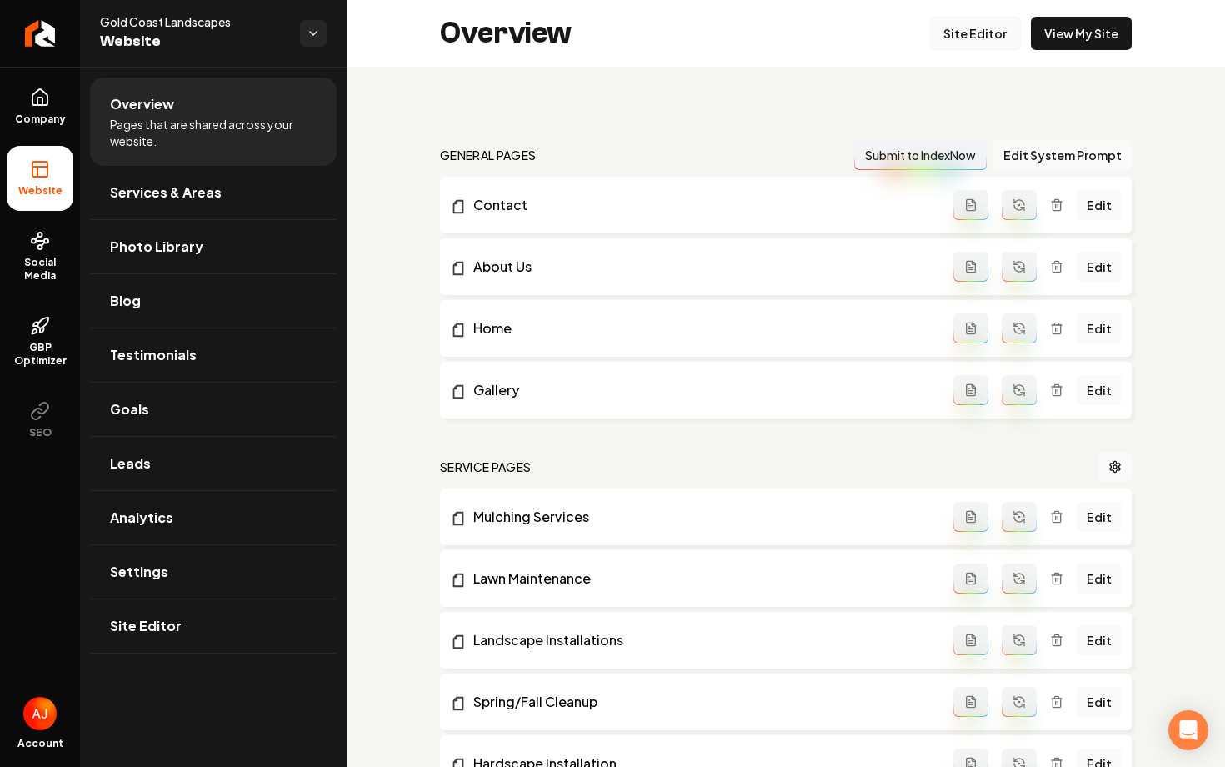
click at [995, 35] on link "Site Editor" at bounding box center [976, 33] width 92 height 33
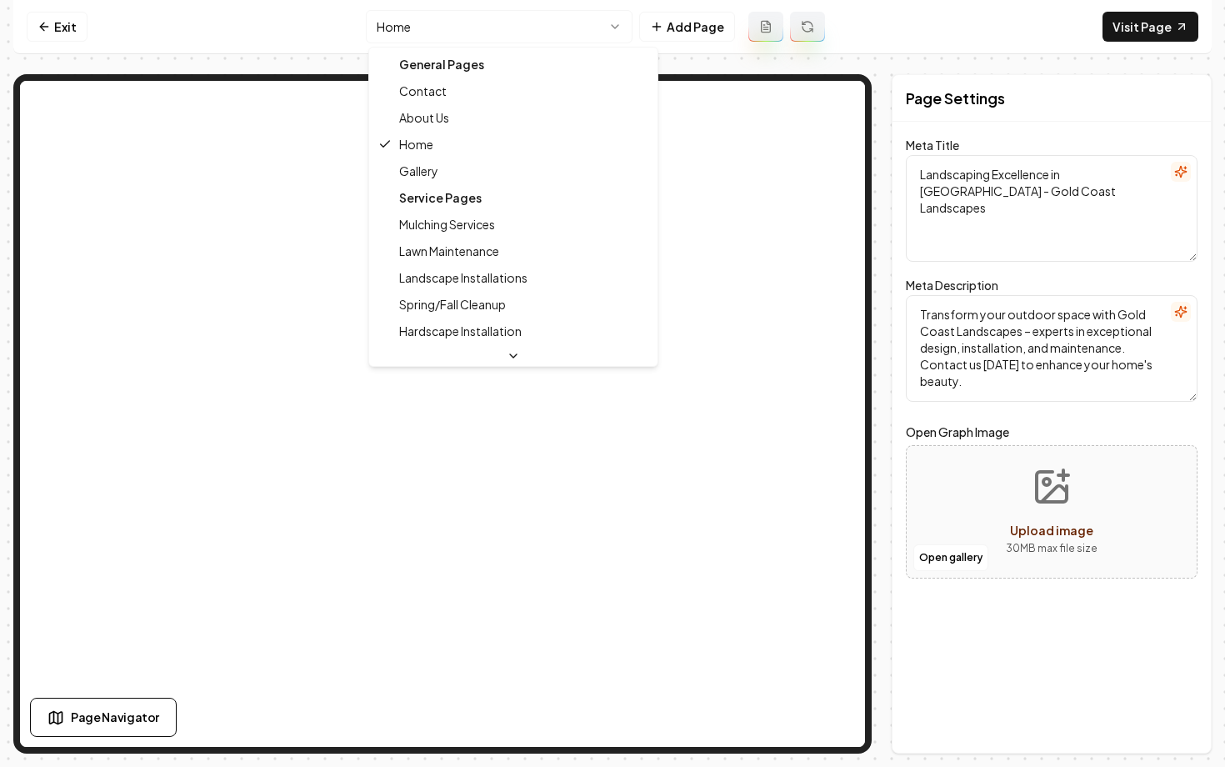
click at [512, 28] on html "Computer Required This feature is only available on a computer. Please switch t…" at bounding box center [612, 383] width 1225 height 767
click at [419, 186] on div "Service Pages" at bounding box center [514, 197] width 282 height 27
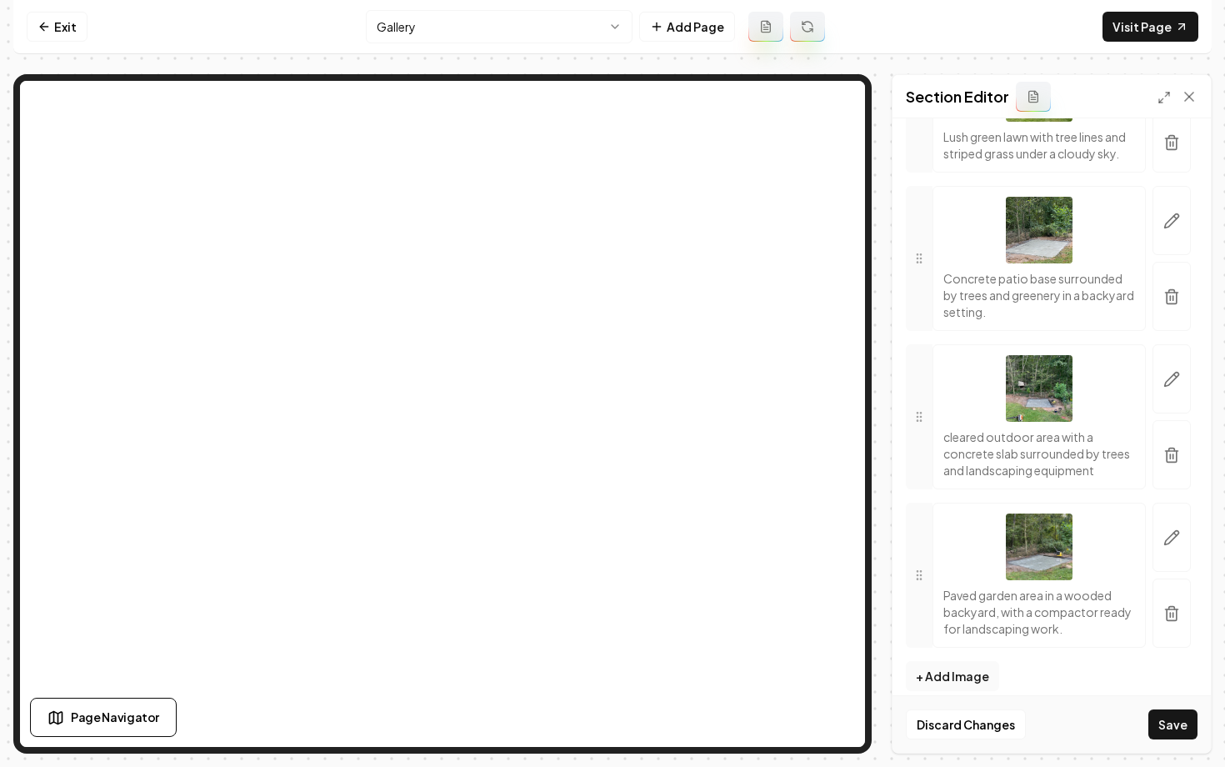
scroll to position [2931, 0]
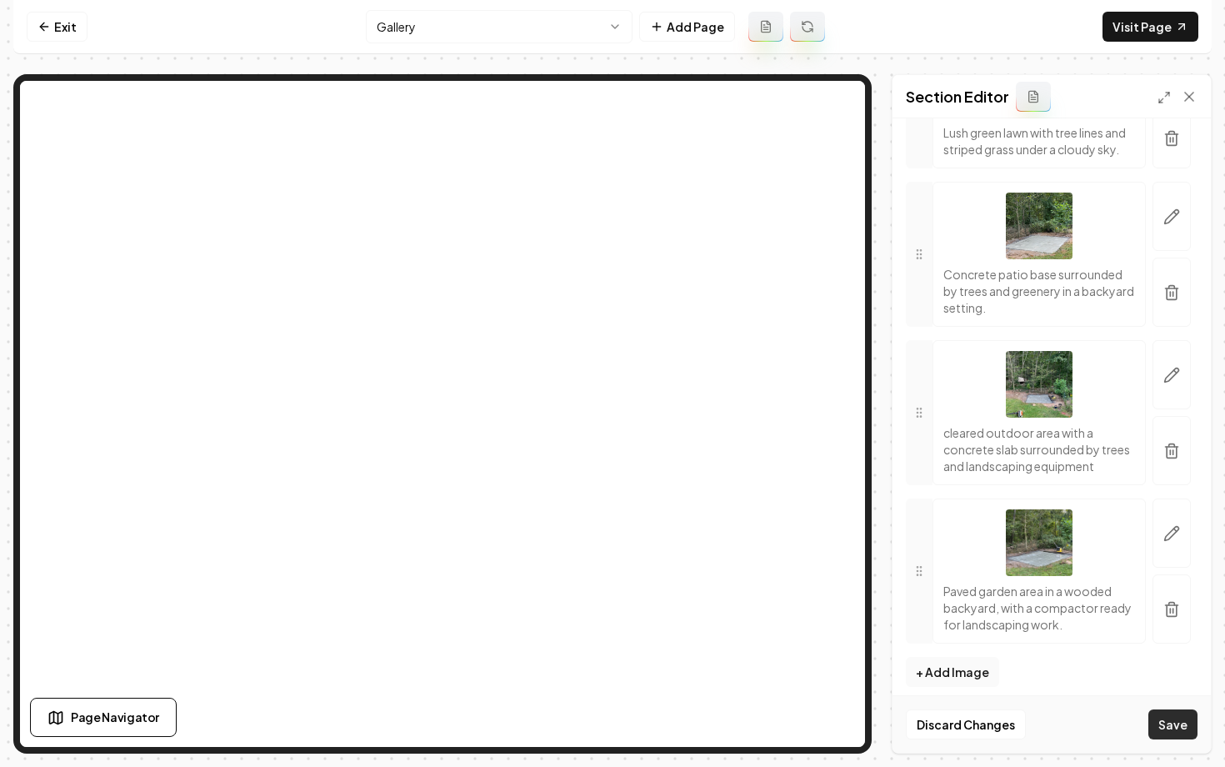
click at [1176, 726] on button "Save" at bounding box center [1173, 724] width 49 height 30
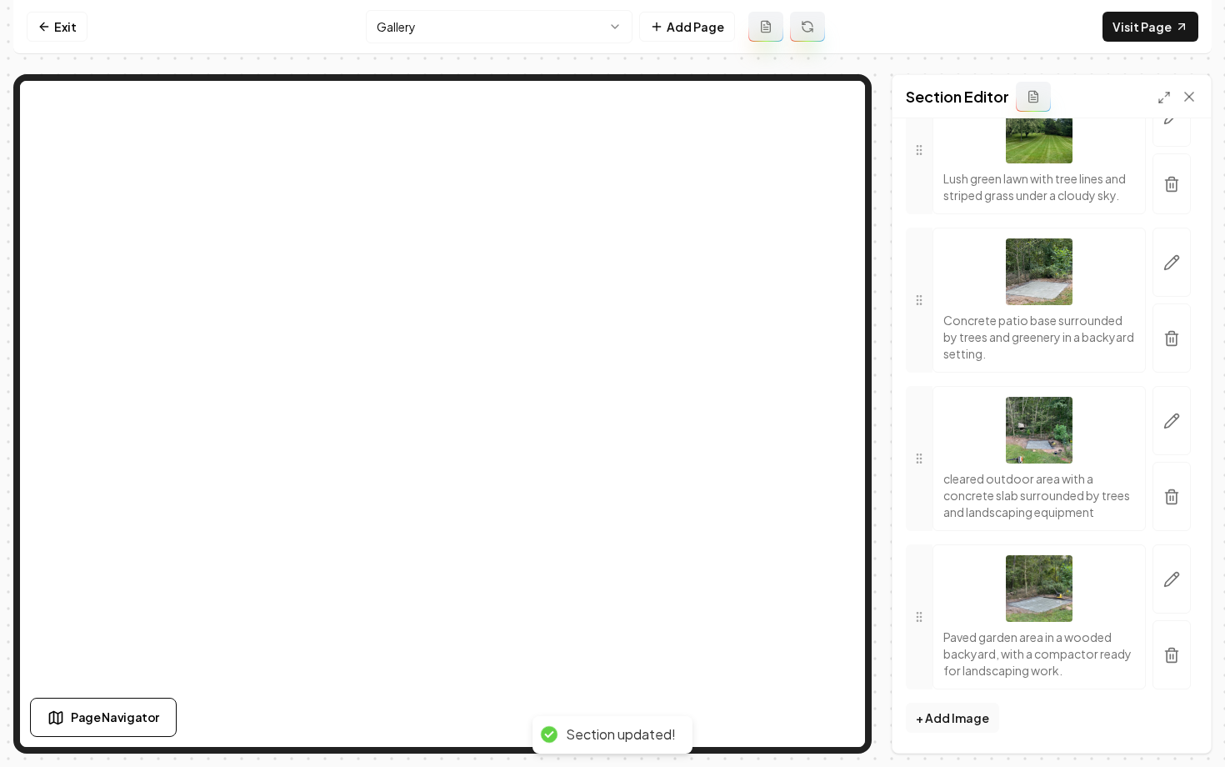
scroll to position [2885, 0]
click at [37, 27] on link "Exit" at bounding box center [57, 27] width 61 height 30
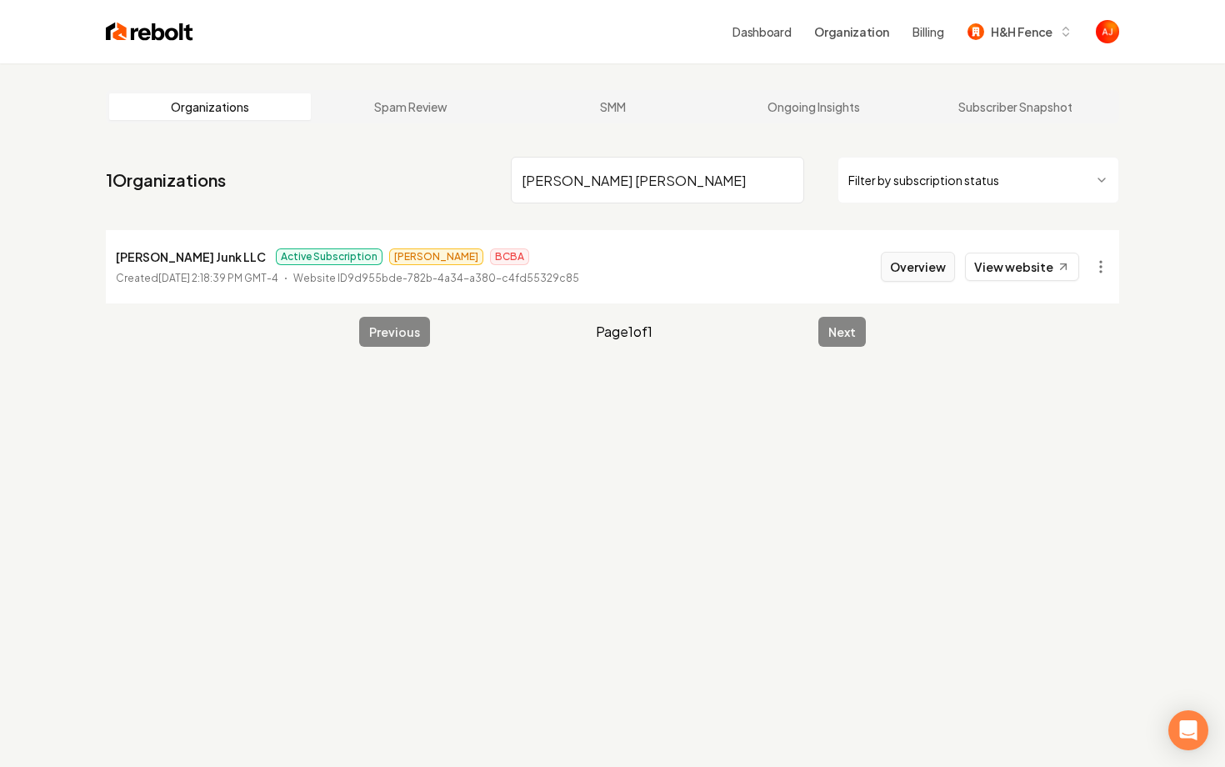
type input "jesse ja"
click at [910, 268] on button "Overview" at bounding box center [918, 267] width 74 height 30
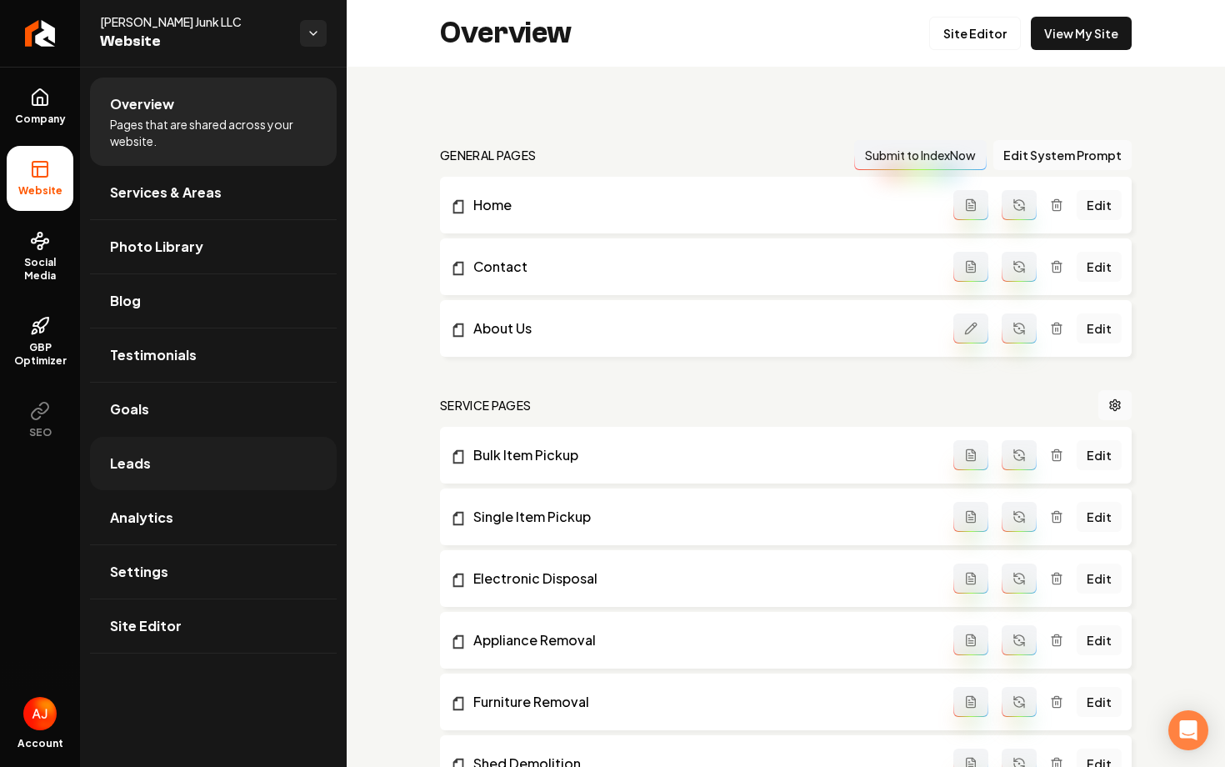
click at [153, 460] on link "Leads" at bounding box center [213, 463] width 247 height 53
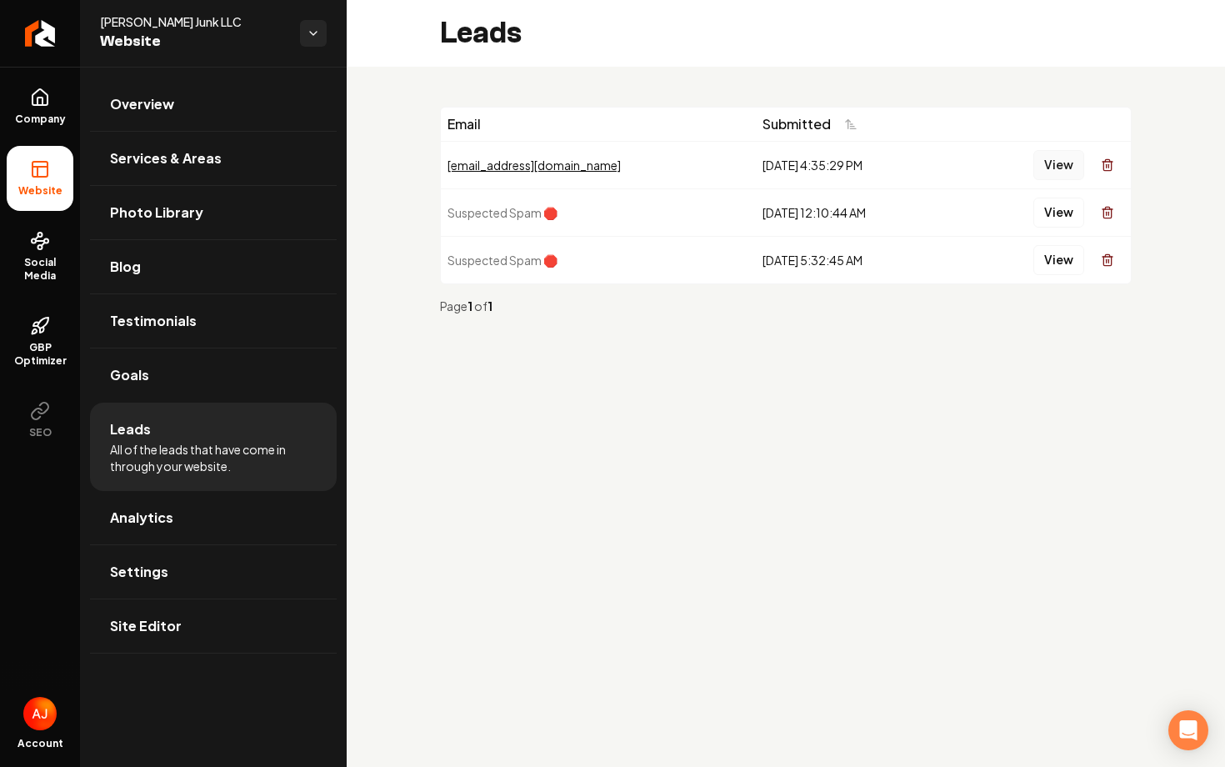
click at [1058, 165] on button "View" at bounding box center [1059, 165] width 51 height 30
click at [220, 156] on link "Services & Areas" at bounding box center [213, 158] width 247 height 53
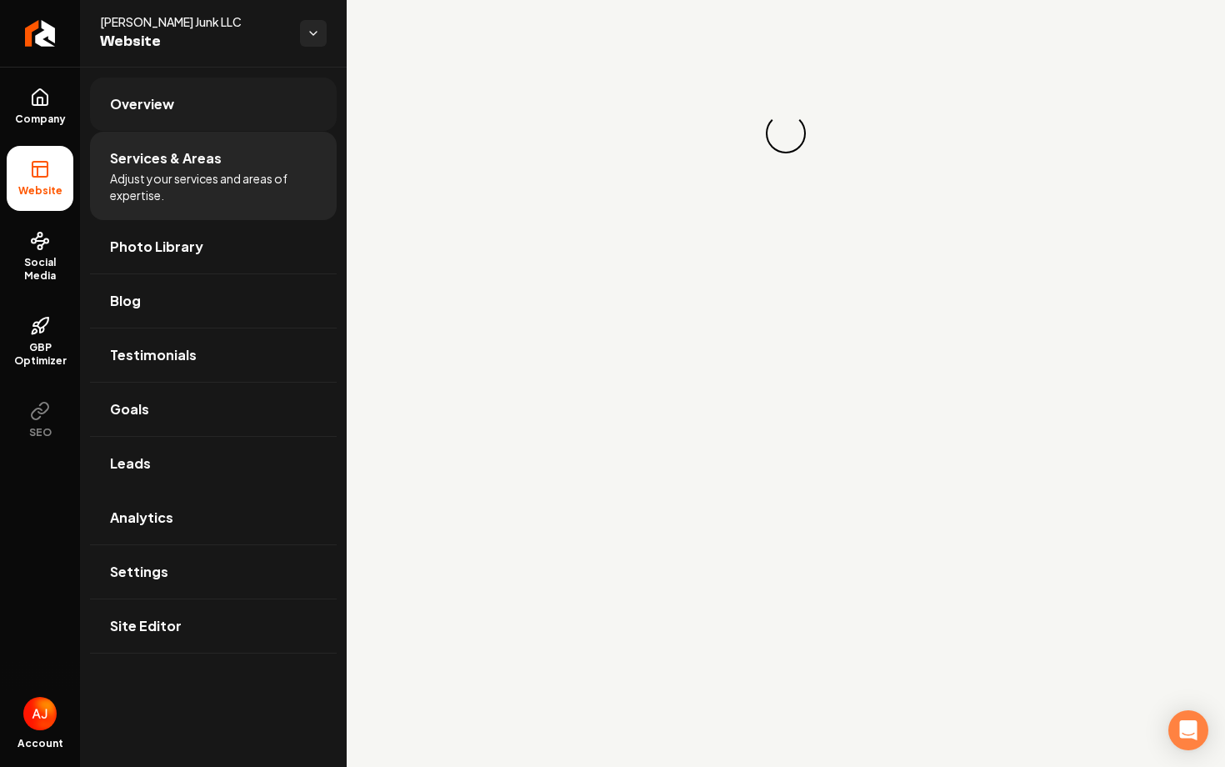
click at [229, 123] on link "Overview" at bounding box center [213, 104] width 247 height 53
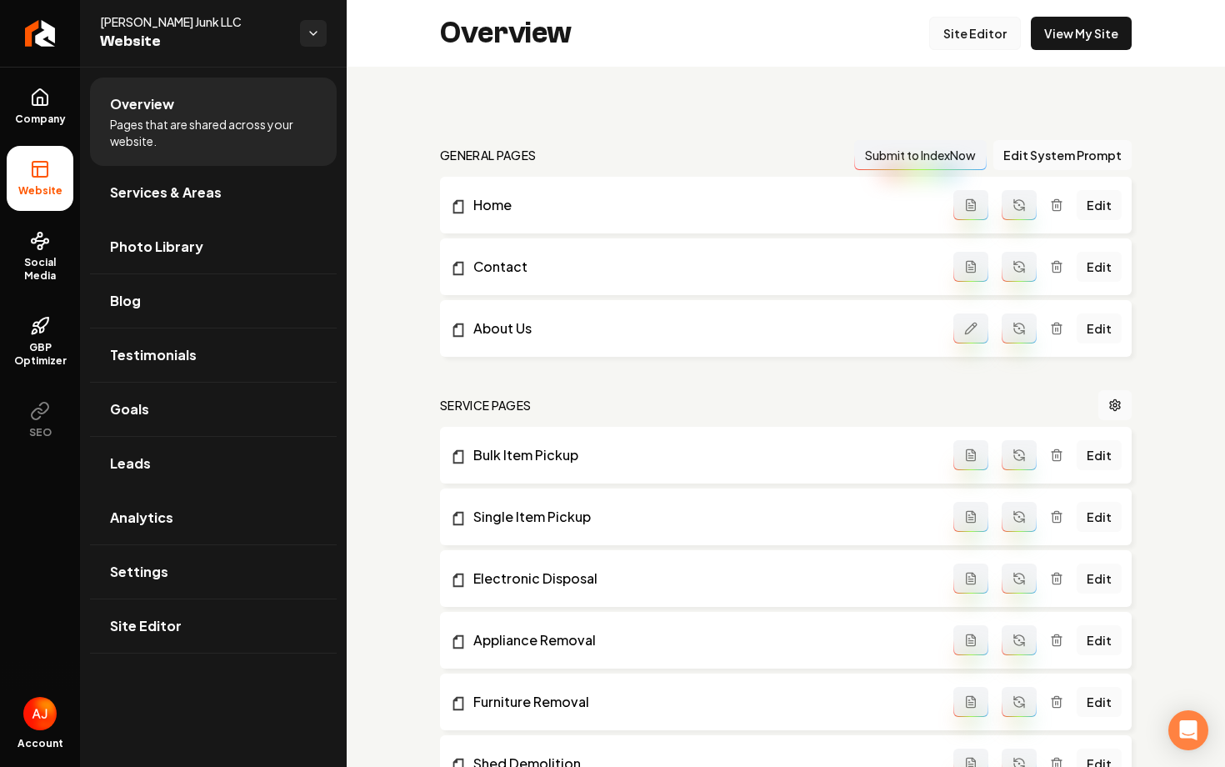
click at [965, 36] on link "Site Editor" at bounding box center [976, 33] width 92 height 33
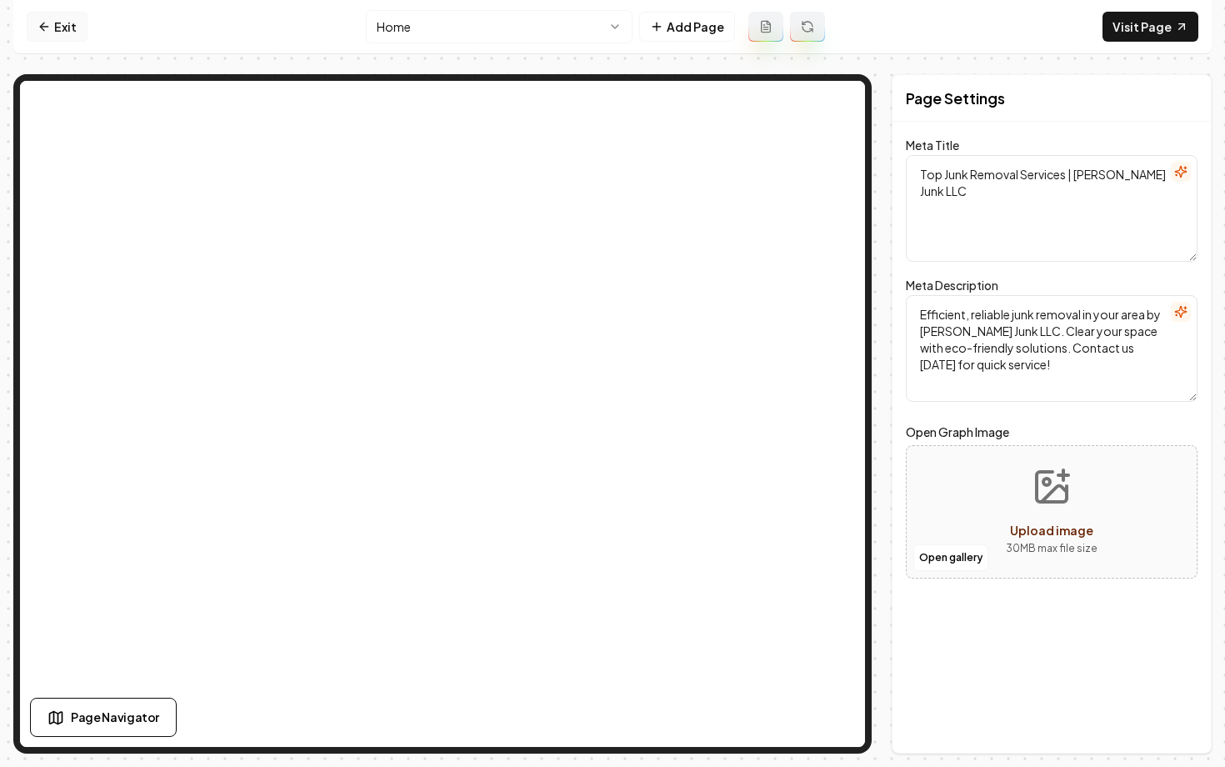
click at [38, 34] on link "Exit" at bounding box center [57, 27] width 61 height 30
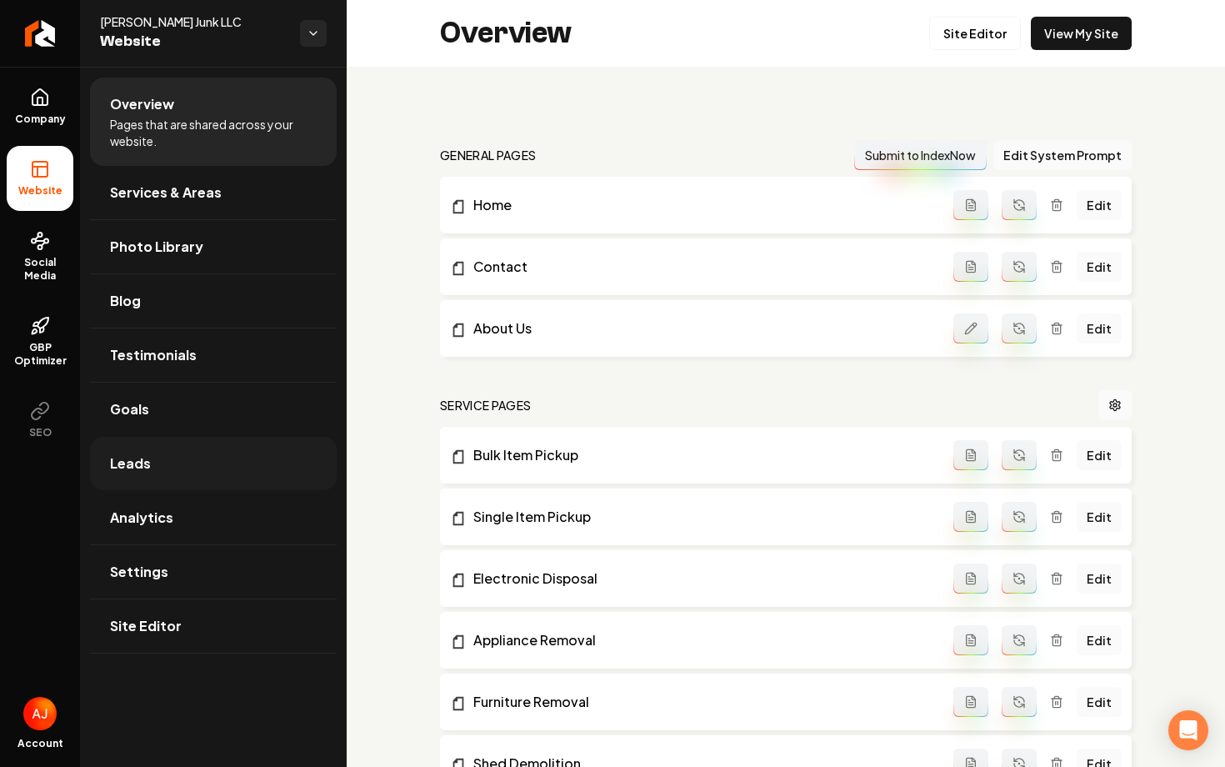
click at [166, 462] on link "Leads" at bounding box center [213, 463] width 247 height 53
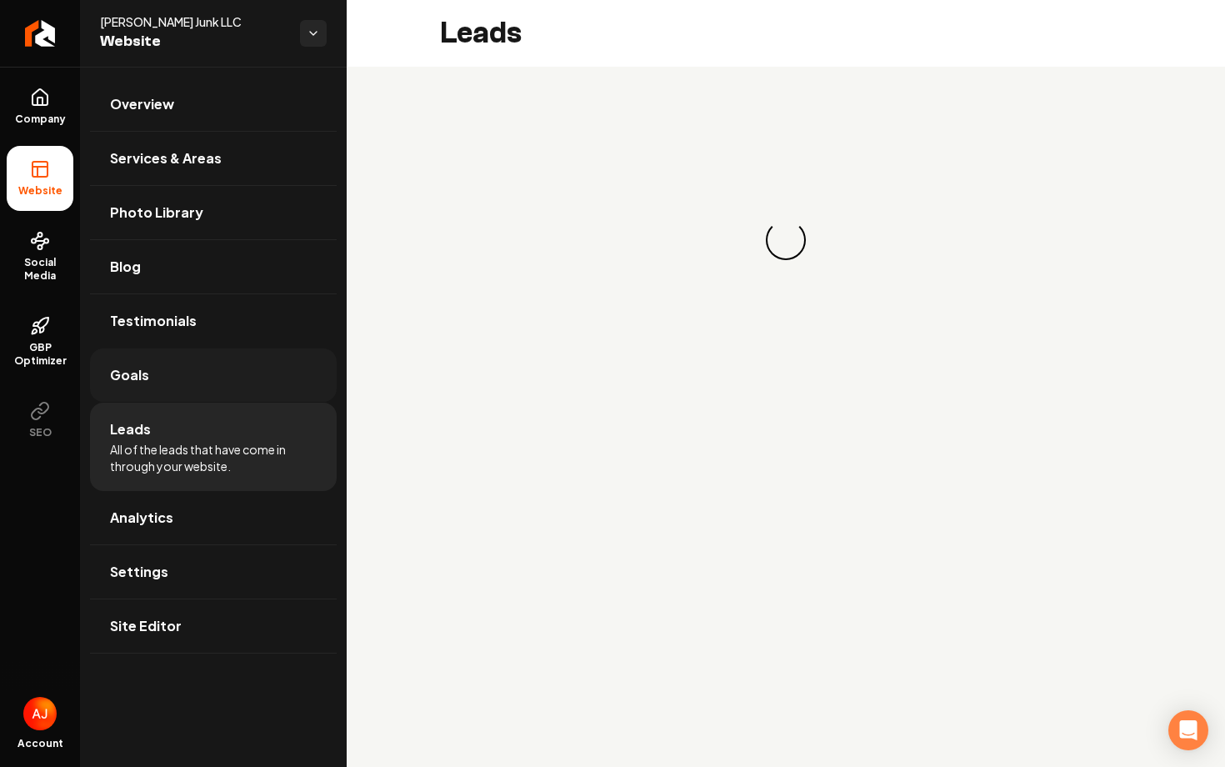
click at [165, 390] on link "Goals" at bounding box center [213, 374] width 247 height 53
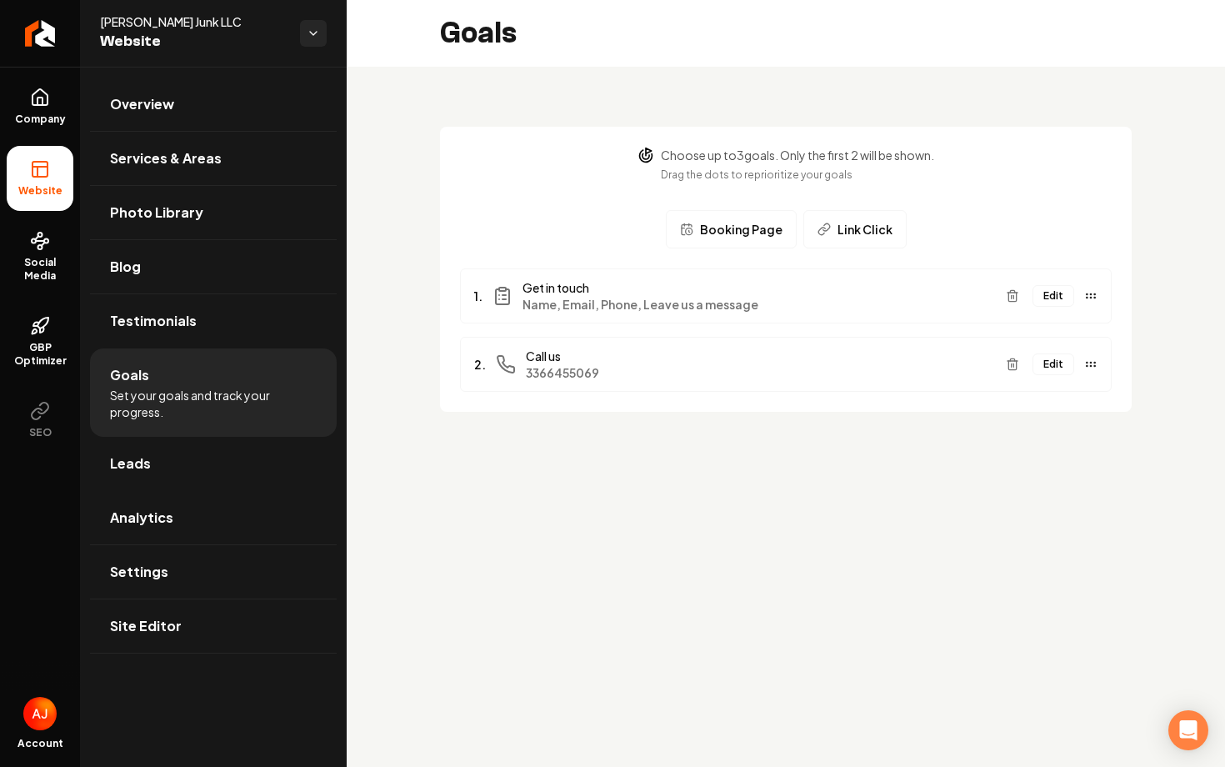
click at [1053, 295] on button "Edit" at bounding box center [1054, 296] width 42 height 22
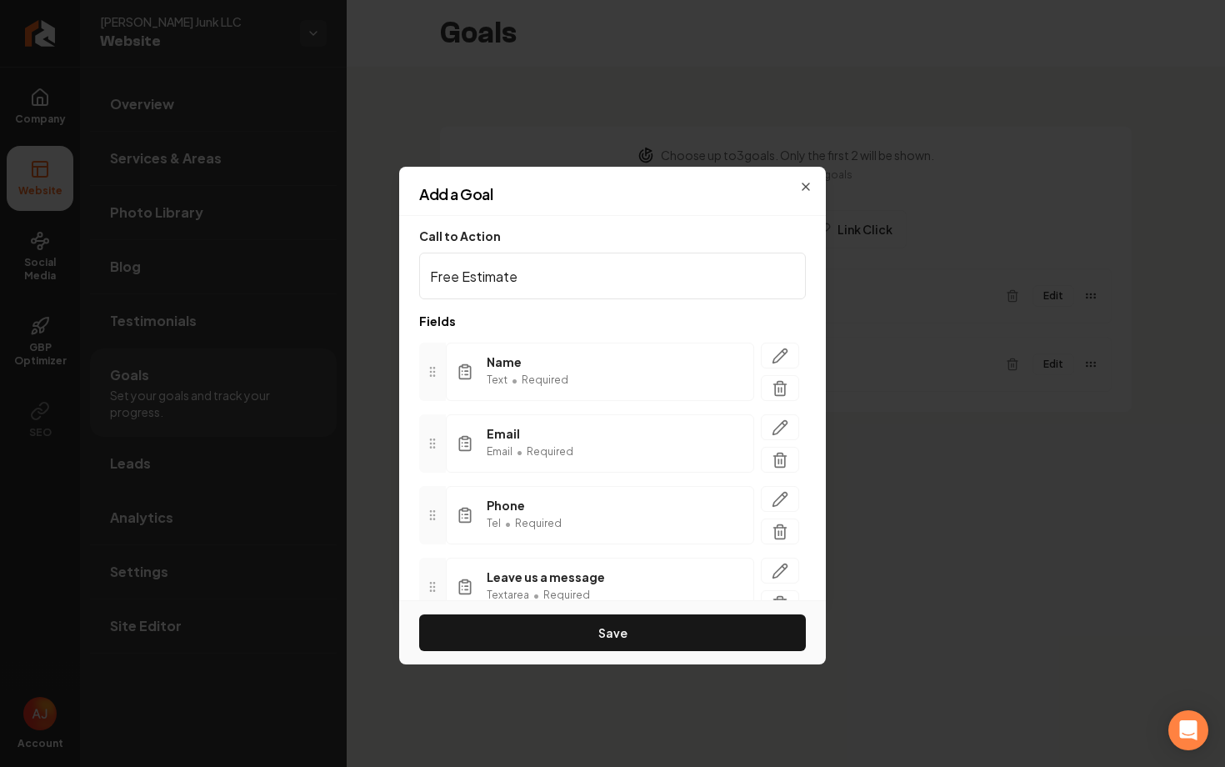
type input "Free Estimate"
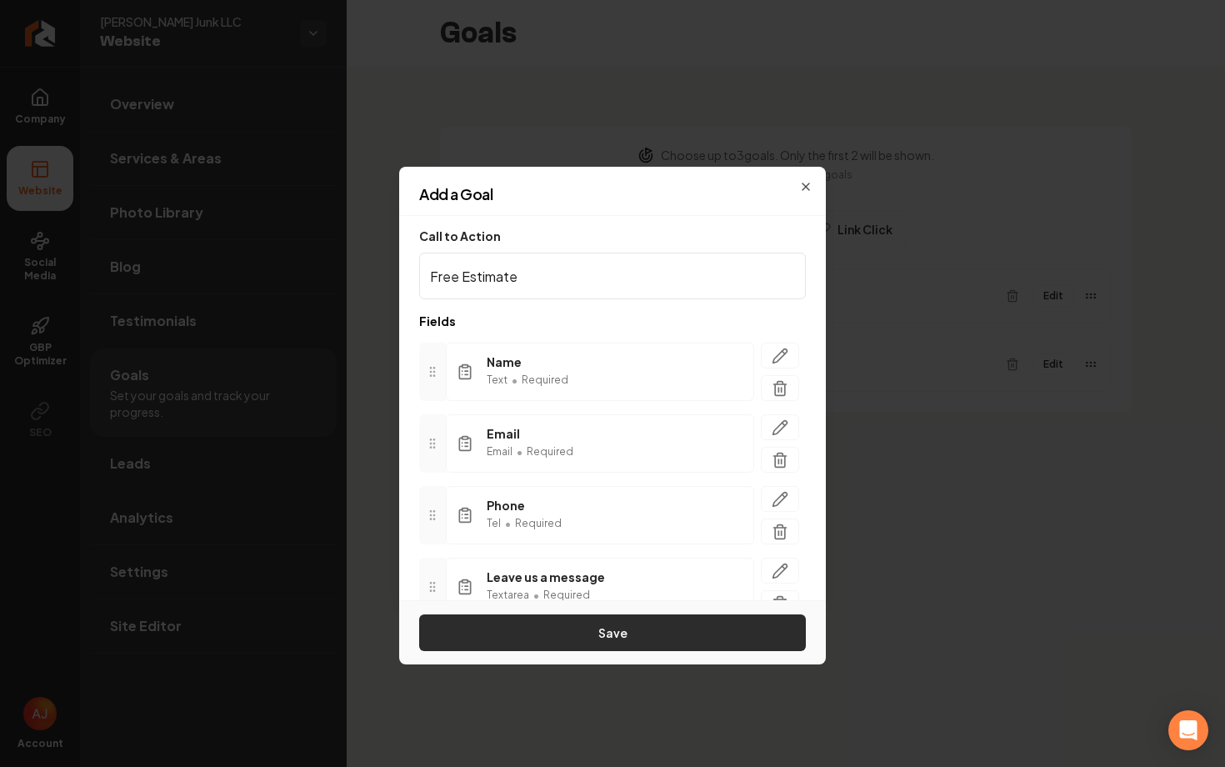
click at [672, 626] on button "Save" at bounding box center [612, 632] width 387 height 37
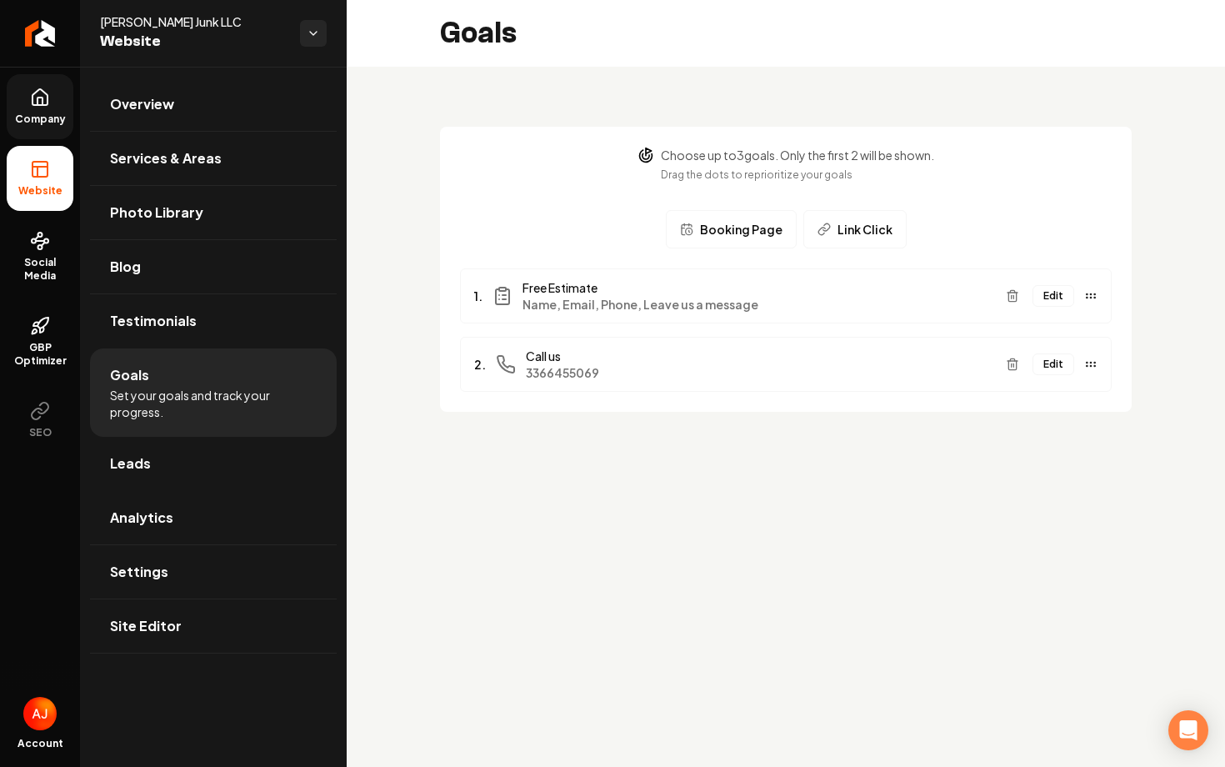
click at [59, 95] on link "Company" at bounding box center [40, 106] width 67 height 65
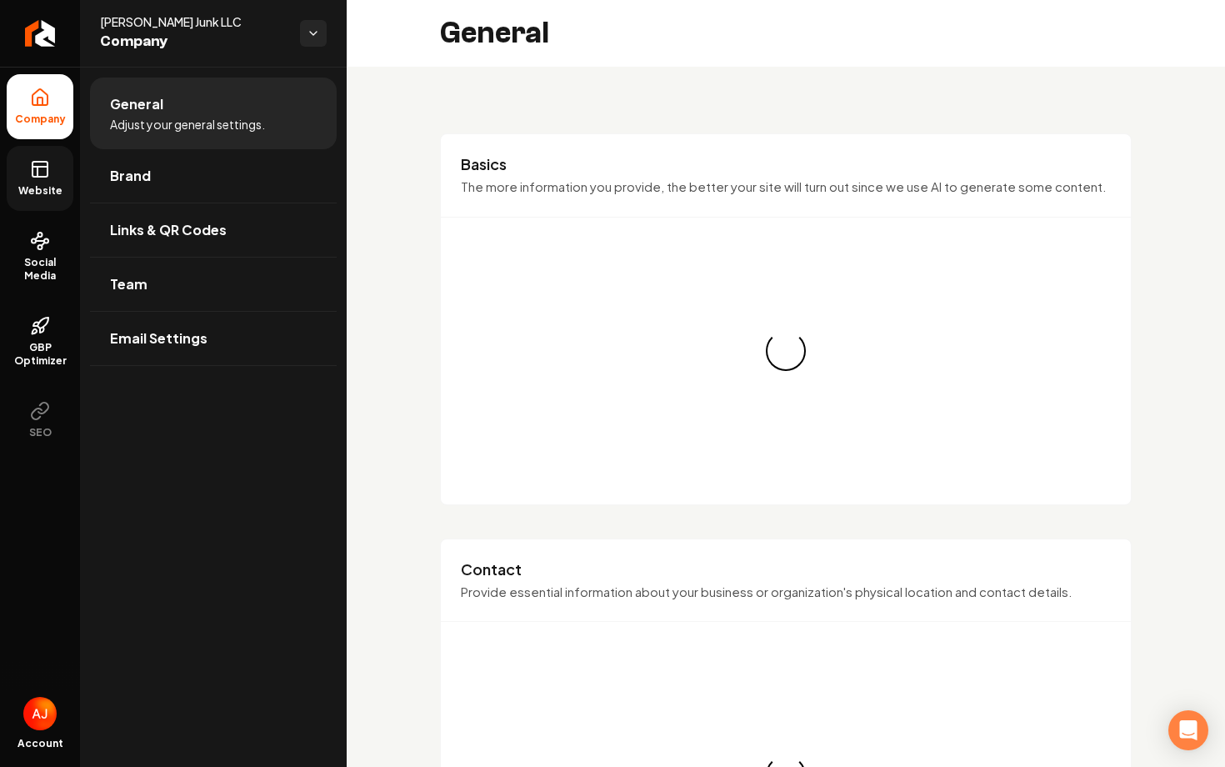
click at [48, 190] on span "Website" at bounding box center [41, 190] width 58 height 13
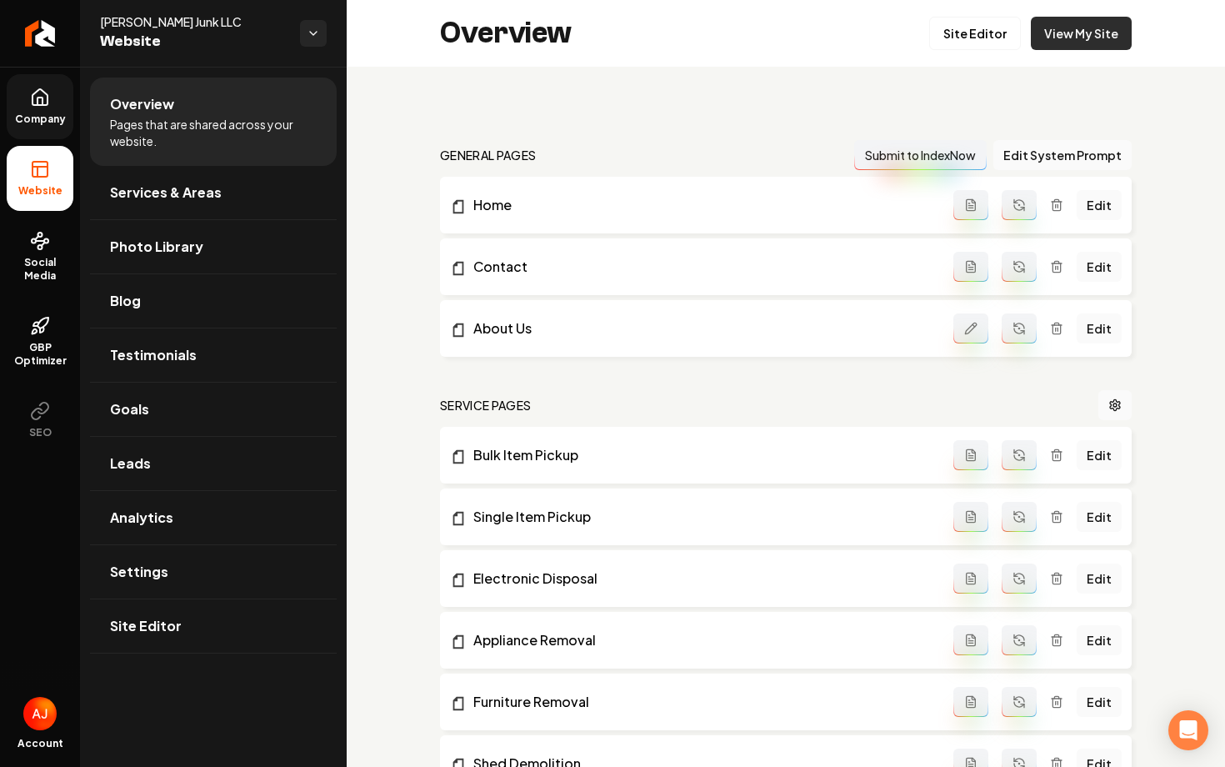
click at [1065, 41] on link "View My Site" at bounding box center [1081, 33] width 101 height 33
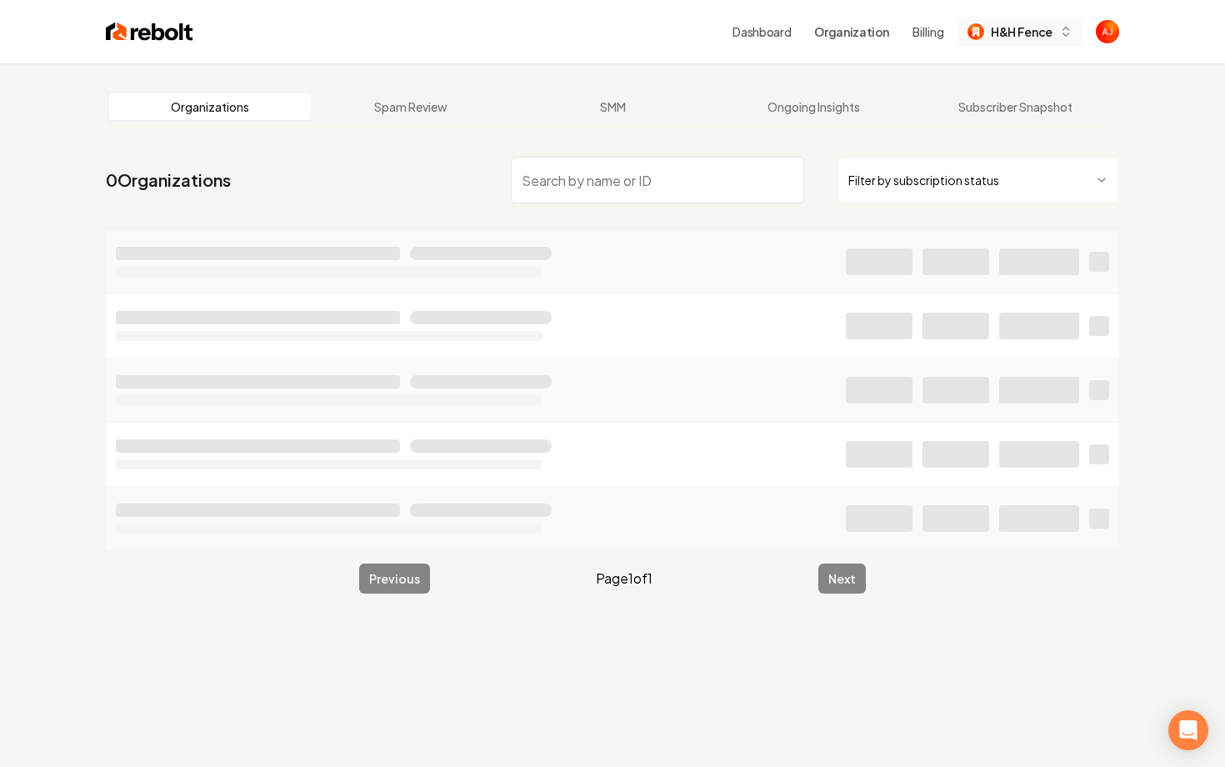
click at [990, 33] on div "H&H Fence" at bounding box center [1010, 32] width 85 height 18
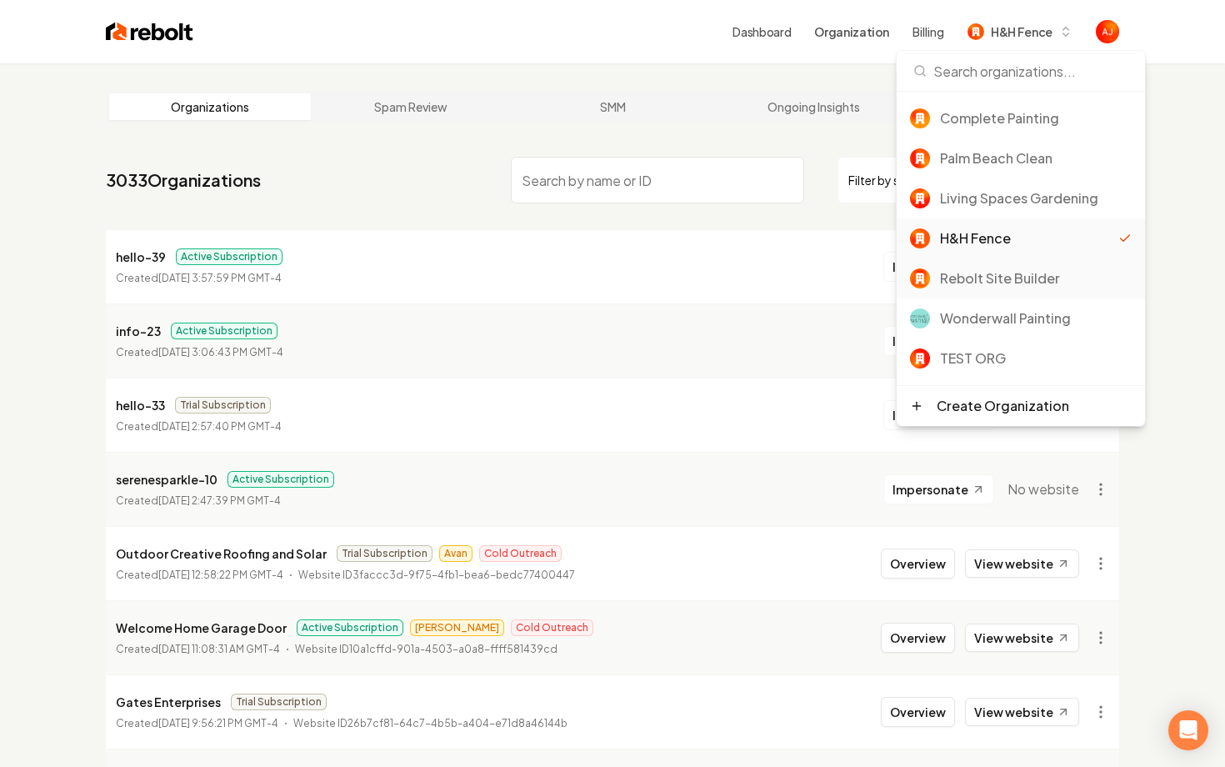
click at [970, 274] on div "Rebolt Site Builder" at bounding box center [1036, 278] width 192 height 20
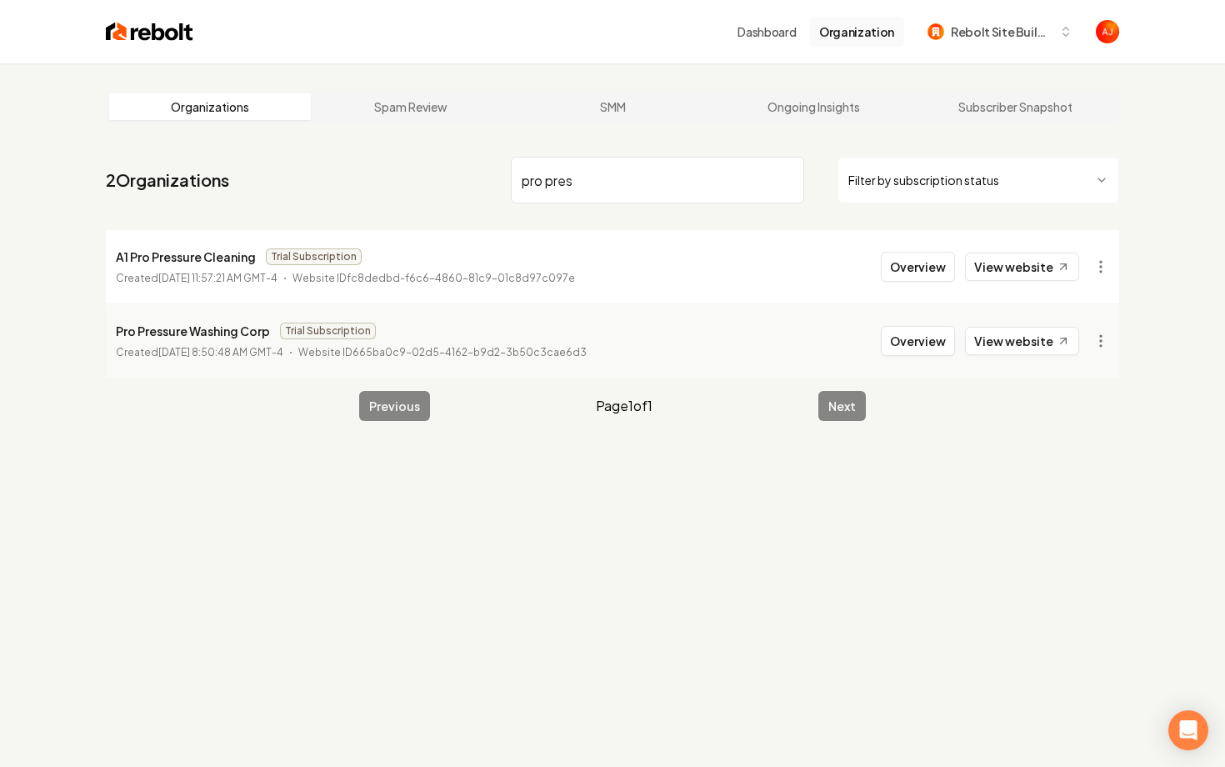
type input "pro pres"
click at [990, 333] on link "View website" at bounding box center [1022, 341] width 114 height 28
click at [898, 340] on button "Overview" at bounding box center [918, 341] width 74 height 30
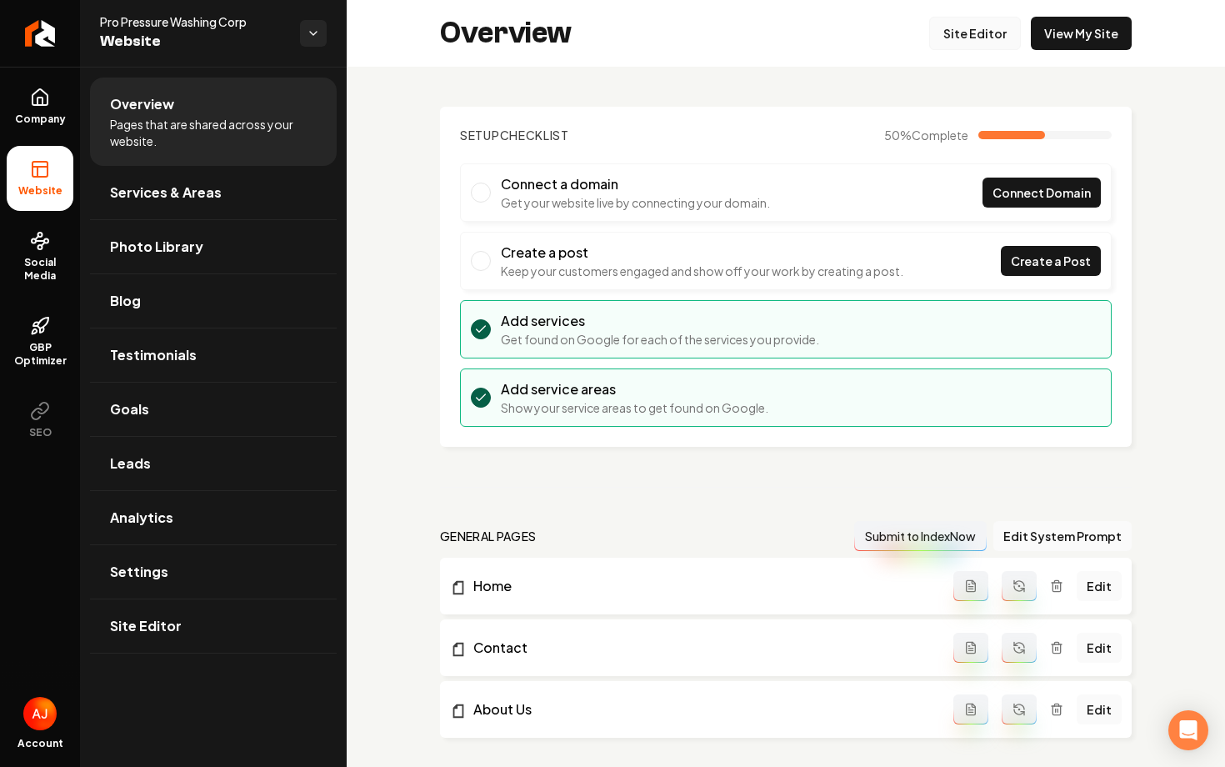
click at [945, 43] on link "Site Editor" at bounding box center [976, 33] width 92 height 33
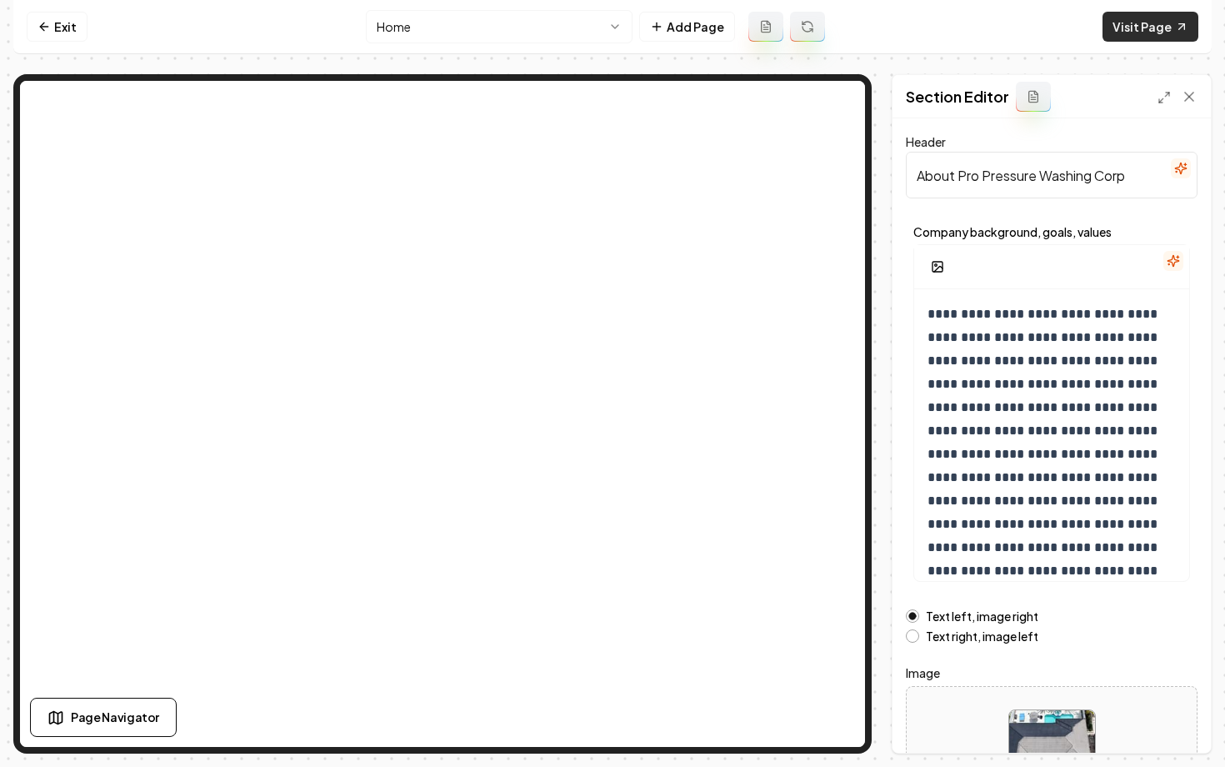
click at [1116, 22] on link "Visit Page" at bounding box center [1151, 27] width 96 height 30
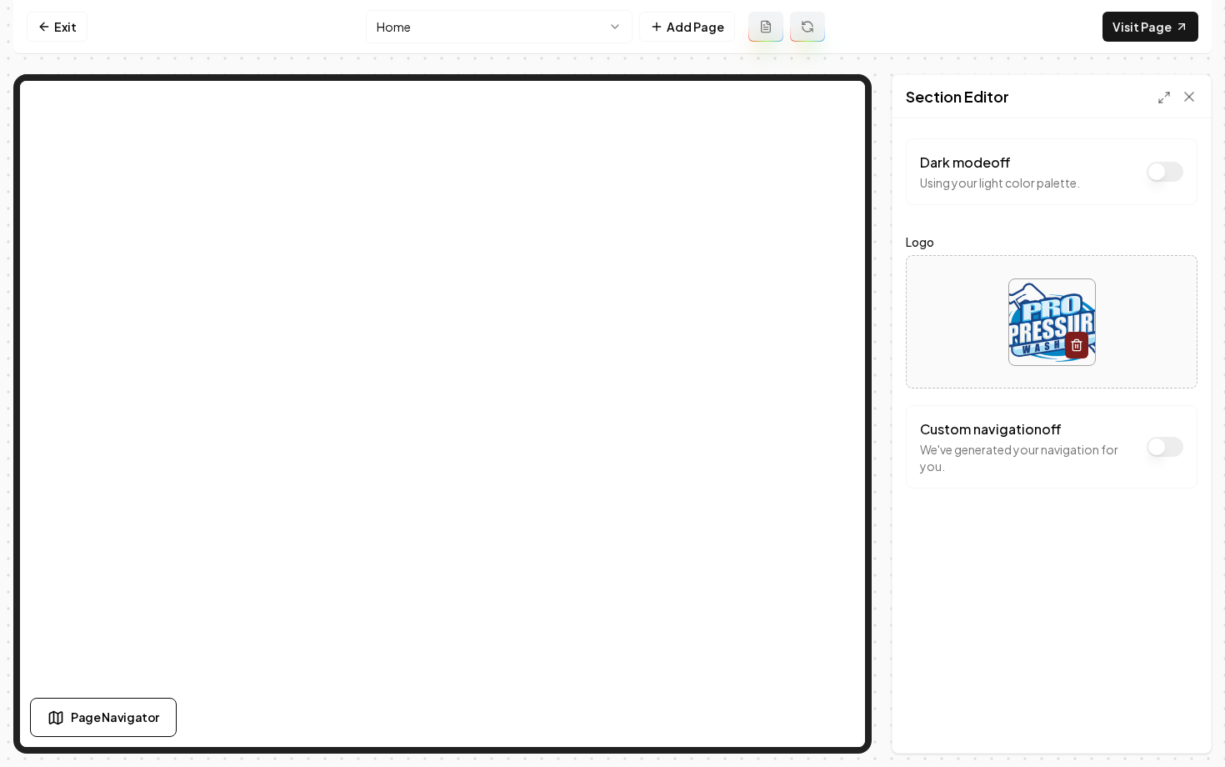
click at [1160, 174] on button "Dark mode off" at bounding box center [1165, 172] width 37 height 20
click at [1165, 177] on button "Dark mode on" at bounding box center [1165, 172] width 37 height 20
click at [1172, 436] on div "Custom navigation off We've generated your navigation for you." at bounding box center [1051, 446] width 263 height 55
click at [1166, 444] on button "Dark mode off" at bounding box center [1165, 447] width 37 height 20
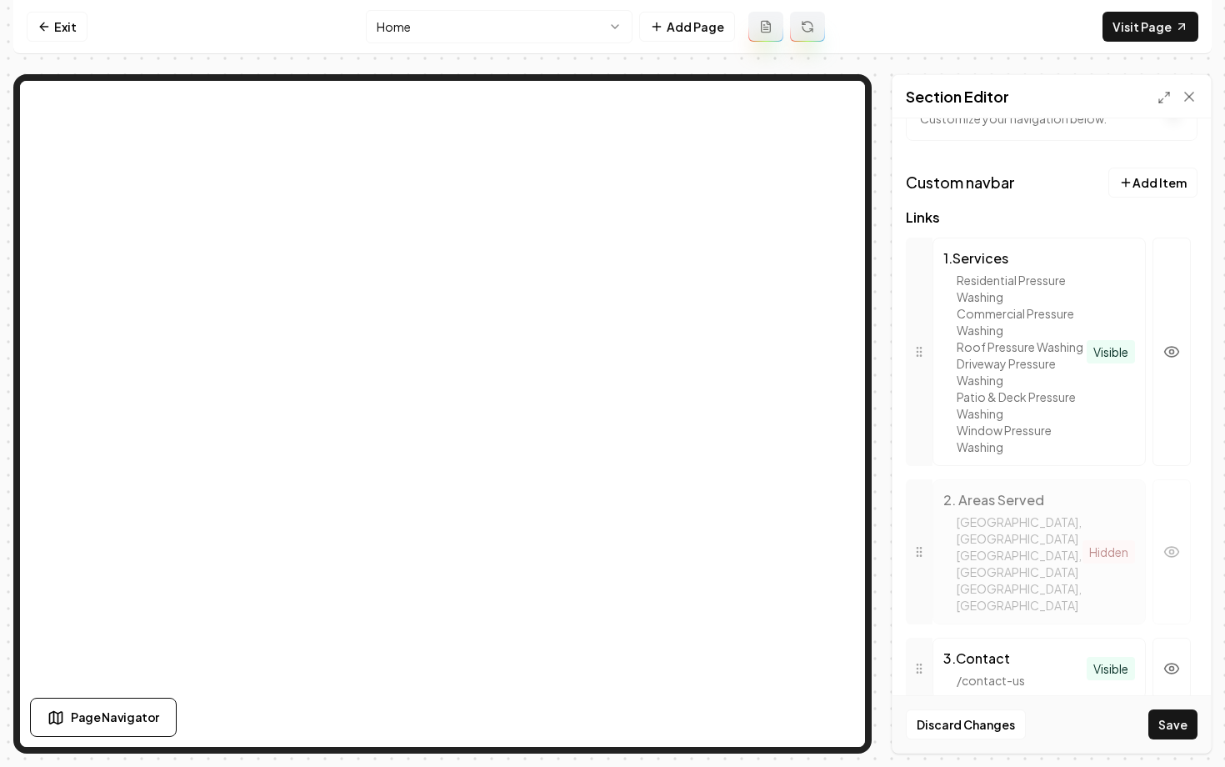
scroll to position [373, 0]
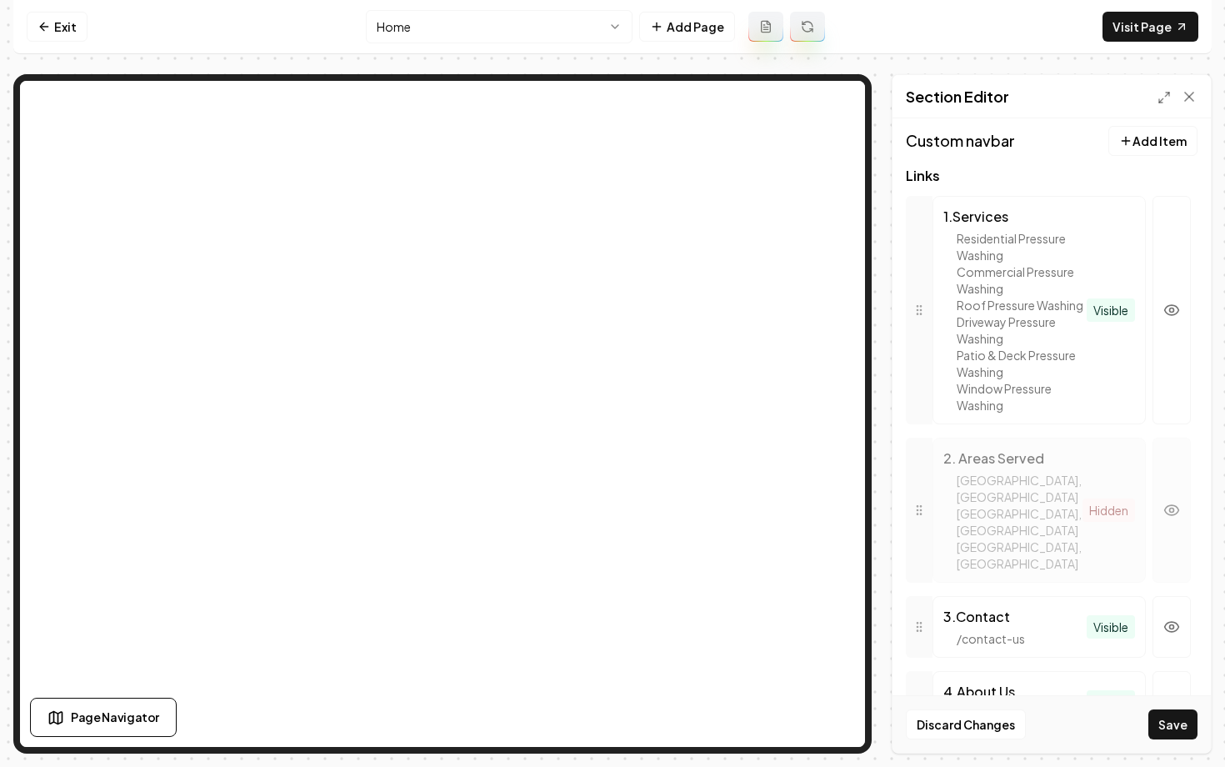
click at [1170, 509] on circle "button" at bounding box center [1172, 511] width 4 height 4
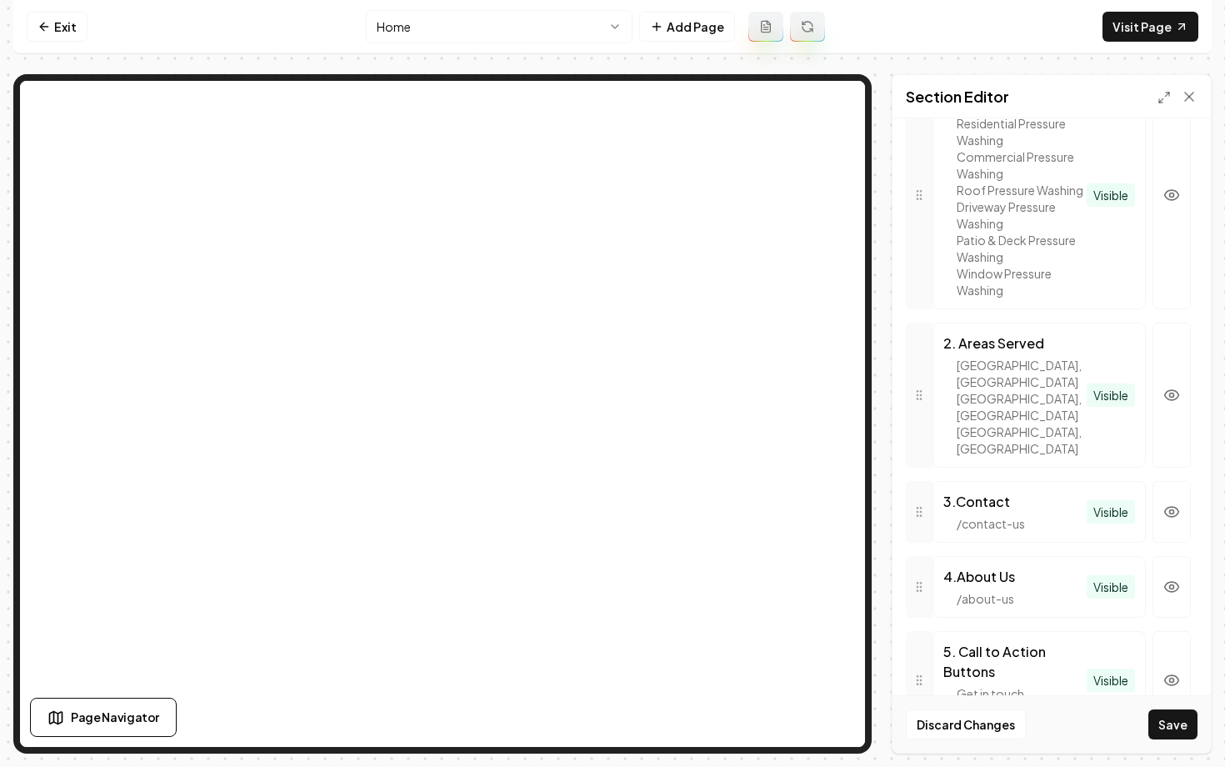
scroll to position [545, 0]
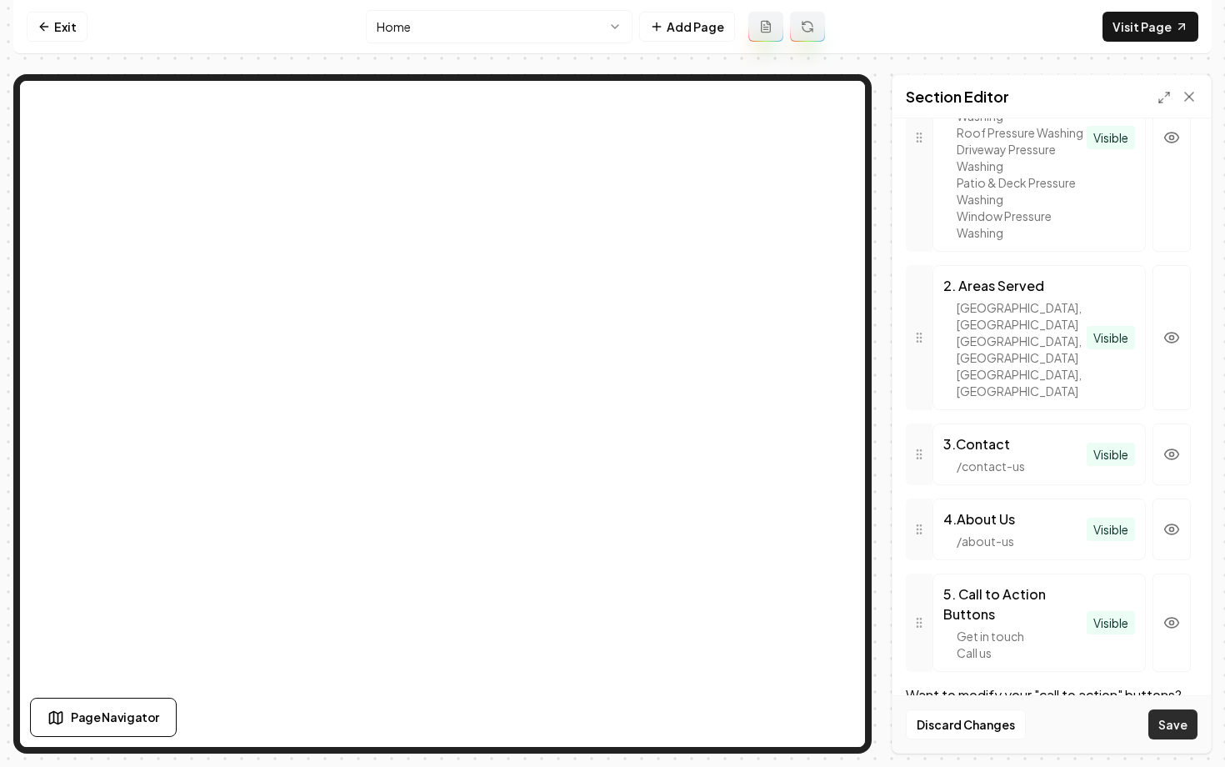
click at [1178, 727] on button "Save" at bounding box center [1173, 724] width 49 height 30
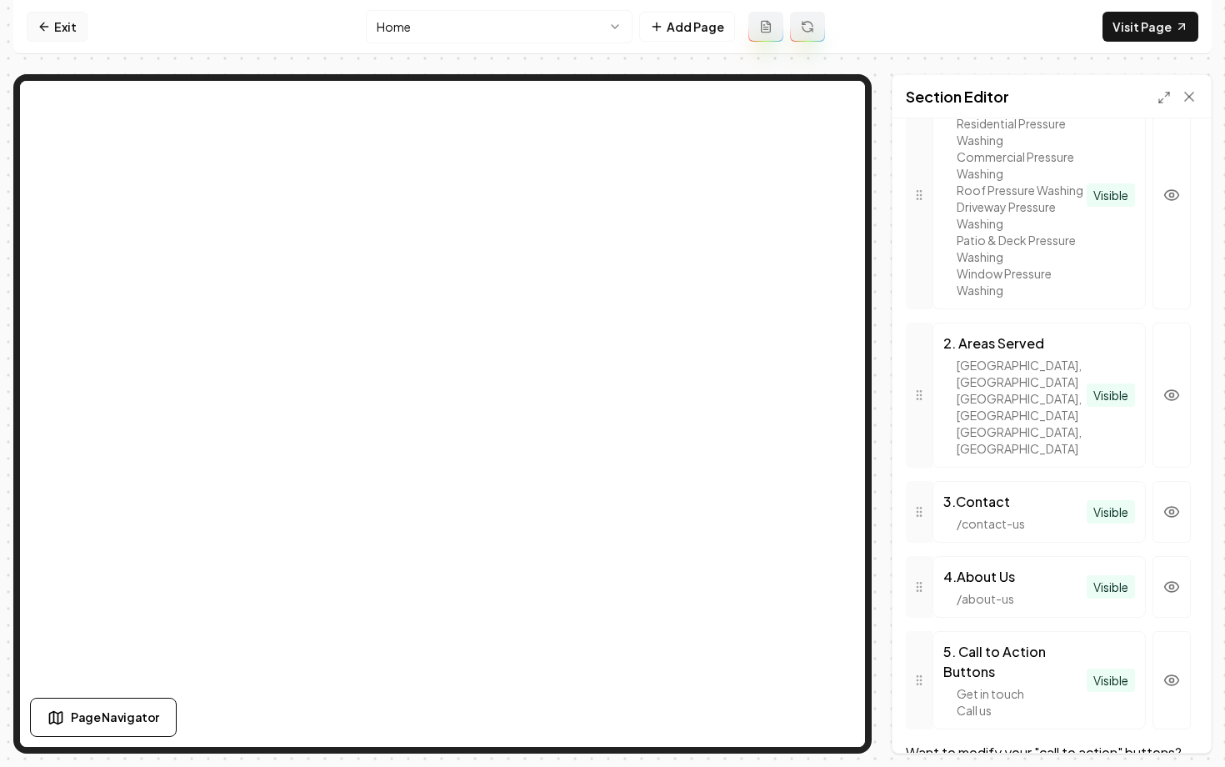
click at [72, 27] on link "Exit" at bounding box center [57, 27] width 61 height 30
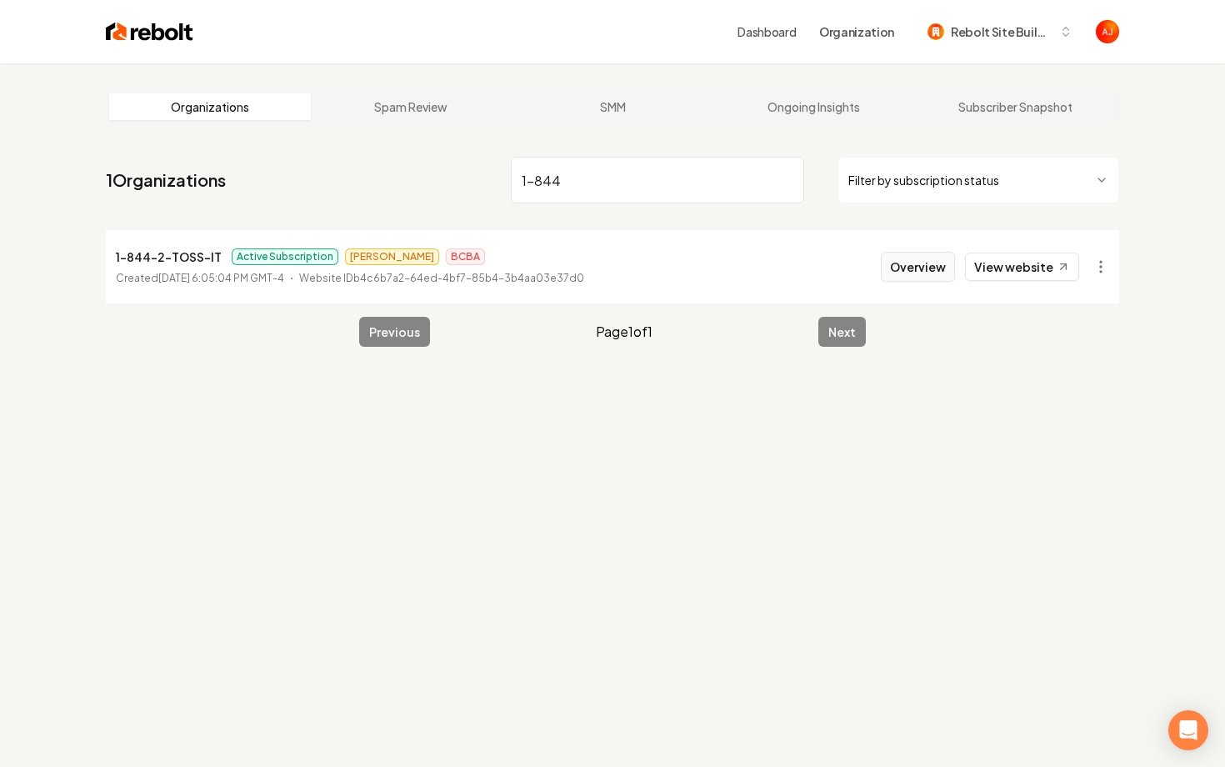
type input "1-844"
click at [909, 263] on button "Overview" at bounding box center [918, 267] width 74 height 30
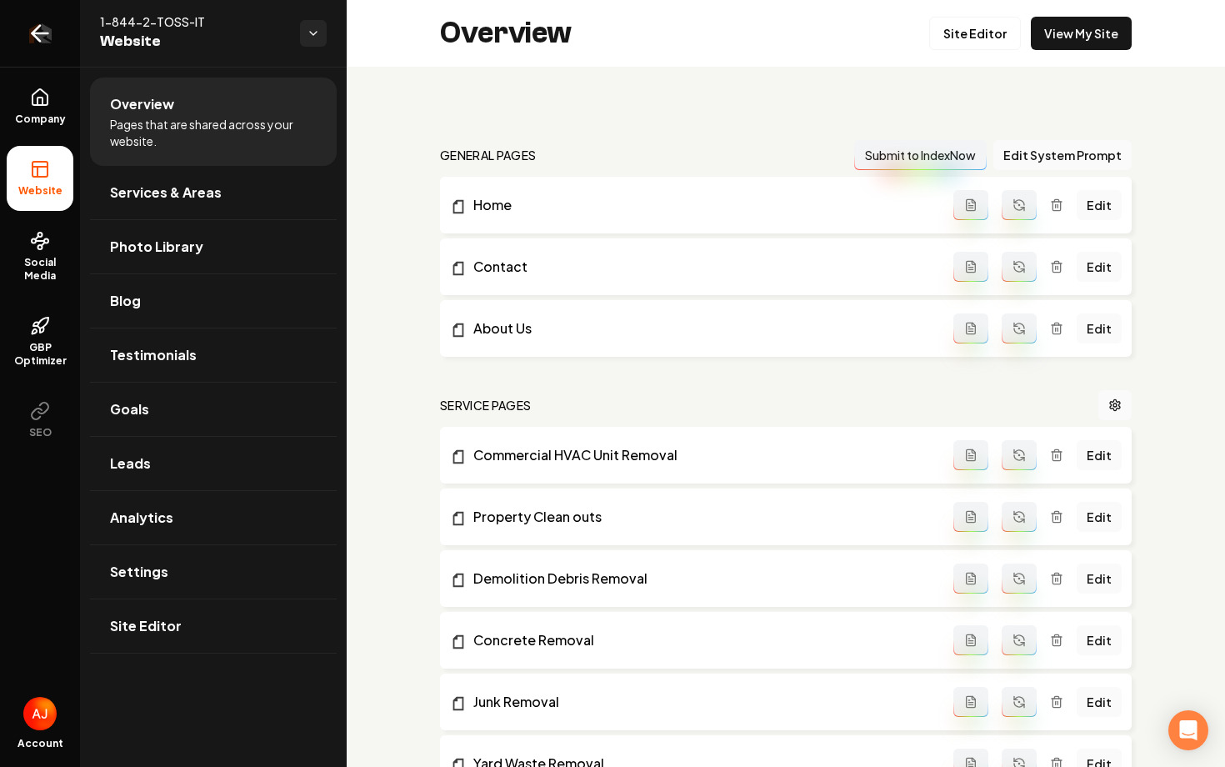
click at [41, 37] on icon "Return to dashboard" at bounding box center [40, 33] width 27 height 27
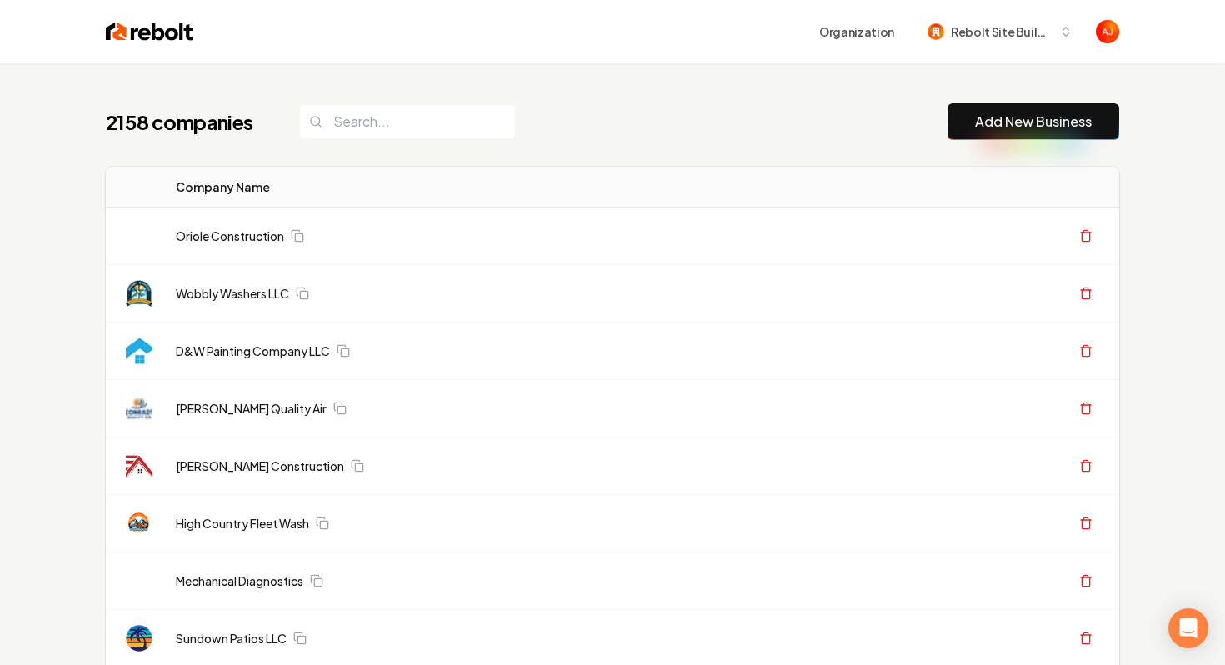
click at [167, 55] on div "Organization Rebolt Site Builder" at bounding box center [612, 31] width 1067 height 63
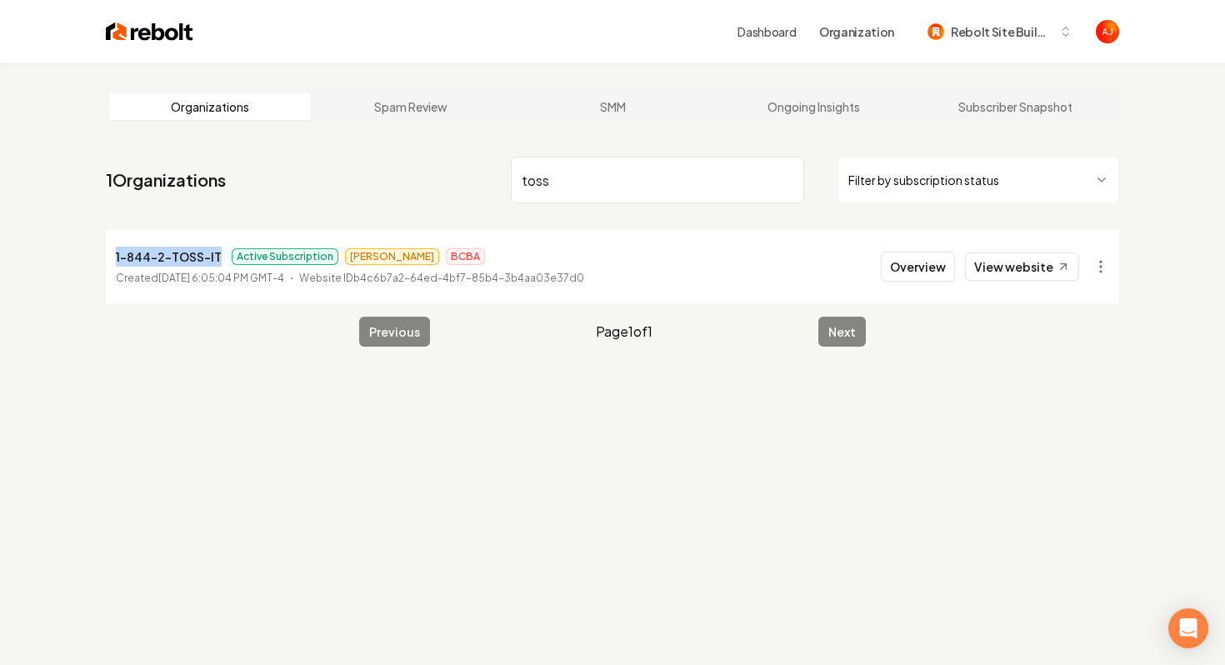
drag, startPoint x: 221, startPoint y: 253, endPoint x: 111, endPoint y: 258, distance: 110.2
click at [111, 258] on li "1-844-2-TOSS-IT Active Subscription James BCBA Created June 17, 2025, 6:05:04 P…" at bounding box center [613, 266] width 1014 height 73
copy p "1-844-2-TOSS-IT"
click at [603, 155] on nav "1 Organizations toss Filter by subscription status" at bounding box center [613, 186] width 1014 height 73
drag, startPoint x: 529, startPoint y: 185, endPoint x: 454, endPoint y: 185, distance: 75.0
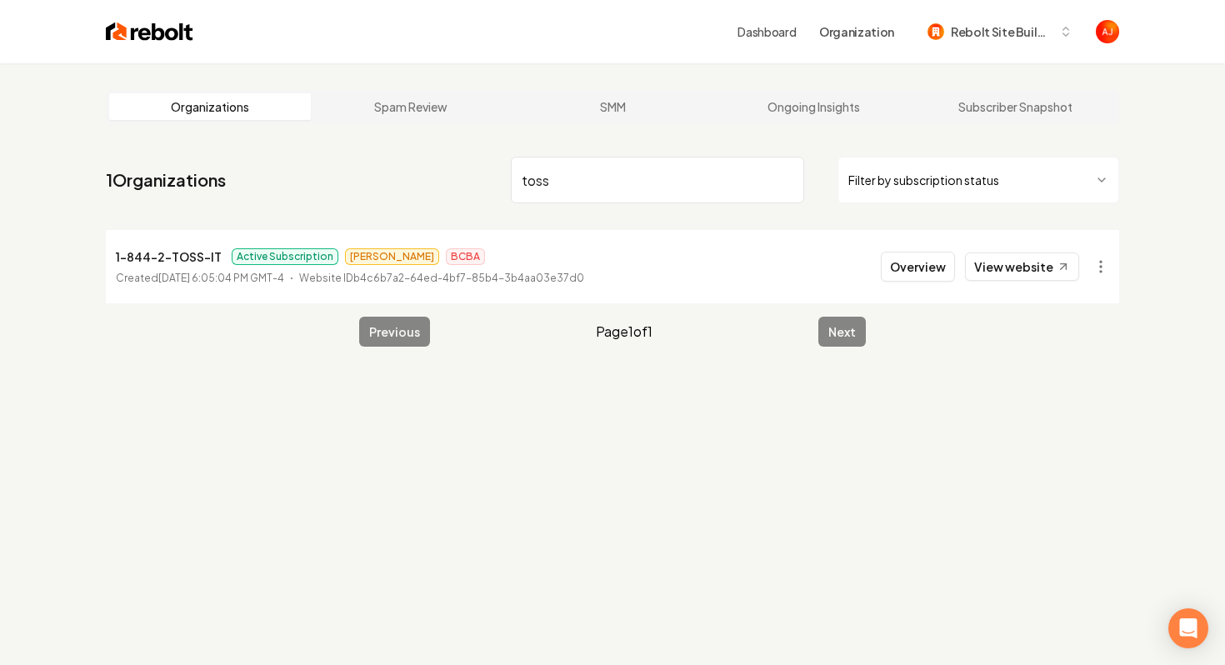
click at [457, 185] on nav "1 Organizations toss Filter by subscription status" at bounding box center [613, 186] width 1014 height 73
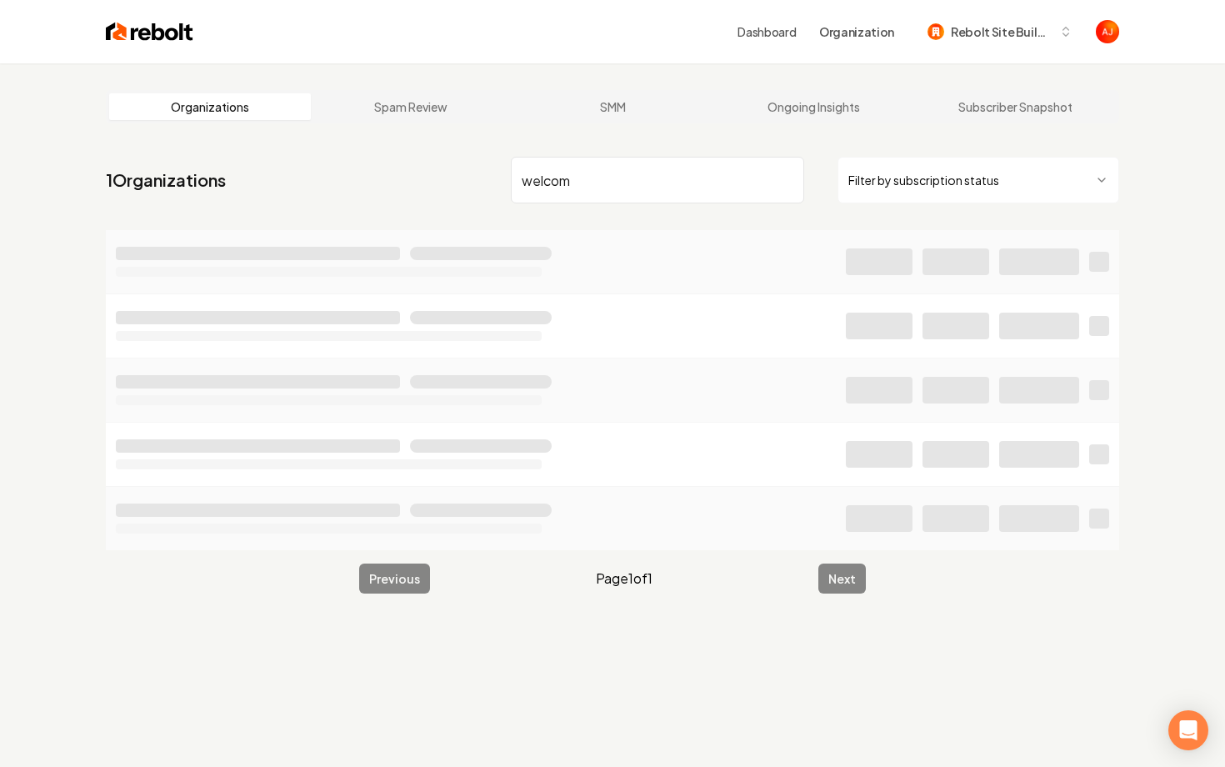
type input "welcom"
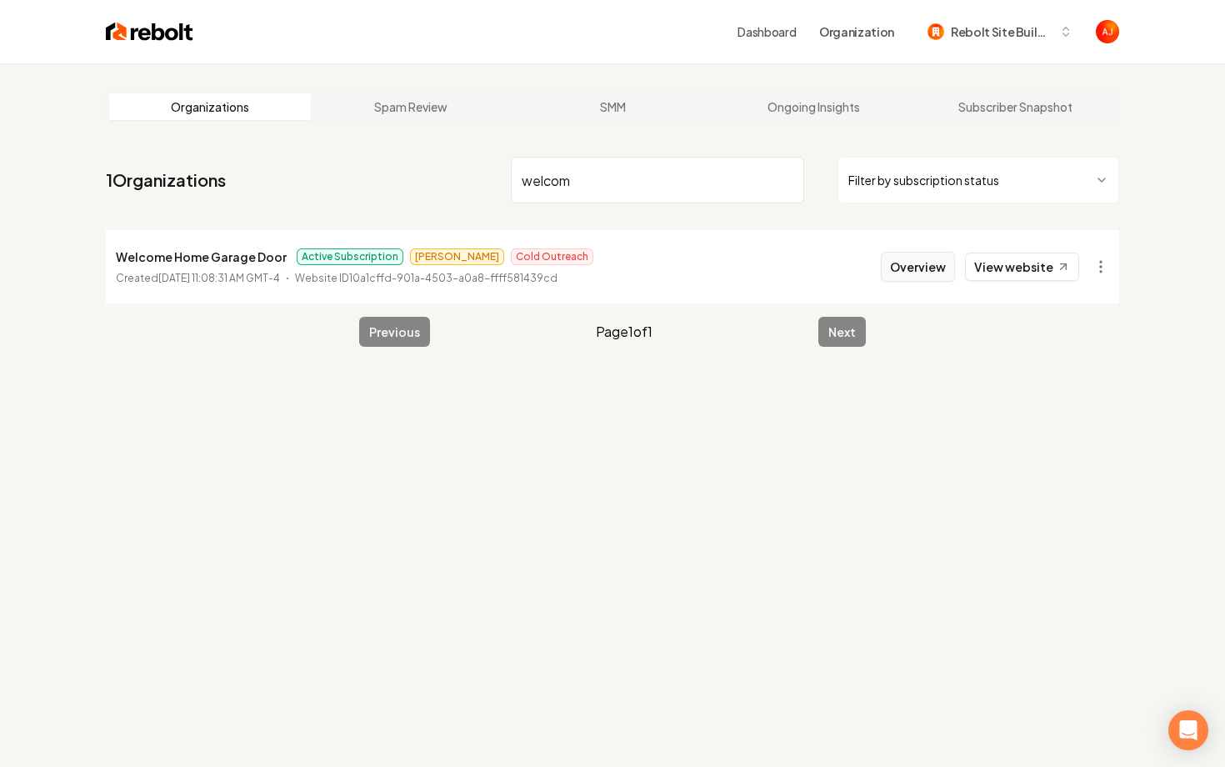
click at [906, 277] on button "Overview" at bounding box center [918, 267] width 74 height 30
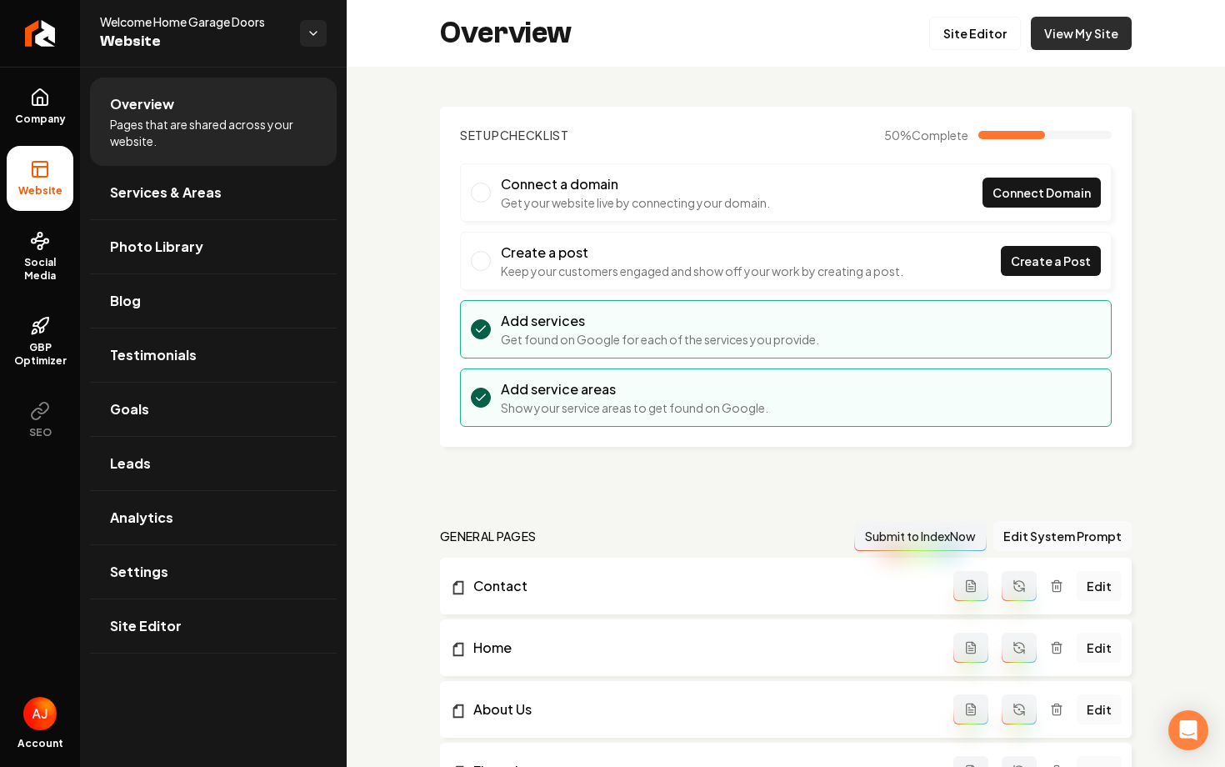
click at [1055, 35] on link "View My Site" at bounding box center [1081, 33] width 101 height 33
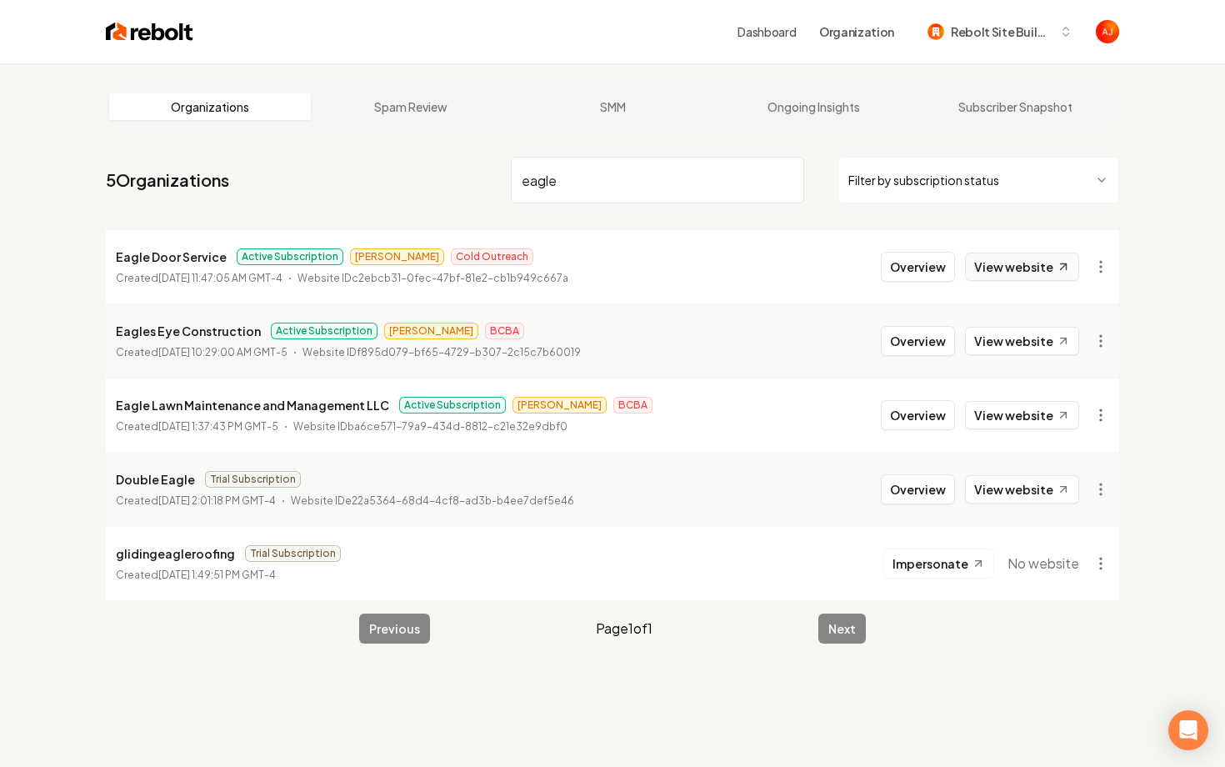
type input "eagle"
click at [995, 258] on link "View website" at bounding box center [1022, 267] width 114 height 28
click at [887, 263] on button "Overview" at bounding box center [918, 267] width 74 height 30
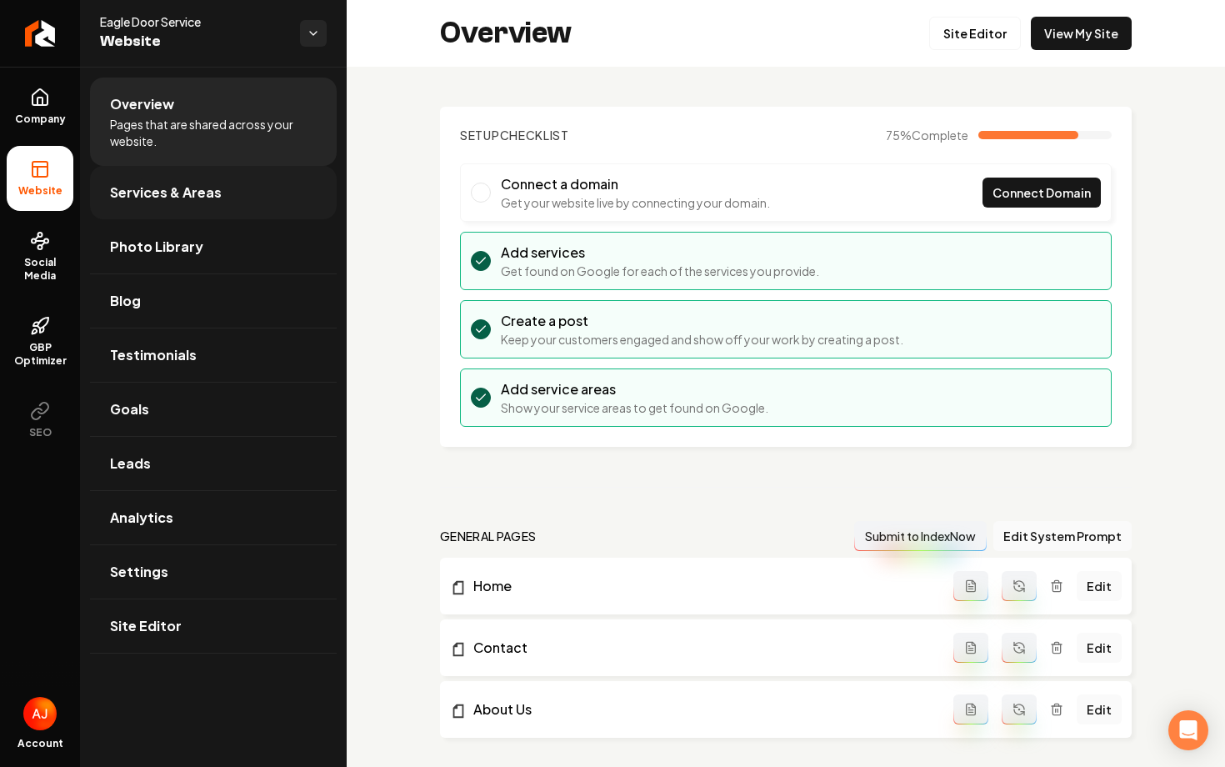
click at [165, 207] on link "Services & Areas" at bounding box center [213, 192] width 247 height 53
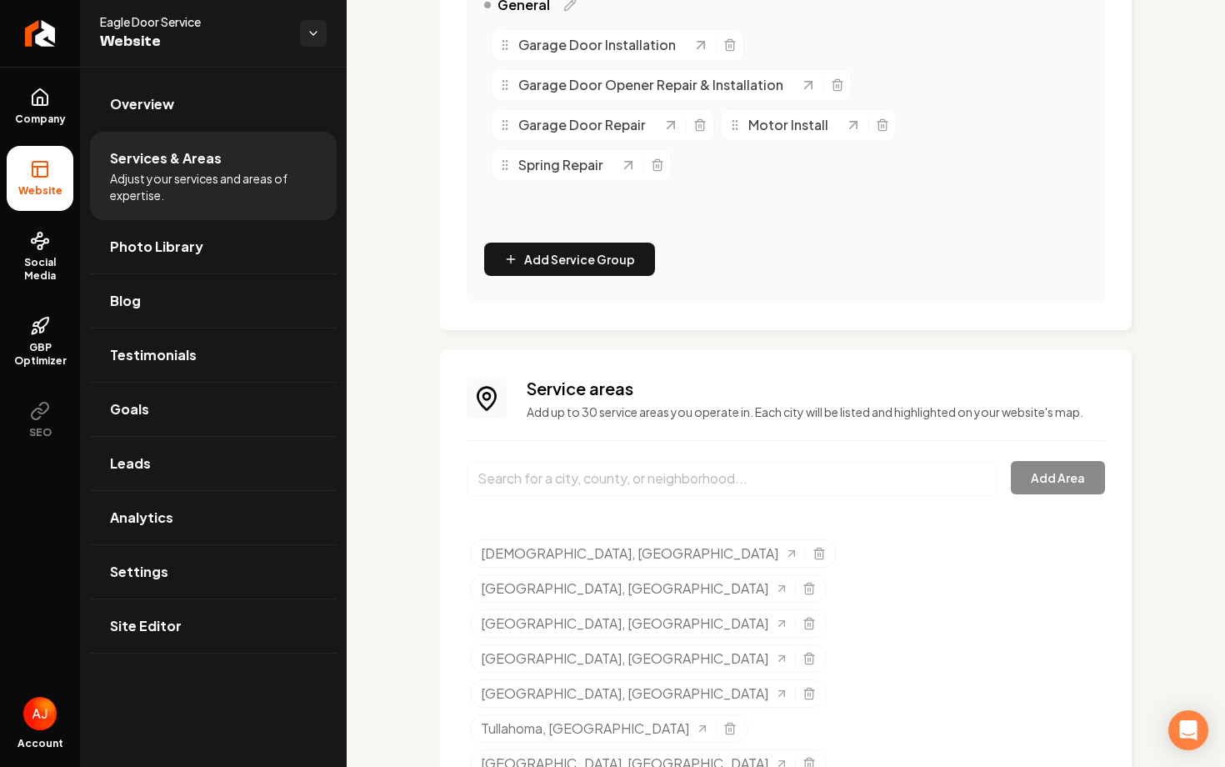
scroll to position [605, 0]
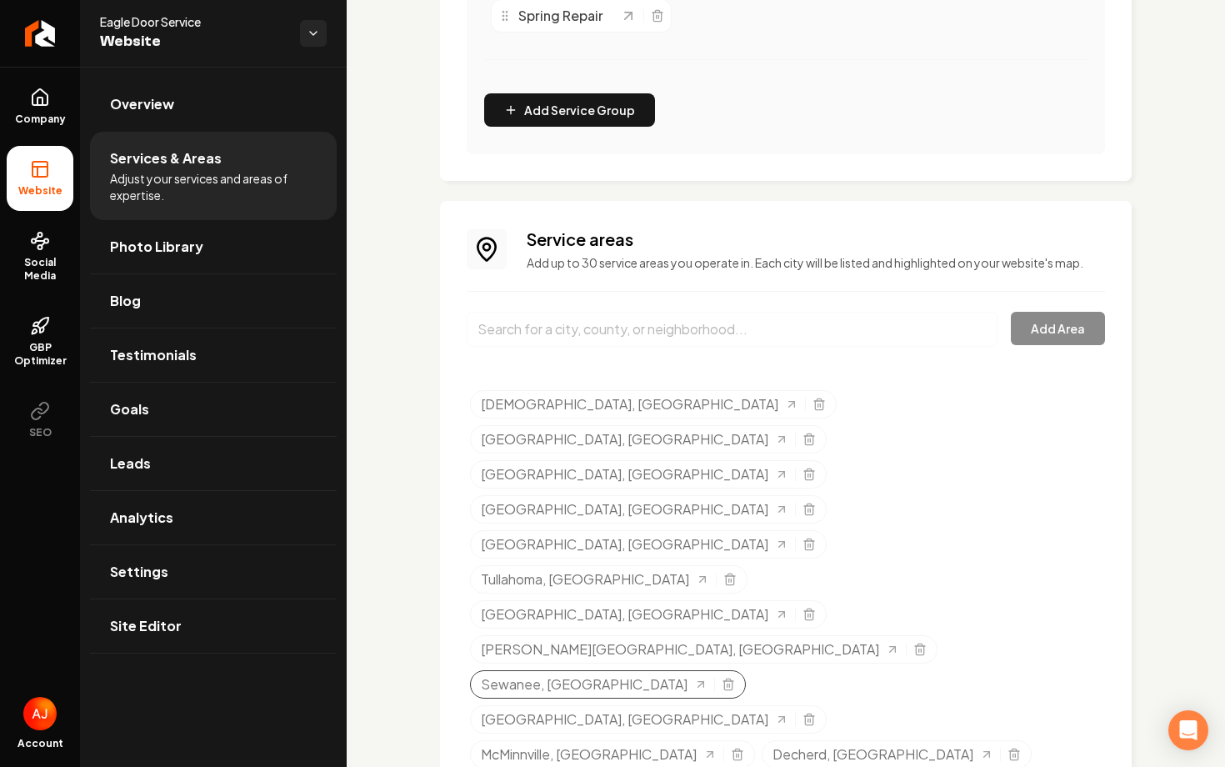
click at [746, 670] on div "Sewanee, TN" at bounding box center [608, 684] width 276 height 28
click at [729, 684] on line "Selected tags" at bounding box center [729, 685] width 0 height 3
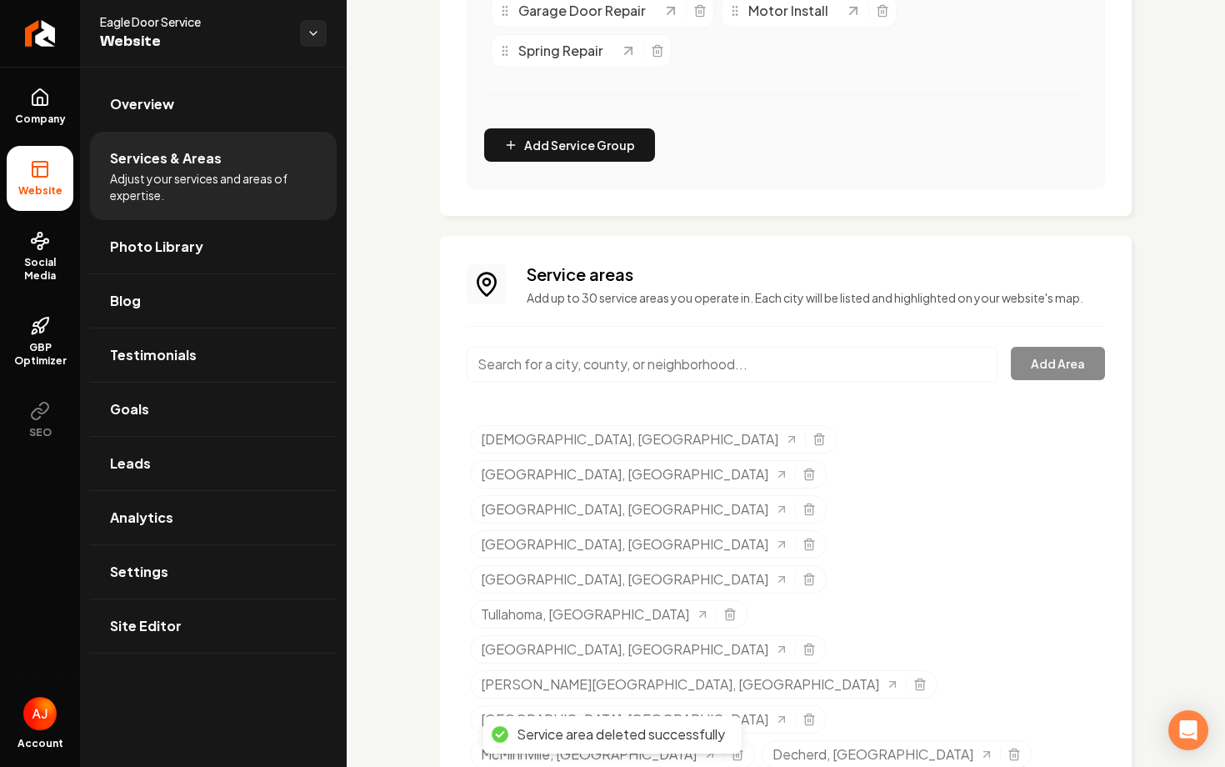
scroll to position [0, 0]
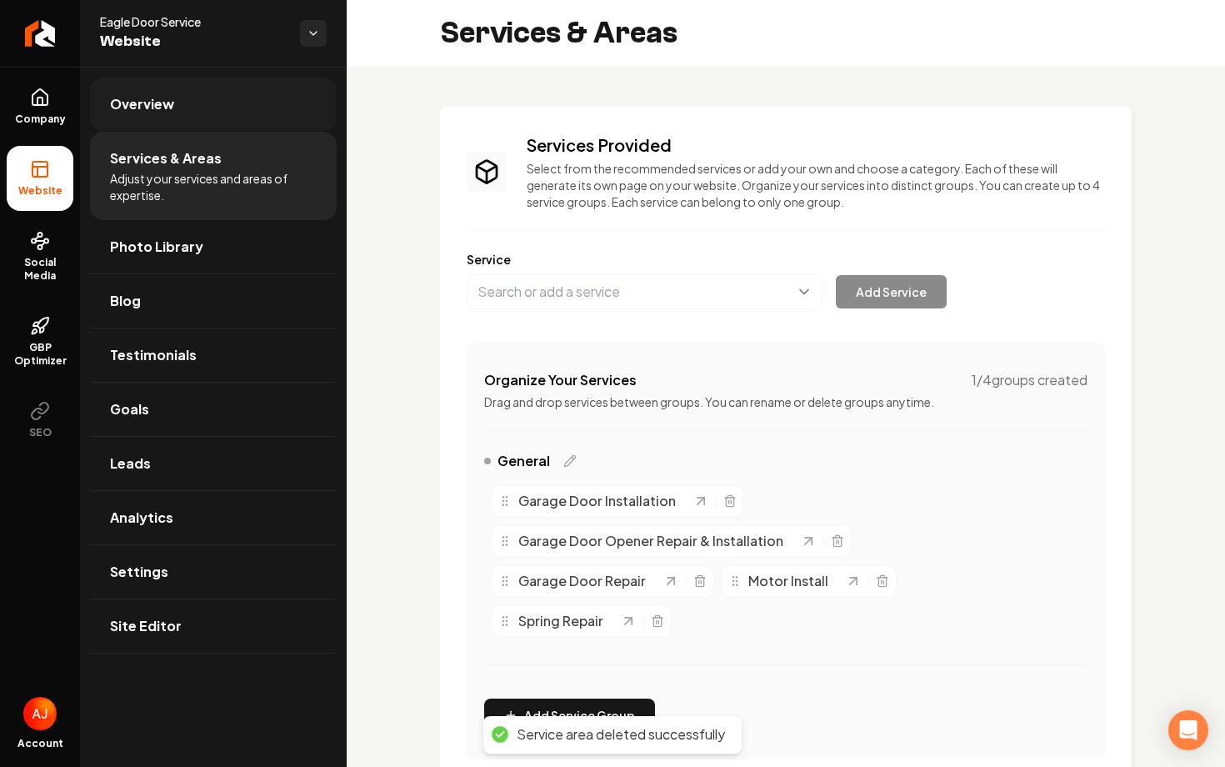
click at [166, 95] on span "Overview" at bounding box center [142, 104] width 64 height 20
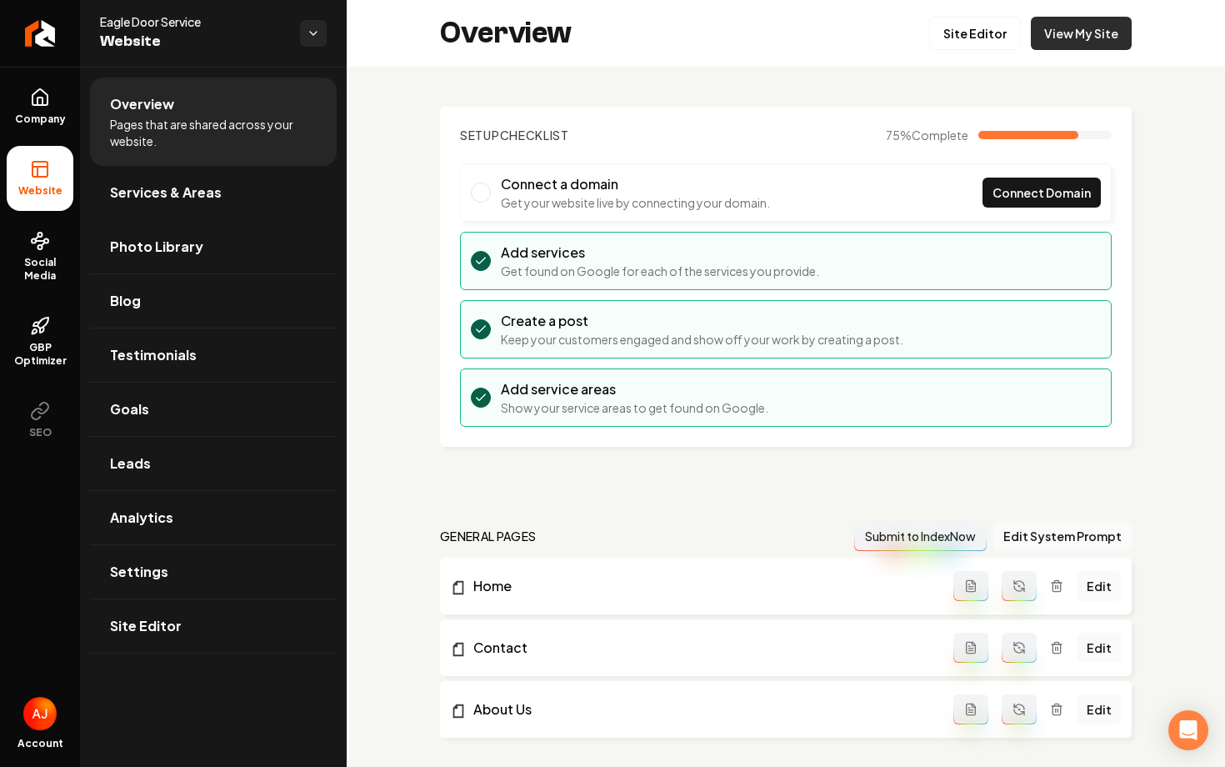
click at [1045, 43] on link "View My Site" at bounding box center [1081, 33] width 101 height 33
click at [136, 176] on link "Services & Areas" at bounding box center [213, 192] width 247 height 53
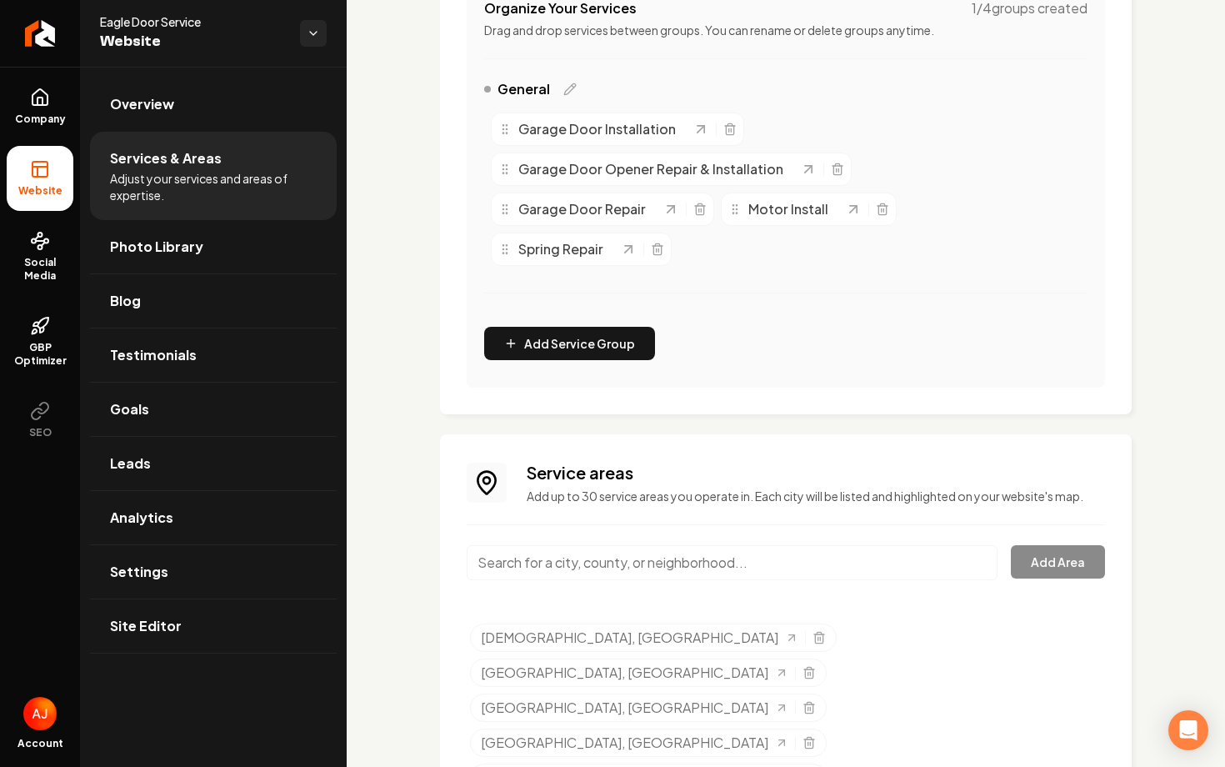
scroll to position [570, 0]
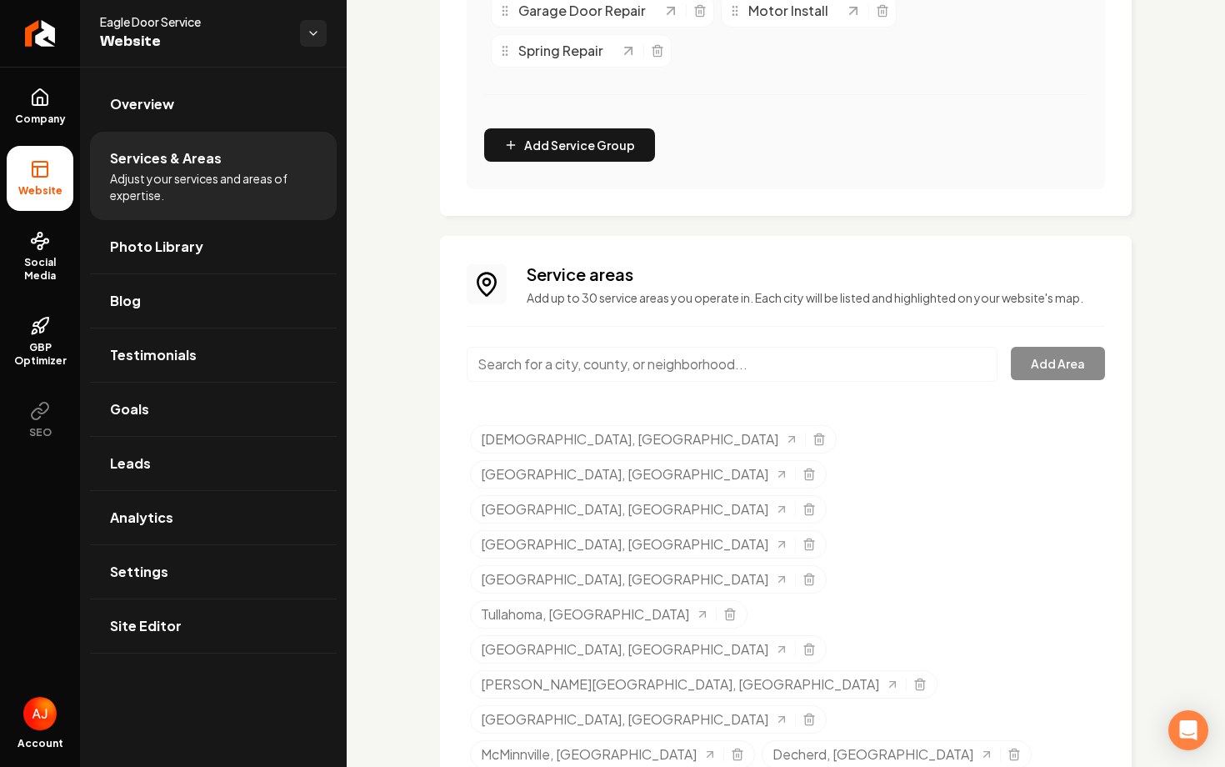
click at [539, 347] on input "Main content area" at bounding box center [732, 364] width 531 height 35
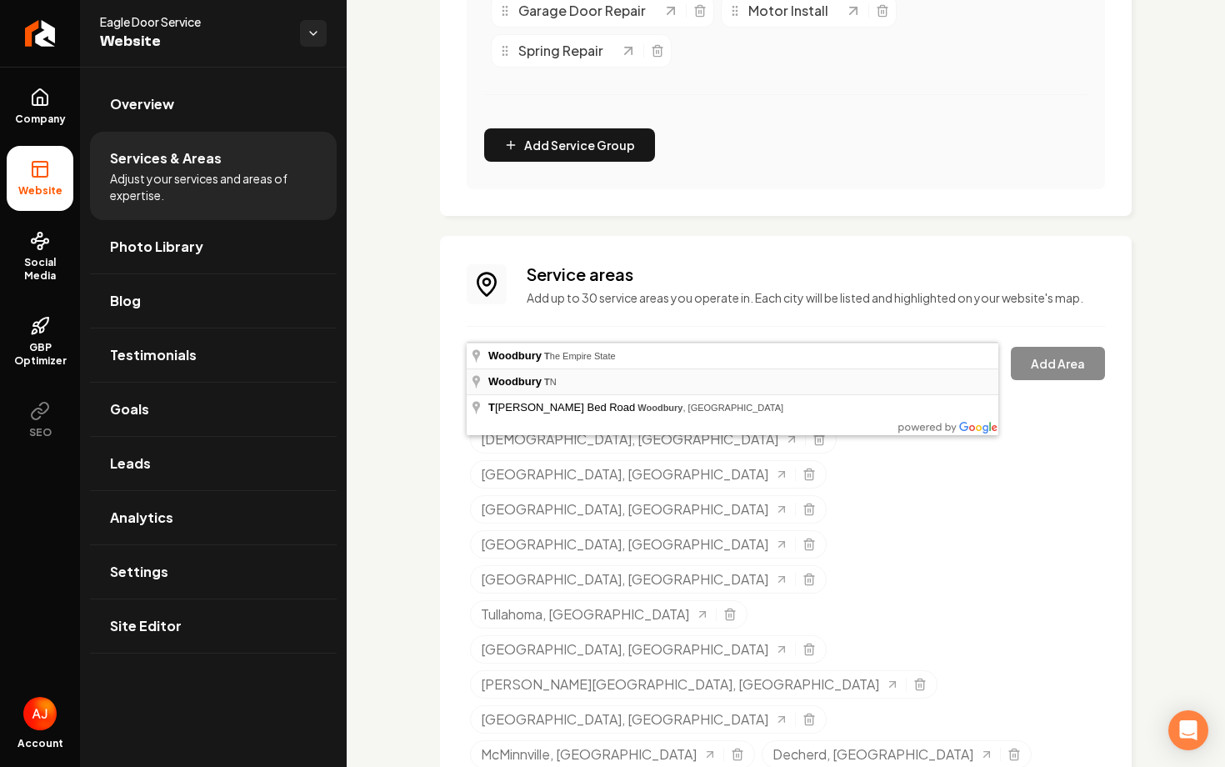
type input "[GEOGRAPHIC_DATA], [GEOGRAPHIC_DATA]"
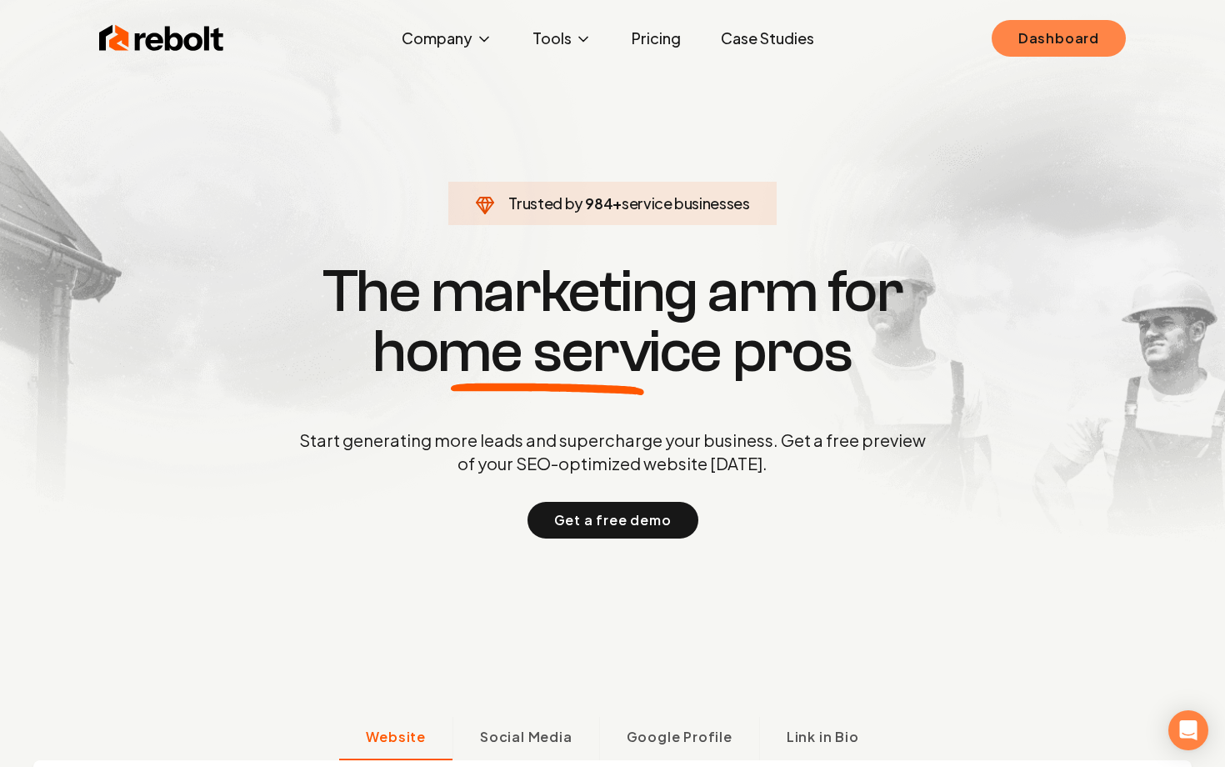
click at [1038, 40] on link "Dashboard" at bounding box center [1059, 38] width 134 height 37
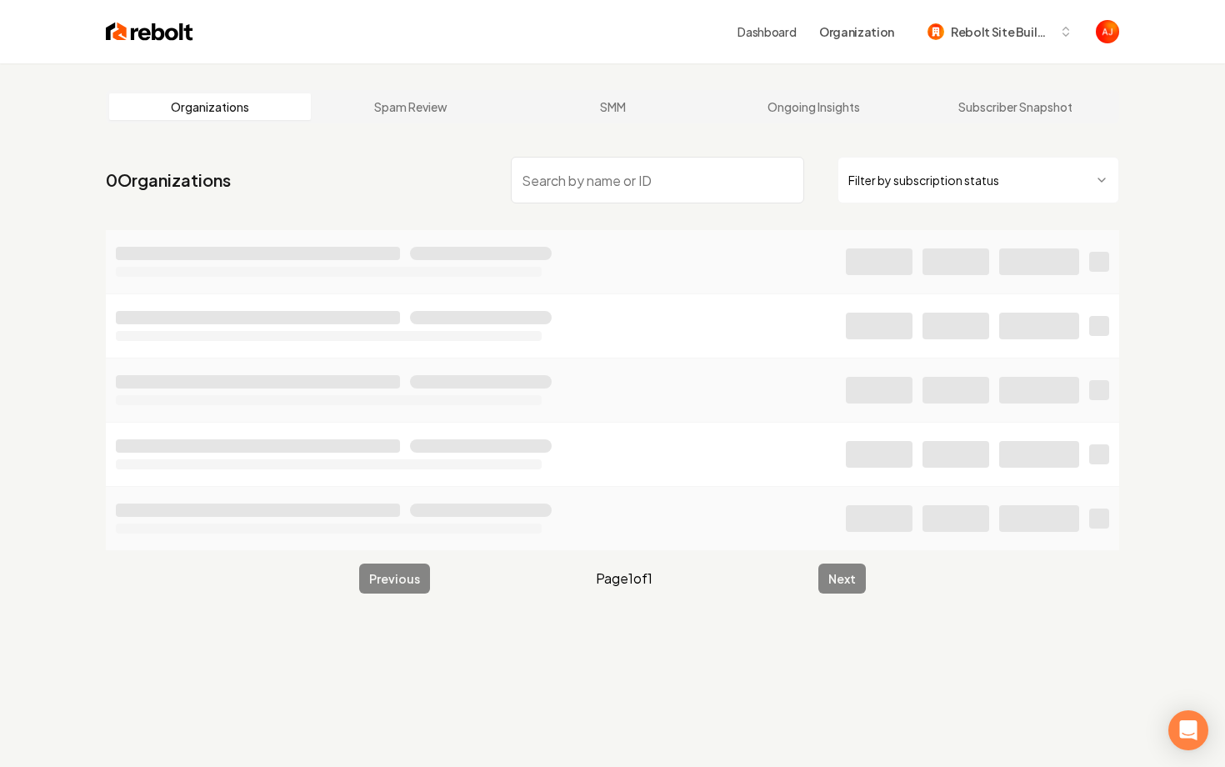
click at [722, 178] on input "search" at bounding box center [657, 180] width 293 height 47
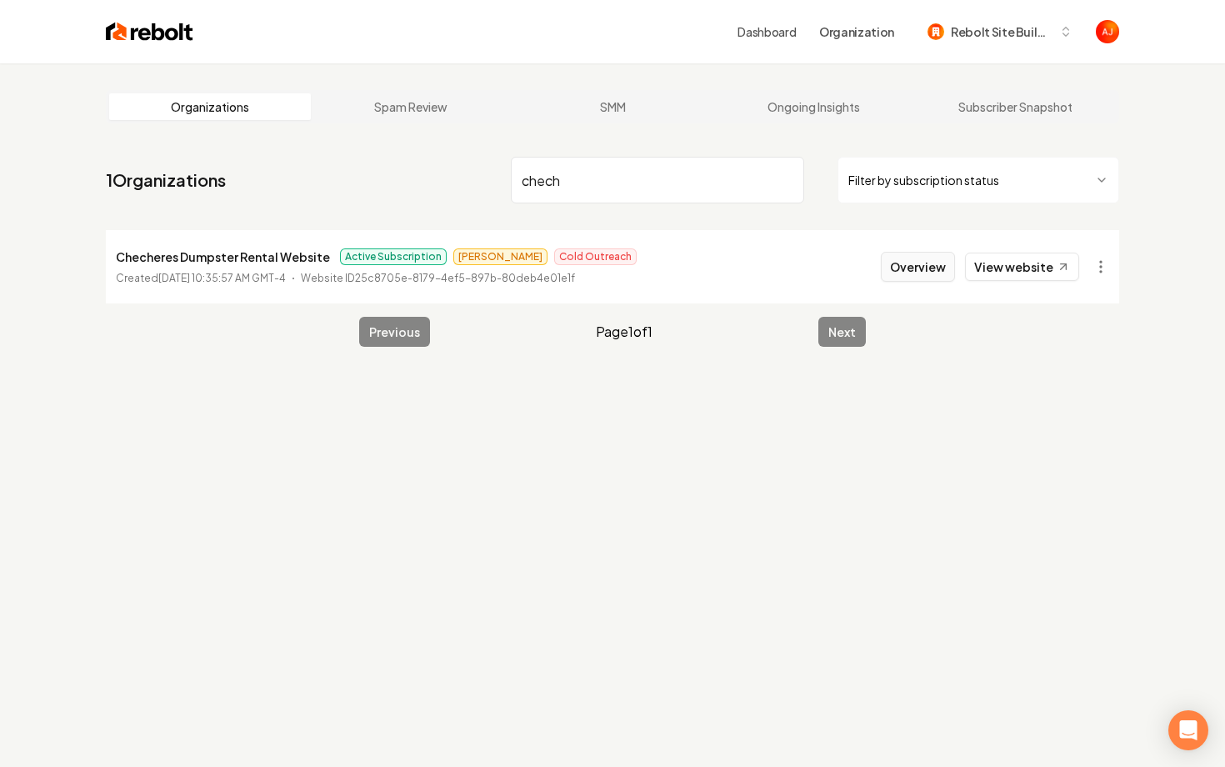
type input "chech"
click at [931, 269] on button "Overview" at bounding box center [918, 267] width 74 height 30
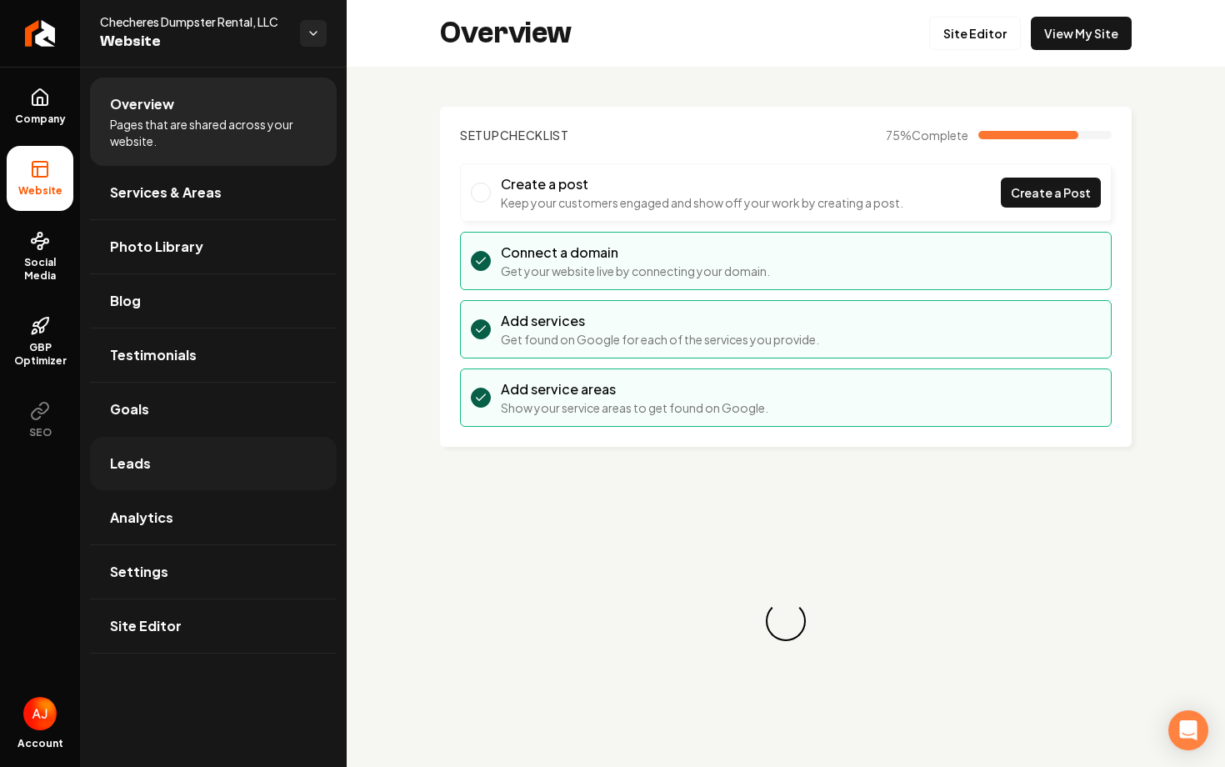
click at [199, 454] on link "Leads" at bounding box center [213, 463] width 247 height 53
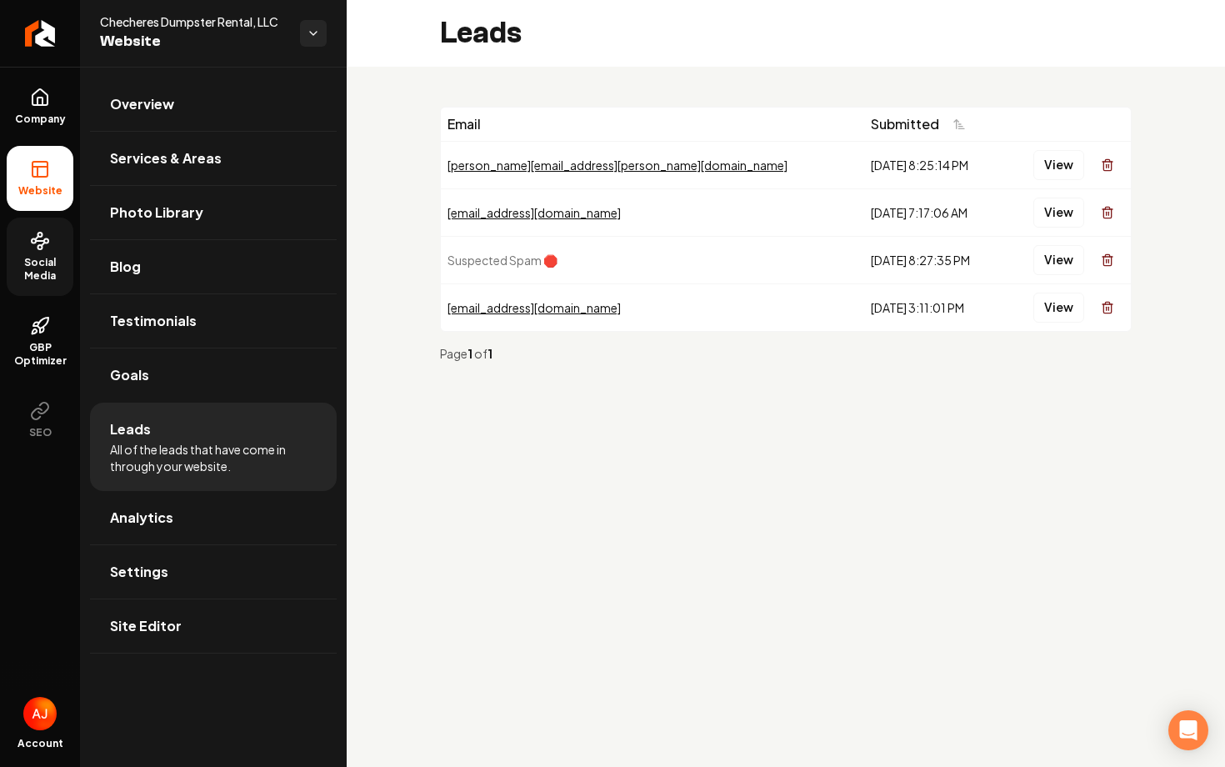
click at [25, 263] on span "Social Media" at bounding box center [40, 269] width 67 height 27
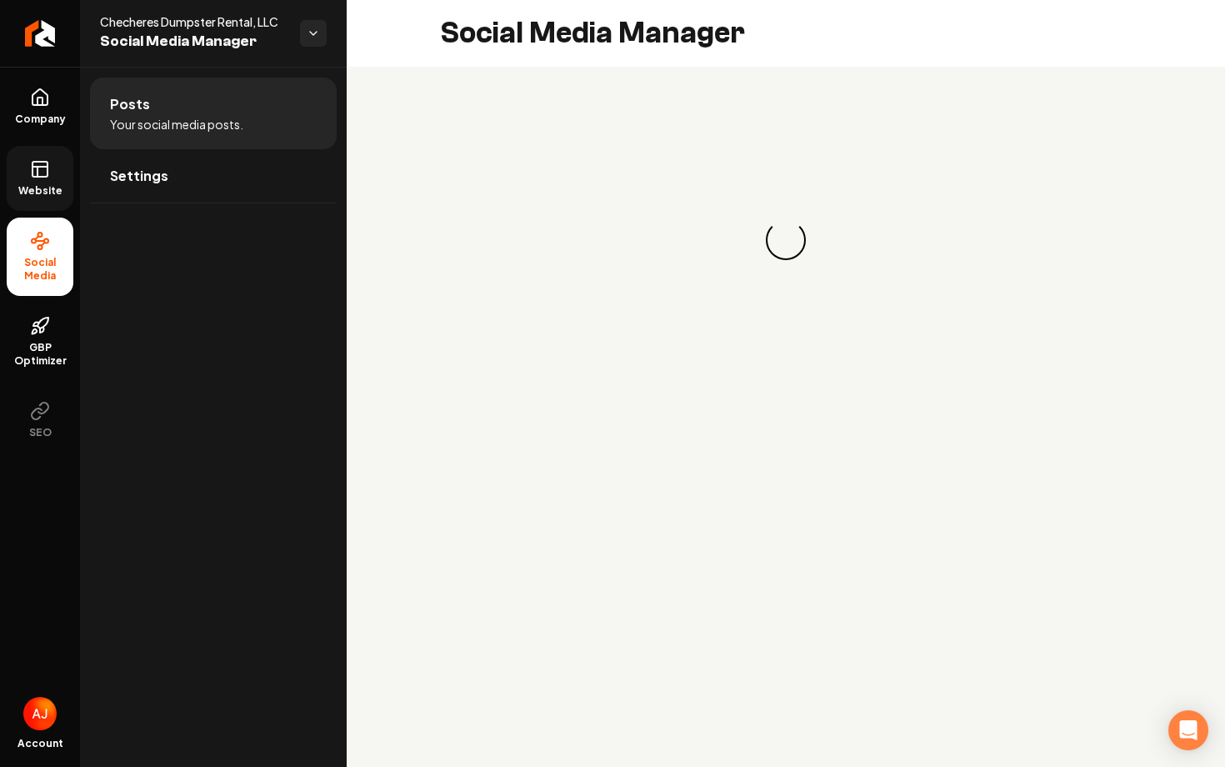
click at [55, 193] on span "Website" at bounding box center [41, 190] width 58 height 13
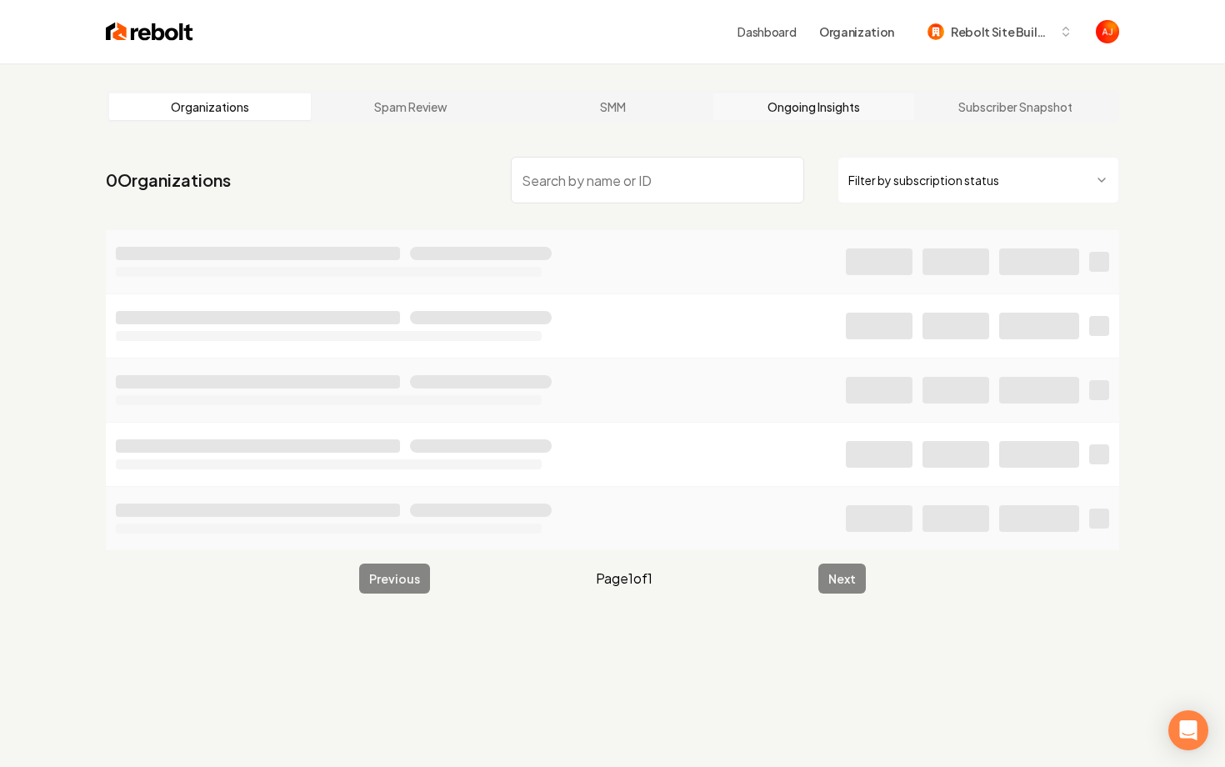
click at [828, 110] on link "Ongoing Insights" at bounding box center [815, 106] width 202 height 27
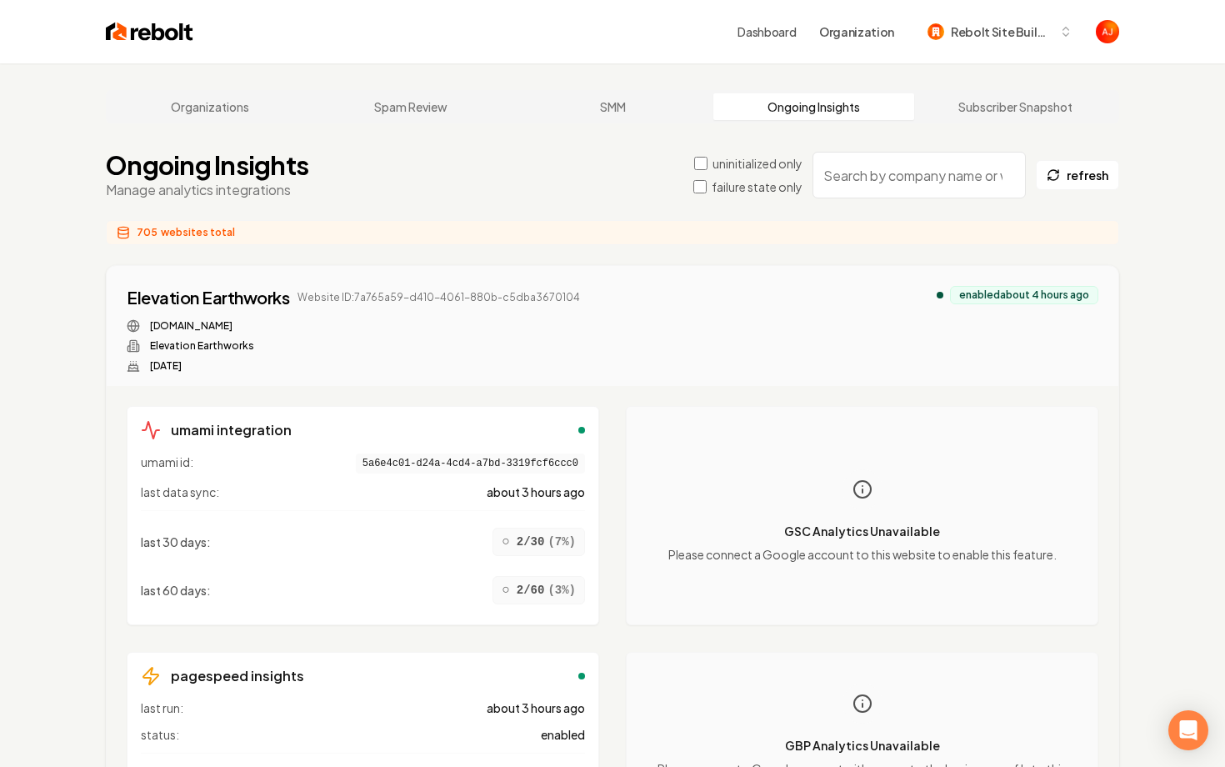
click at [886, 177] on input "search" at bounding box center [919, 175] width 213 height 47
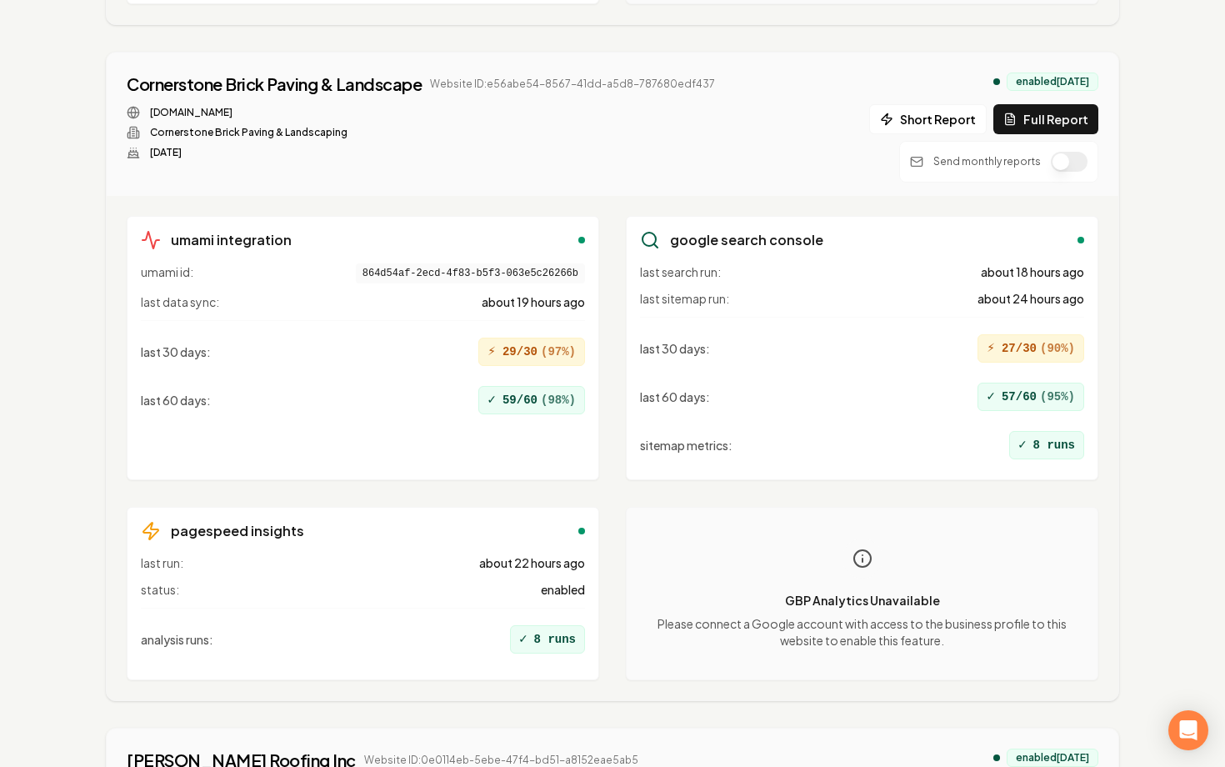
scroll to position [1686, 0]
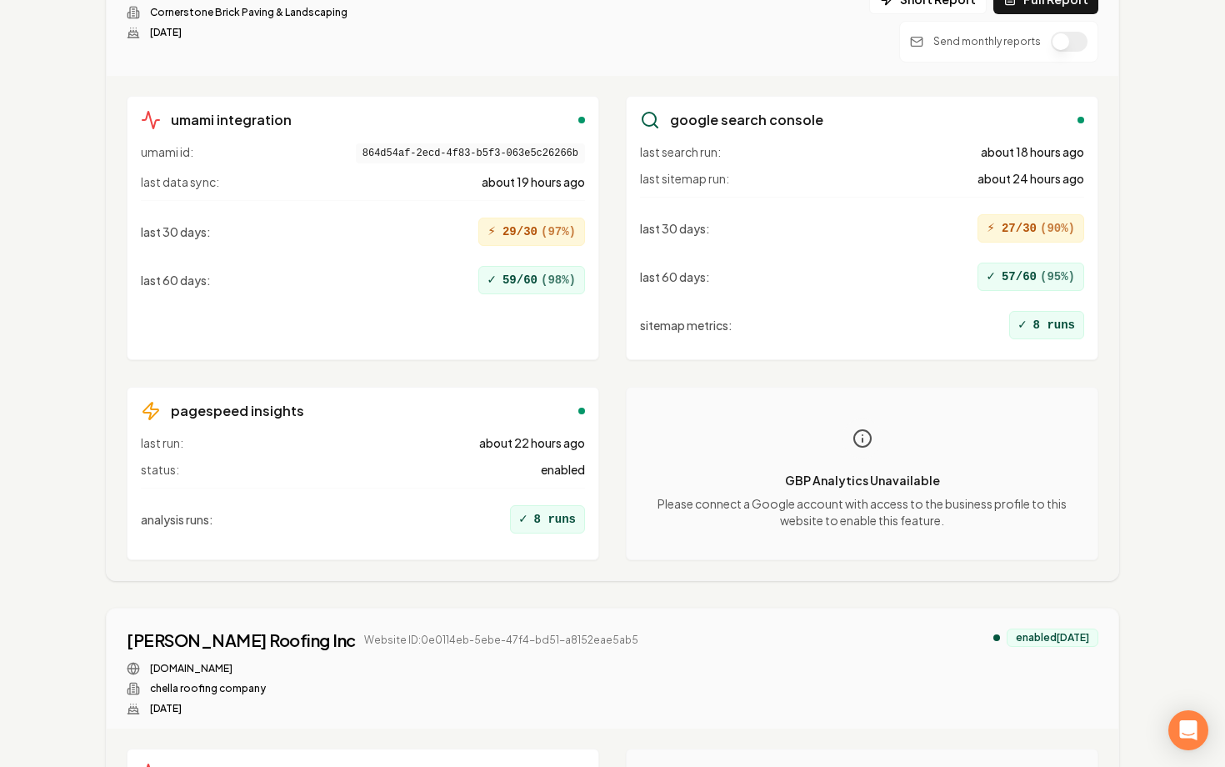
type input "che"
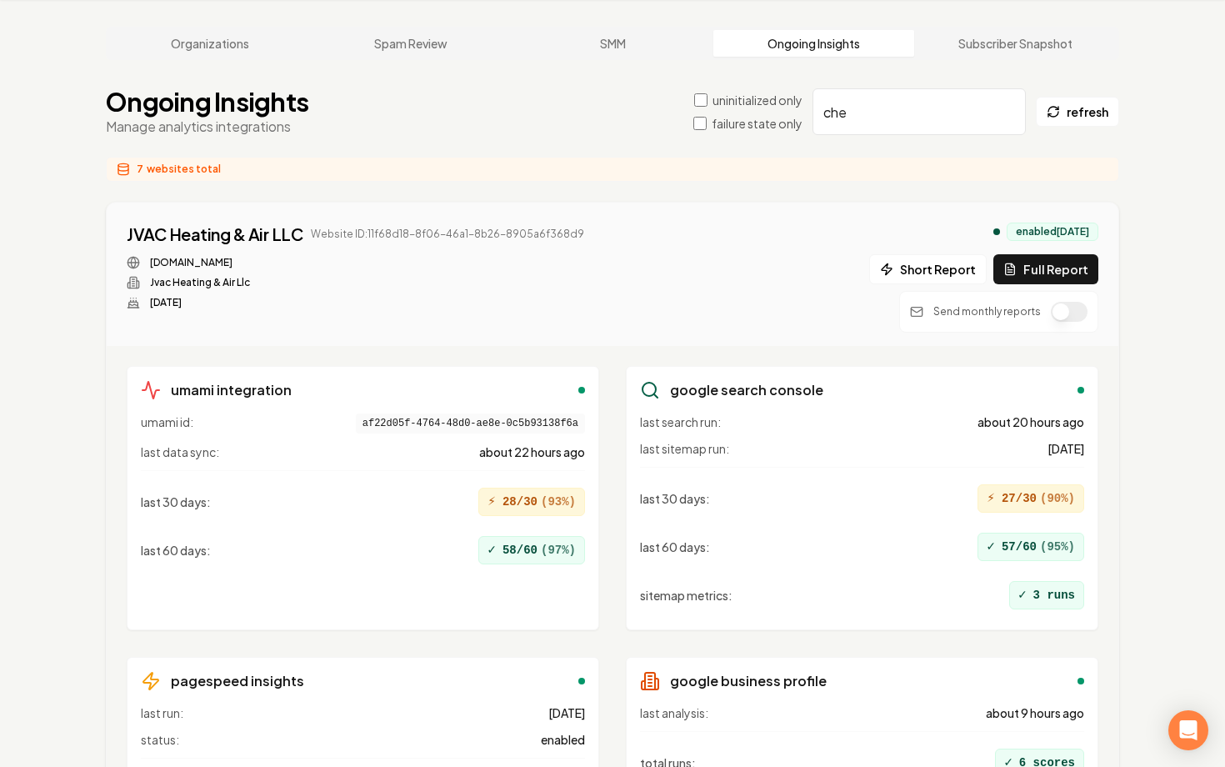
scroll to position [0, 0]
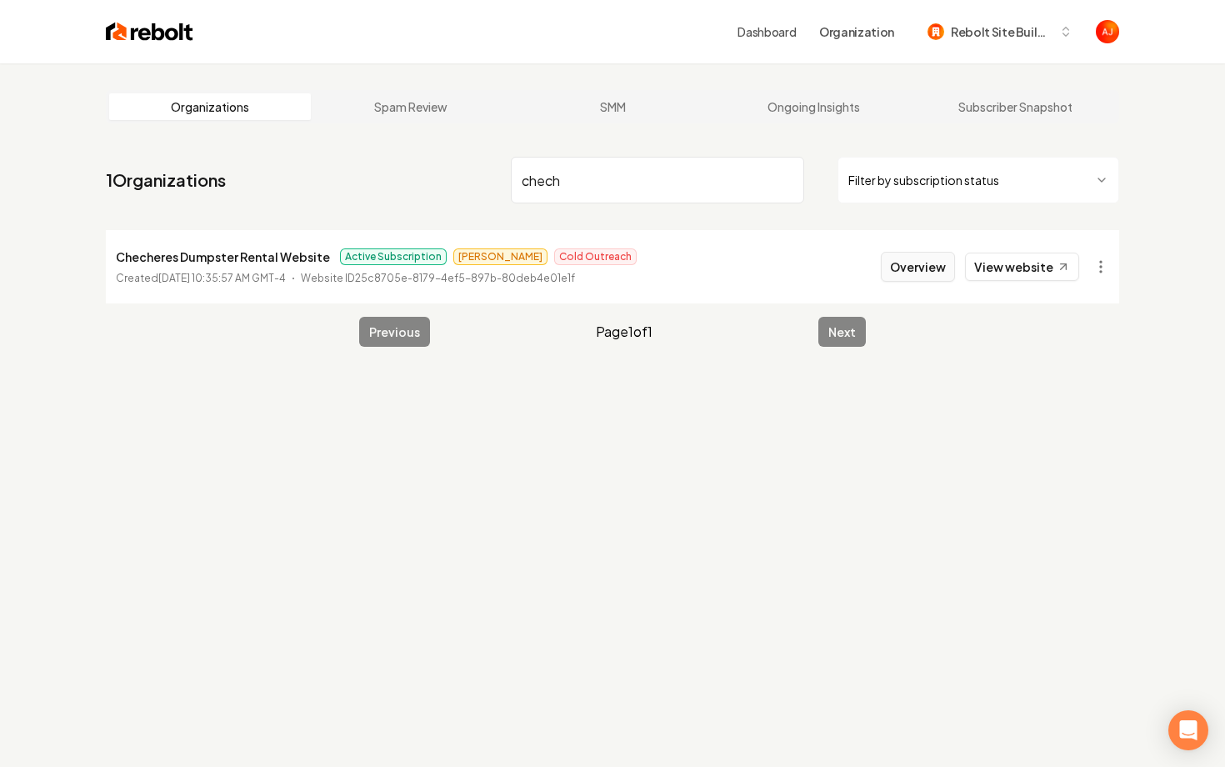
type input "chech"
click at [906, 273] on button "Overview" at bounding box center [918, 267] width 74 height 30
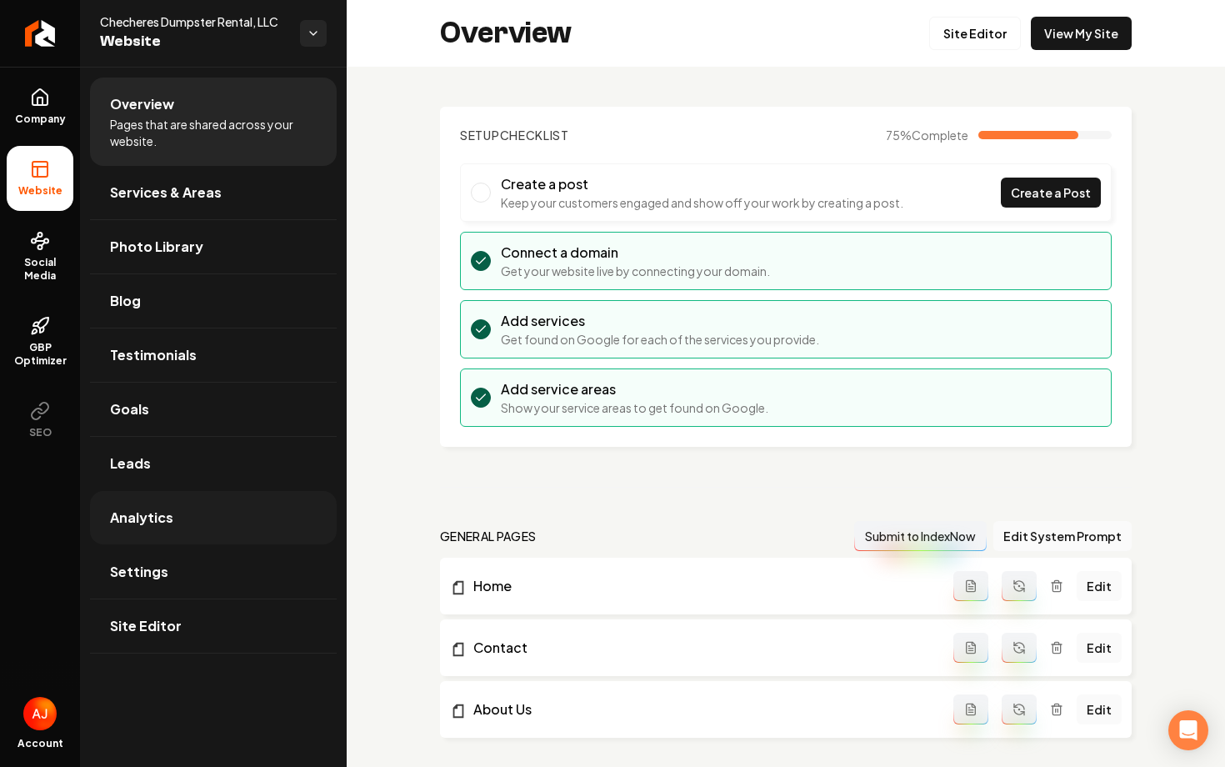
click at [169, 511] on span "Analytics" at bounding box center [141, 518] width 63 height 20
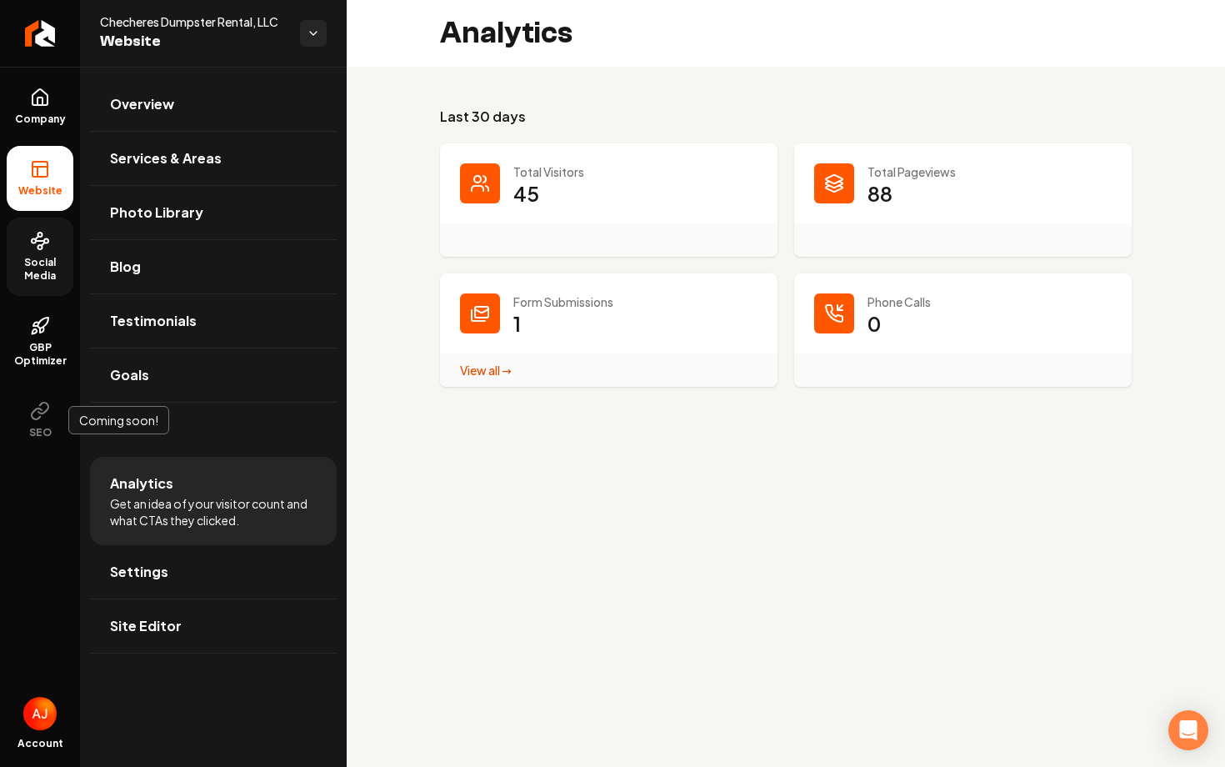
click at [29, 276] on span "Social Media" at bounding box center [40, 269] width 67 height 27
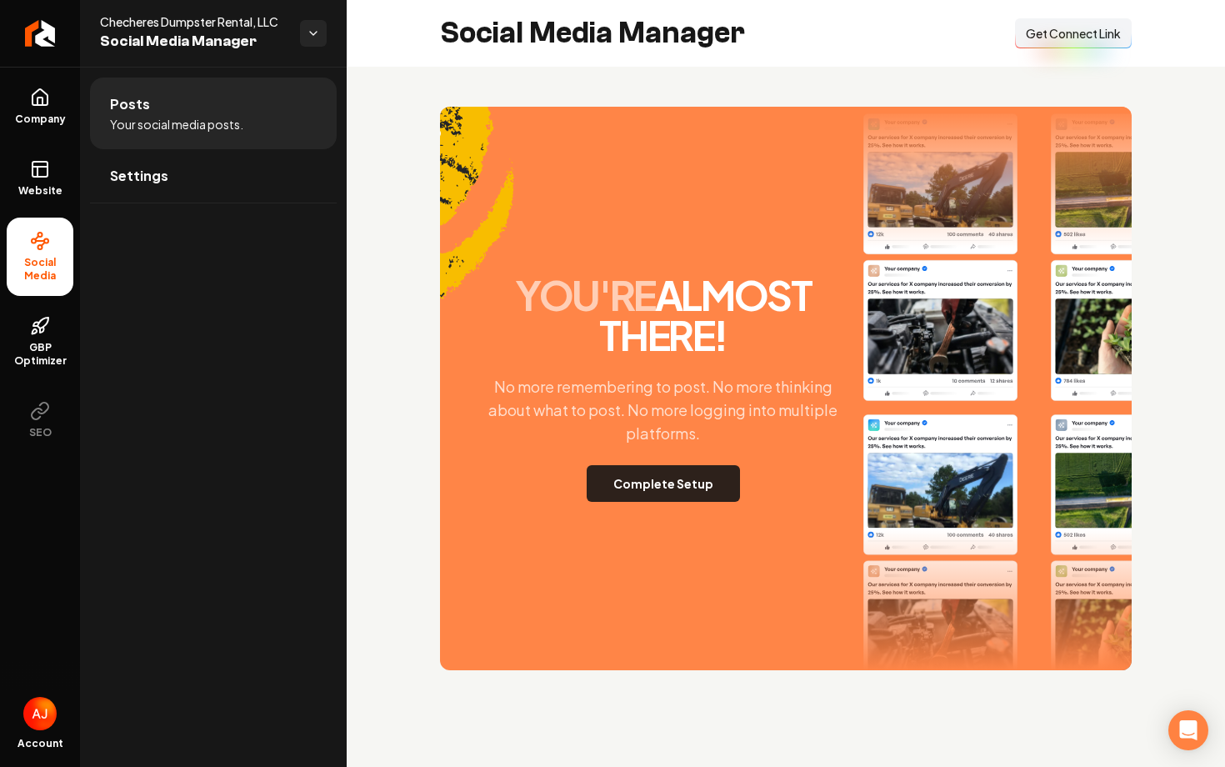
click at [619, 483] on button "Complete Setup" at bounding box center [663, 483] width 153 height 37
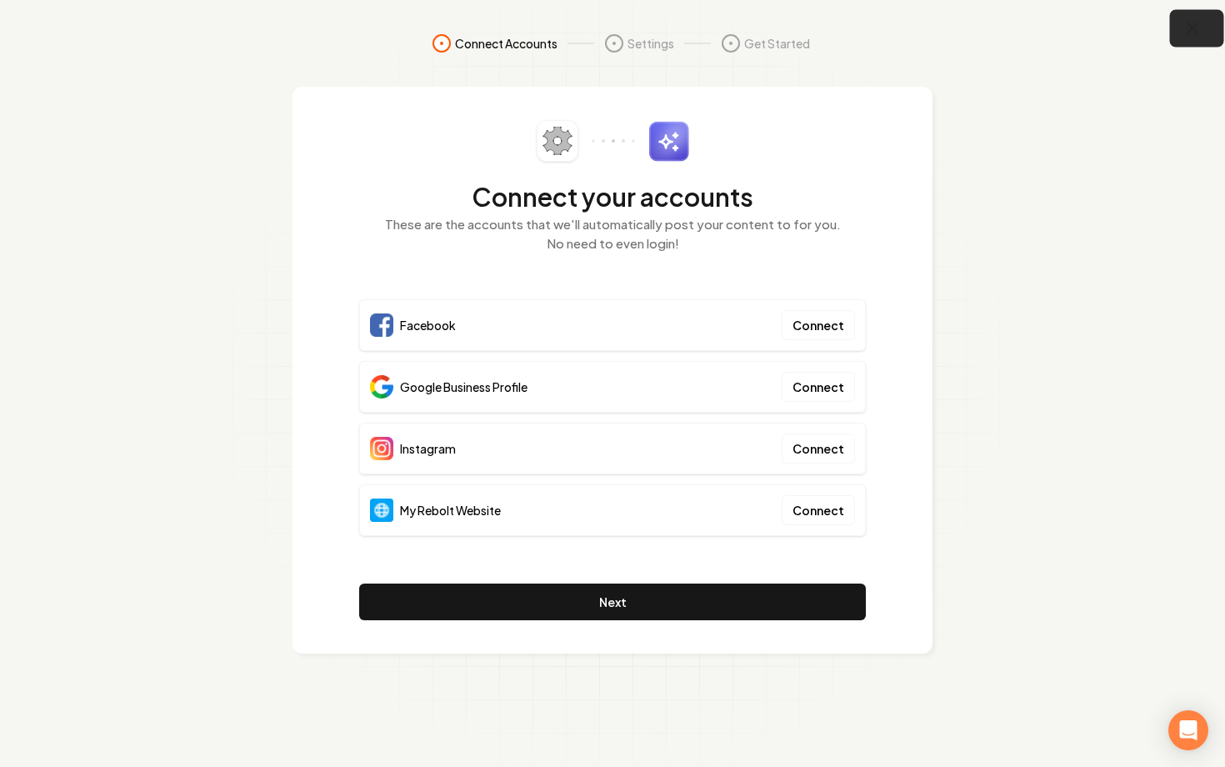
click at [1182, 30] on button "button" at bounding box center [1197, 29] width 54 height 38
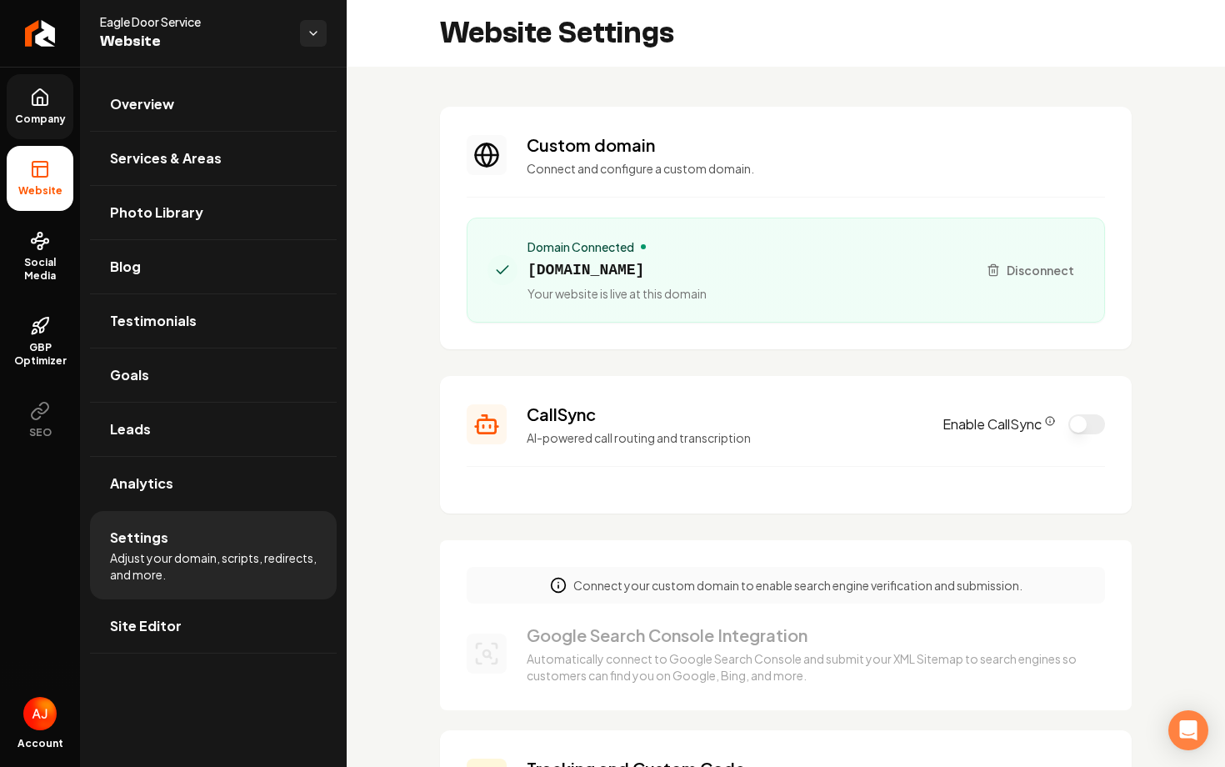
click at [50, 120] on span "Company" at bounding box center [40, 119] width 64 height 13
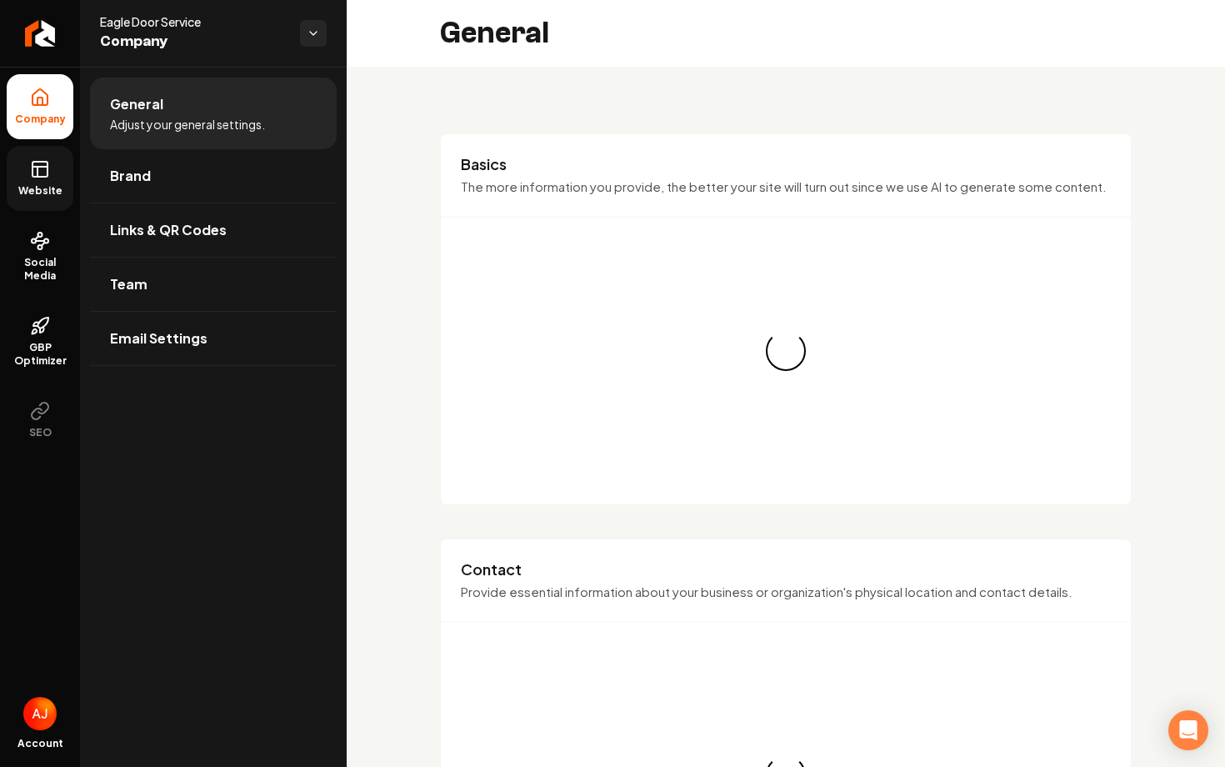
click at [54, 191] on span "Website" at bounding box center [41, 190] width 58 height 13
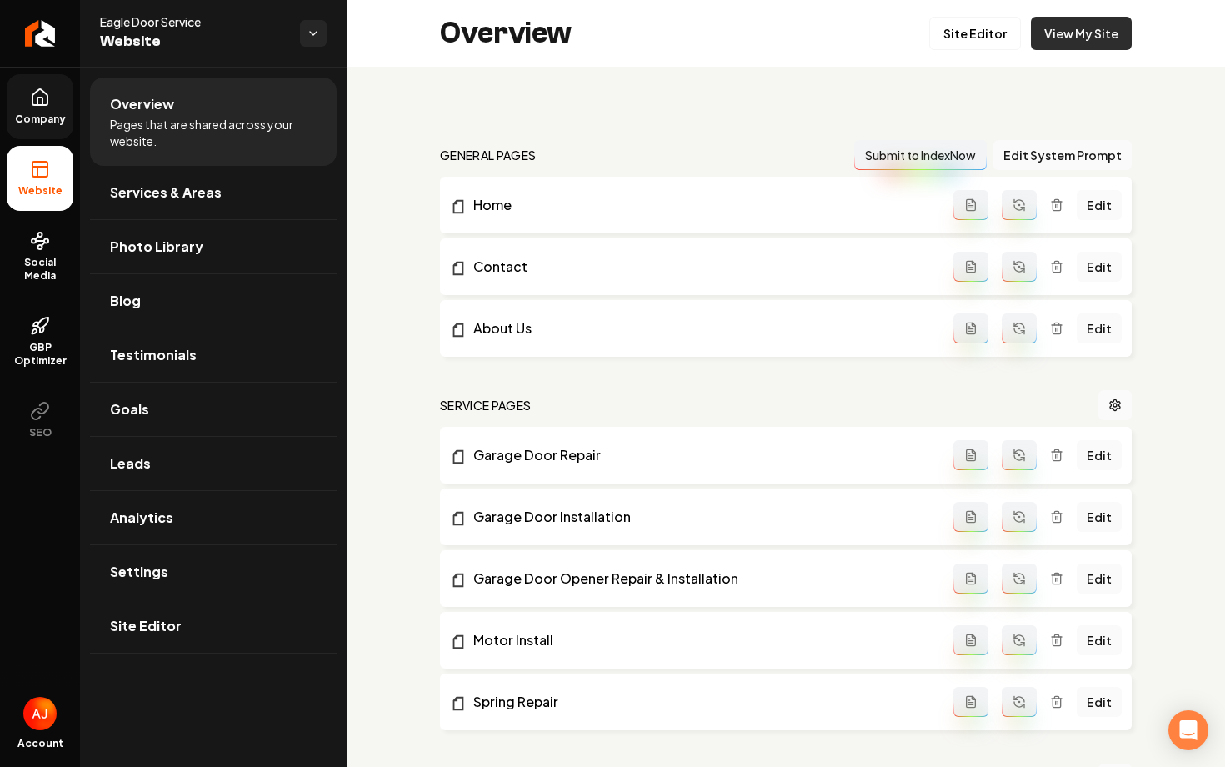
click at [1100, 48] on link "View My Site" at bounding box center [1081, 33] width 101 height 33
click at [971, 47] on link "Site Editor" at bounding box center [976, 33] width 92 height 33
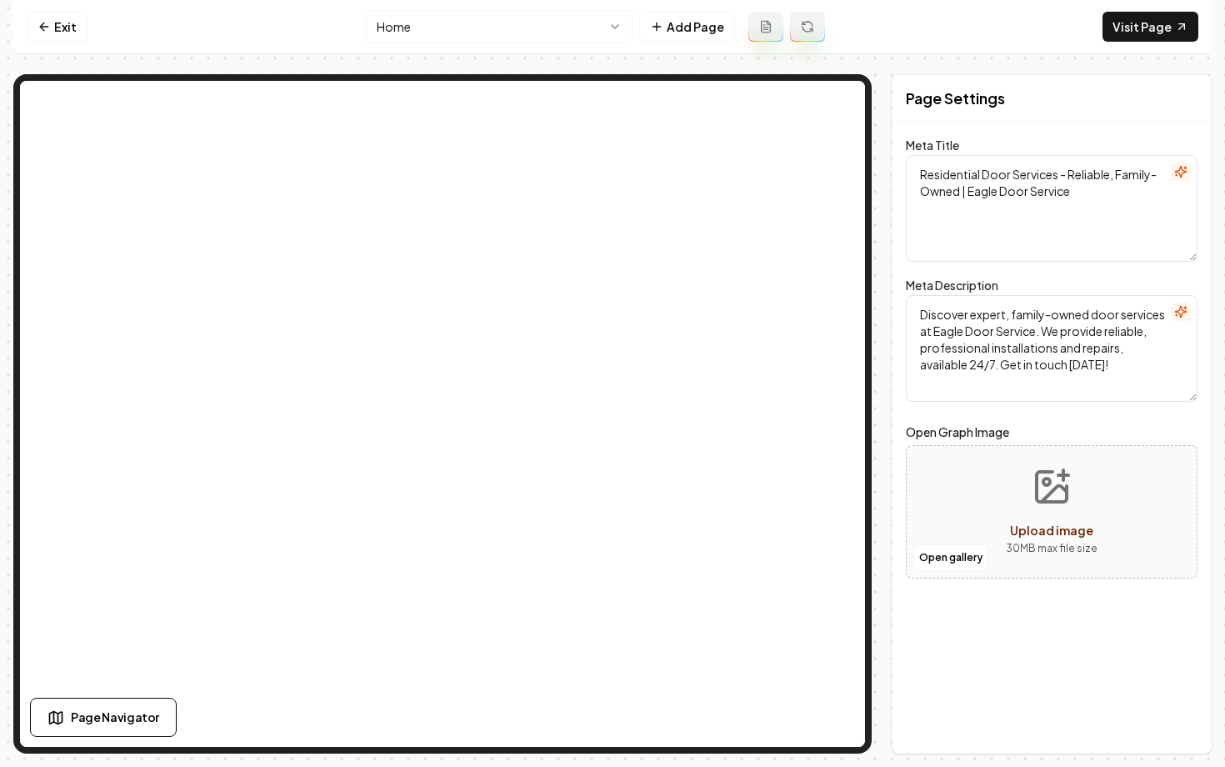
drag, startPoint x: 993, startPoint y: 366, endPoint x: 1068, endPoint y: 335, distance: 81.1
click at [1068, 335] on textarea "Discover expert, family-owned door services at Eagle Door Service. We provide r…" at bounding box center [1052, 348] width 292 height 107
click at [998, 365] on textarea "Discover expert, family-owned door services at Eagle Door Service. We provide r…" at bounding box center [1052, 348] width 292 height 107
drag, startPoint x: 997, startPoint y: 365, endPoint x: 989, endPoint y: 345, distance: 21.7
click at [989, 345] on textarea "Discover expert, family-owned door services at Eagle Door Service. We provide r…" at bounding box center [1052, 348] width 292 height 107
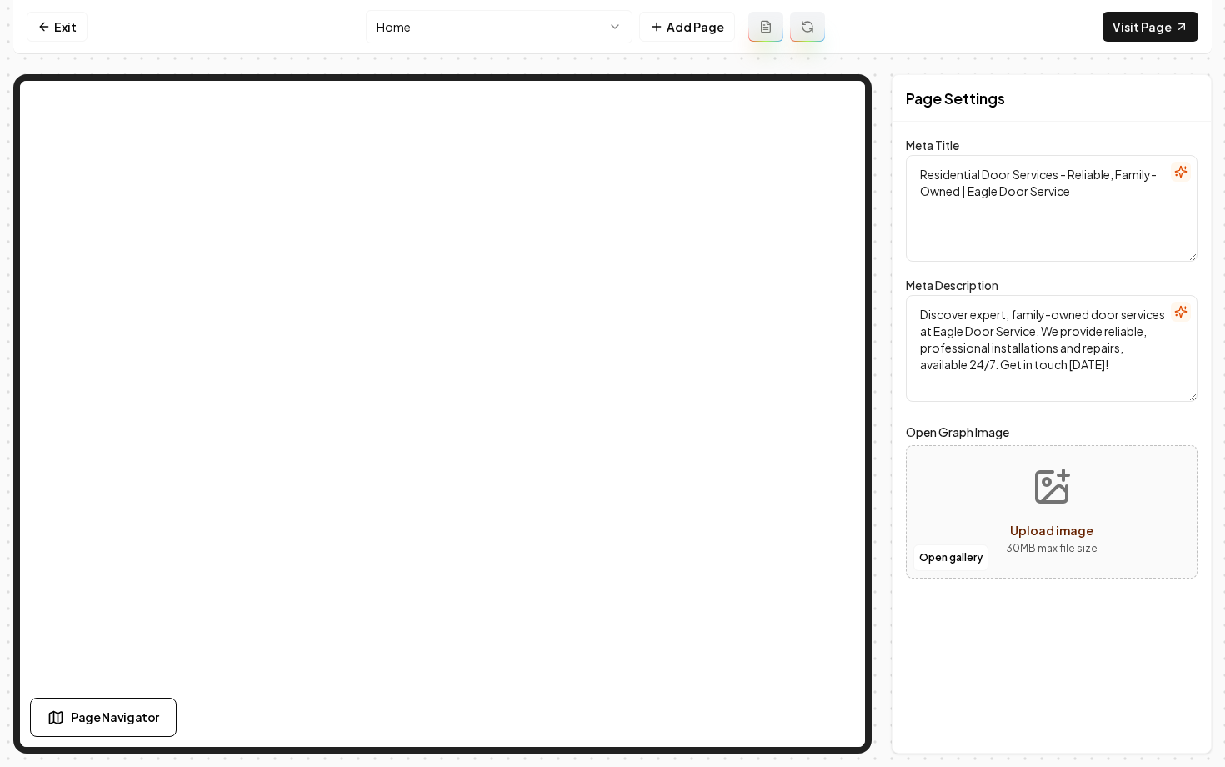
click at [1179, 312] on icon "button" at bounding box center [1180, 311] width 11 height 11
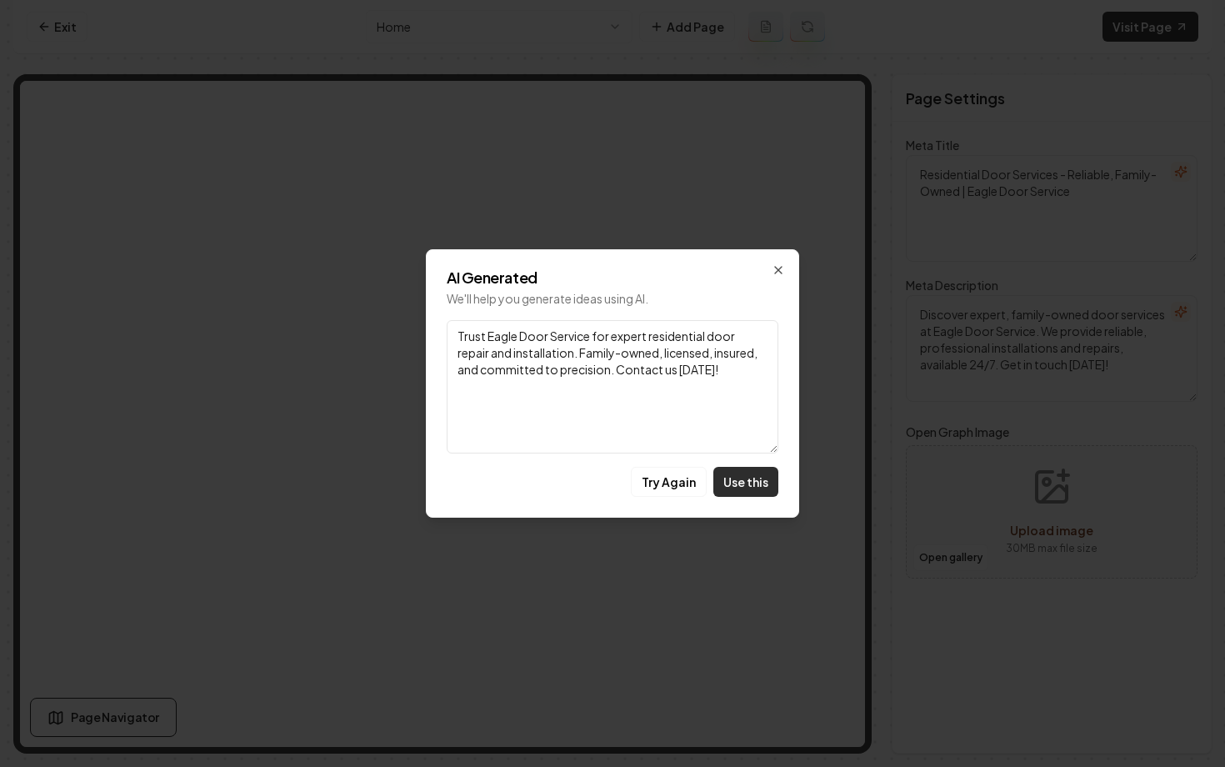
click at [742, 466] on div "AI Generated We'll help you generate ideas using AI. Link Trust Eagle Door Serv…" at bounding box center [612, 383] width 373 height 268
click at [746, 479] on button "Use this" at bounding box center [746, 482] width 65 height 30
type textarea "Trust Eagle Door Service for expert residential door repair and installation. F…"
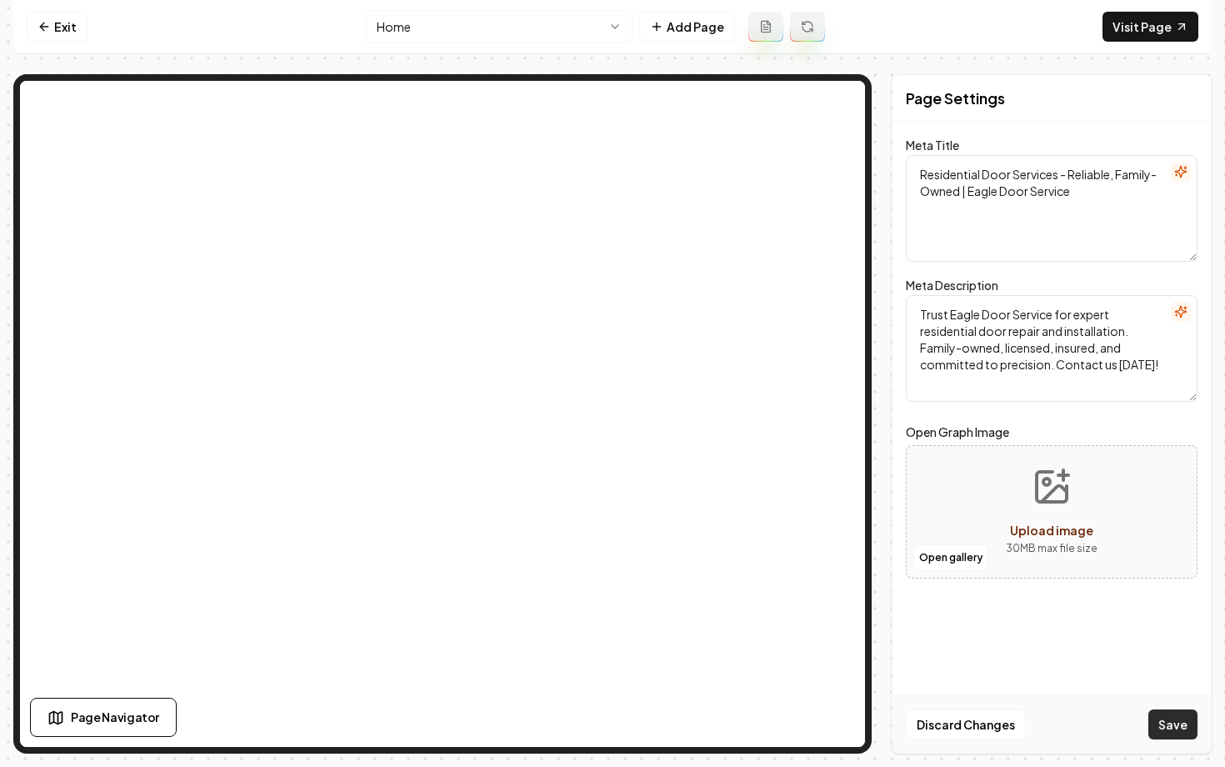
click at [1167, 736] on button "Save" at bounding box center [1173, 724] width 49 height 30
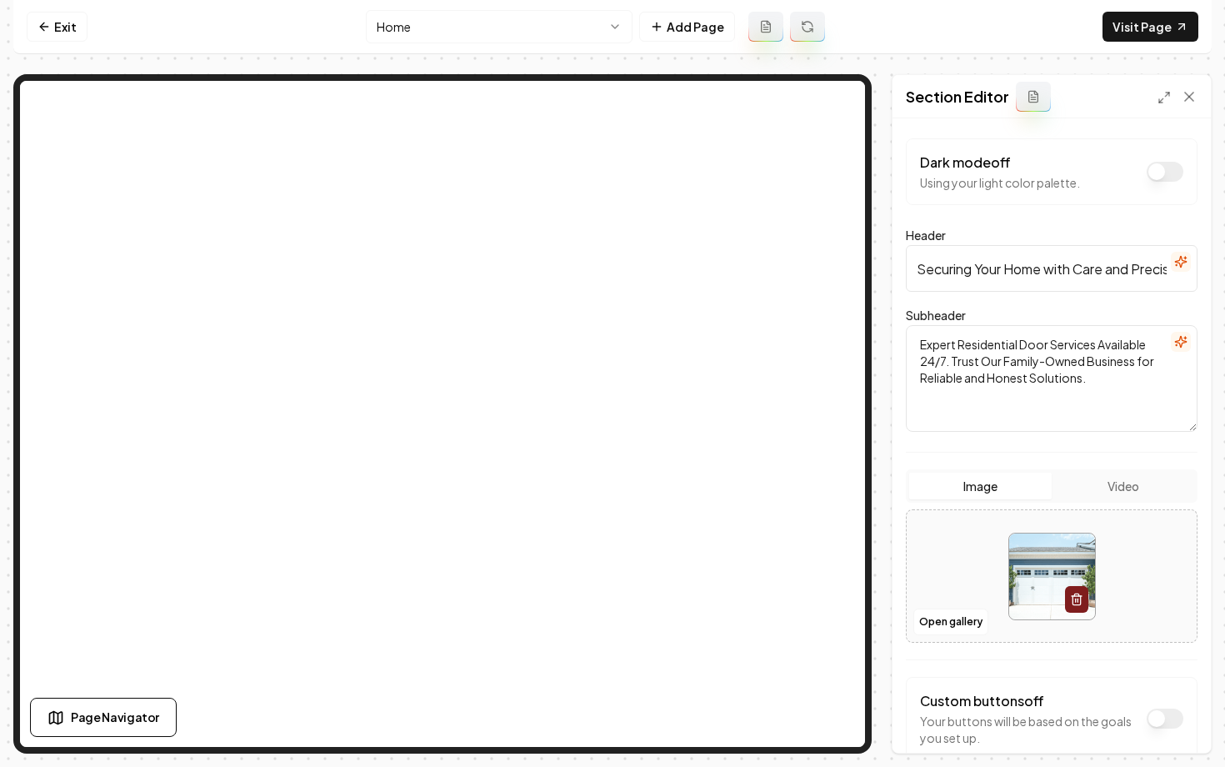
click at [1184, 338] on icon "button" at bounding box center [1181, 341] width 13 height 13
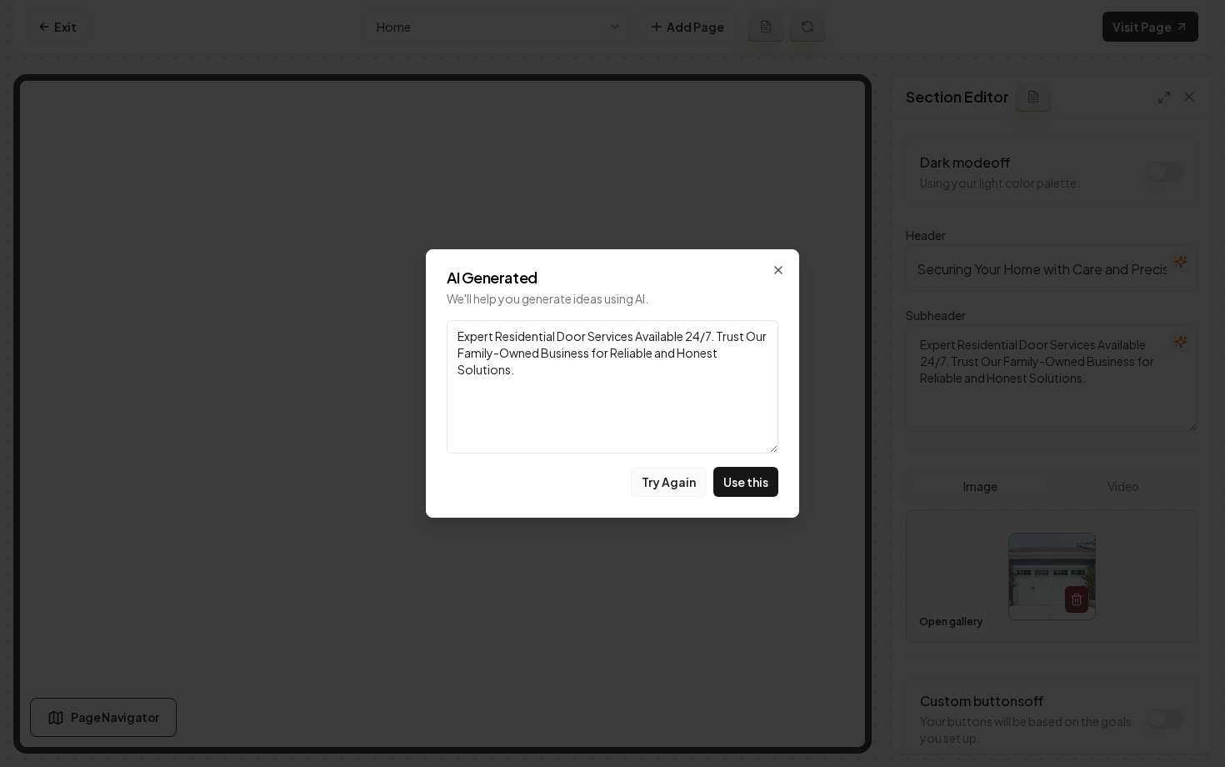
click at [669, 487] on button "Try Again" at bounding box center [669, 482] width 76 height 30
click at [666, 481] on button "Try Again" at bounding box center [669, 482] width 76 height 30
drag, startPoint x: 566, startPoint y: 358, endPoint x: 444, endPoint y: 358, distance: 122.5
click at [444, 358] on div "AI Generated We'll help you generate ideas using AI. Link Trusted Residential D…" at bounding box center [612, 383] width 373 height 268
type textarea "Trusted Residential Door Experts Providing Solutions To [GEOGRAPHIC_DATA] and t…"
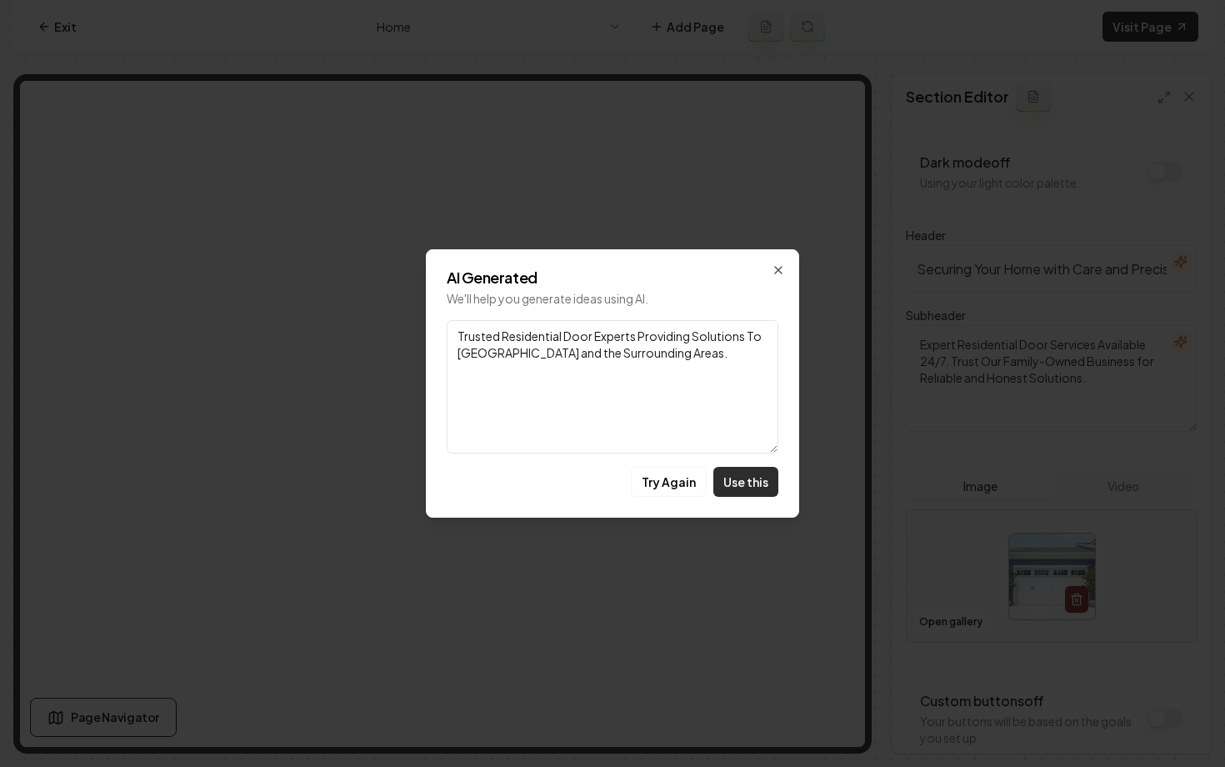
click at [748, 484] on button "Use this" at bounding box center [746, 482] width 65 height 30
type textarea "Trusted Residential Door Experts Providing Solutions To [GEOGRAPHIC_DATA] and t…"
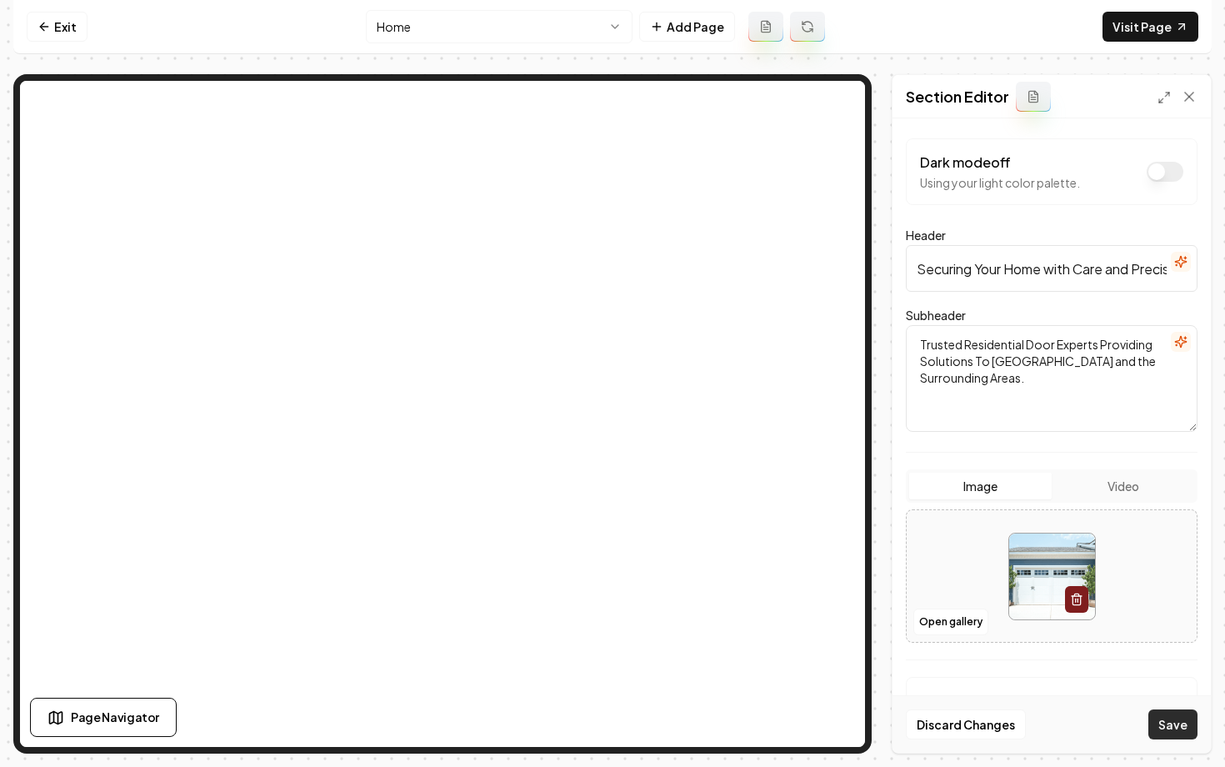
click at [1175, 720] on button "Save" at bounding box center [1173, 724] width 49 height 30
click at [590, 22] on html "Computer Required This feature is only available on a computer. Please switch t…" at bounding box center [612, 383] width 1225 height 767
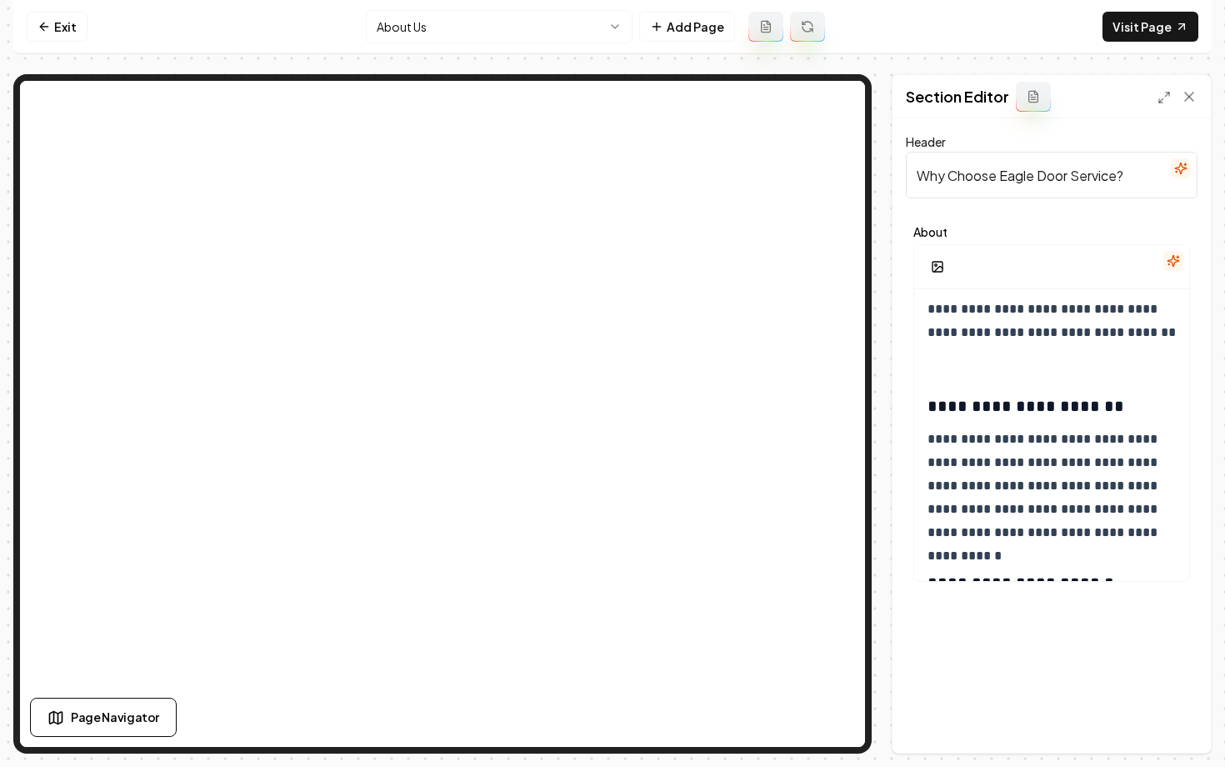
scroll to position [1068, 0]
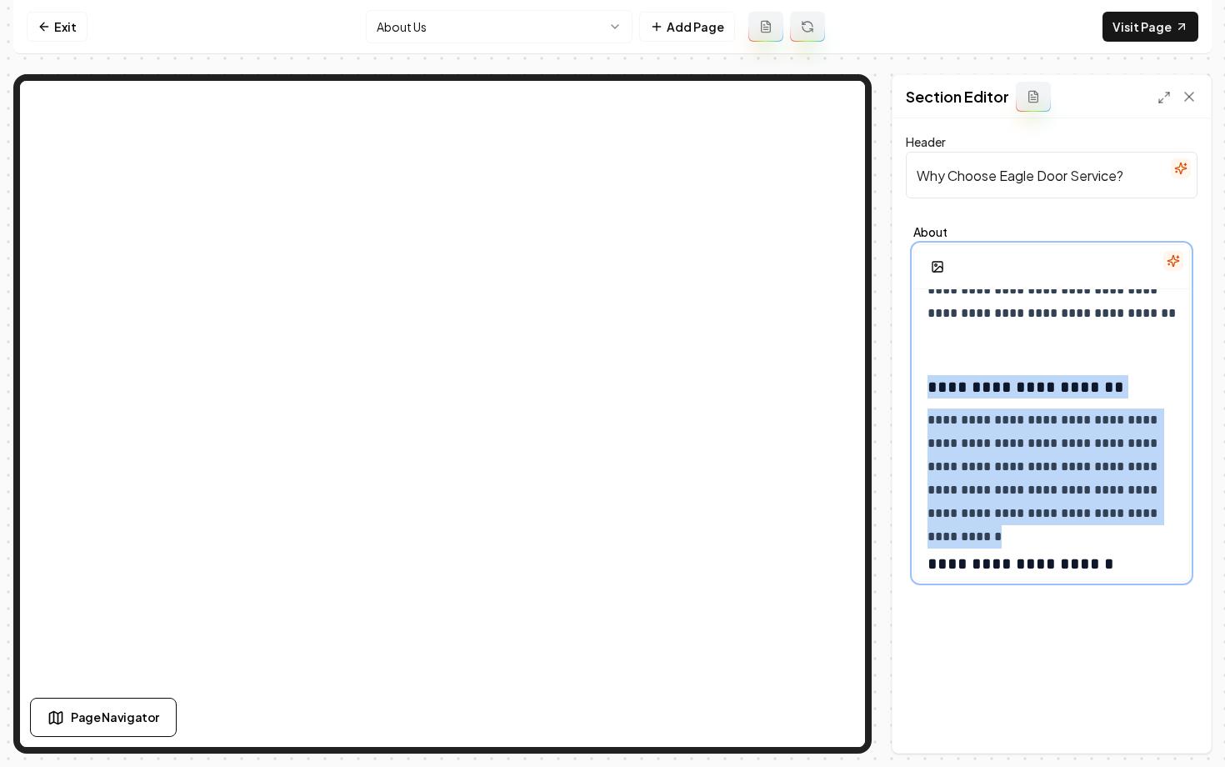
drag, startPoint x: 1168, startPoint y: 515, endPoint x: 912, endPoint y: 384, distance: 287.5
click at [912, 384] on div "**********" at bounding box center [1052, 403] width 292 height 371
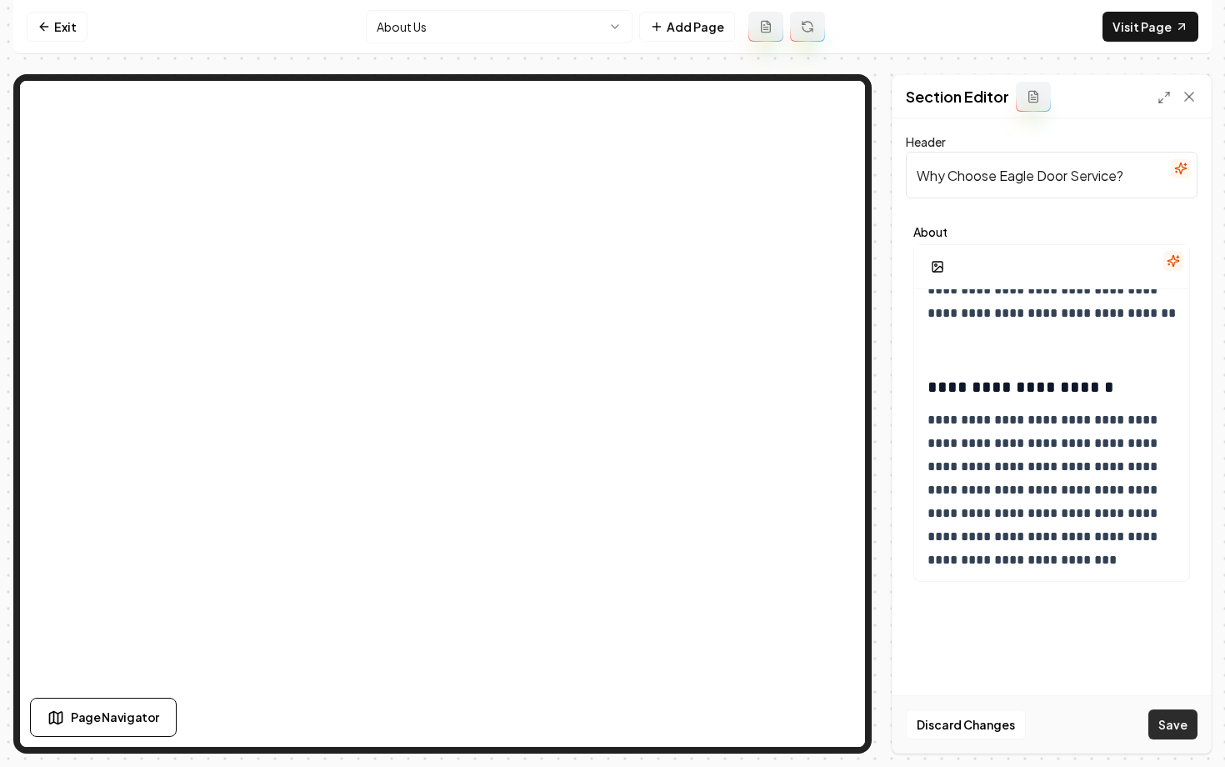
click at [1165, 722] on button "Save" at bounding box center [1173, 724] width 49 height 30
click at [55, 37] on link "Exit" at bounding box center [57, 27] width 61 height 30
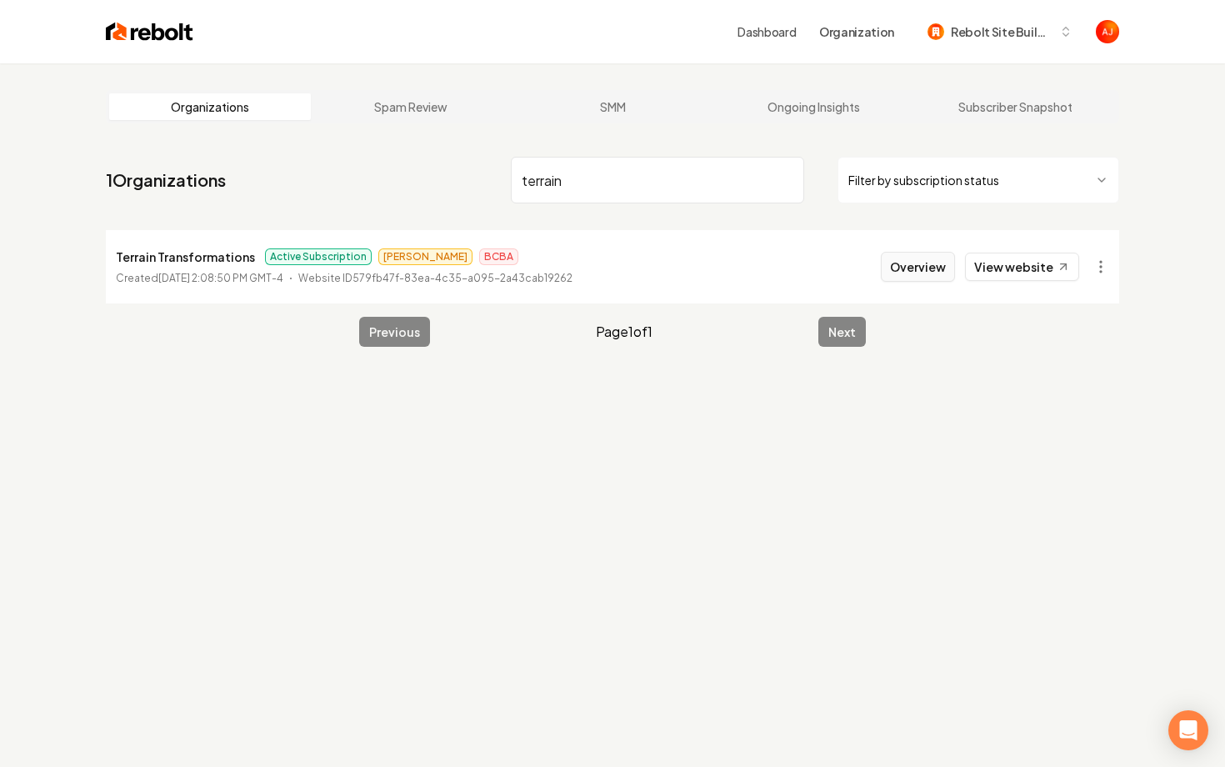
type input "terrain"
click at [906, 274] on button "Overview" at bounding box center [918, 267] width 74 height 30
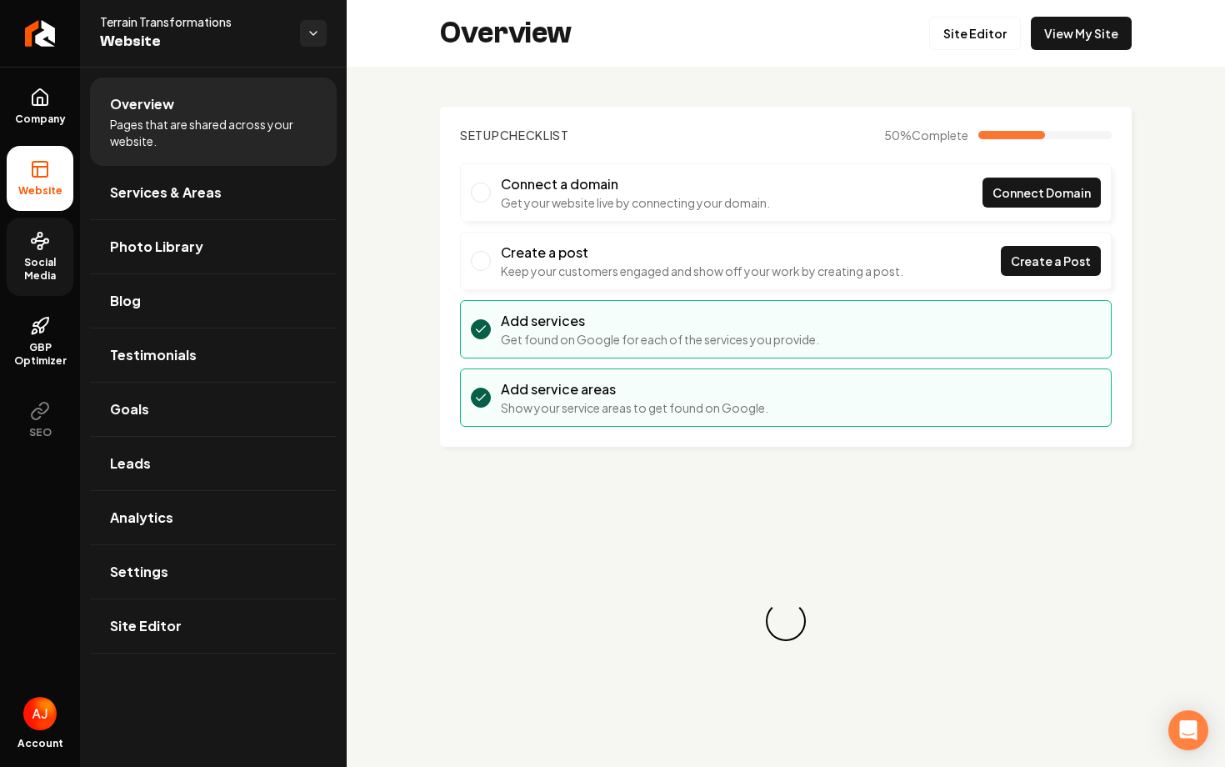
click at [44, 266] on span "Social Media" at bounding box center [40, 269] width 67 height 27
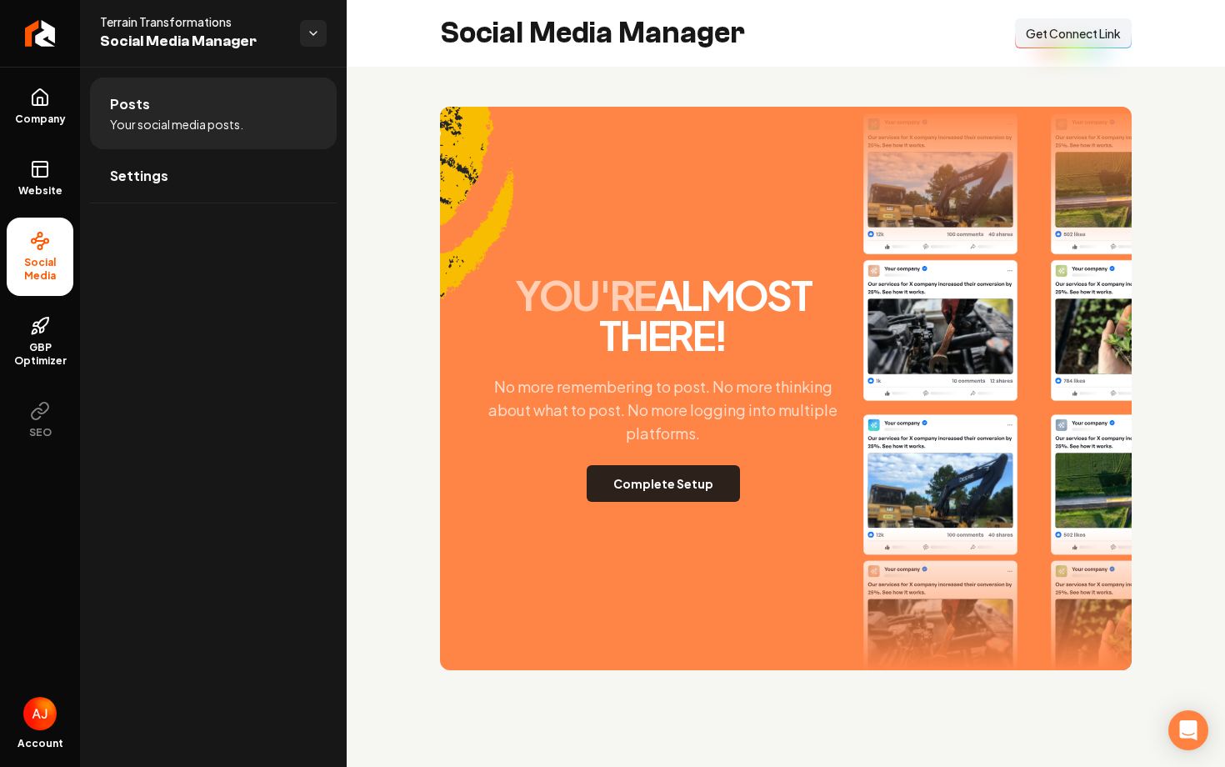
click at [670, 485] on button "Complete Setup" at bounding box center [663, 483] width 153 height 37
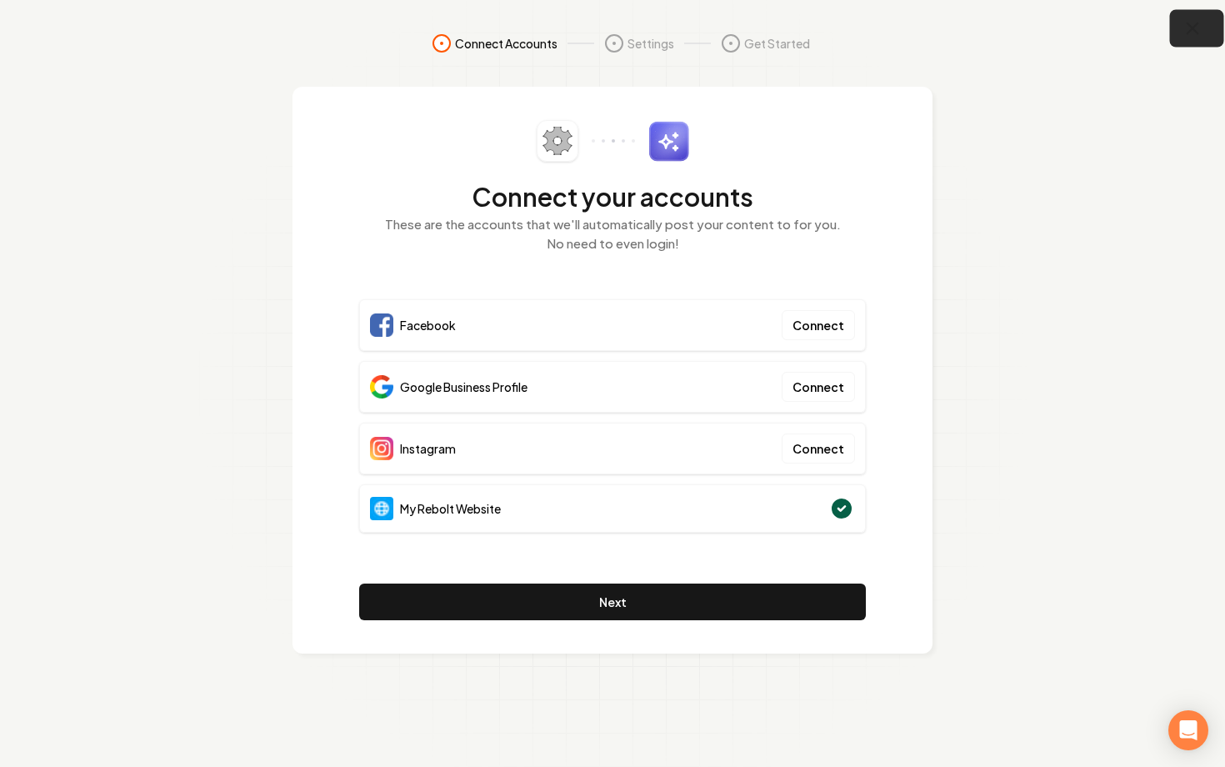
click at [1188, 33] on icon "button" at bounding box center [1193, 28] width 21 height 21
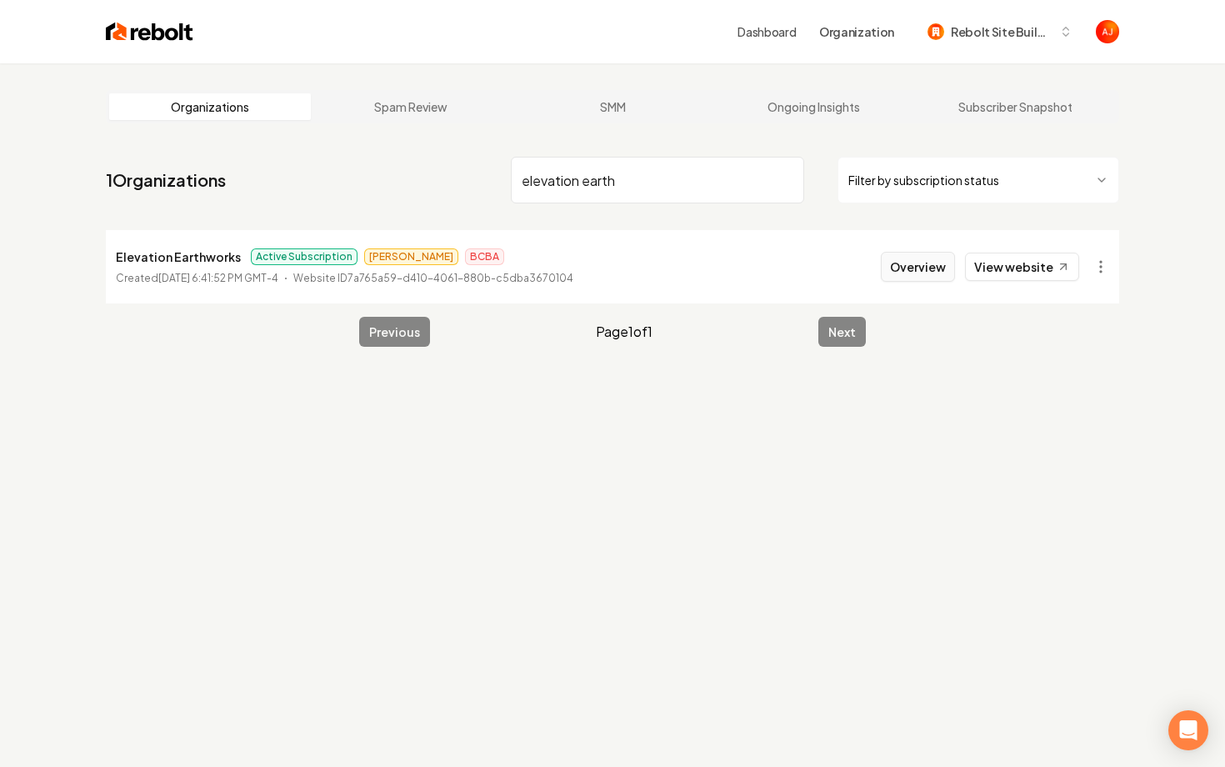
type input "elevation earth"
click at [895, 275] on button "Overview" at bounding box center [918, 267] width 74 height 30
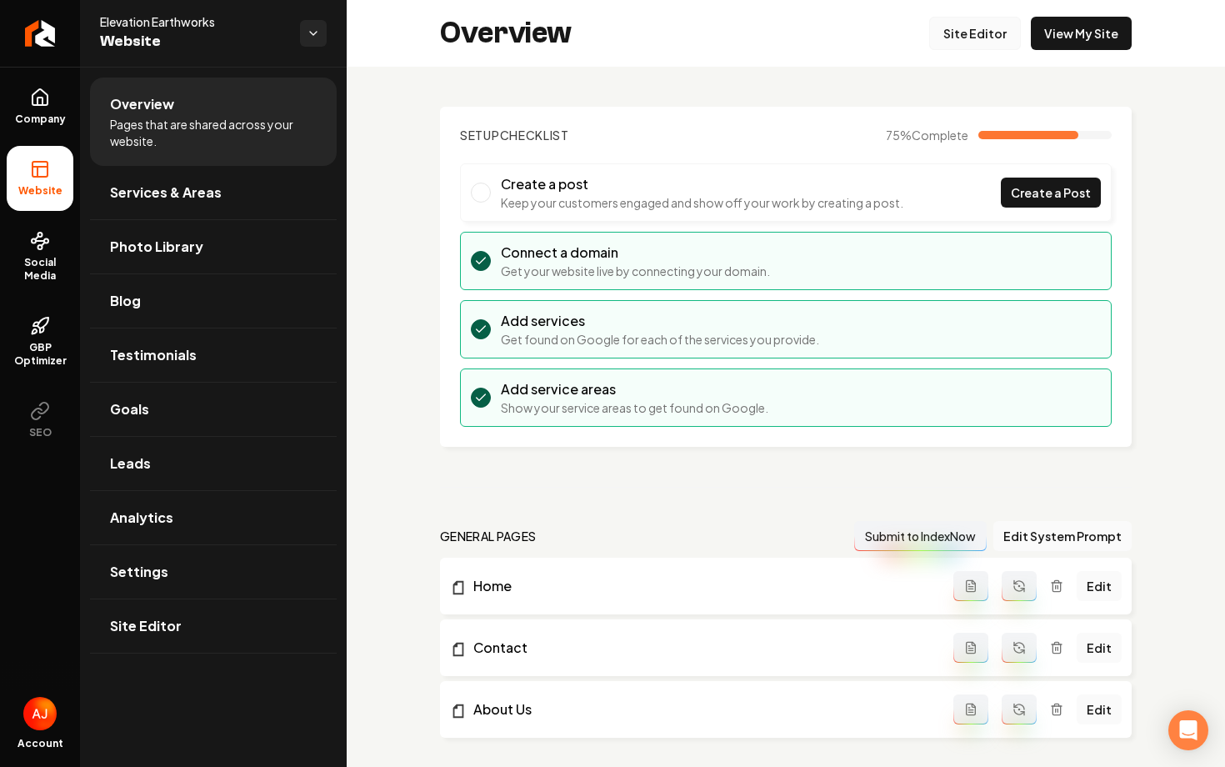
click at [988, 33] on link "Site Editor" at bounding box center [976, 33] width 92 height 33
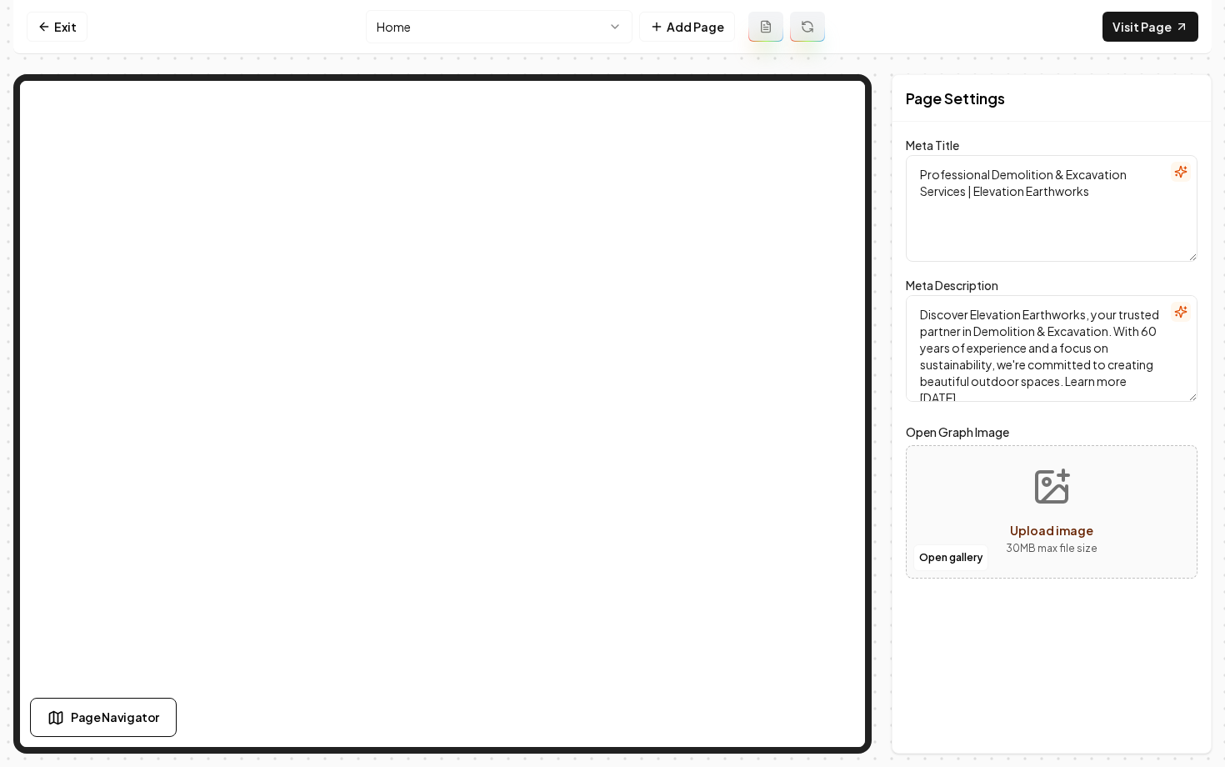
click at [434, 26] on html "Computer Required This feature is only available on a computer. Please switch t…" at bounding box center [612, 383] width 1225 height 767
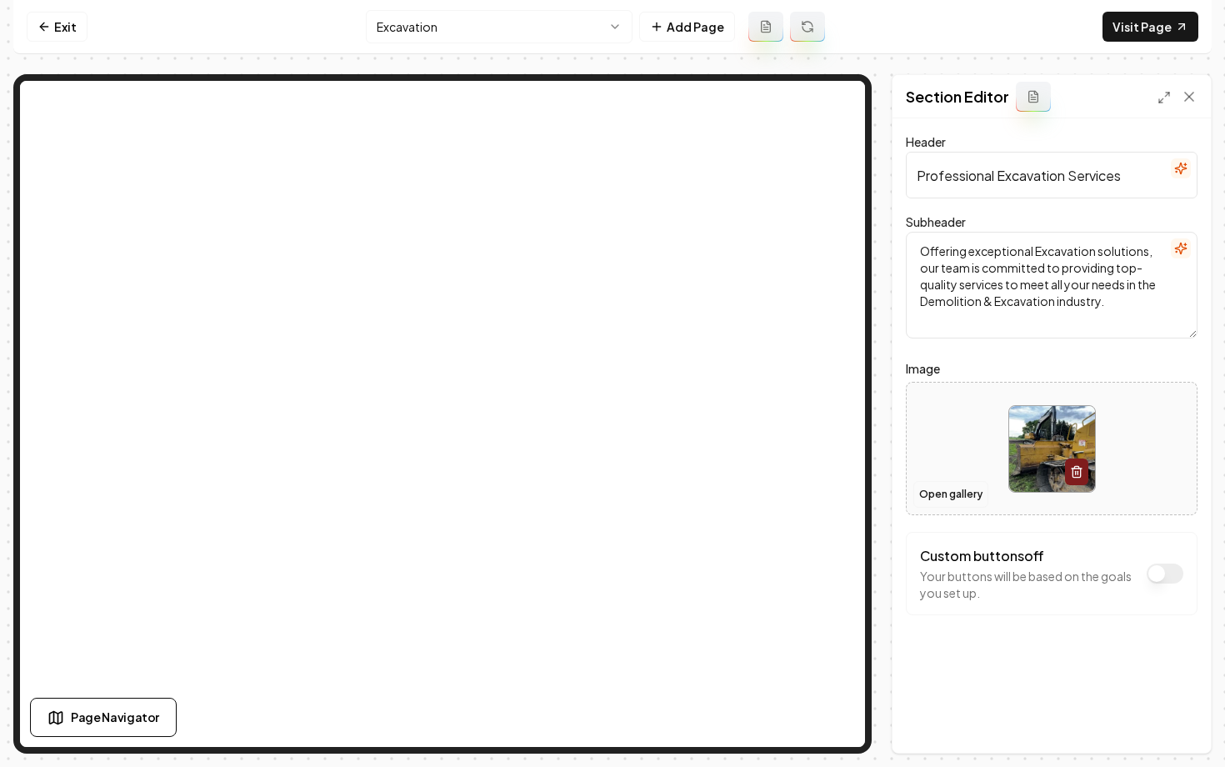
click at [950, 494] on button "Open gallery" at bounding box center [951, 494] width 75 height 27
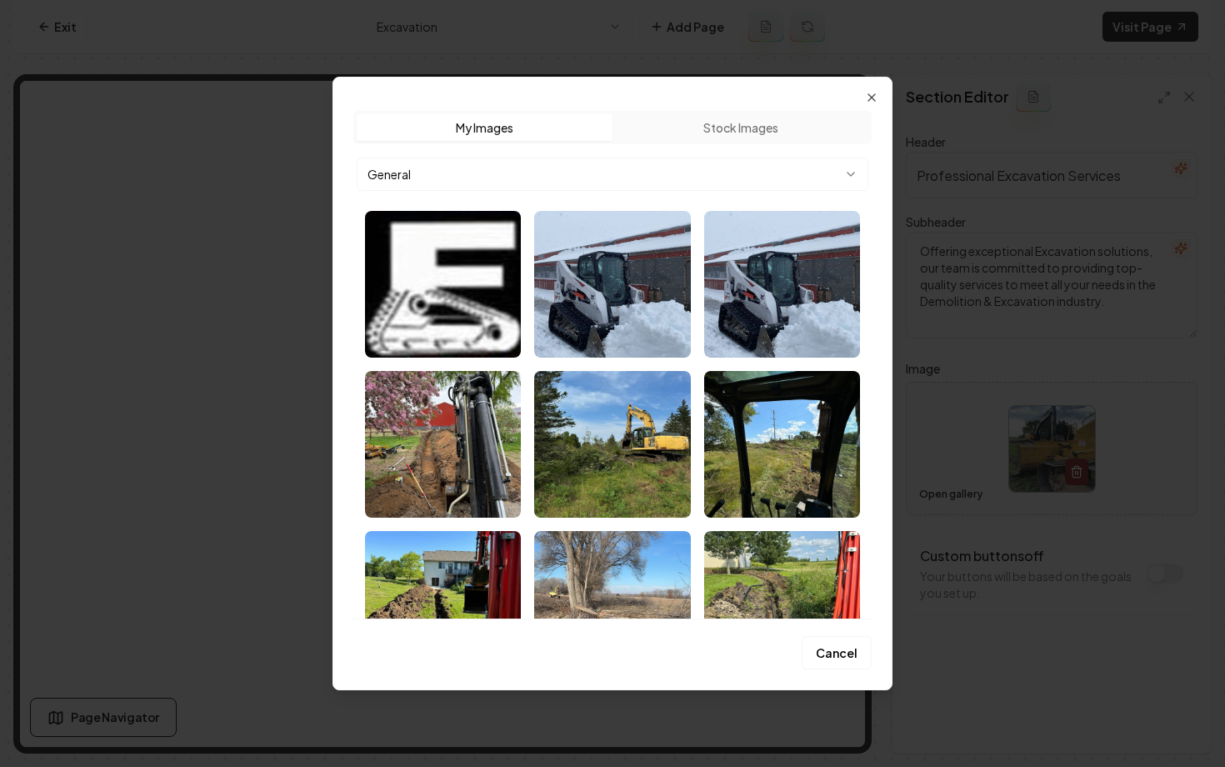
click at [950, 494] on div at bounding box center [612, 383] width 1225 height 767
click at [691, 184] on body "Computer Required This feature is only available on a computer. Please switch t…" at bounding box center [612, 383] width 1225 height 767
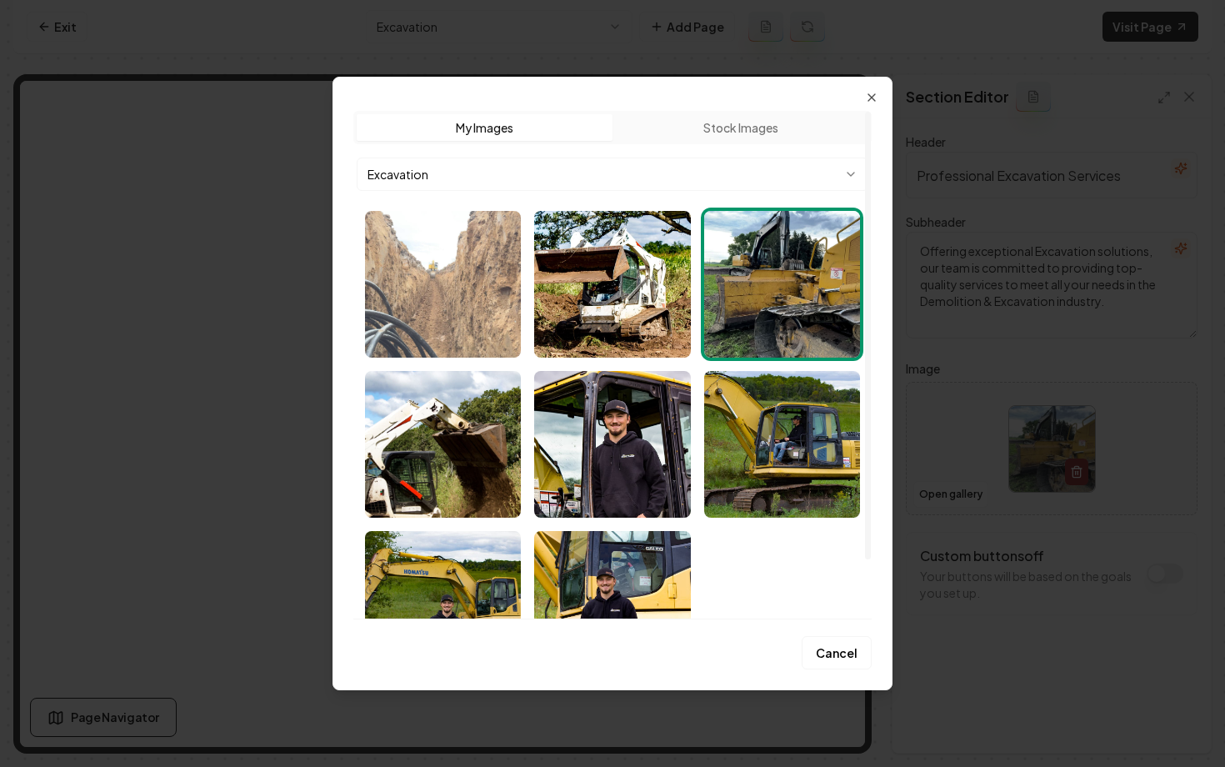
click at [426, 300] on img "Select image image_68af79335c7cd75eb859f79d.webp" at bounding box center [443, 284] width 156 height 147
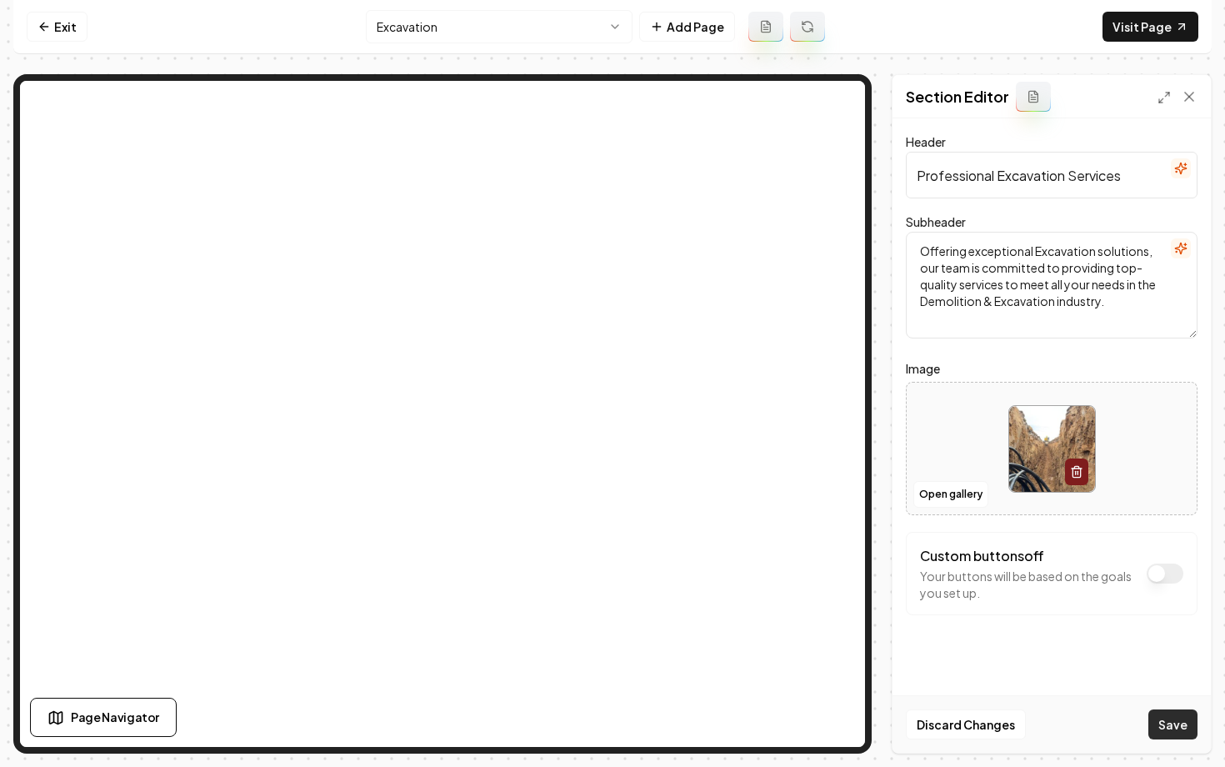
click at [1183, 720] on button "Save" at bounding box center [1173, 724] width 49 height 30
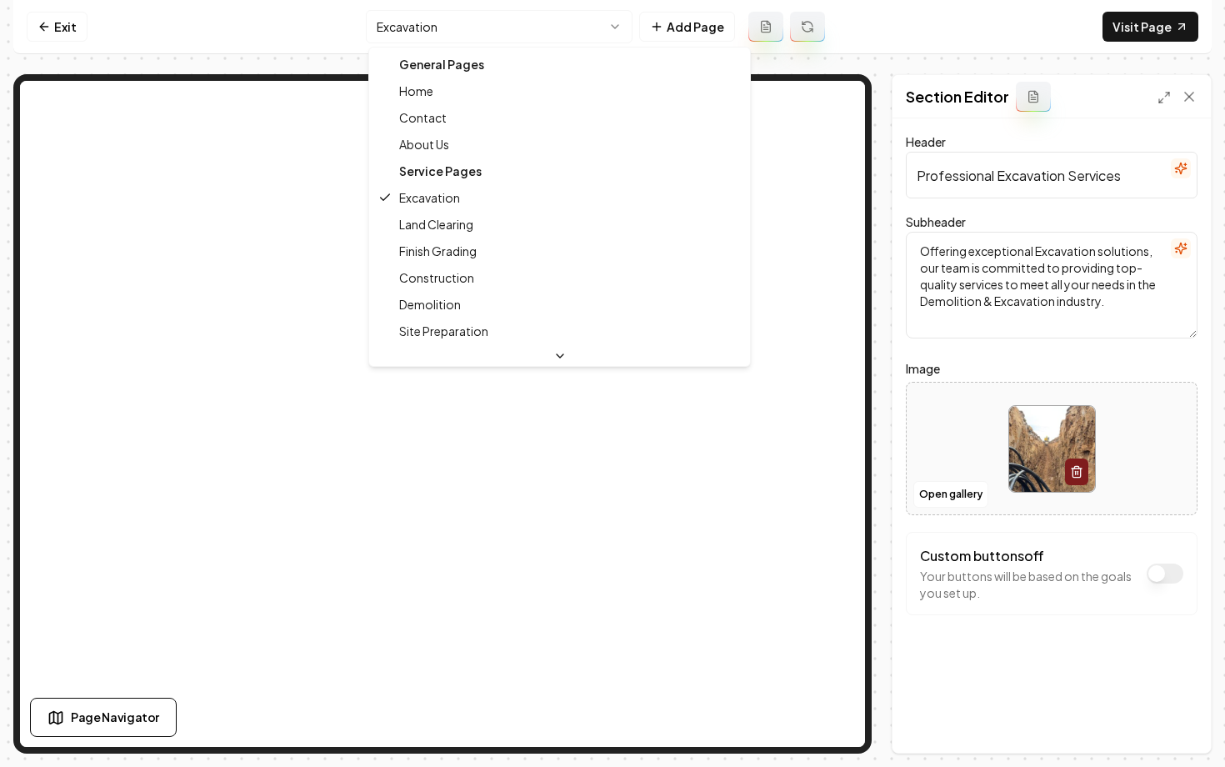
click at [502, 30] on html "Computer Required This feature is only available on a computer. Please switch t…" at bounding box center [612, 383] width 1225 height 767
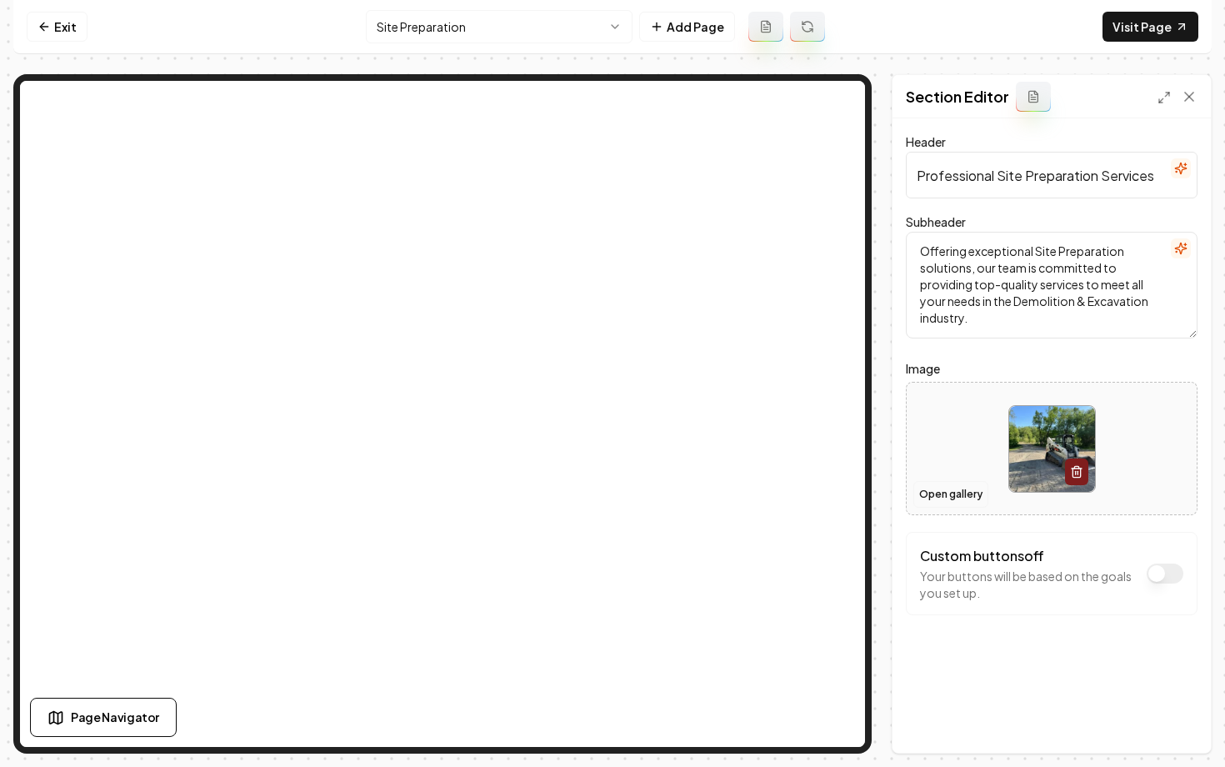
click at [937, 492] on button "Open gallery" at bounding box center [951, 494] width 75 height 27
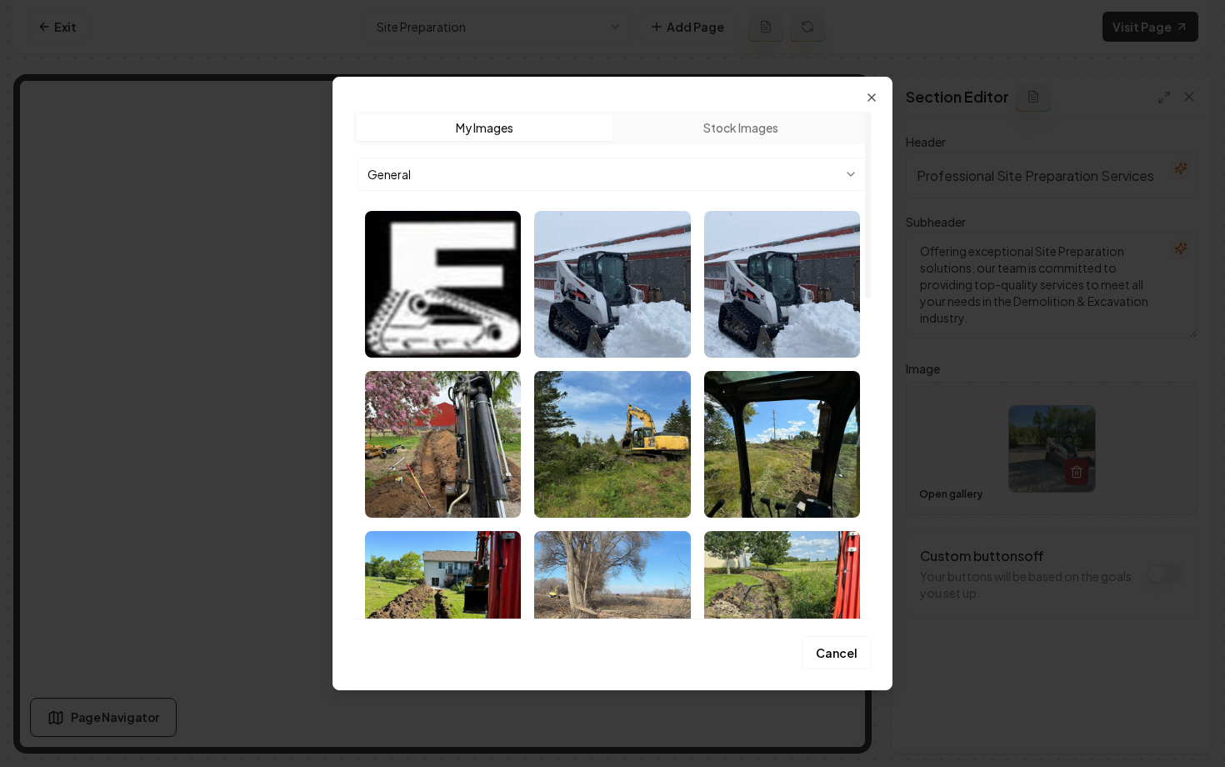
click at [689, 179] on body "Computer Required This feature is only available on a computer. Please switch t…" at bounding box center [612, 383] width 1225 height 767
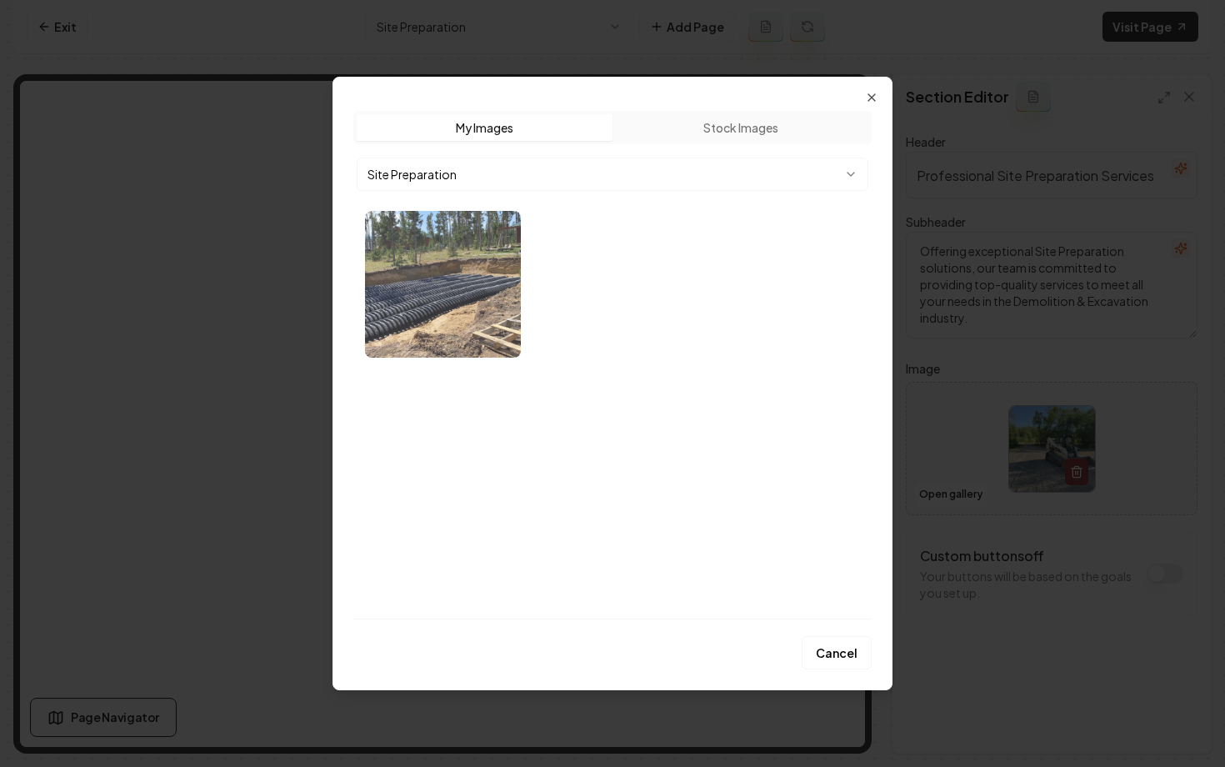
click at [424, 274] on img "Select image image_68af79345c7cd75eb859fa36.webp" at bounding box center [443, 284] width 156 height 147
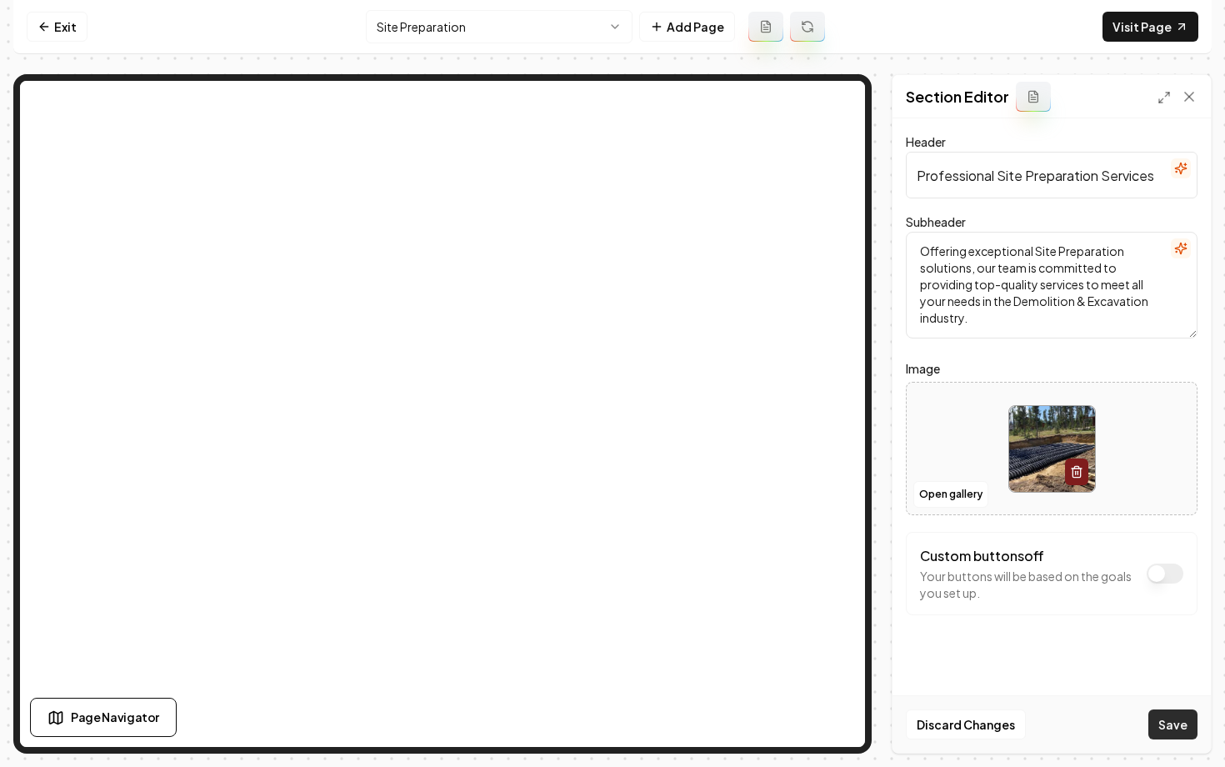
click at [1158, 719] on button "Save" at bounding box center [1173, 724] width 49 height 30
click at [406, 18] on html "Computer Required This feature is only available on a computer. Please switch t…" at bounding box center [612, 383] width 1225 height 767
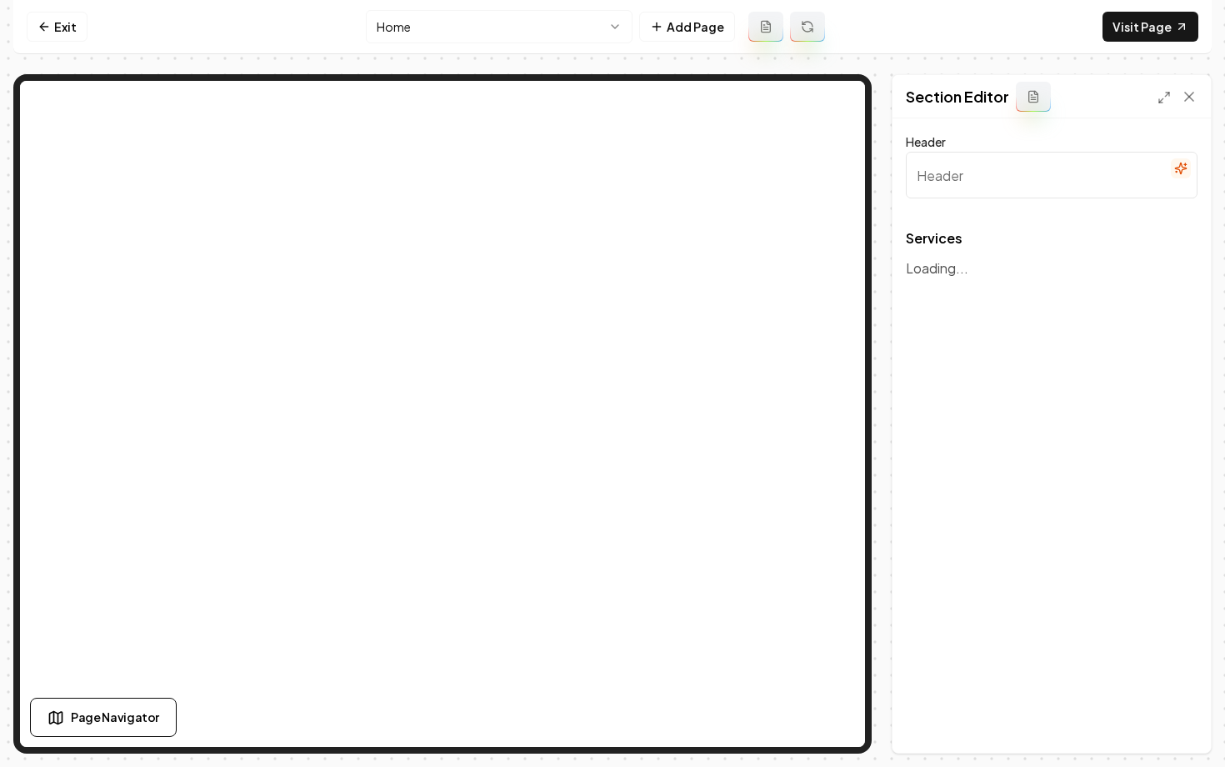
type input "Our Expert Demolition & Excavation Services"
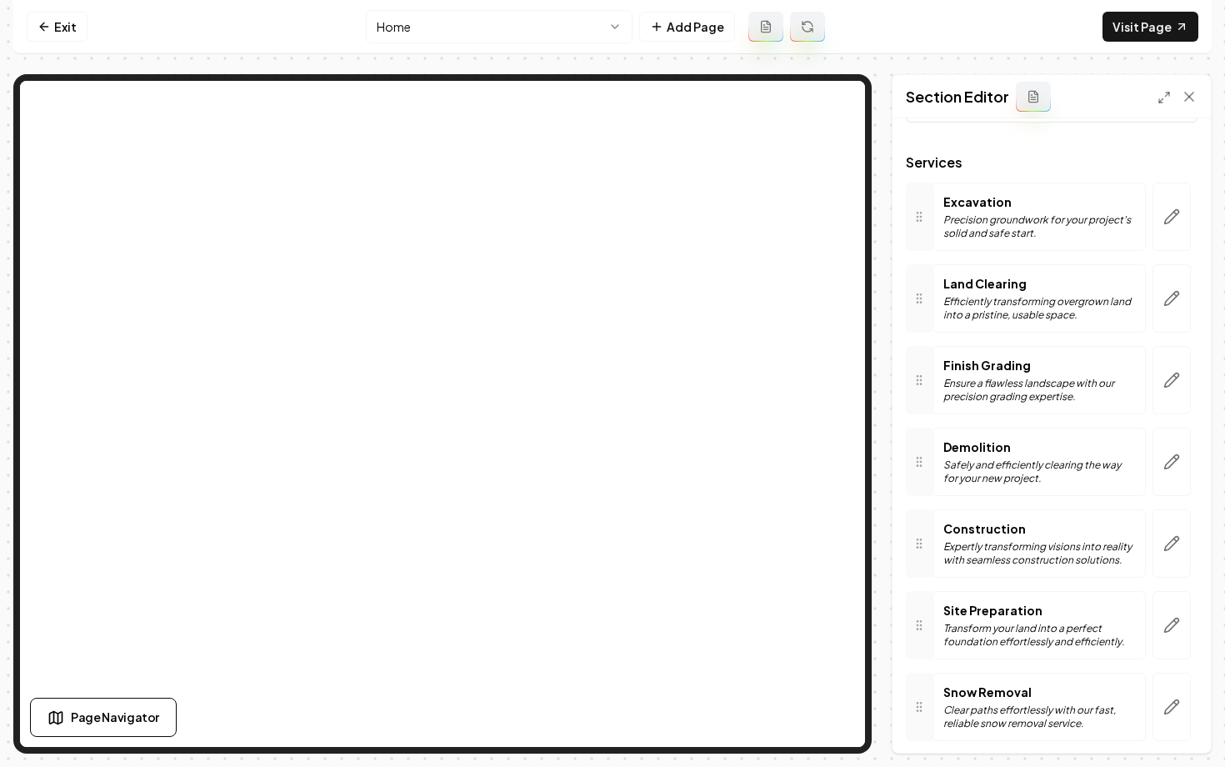
scroll to position [88, 0]
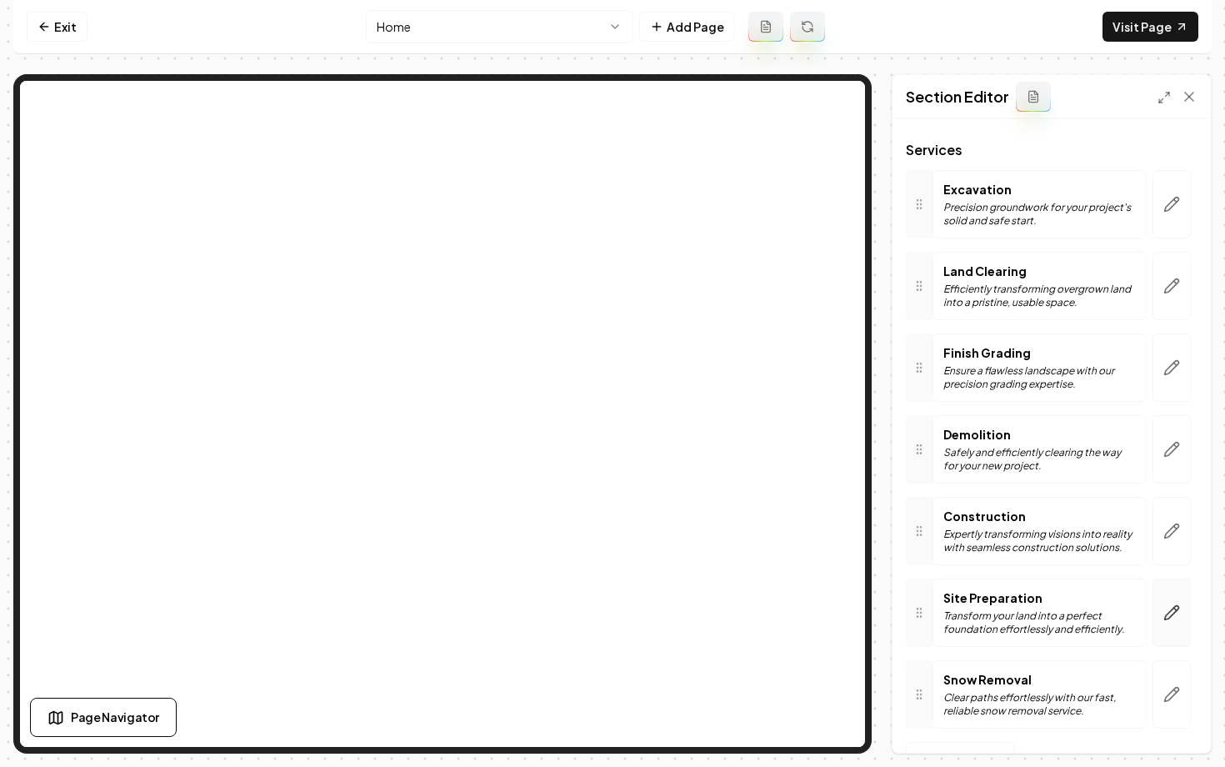
click at [1162, 602] on button "button" at bounding box center [1172, 613] width 38 height 68
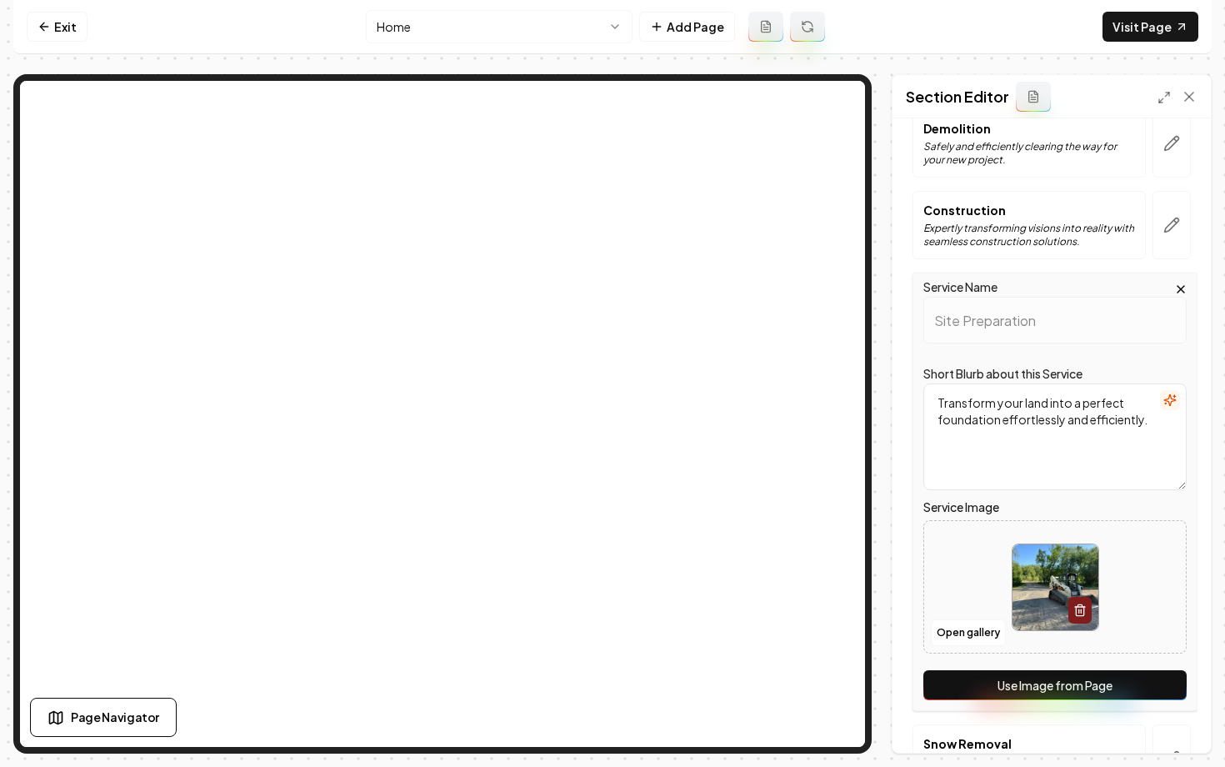
scroll to position [499, 0]
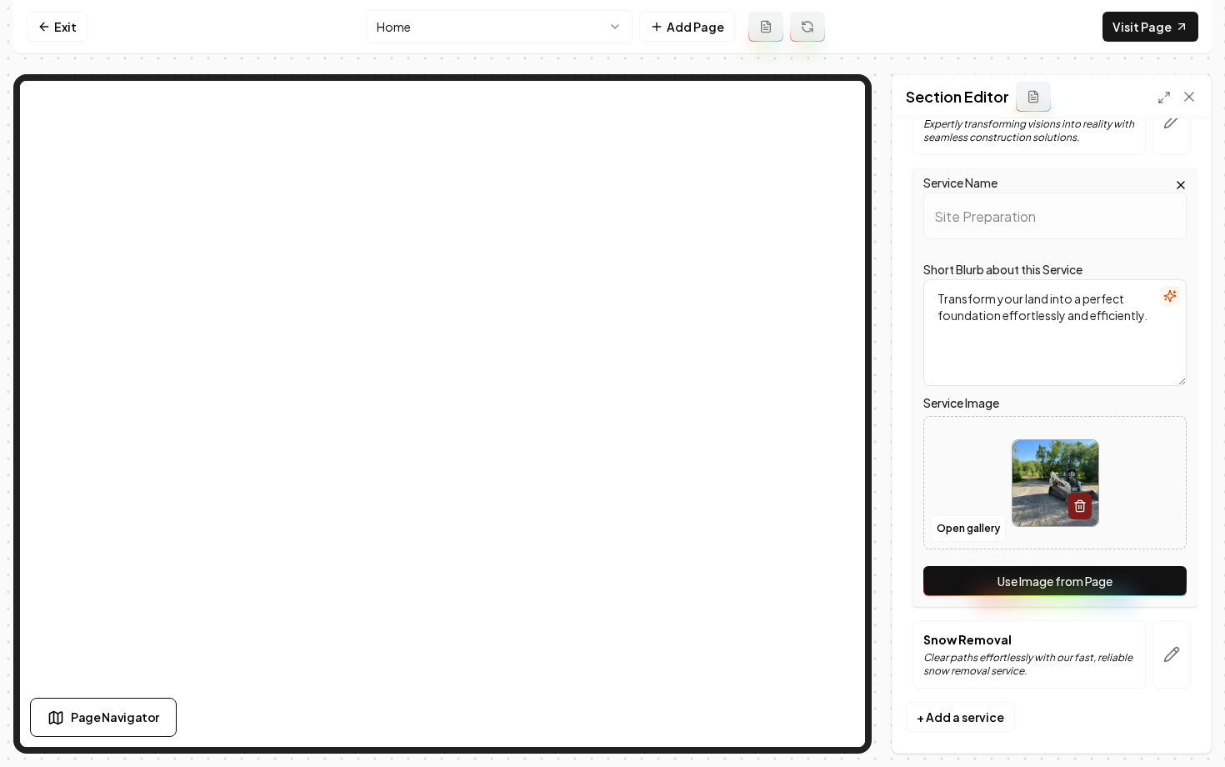
click at [1023, 588] on button "Use Image from Page" at bounding box center [1055, 581] width 263 height 30
click at [1169, 729] on button "Save" at bounding box center [1173, 724] width 49 height 30
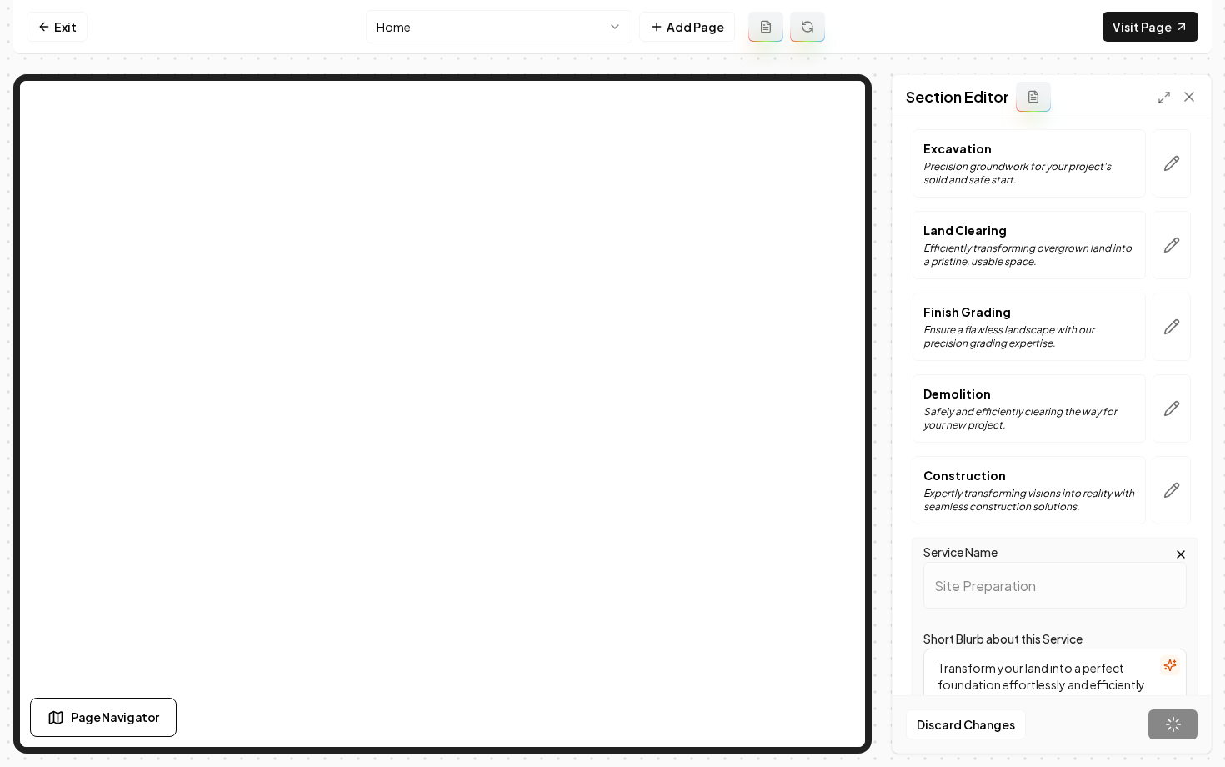
scroll to position [0, 0]
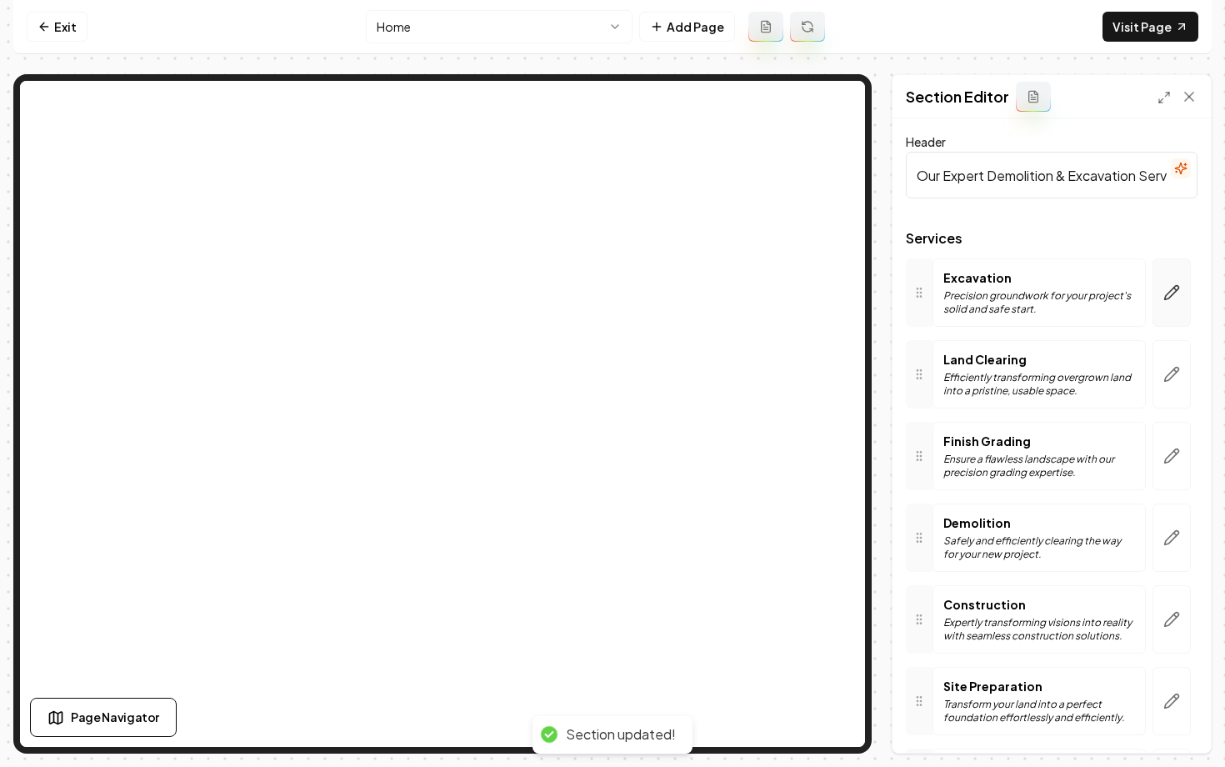
click at [1178, 306] on button "button" at bounding box center [1172, 292] width 38 height 68
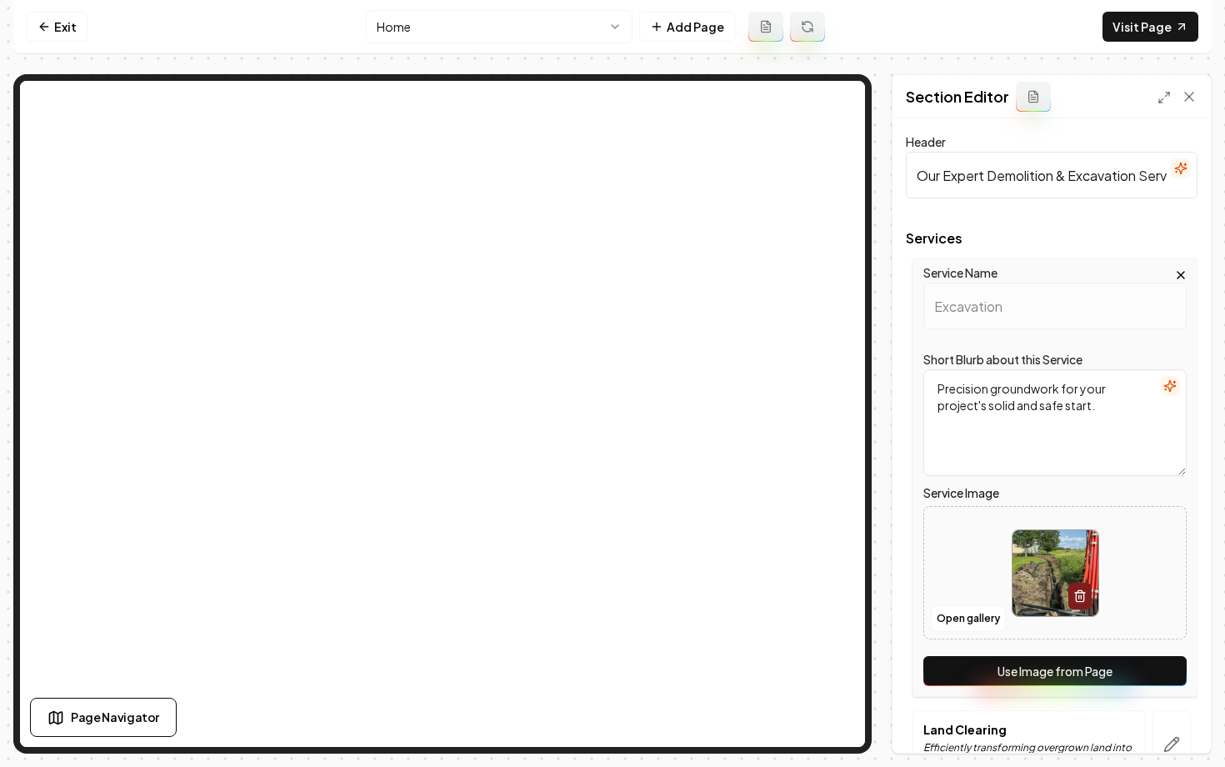
click at [1028, 669] on button "Use Image from Page" at bounding box center [1055, 671] width 263 height 30
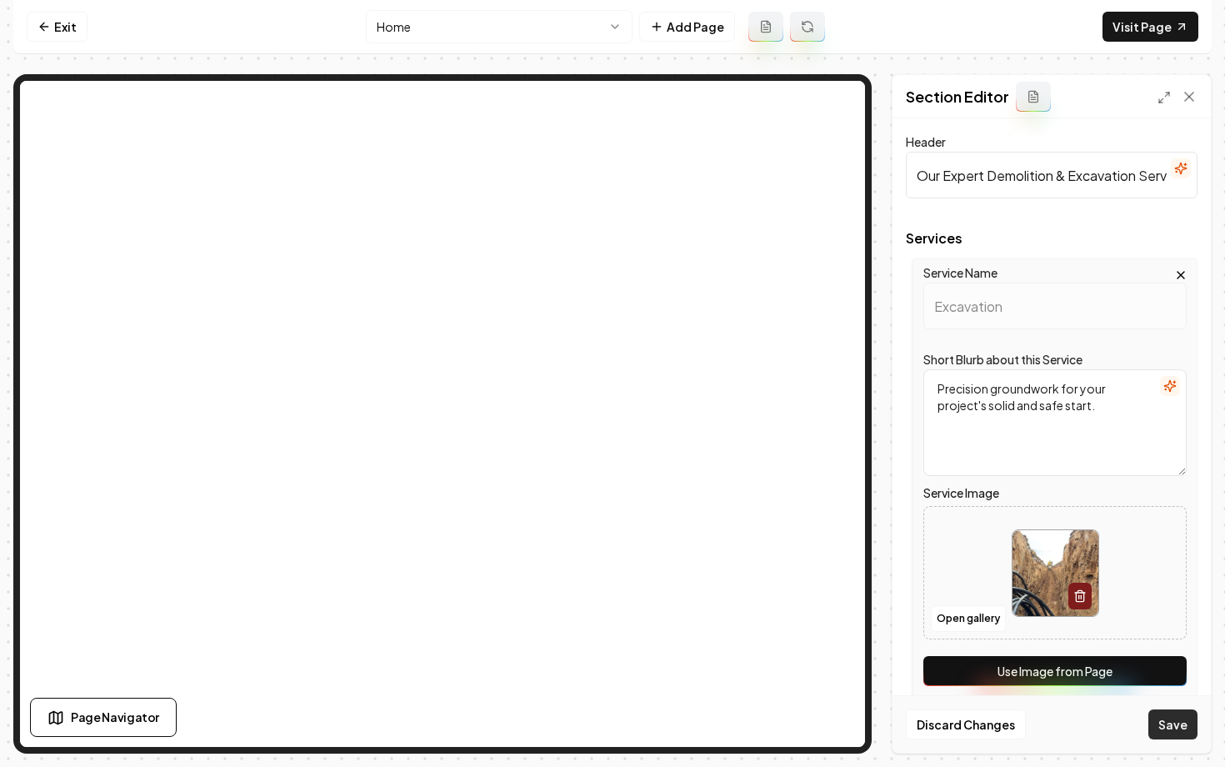
click at [1164, 729] on button "Save" at bounding box center [1173, 724] width 49 height 30
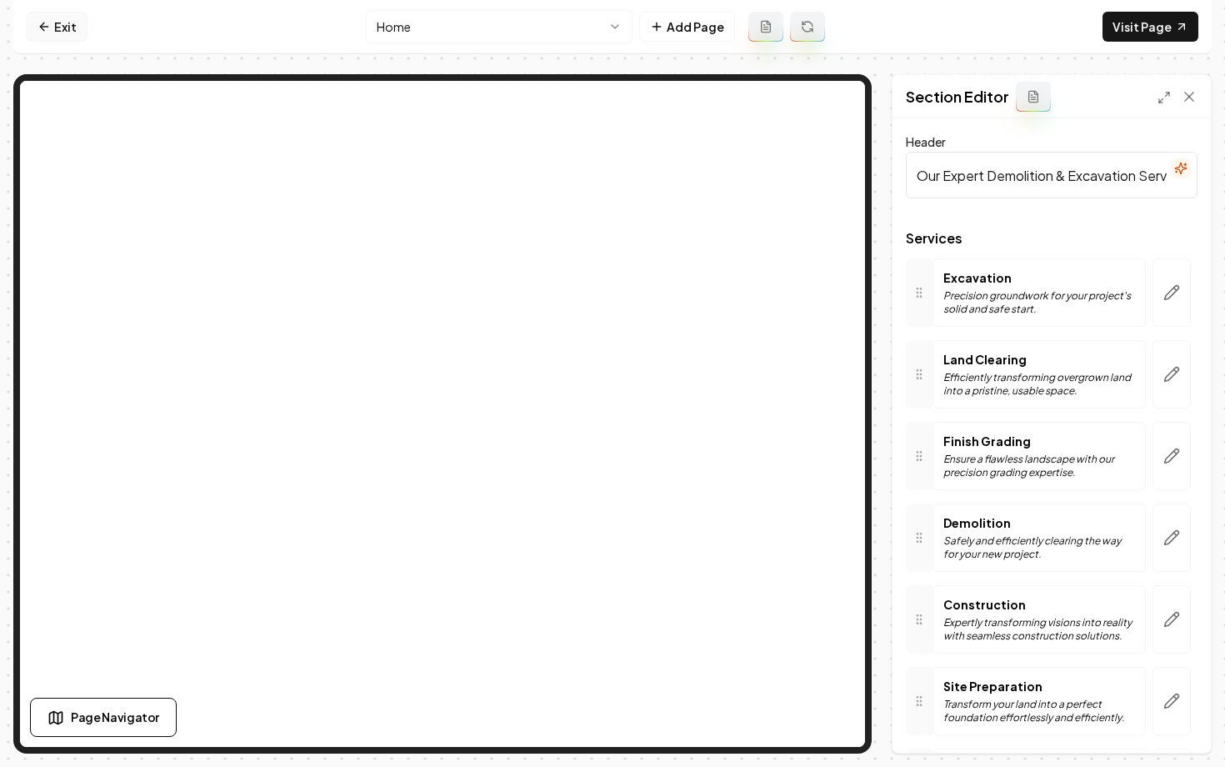
click at [48, 37] on link "Exit" at bounding box center [57, 27] width 61 height 30
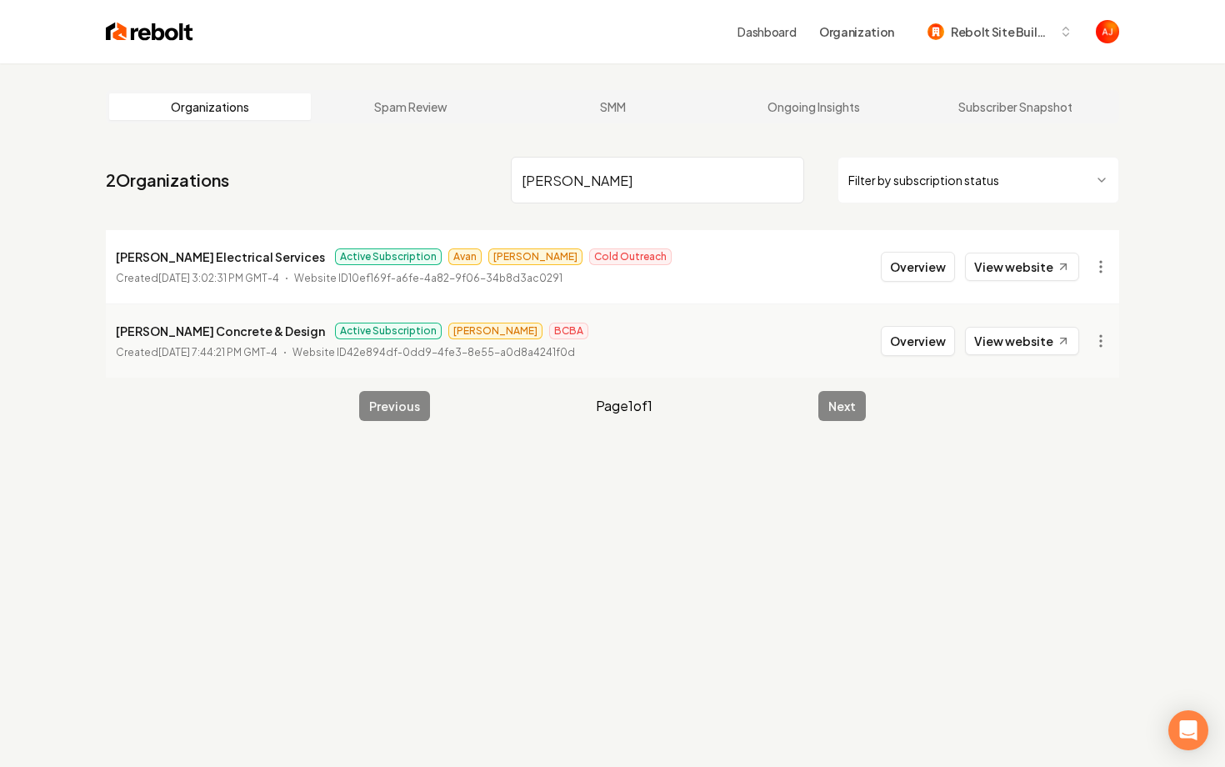
type input "[PERSON_NAME]"
